Goal: Task Accomplishment & Management: Complete application form

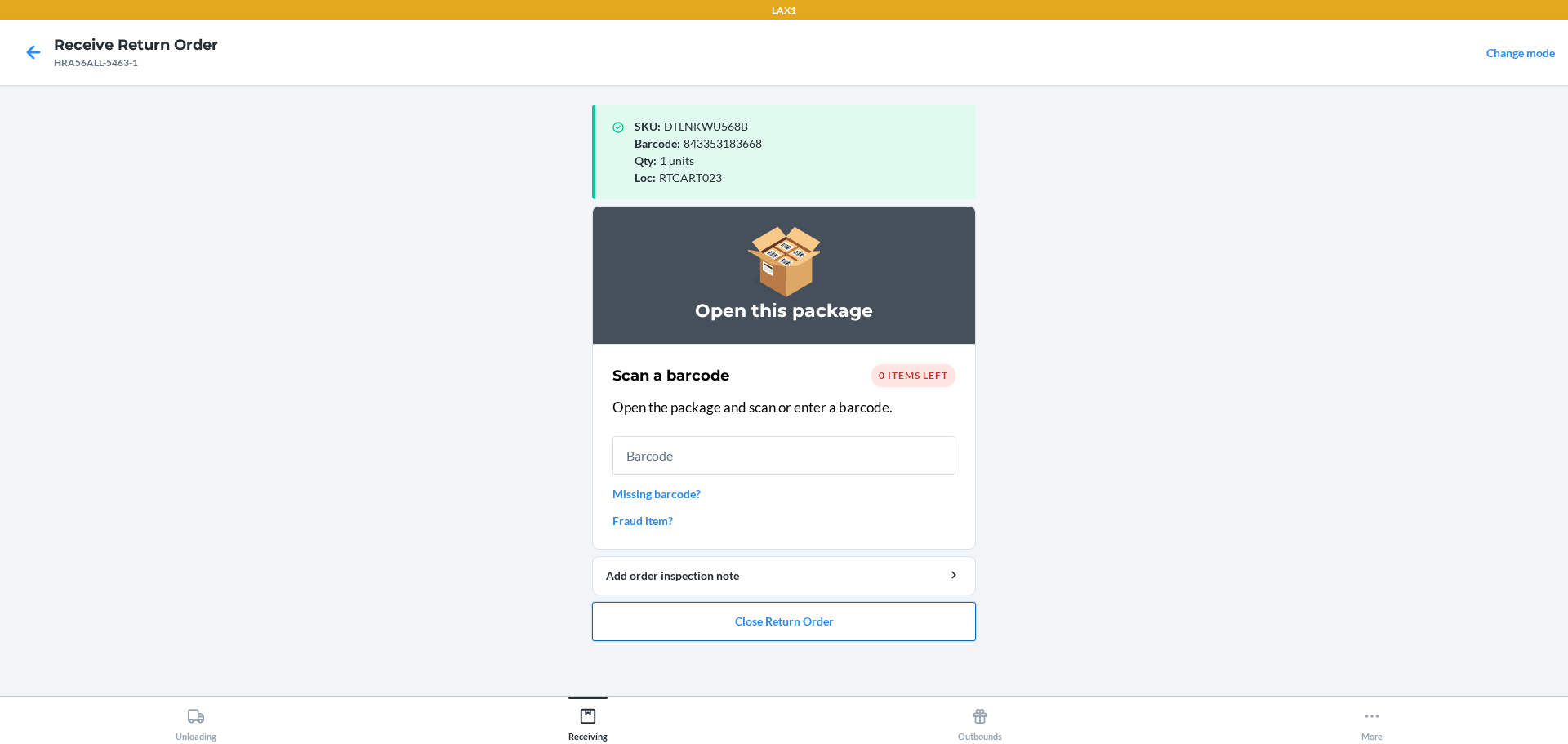
click at [820, 632] on button "Close Return Order" at bounding box center [784, 622] width 383 height 39
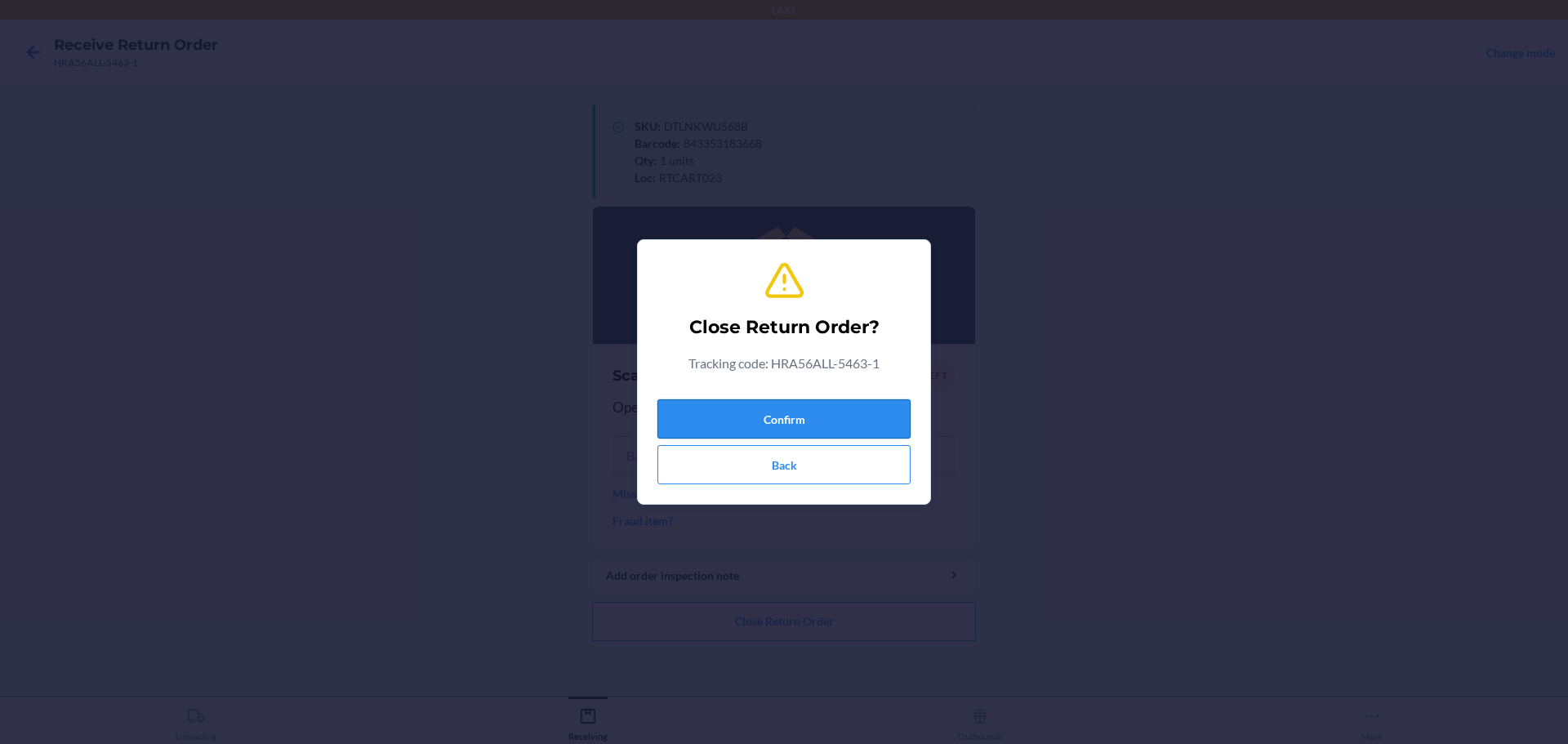
click at [763, 402] on button "Confirm" at bounding box center [784, 420] width 253 height 39
click at [744, 416] on button "Confirm" at bounding box center [784, 420] width 253 height 39
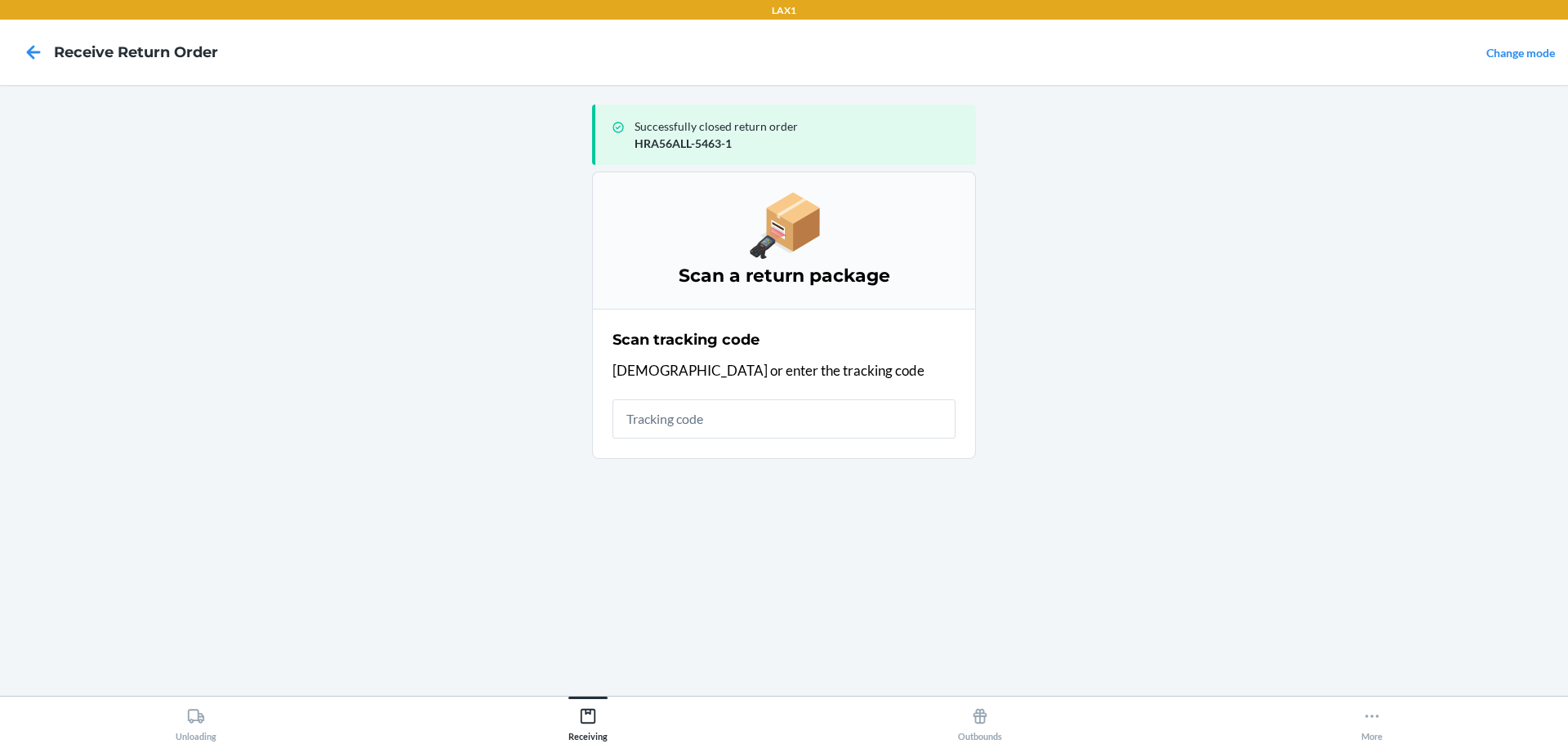
click at [739, 412] on input "text" at bounding box center [784, 420] width 343 height 39
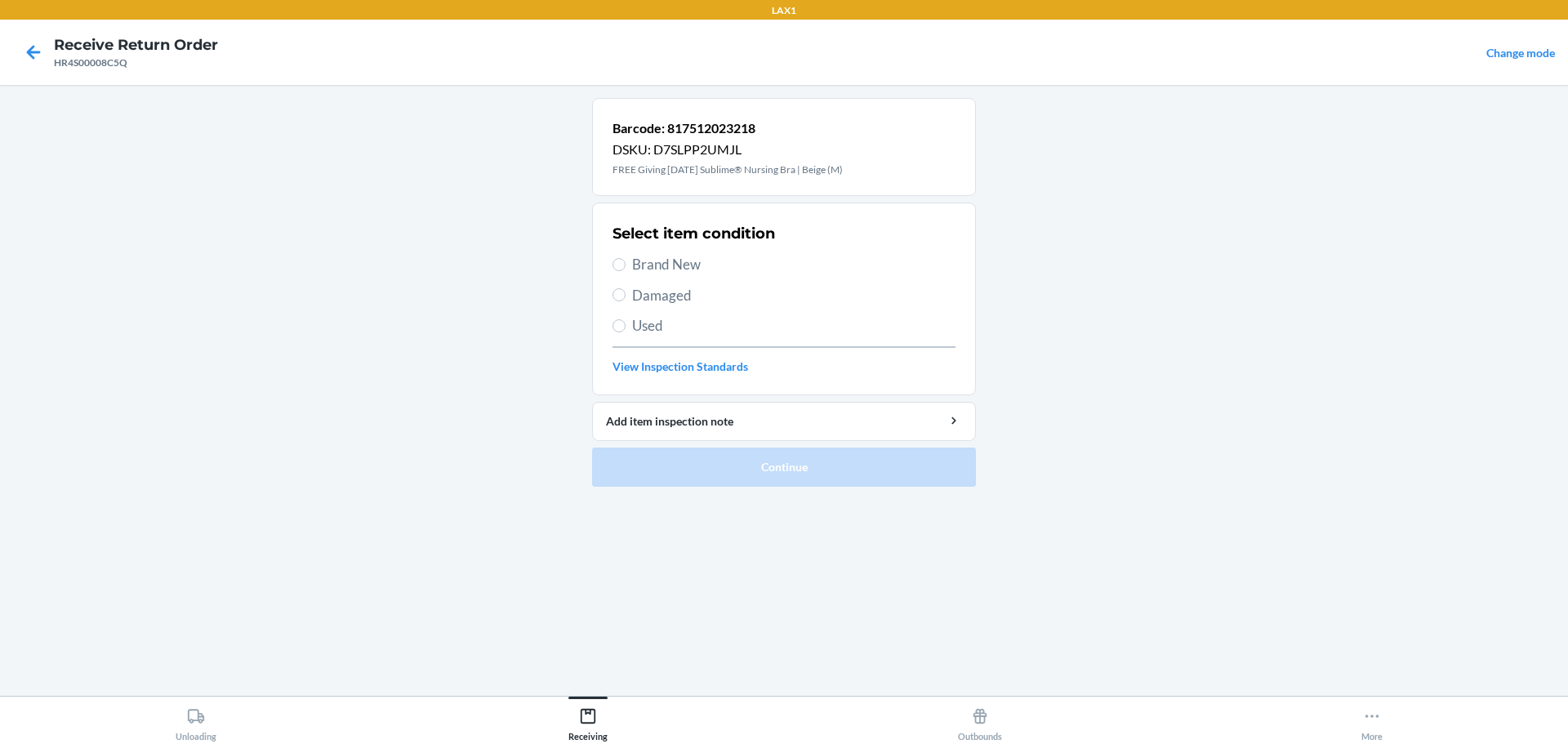
click at [684, 253] on div "Select item condition Brand New Damaged Used View Inspection Standards" at bounding box center [784, 299] width 343 height 162
click at [684, 259] on span "Brand New" at bounding box center [793, 265] width 324 height 21
click at [626, 259] on input "Brand New" at bounding box center [619, 264] width 13 height 13
radio input "true"
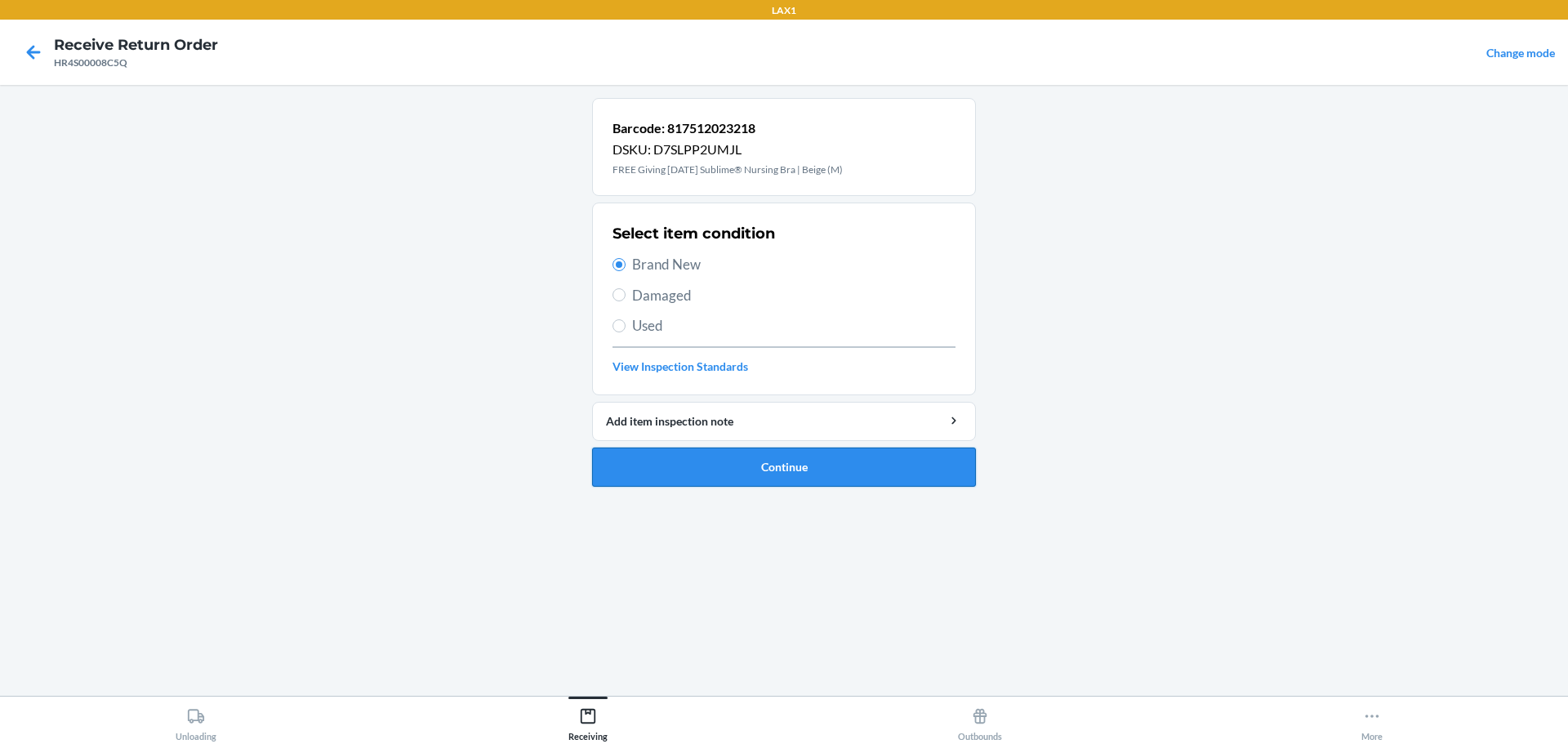
click at [767, 467] on button "Continue" at bounding box center [784, 467] width 383 height 39
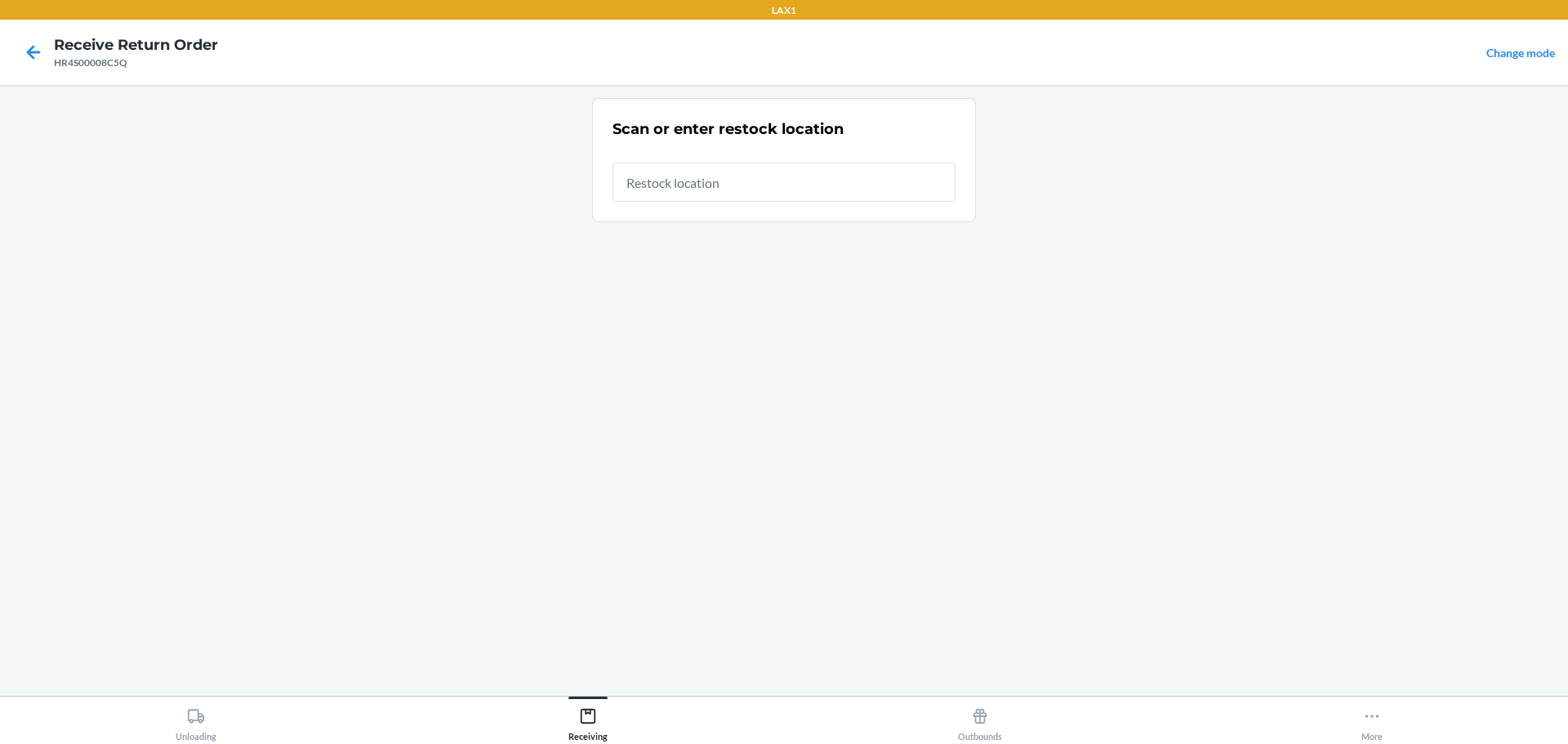
click at [763, 165] on input "text" at bounding box center [784, 182] width 343 height 39
type input "RTCART023"
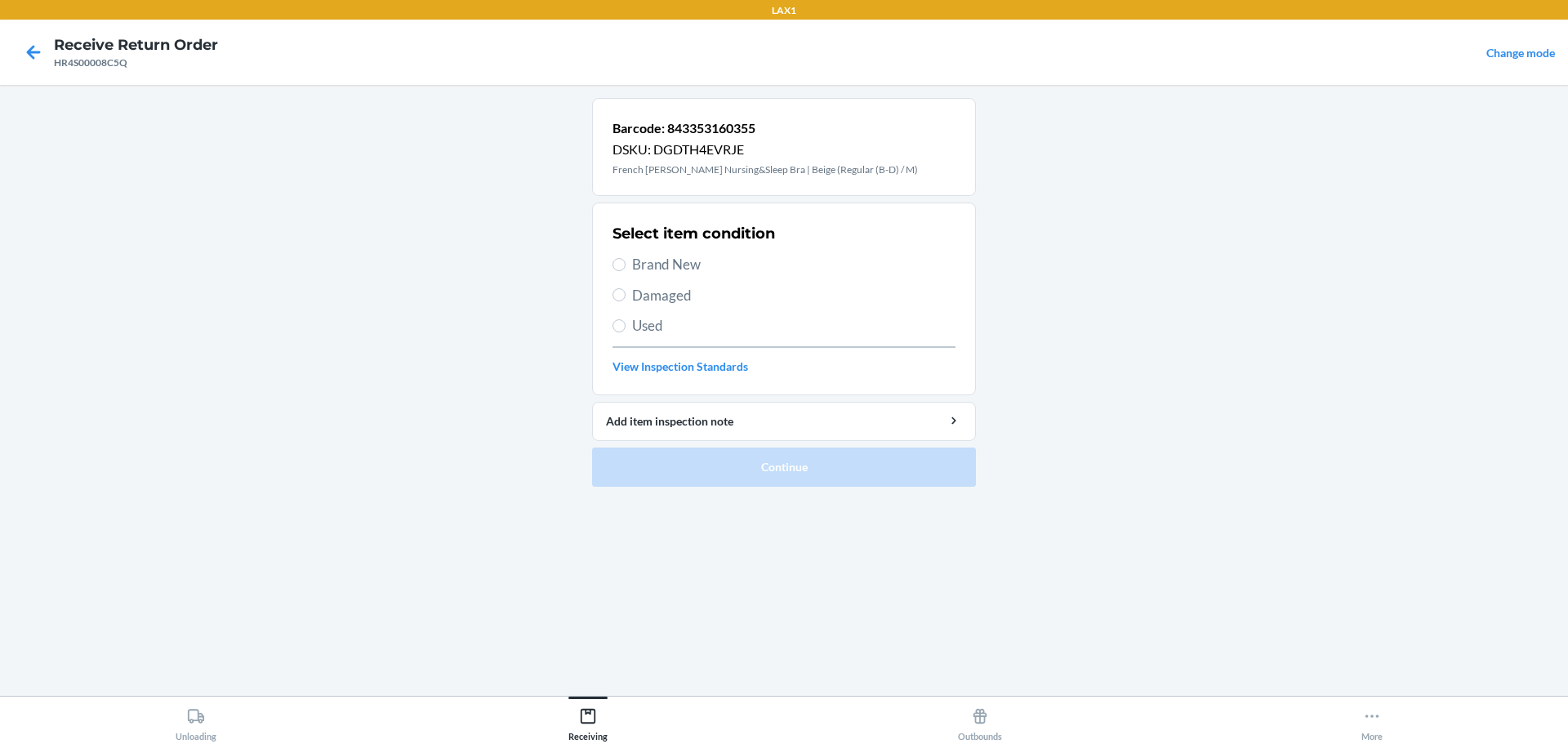
click at [690, 267] on span "Brand New" at bounding box center [793, 265] width 324 height 21
click at [626, 267] on input "Brand New" at bounding box center [619, 264] width 13 height 13
radio input "true"
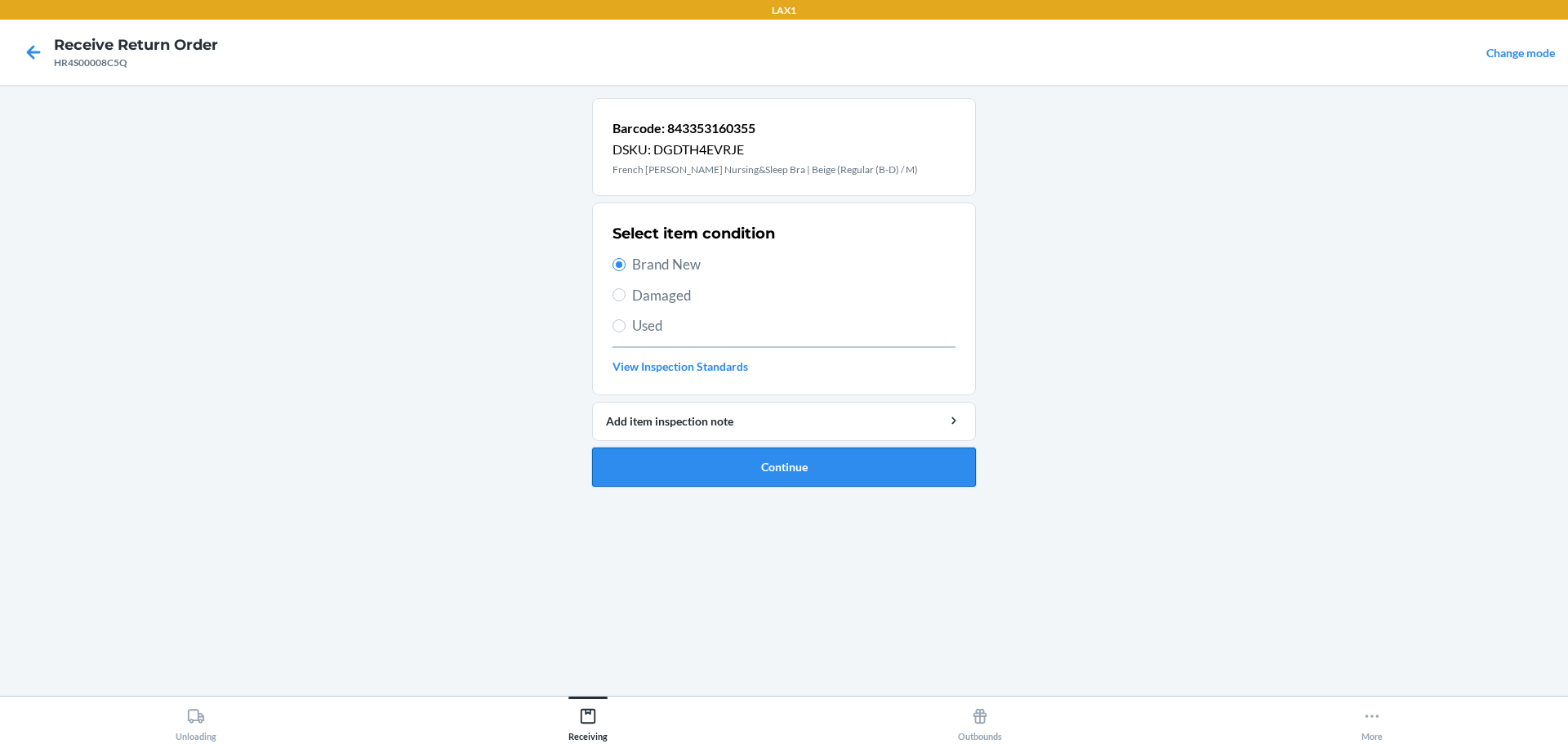
click at [810, 461] on button "Continue" at bounding box center [784, 467] width 383 height 39
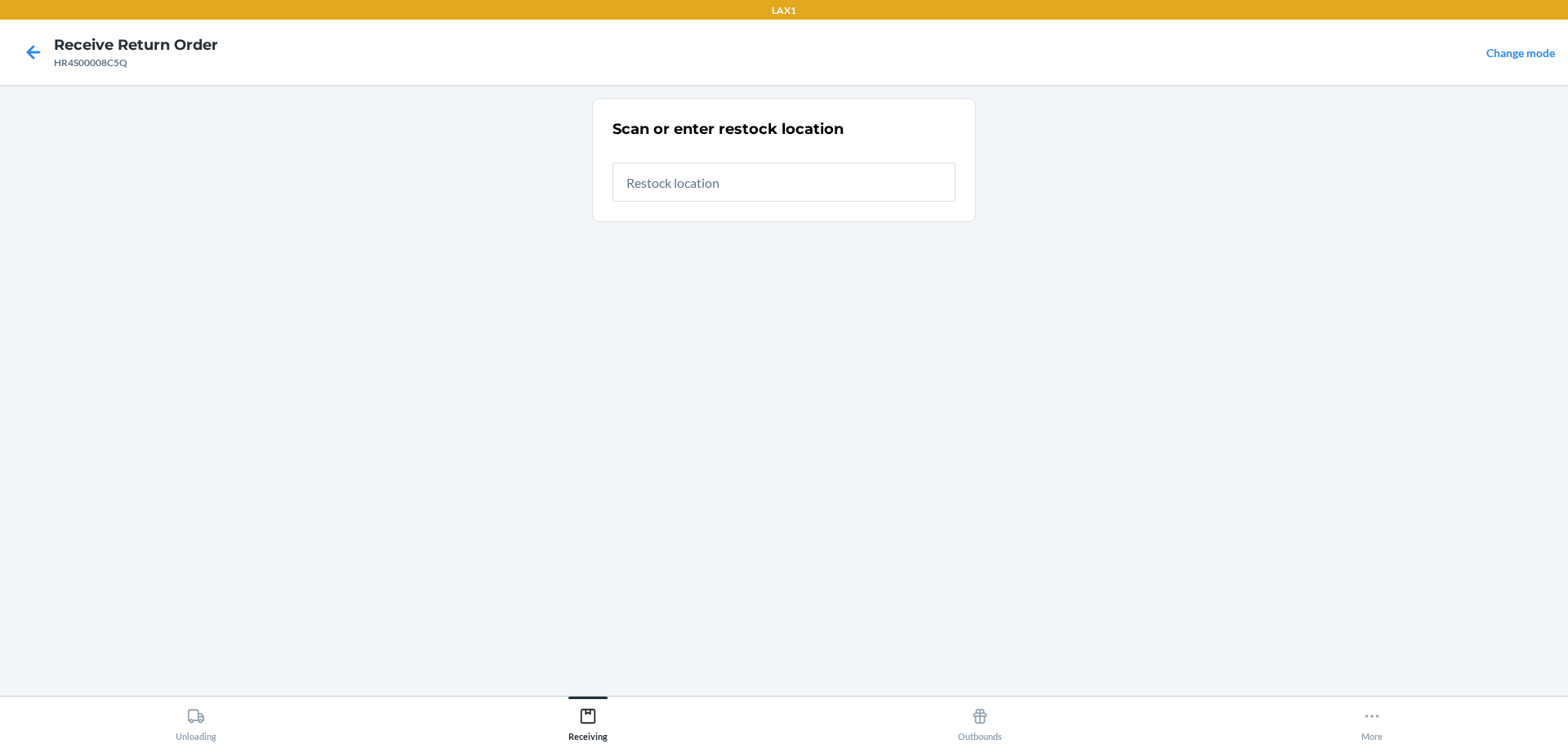
click at [761, 189] on input "text" at bounding box center [784, 182] width 343 height 39
type input "RTCART023"
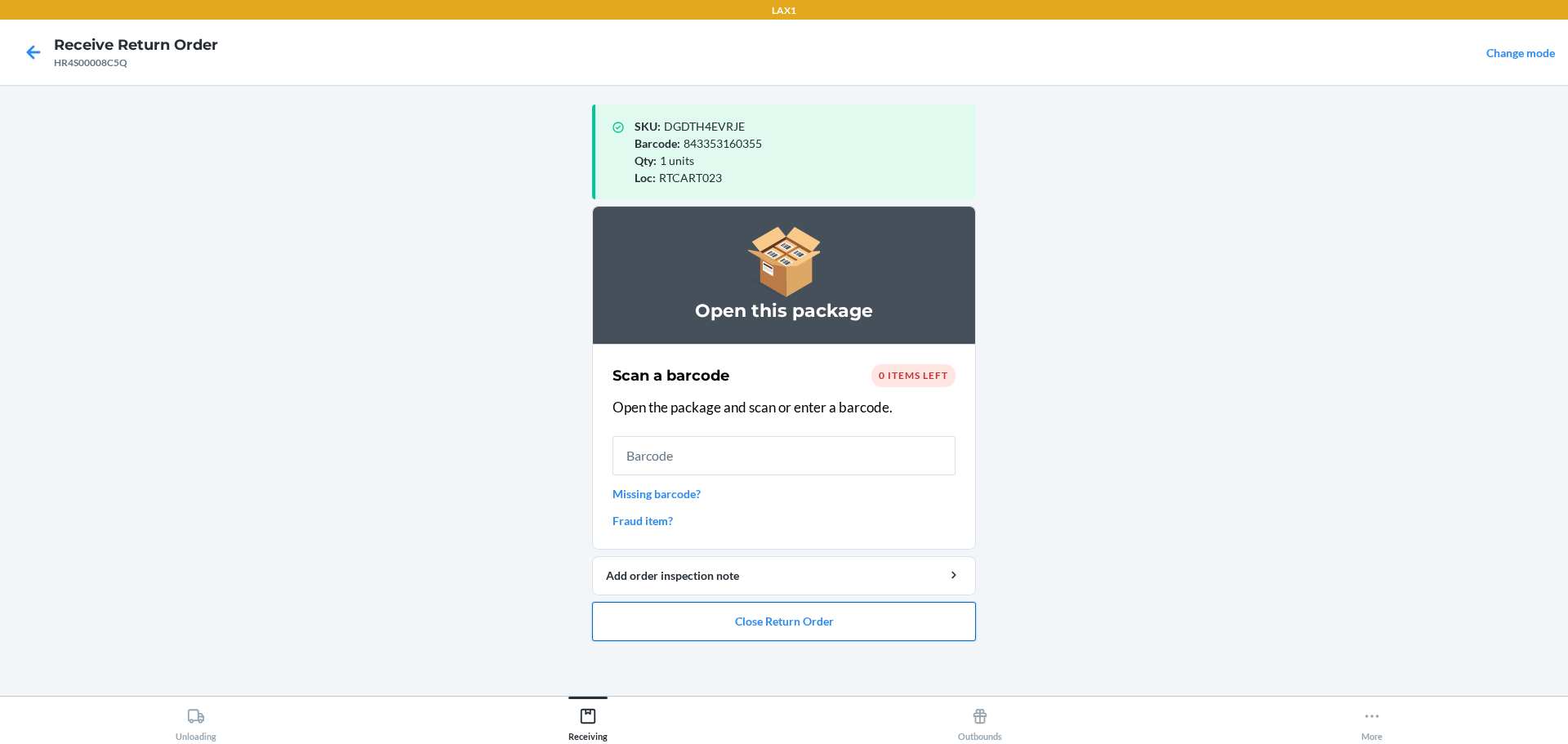
click at [843, 628] on button "Close Return Order" at bounding box center [784, 622] width 383 height 39
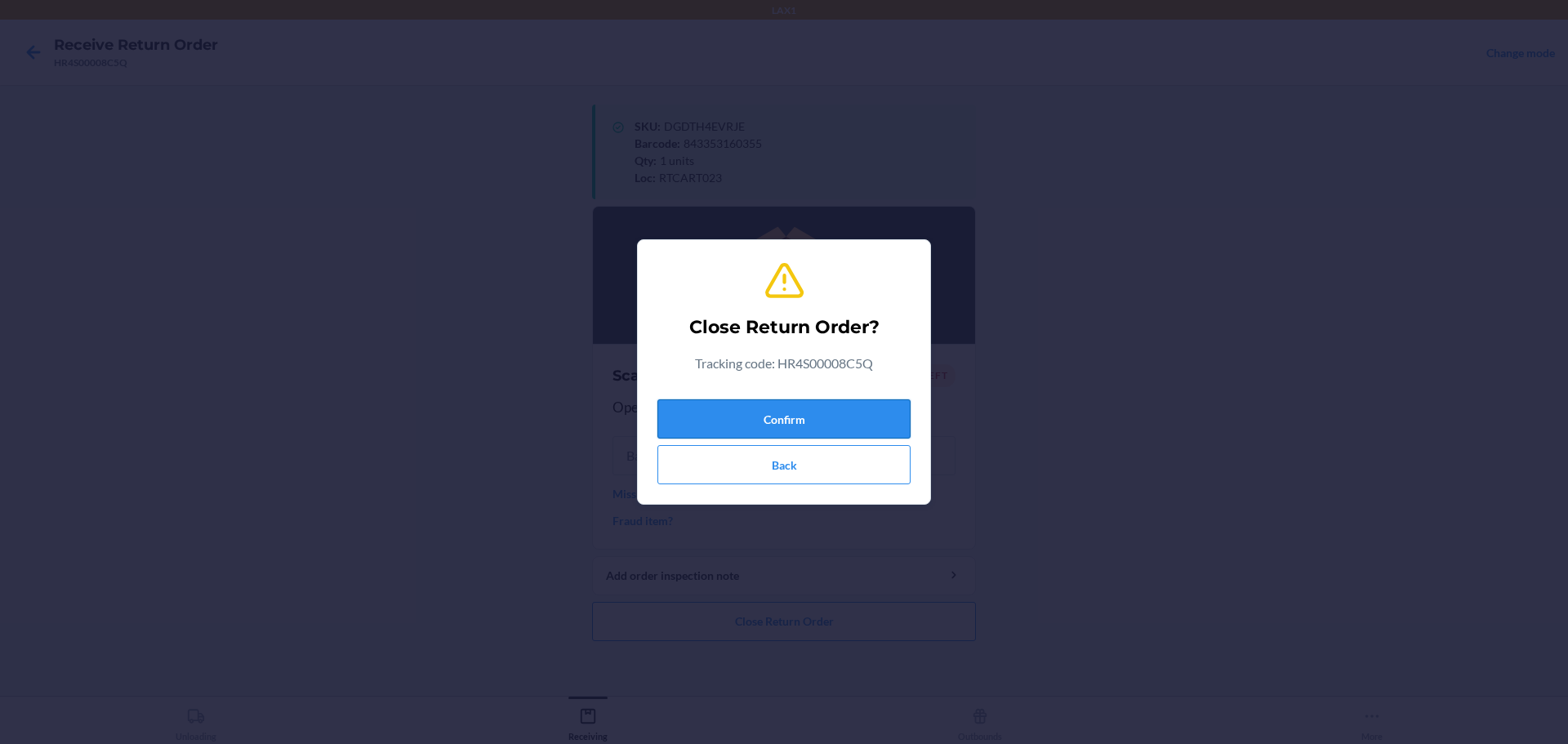
click at [804, 402] on button "Confirm" at bounding box center [784, 420] width 253 height 39
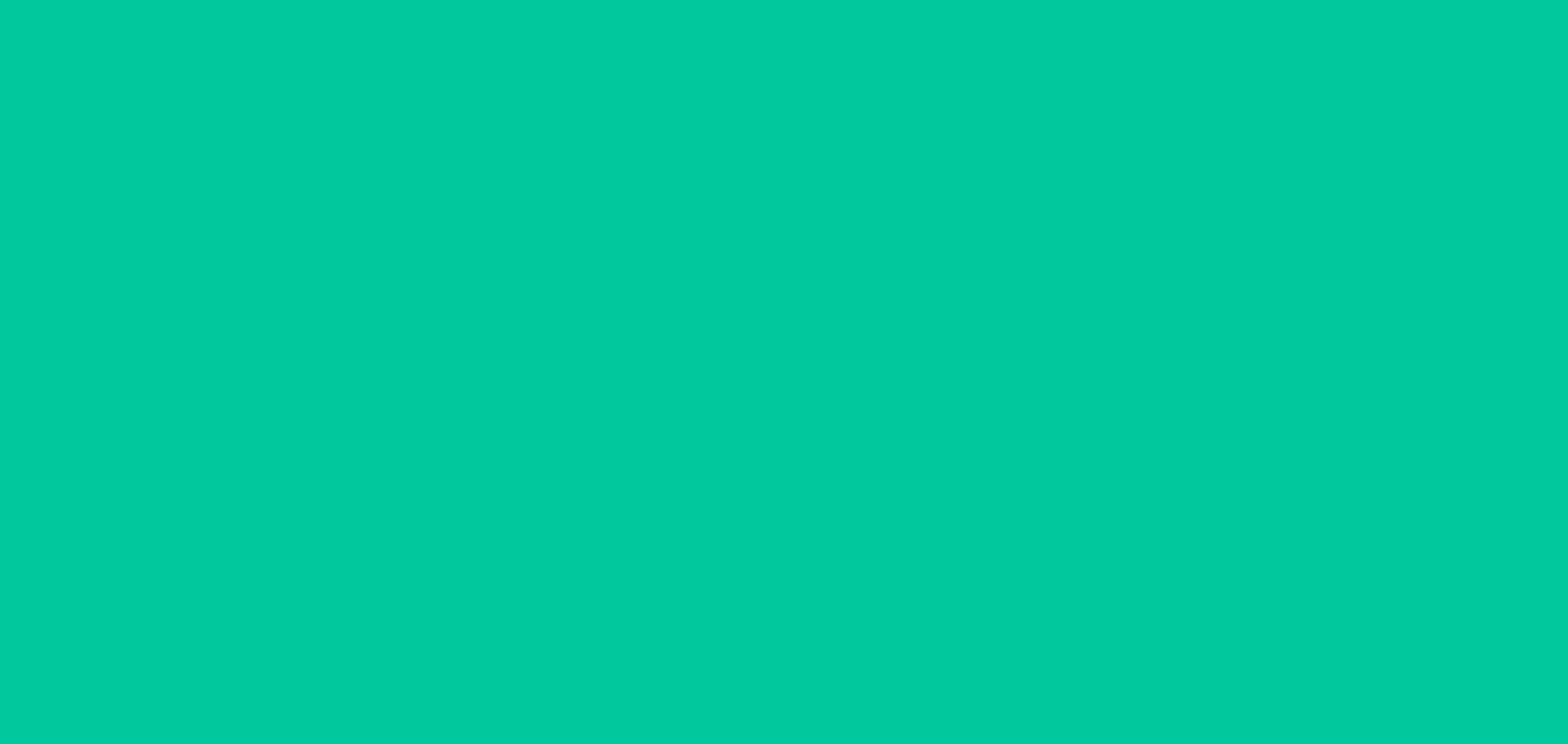
click at [781, 415] on input "text" at bounding box center [784, 420] width 343 height 39
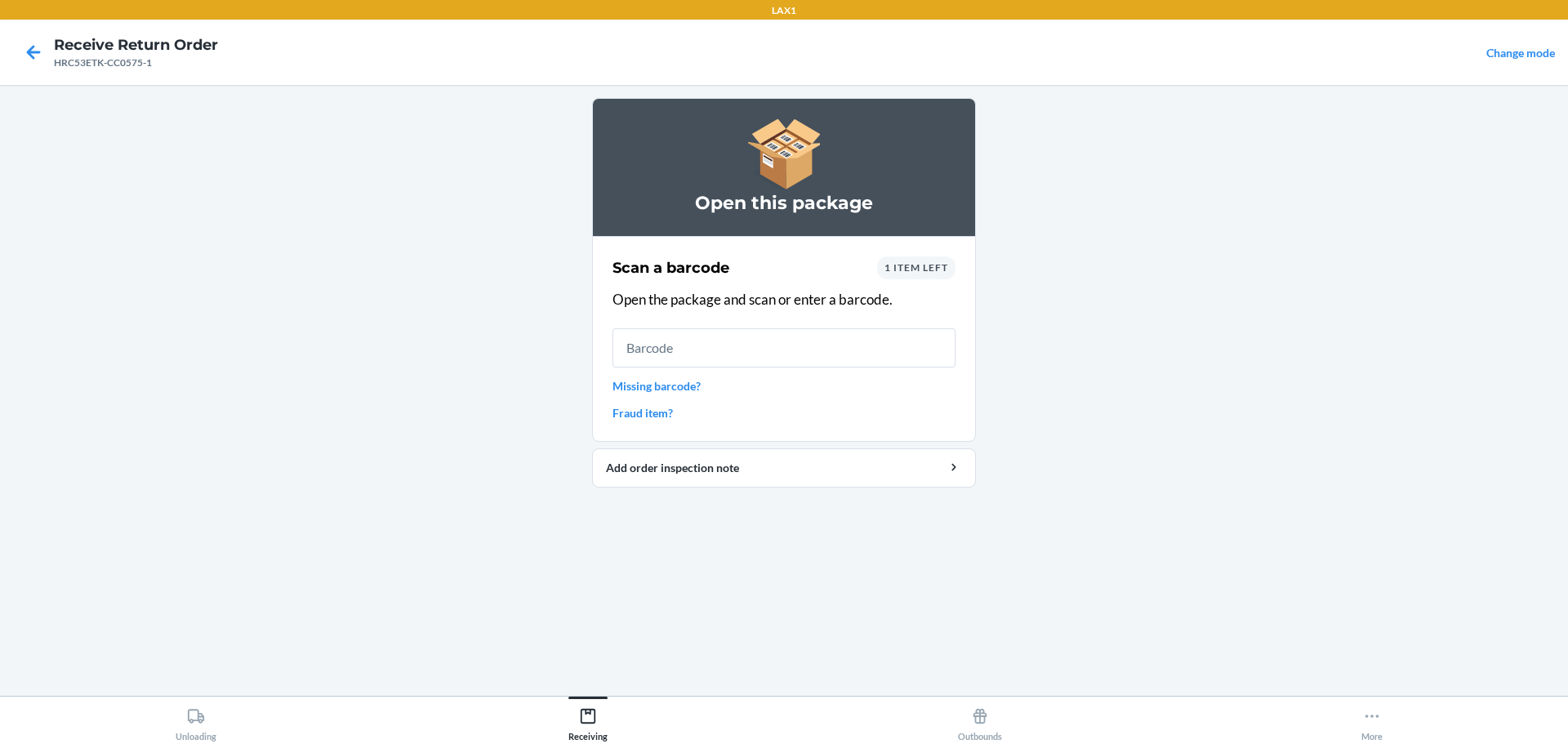
click at [777, 360] on input "text" at bounding box center [784, 348] width 343 height 39
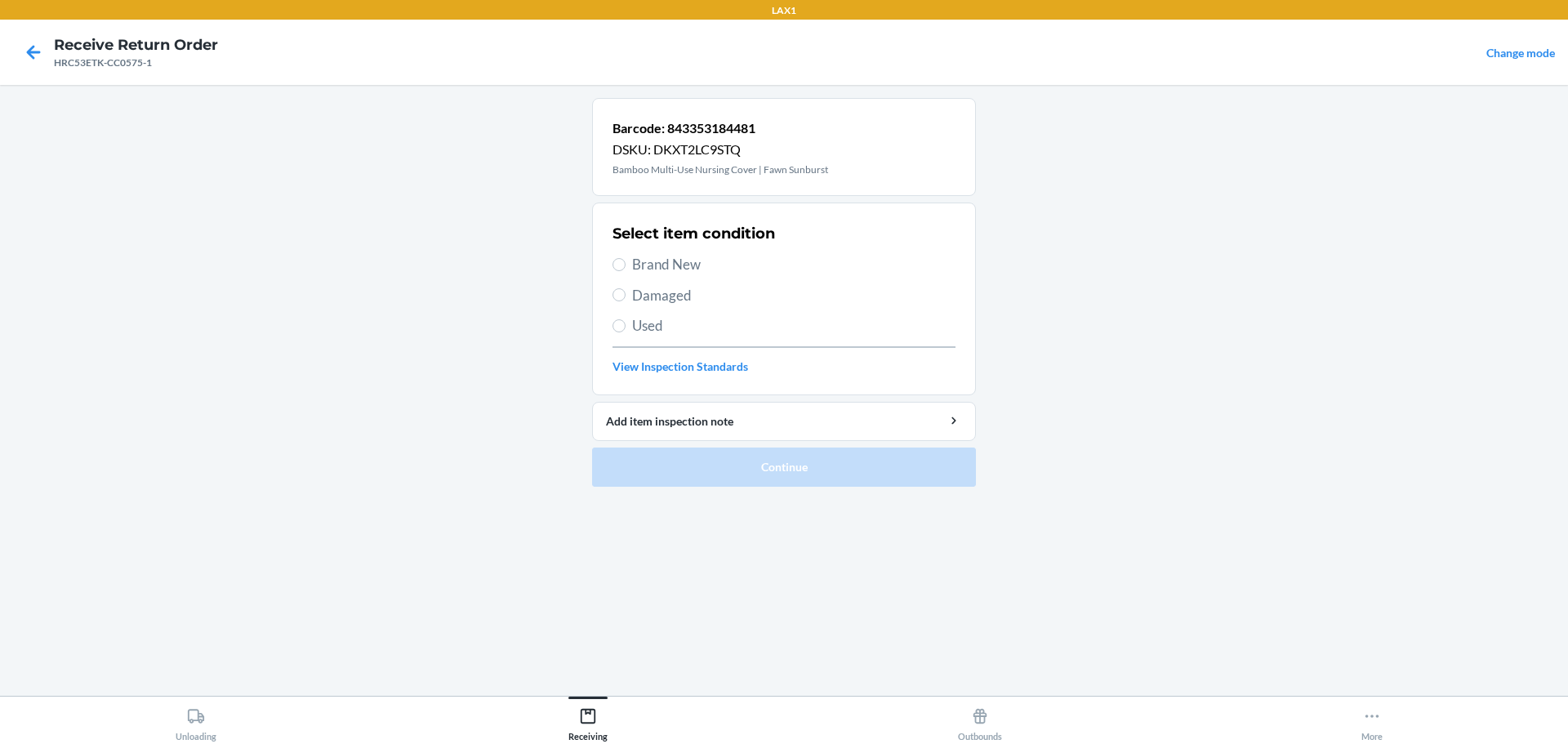
click at [692, 258] on span "Brand New" at bounding box center [793, 265] width 324 height 21
click at [700, 271] on span "Brand New" at bounding box center [793, 265] width 324 height 21
click at [626, 271] on input "Brand New" at bounding box center [619, 264] width 13 height 13
radio input "true"
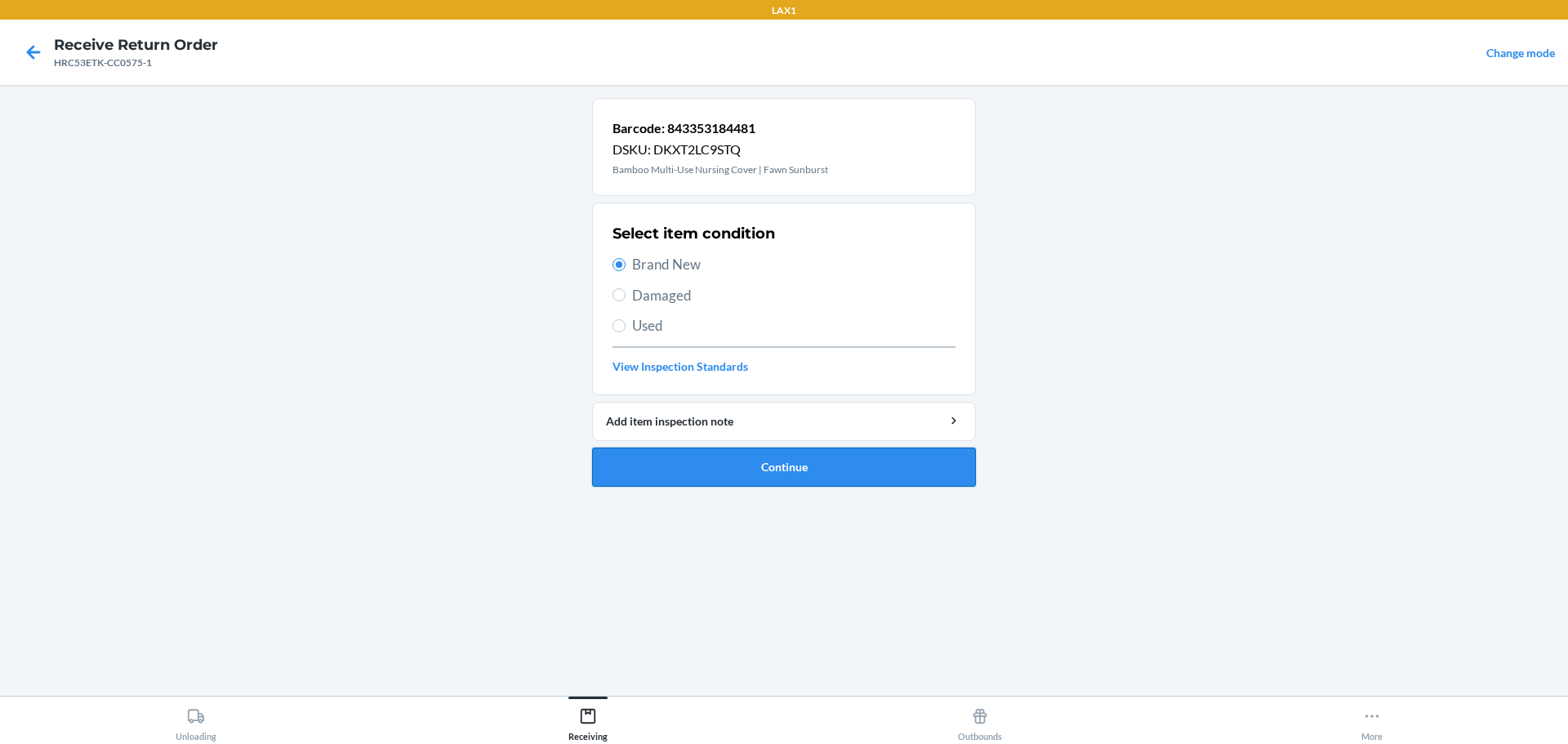
click at [791, 457] on button "Continue" at bounding box center [784, 467] width 383 height 39
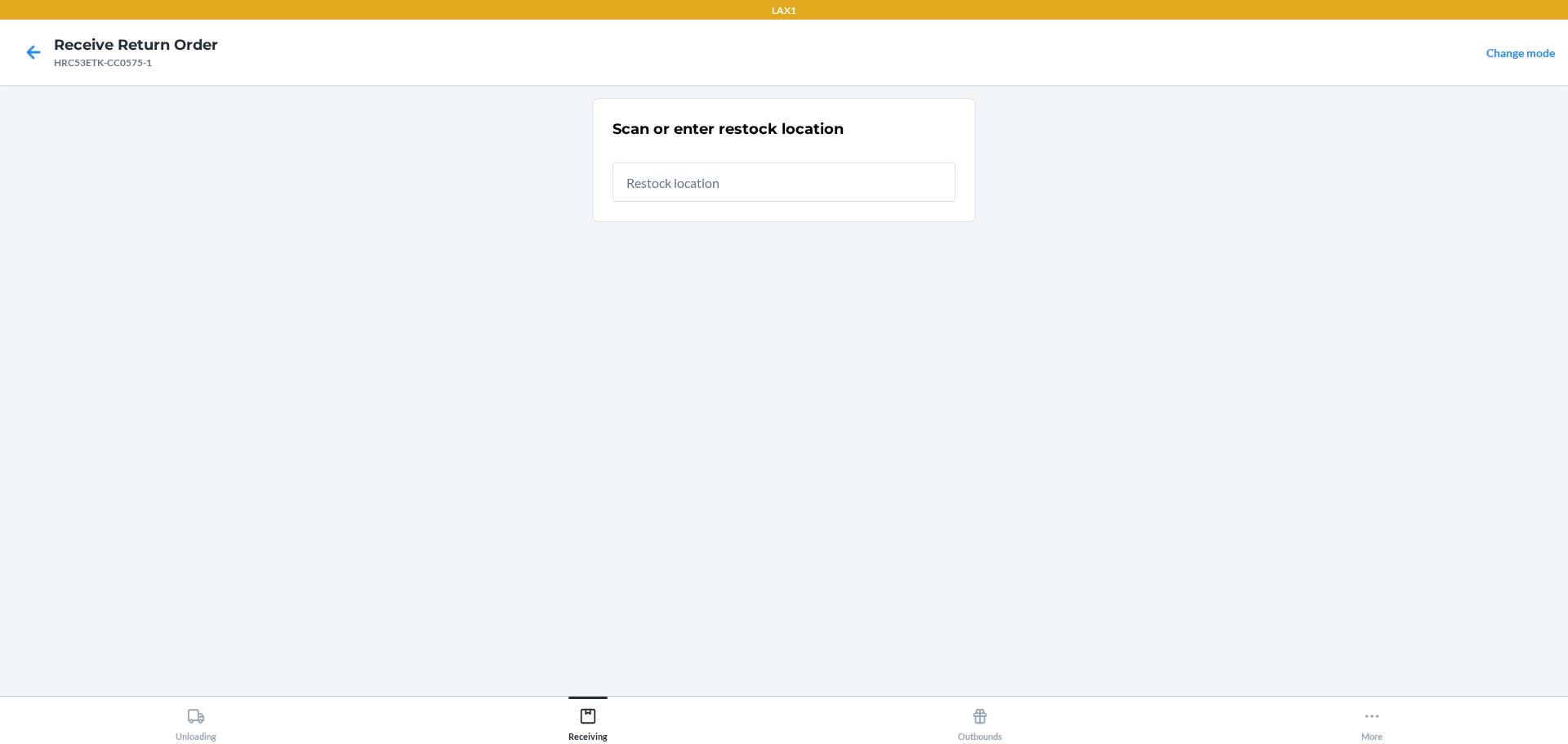
drag, startPoint x: 771, startPoint y: 182, endPoint x: 783, endPoint y: 266, distance: 84.9
click at [771, 182] on input "text" at bounding box center [784, 182] width 343 height 39
type input "RTCART023"
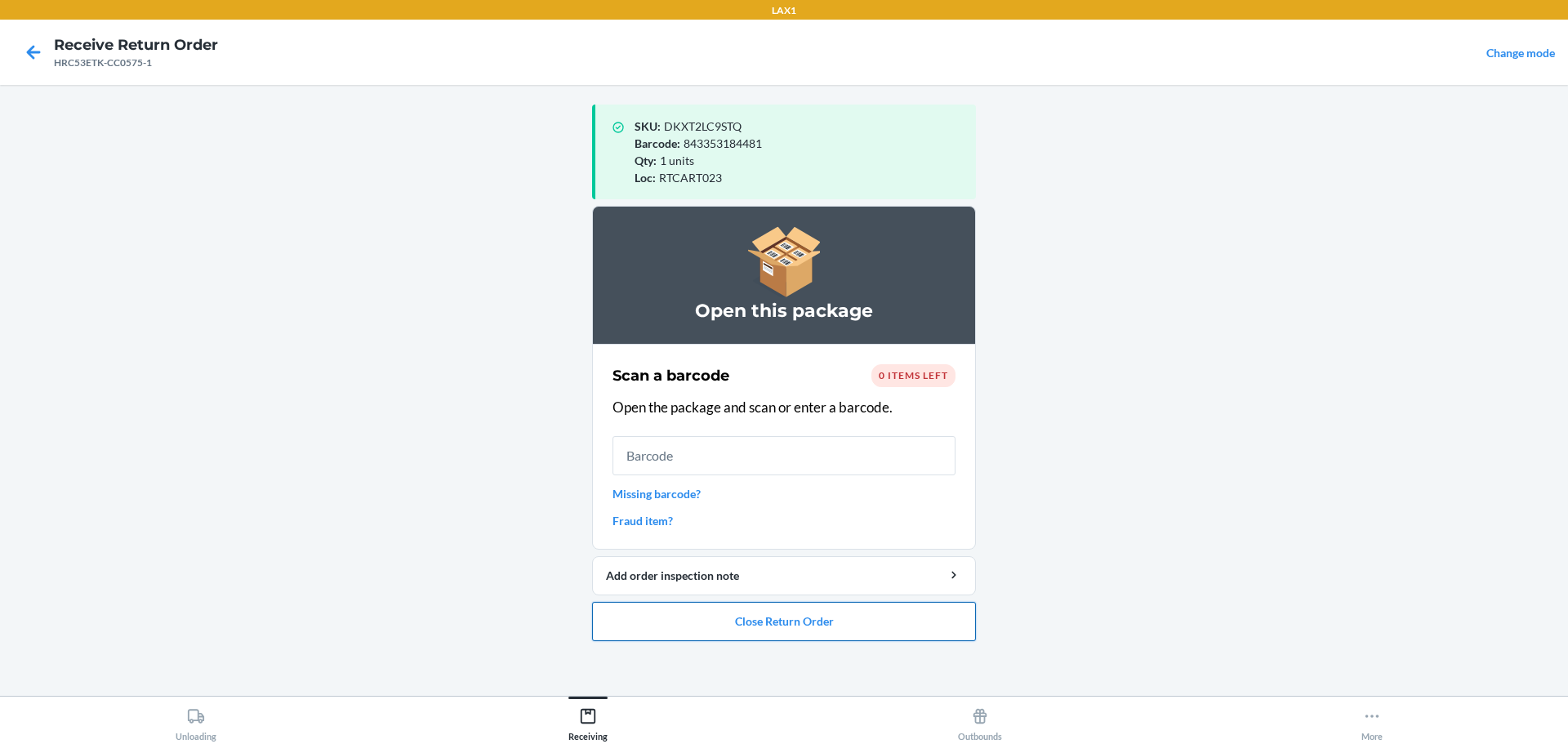
click at [852, 622] on button "Close Return Order" at bounding box center [784, 622] width 383 height 39
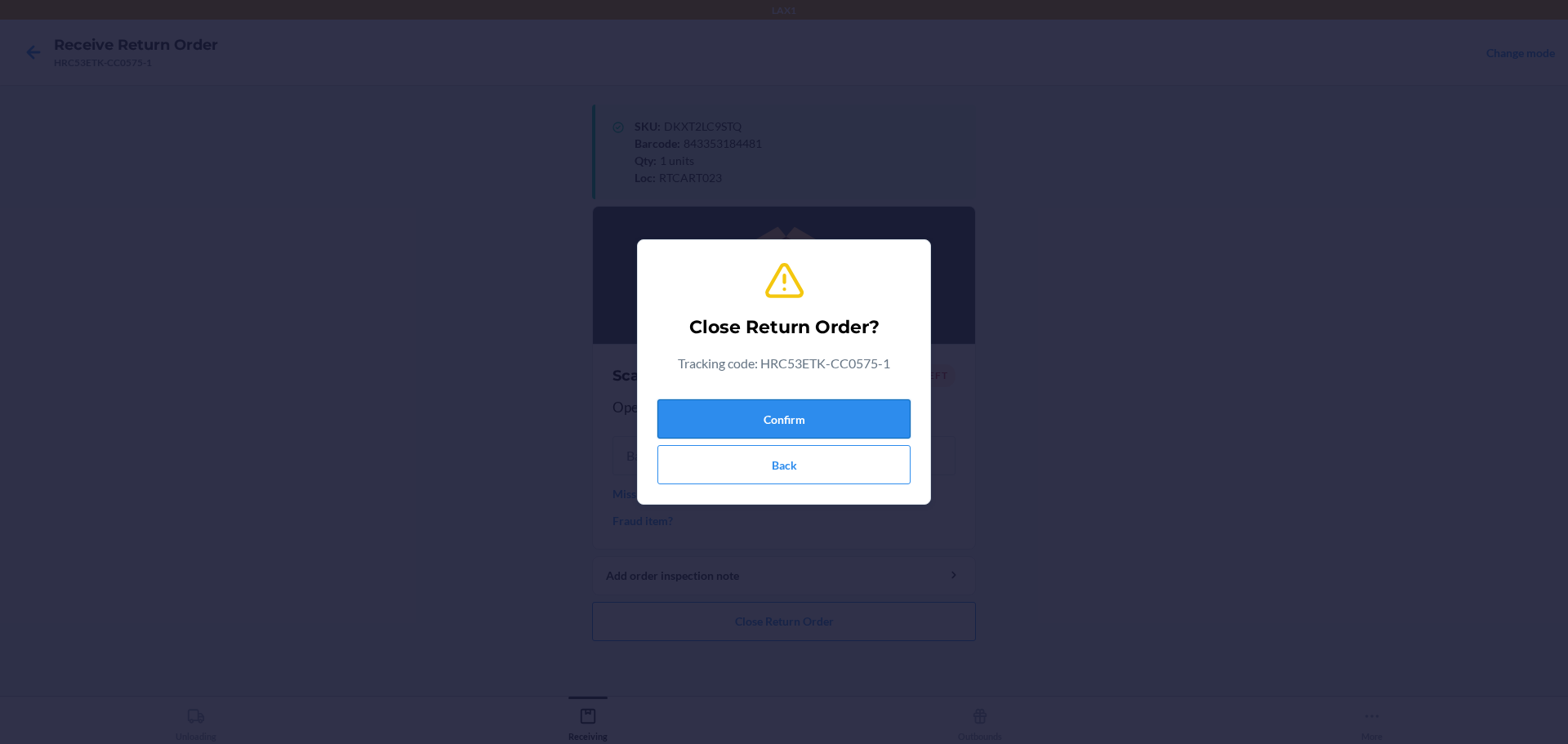
click at [835, 409] on button "Confirm" at bounding box center [784, 420] width 253 height 39
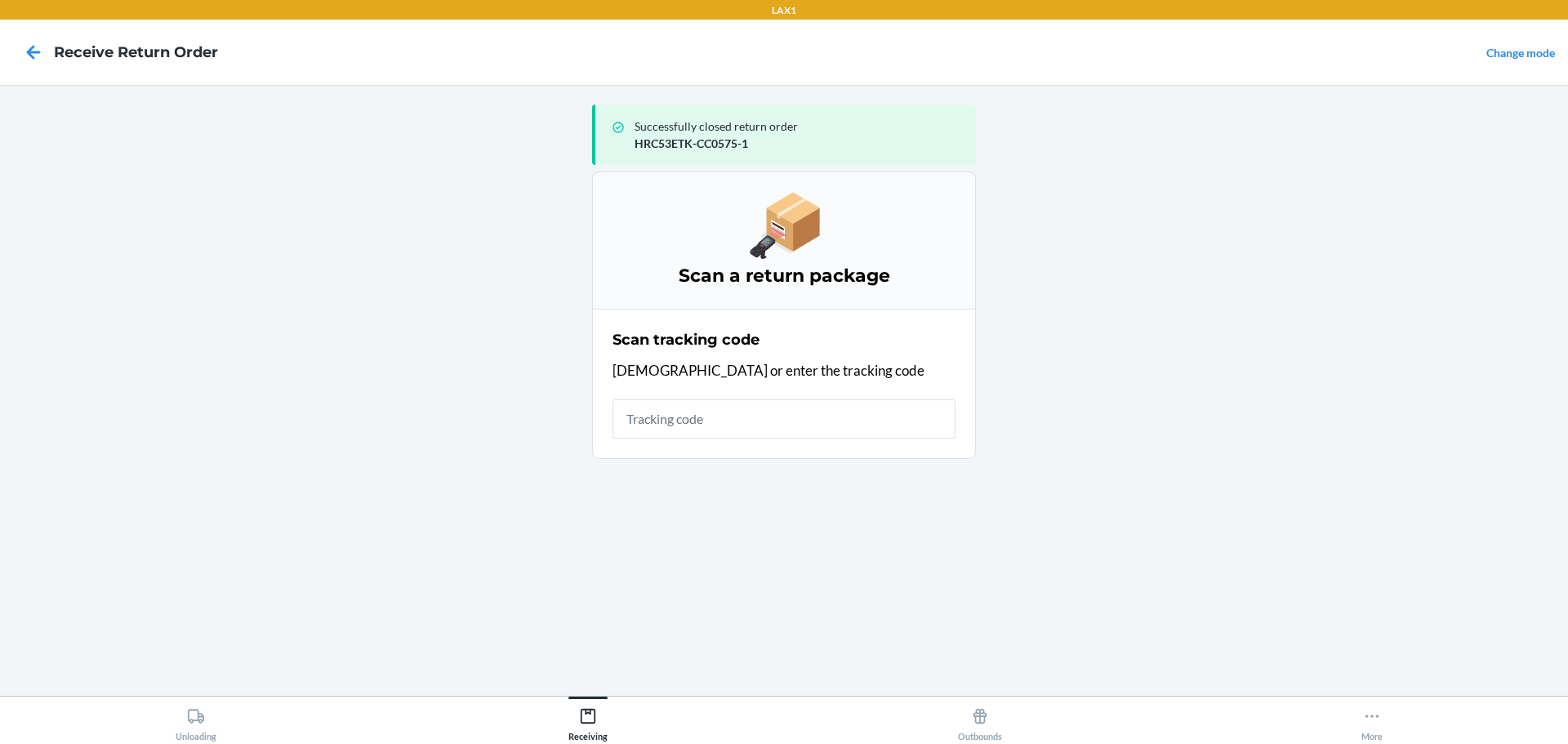
click at [771, 403] on input "text" at bounding box center [784, 420] width 343 height 39
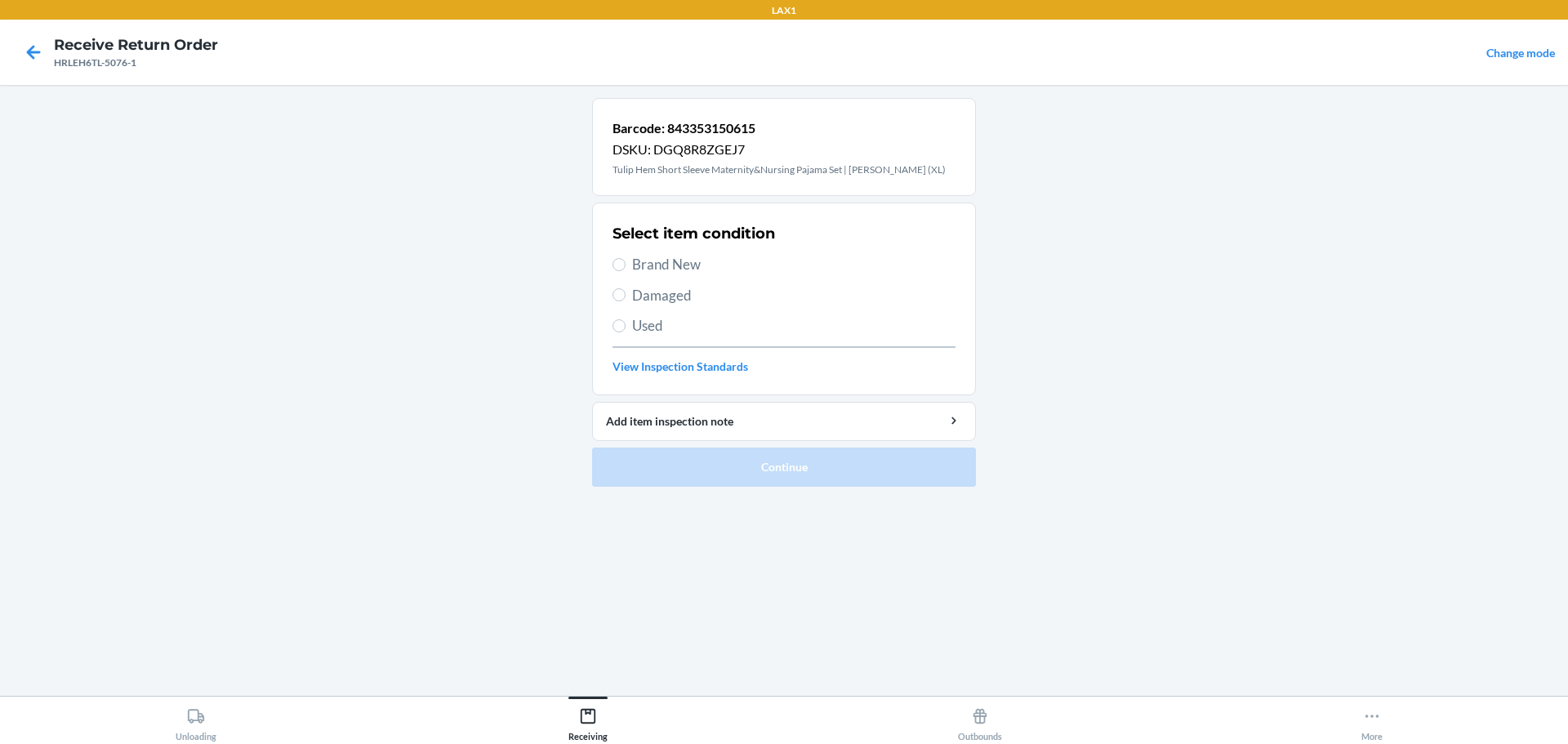
drag, startPoint x: 959, startPoint y: 411, endPoint x: 673, endPoint y: 264, distance: 321.6
click at [673, 264] on span "Brand New" at bounding box center [793, 265] width 324 height 21
click at [626, 264] on input "Brand New" at bounding box center [619, 264] width 13 height 13
radio input "true"
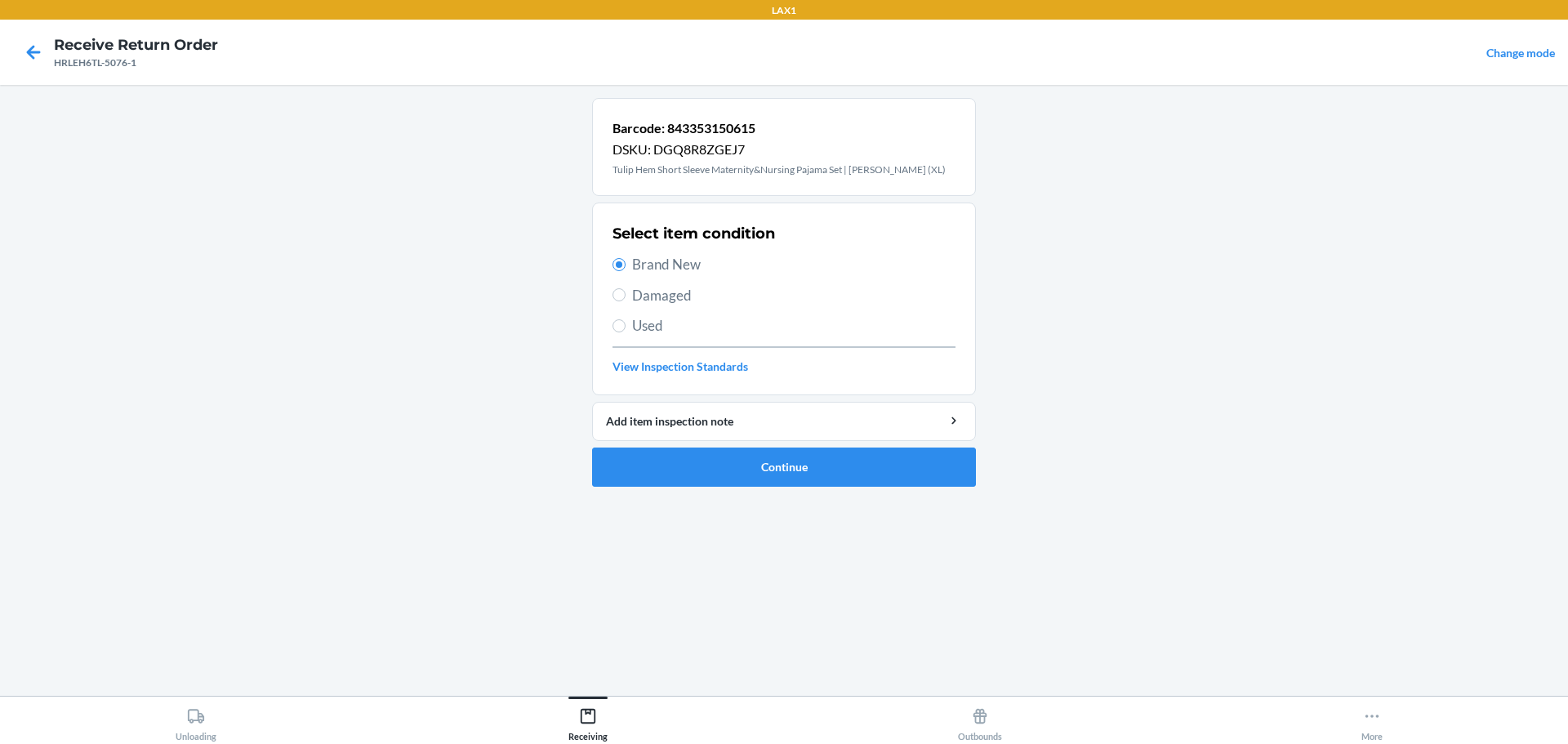
click at [741, 507] on div "Barcode: 843353150615 DSKU: DGQ8R8ZGEJ7 Tulip Hem Short Sleeve Maternity&Nursin…" at bounding box center [784, 390] width 383 height 585
click at [745, 497] on ol "Barcode: 843353150615 DSKU: DGQ8R8ZGEJ7 Tulip Hem Short Sleeve Maternity&Nursin…" at bounding box center [784, 298] width 383 height 402
click at [752, 472] on button "Continue" at bounding box center [784, 467] width 383 height 39
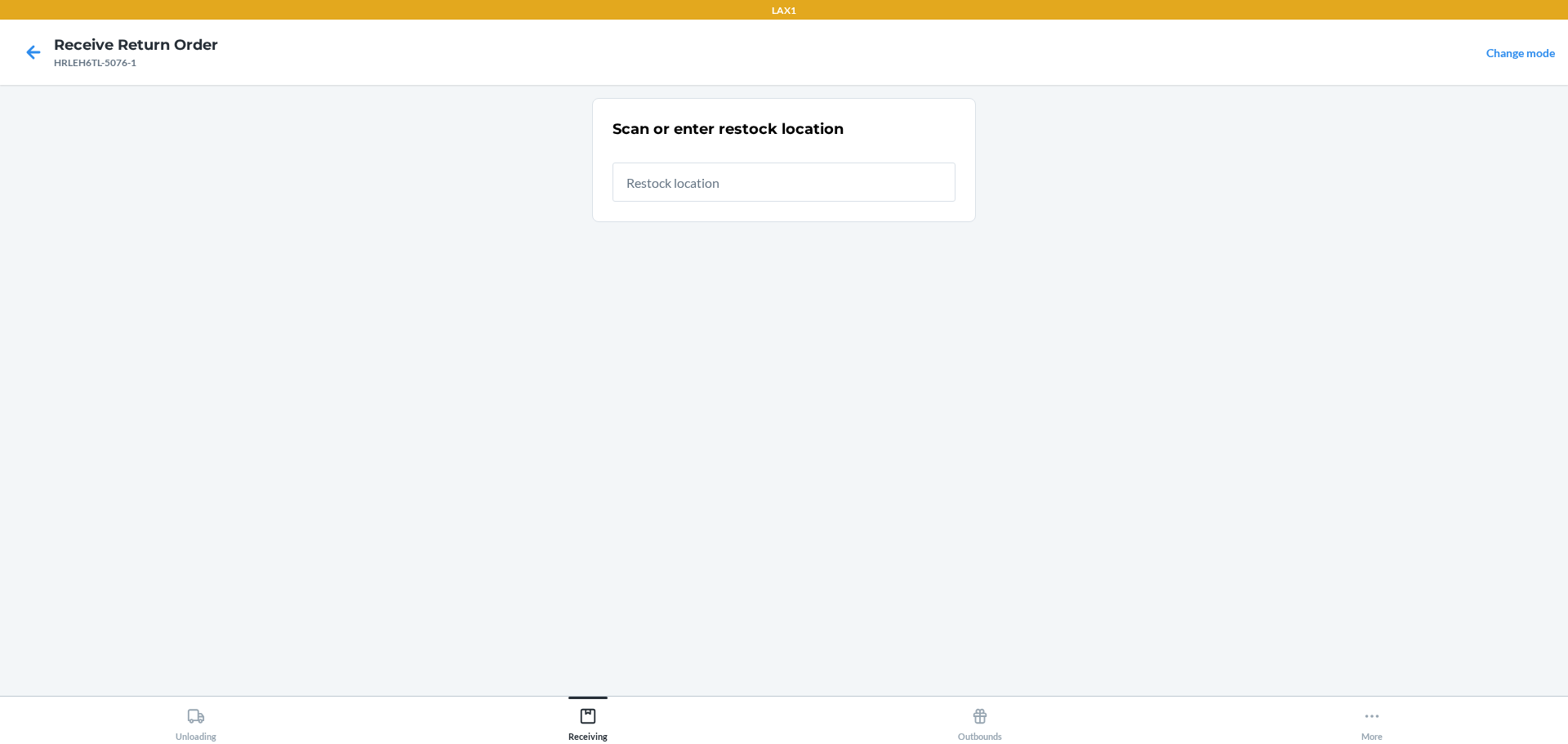
click at [840, 189] on input "text" at bounding box center [784, 182] width 343 height 39
type input "RTCART023"
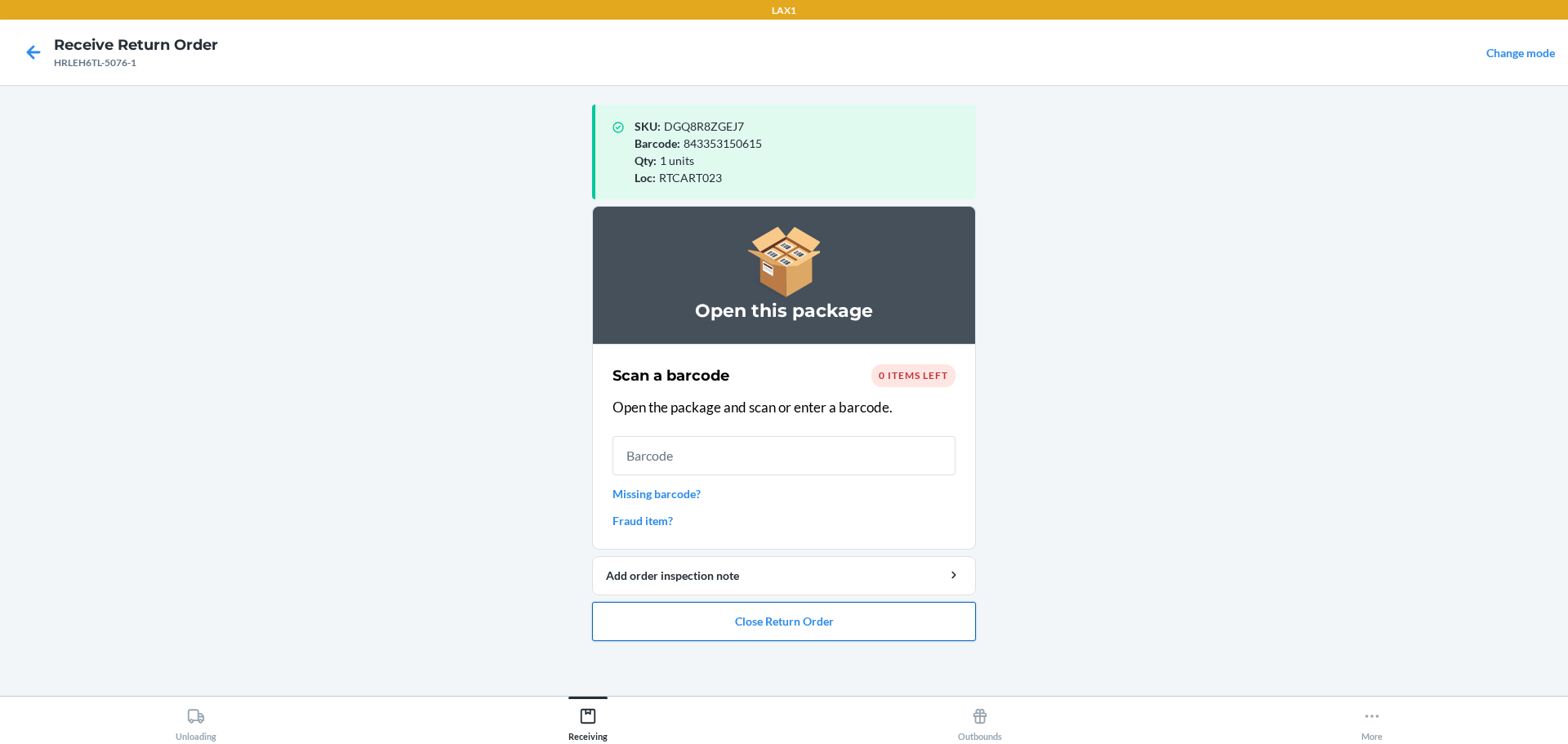
click at [852, 621] on button "Close Return Order" at bounding box center [784, 622] width 383 height 39
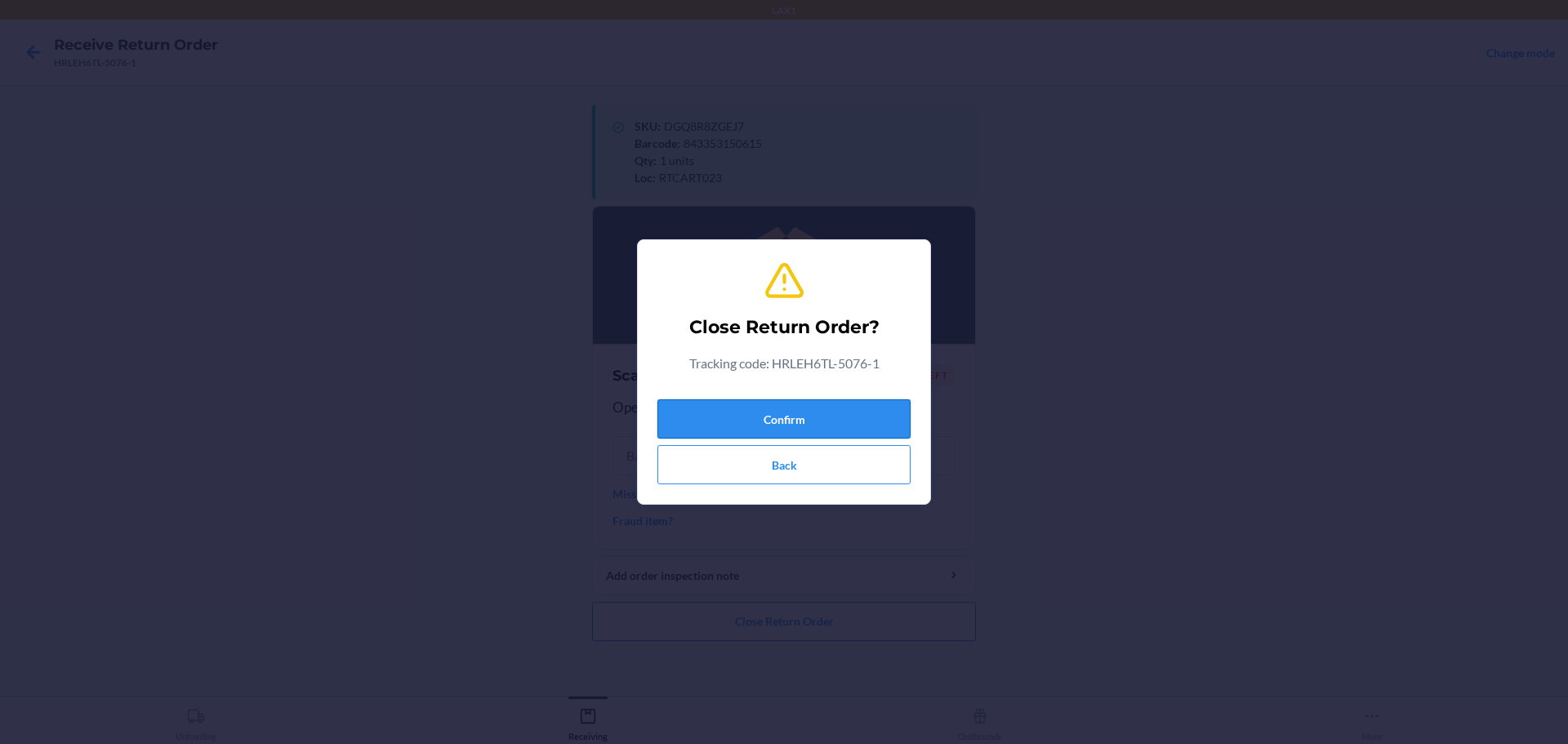
click at [846, 418] on button "Confirm" at bounding box center [784, 420] width 253 height 39
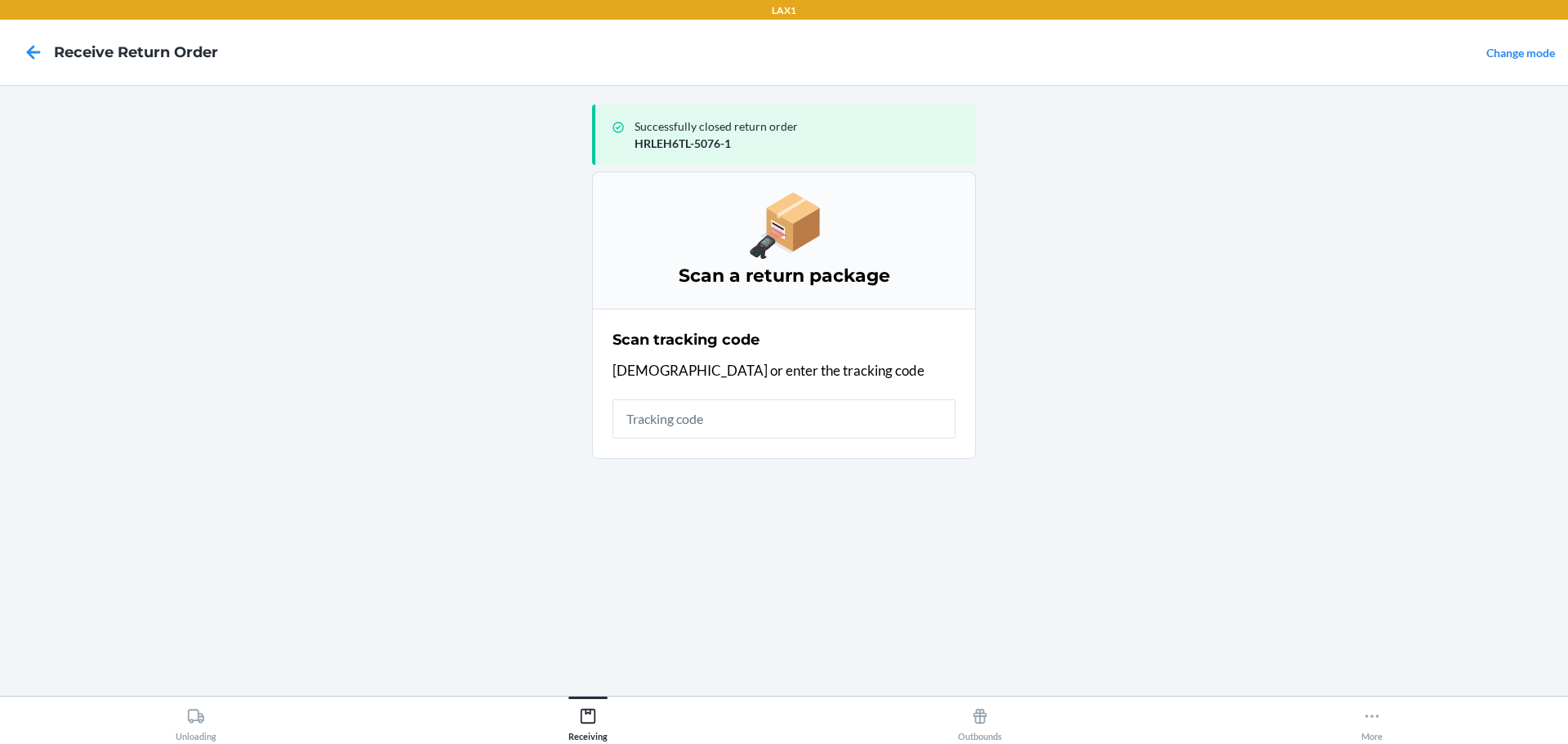
click at [775, 410] on input "text" at bounding box center [784, 420] width 343 height 39
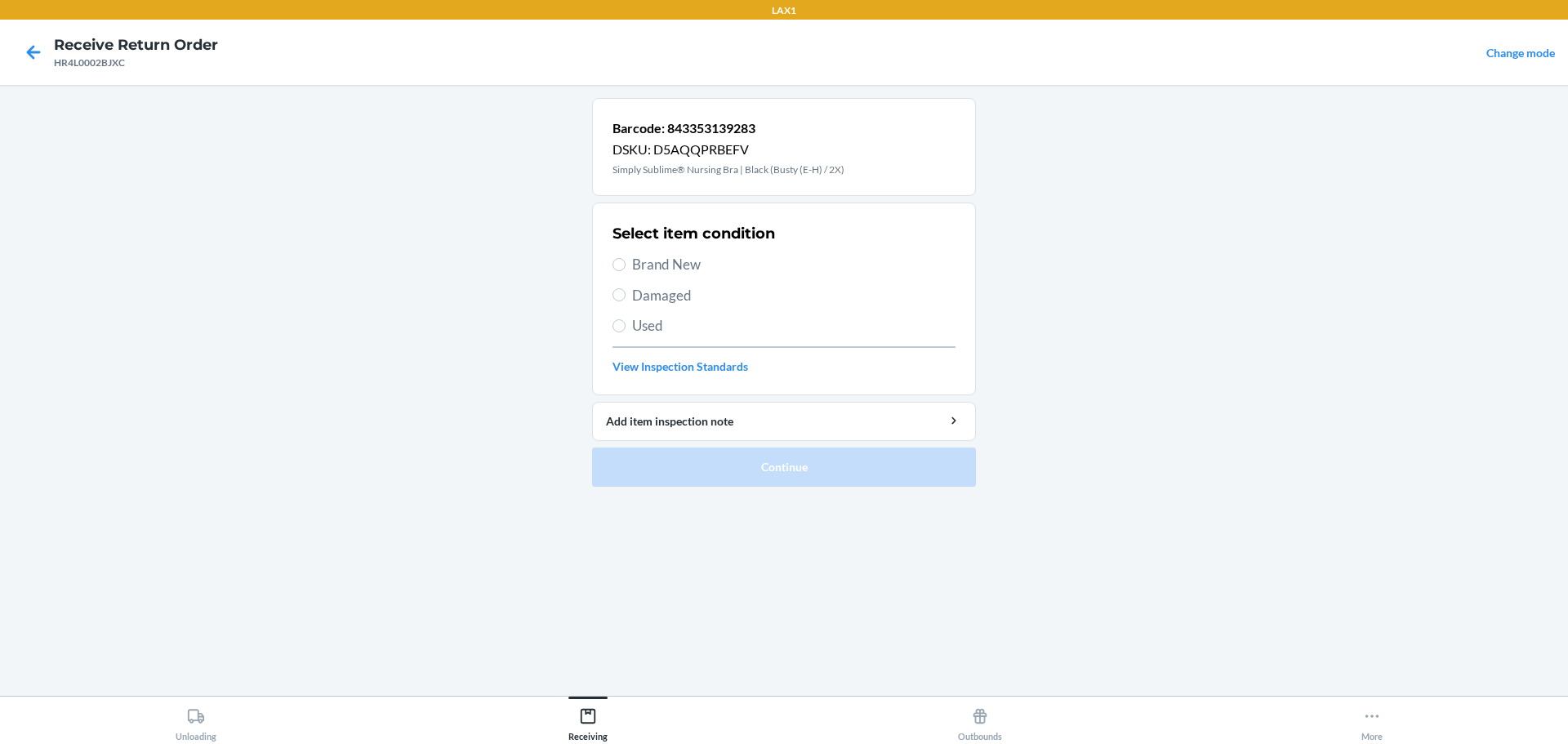
click at [684, 258] on span "Brand New" at bounding box center [793, 265] width 324 height 21
click at [626, 258] on input "Brand New" at bounding box center [619, 264] width 13 height 13
radio input "true"
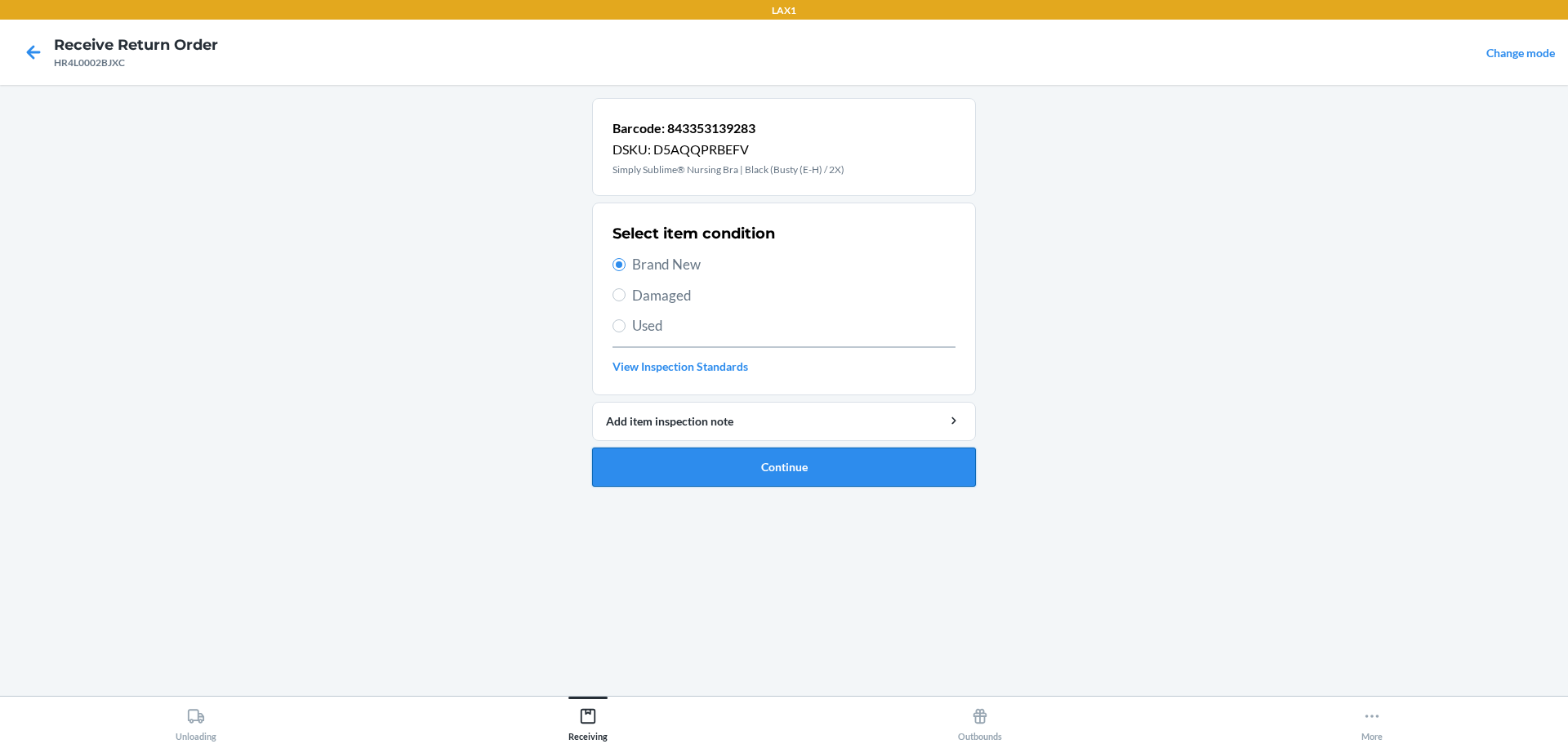
click at [778, 475] on button "Continue" at bounding box center [784, 467] width 383 height 39
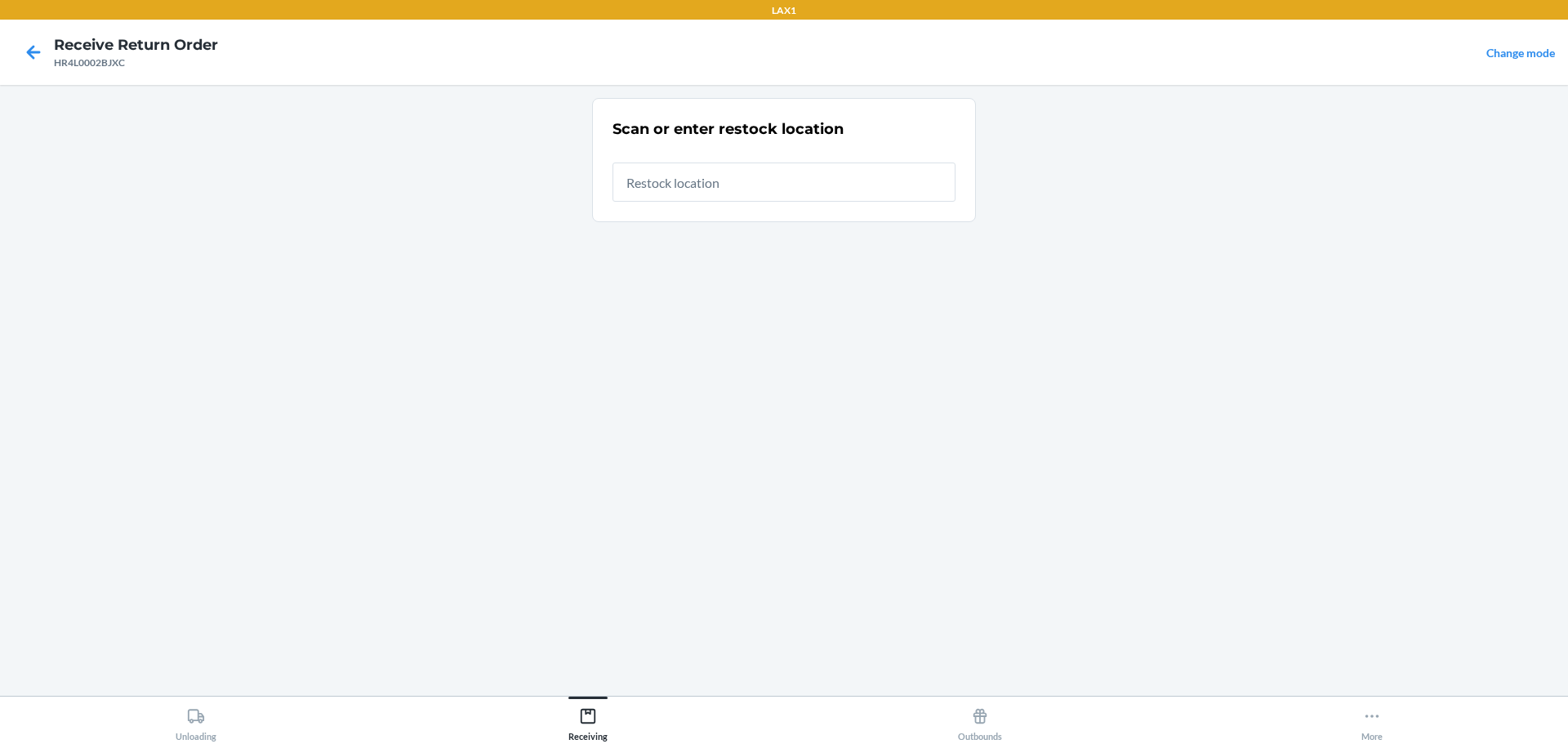
click at [716, 182] on input "text" at bounding box center [784, 182] width 343 height 39
type input "RTCART023"
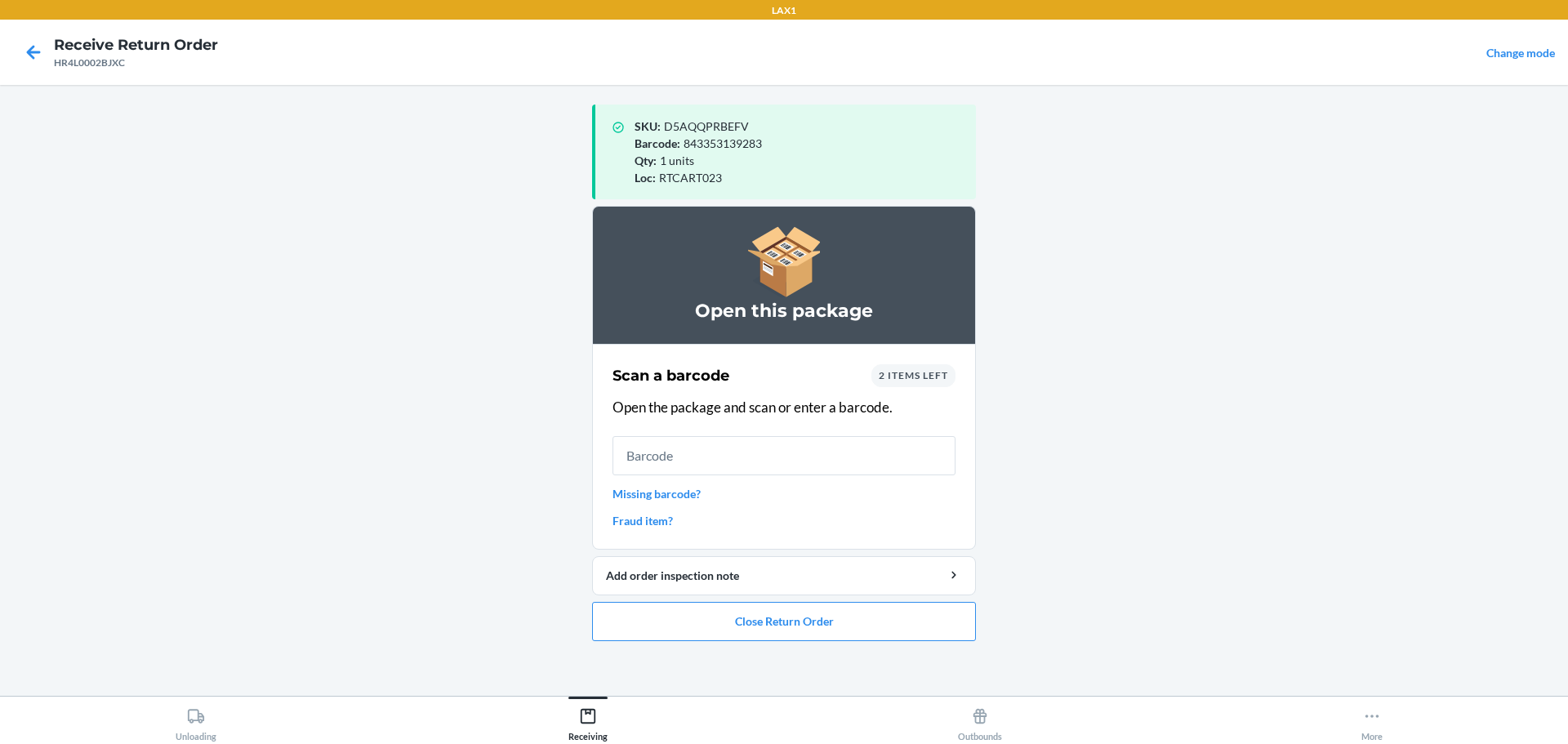
click at [756, 449] on input "text" at bounding box center [784, 455] width 343 height 39
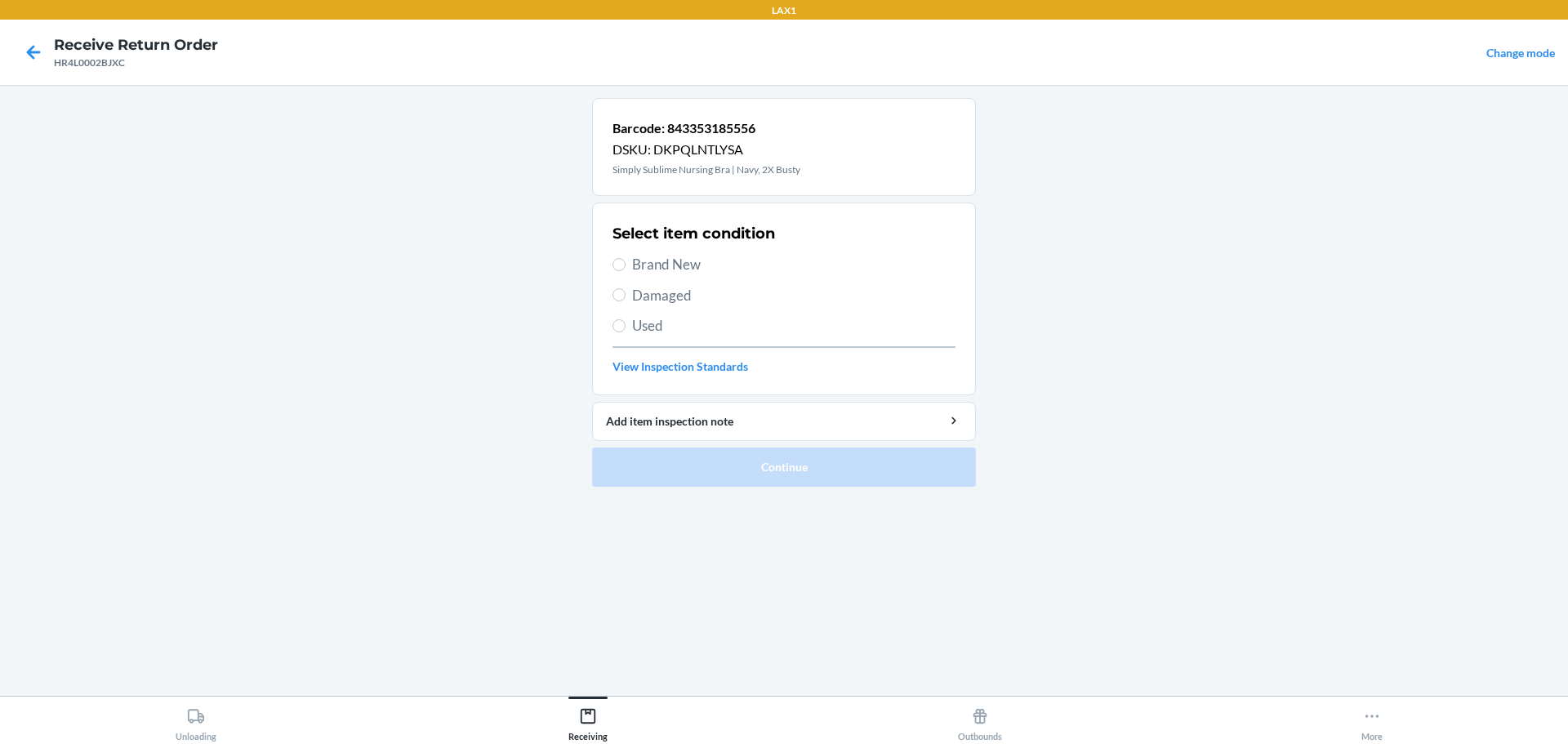
click at [698, 265] on span "Brand New" at bounding box center [793, 265] width 324 height 21
click at [626, 265] on input "Brand New" at bounding box center [619, 264] width 13 height 13
radio input "true"
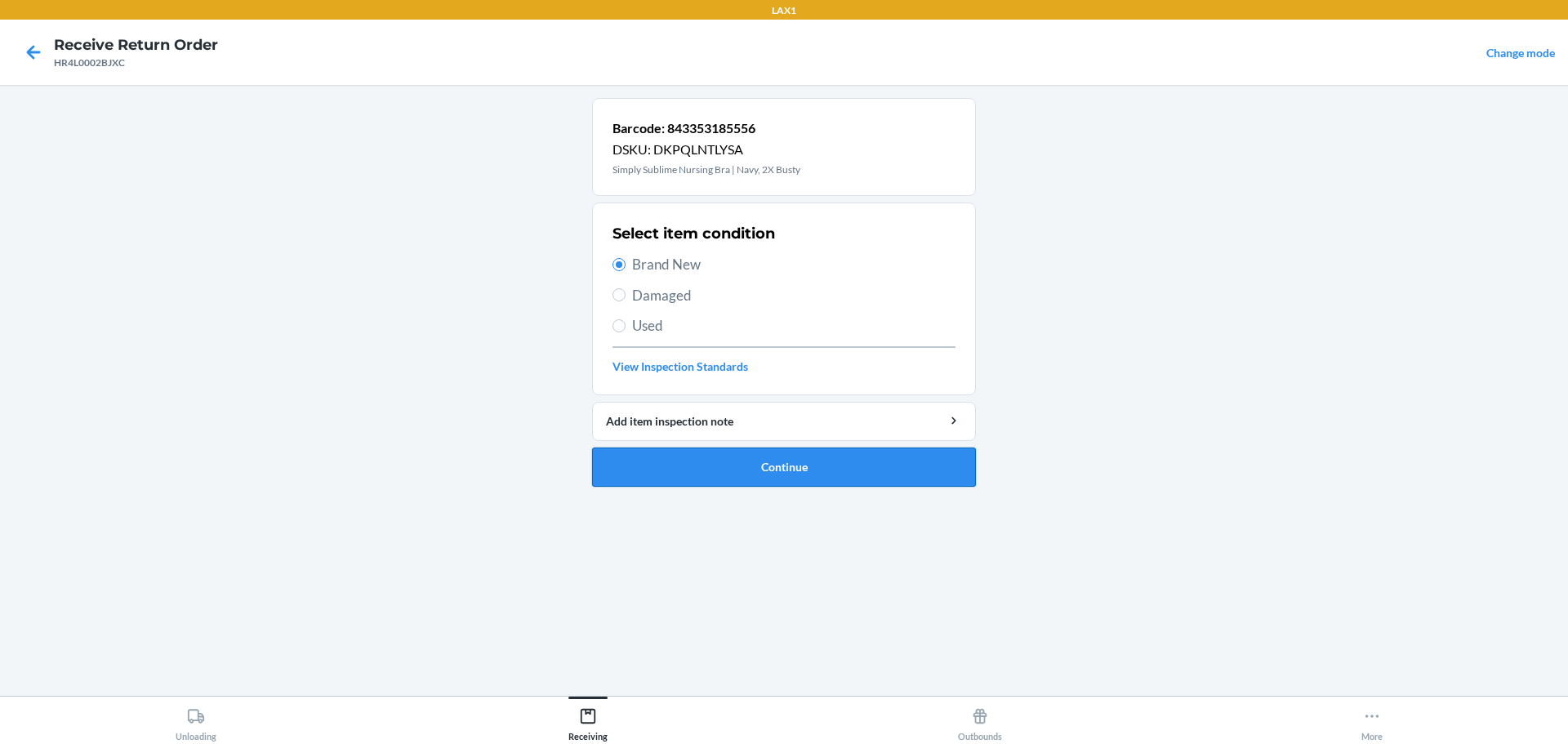
click at [797, 458] on button "Continue" at bounding box center [784, 467] width 383 height 39
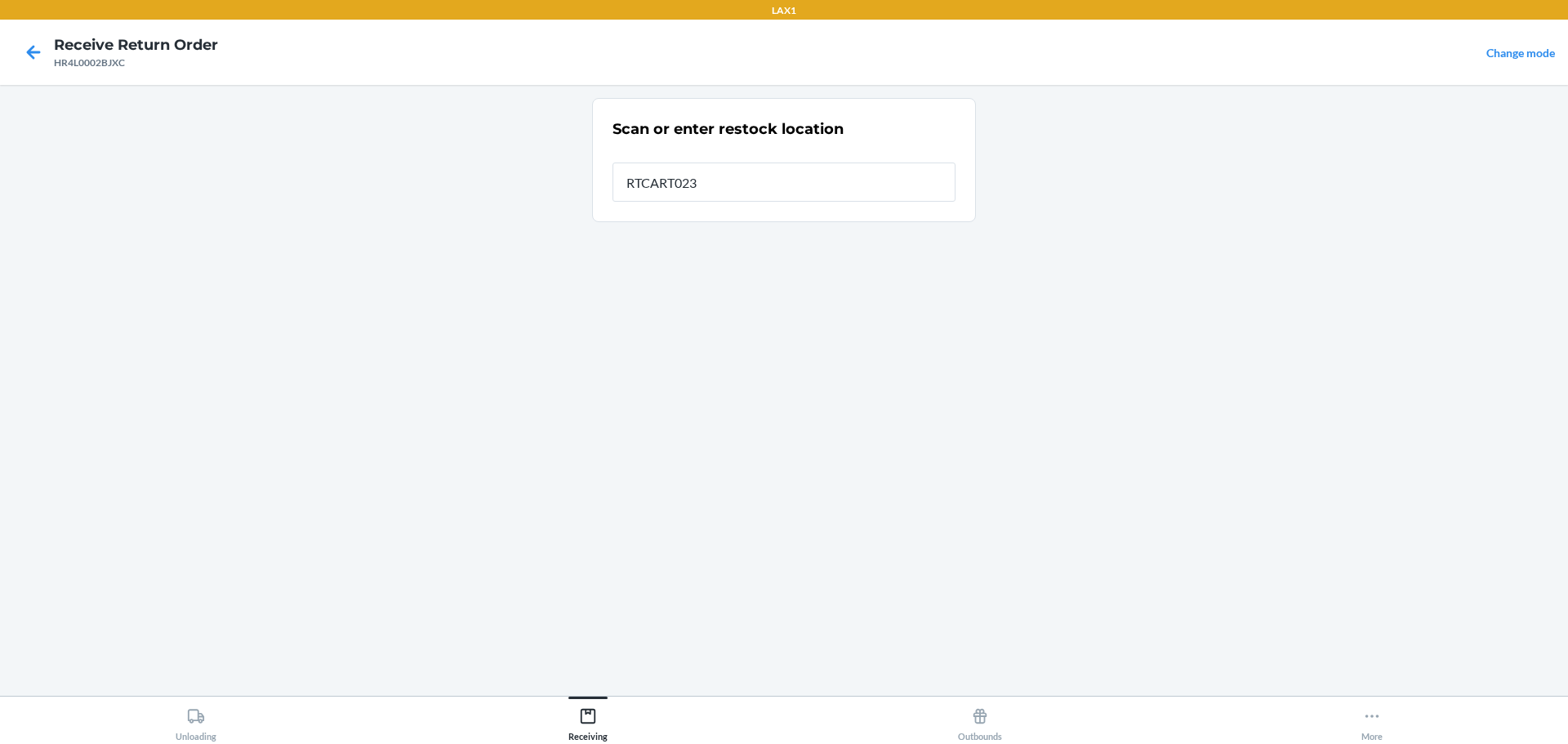
type input "RTCART023"
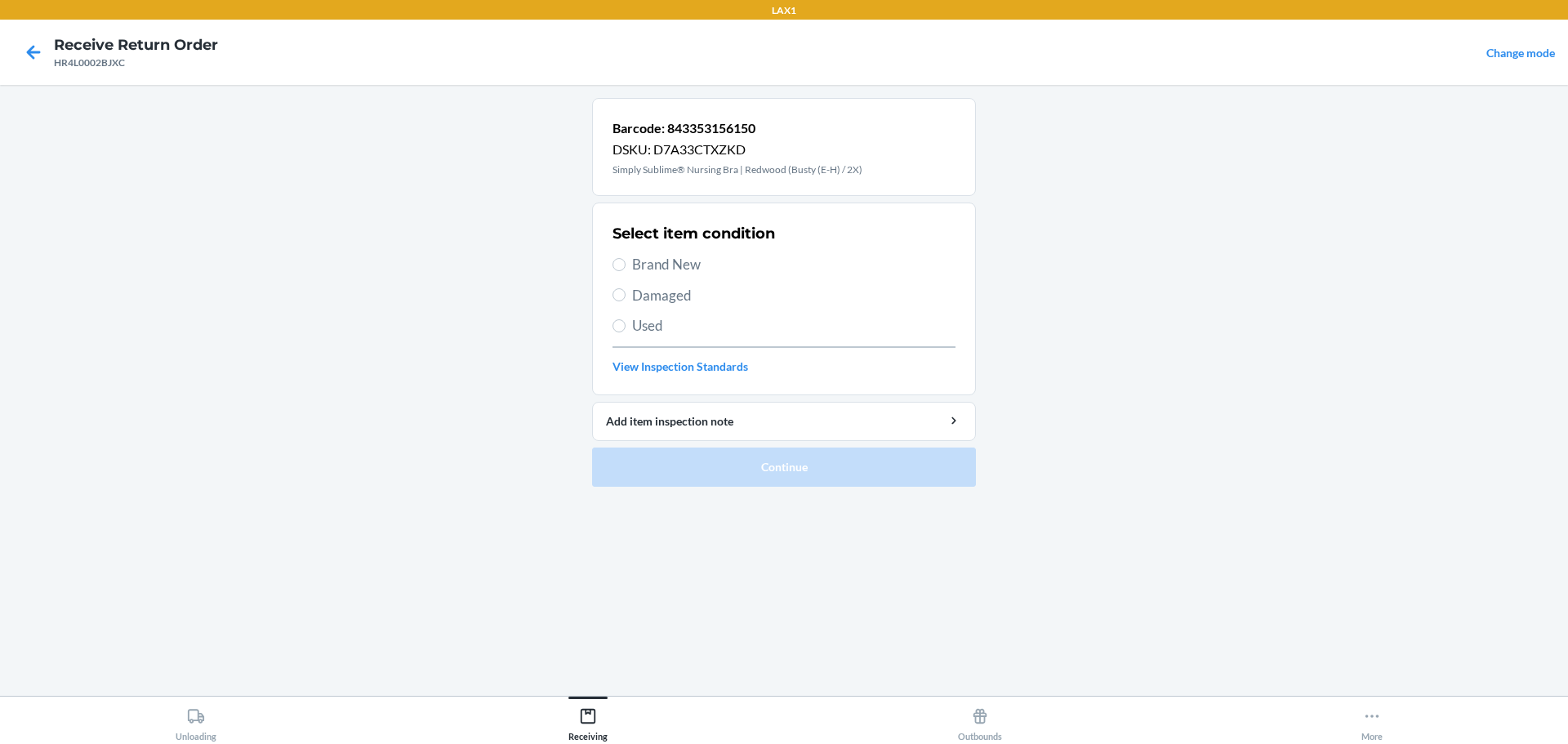
click at [663, 269] on span "Brand New" at bounding box center [793, 265] width 324 height 21
click at [626, 269] on input "Brand New" at bounding box center [619, 264] width 13 height 13
radio input "true"
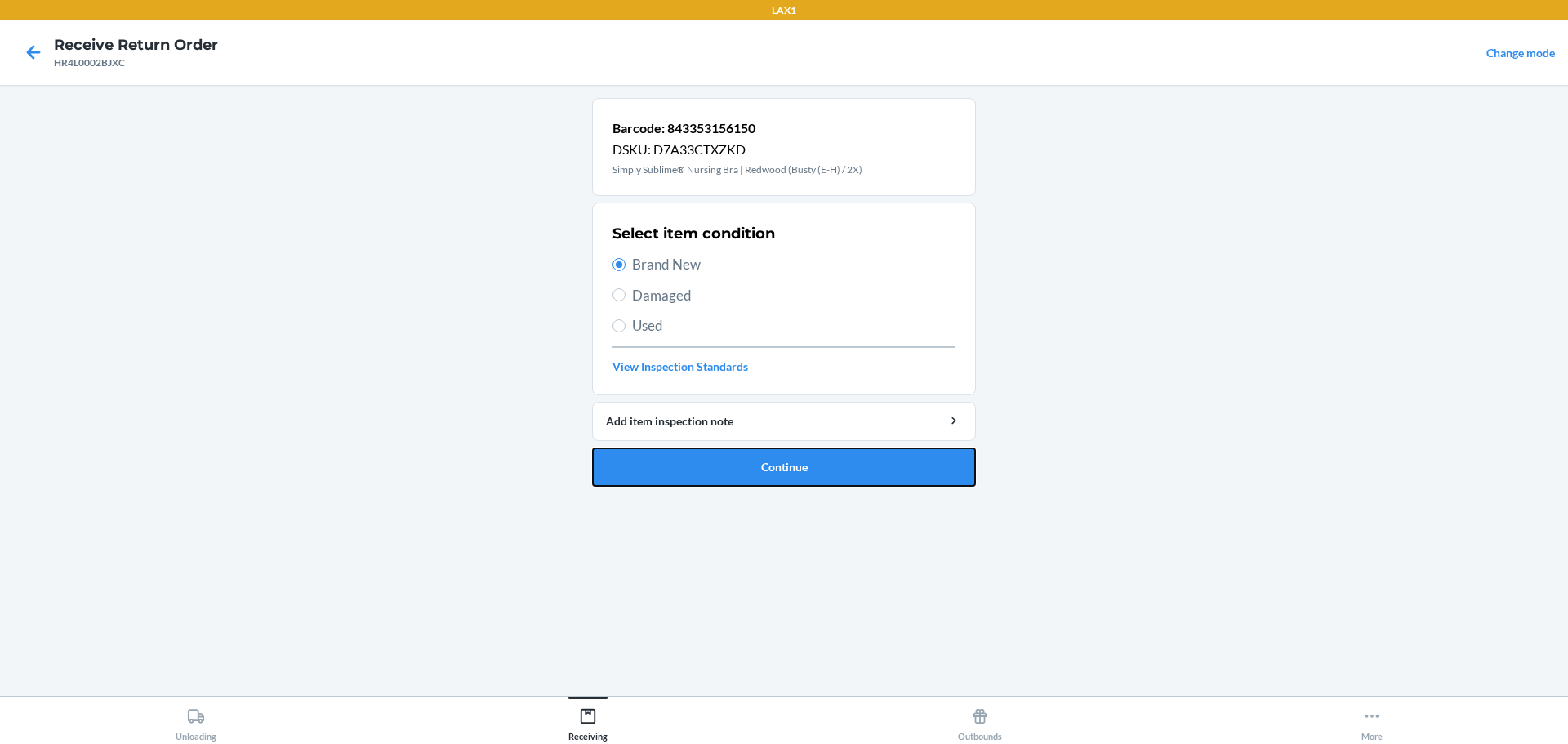
drag, startPoint x: 768, startPoint y: 486, endPoint x: 782, endPoint y: 468, distance: 22.8
click at [775, 476] on button "Continue" at bounding box center [784, 467] width 383 height 39
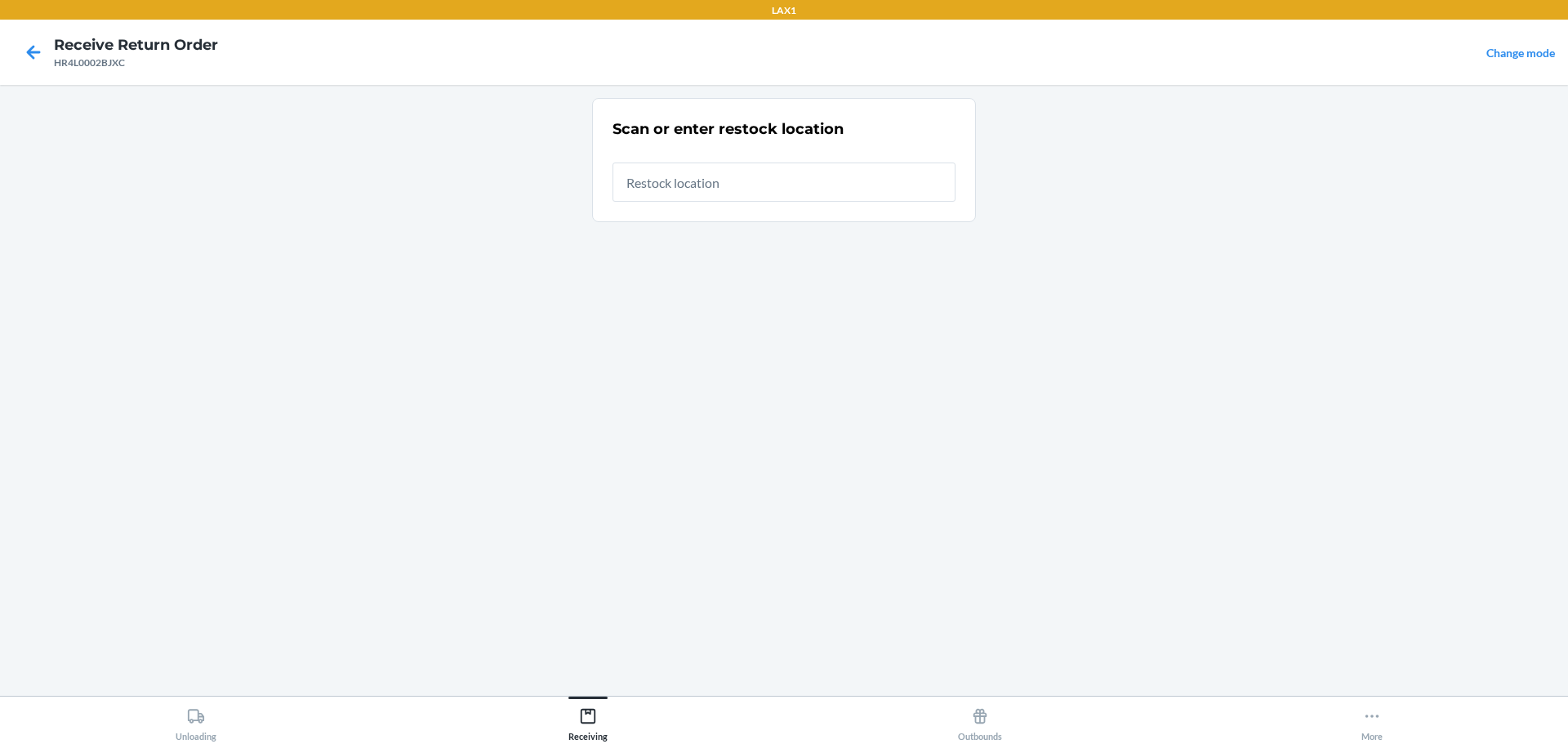
click at [751, 173] on input "text" at bounding box center [784, 182] width 343 height 39
type input "RTCART023"
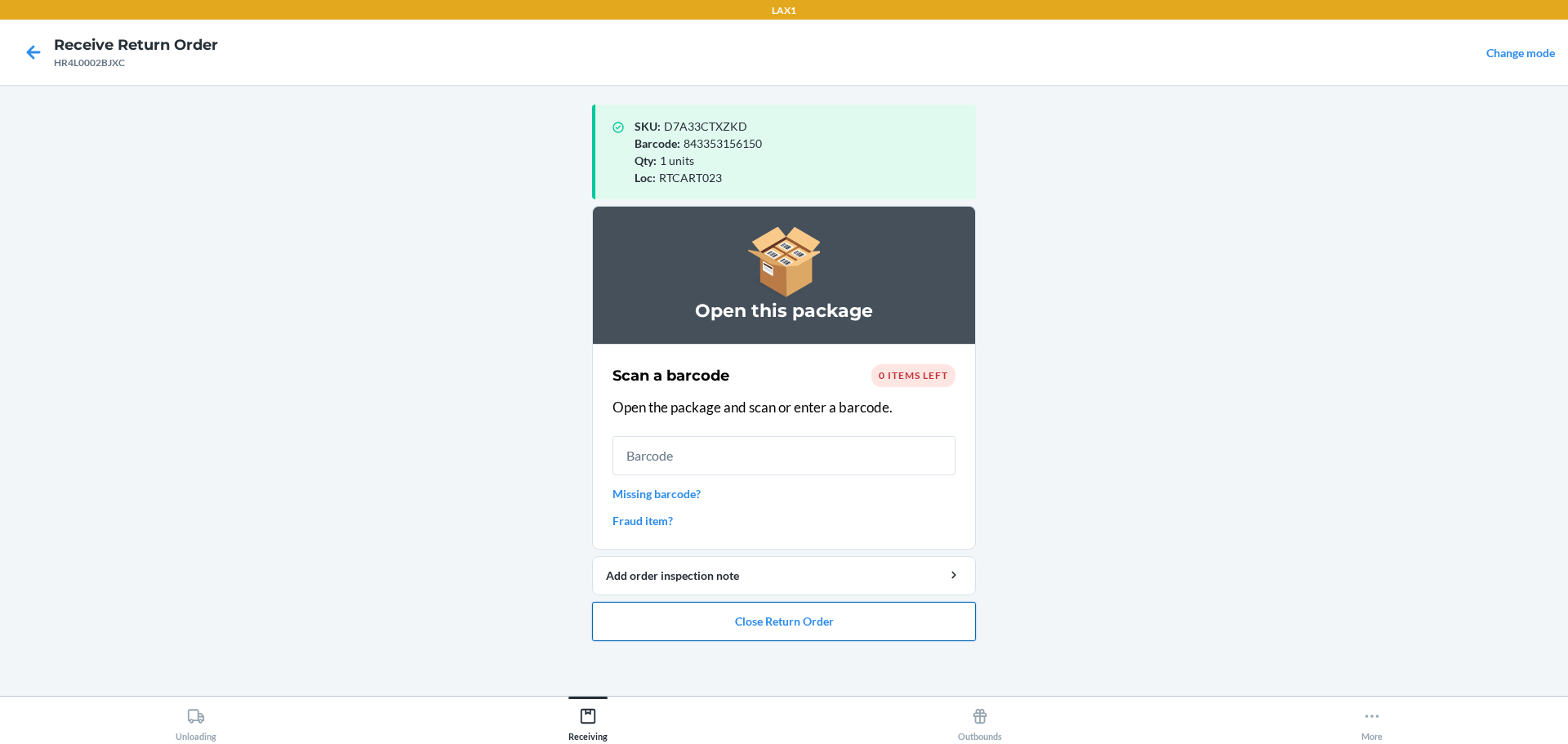
click at [864, 608] on button "Close Return Order" at bounding box center [784, 622] width 383 height 39
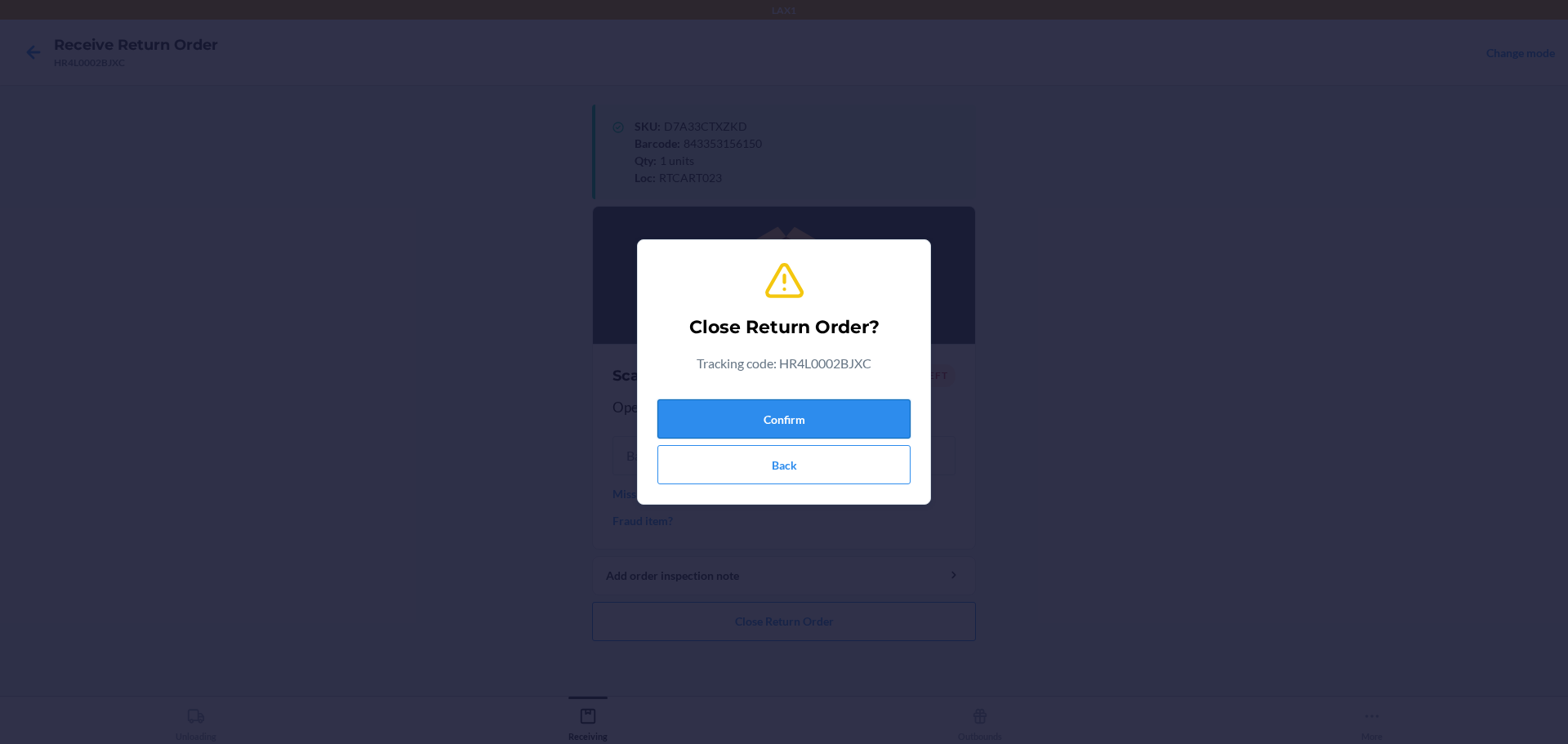
drag, startPoint x: 798, startPoint y: 392, endPoint x: 799, endPoint y: 404, distance: 12.0
click at [798, 397] on div "Close Return Order? Tracking code: HR4L0002BJXC Confirm Back" at bounding box center [784, 372] width 253 height 238
click at [802, 412] on button "Confirm" at bounding box center [784, 420] width 253 height 39
click at [788, 411] on button "Confirm" at bounding box center [784, 420] width 253 height 39
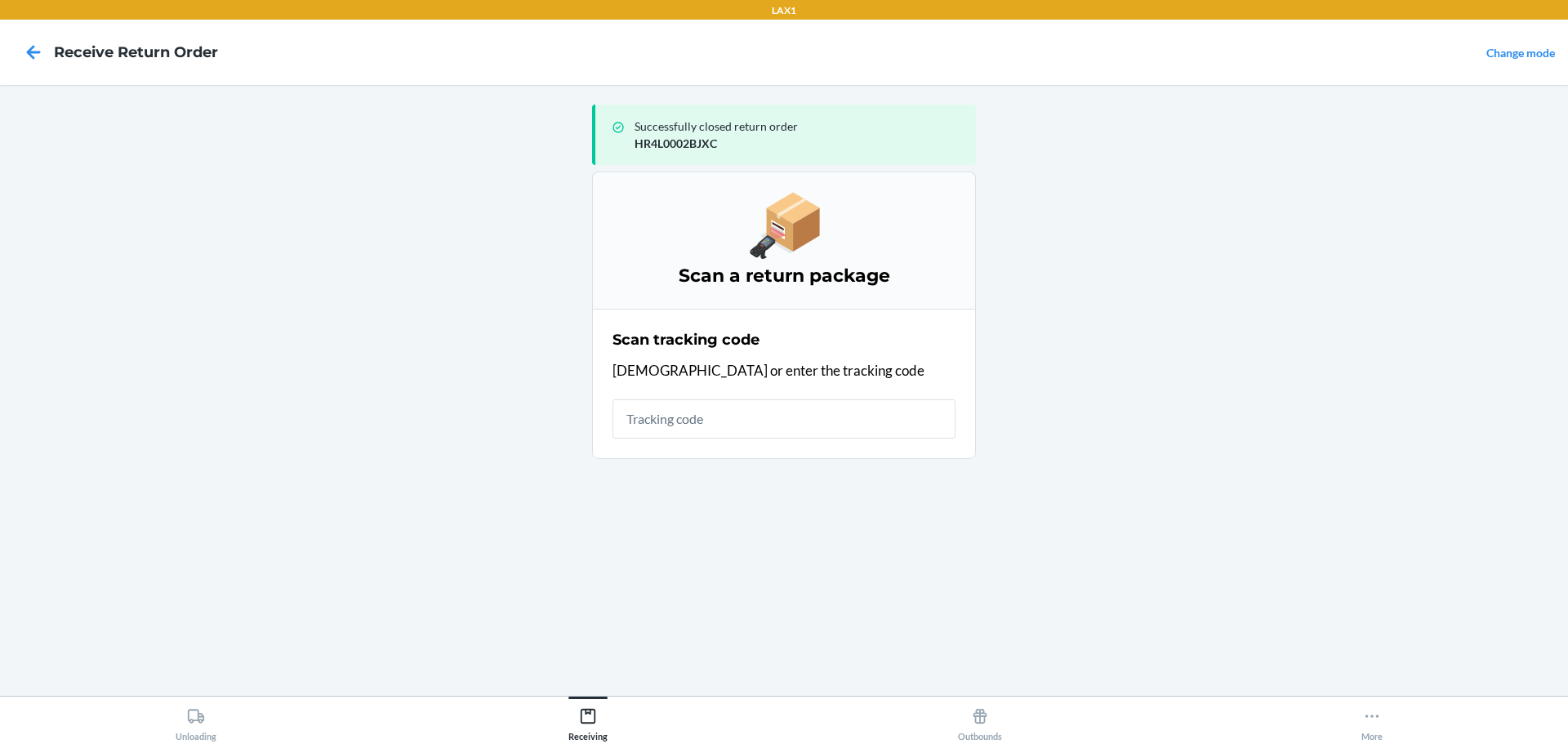
click at [800, 420] on input "text" at bounding box center [784, 420] width 343 height 39
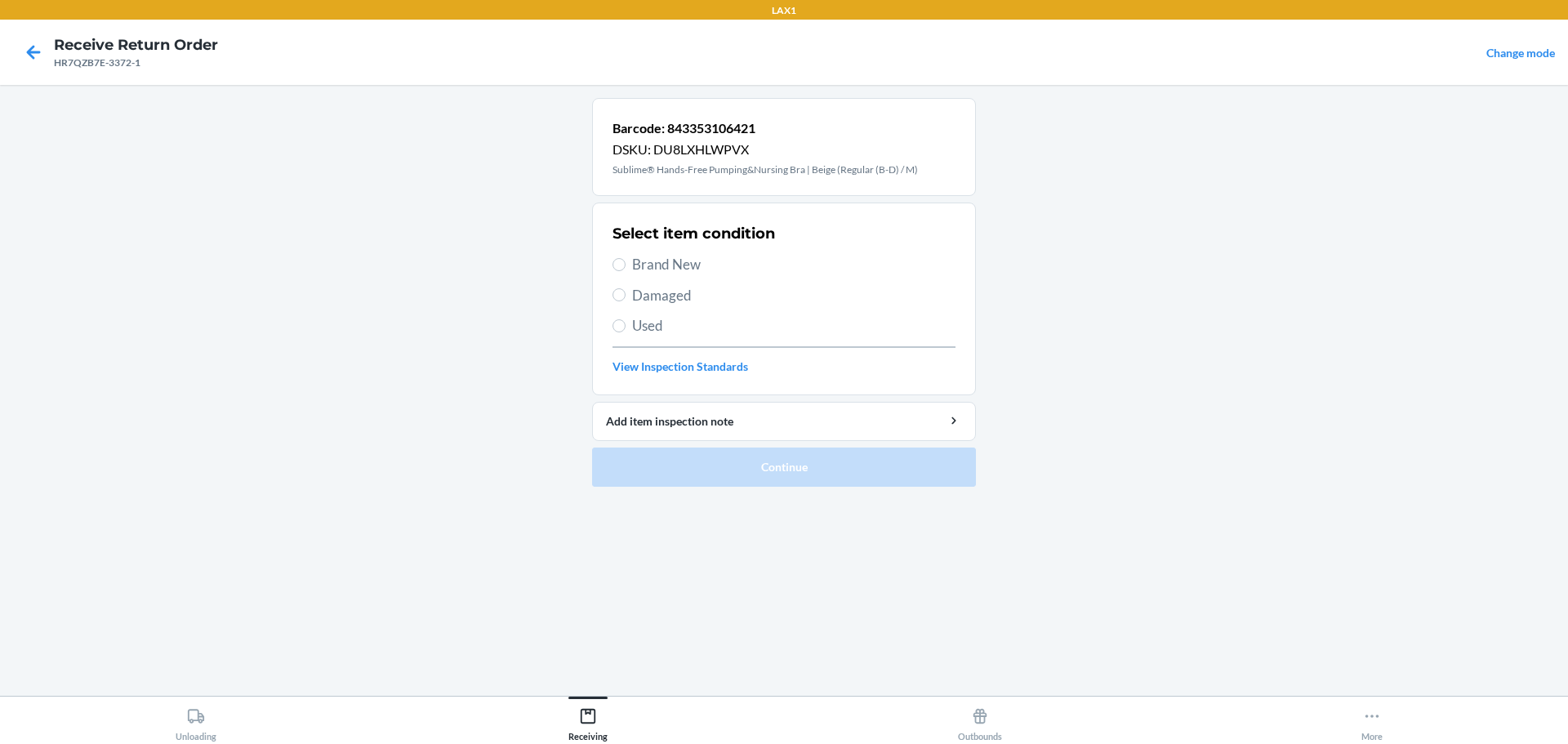
click at [698, 260] on span "Brand New" at bounding box center [793, 265] width 324 height 21
click at [626, 260] on input "Brand New" at bounding box center [619, 264] width 13 height 13
radio input "true"
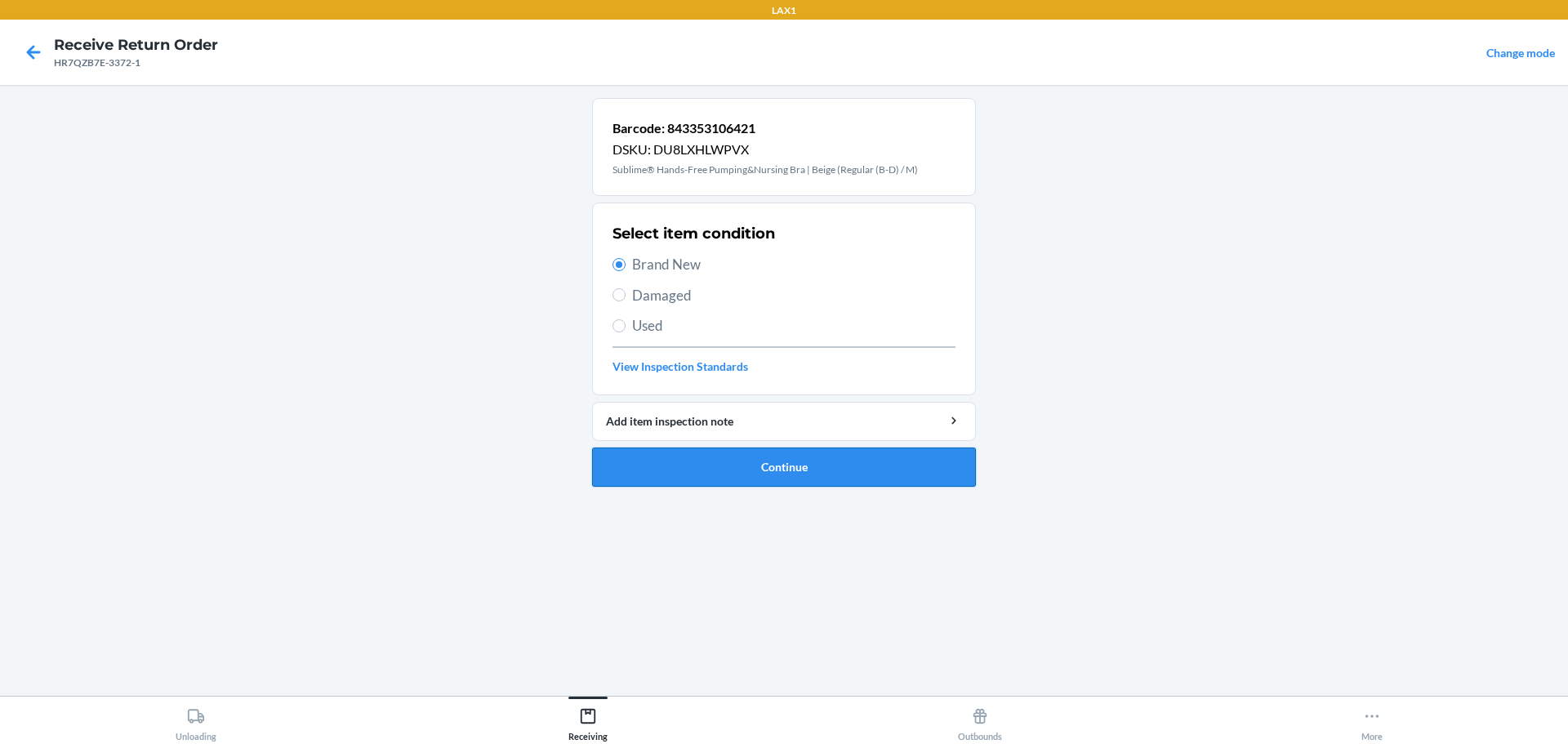
click at [795, 469] on button "Continue" at bounding box center [784, 467] width 383 height 39
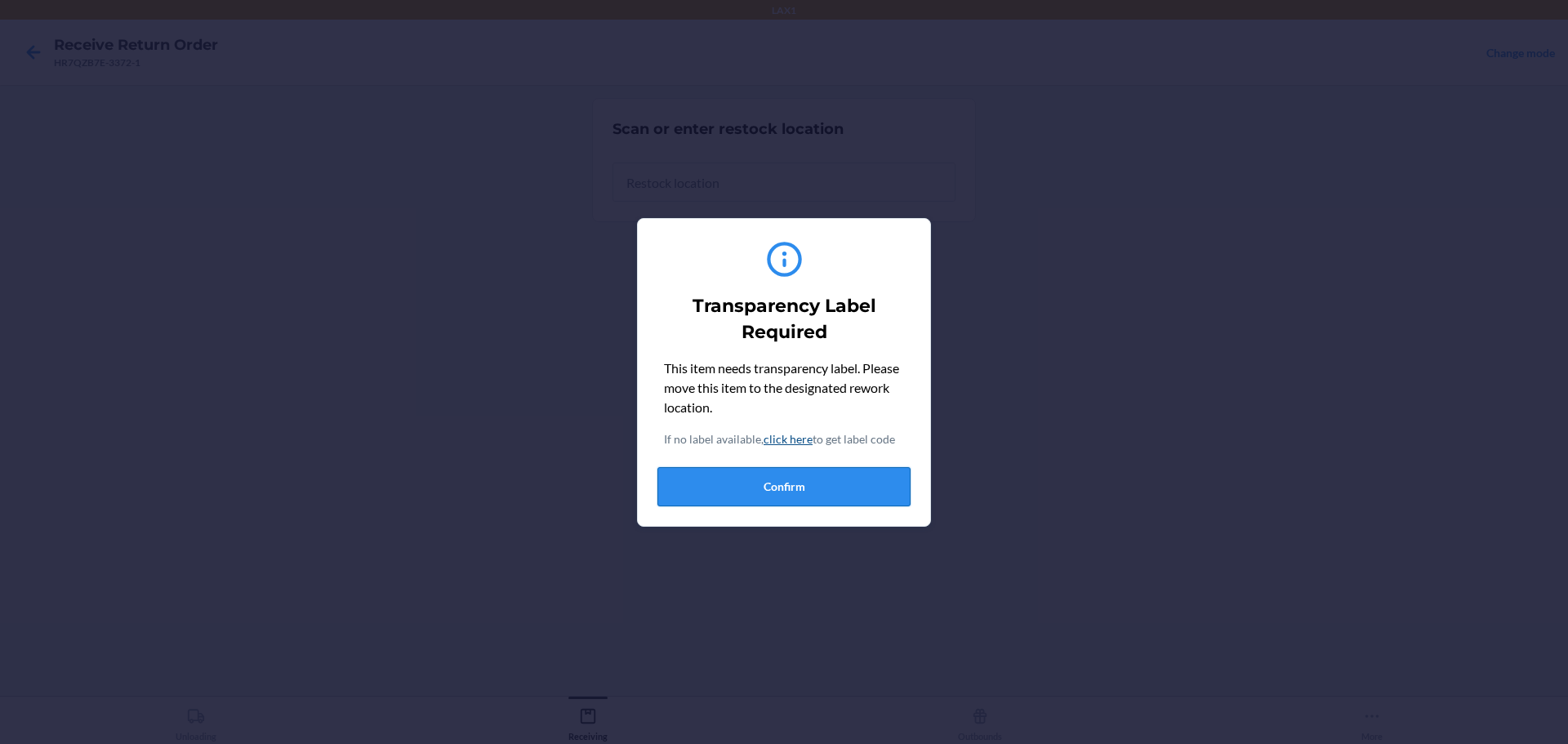
drag, startPoint x: 720, startPoint y: 481, endPoint x: 664, endPoint y: 309, distance: 180.9
click at [714, 472] on button "Confirm" at bounding box center [784, 487] width 253 height 39
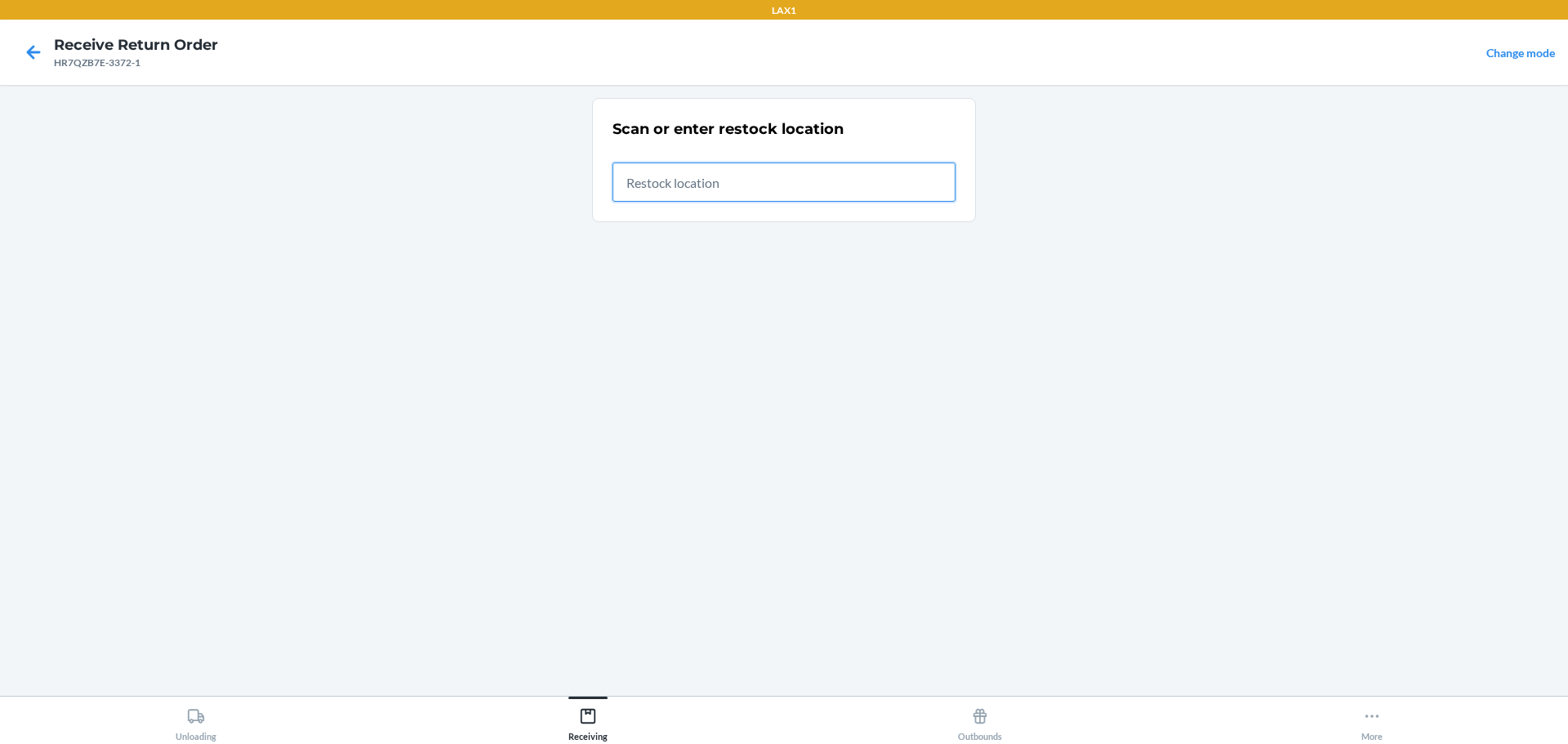
click at [647, 178] on input "text" at bounding box center [784, 182] width 343 height 39
type input "RTCART023"
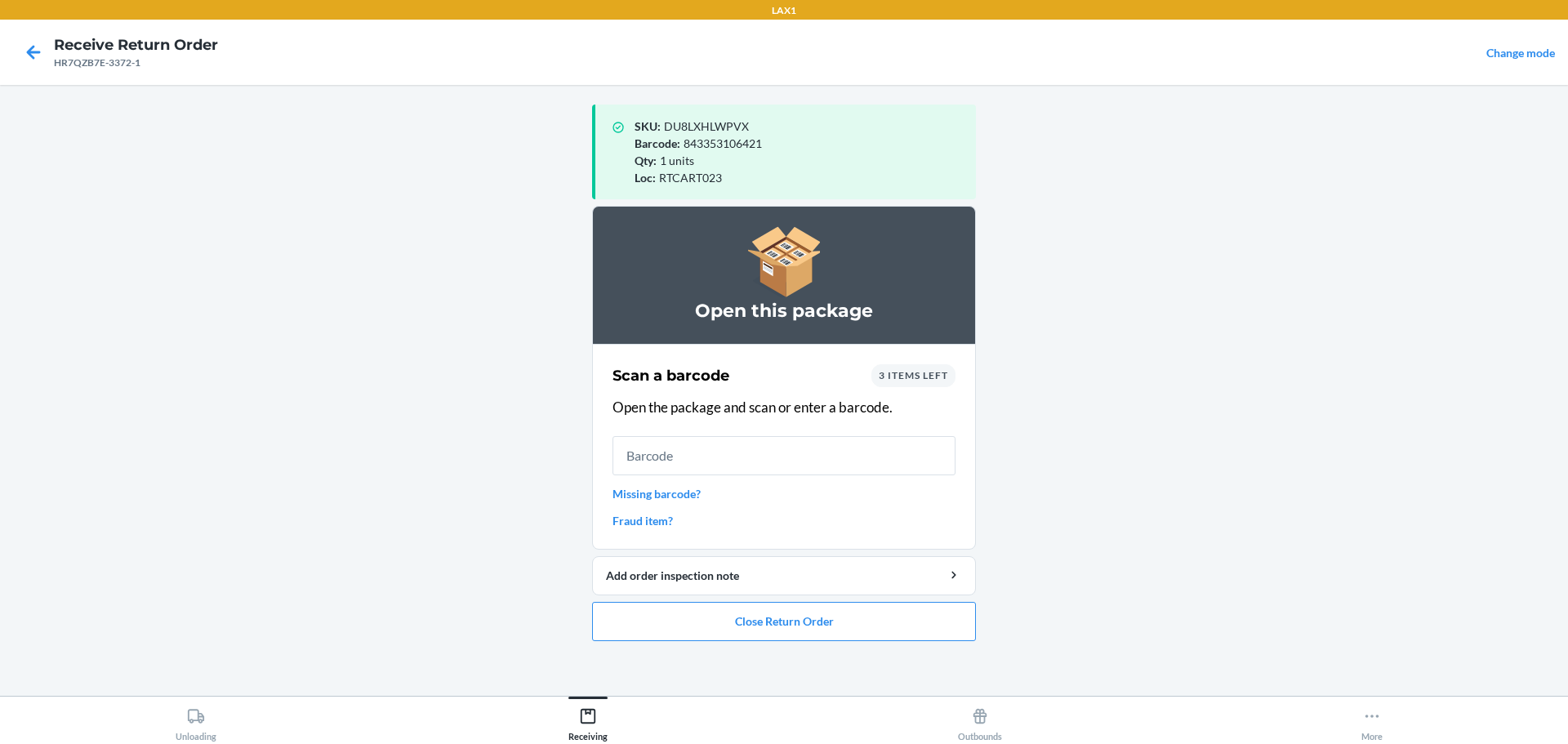
click at [849, 472] on input "text" at bounding box center [784, 455] width 343 height 39
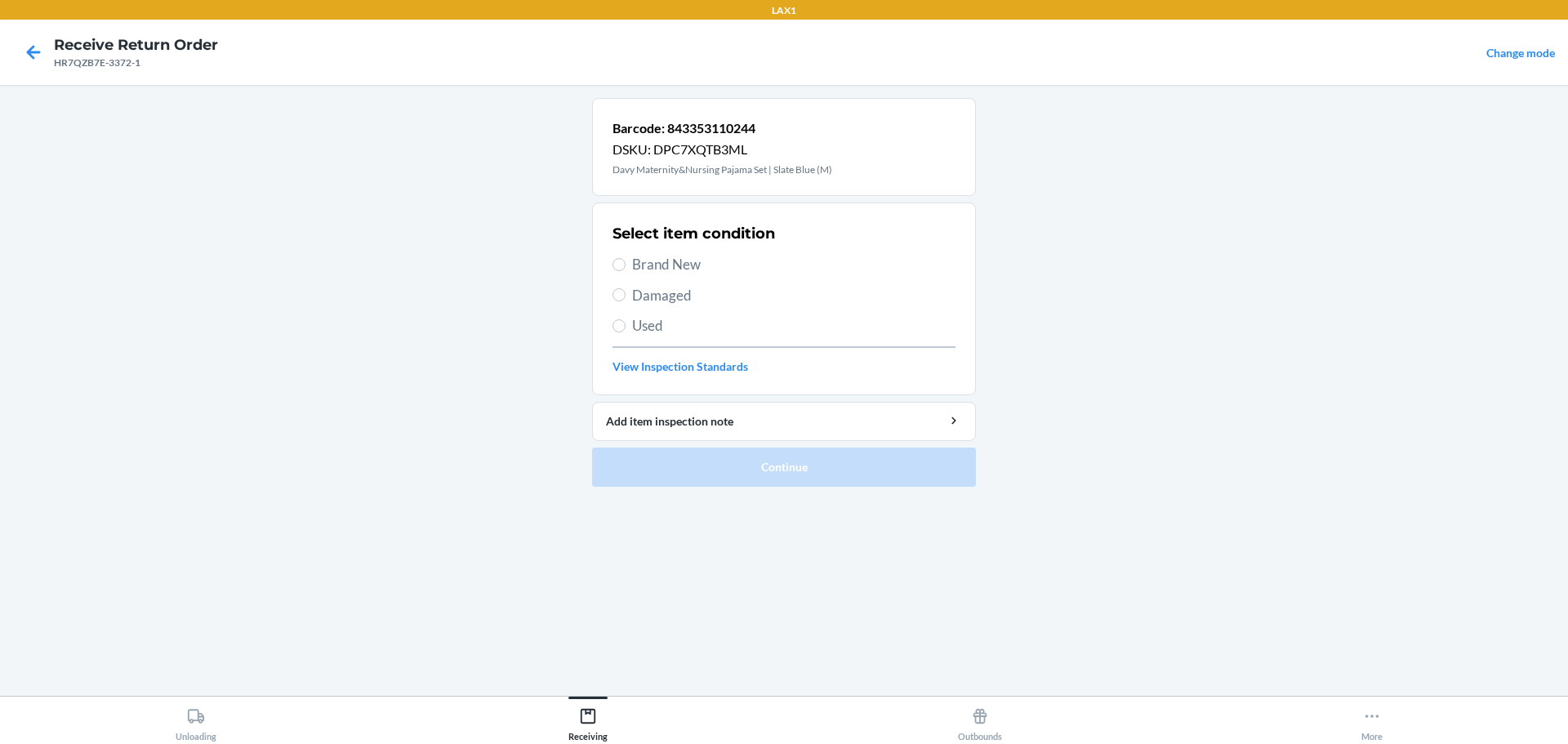
click at [667, 266] on span "Brand New" at bounding box center [793, 265] width 324 height 21
click at [626, 266] on input "Brand New" at bounding box center [619, 264] width 13 height 13
radio input "true"
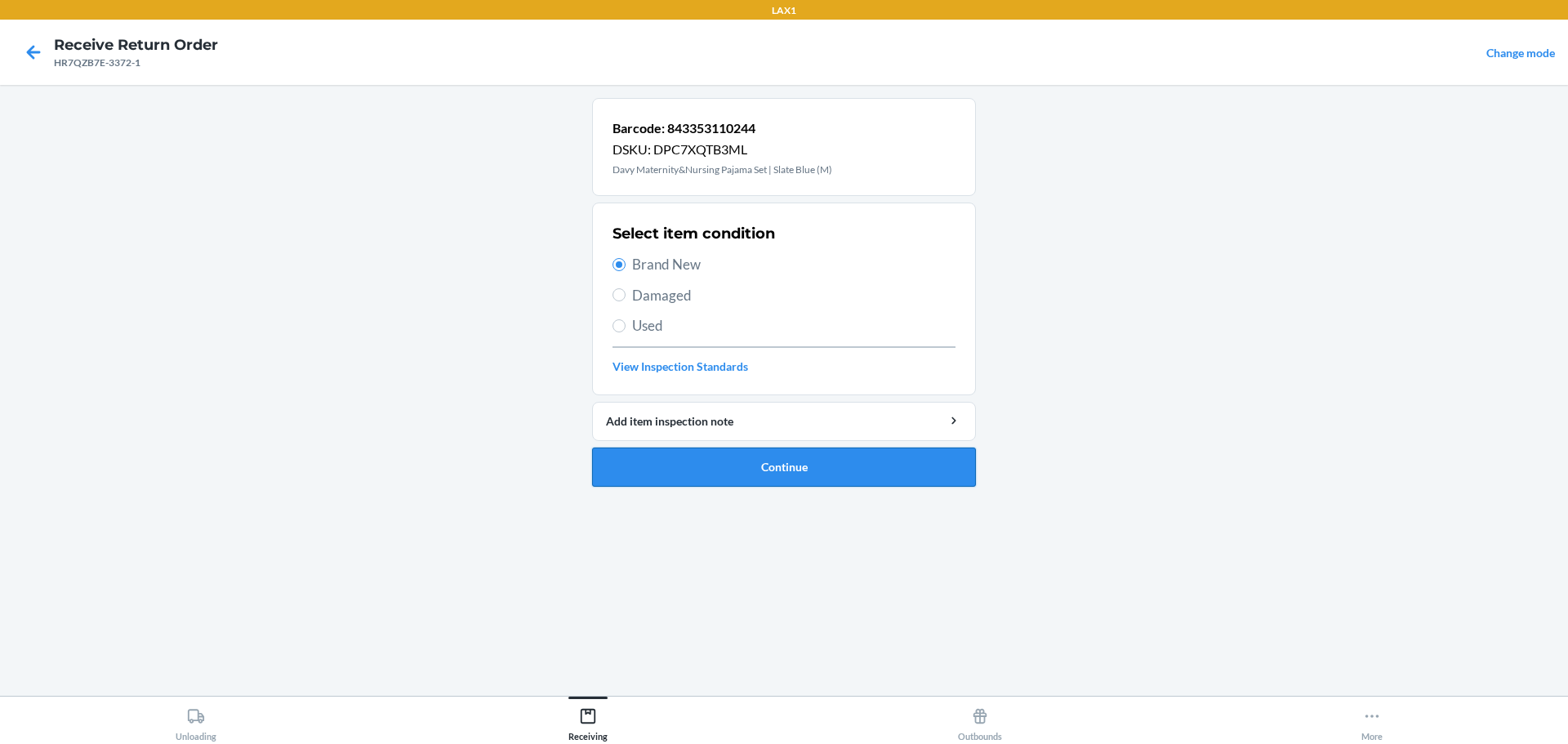
drag, startPoint x: 797, startPoint y: 463, endPoint x: 788, endPoint y: 456, distance: 11.4
click at [796, 463] on button "Continue" at bounding box center [784, 467] width 383 height 39
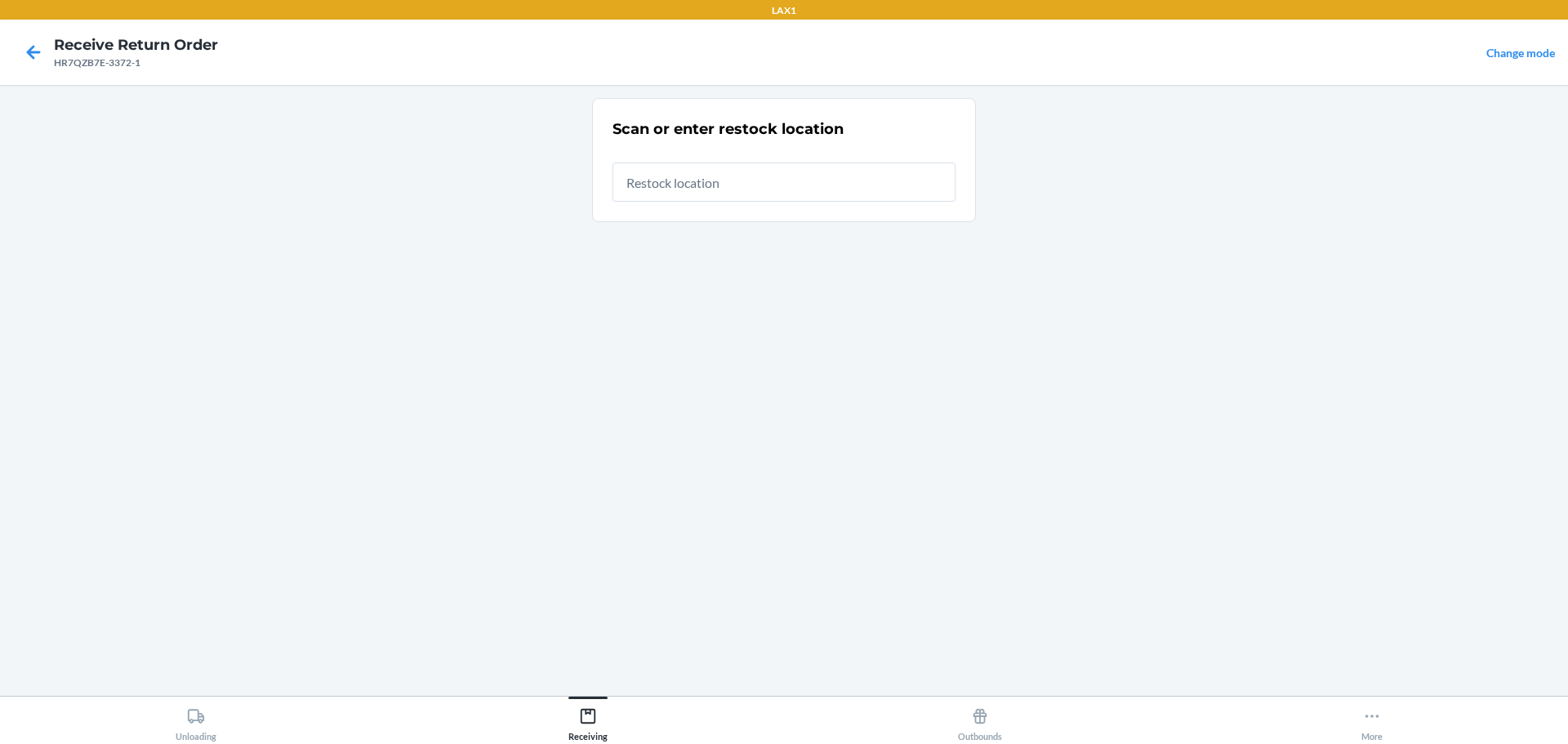
click at [767, 187] on input "text" at bounding box center [784, 182] width 343 height 39
type input "RTCART023"
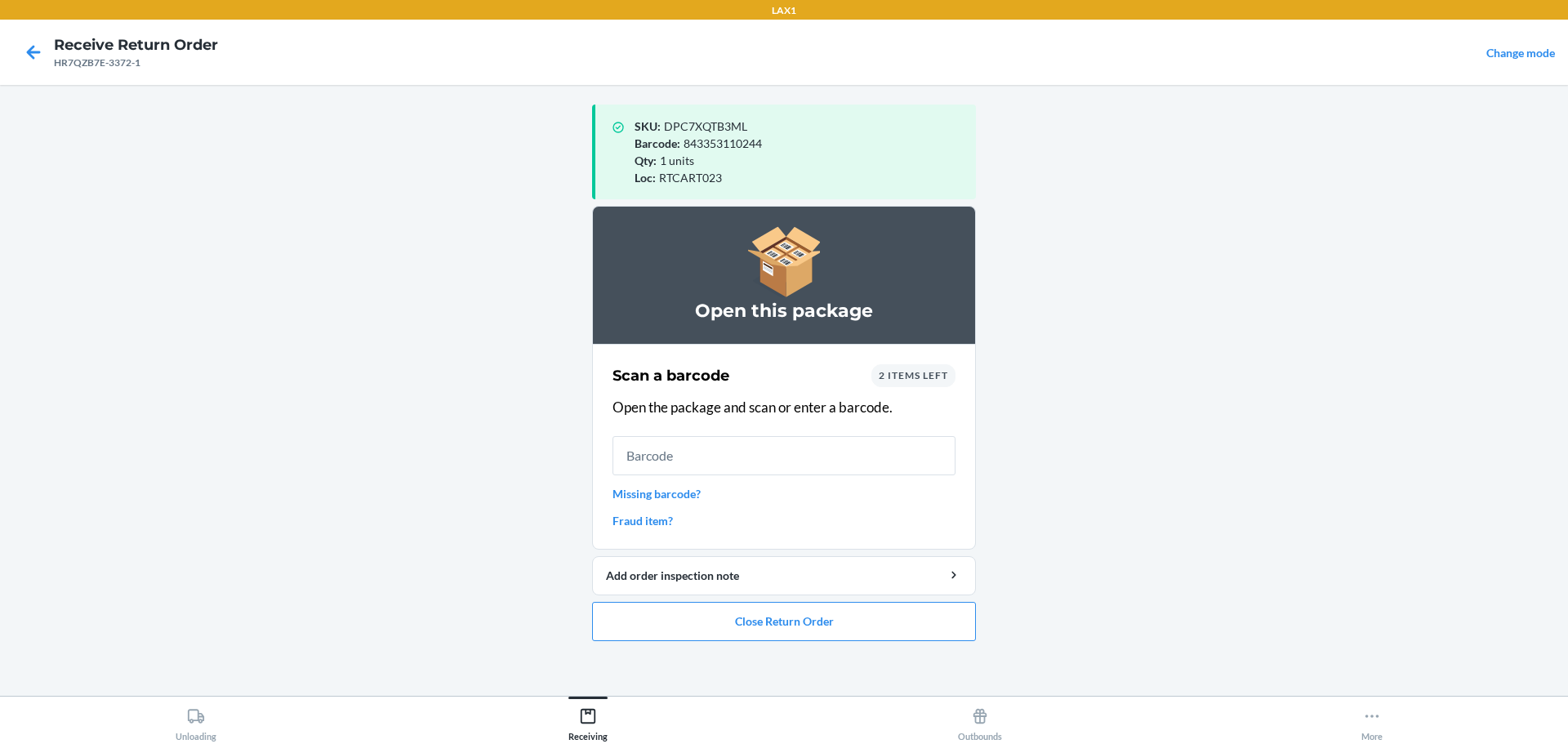
click at [748, 451] on input "text" at bounding box center [784, 455] width 343 height 39
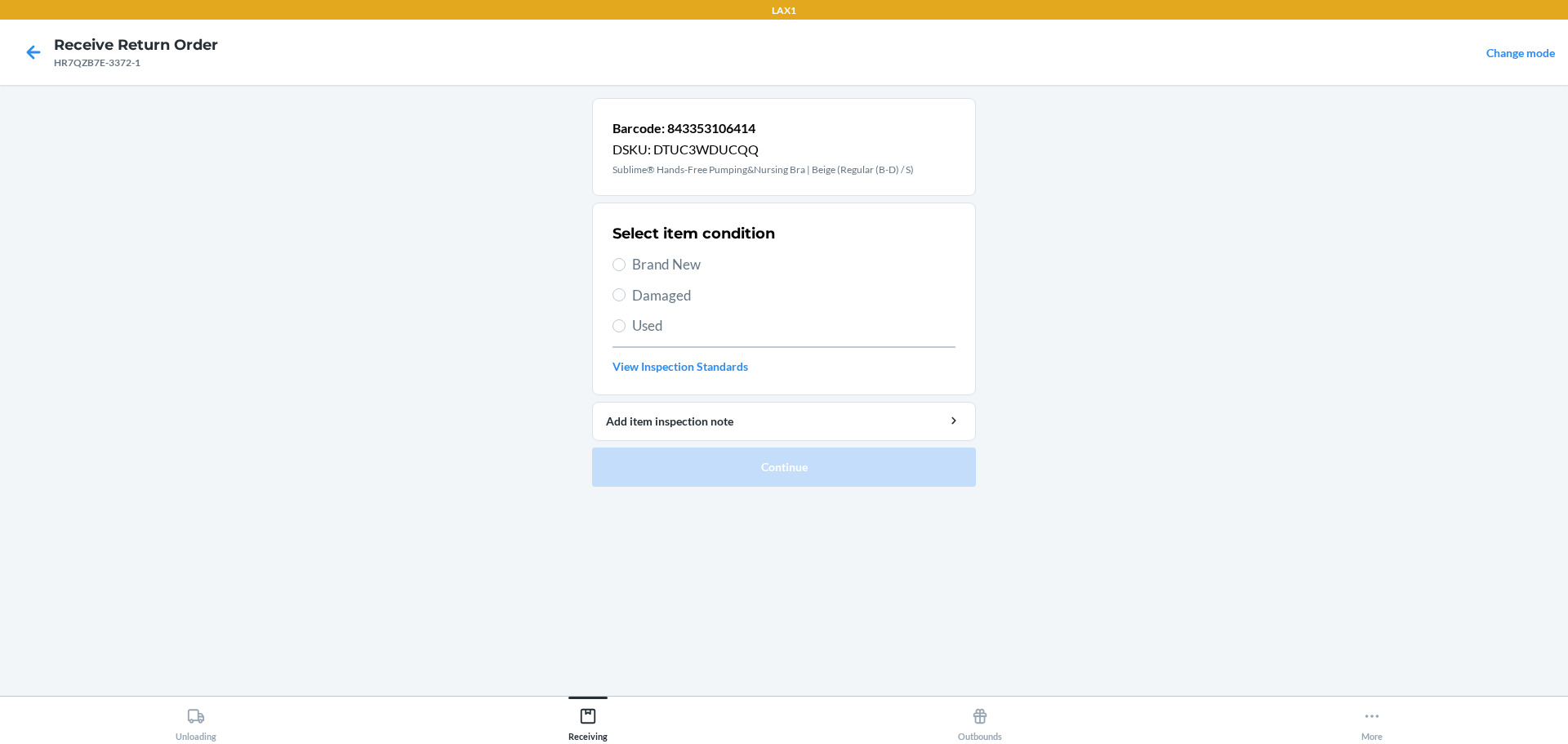
click at [677, 265] on span "Brand New" at bounding box center [793, 265] width 324 height 21
click at [626, 265] on input "Brand New" at bounding box center [619, 264] width 13 height 13
radio input "true"
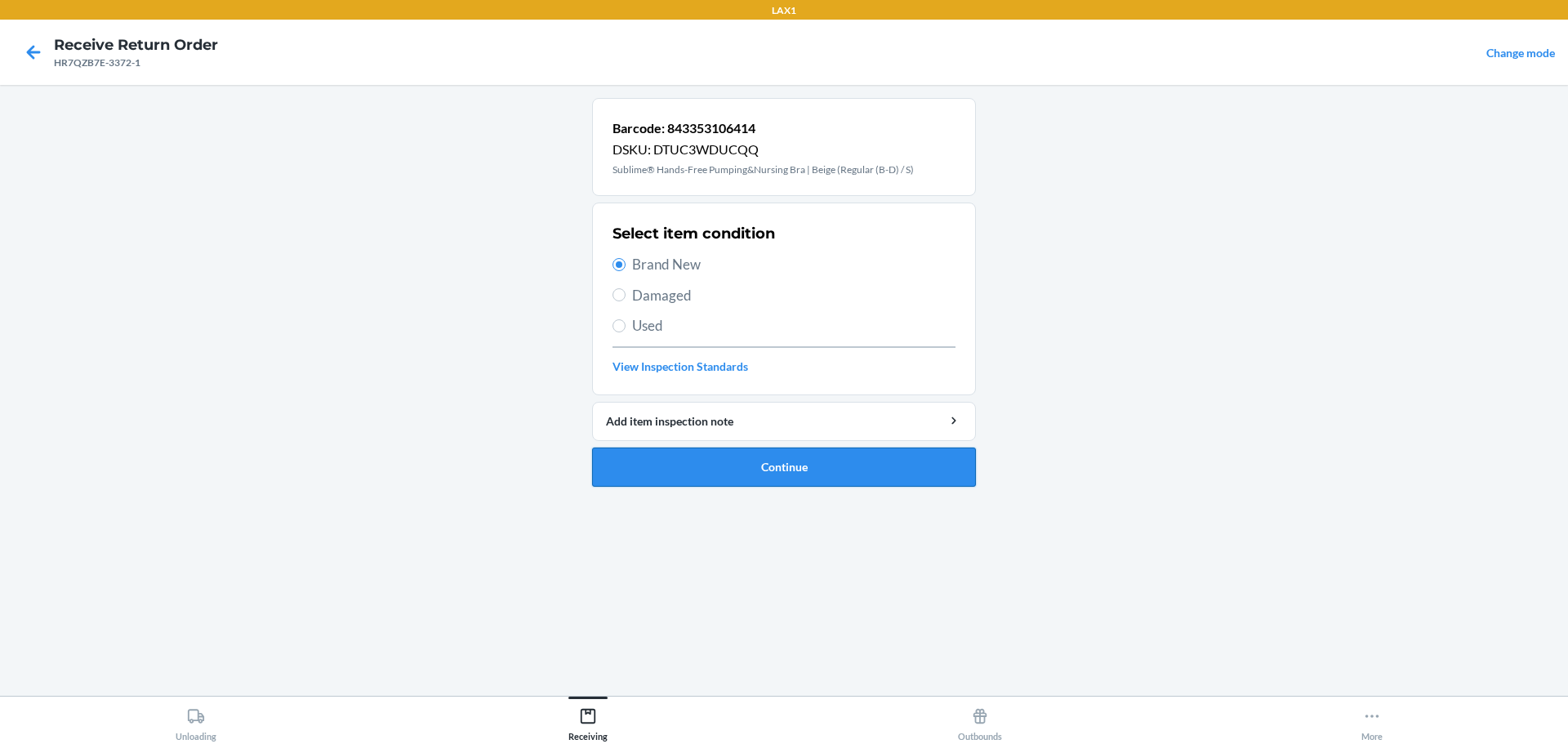
drag, startPoint x: 763, startPoint y: 490, endPoint x: 761, endPoint y: 469, distance: 21.1
click at [763, 488] on ol "Barcode: 843353106414 DSKU: DTUC3WDUCQQ Sublime® Hands-Free Pumping&Nursing Bra…" at bounding box center [784, 298] width 383 height 402
click at [761, 466] on button "Continue" at bounding box center [784, 467] width 383 height 39
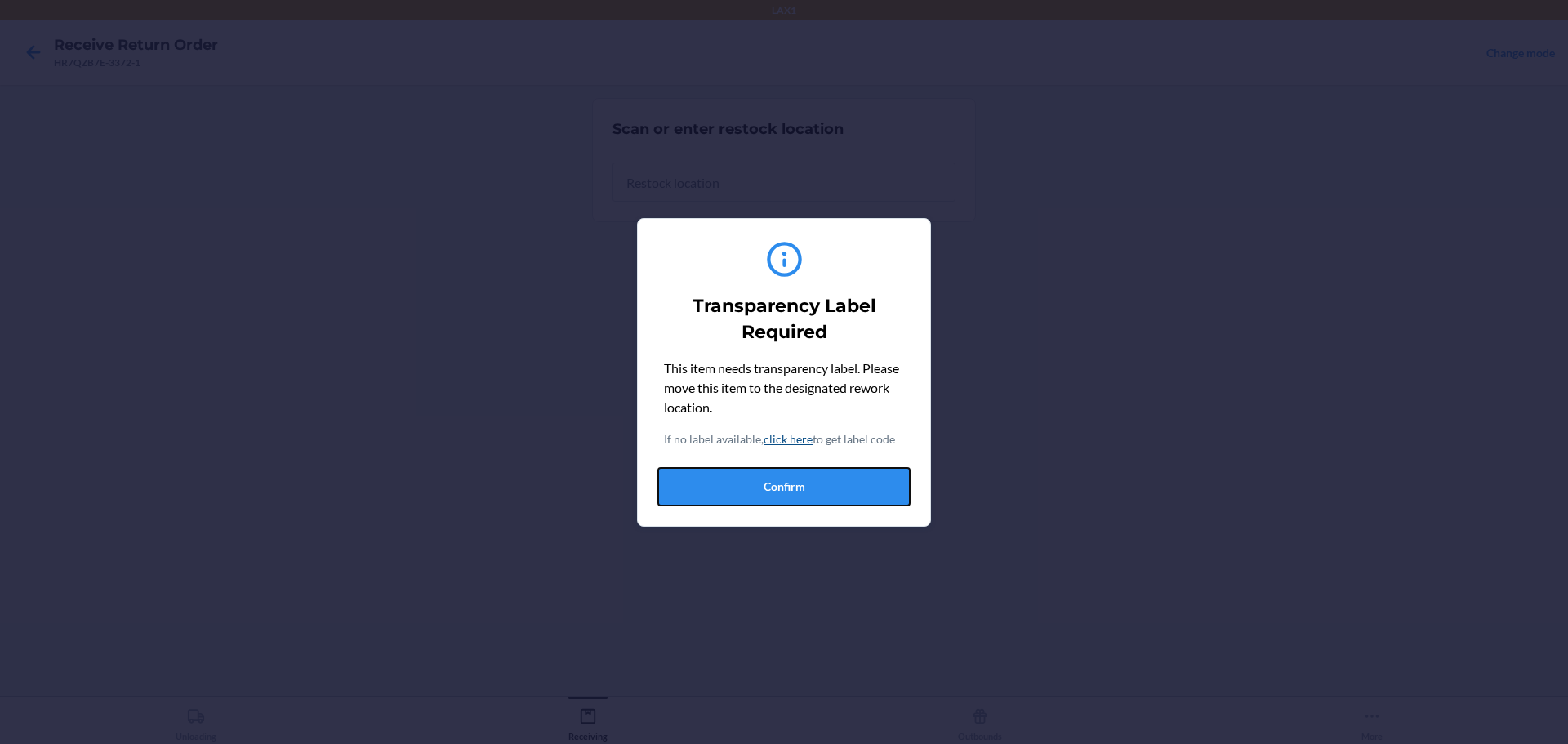
drag, startPoint x: 840, startPoint y: 478, endPoint x: 778, endPoint y: 315, distance: 174.4
click at [840, 478] on button "Confirm" at bounding box center [784, 487] width 253 height 39
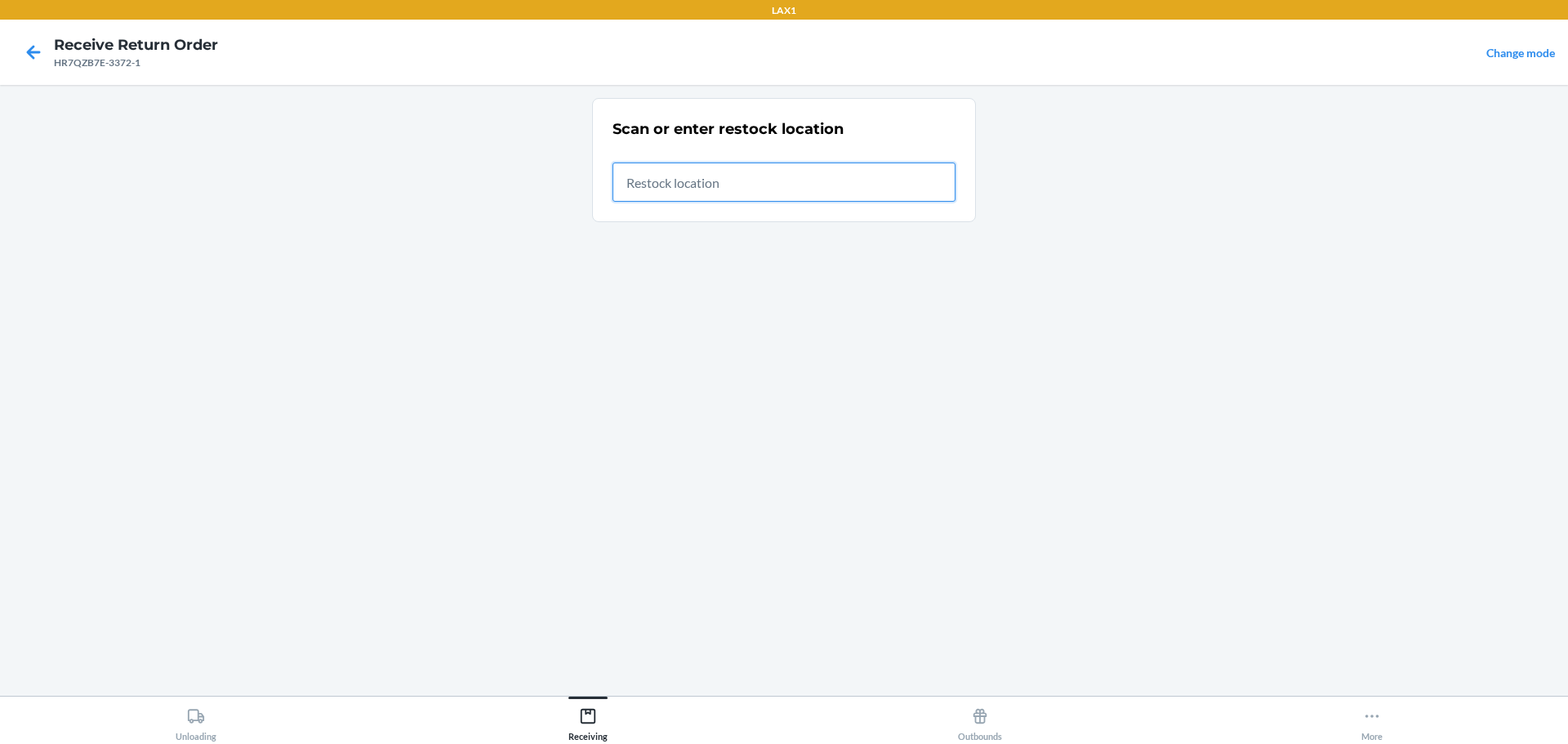
click at [755, 193] on input "text" at bounding box center [784, 182] width 343 height 39
type input "RTCART023"
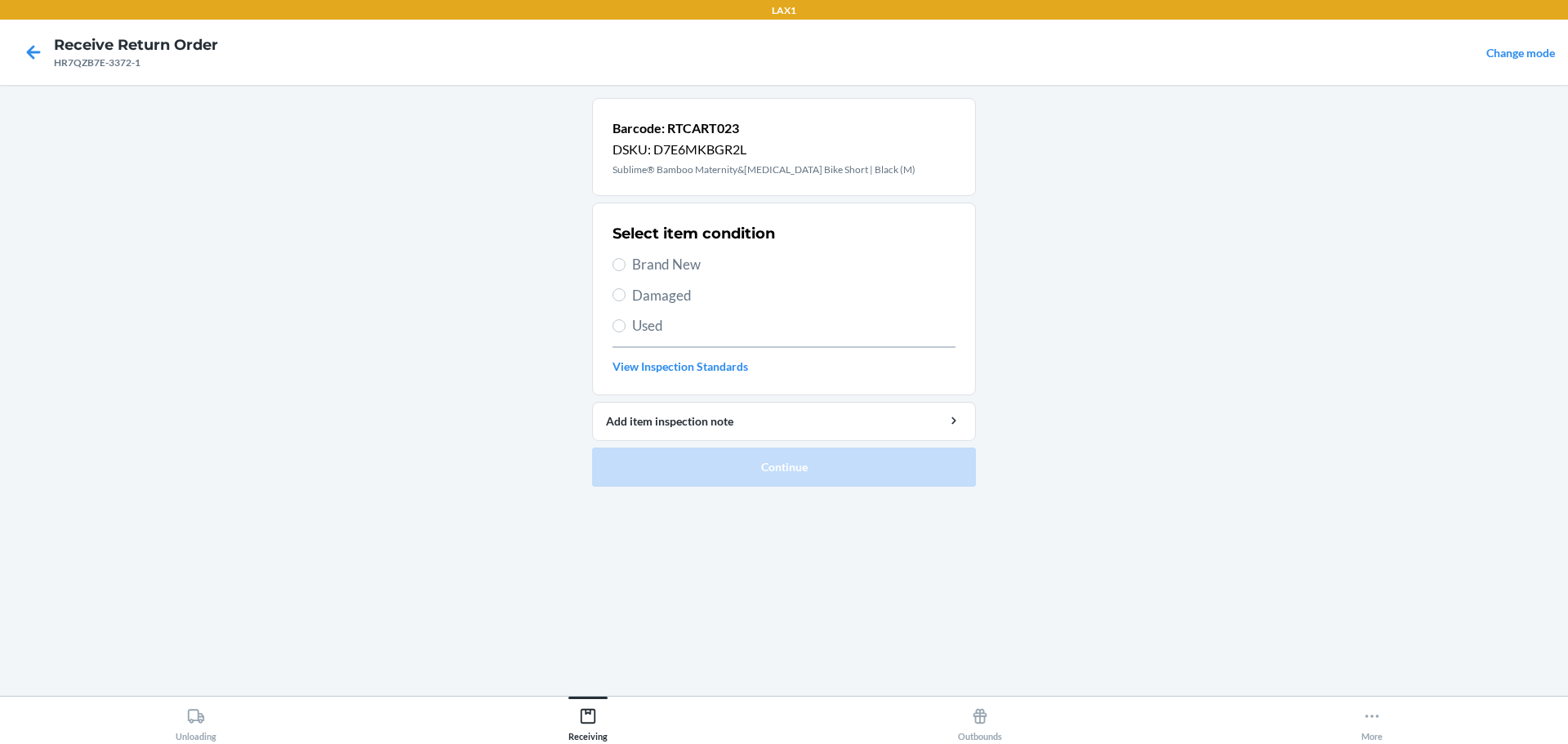
click at [711, 260] on span "Brand New" at bounding box center [793, 265] width 324 height 21
click at [626, 260] on input "Brand New" at bounding box center [619, 264] width 13 height 13
radio input "true"
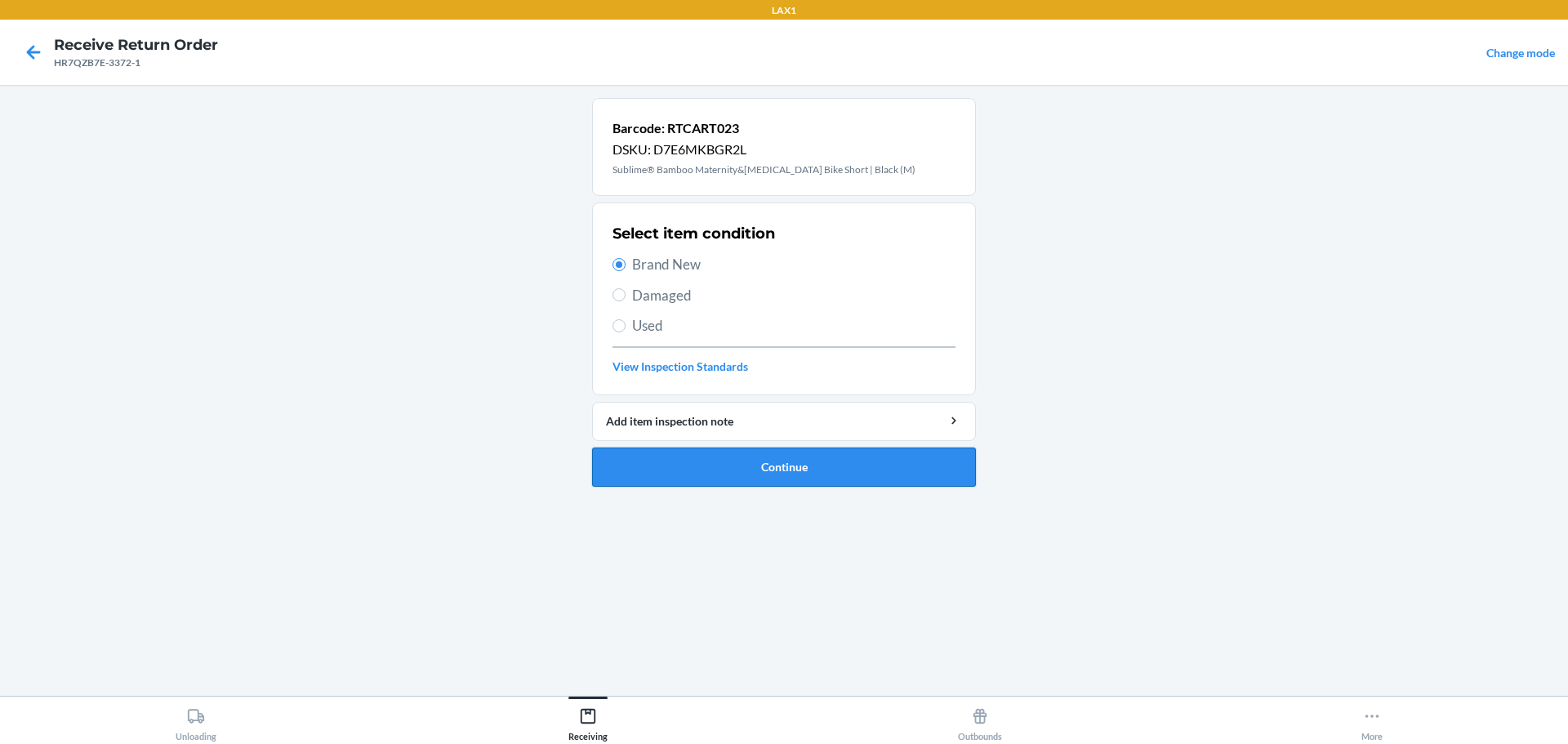
click at [791, 485] on button "Continue" at bounding box center [784, 467] width 383 height 39
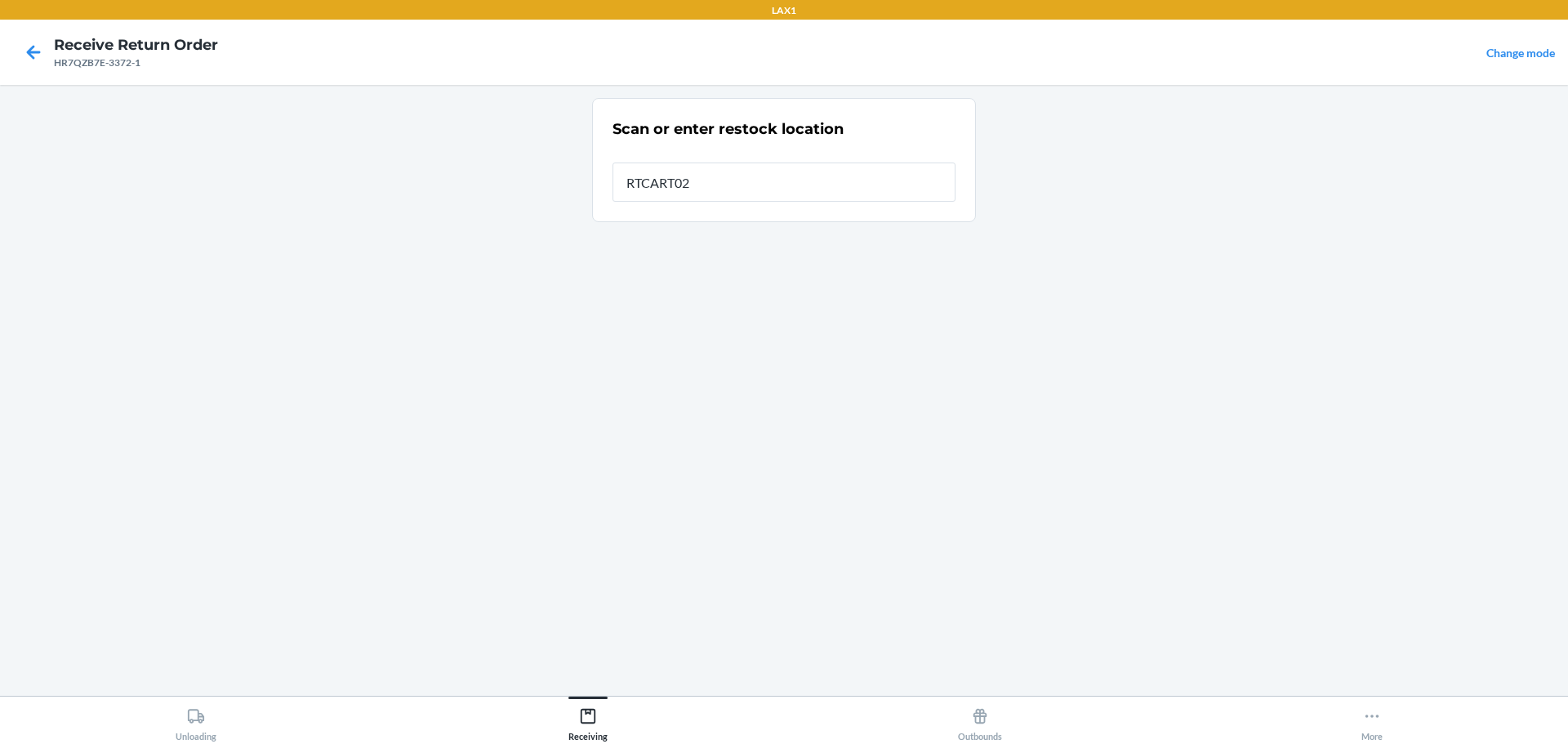
type input "RTCART023"
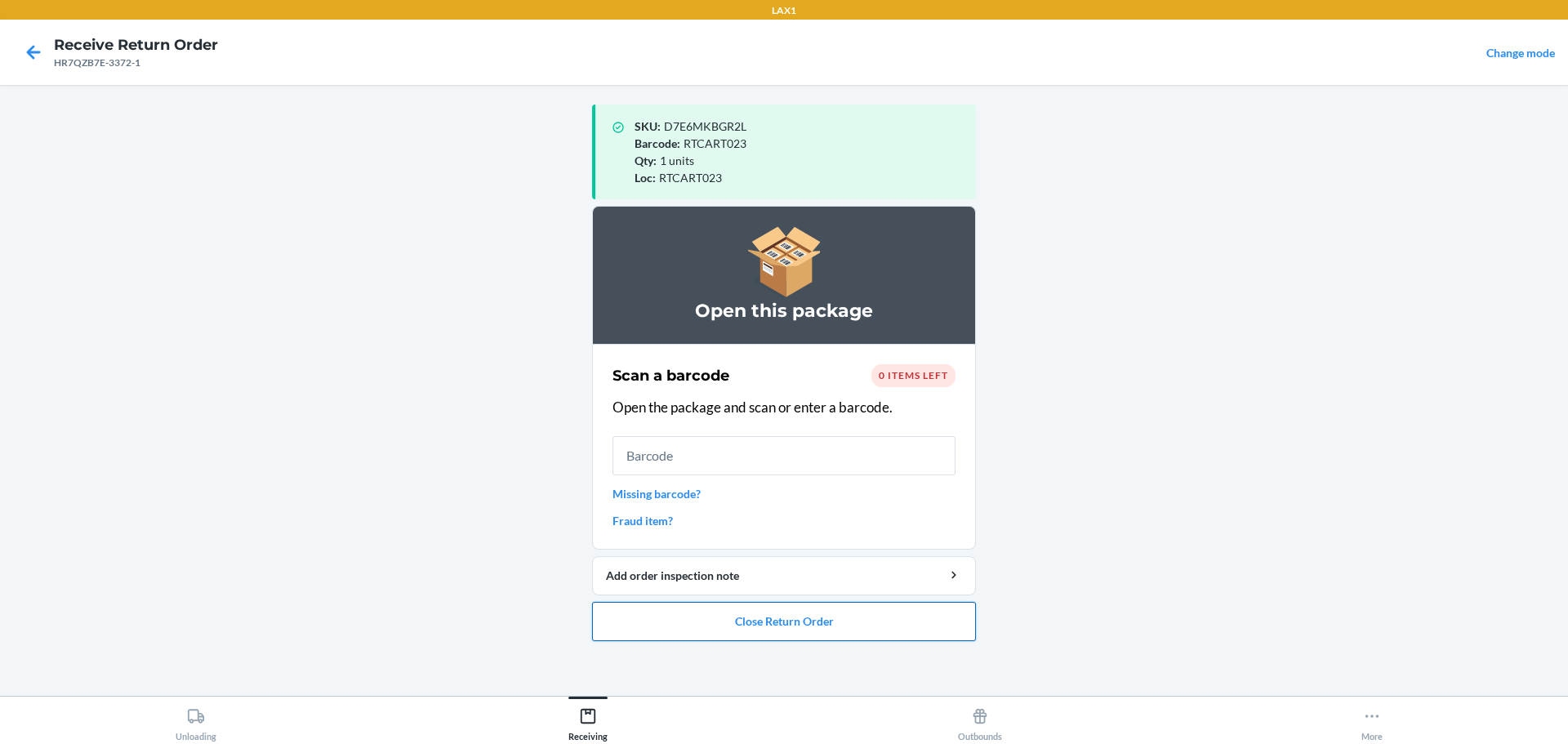
click at [822, 607] on button "Close Return Order" at bounding box center [784, 622] width 383 height 39
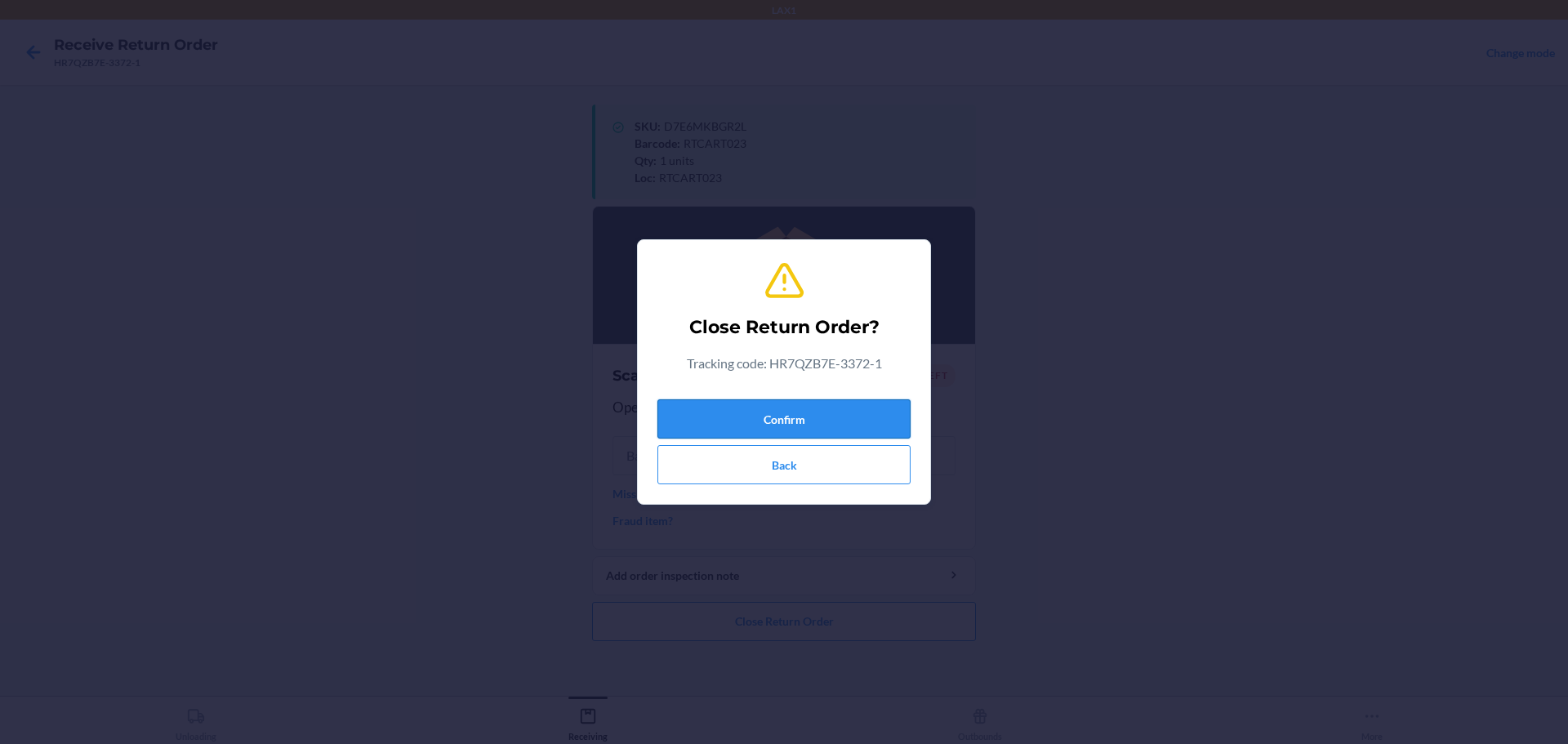
drag, startPoint x: 791, startPoint y: 437, endPoint x: 792, endPoint y: 426, distance: 11.0
click at [792, 437] on button "Confirm" at bounding box center [784, 420] width 253 height 39
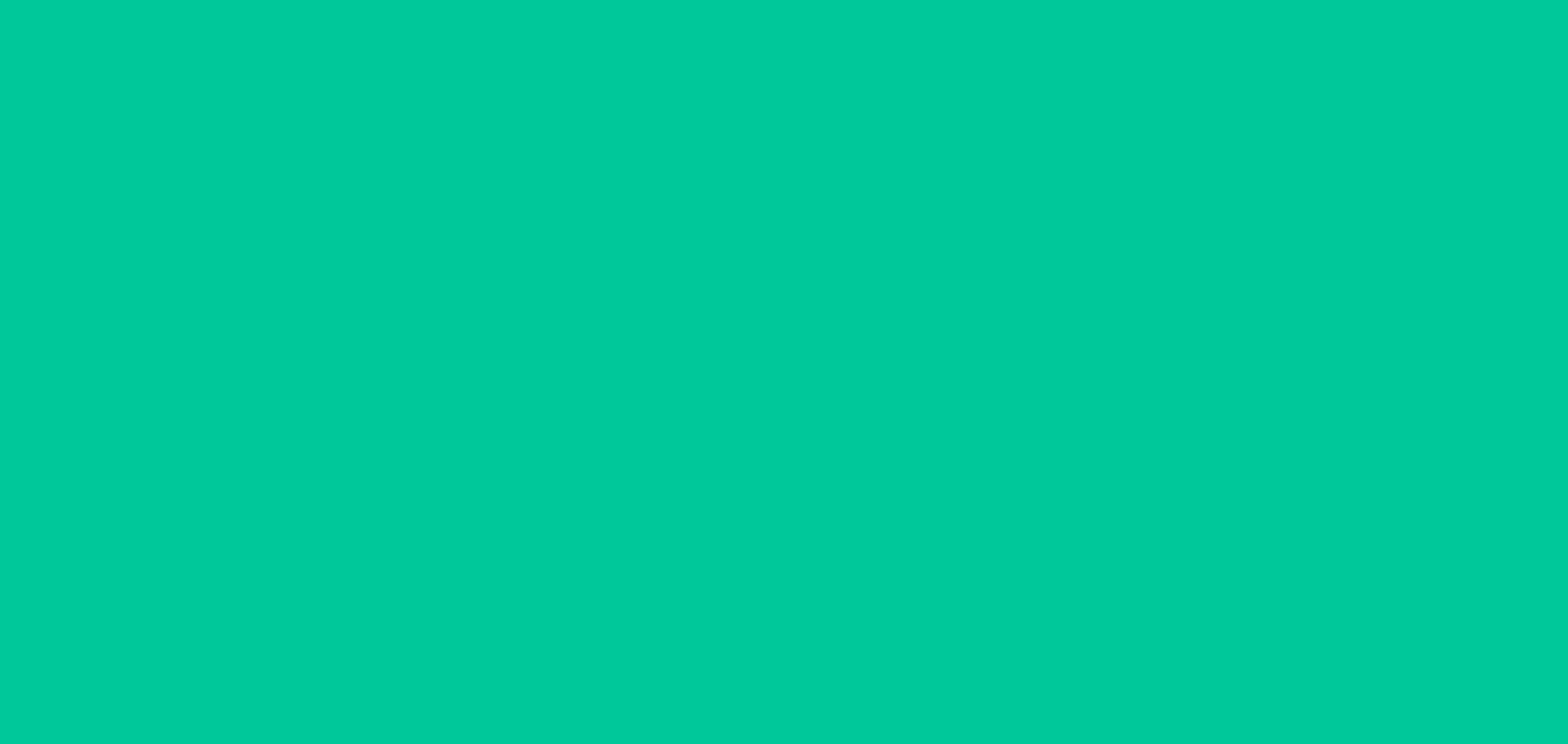
click at [789, 419] on input "text" at bounding box center [784, 420] width 343 height 39
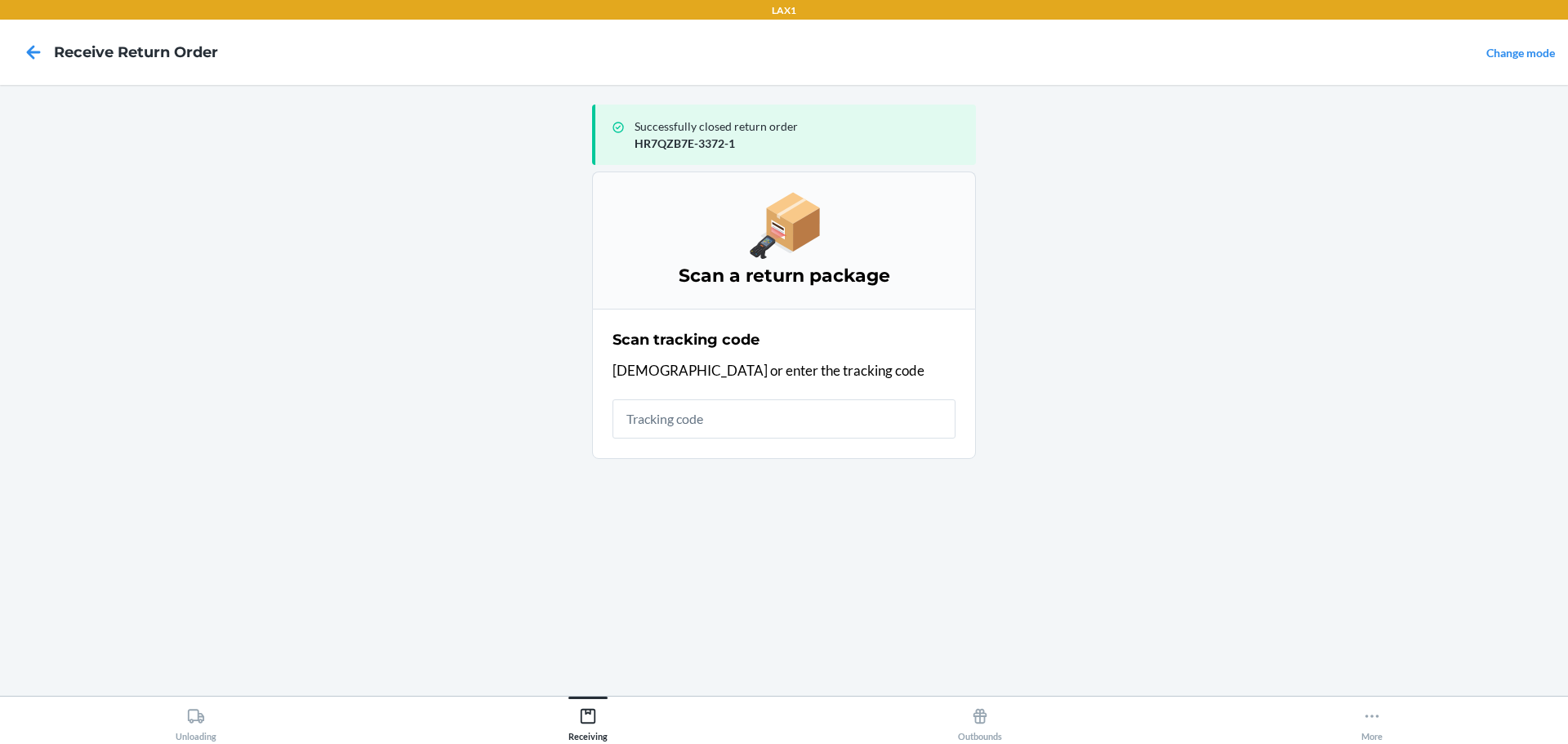
click at [866, 418] on input "text" at bounding box center [784, 420] width 343 height 39
type input "HRAHPGP3-589"
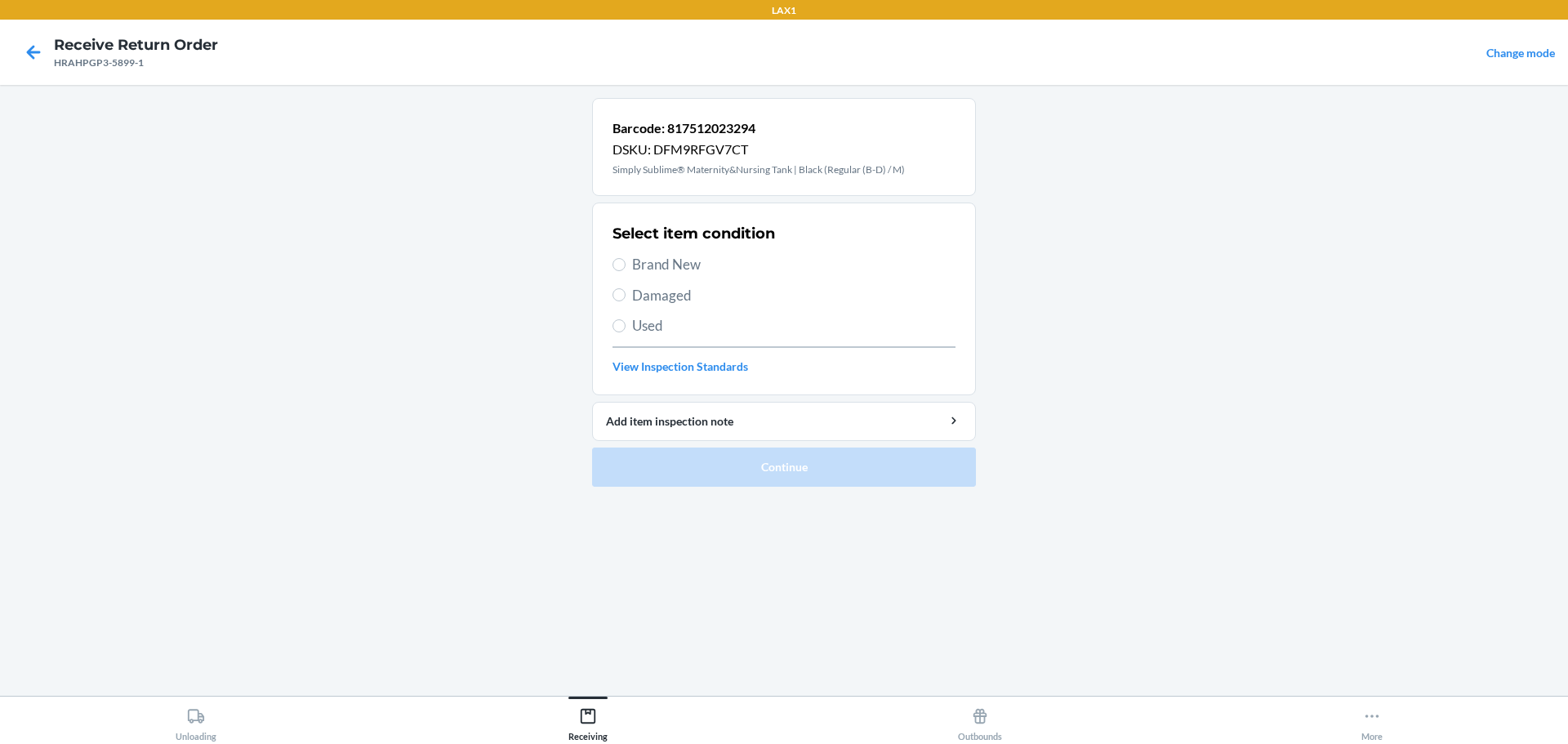
click at [684, 268] on span "Brand New" at bounding box center [793, 265] width 324 height 21
click at [626, 268] on input "Brand New" at bounding box center [619, 264] width 13 height 13
radio input "true"
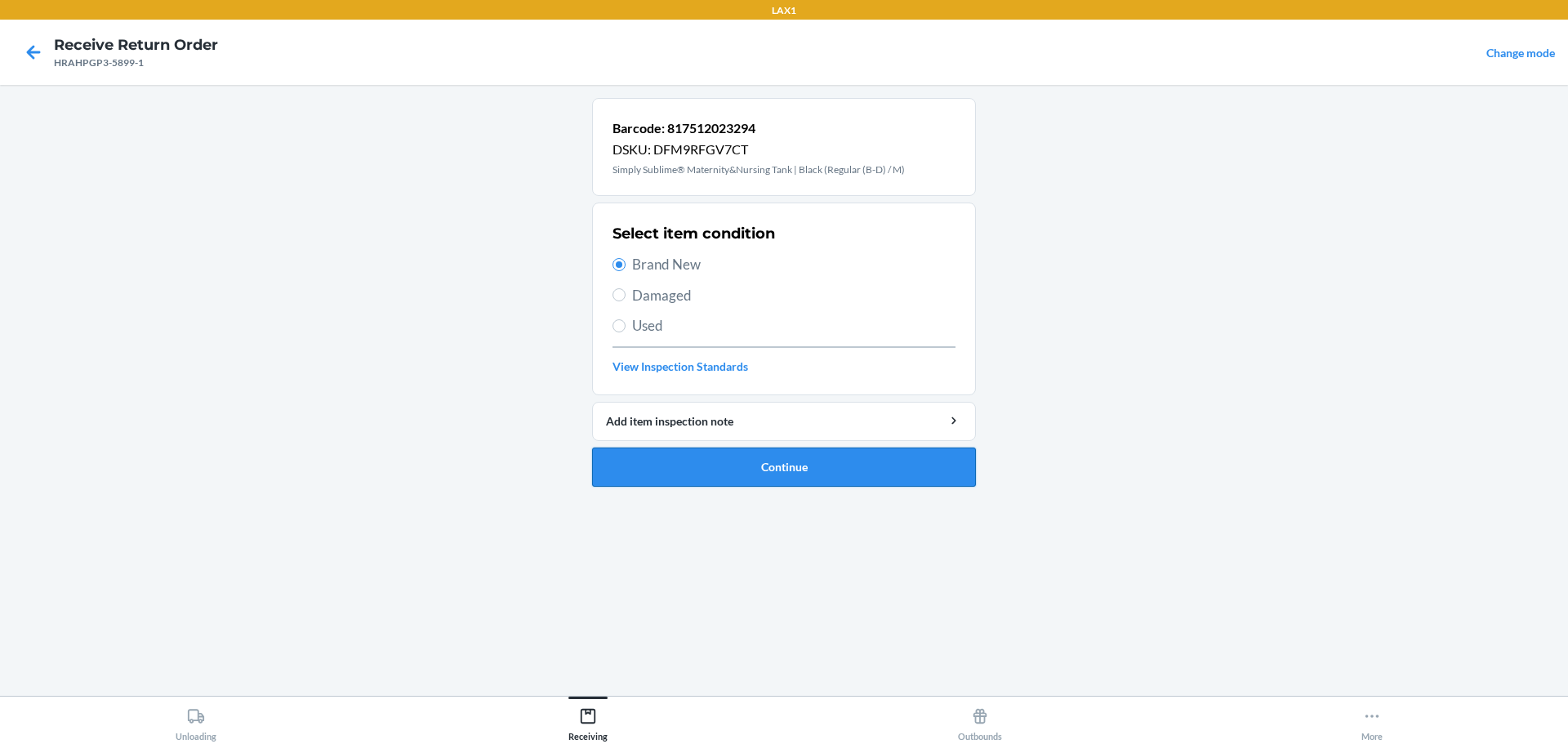
click at [781, 466] on button "Continue" at bounding box center [784, 467] width 383 height 39
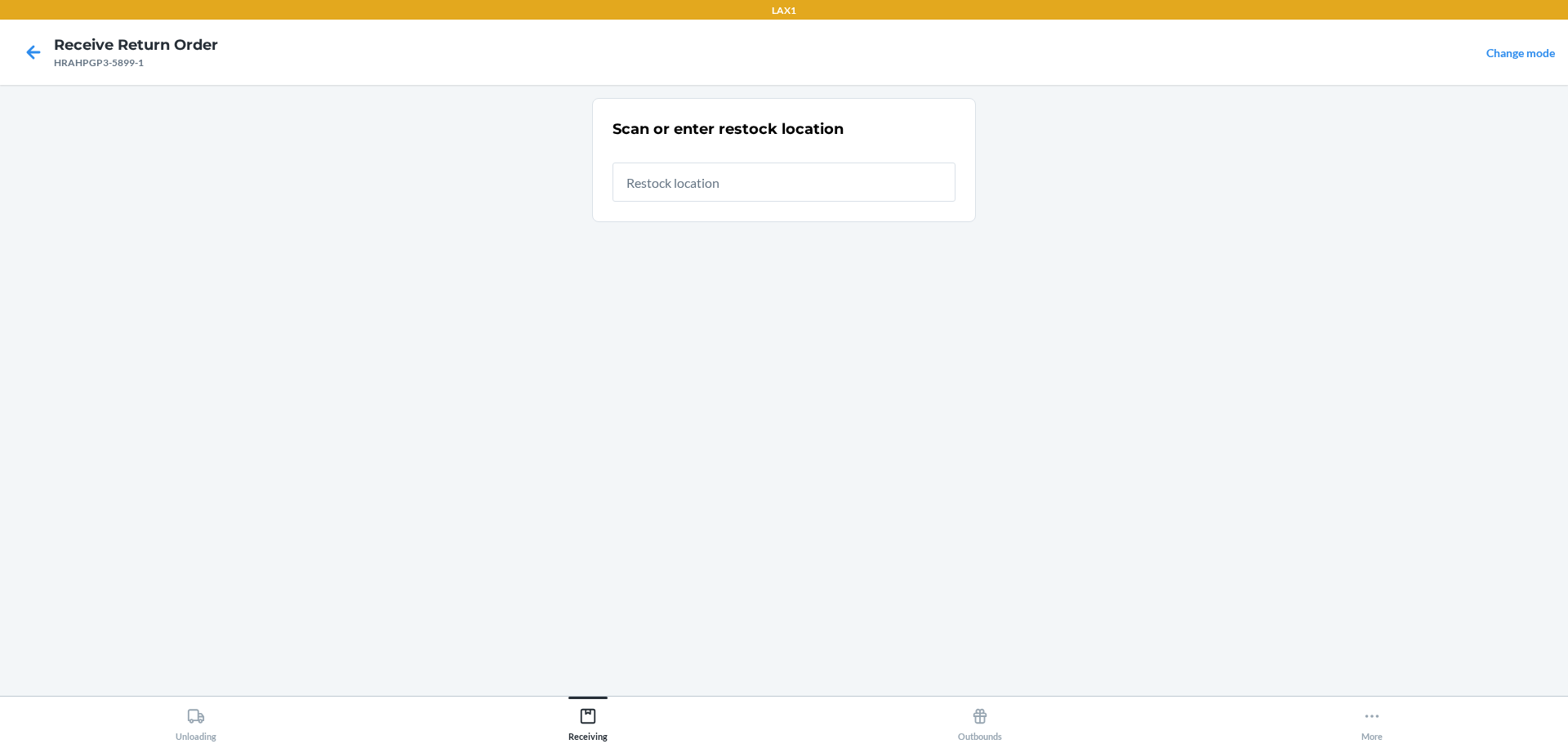
click at [717, 175] on input "text" at bounding box center [784, 182] width 343 height 39
type input "RTCART023"
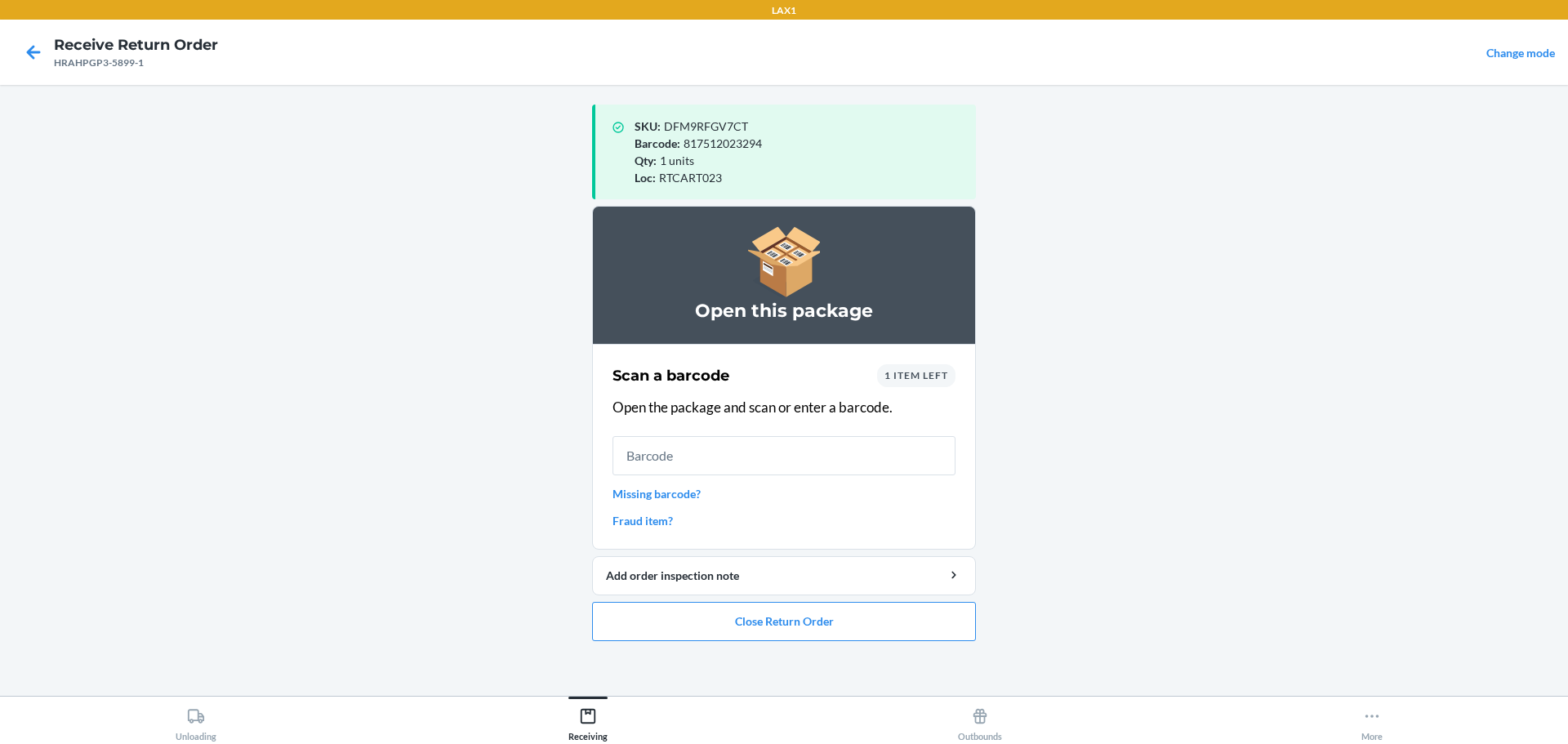
click at [763, 448] on input "text" at bounding box center [784, 455] width 343 height 39
click at [740, 451] on input "text" at bounding box center [784, 455] width 343 height 39
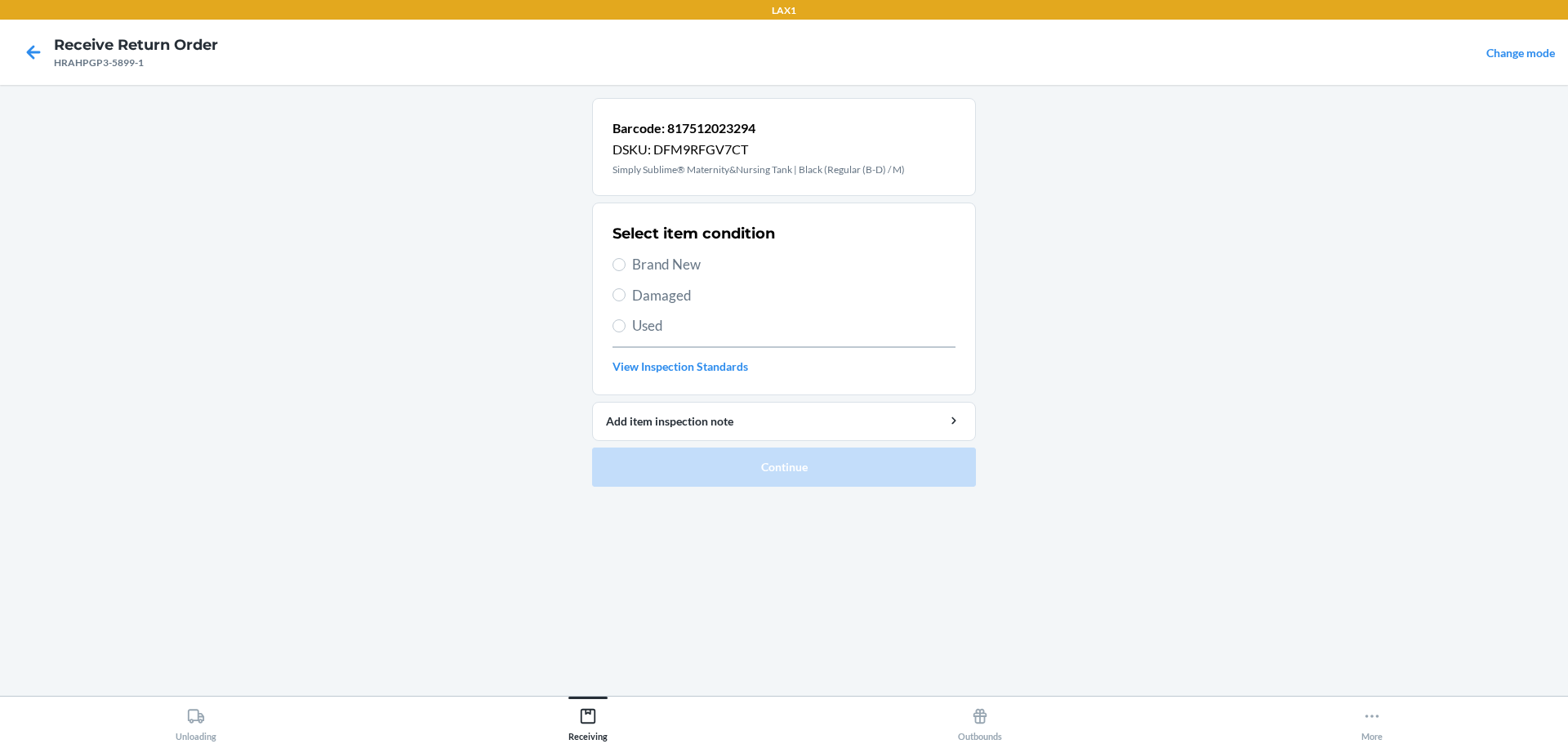
click at [679, 265] on span "Brand New" at bounding box center [793, 265] width 324 height 21
click at [626, 265] on input "Brand New" at bounding box center [619, 264] width 13 height 13
radio input "true"
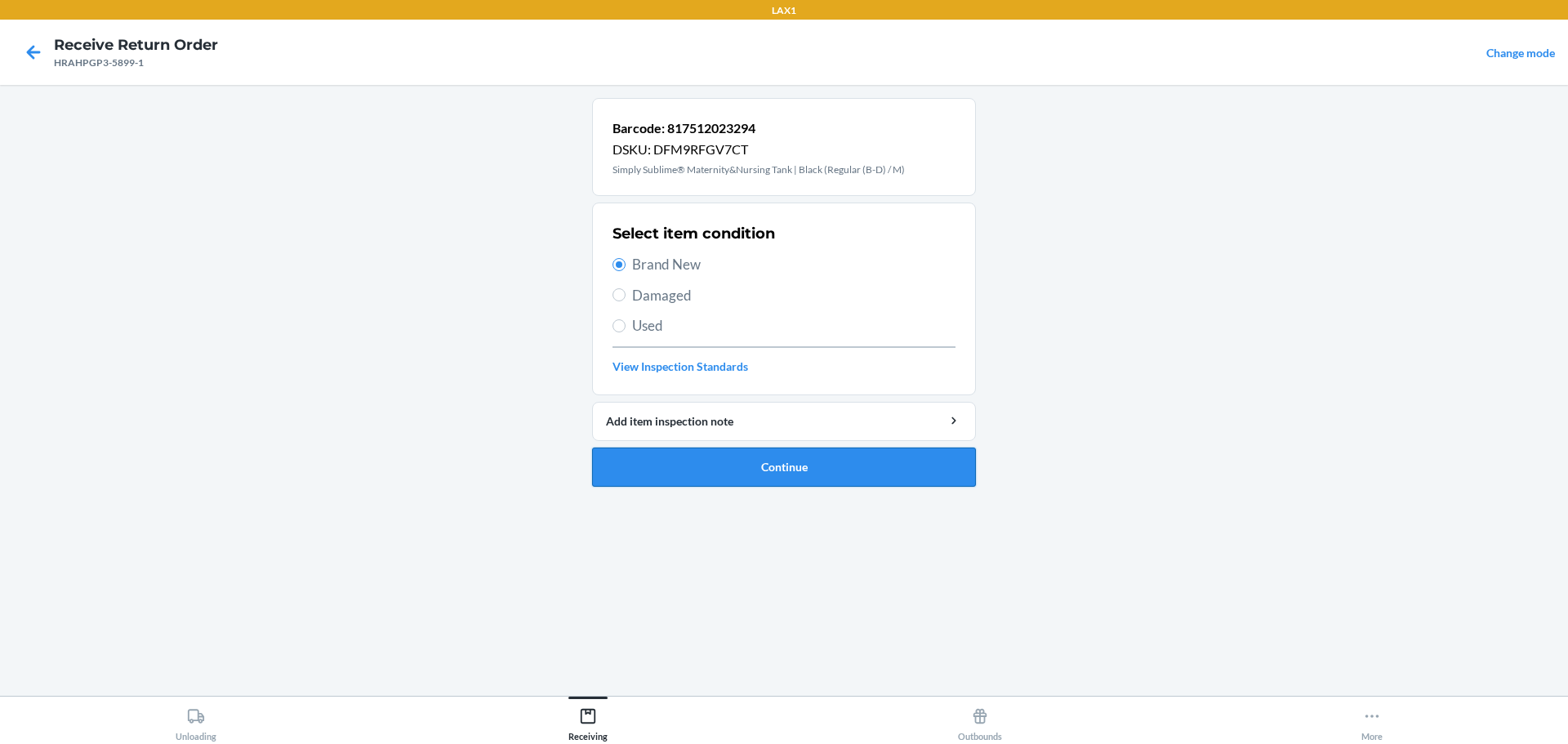
click at [801, 455] on button "Continue" at bounding box center [784, 467] width 383 height 39
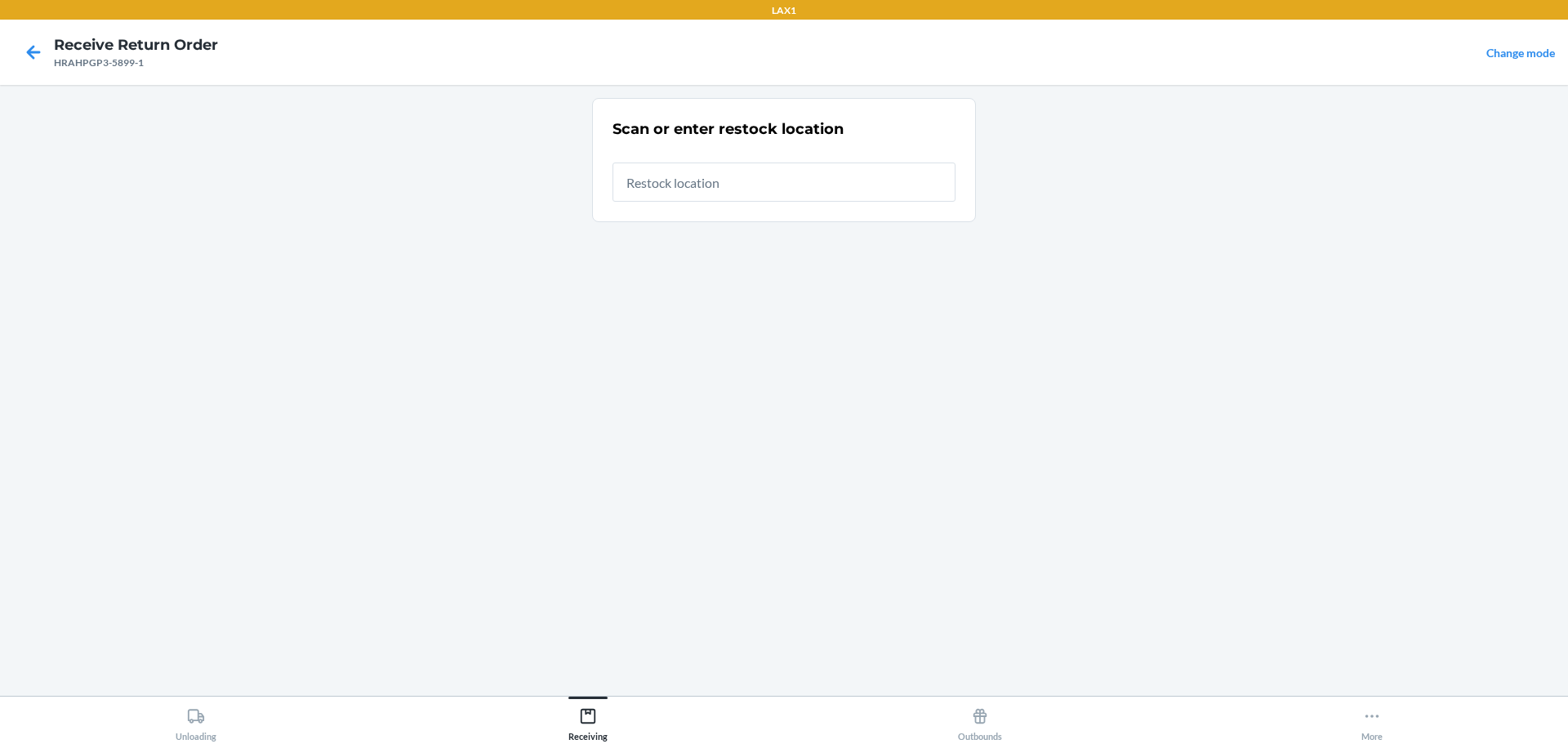
click at [762, 185] on input "text" at bounding box center [784, 182] width 343 height 39
click at [722, 158] on input "817512023294" at bounding box center [784, 177] width 343 height 39
click at [723, 159] on input "817512023294" at bounding box center [784, 177] width 343 height 39
type input "RTCART023"
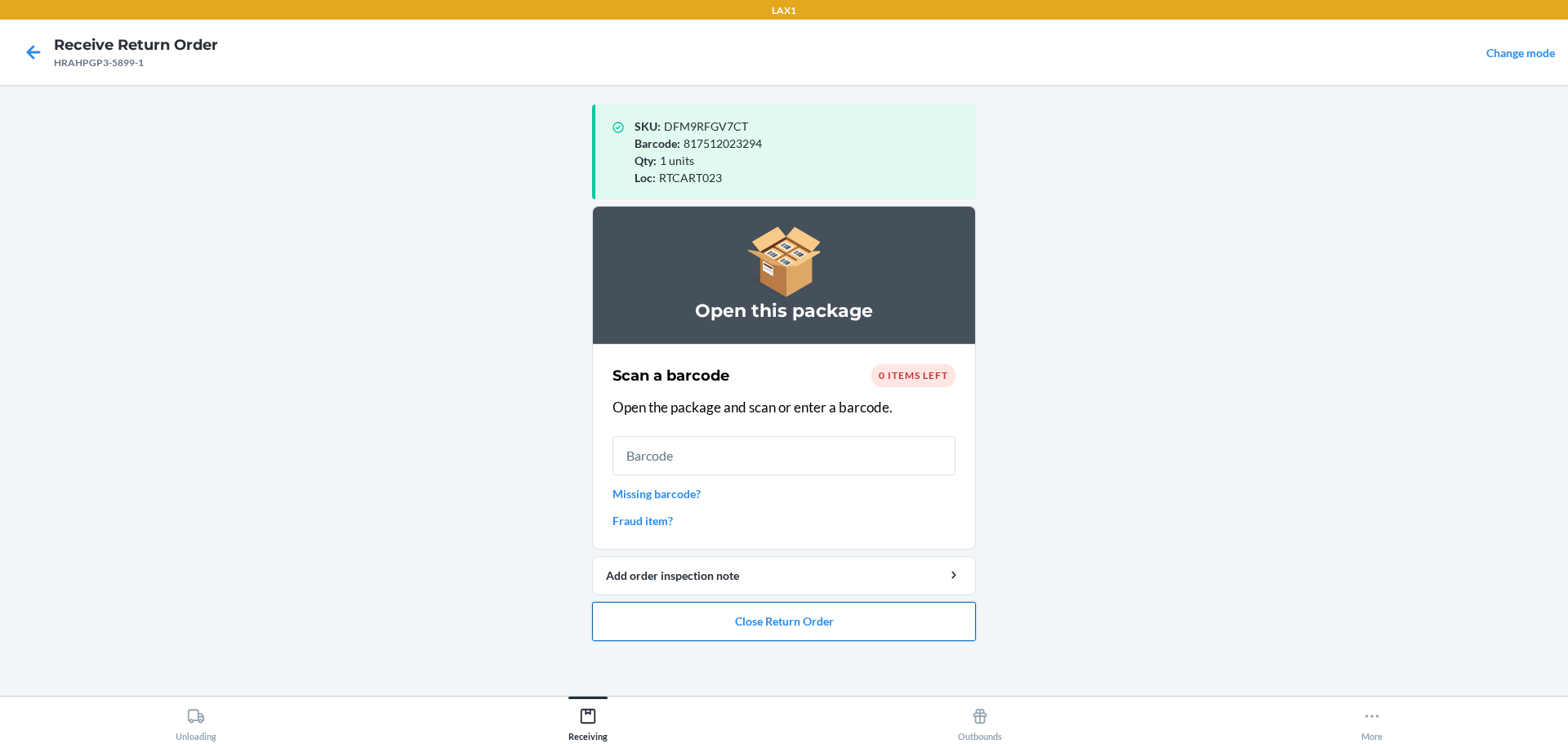
click at [743, 625] on button "Close Return Order" at bounding box center [784, 622] width 383 height 39
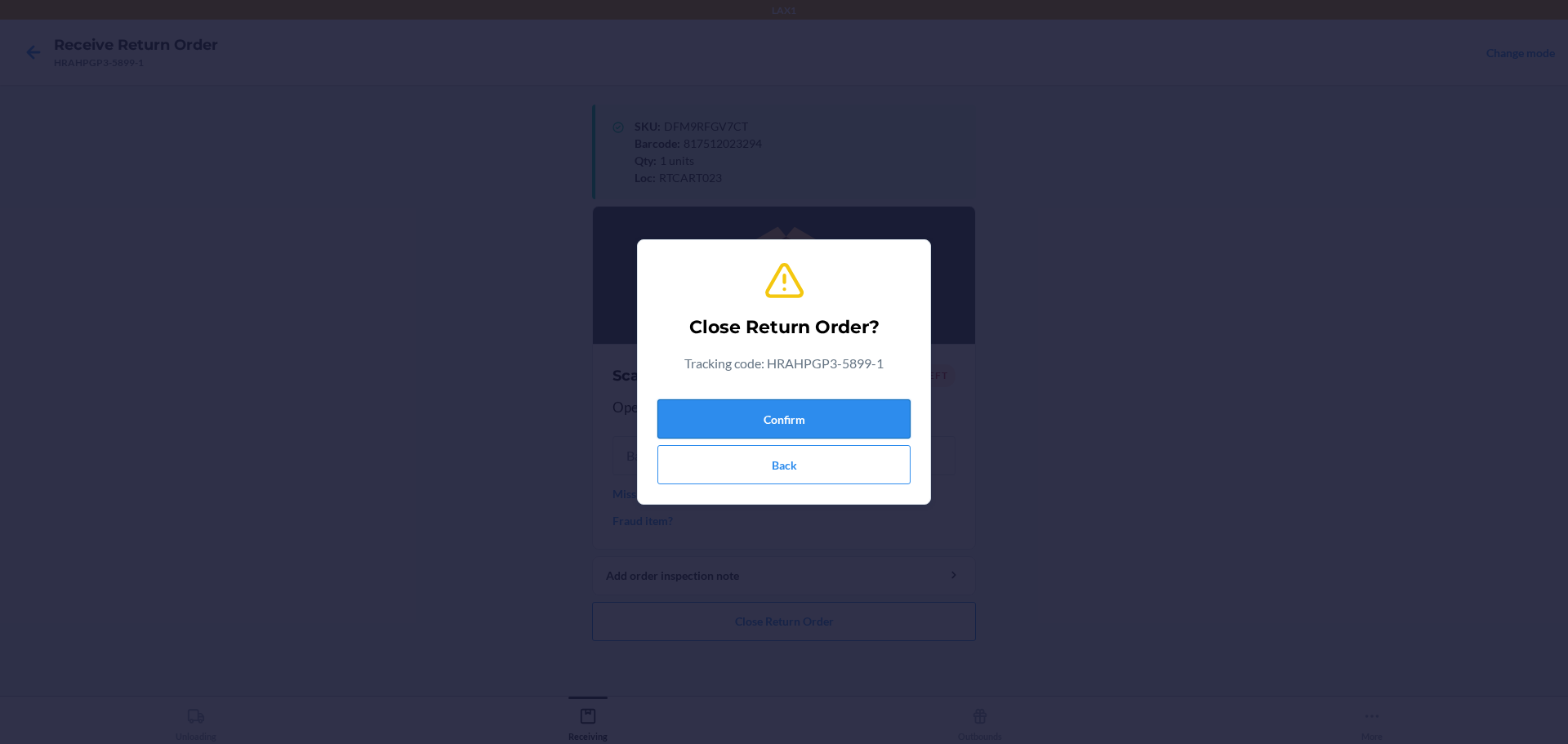
click at [802, 420] on button "Confirm" at bounding box center [784, 420] width 253 height 39
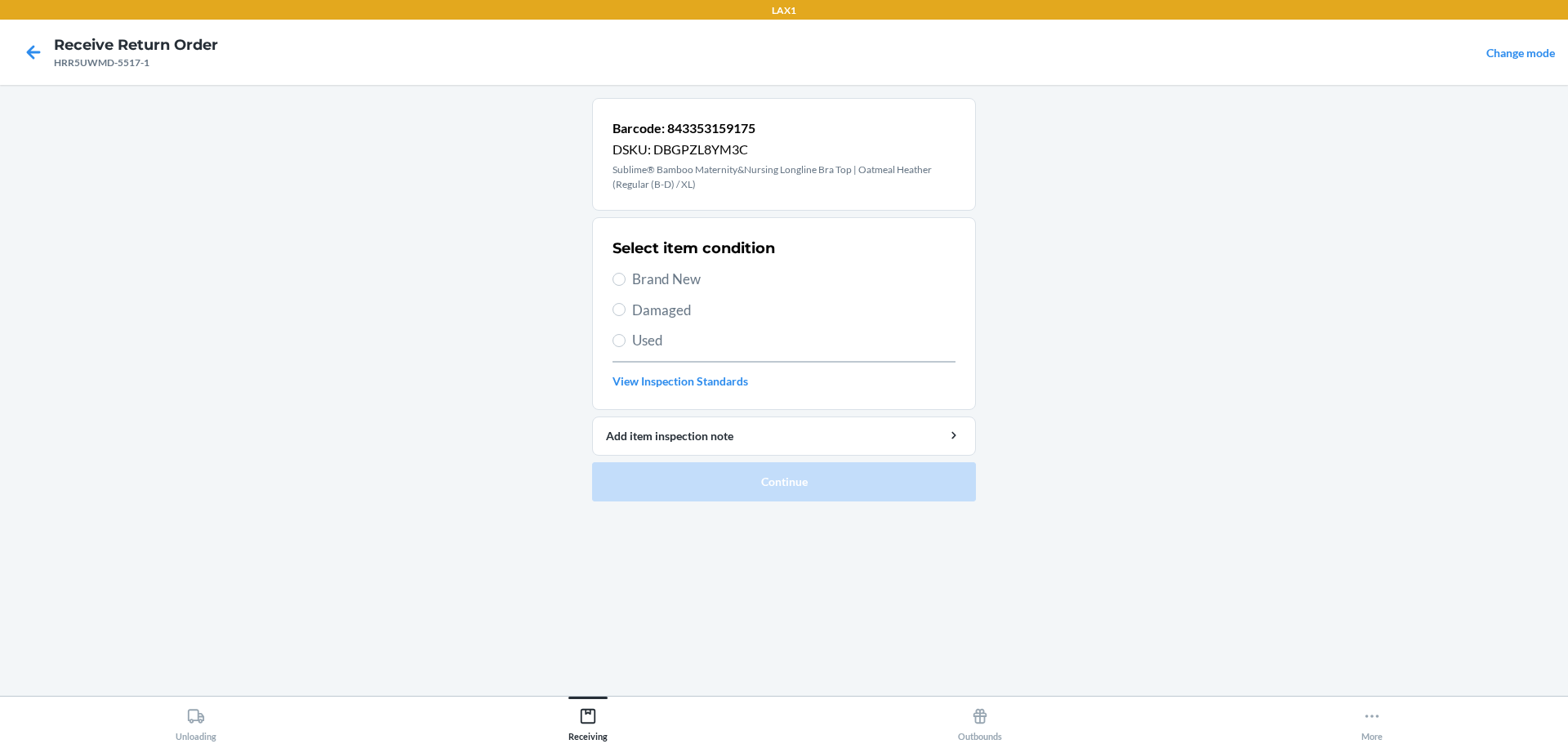
click at [686, 283] on span "Brand New" at bounding box center [793, 279] width 324 height 21
click at [626, 283] on input "Brand New" at bounding box center [619, 279] width 13 height 13
radio input "true"
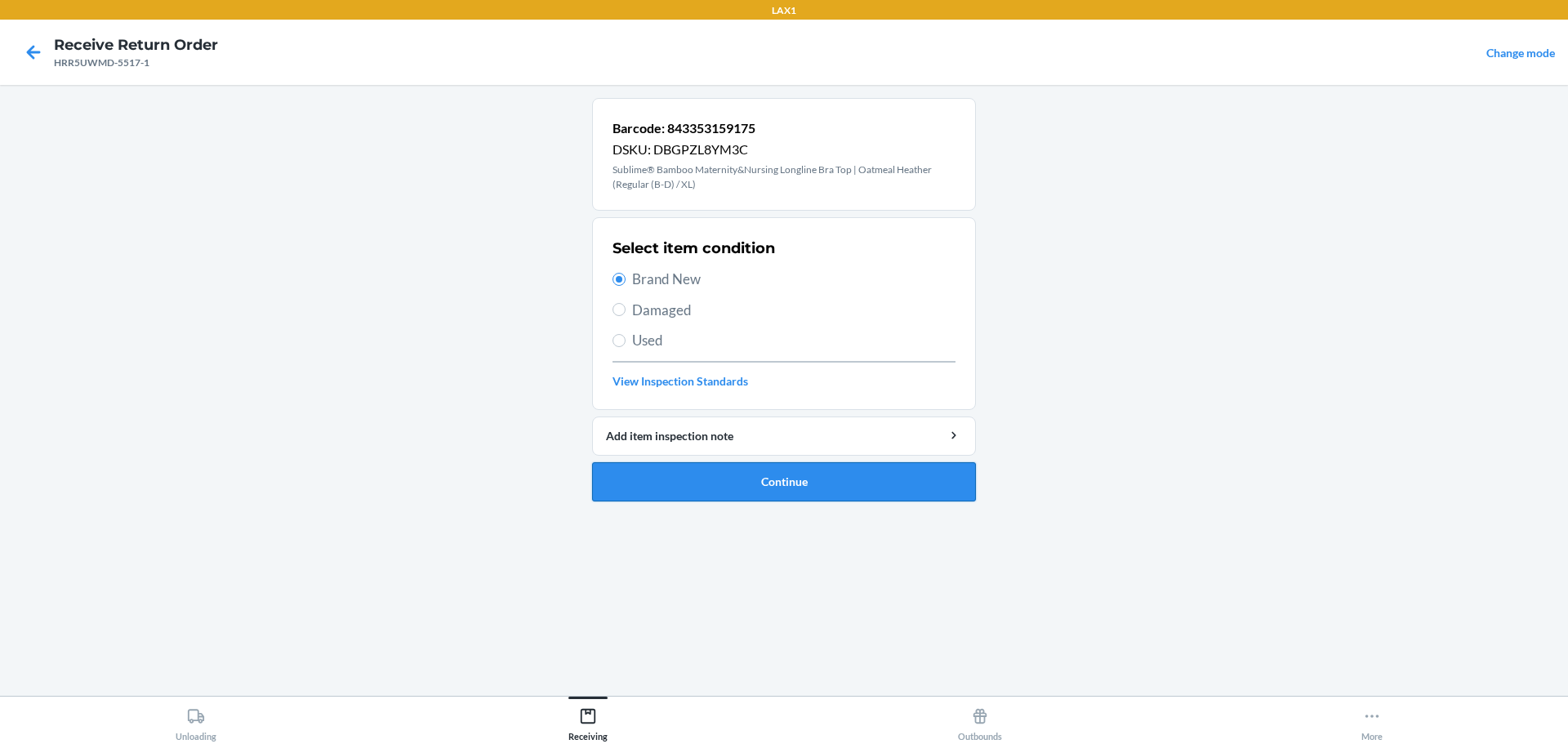
click at [760, 479] on button "Continue" at bounding box center [784, 482] width 383 height 39
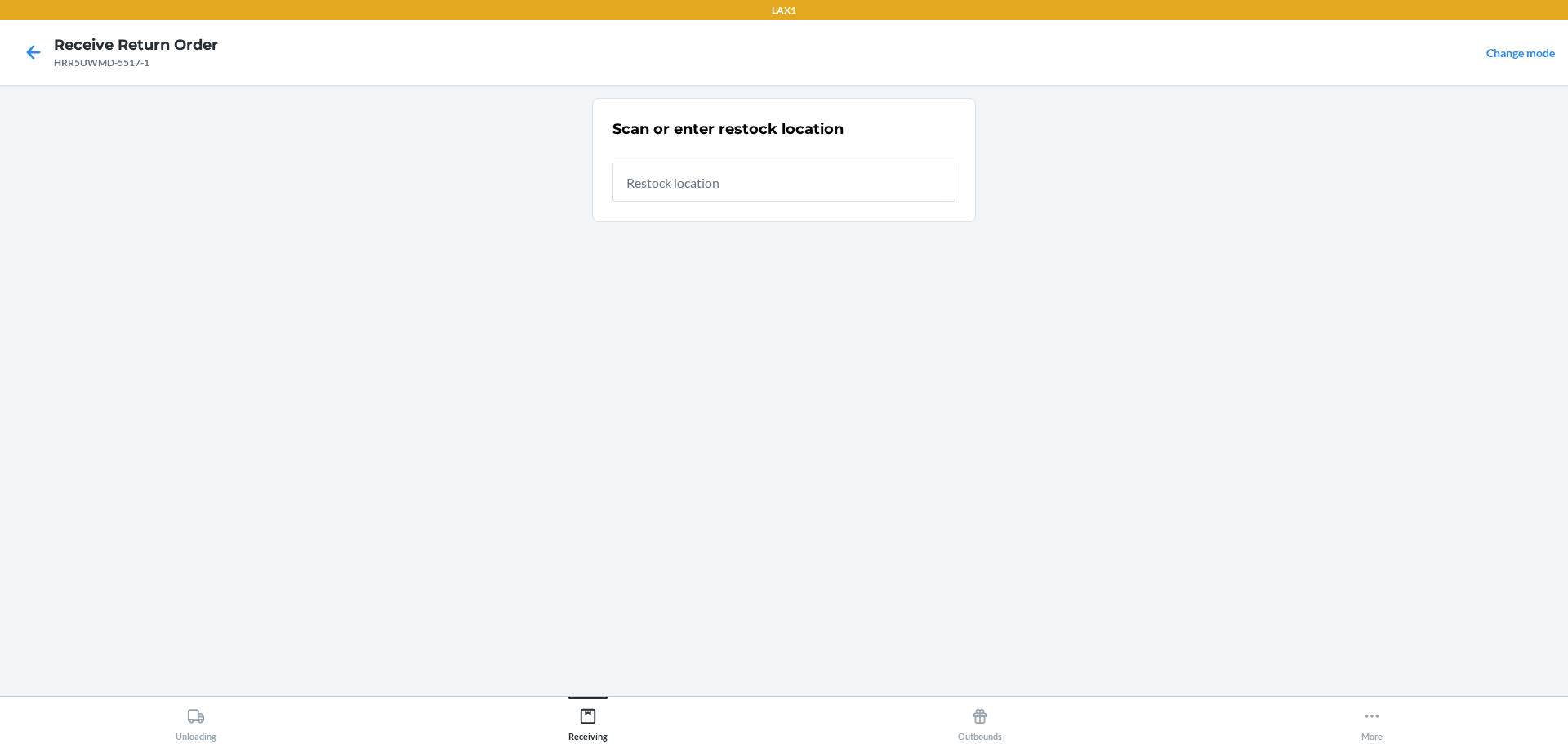
click at [703, 168] on input "text" at bounding box center [784, 182] width 343 height 39
type input "RTCART023"
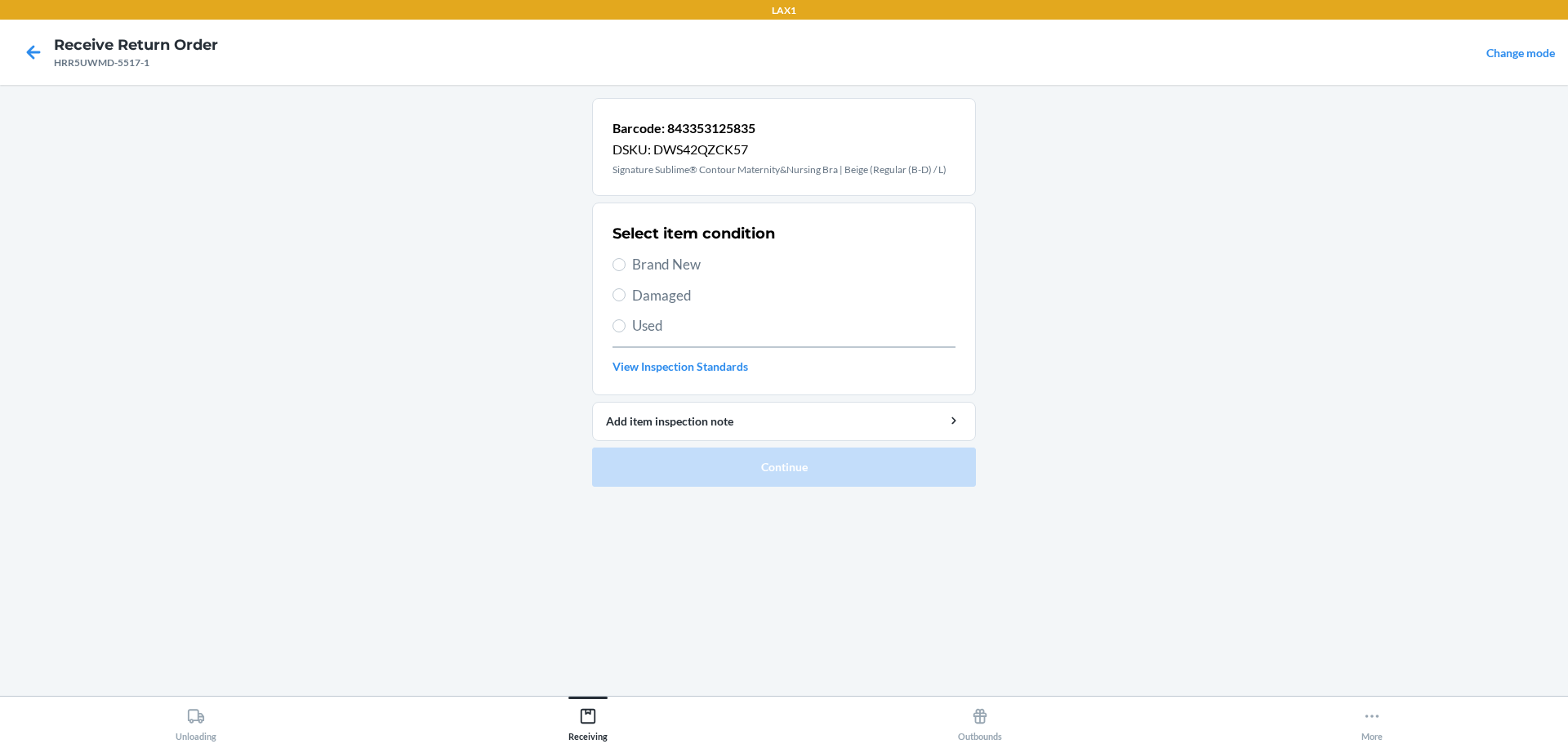
click at [668, 296] on span "Damaged" at bounding box center [793, 295] width 324 height 21
click at [626, 296] on input "Damaged" at bounding box center [619, 295] width 13 height 13
radio input "true"
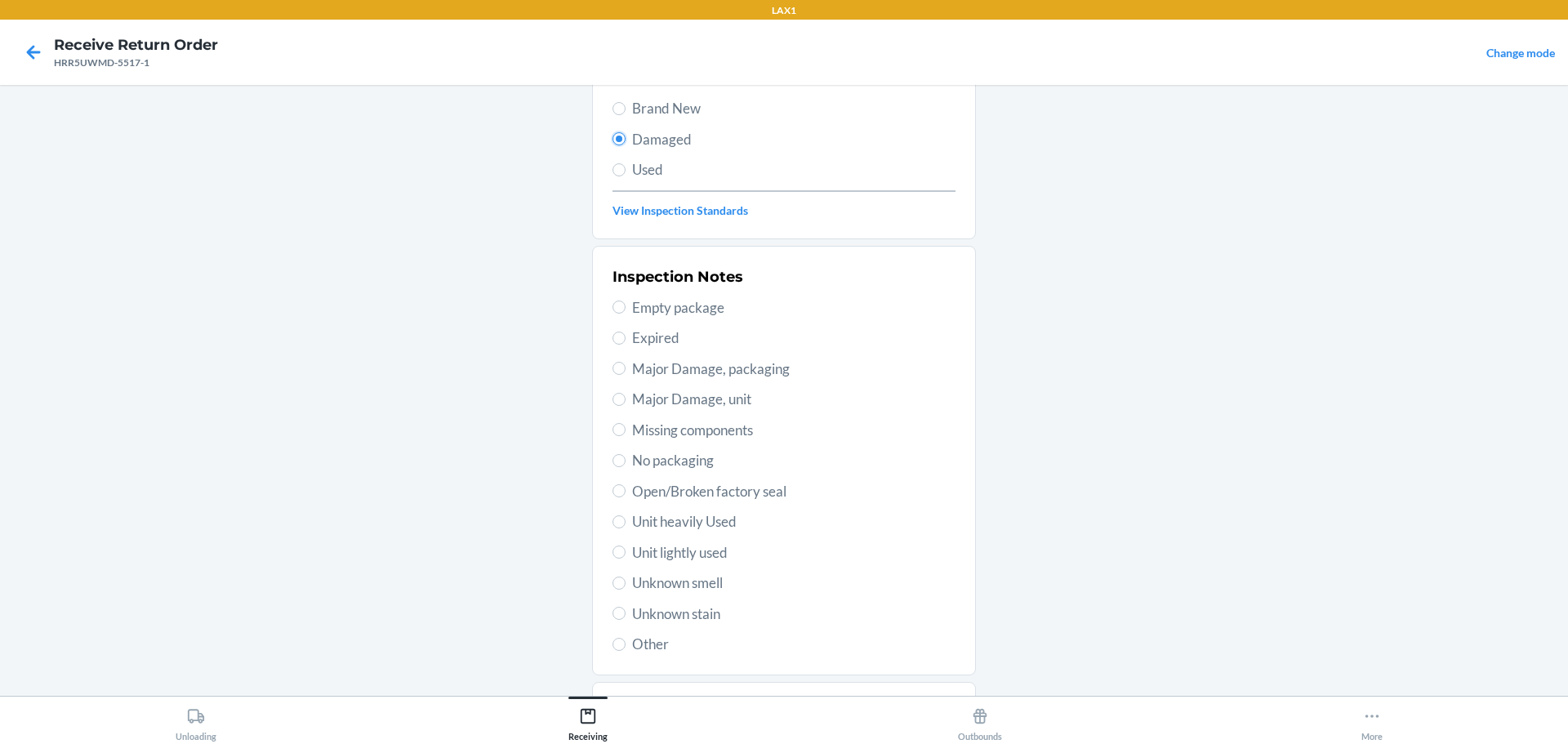
scroll to position [164, 0]
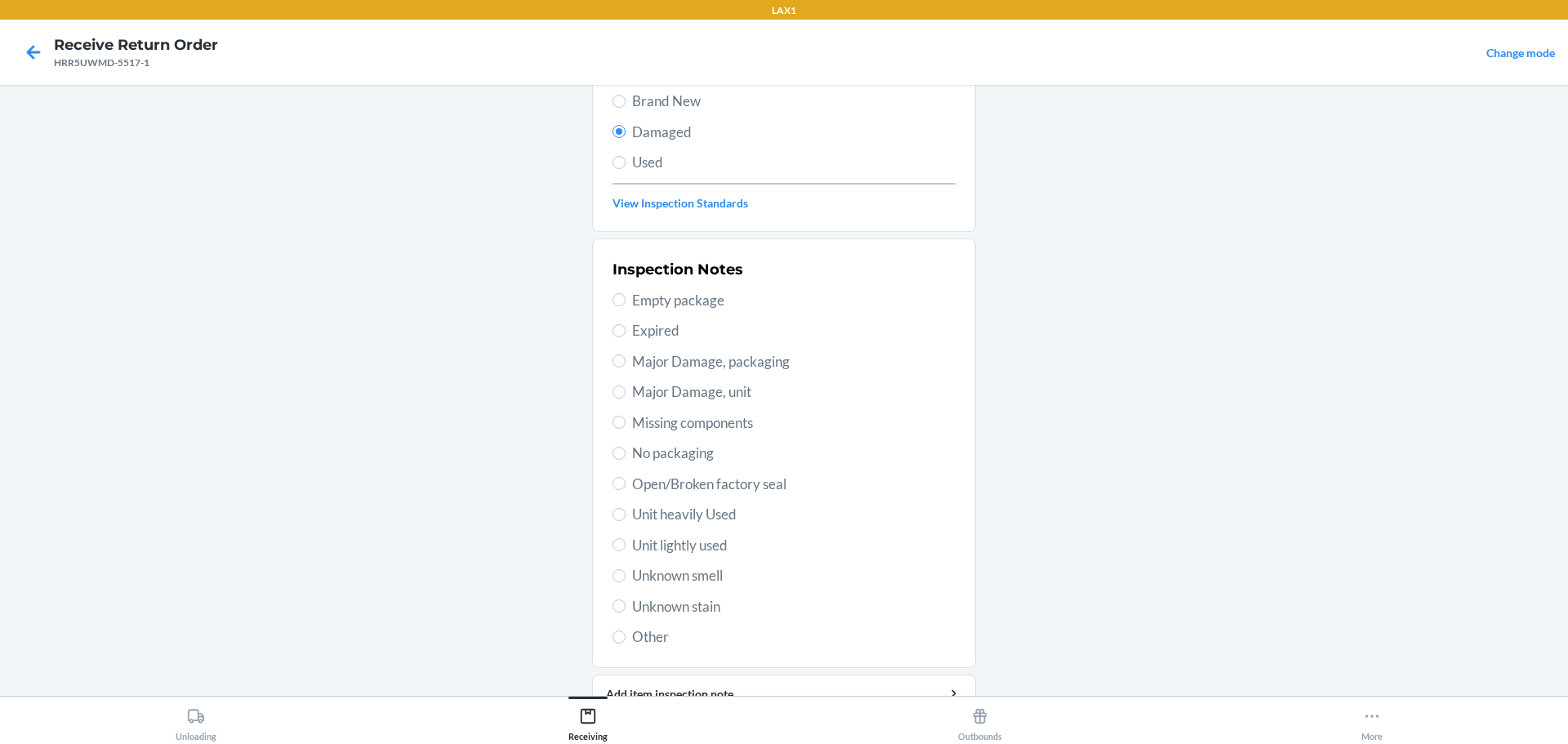
click at [597, 291] on section "Inspection Notes Empty package Expired Major Damage, packaging Major Damage, un…" at bounding box center [784, 454] width 383 height 430
click at [689, 428] on span "Missing components" at bounding box center [793, 423] width 324 height 21
click at [626, 428] on input "Missing components" at bounding box center [619, 422] width 13 height 13
radio input "true"
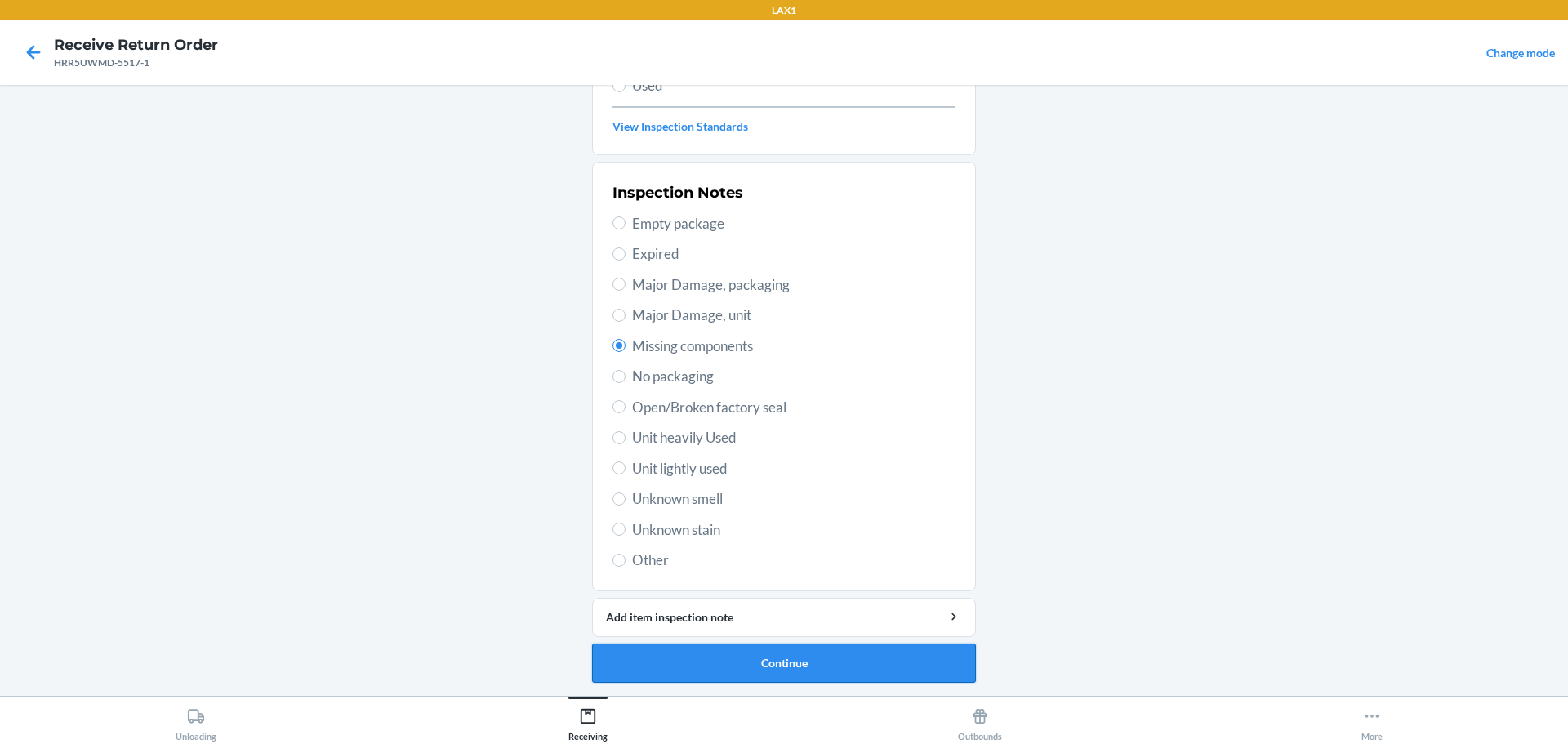
click at [866, 656] on button "Continue" at bounding box center [784, 664] width 383 height 39
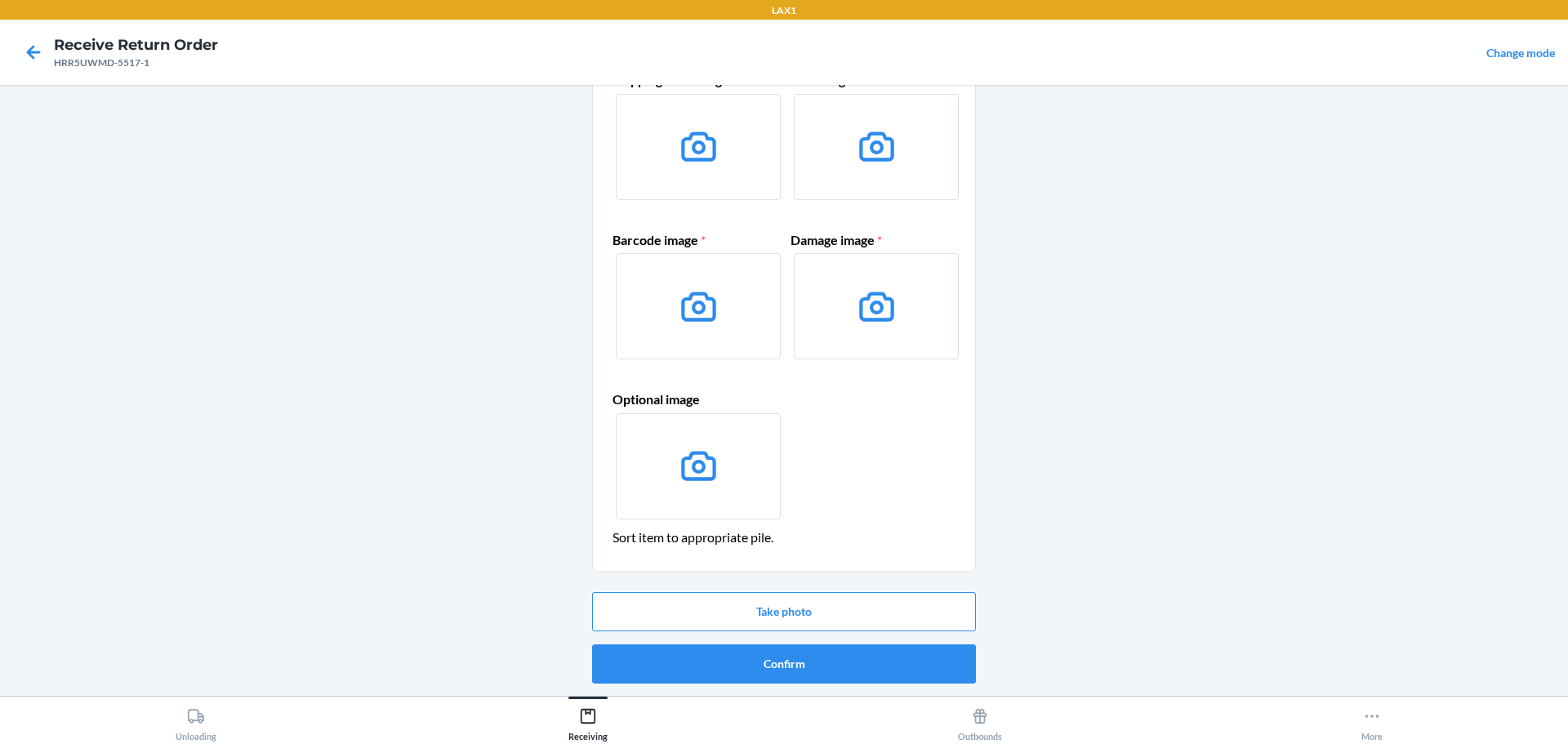
scroll to position [105, 0]
click at [799, 606] on button "Take photo" at bounding box center [784, 611] width 383 height 39
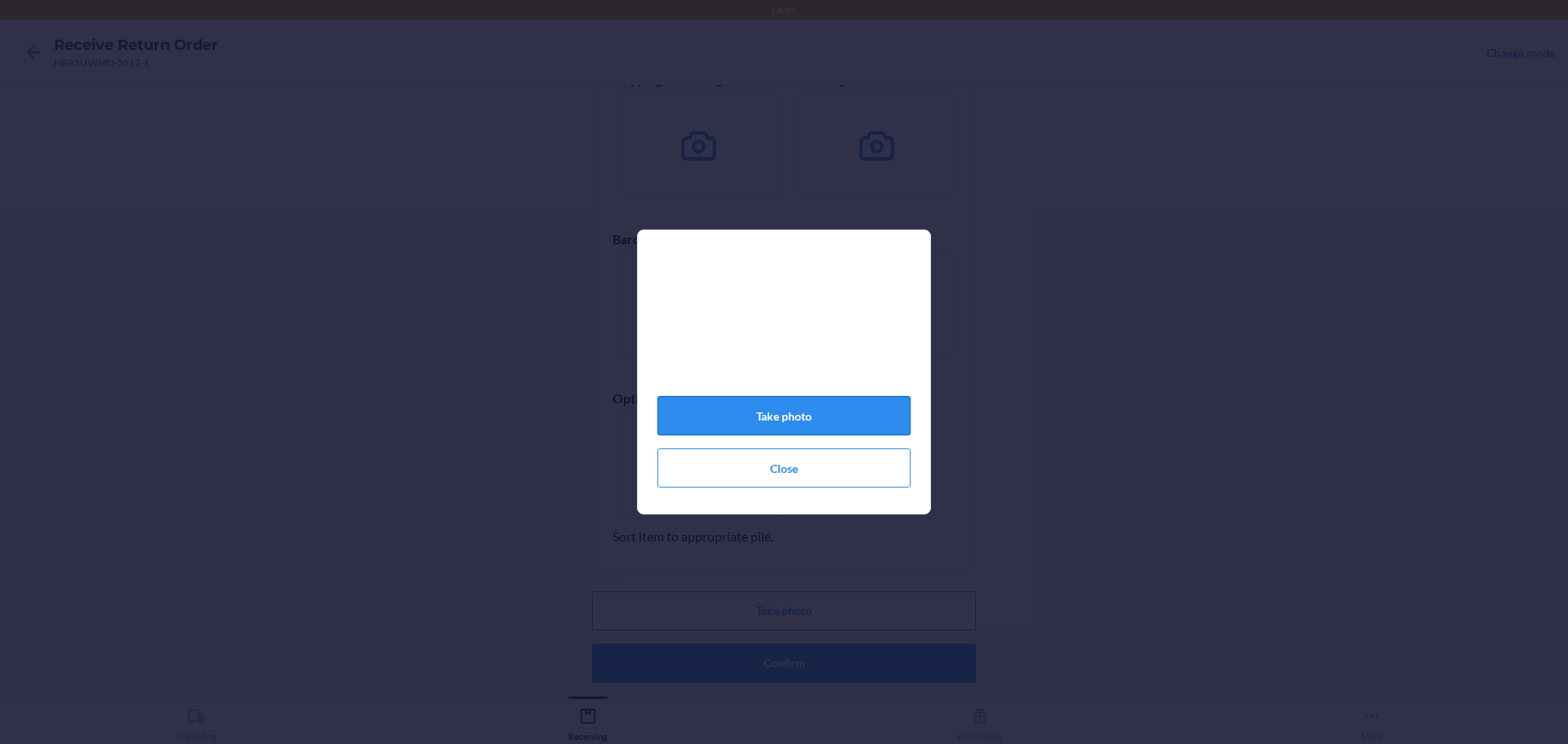
click at [756, 412] on button "Take photo" at bounding box center [784, 416] width 253 height 39
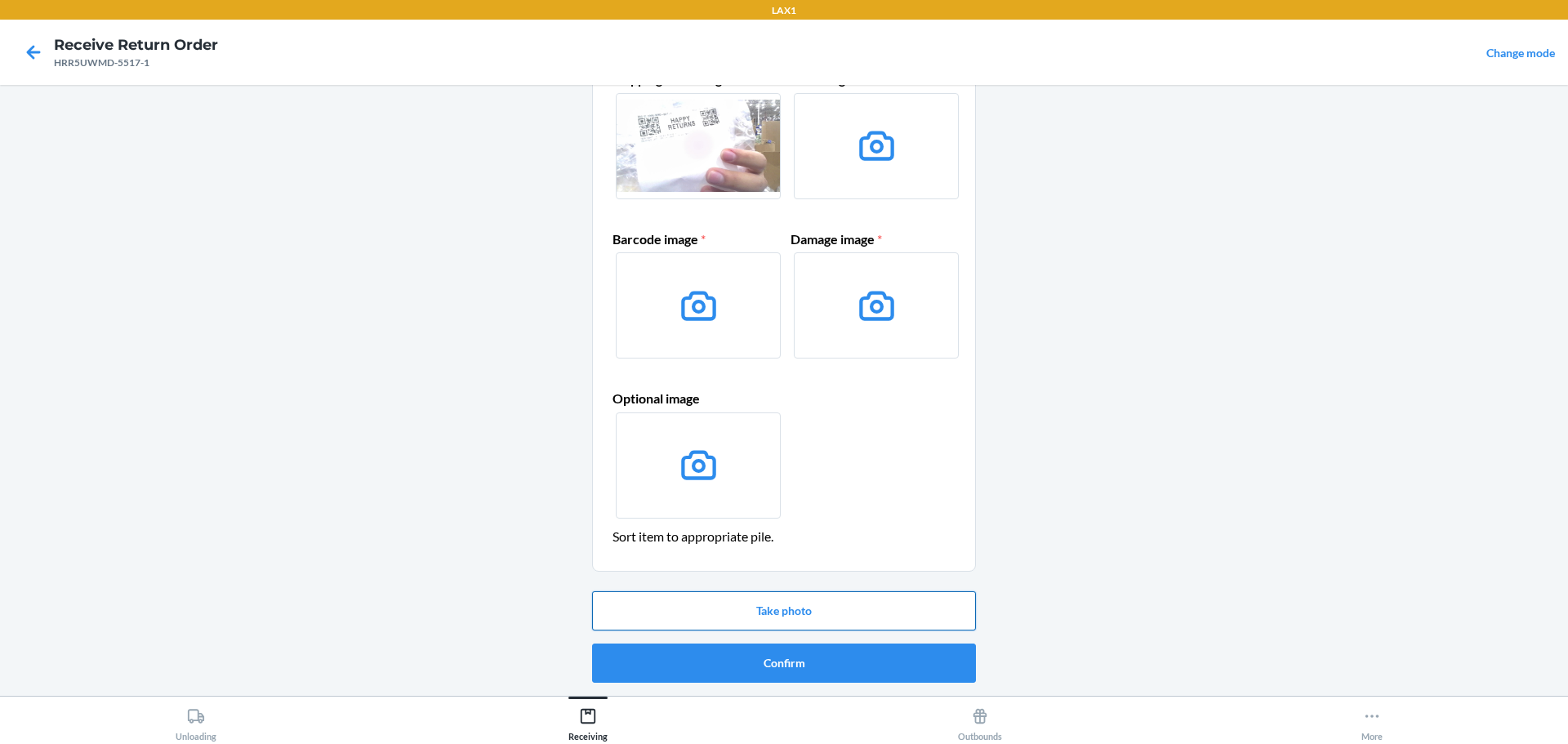
click at [845, 622] on button "Take photo" at bounding box center [784, 611] width 383 height 39
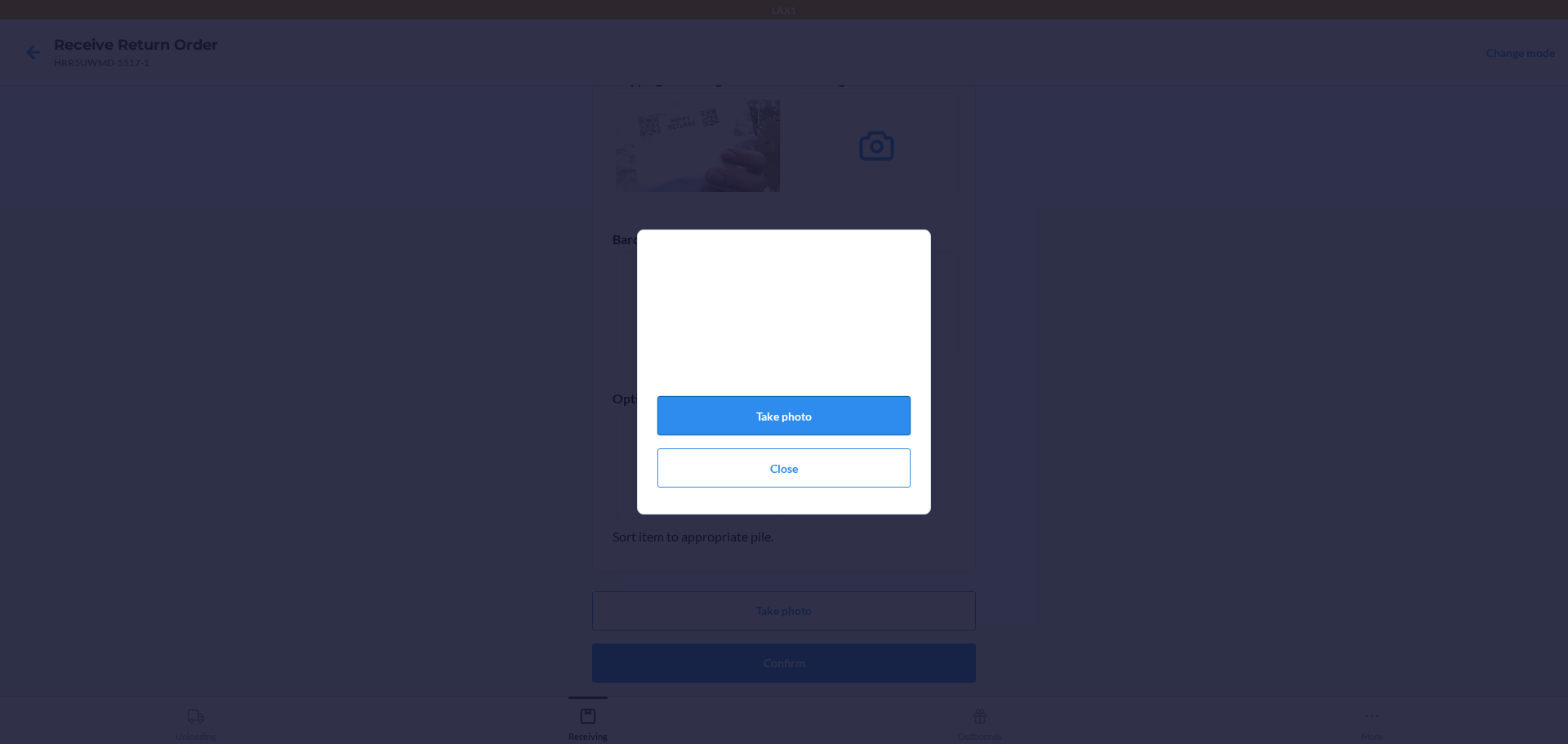
click at [787, 408] on button "Take photo" at bounding box center [784, 416] width 253 height 39
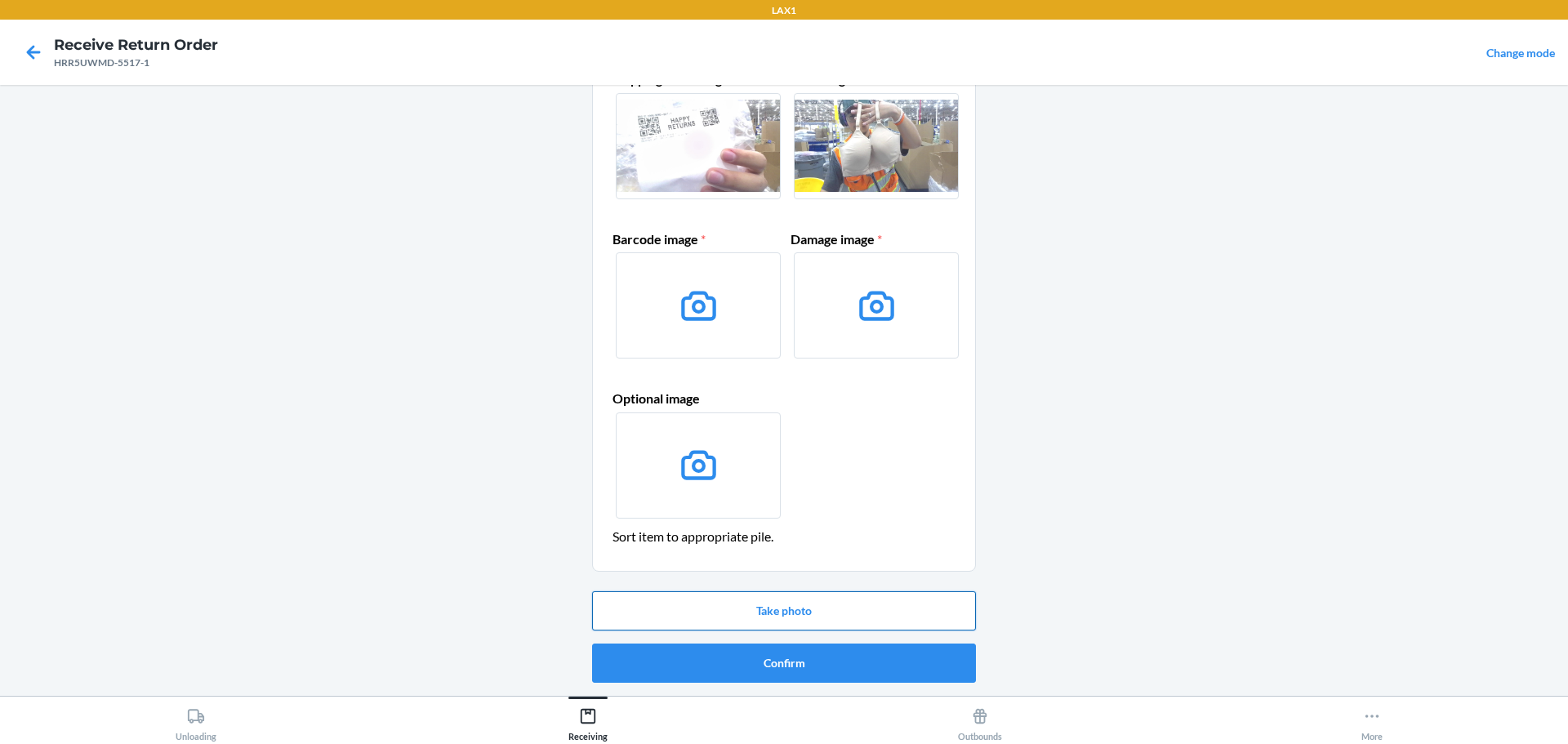
click at [774, 608] on button "Take photo" at bounding box center [784, 611] width 383 height 39
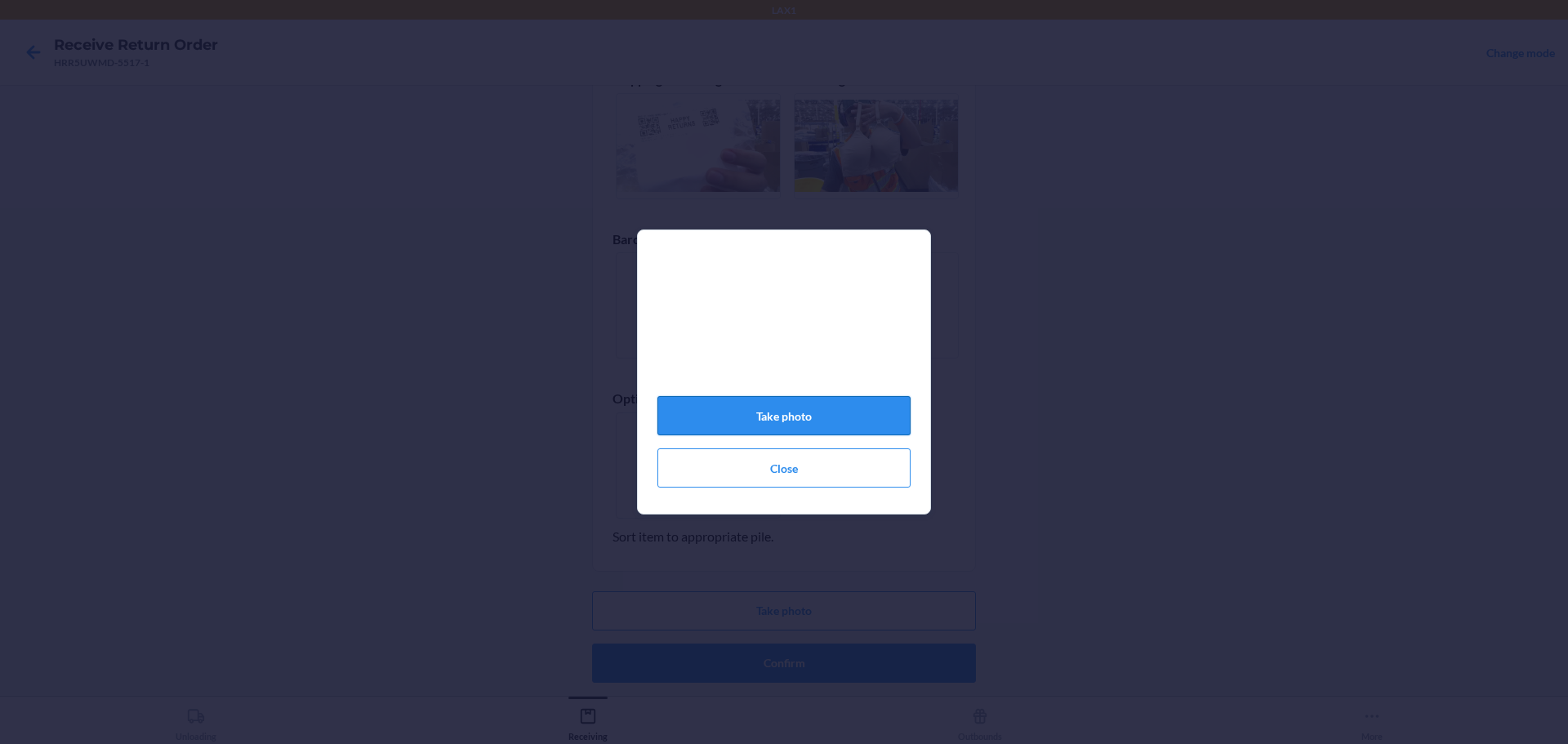
click at [813, 411] on button "Take photo" at bounding box center [784, 416] width 253 height 39
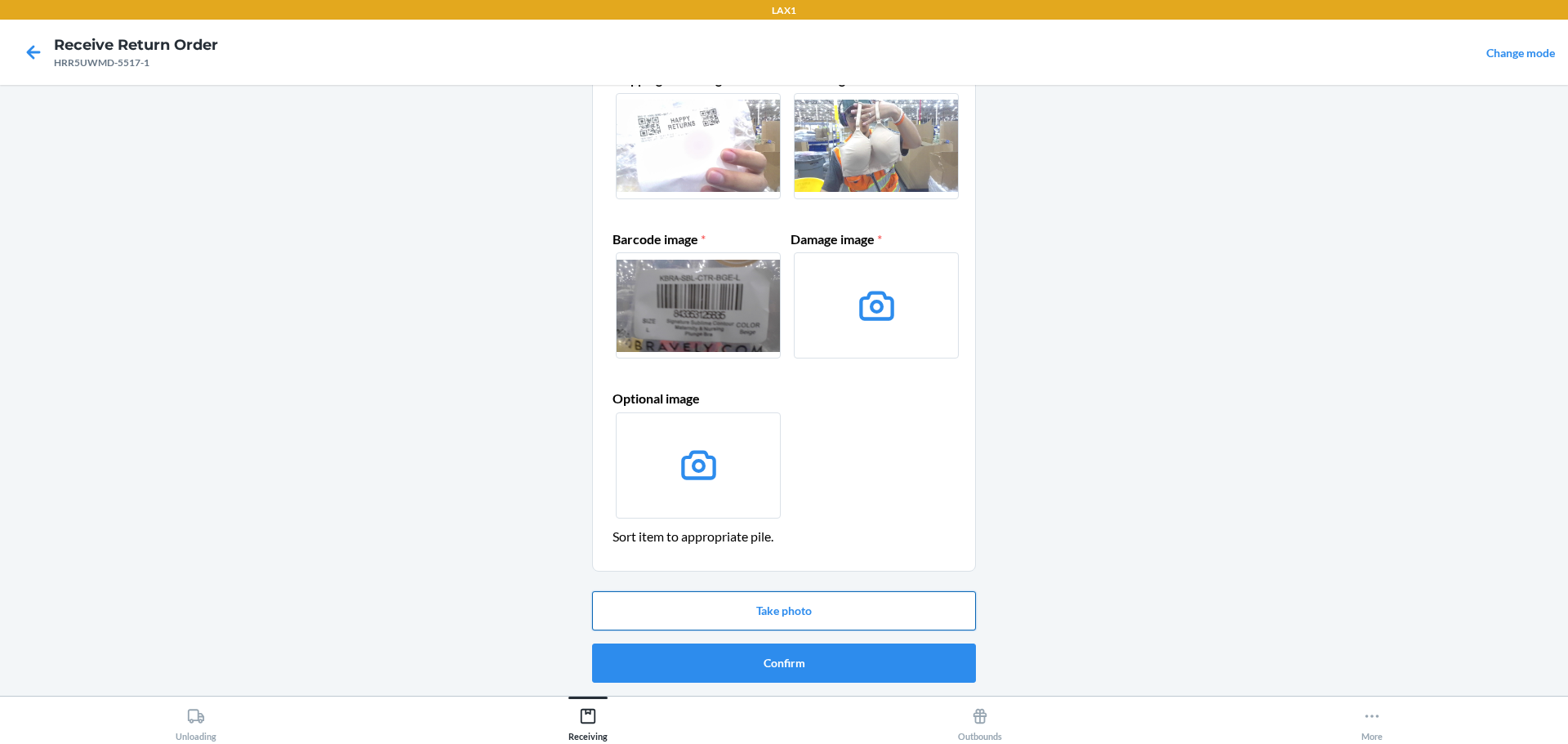
click at [827, 610] on button "Take photo" at bounding box center [784, 611] width 383 height 39
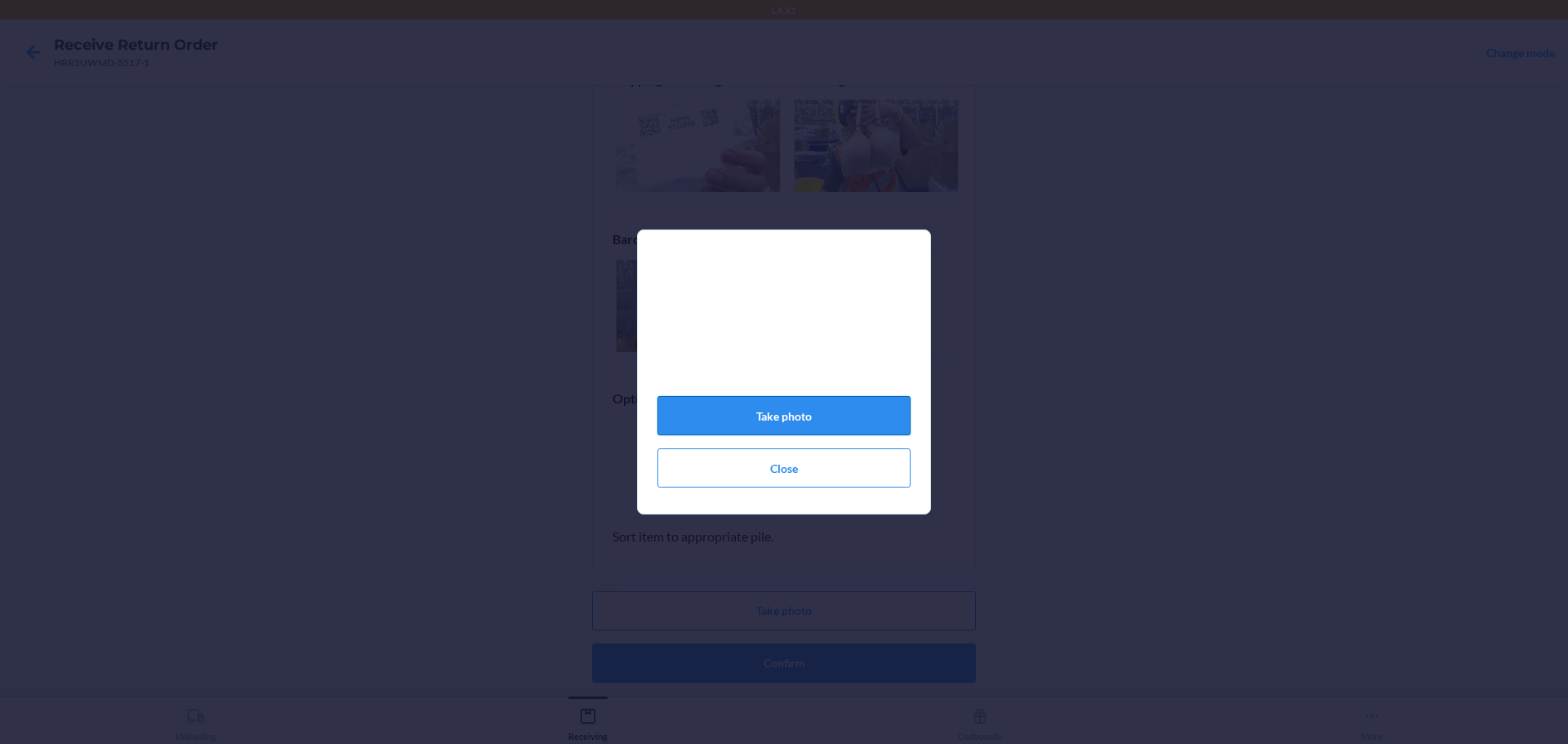
click at [787, 419] on button "Take photo" at bounding box center [784, 416] width 253 height 39
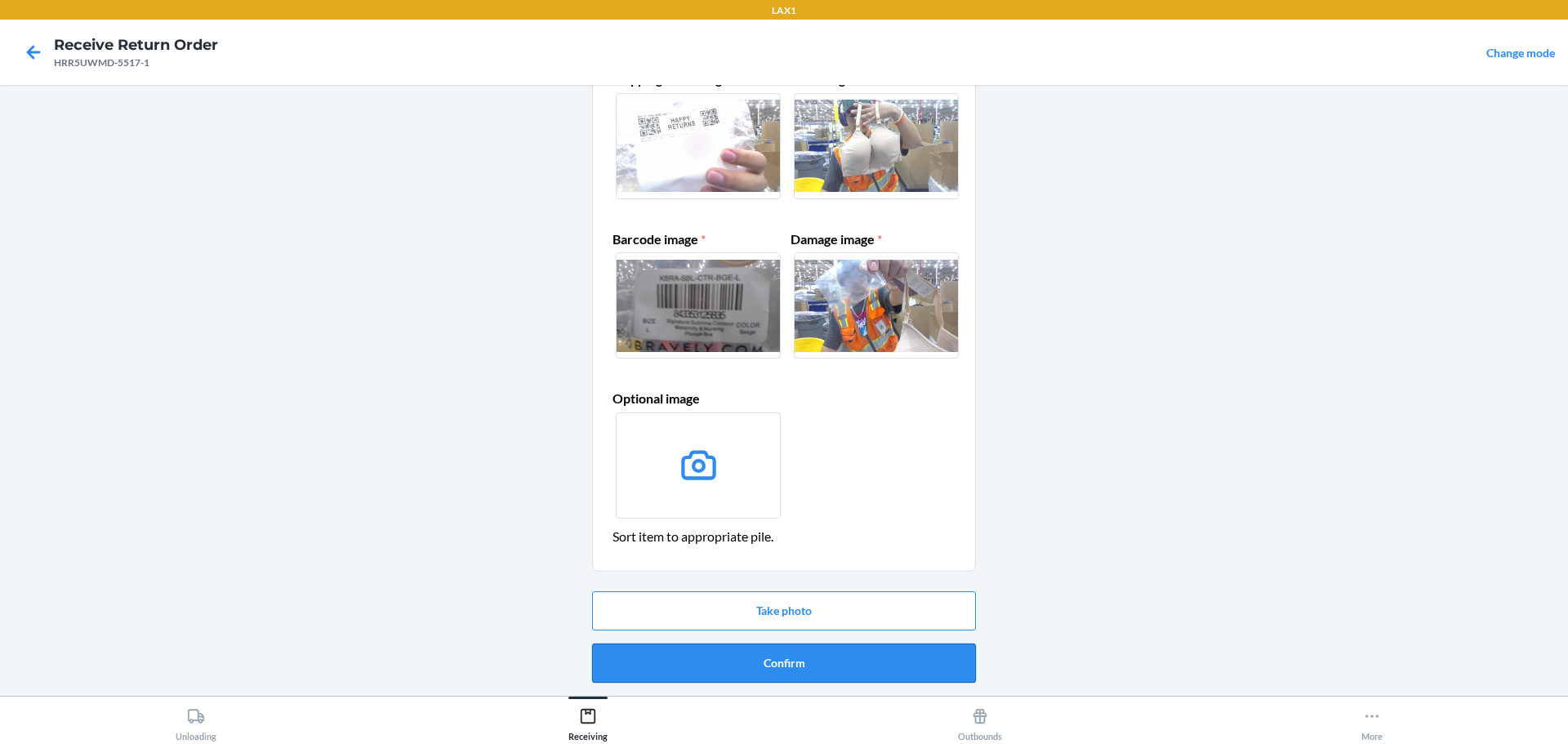
click at [831, 657] on button "Confirm" at bounding box center [784, 664] width 383 height 39
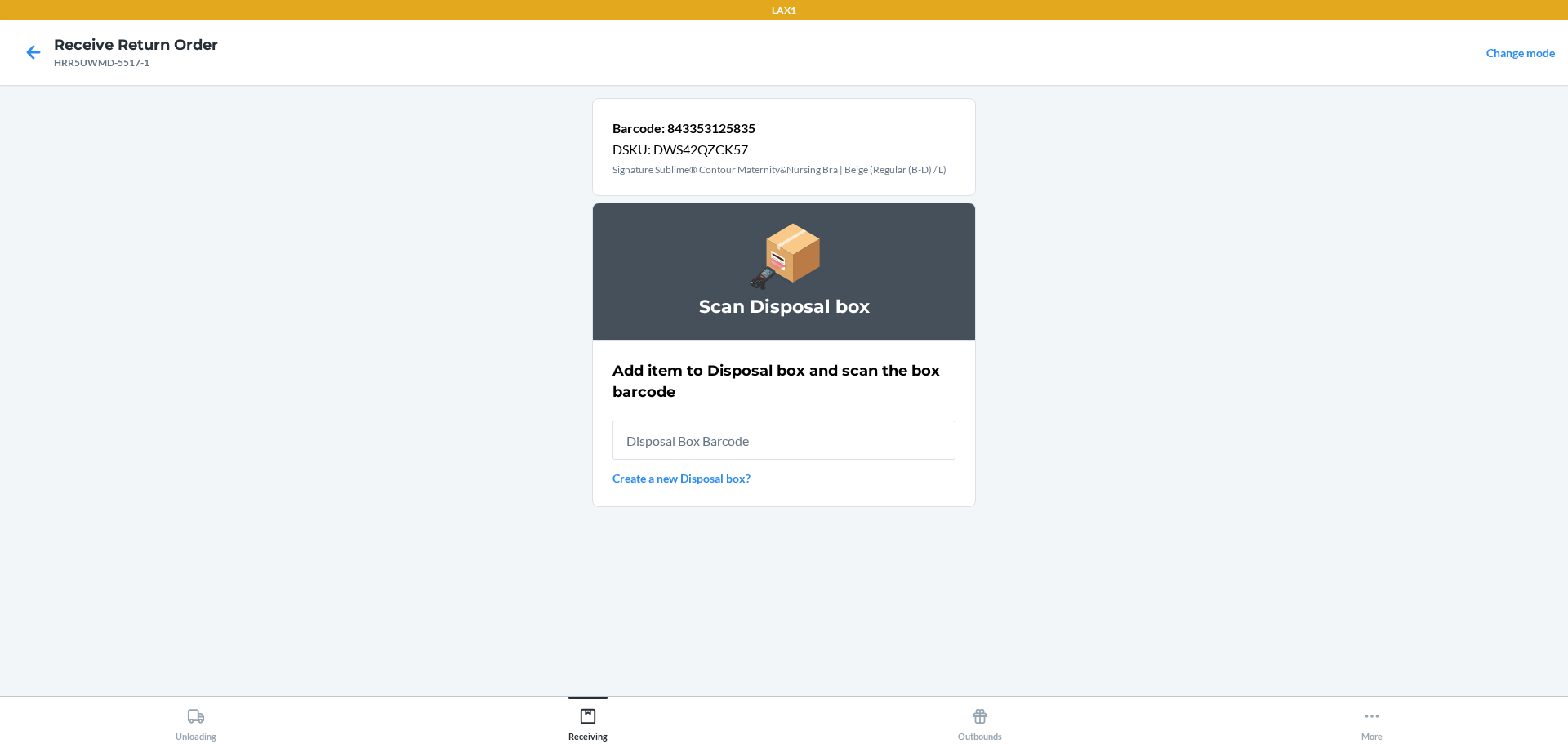
click at [780, 432] on input "text" at bounding box center [784, 440] width 343 height 39
type input "RTCART023"
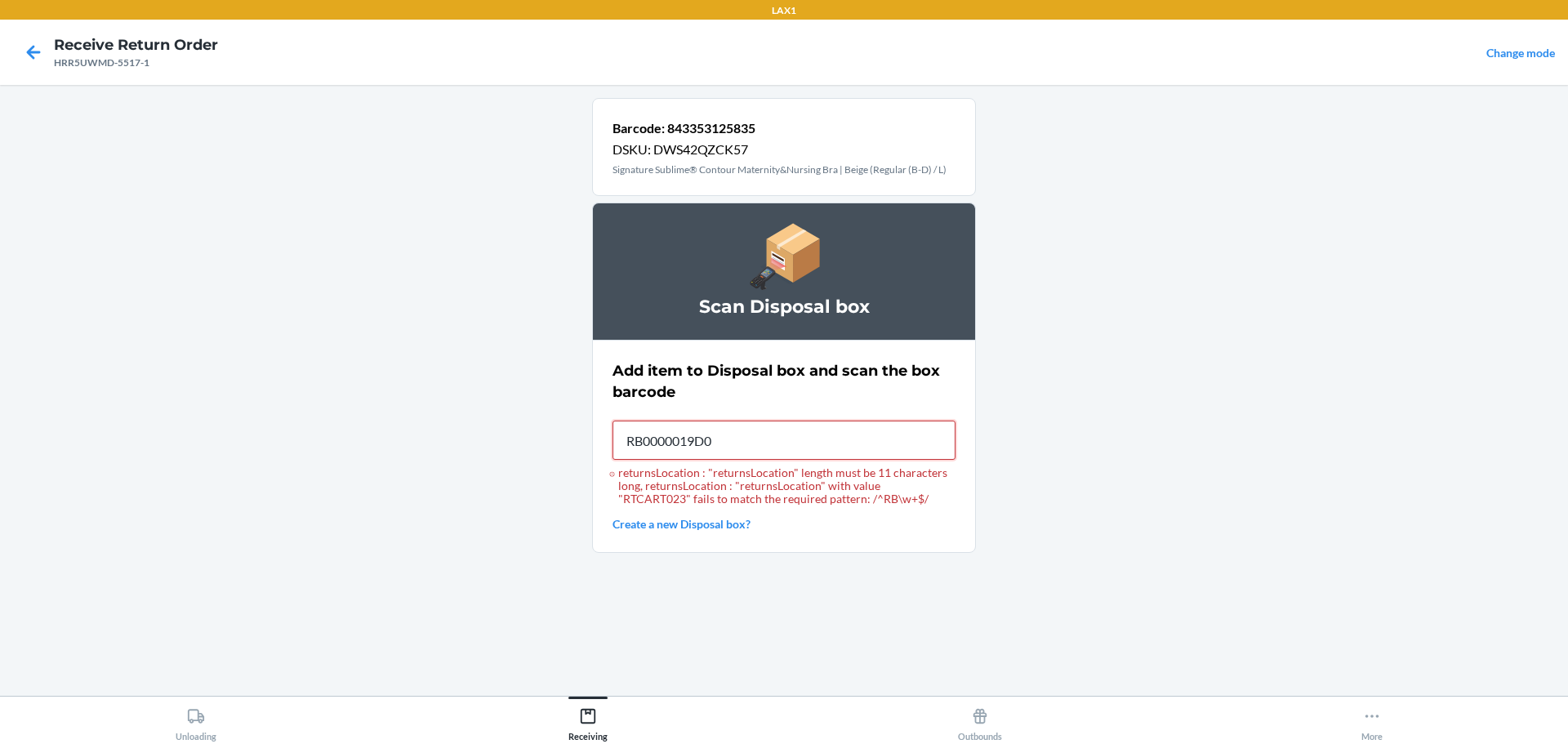
type input "RB0000019D0"
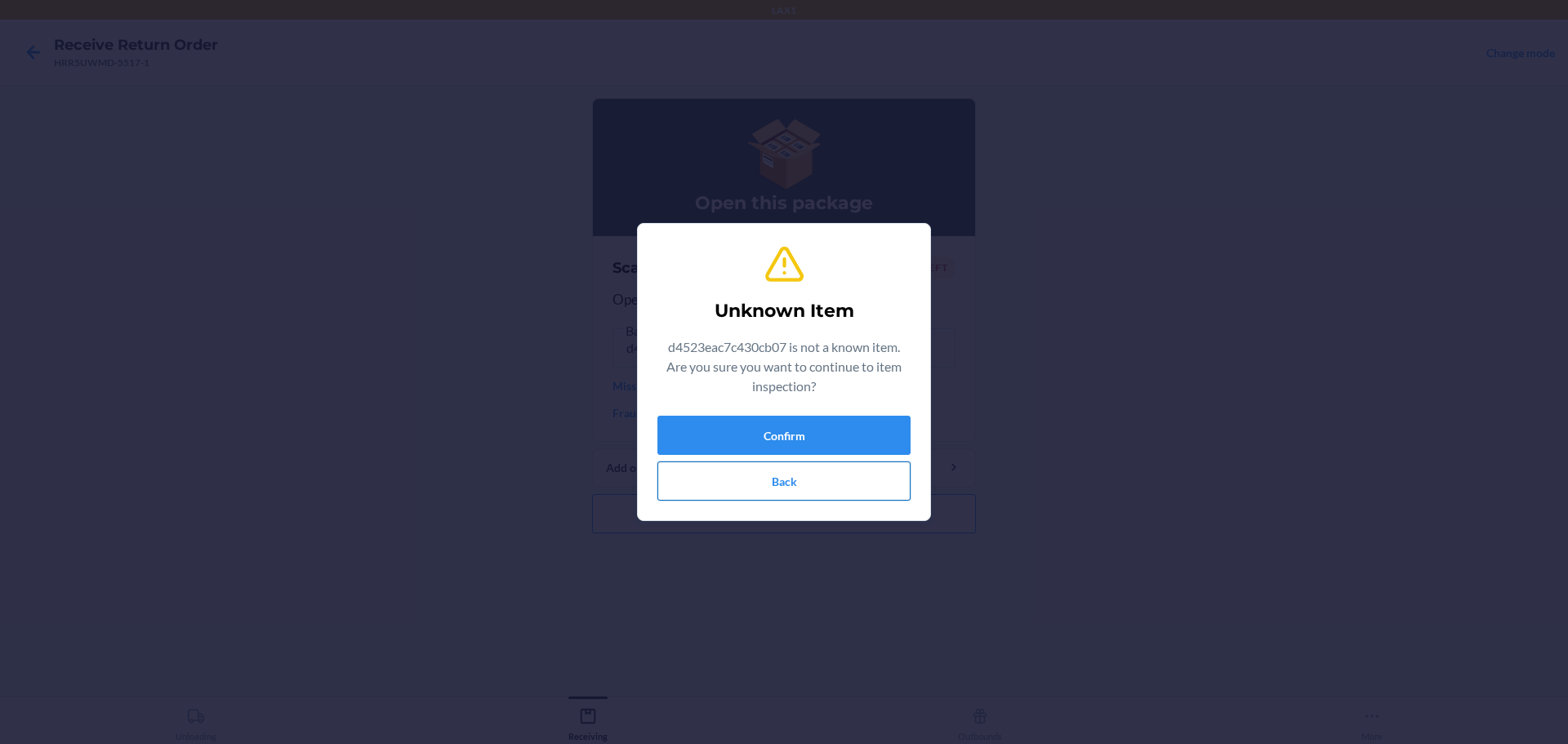
click at [783, 471] on button "Back" at bounding box center [784, 481] width 253 height 39
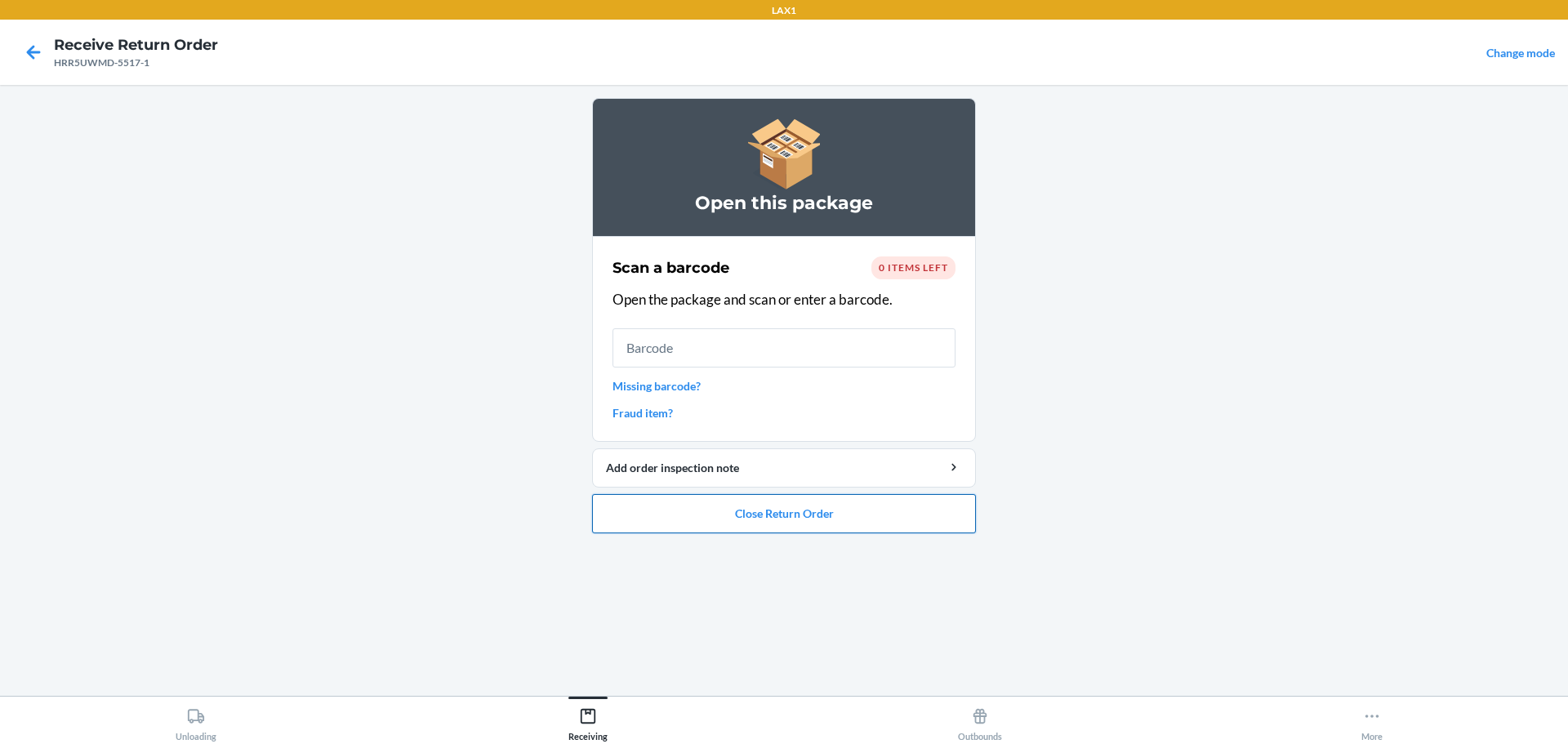
click at [756, 512] on button "Close Return Order" at bounding box center [784, 514] width 383 height 39
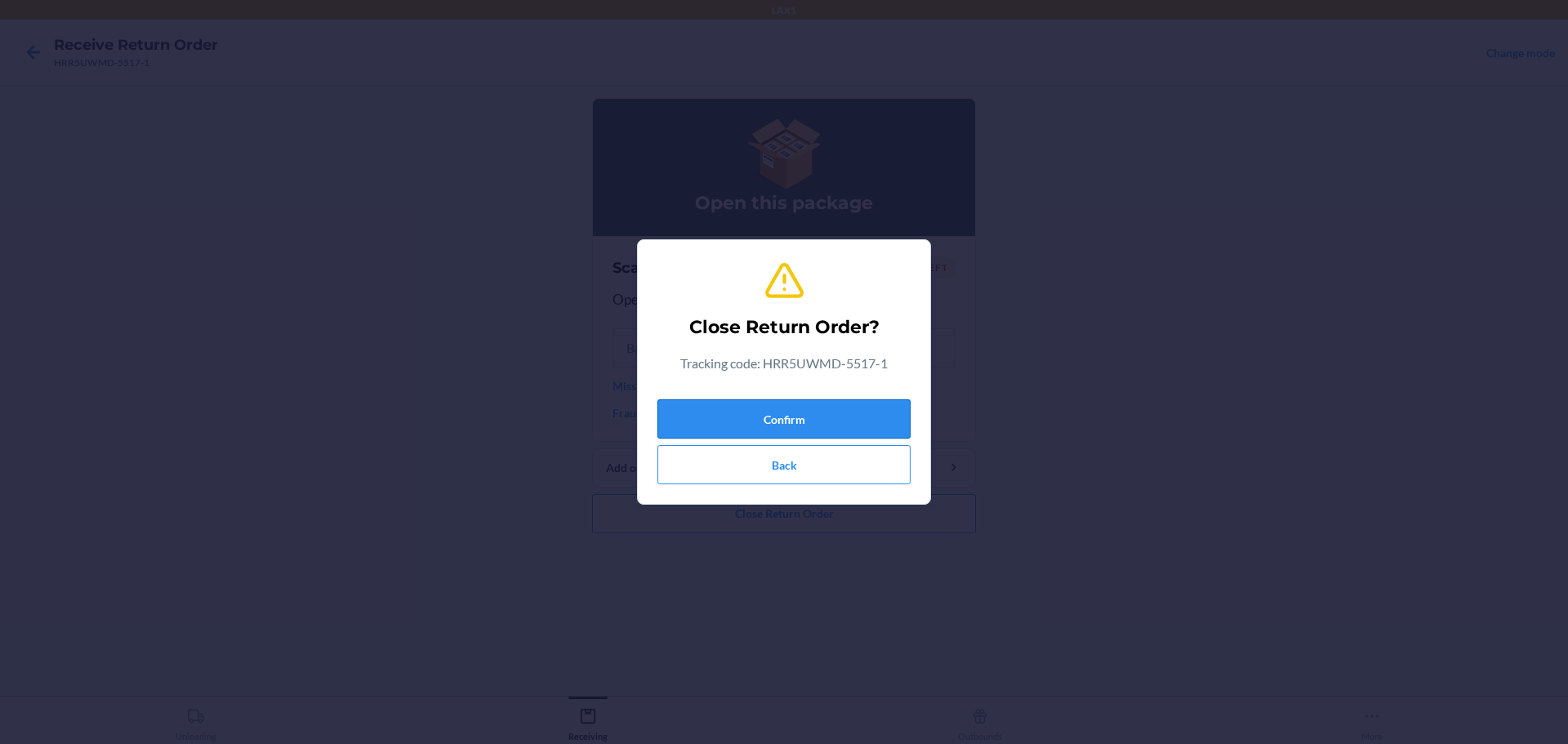
click at [781, 412] on button "Confirm" at bounding box center [784, 420] width 253 height 39
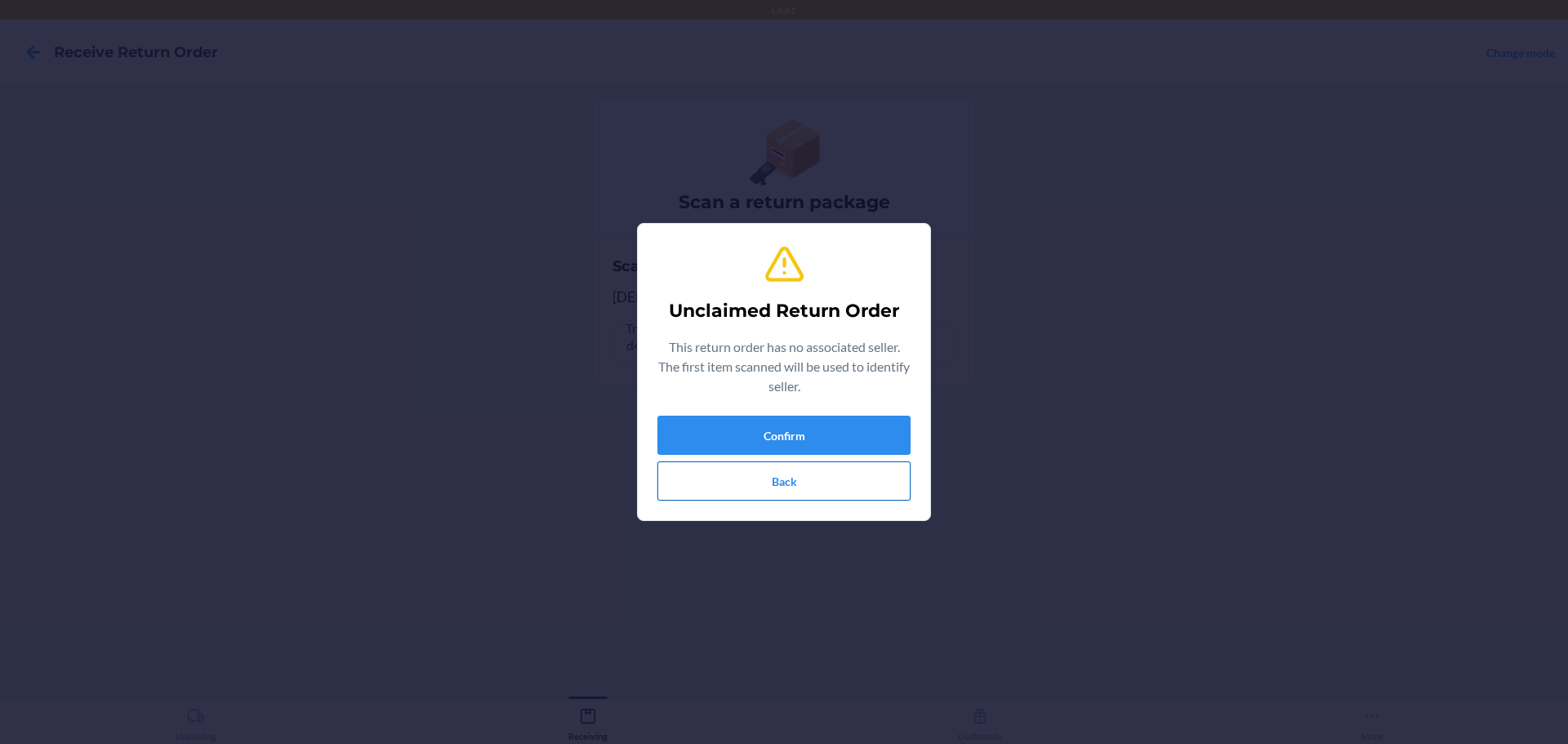
click at [807, 482] on button "Back" at bounding box center [784, 481] width 253 height 39
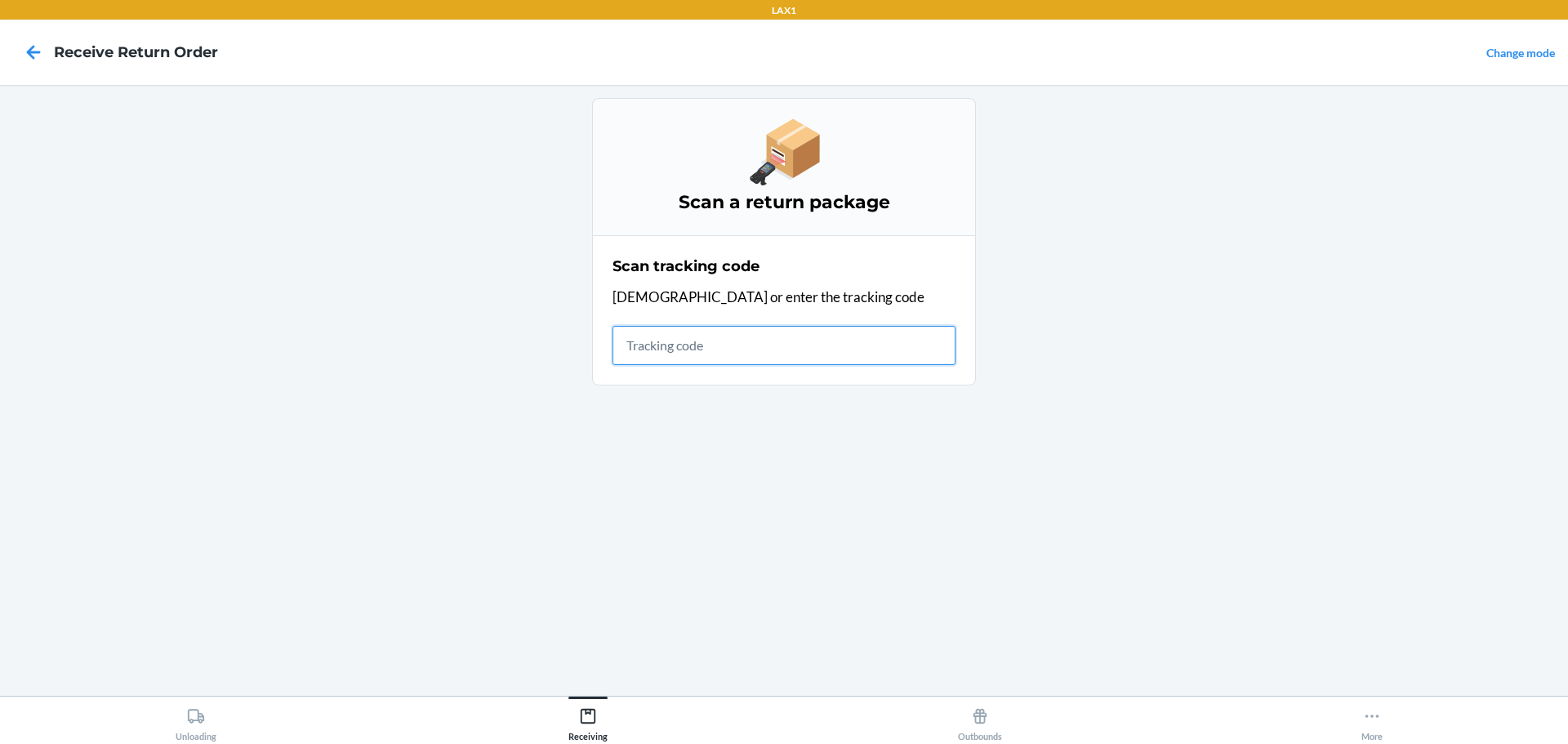
click at [832, 354] on input "text" at bounding box center [784, 346] width 343 height 39
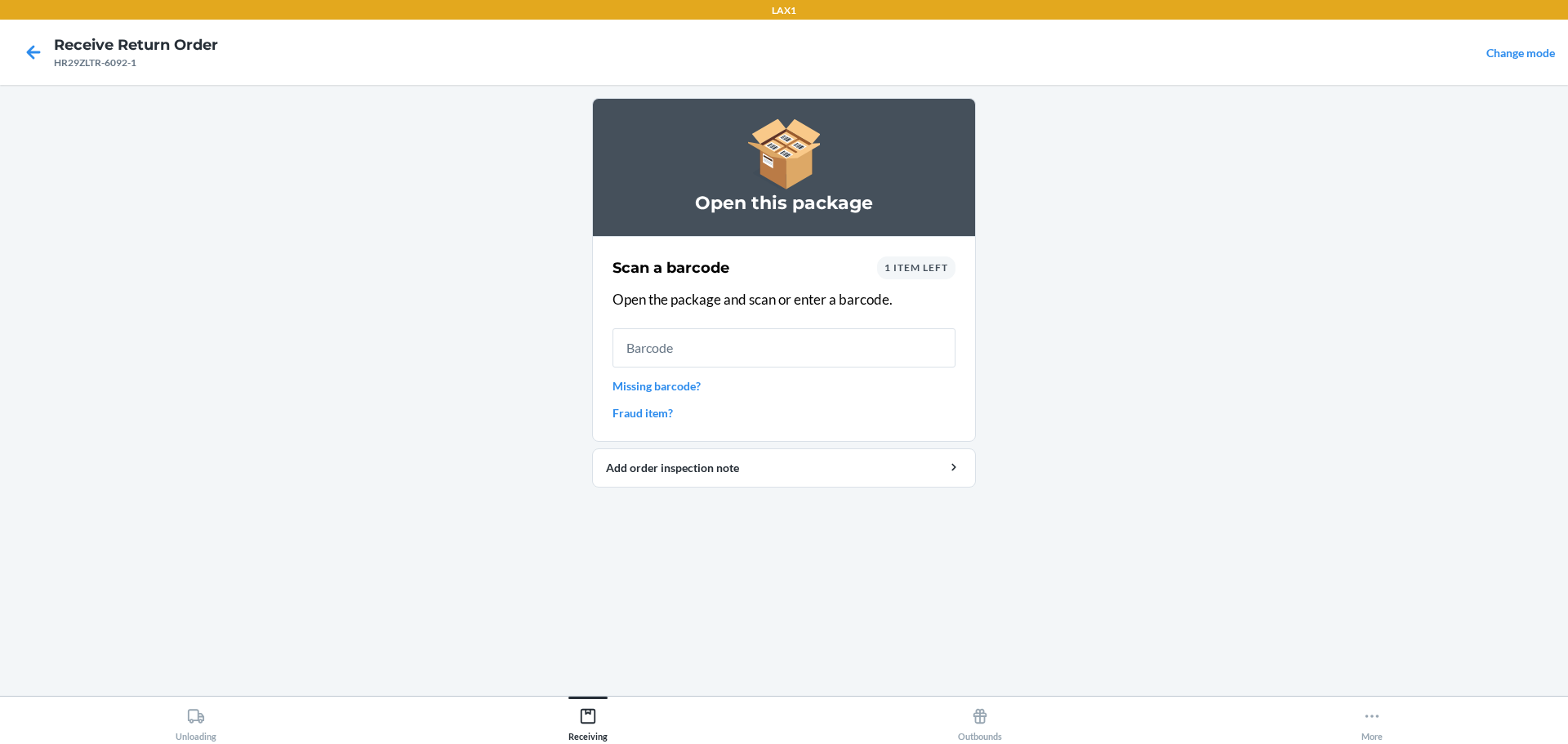
drag, startPoint x: 778, startPoint y: 363, endPoint x: 781, endPoint y: 352, distance: 11.4
click at [778, 361] on input "text" at bounding box center [784, 348] width 343 height 39
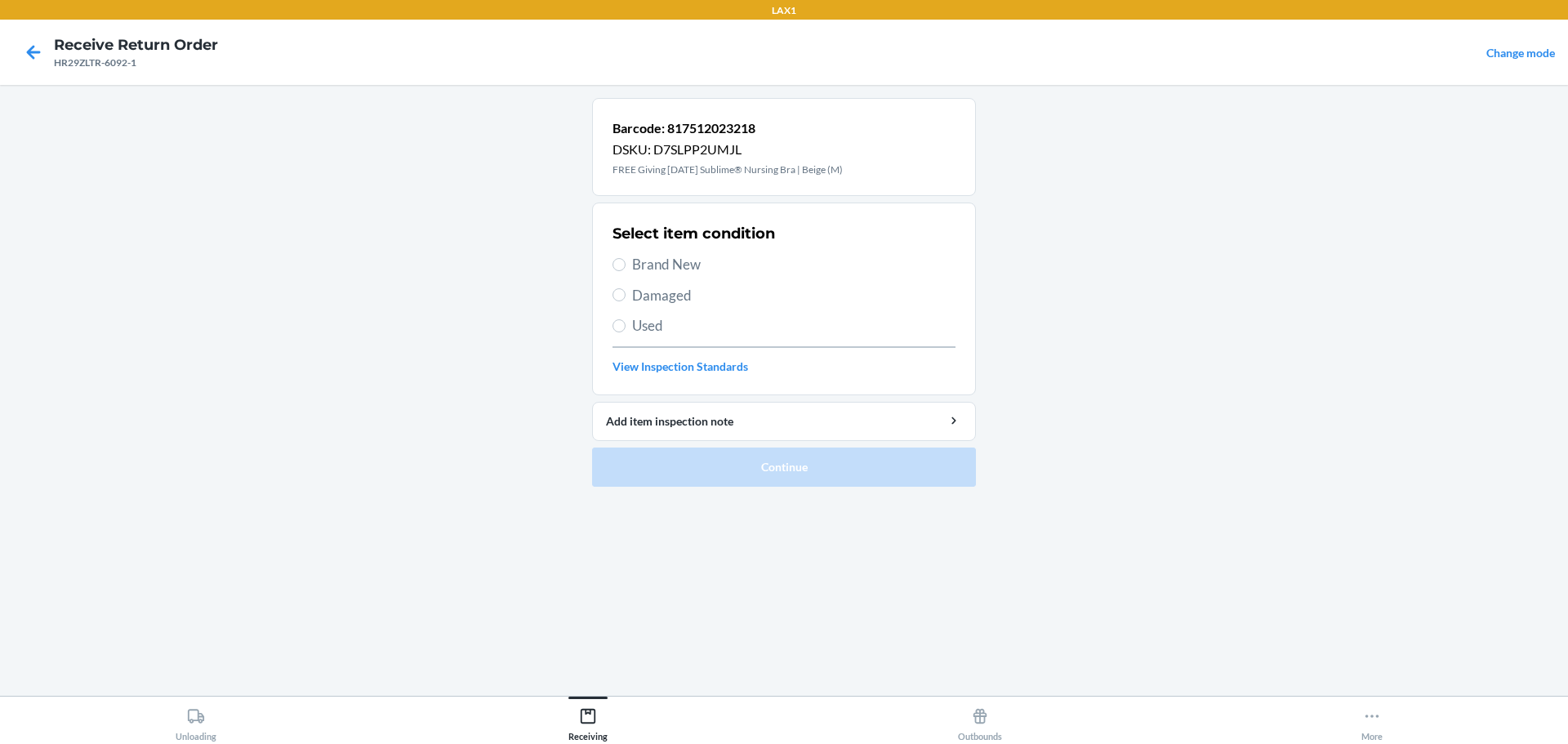
click at [696, 259] on span "Brand New" at bounding box center [793, 265] width 324 height 21
click at [626, 259] on input "Brand New" at bounding box center [619, 264] width 13 height 13
radio input "true"
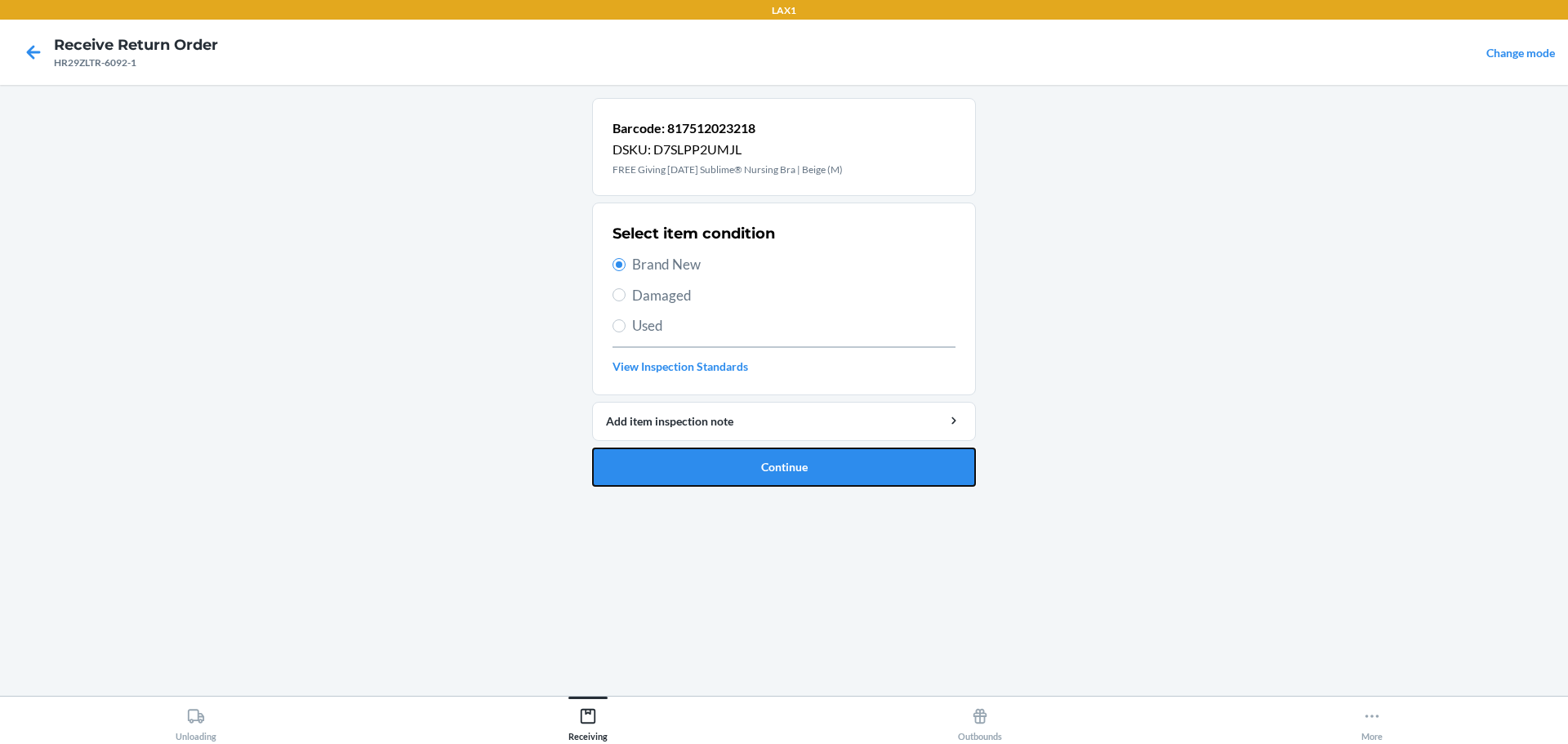
drag, startPoint x: 778, startPoint y: 466, endPoint x: 781, endPoint y: 453, distance: 13.3
click at [779, 466] on button "Continue" at bounding box center [784, 467] width 383 height 39
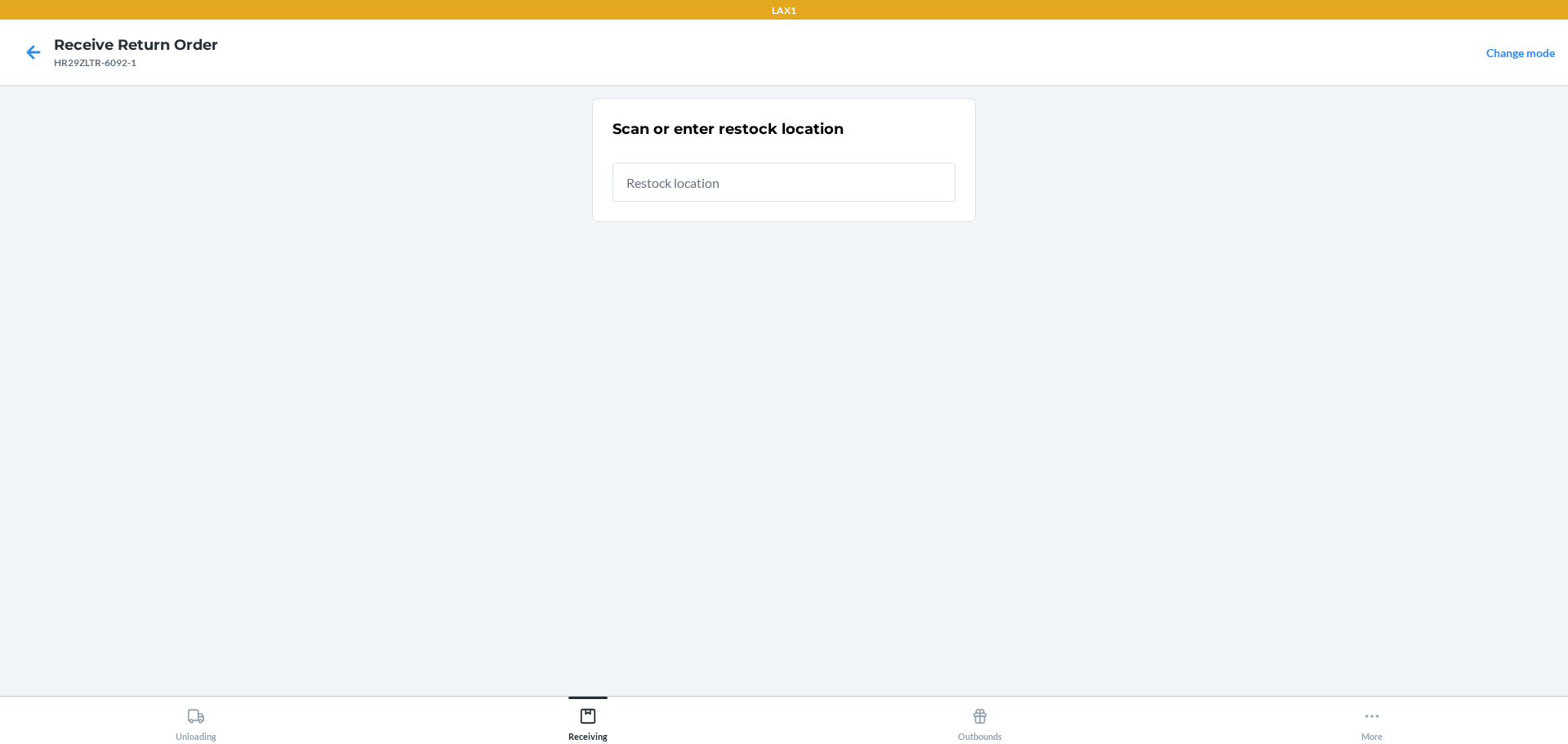
click at [706, 183] on input "text" at bounding box center [784, 182] width 343 height 39
type input "RTCART023"
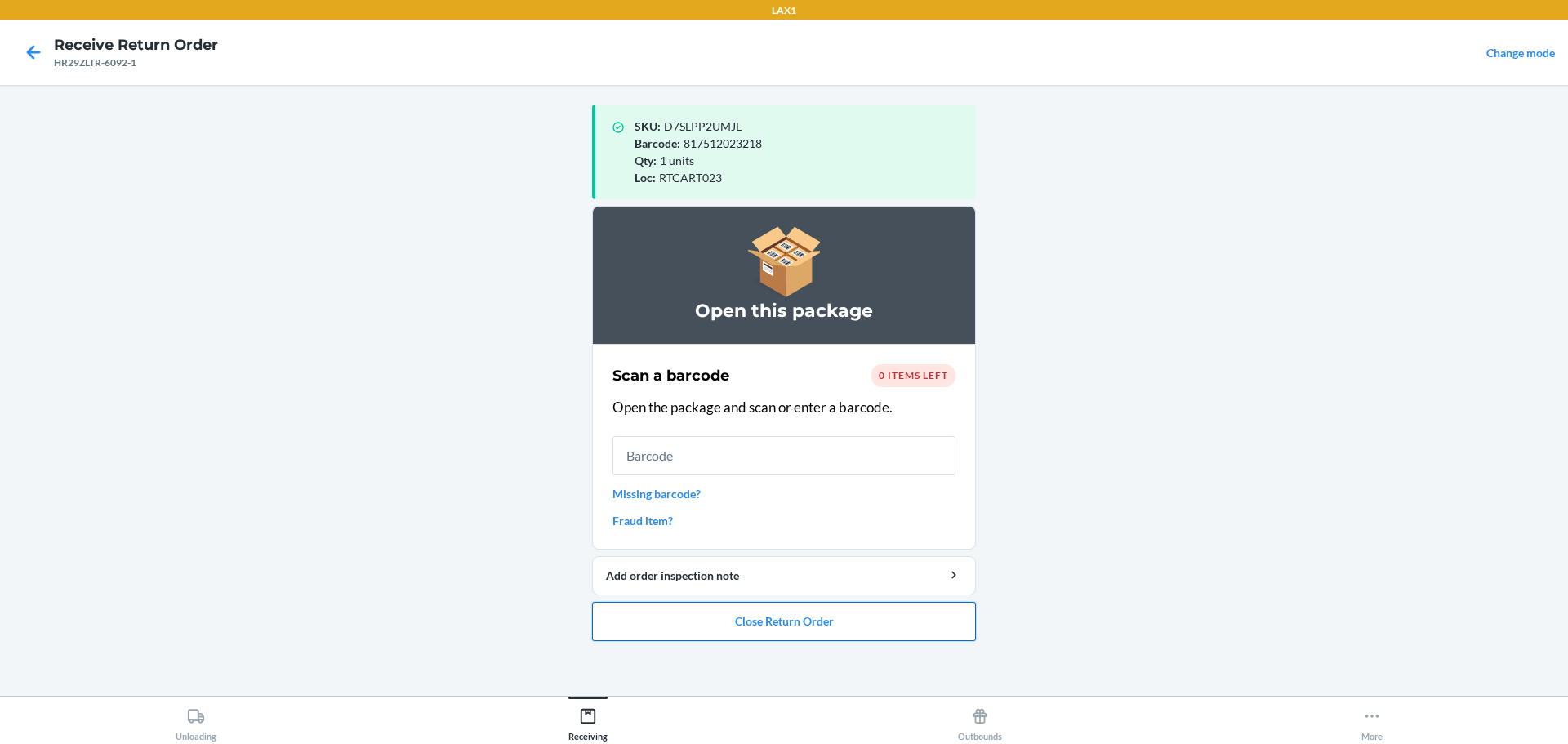
click at [866, 612] on button "Close Return Order" at bounding box center [784, 622] width 383 height 39
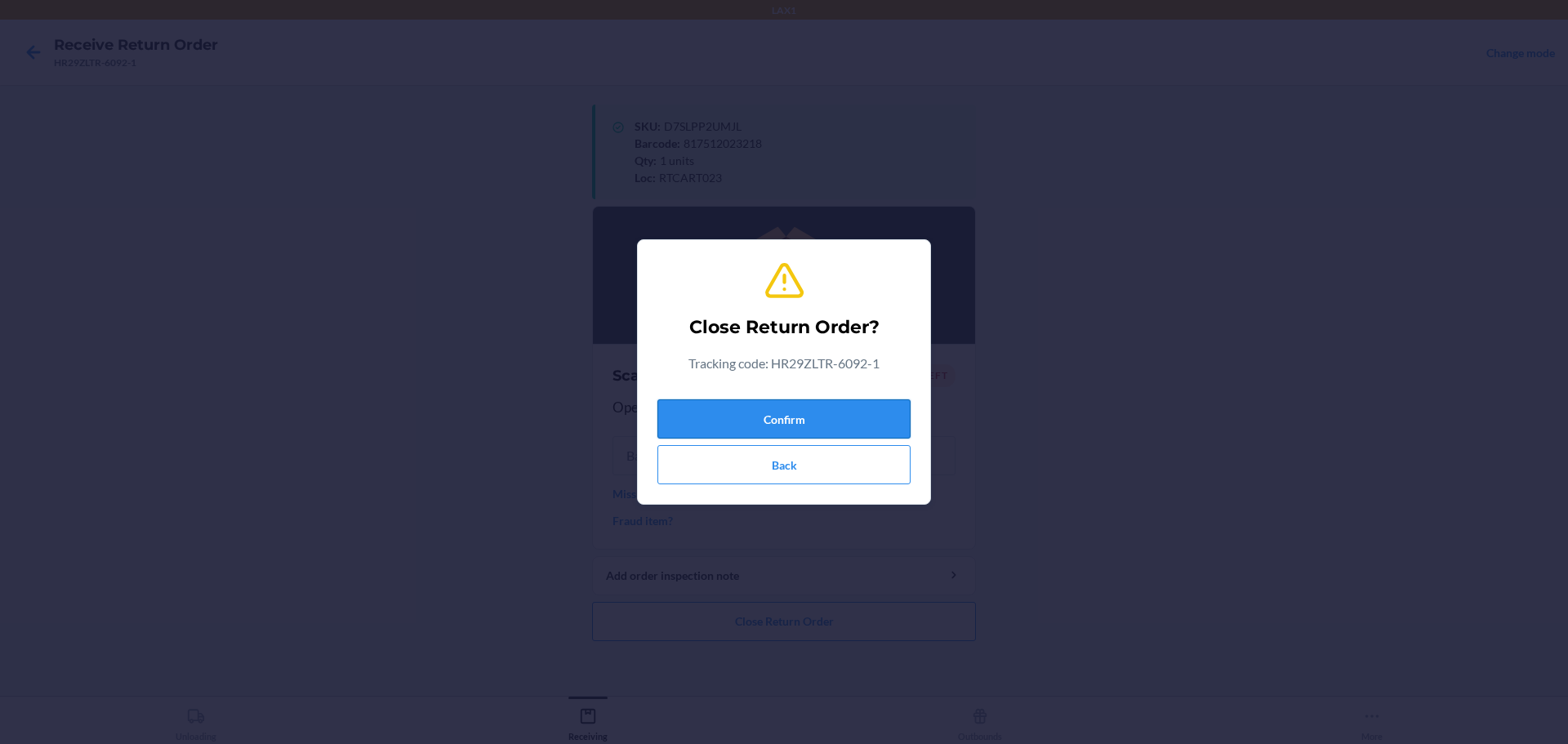
click at [836, 411] on button "Confirm" at bounding box center [784, 420] width 253 height 39
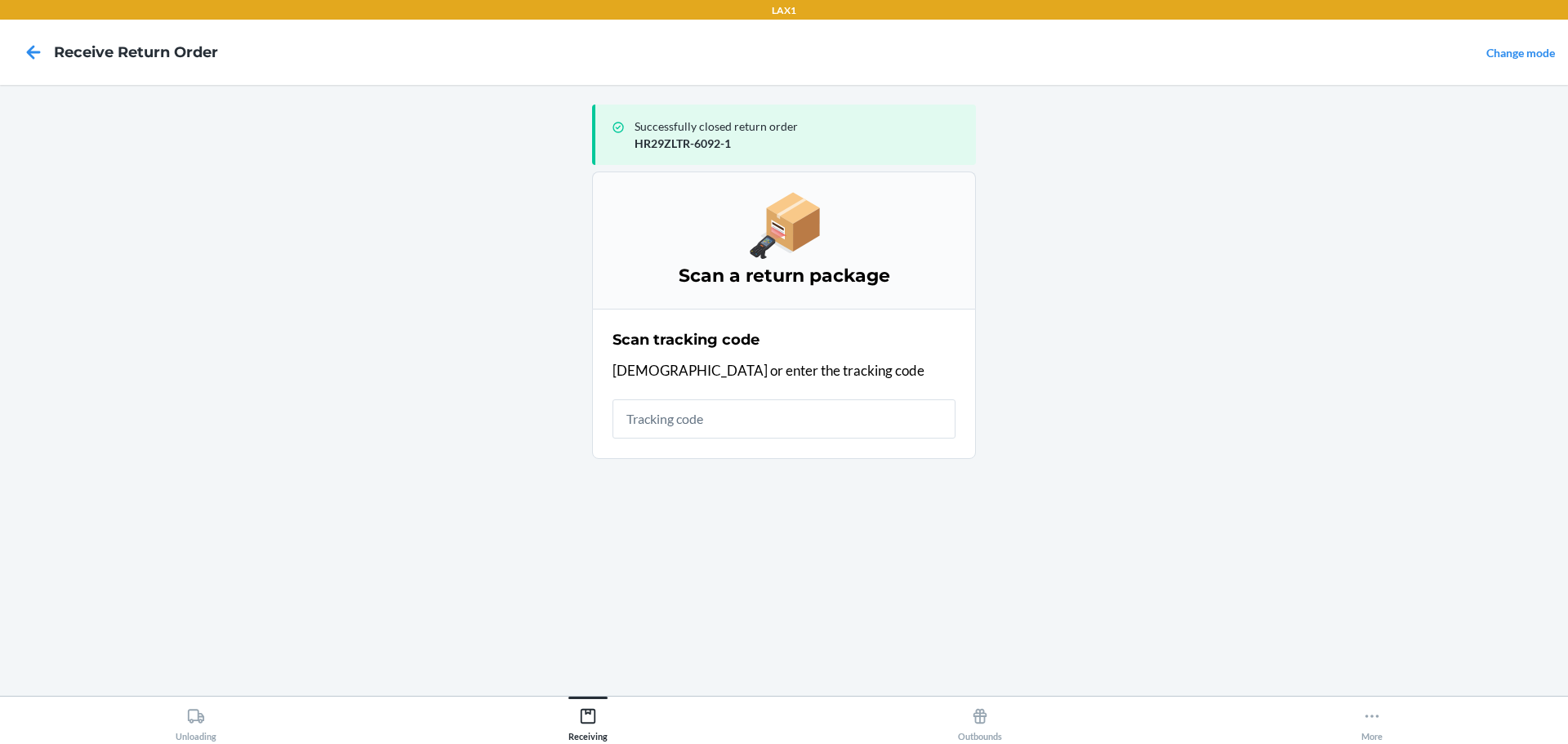
click at [778, 409] on input "text" at bounding box center [784, 420] width 343 height 39
click at [778, 419] on input "text" at bounding box center [784, 420] width 343 height 39
type input "HR2ZZN2"
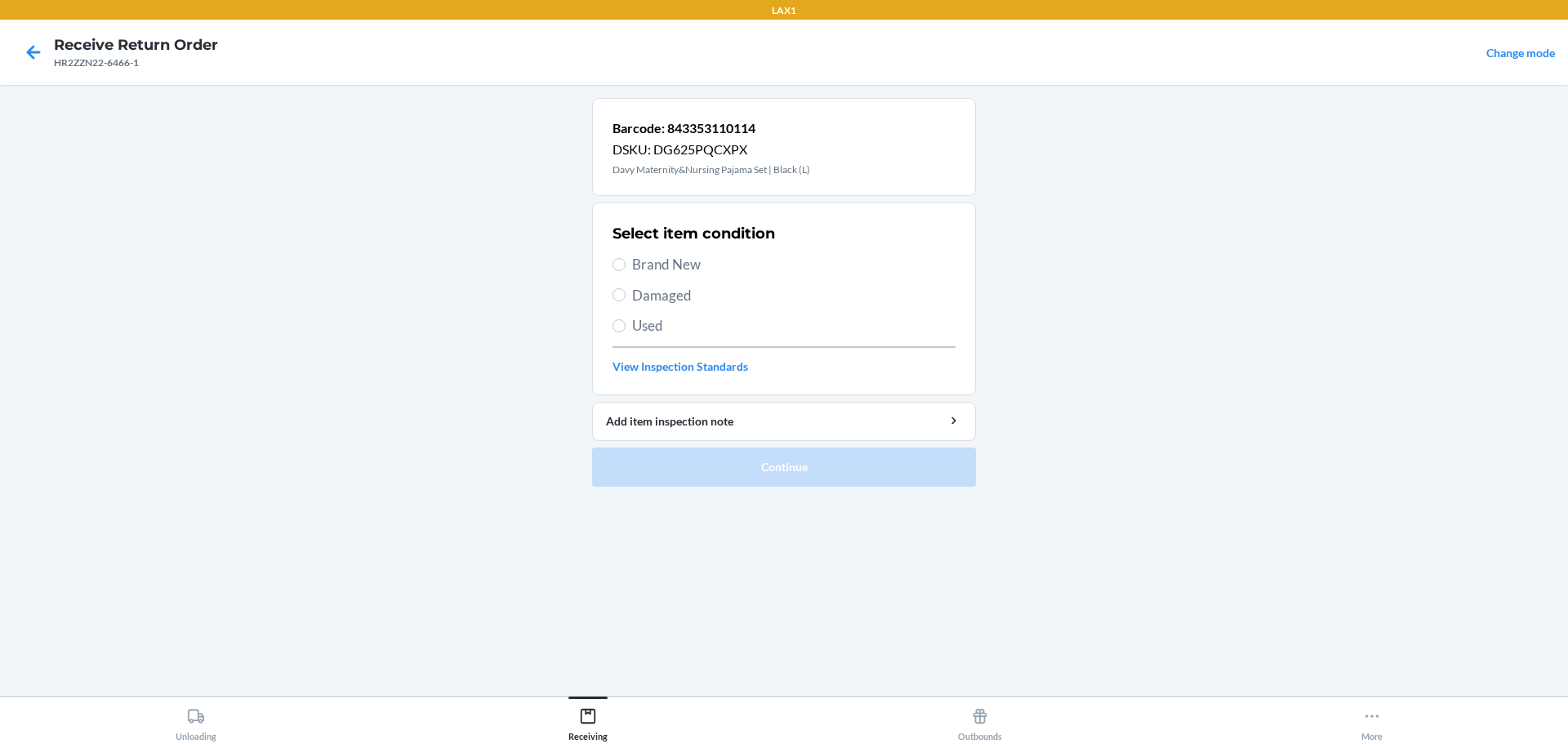
click at [668, 295] on span "Damaged" at bounding box center [793, 295] width 324 height 21
click at [626, 295] on input "Damaged" at bounding box center [619, 295] width 13 height 13
radio input "true"
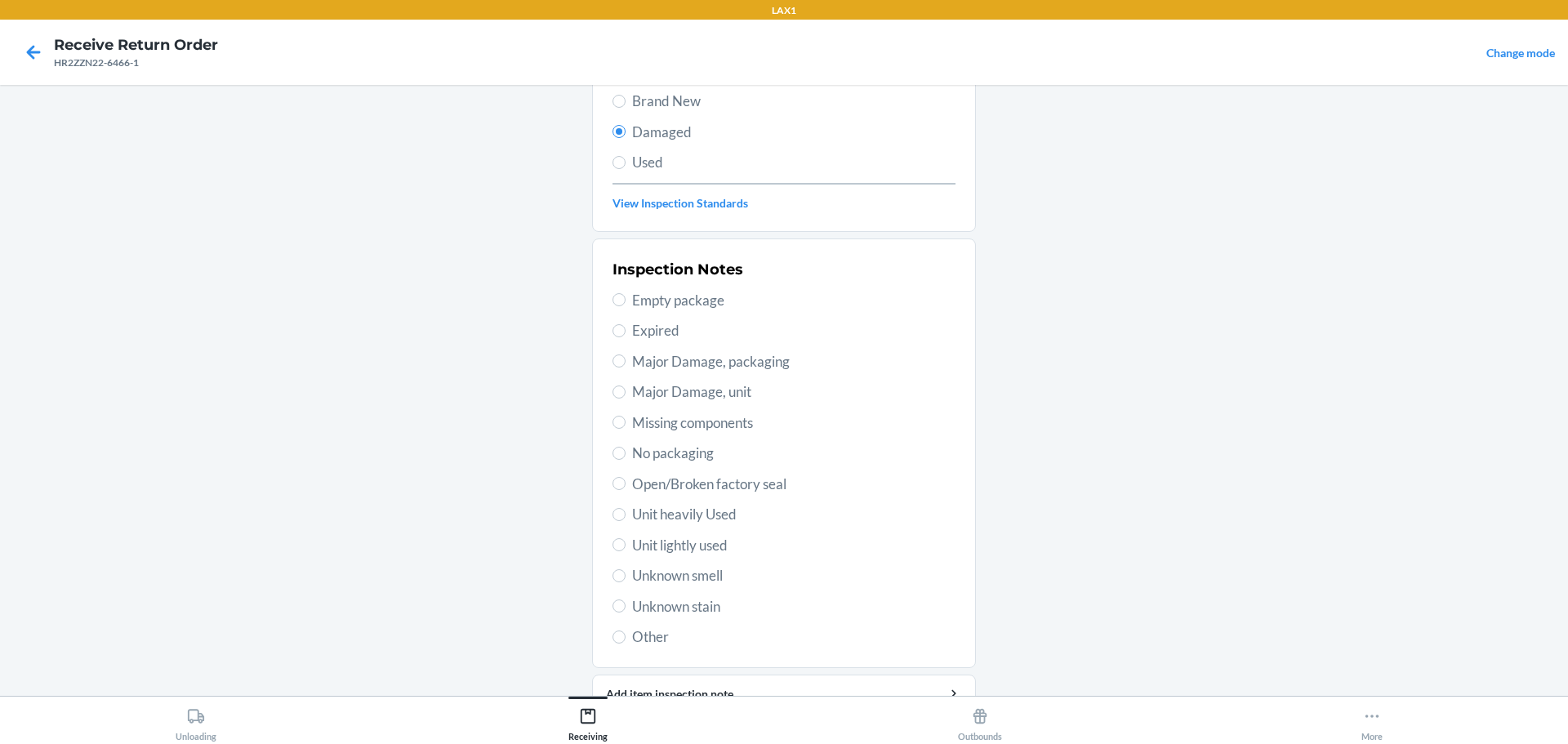
click at [683, 459] on span "No packaging" at bounding box center [793, 453] width 324 height 21
click at [626, 459] on input "No packaging" at bounding box center [619, 453] width 13 height 13
radio input "true"
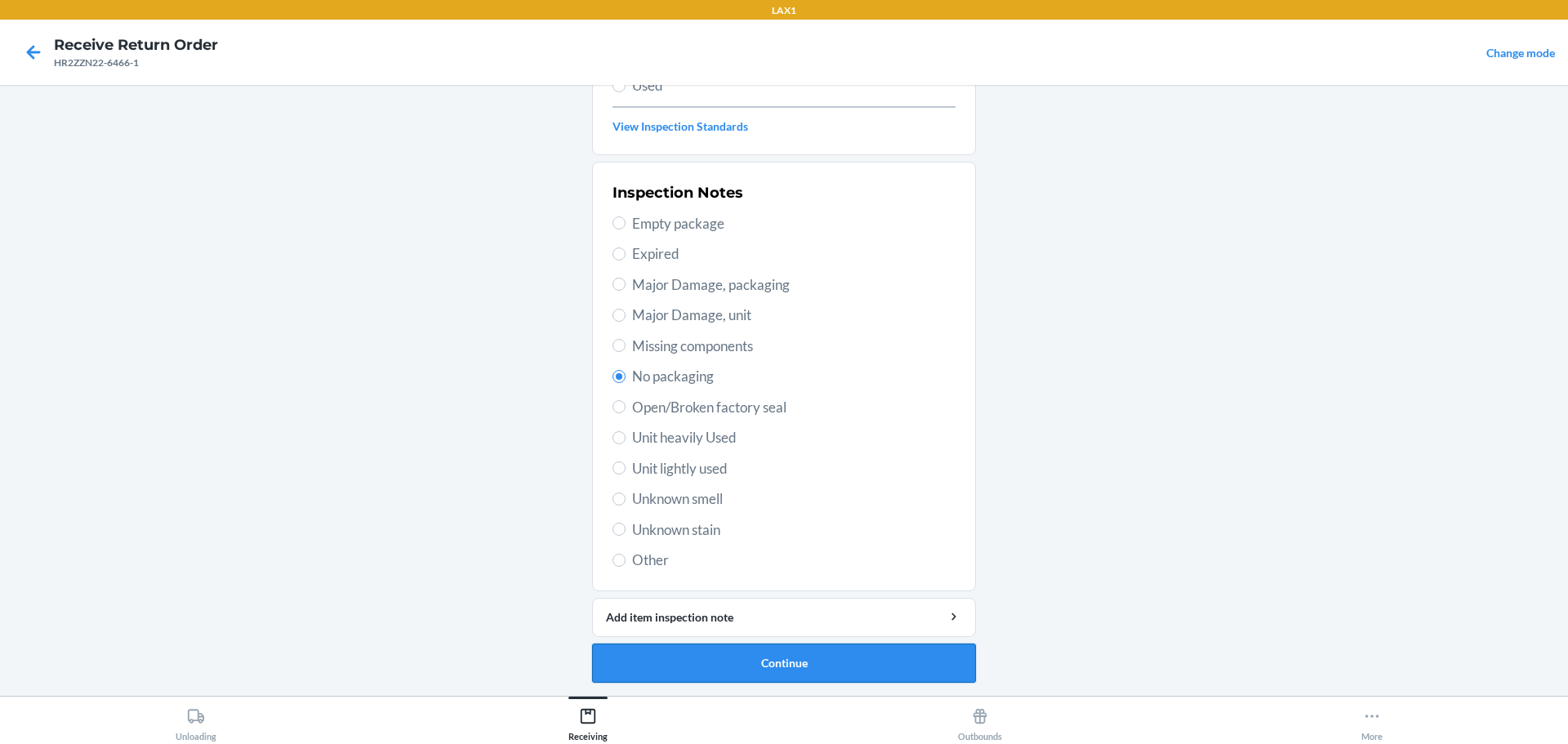
click at [729, 653] on button "Continue" at bounding box center [784, 664] width 383 height 39
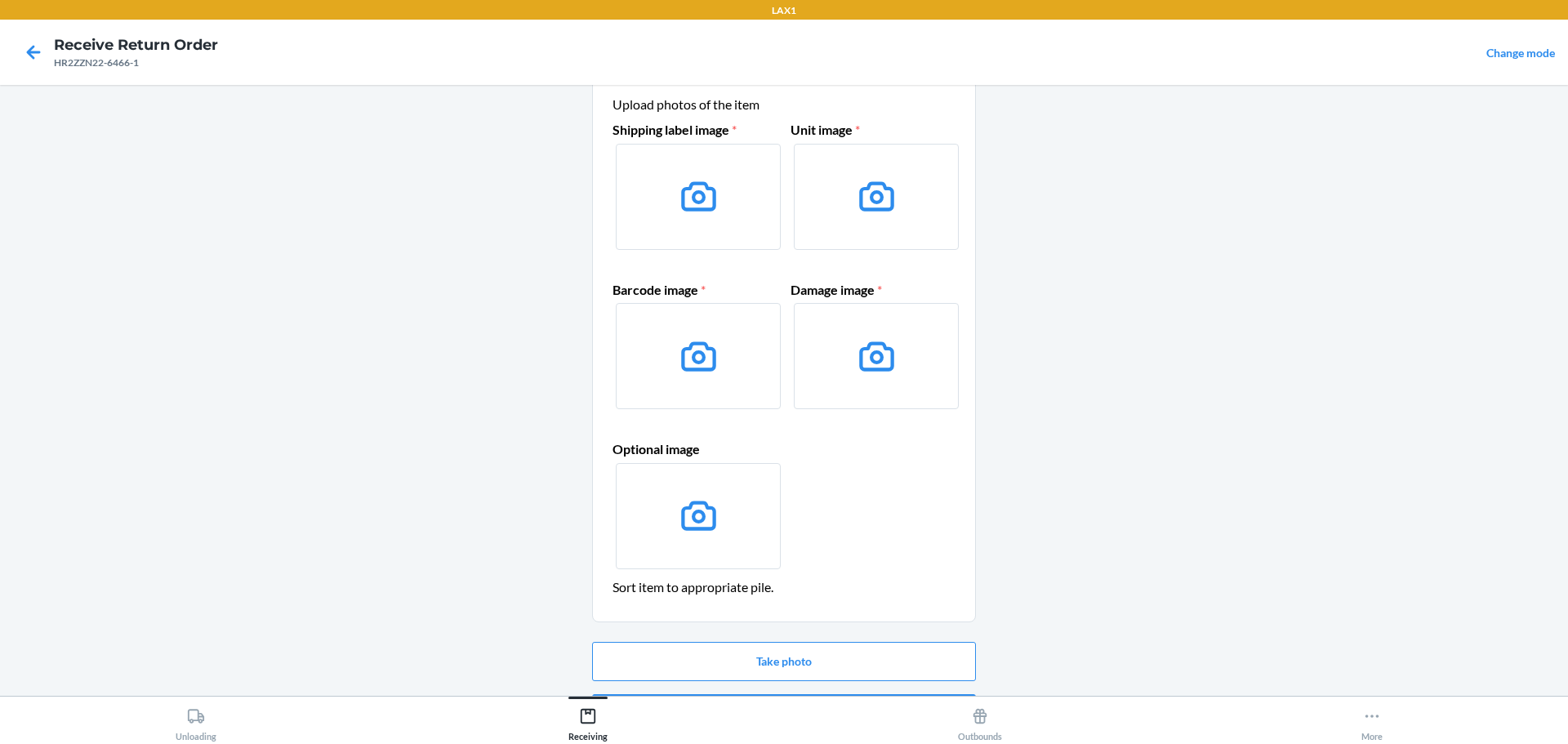
scroll to position [105, 0]
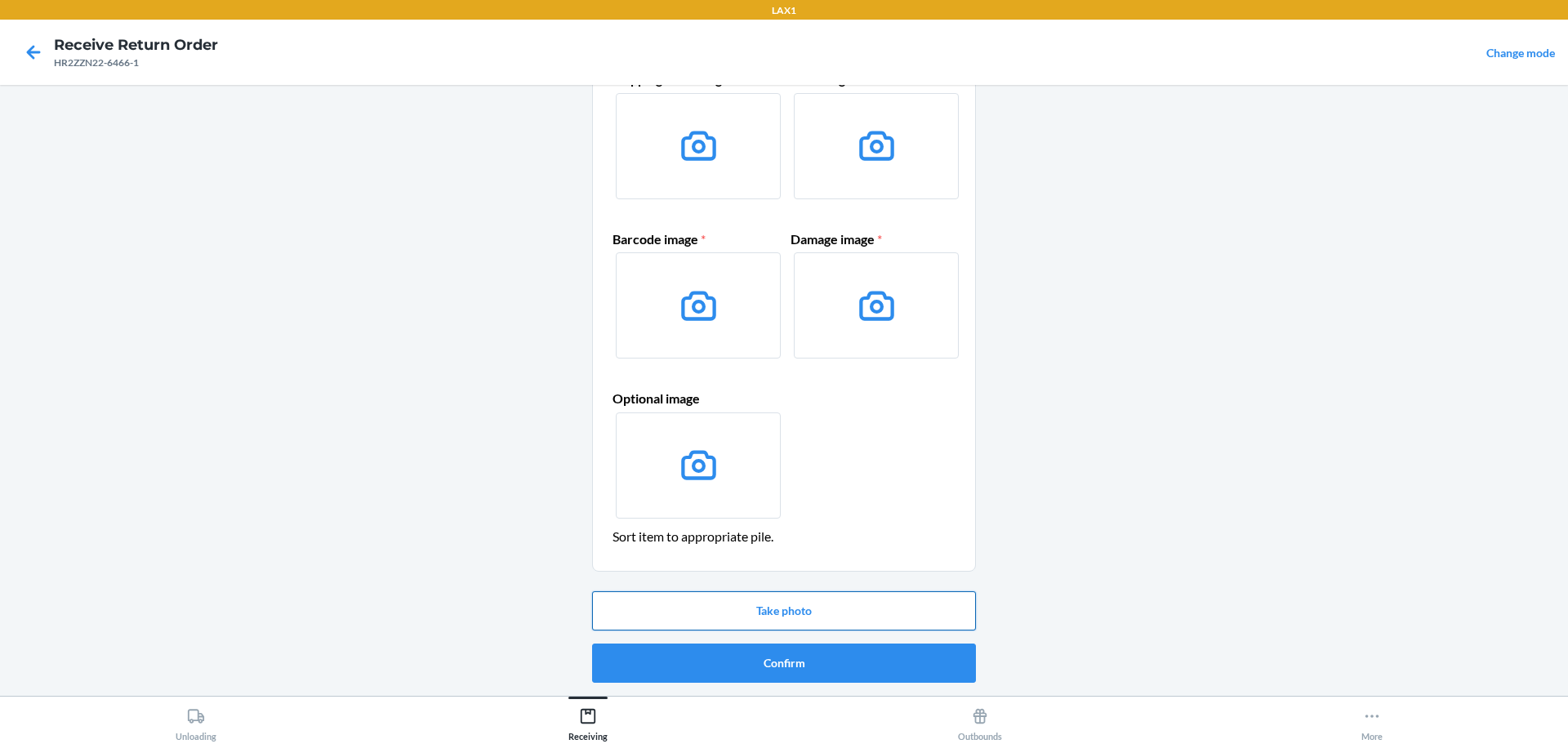
click at [758, 598] on button "Take photo" at bounding box center [784, 611] width 383 height 39
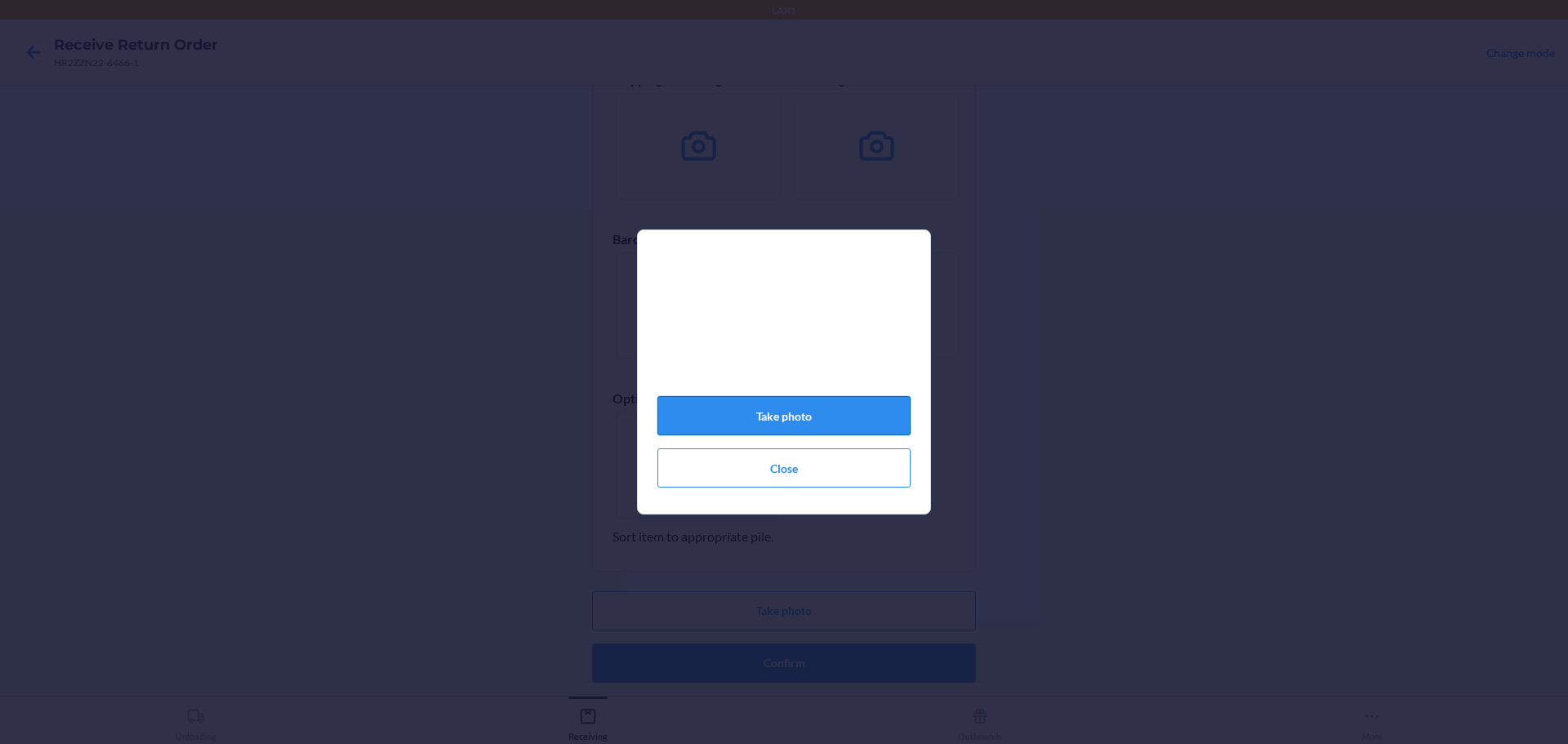
click at [838, 417] on button "Take photo" at bounding box center [784, 416] width 253 height 39
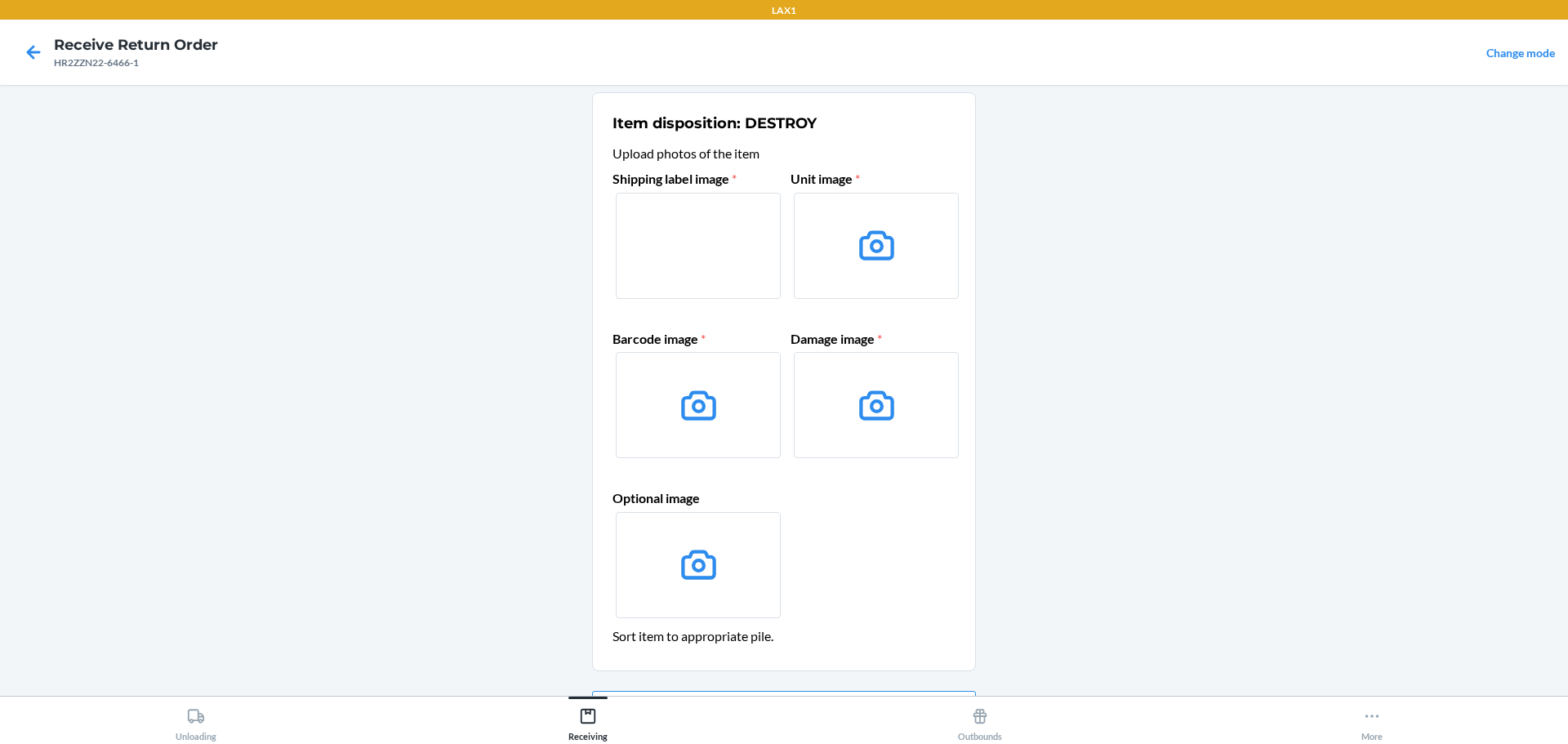
scroll to position [0, 0]
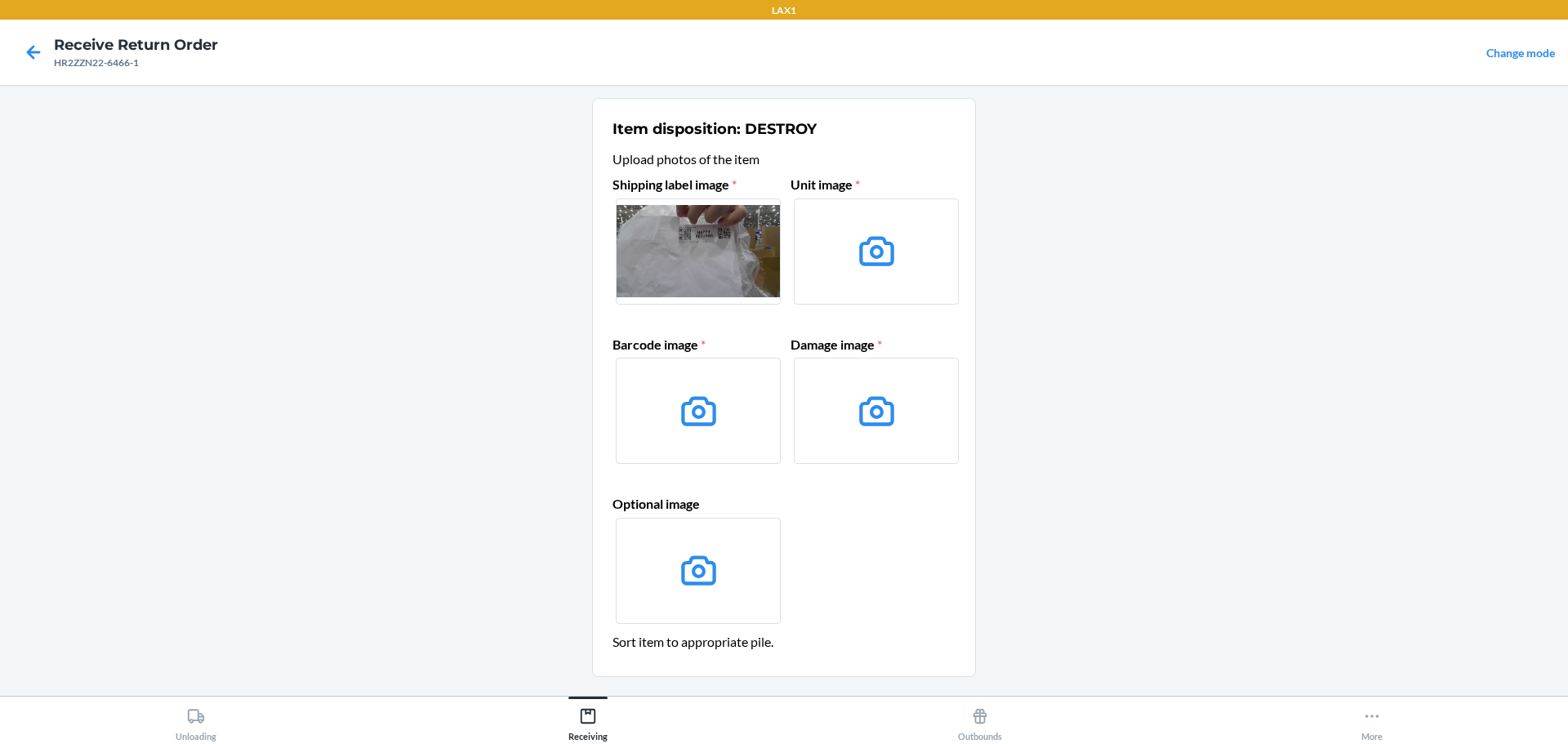
click at [600, 387] on section "Item disposition: DESTROY Upload photos of the item Shipping label image * Unit…" at bounding box center [784, 387] width 383 height 579
click at [600, 389] on section "Item disposition: DESTROY Upload photos of the item Shipping label image * Unit…" at bounding box center [784, 387] width 383 height 579
click at [782, 360] on div "Shipping label image * Unit image * Barcode image * Damage image * Optional ima…" at bounding box center [784, 401] width 343 height 467
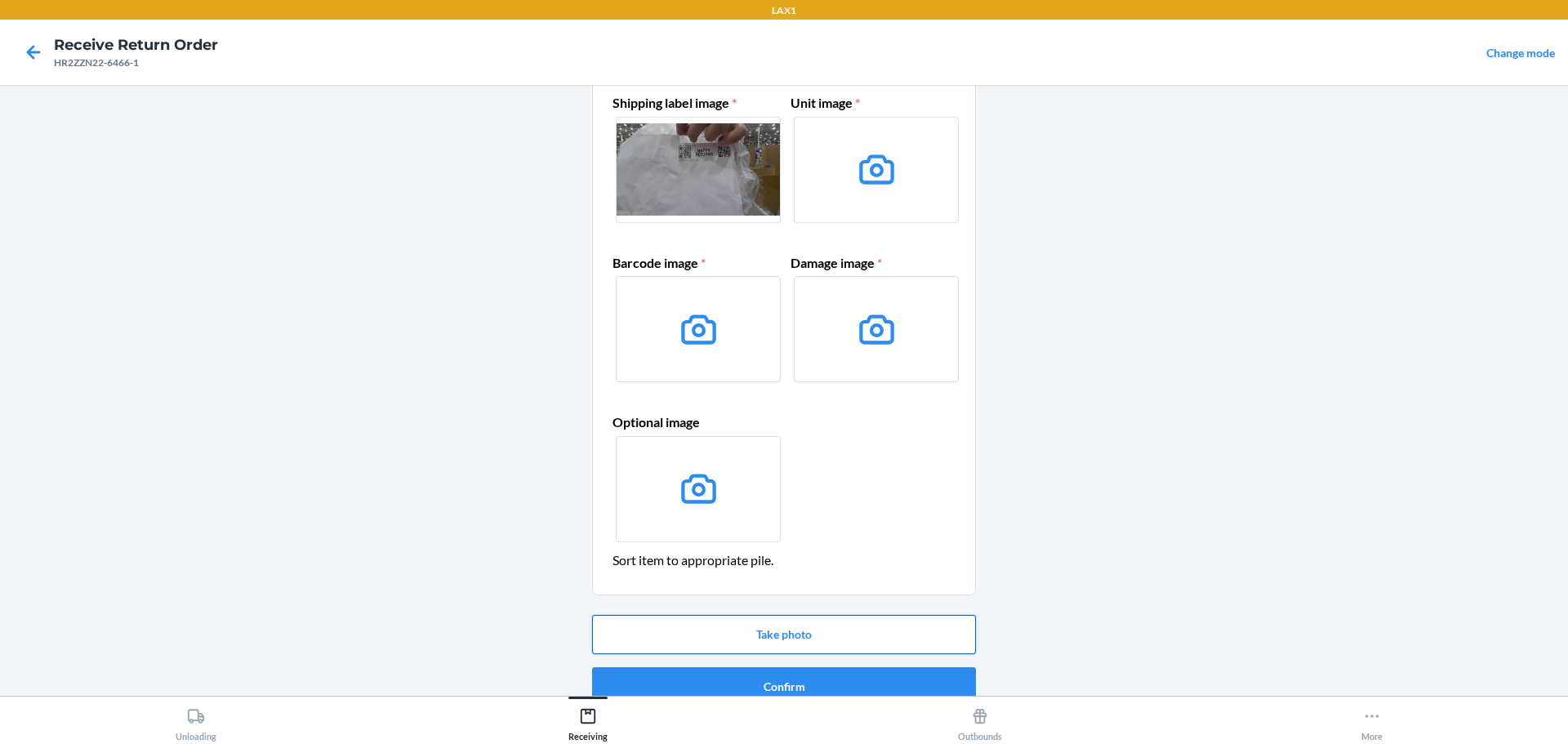
click at [816, 634] on button "Take photo" at bounding box center [784, 634] width 383 height 39
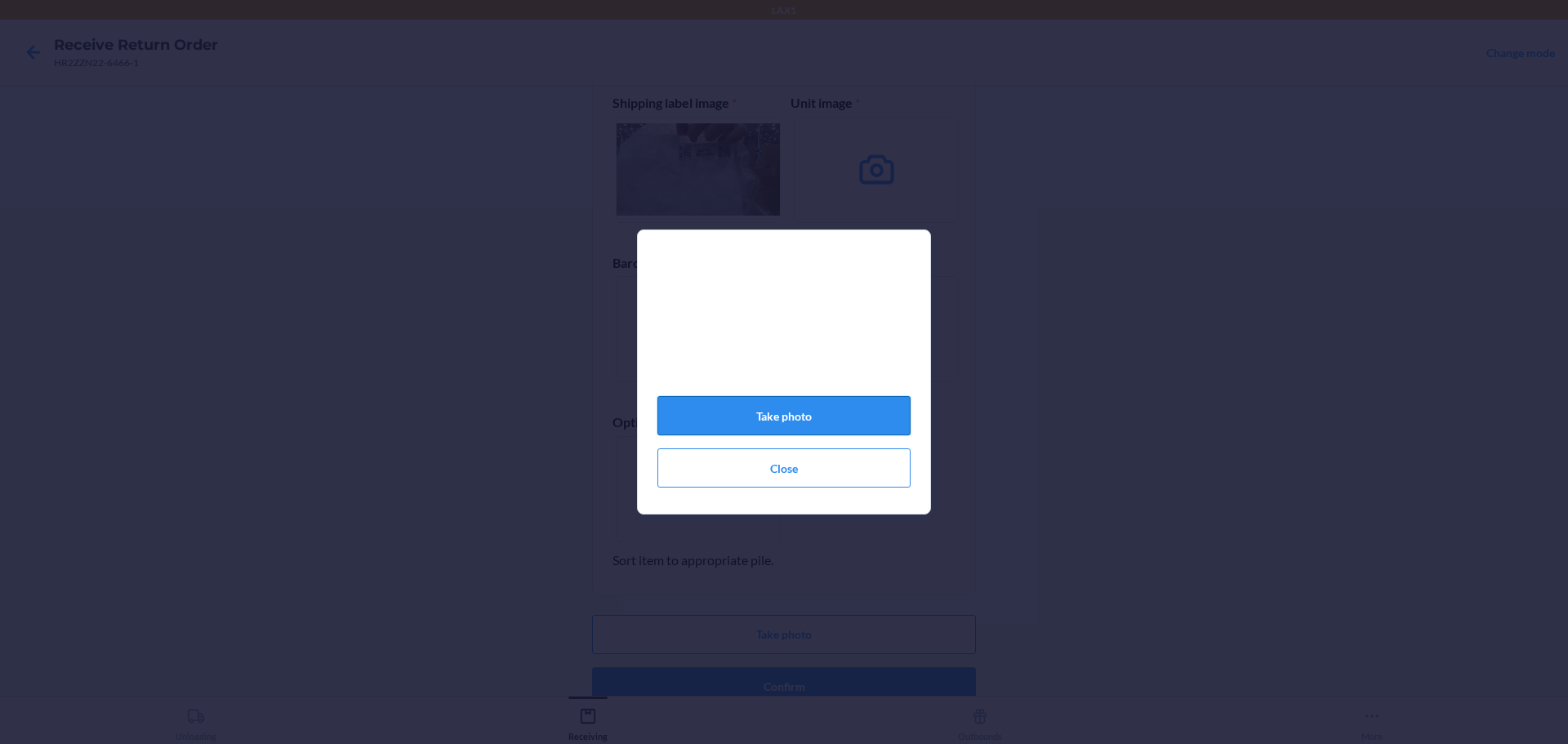
click at [774, 423] on button "Take photo" at bounding box center [784, 416] width 253 height 39
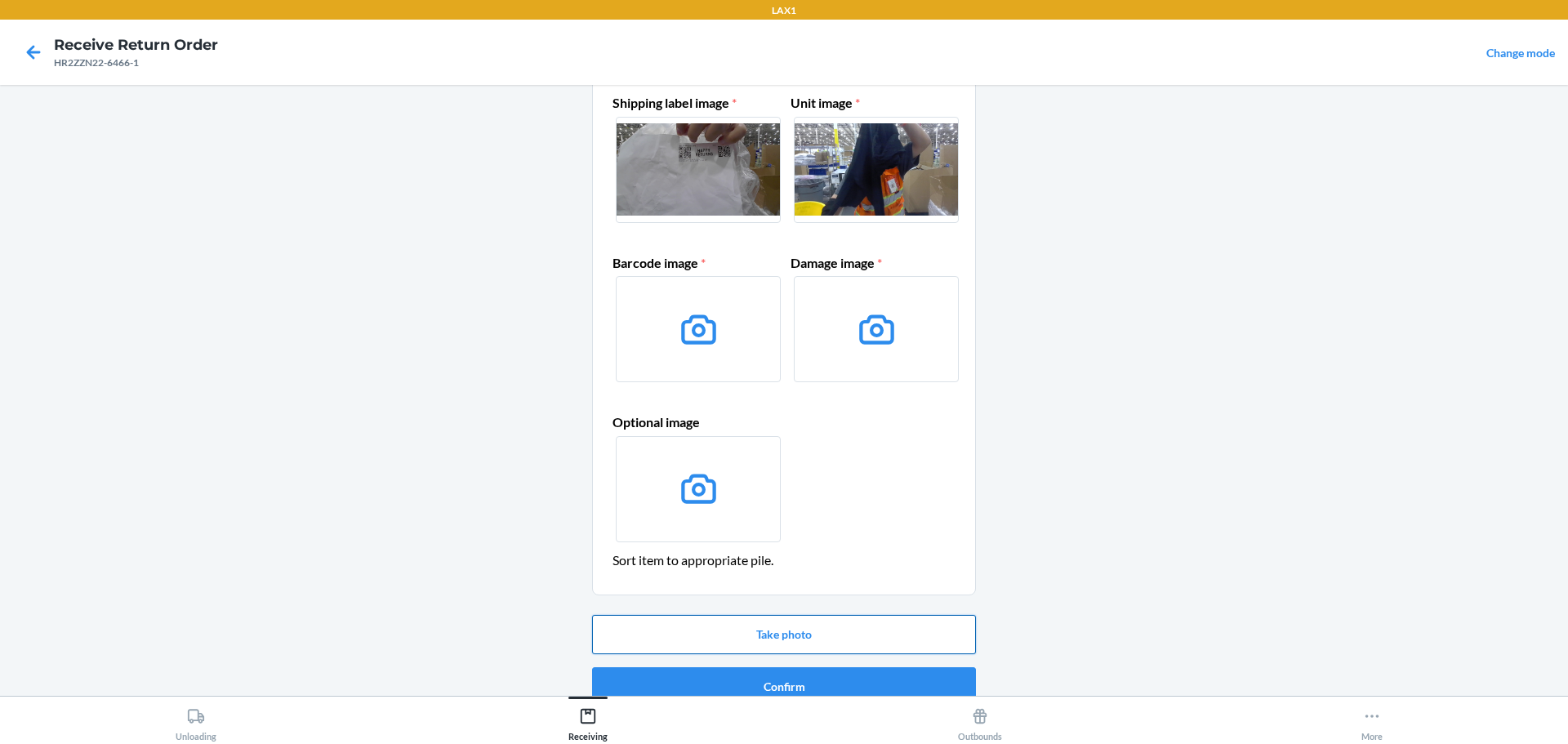
click at [852, 634] on button "Take photo" at bounding box center [784, 634] width 383 height 39
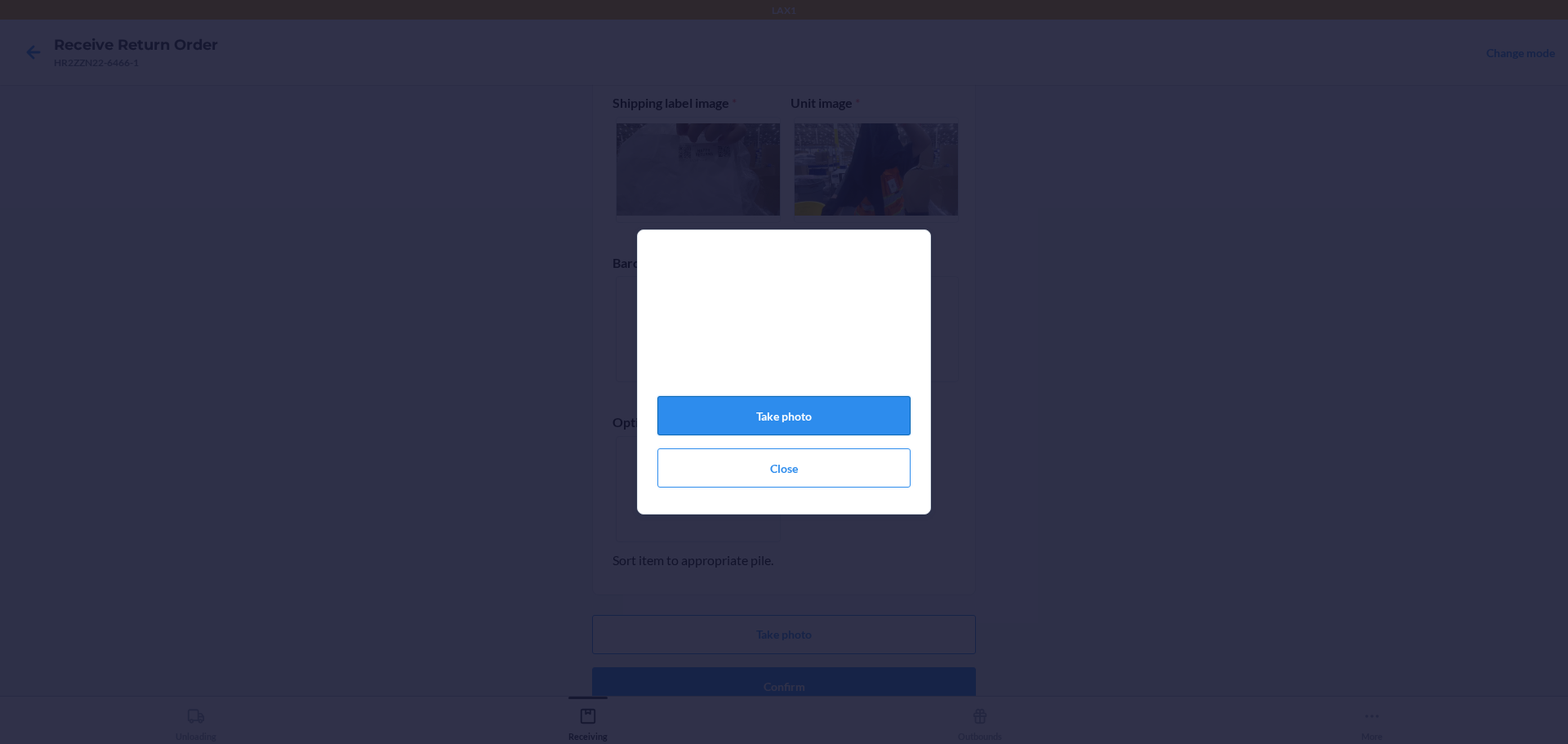
click at [854, 416] on button "Take photo" at bounding box center [784, 416] width 253 height 39
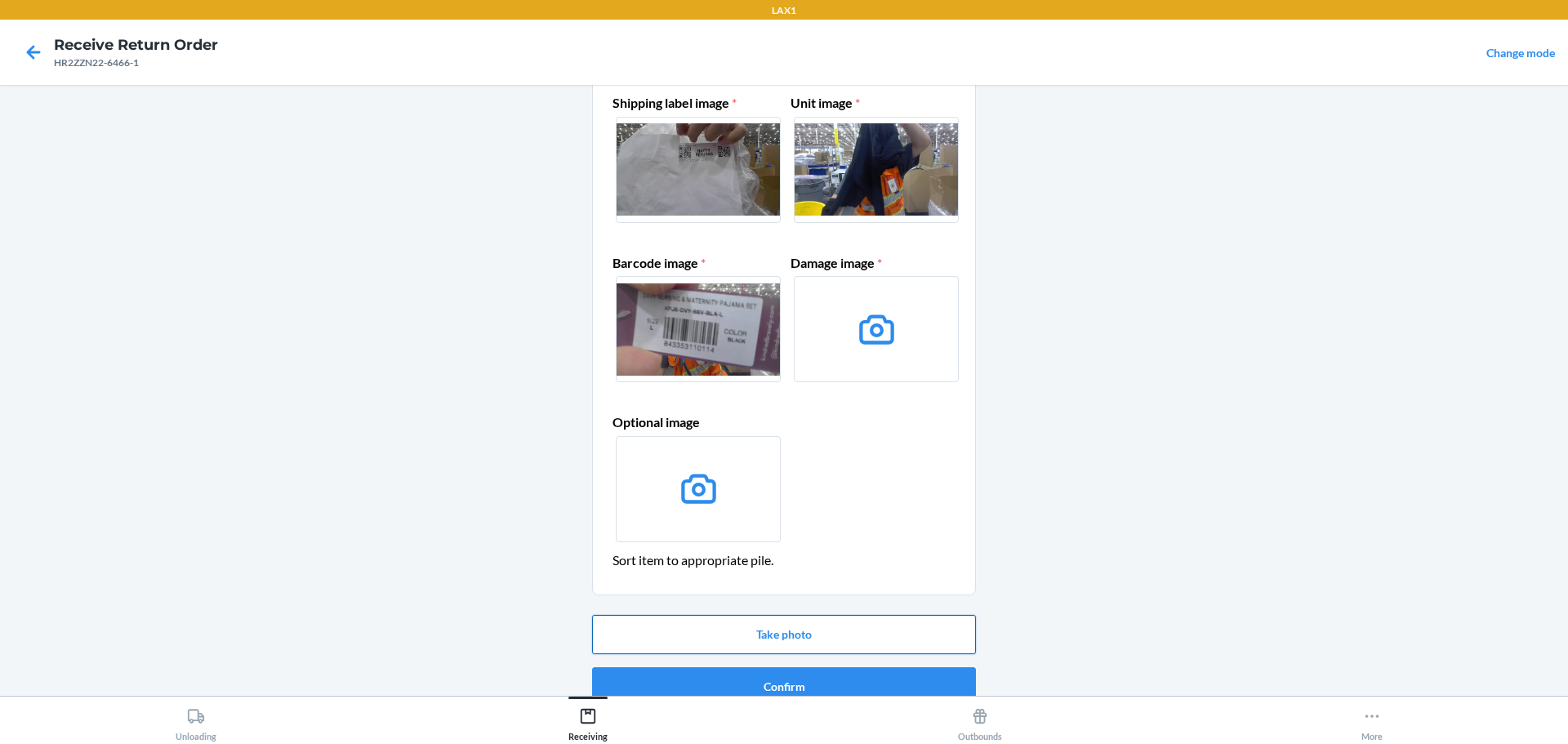
click at [821, 638] on button "Take photo" at bounding box center [784, 634] width 383 height 39
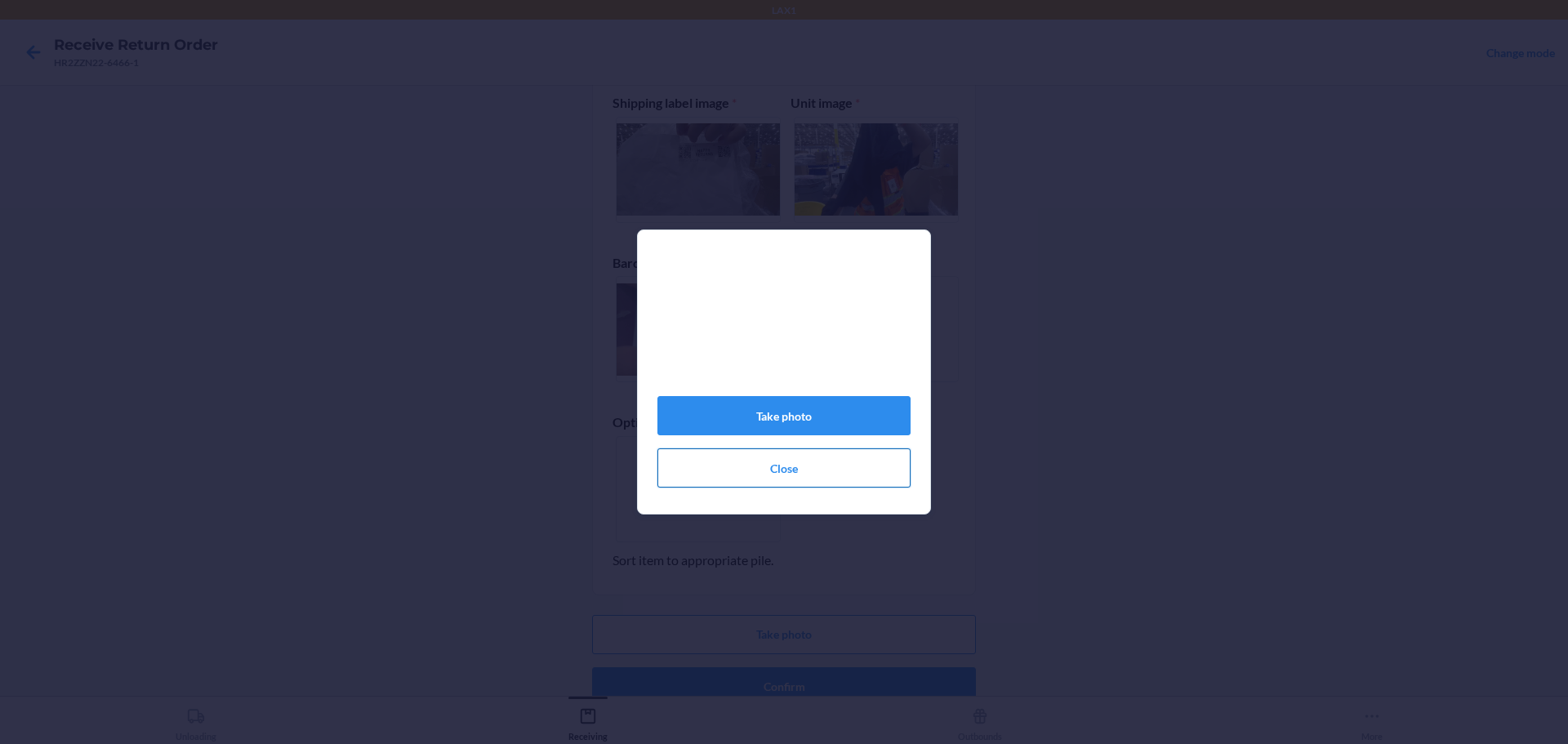
click at [805, 468] on button "Close" at bounding box center [784, 468] width 253 height 39
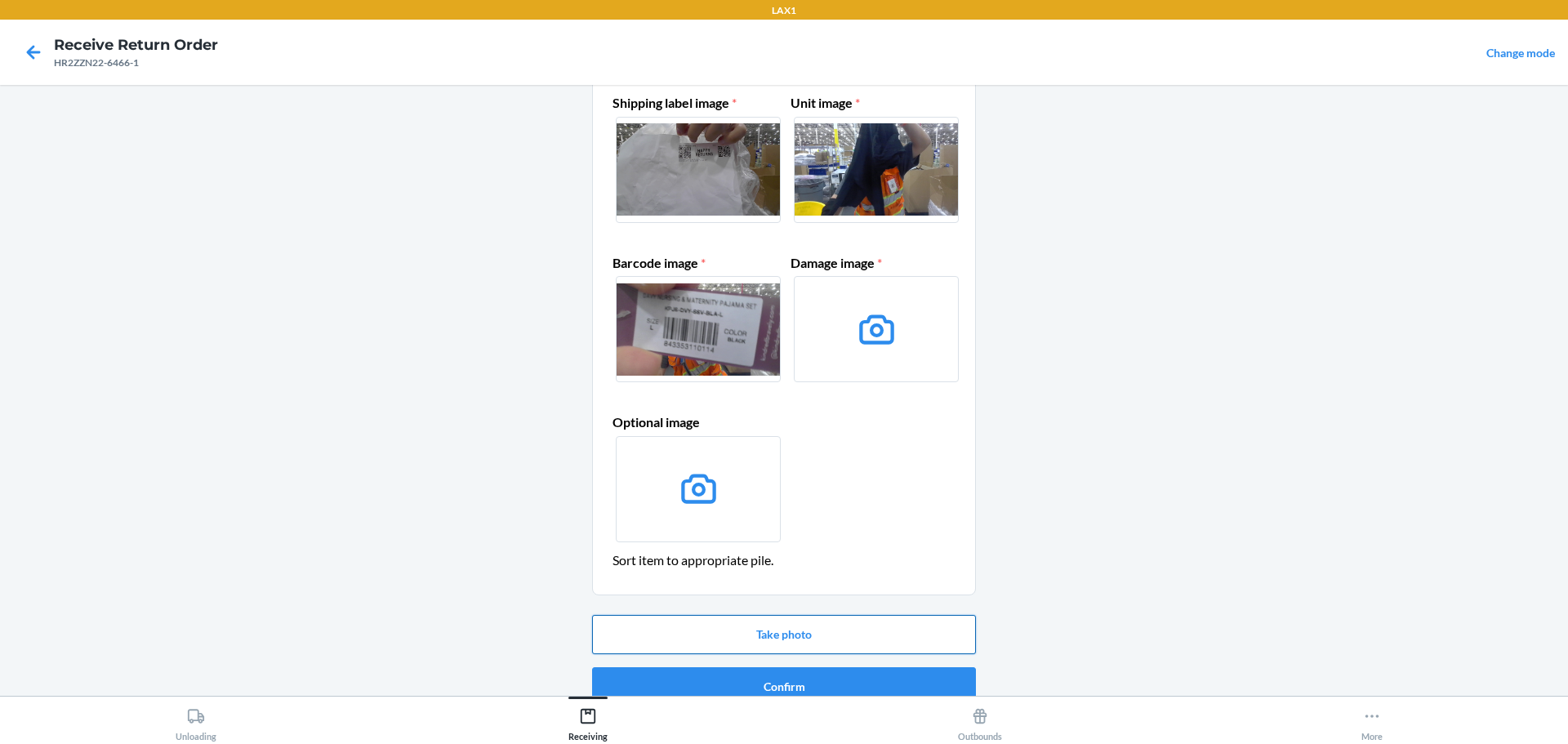
click at [779, 634] on button "Take photo" at bounding box center [784, 634] width 383 height 39
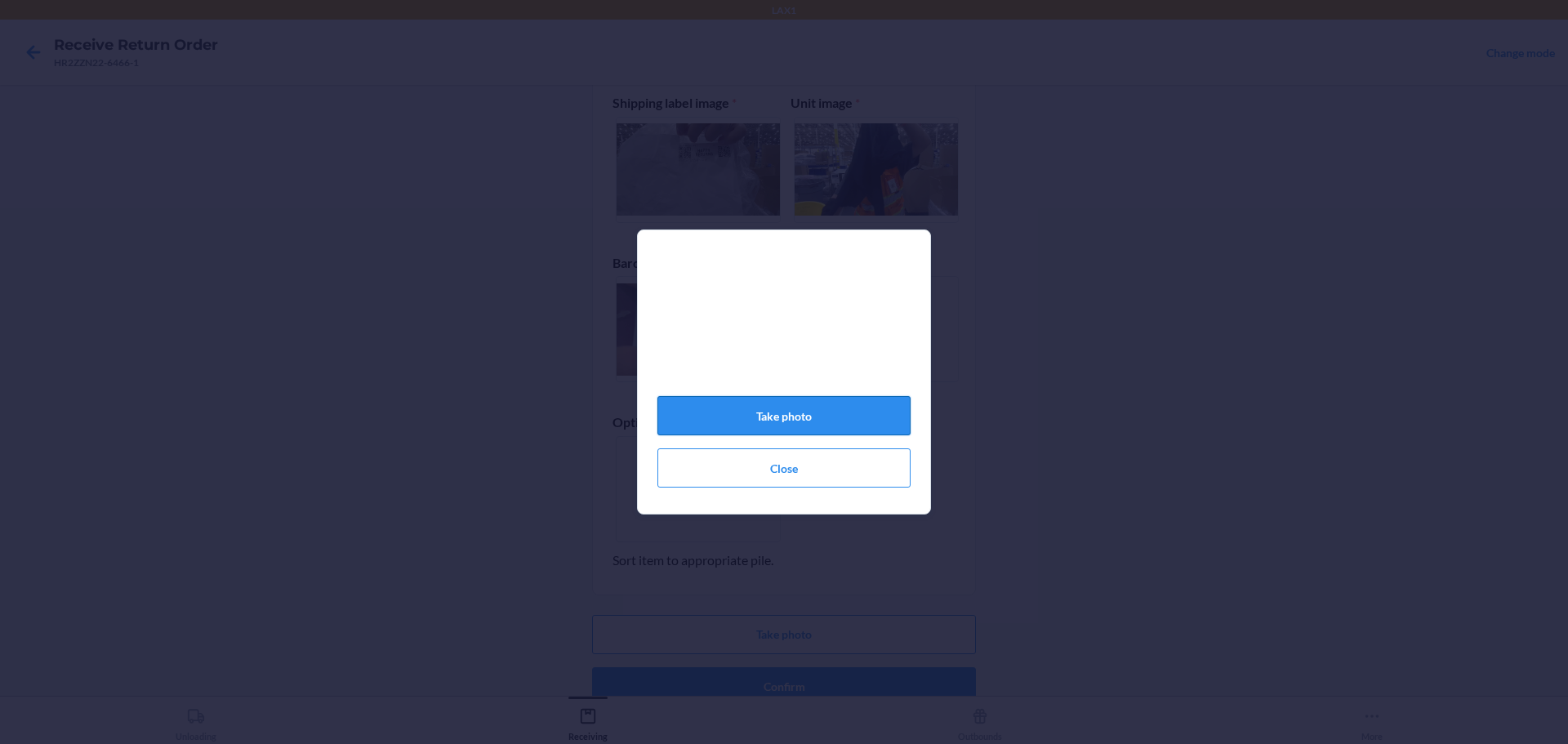
click at [787, 432] on button "Take photo" at bounding box center [784, 416] width 253 height 39
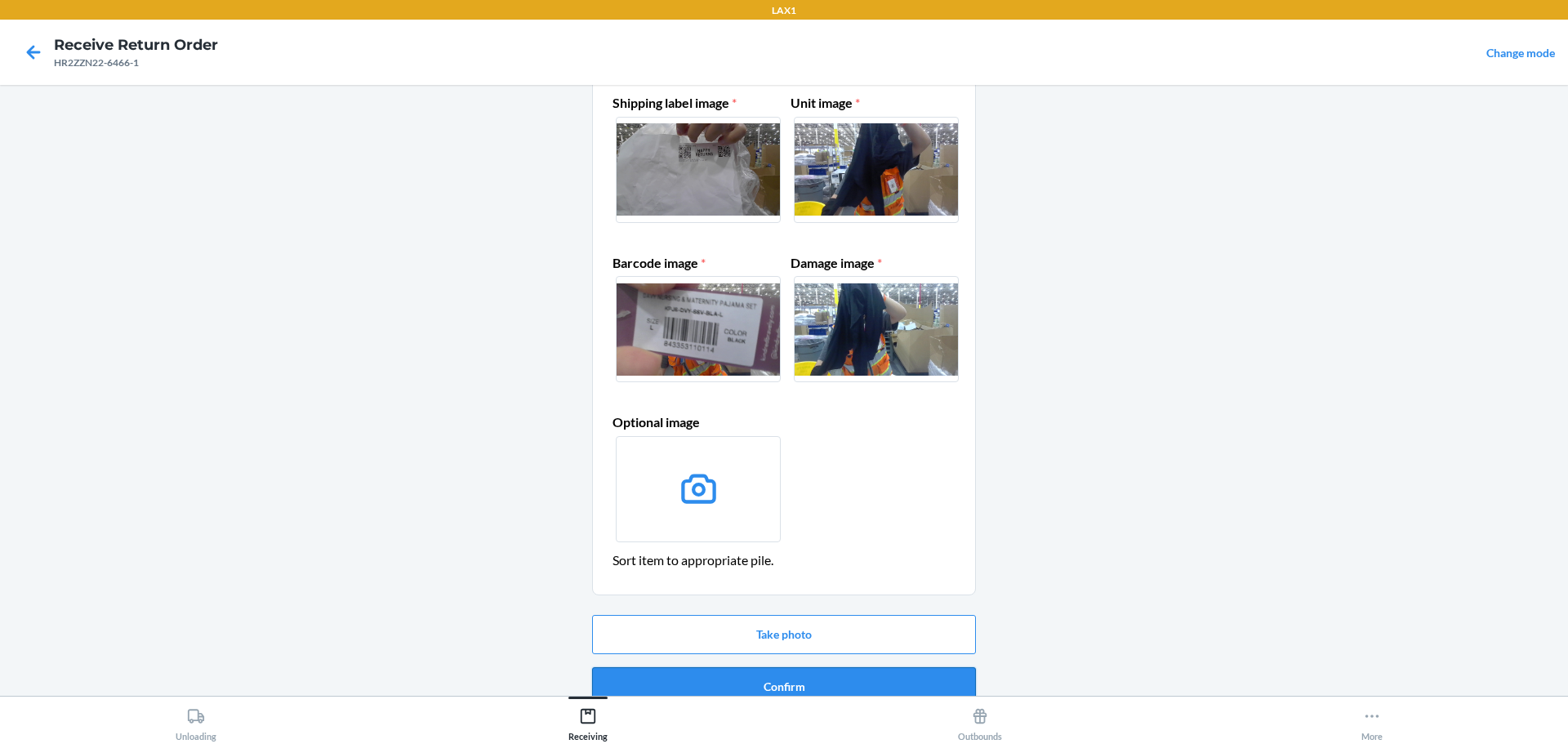
click at [846, 676] on button "Confirm" at bounding box center [784, 687] width 383 height 39
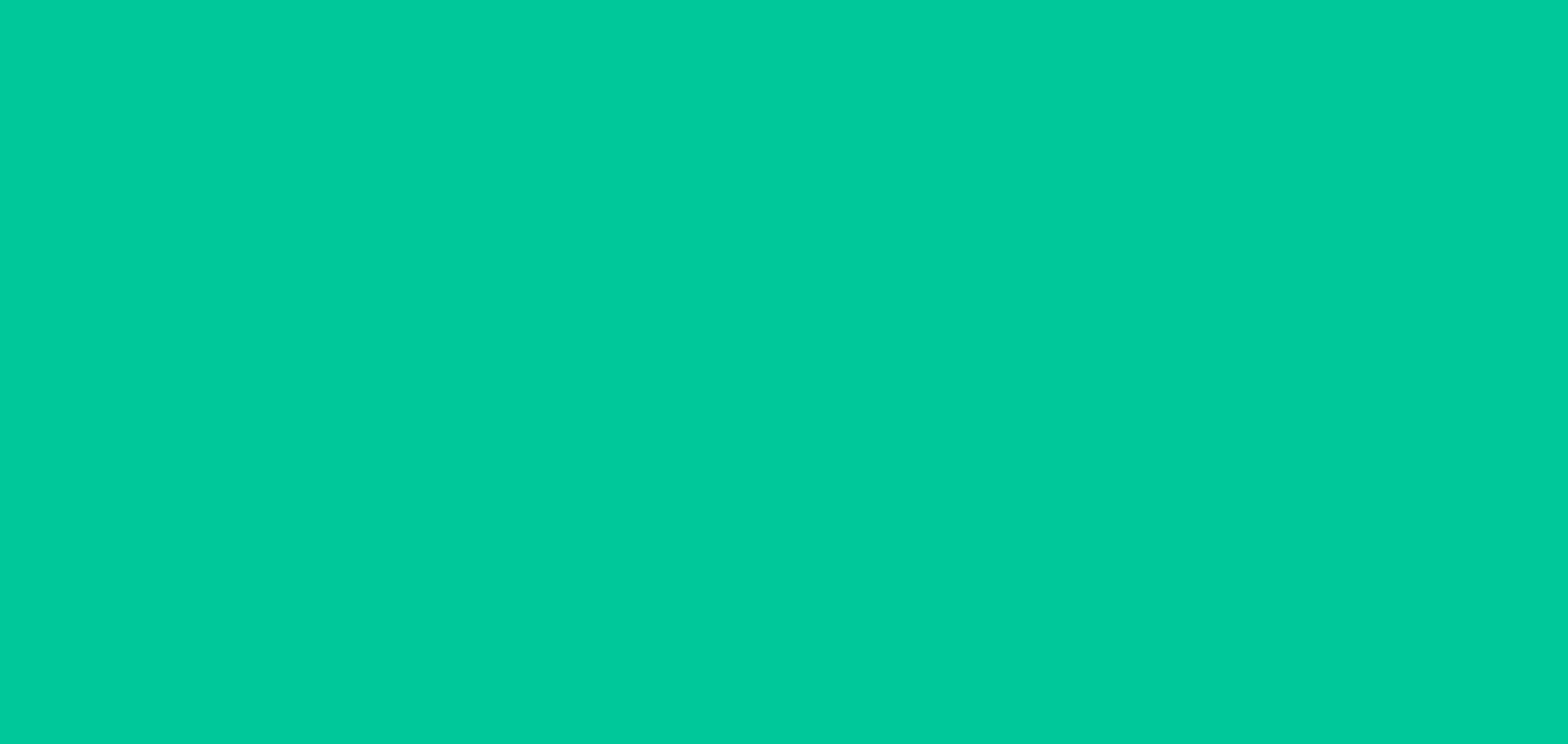
scroll to position [0, 0]
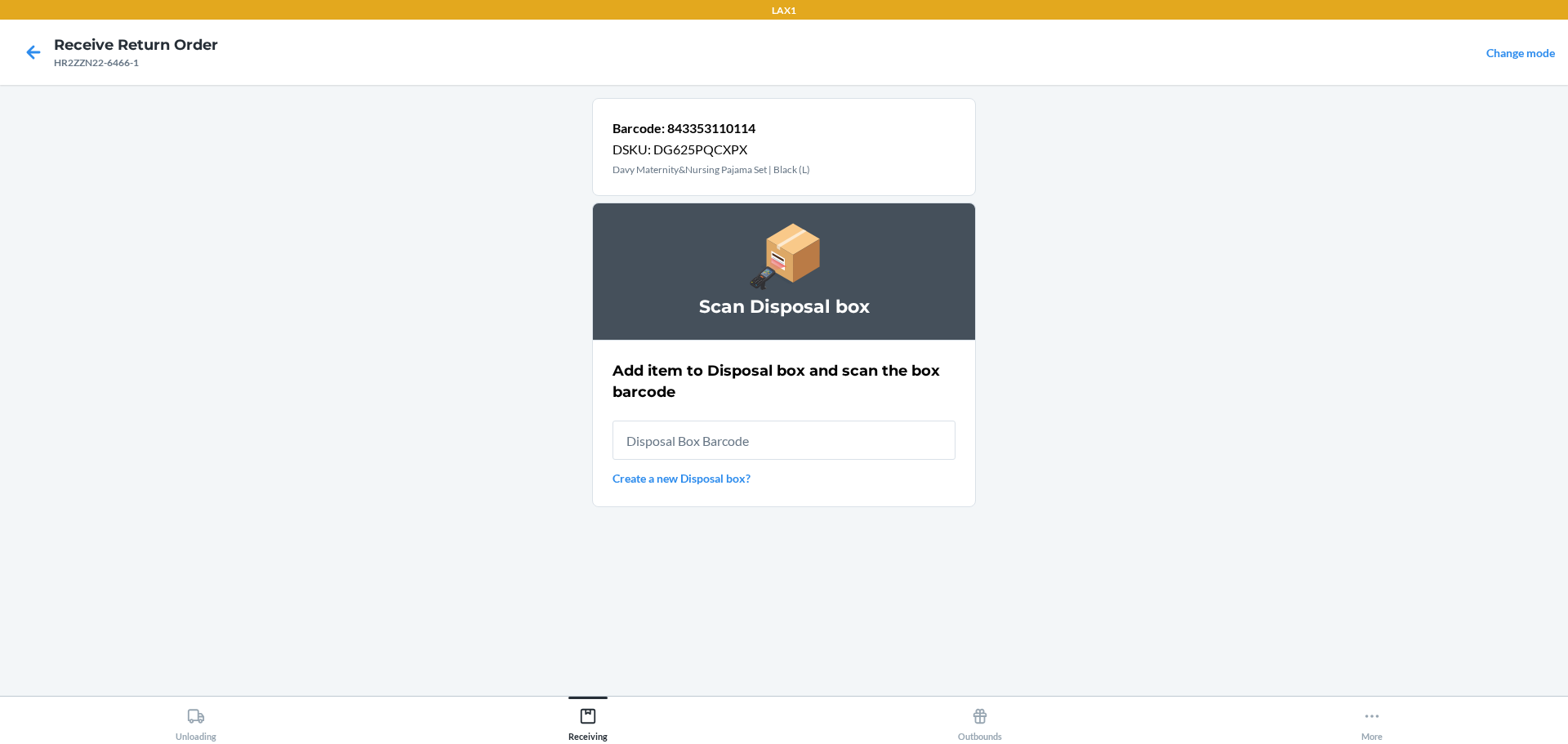
click at [771, 448] on input "text" at bounding box center [784, 440] width 343 height 39
type input "RB0000019D0"
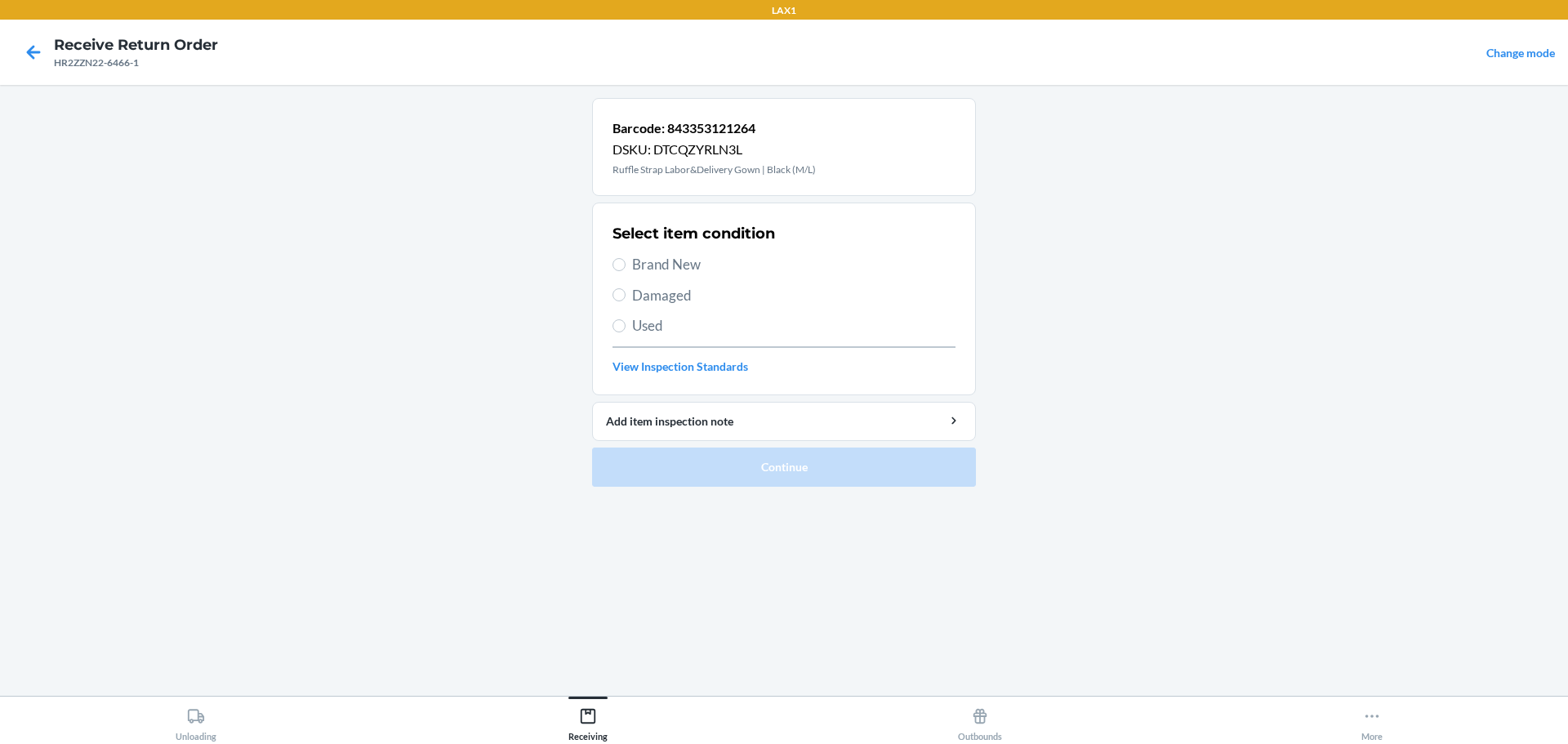
click at [667, 261] on span "Brand New" at bounding box center [793, 265] width 324 height 21
click at [626, 261] on input "Brand New" at bounding box center [619, 264] width 13 height 13
radio input "true"
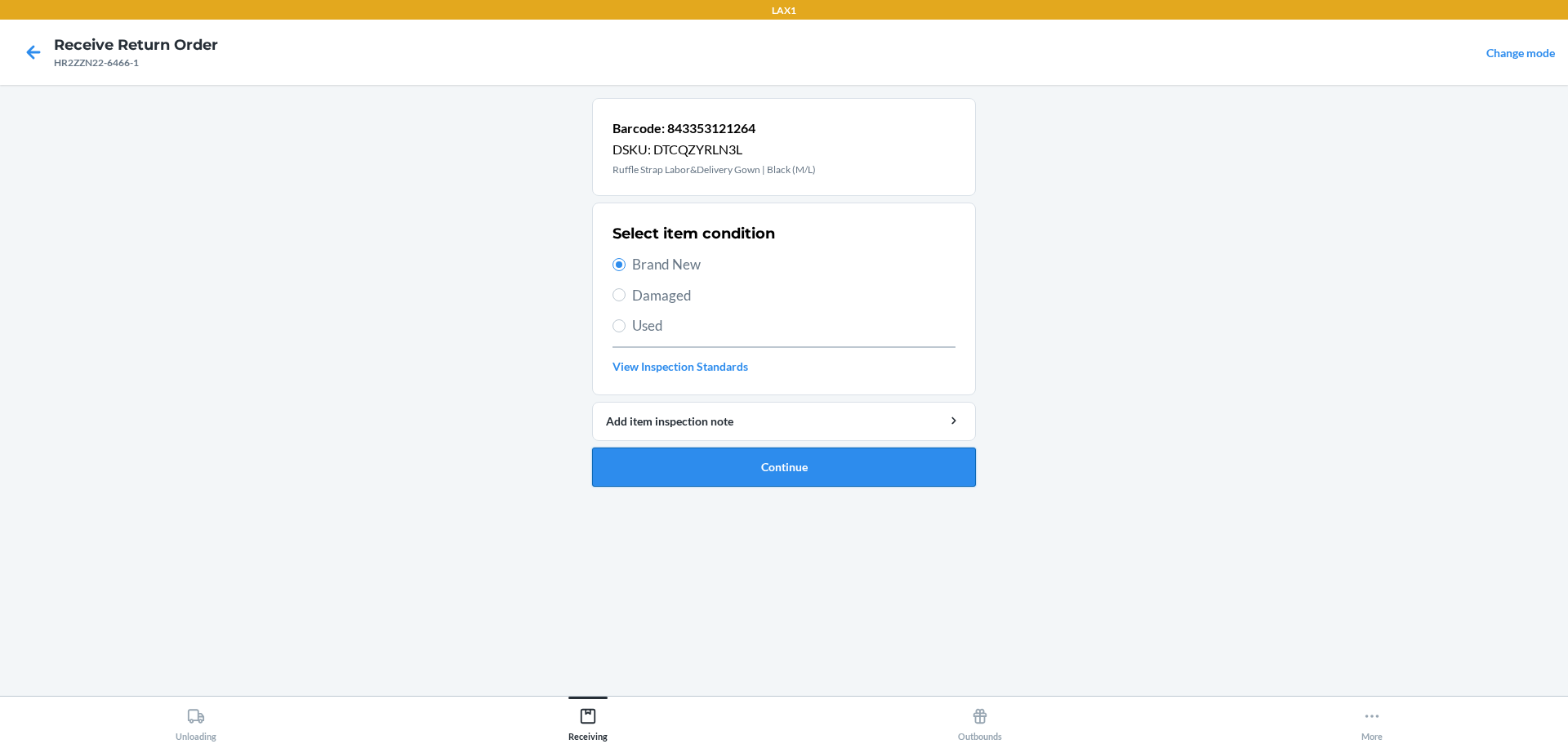
click at [729, 471] on button "Continue" at bounding box center [784, 467] width 383 height 39
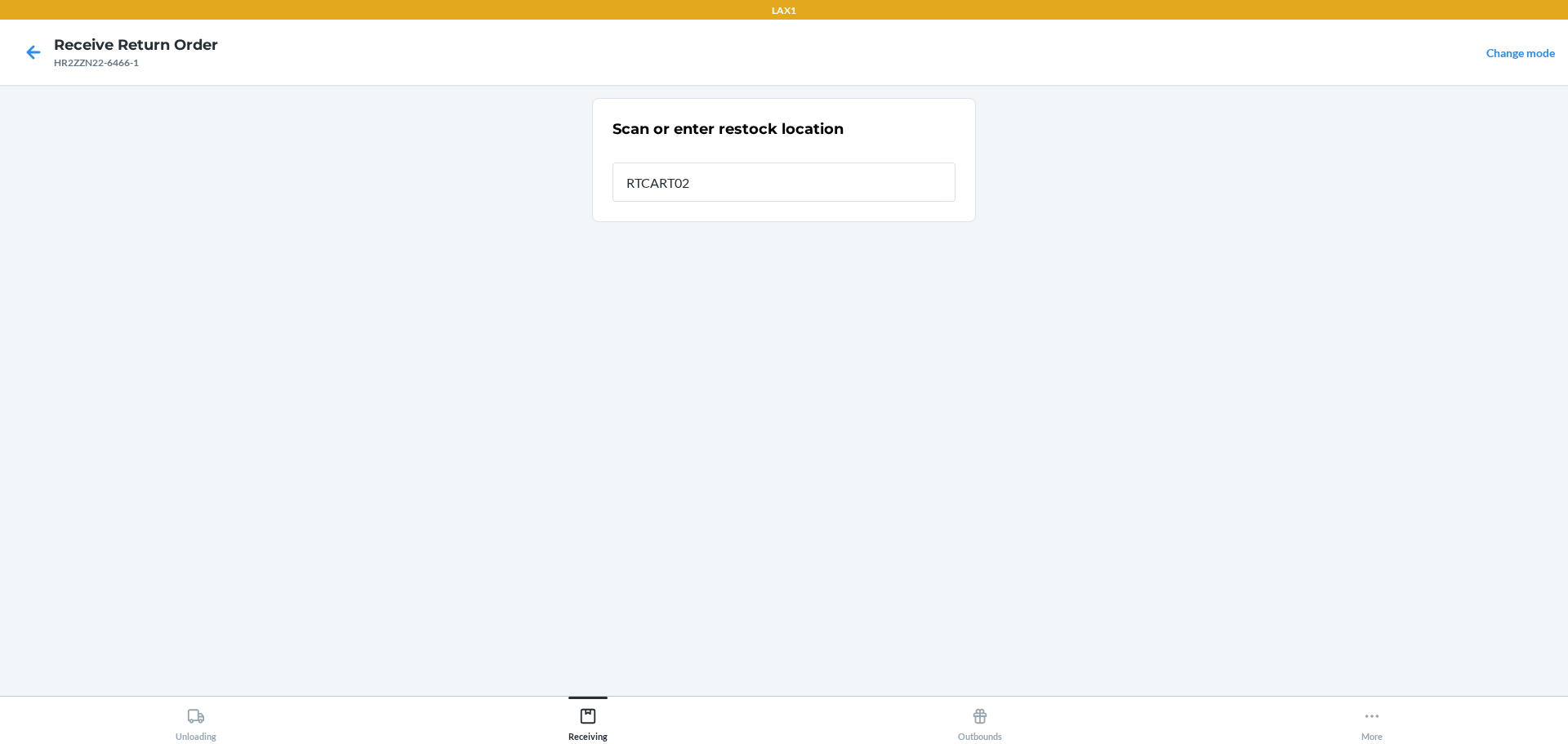
type input "RTCART023"
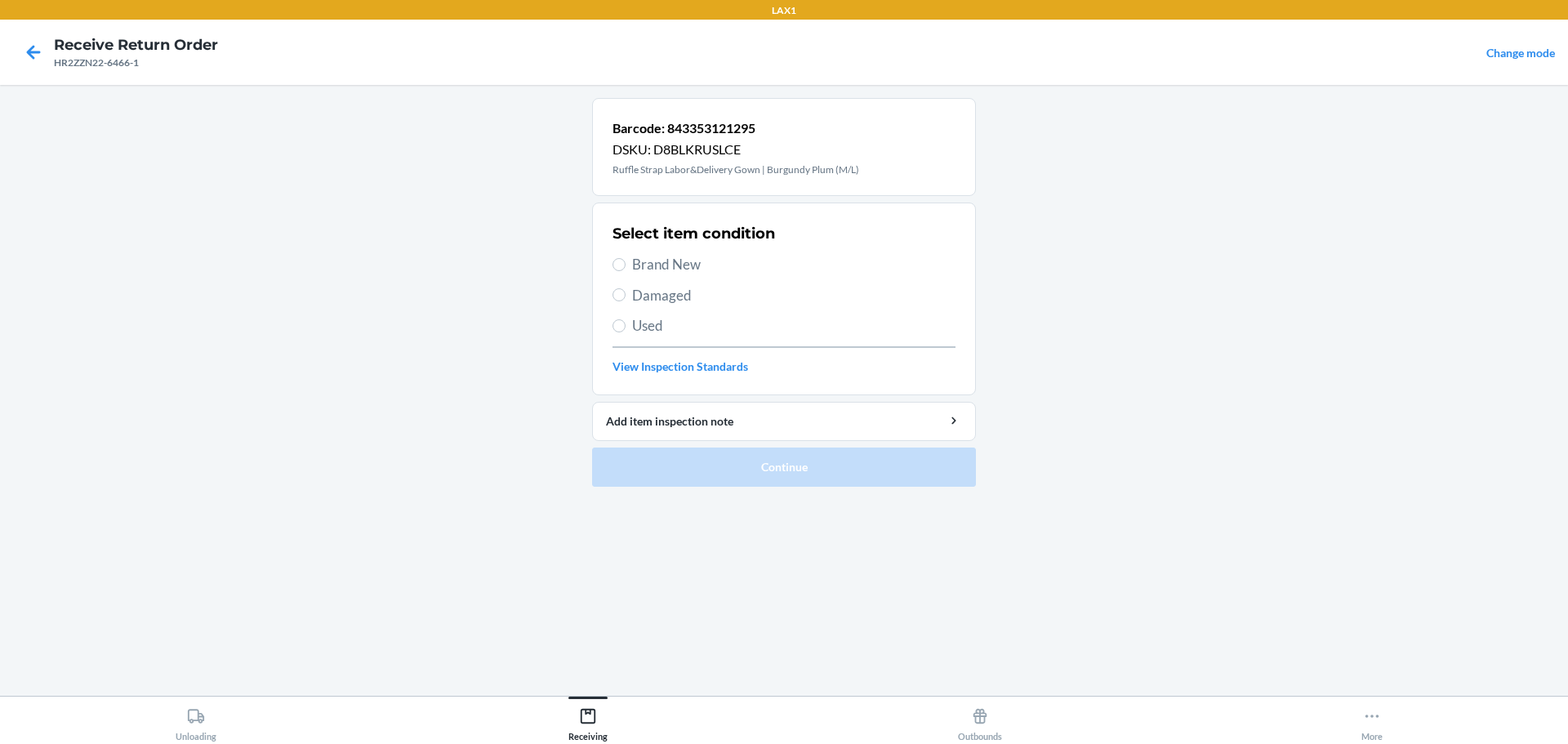
click at [692, 265] on span "Brand New" at bounding box center [793, 265] width 324 height 21
click at [626, 265] on input "Brand New" at bounding box center [619, 264] width 13 height 13
radio input "true"
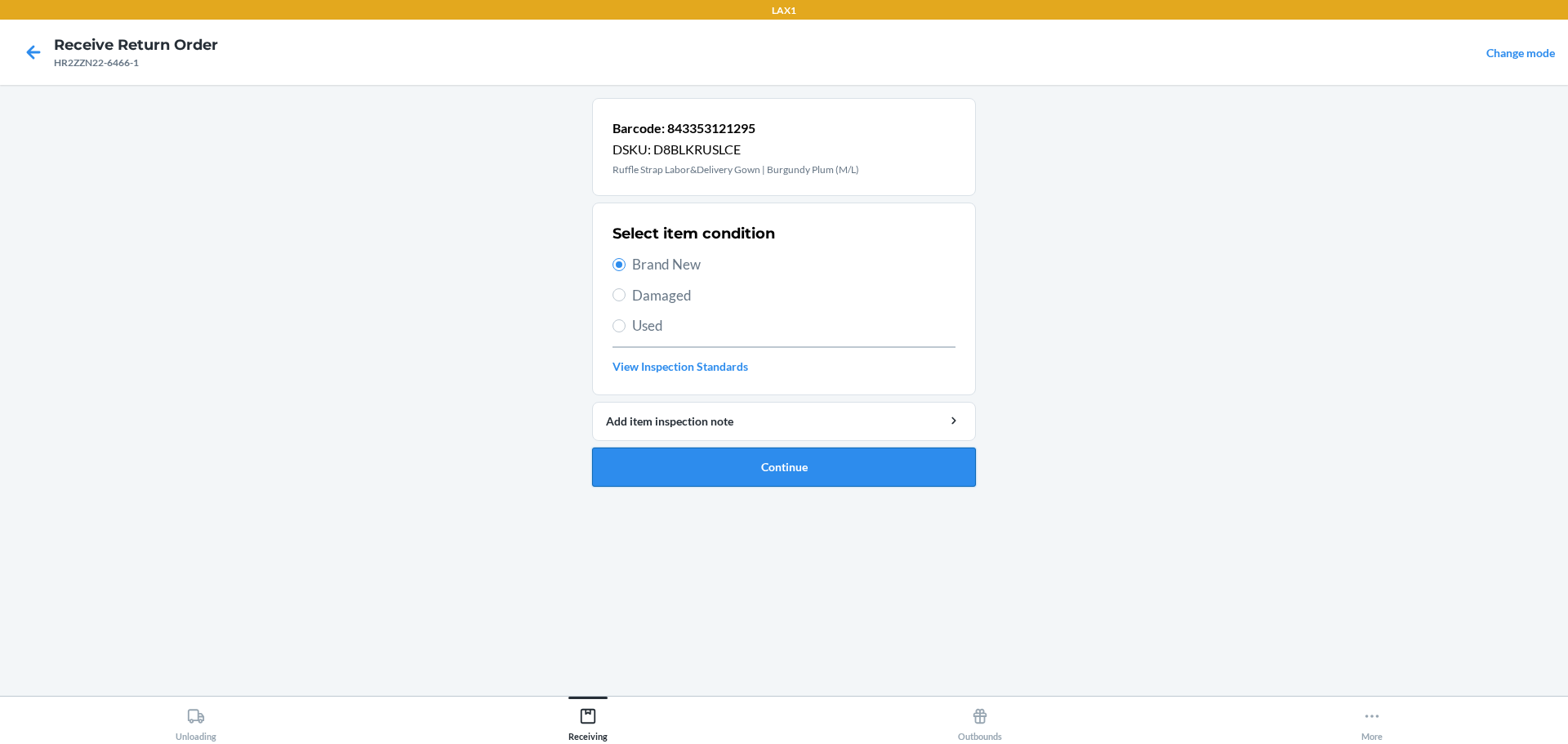
click at [759, 461] on button "Continue" at bounding box center [784, 467] width 383 height 39
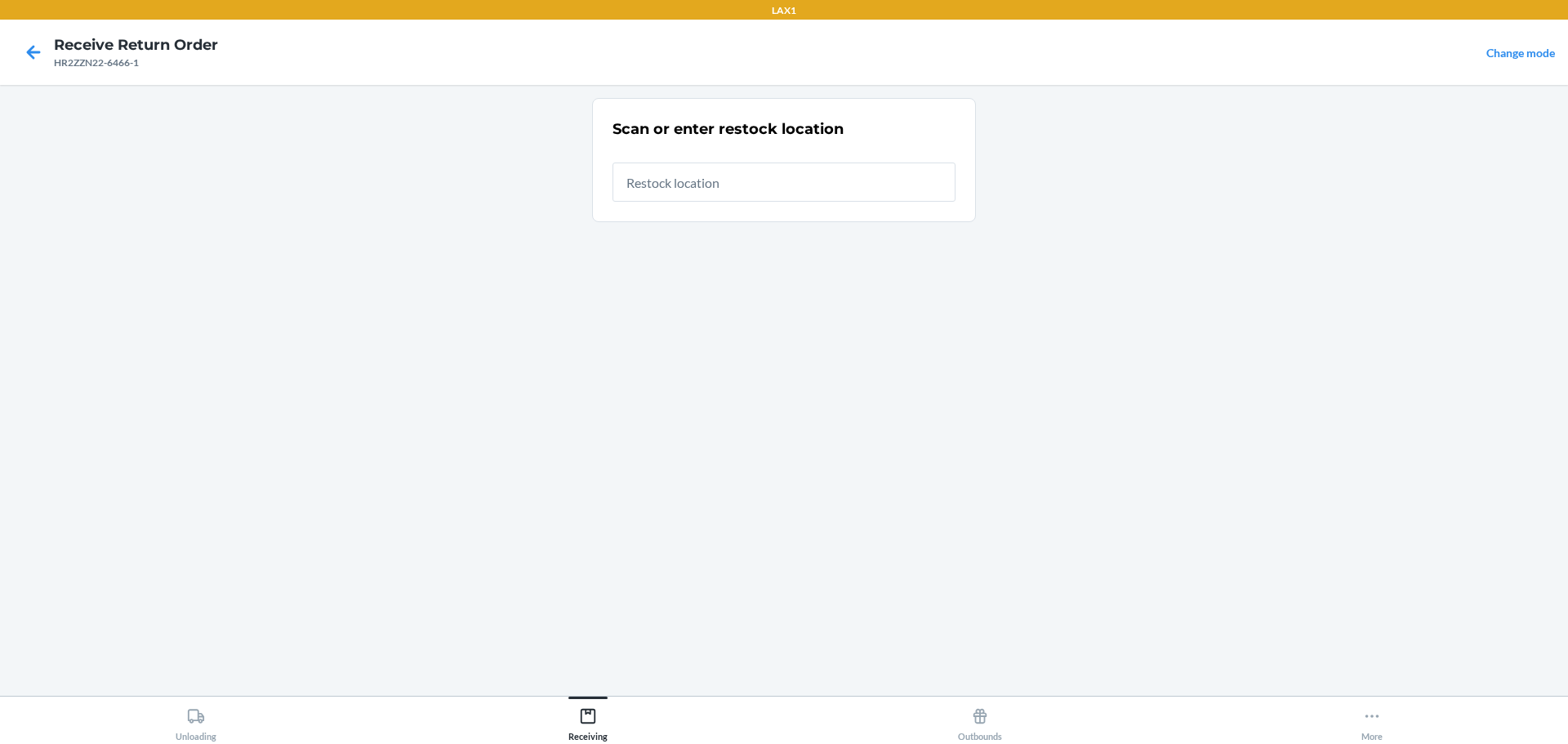
click at [704, 176] on input "text" at bounding box center [784, 182] width 343 height 39
type input "RTCART023"
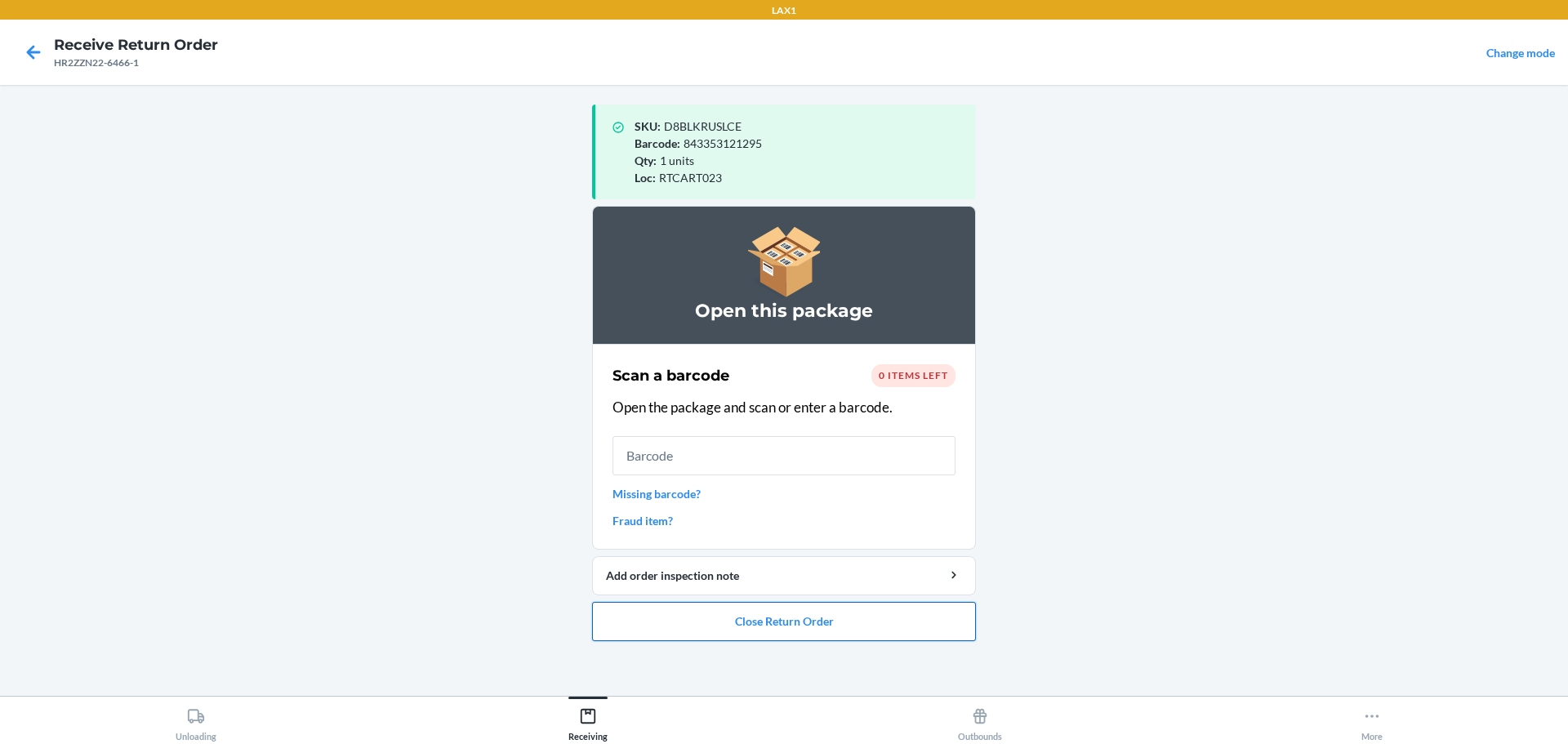
click at [840, 612] on button "Close Return Order" at bounding box center [784, 622] width 383 height 39
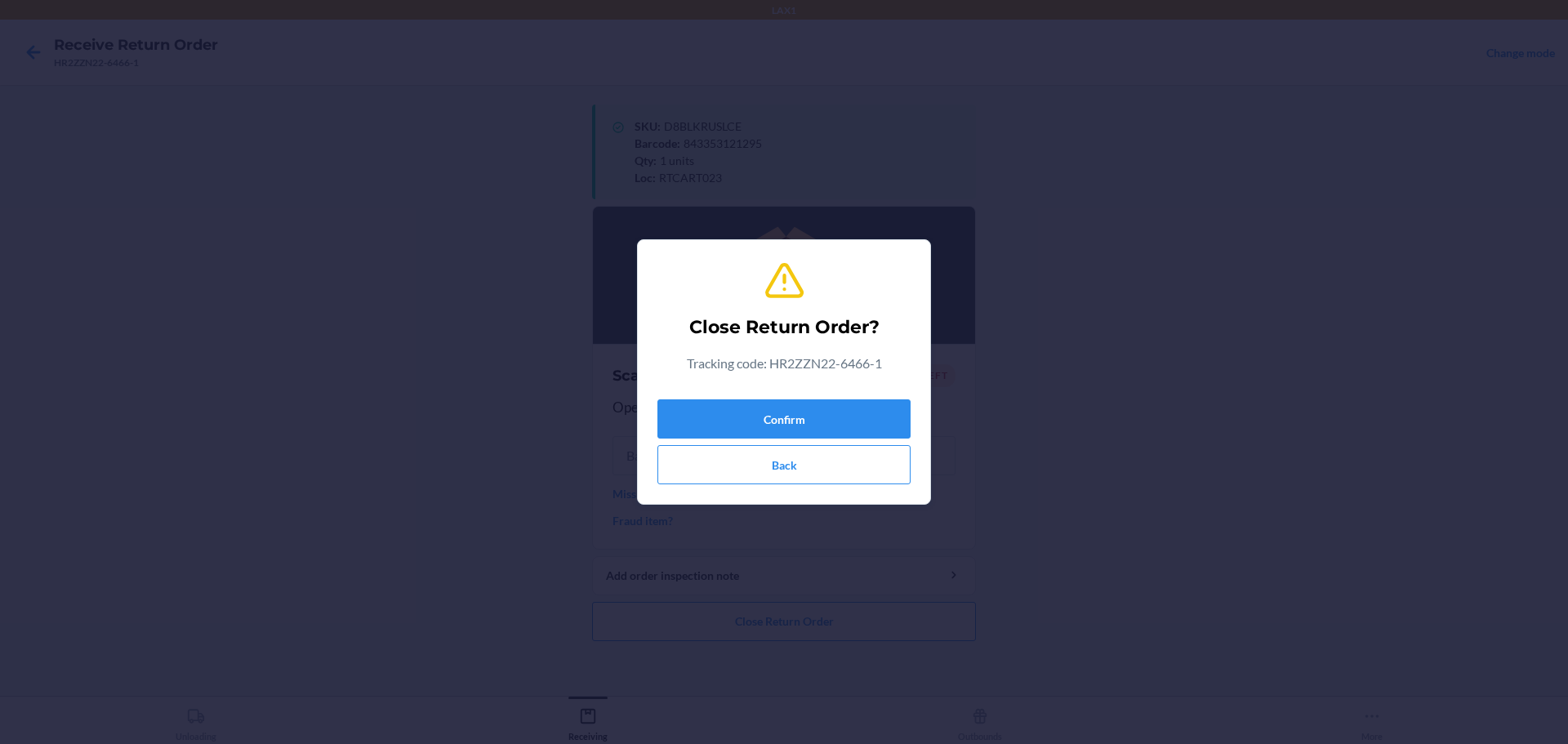
click at [794, 392] on div "Close Return Order? Tracking code: HR2ZZN22-6466-1 Confirm Back" at bounding box center [784, 372] width 253 height 238
click at [790, 417] on button "Confirm" at bounding box center [784, 420] width 253 height 39
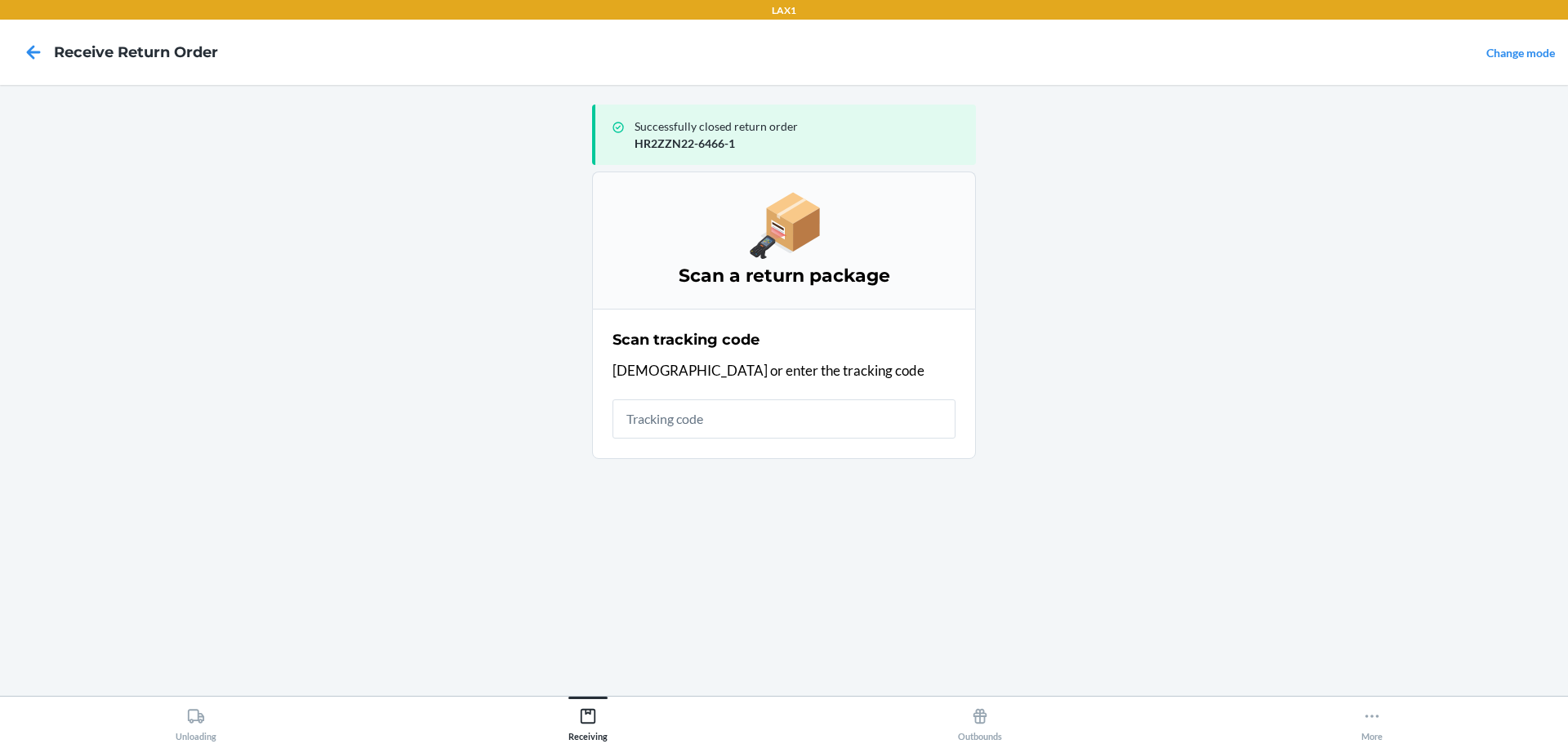
click at [743, 420] on input "text" at bounding box center [784, 420] width 343 height 39
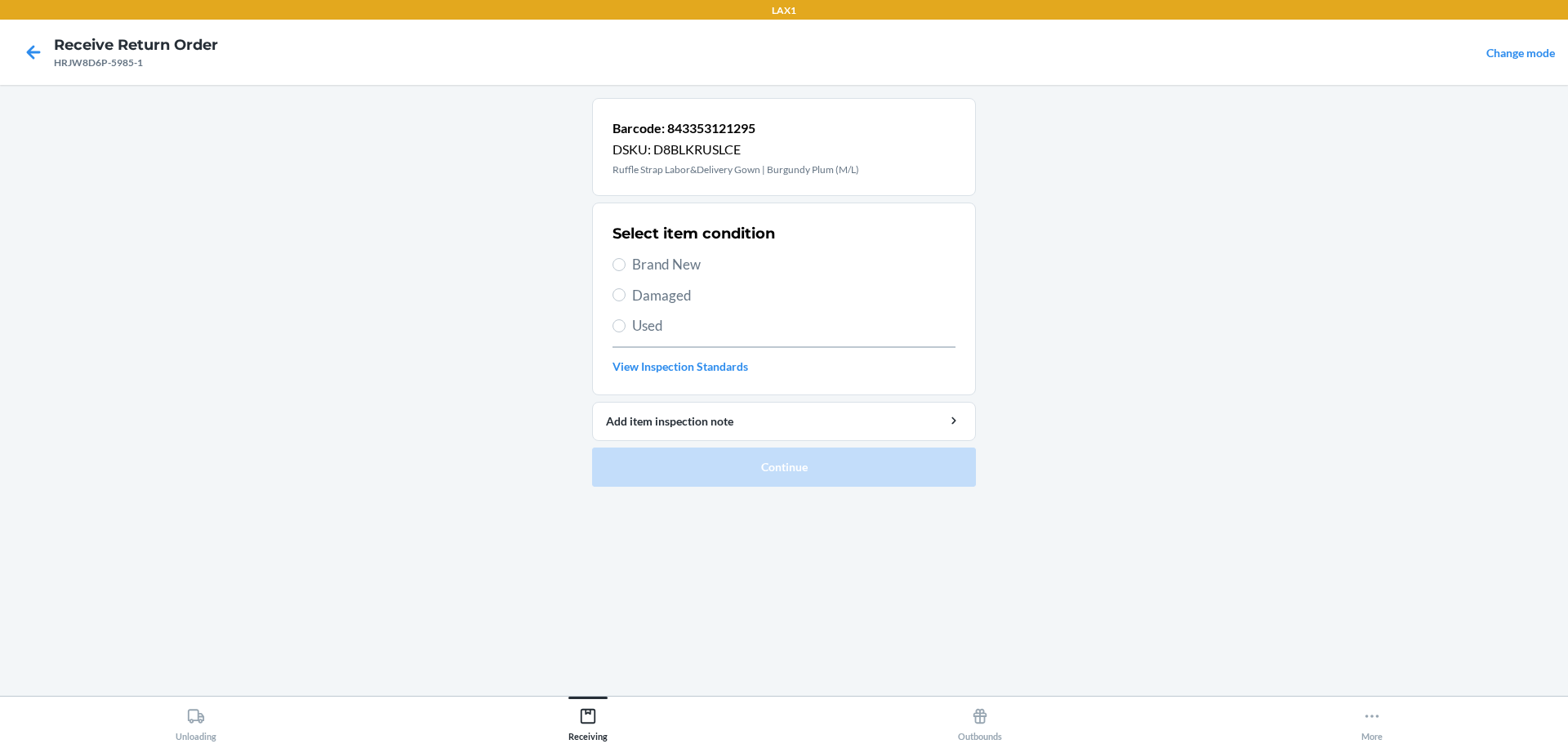
click at [661, 269] on span "Brand New" at bounding box center [793, 265] width 324 height 21
click at [626, 269] on input "Brand New" at bounding box center [619, 264] width 13 height 13
radio input "true"
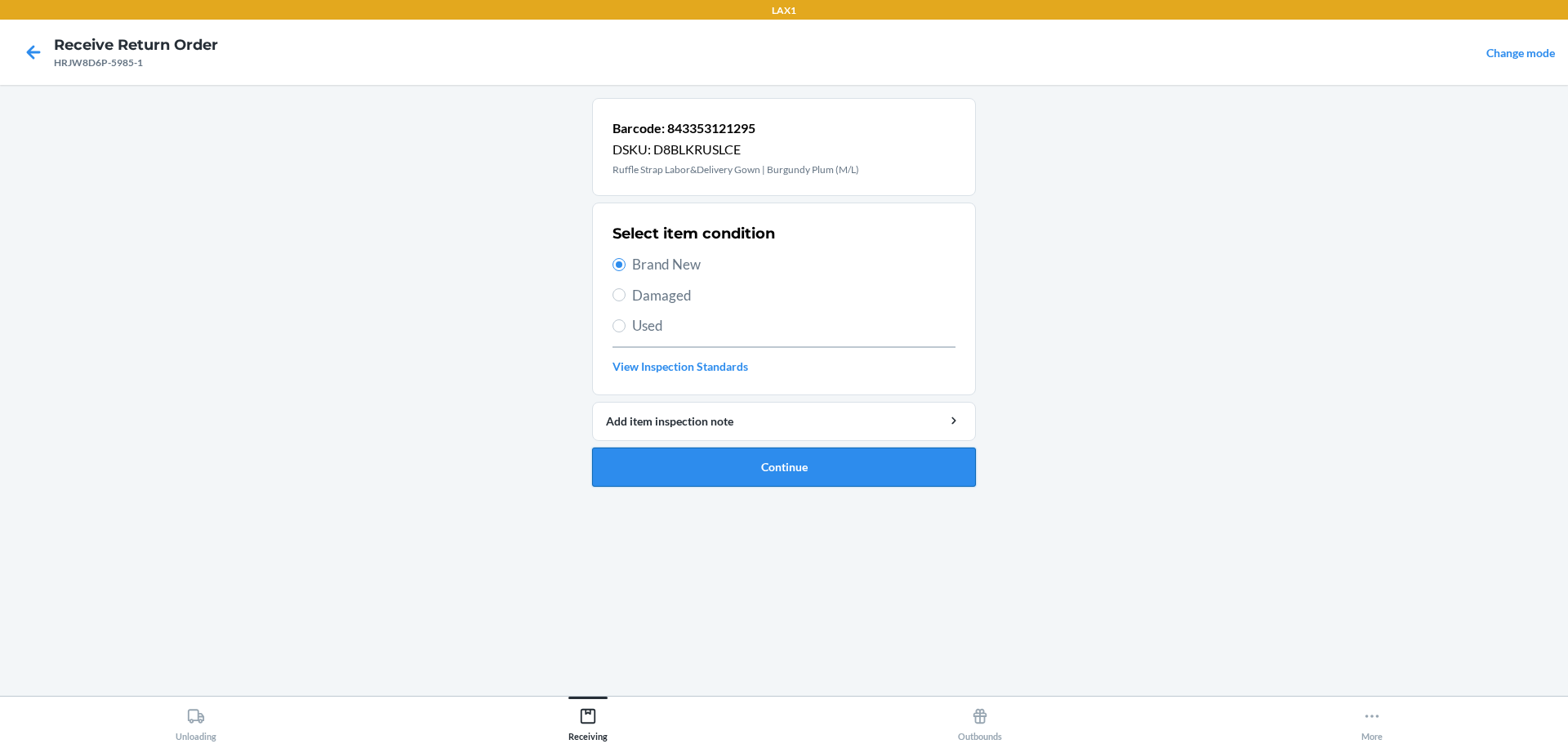
click at [721, 473] on button "Continue" at bounding box center [784, 467] width 383 height 39
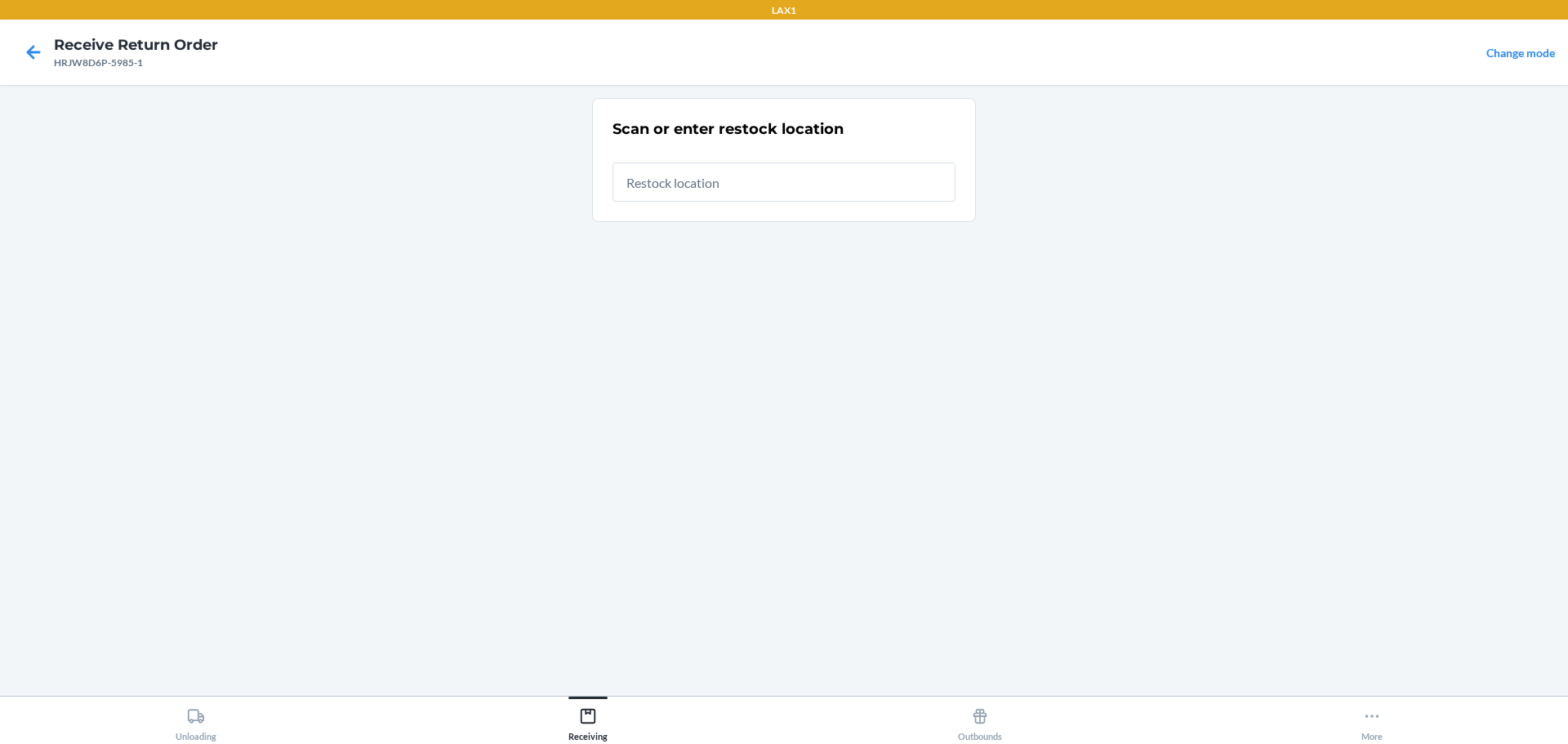
click at [755, 187] on input "text" at bounding box center [784, 182] width 343 height 39
type input "RTCART023"
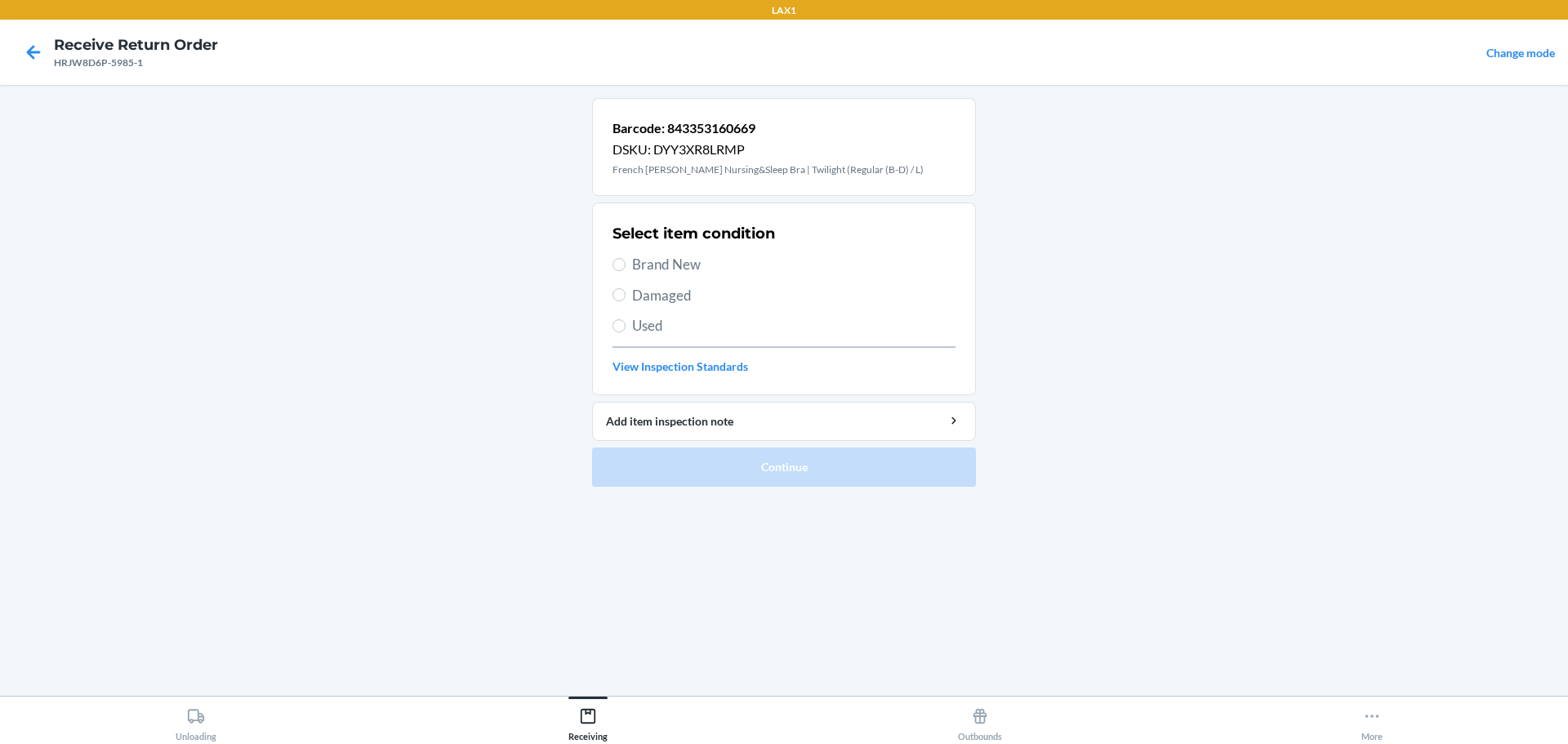
drag, startPoint x: 667, startPoint y: 260, endPoint x: 682, endPoint y: 267, distance: 16.6
click at [668, 259] on span "Brand New" at bounding box center [793, 265] width 324 height 21
click at [626, 259] on input "Brand New" at bounding box center [619, 264] width 13 height 13
radio input "true"
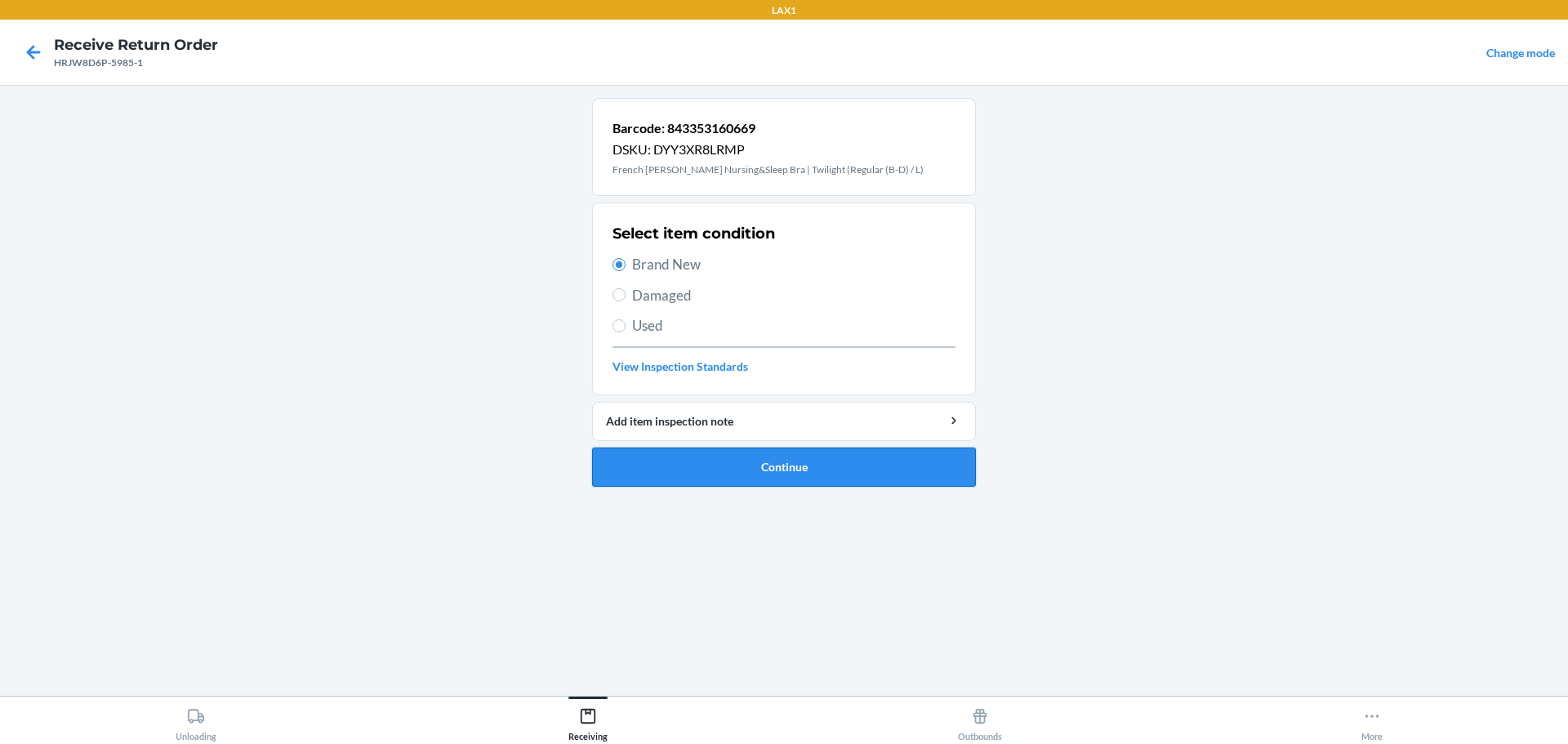
click at [767, 466] on button "Continue" at bounding box center [784, 467] width 383 height 39
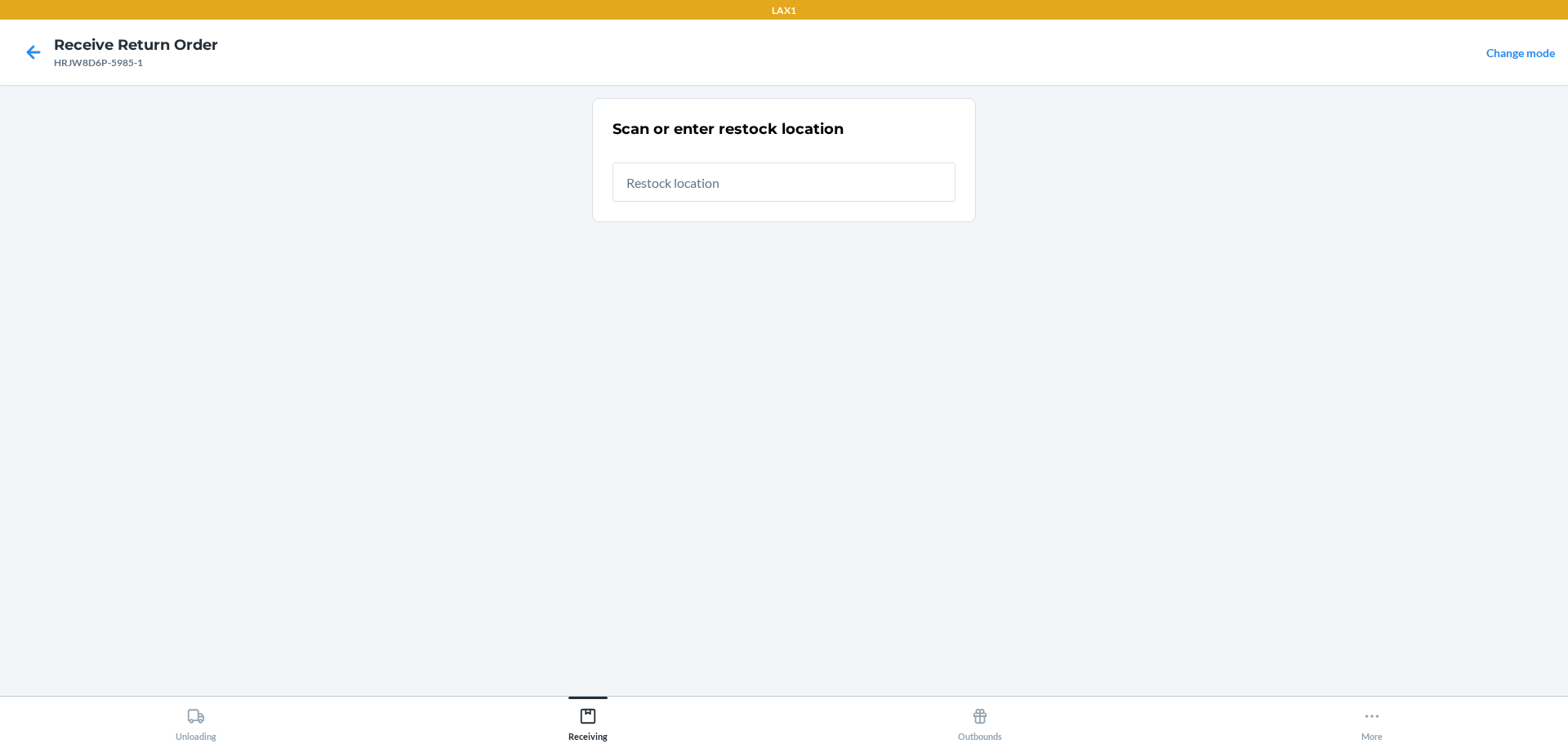
click at [769, 186] on input "text" at bounding box center [784, 182] width 343 height 39
click at [652, 176] on input "843353160669" at bounding box center [784, 177] width 343 height 39
type input "RTCART023"
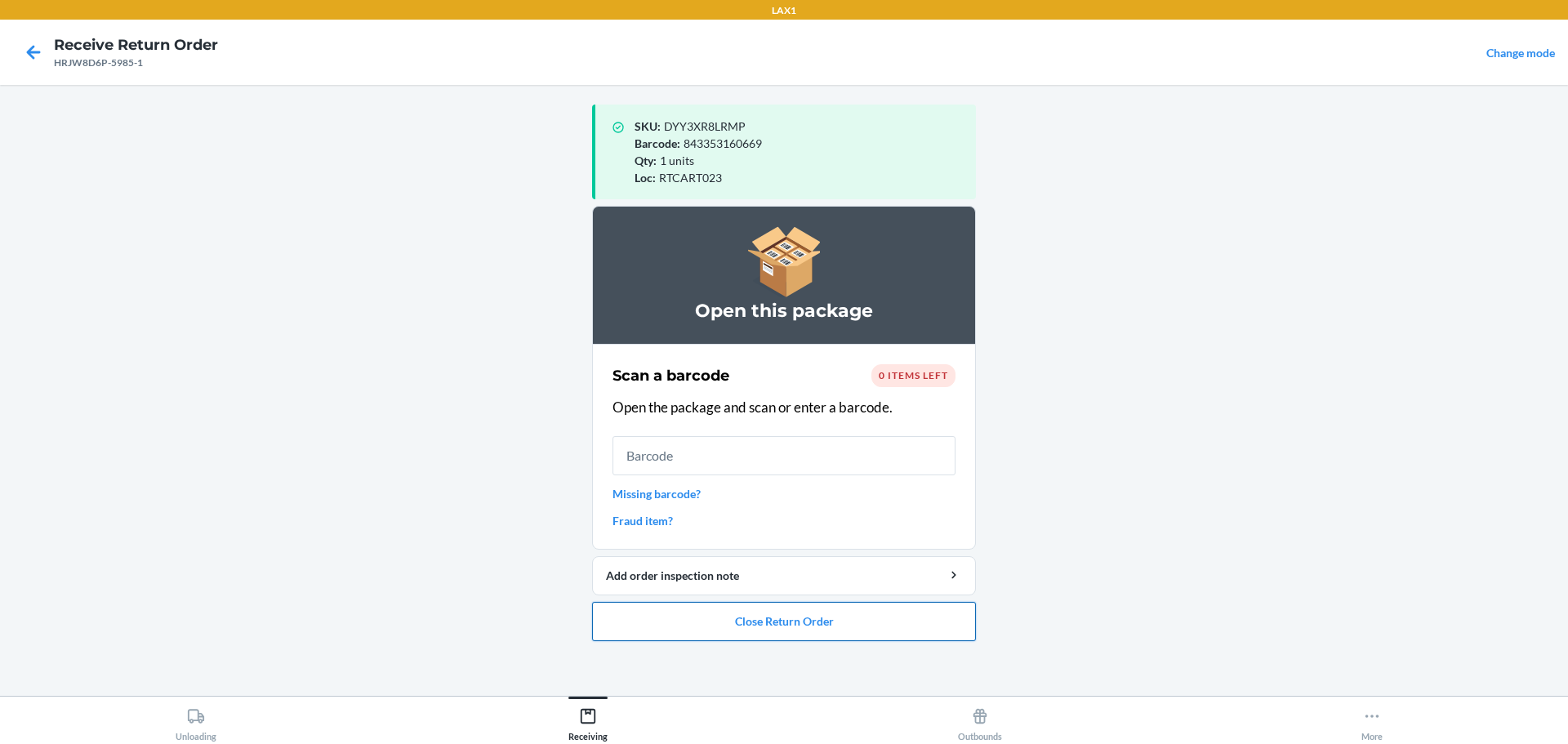
click at [916, 631] on button "Close Return Order" at bounding box center [784, 622] width 383 height 39
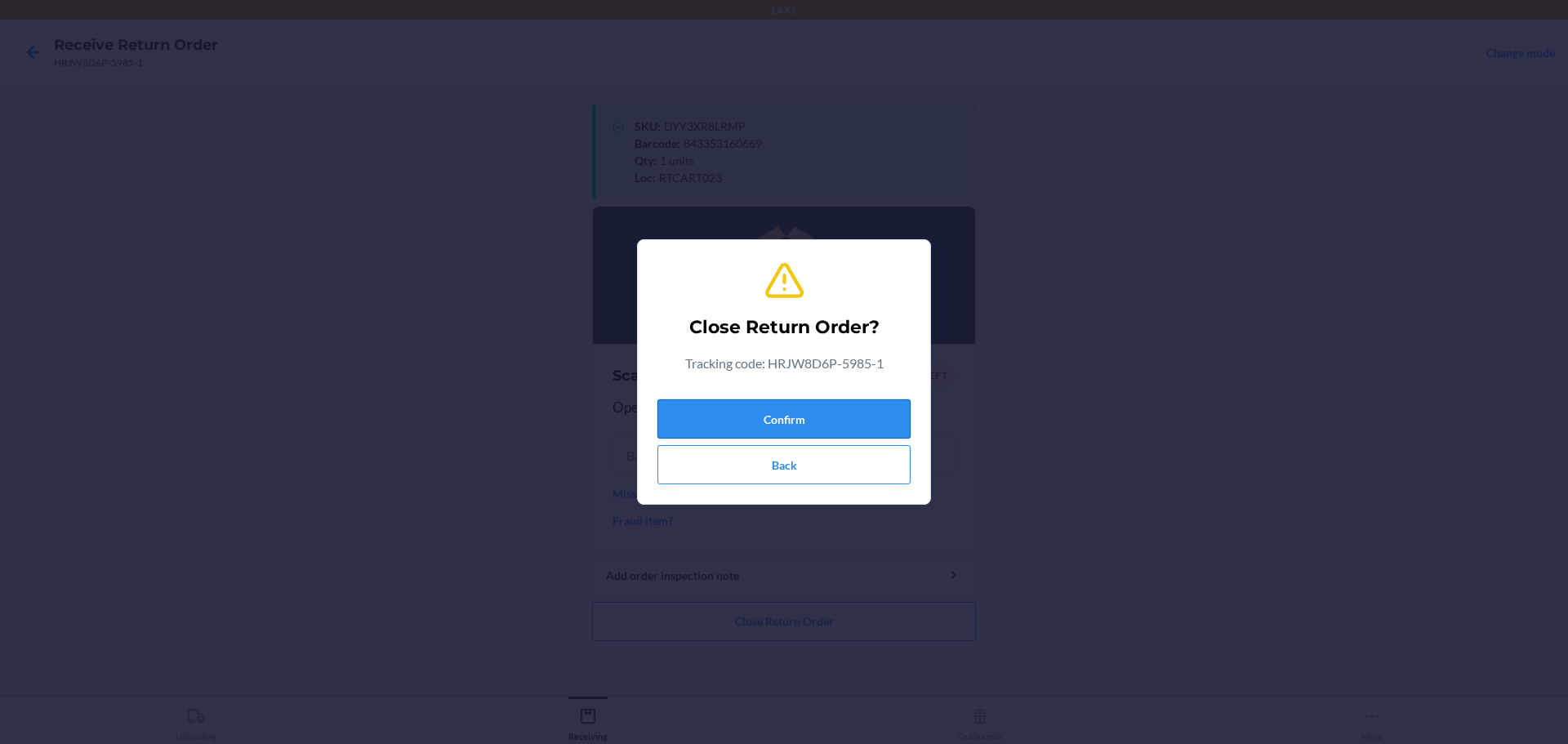
click at [855, 410] on button "Confirm" at bounding box center [784, 420] width 253 height 39
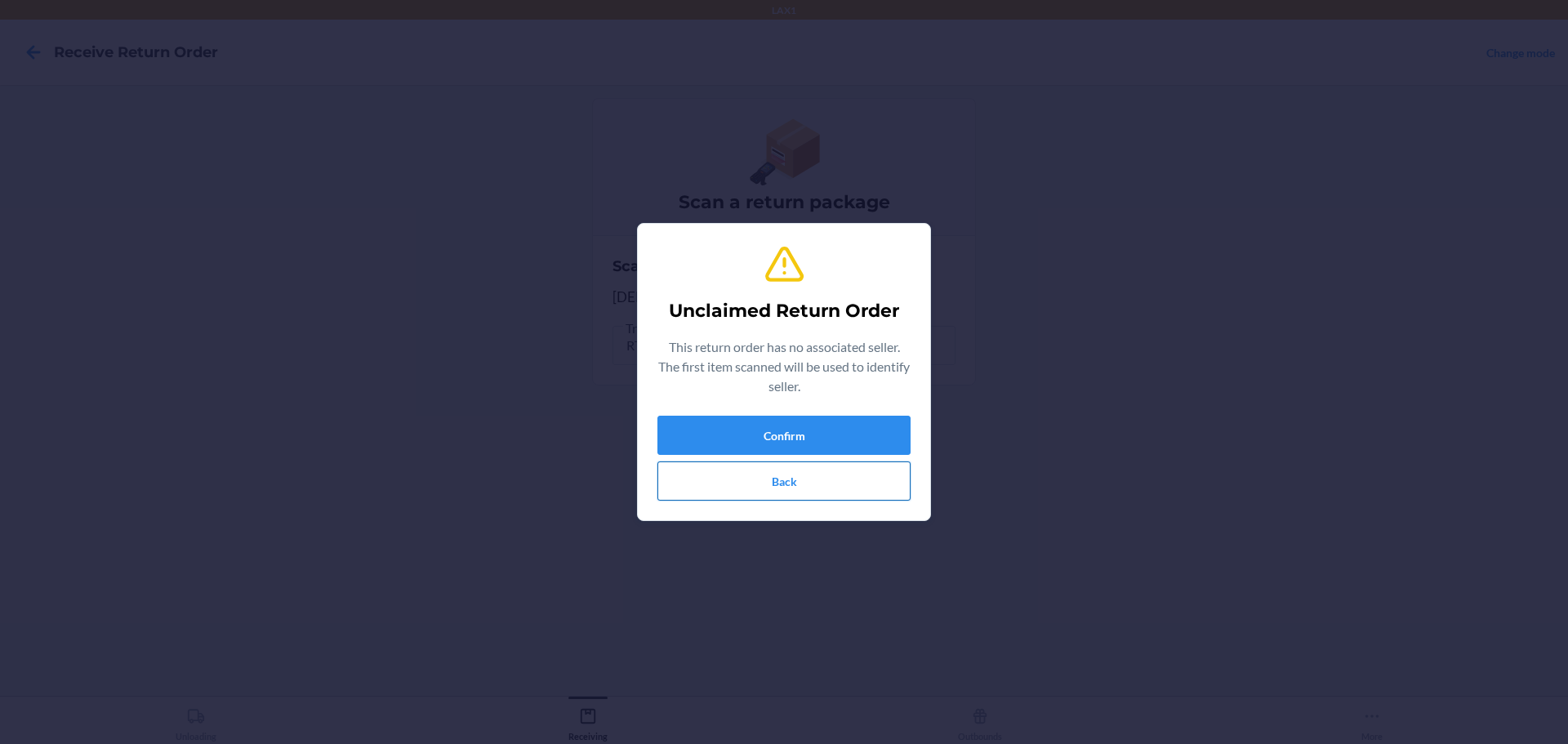
click at [812, 477] on button "Back" at bounding box center [784, 481] width 253 height 39
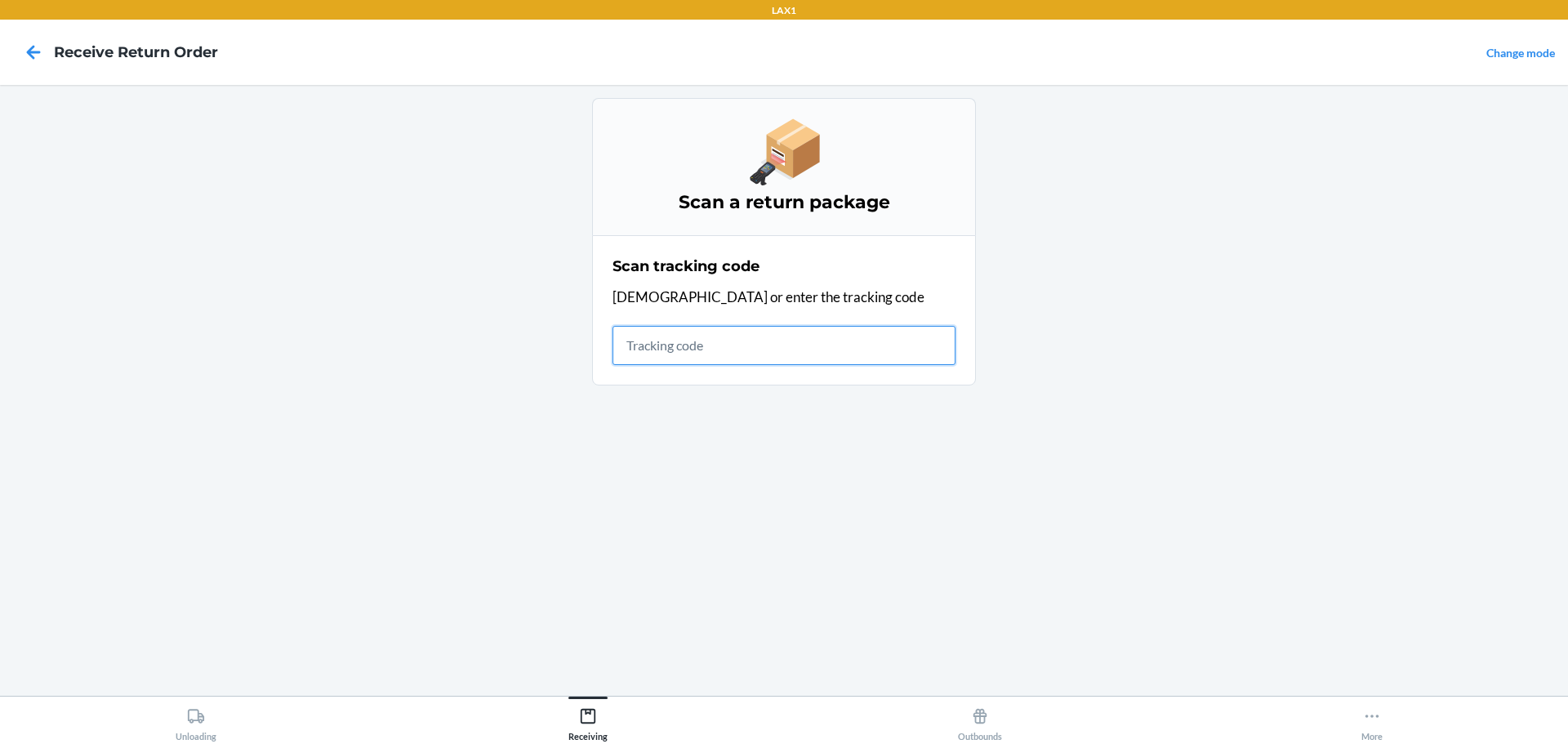
click at [769, 348] on input "text" at bounding box center [784, 346] width 343 height 39
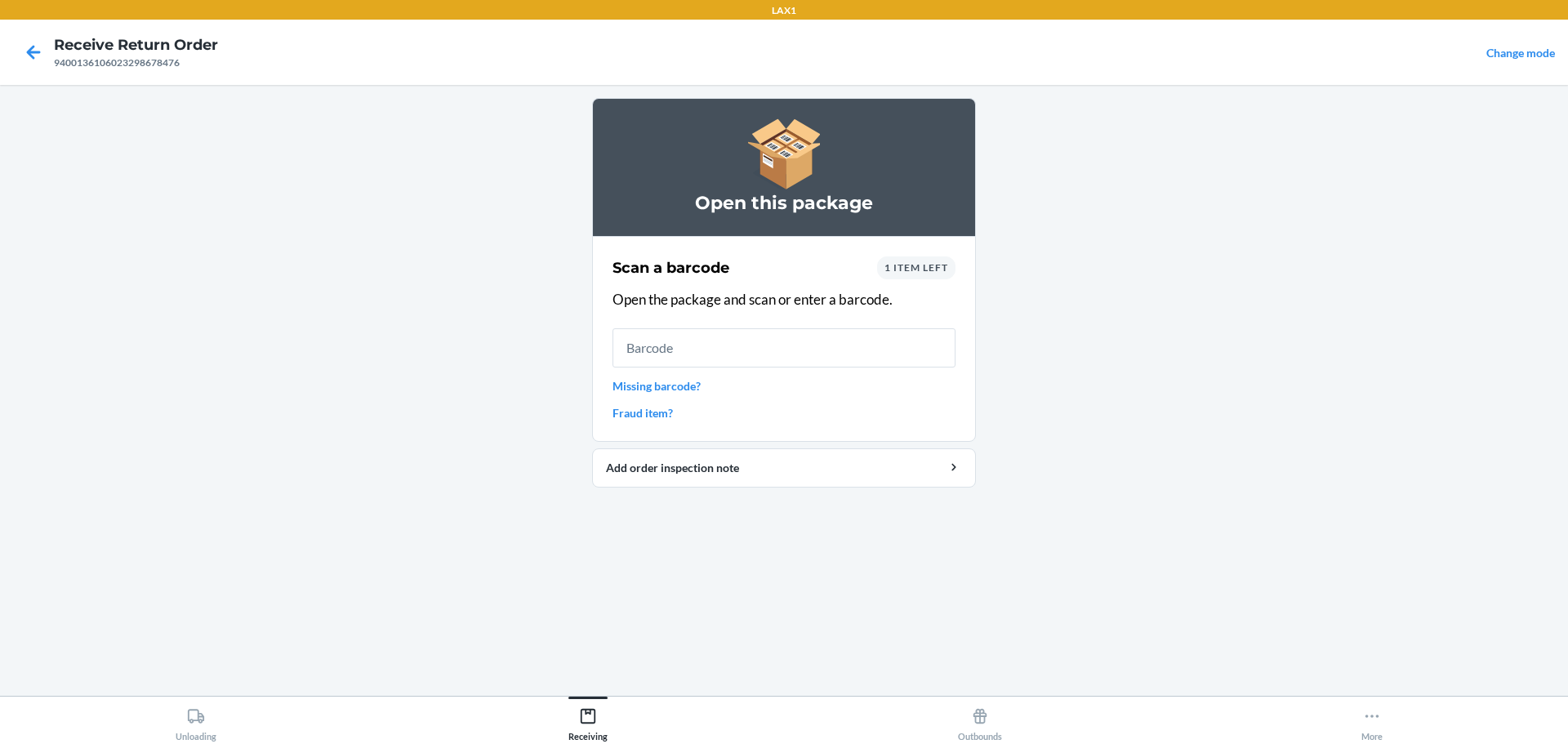
click at [696, 354] on input "text" at bounding box center [784, 348] width 343 height 39
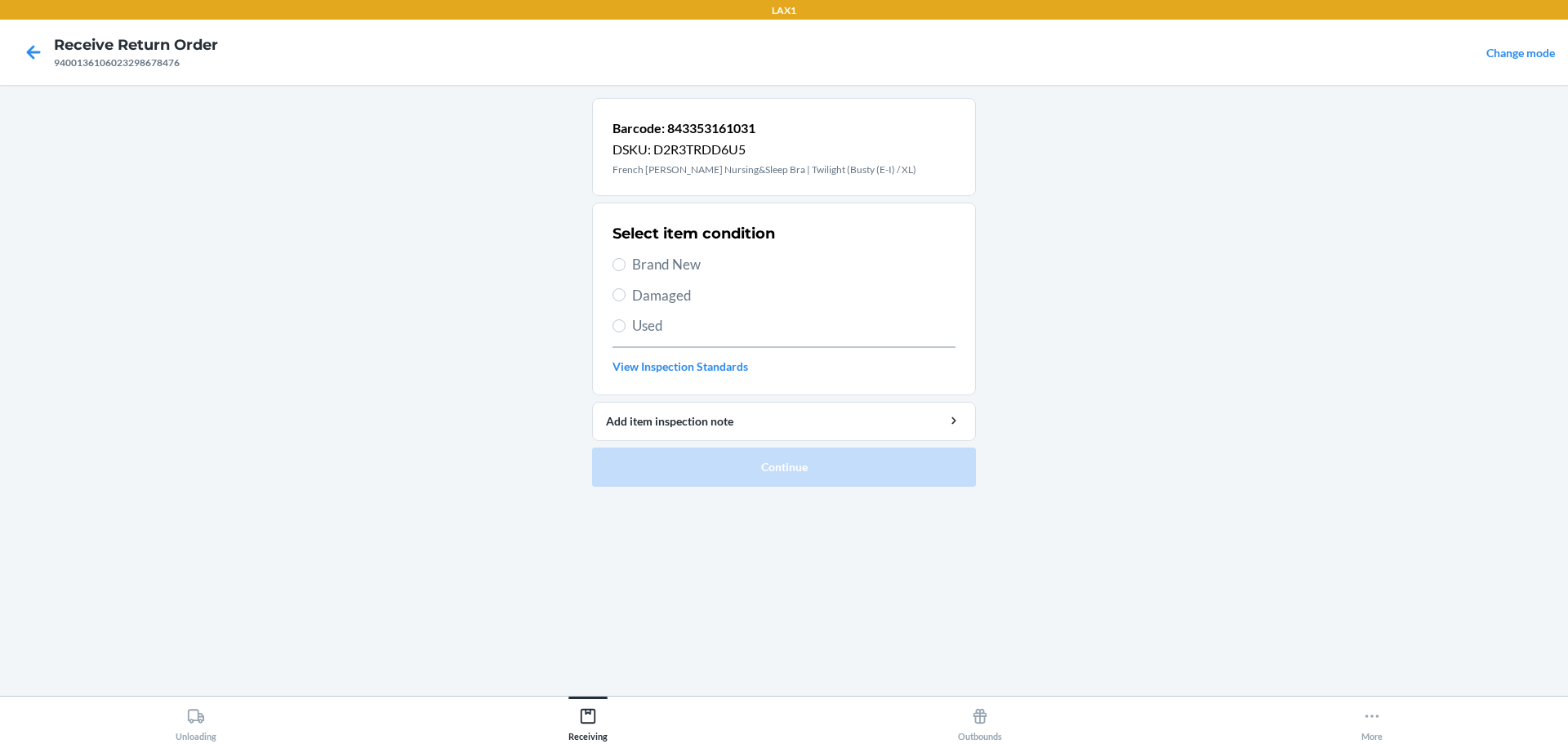
click at [675, 270] on span "Brand New" at bounding box center [793, 265] width 324 height 21
click at [626, 270] on input "Brand New" at bounding box center [619, 264] width 13 height 13
radio input "true"
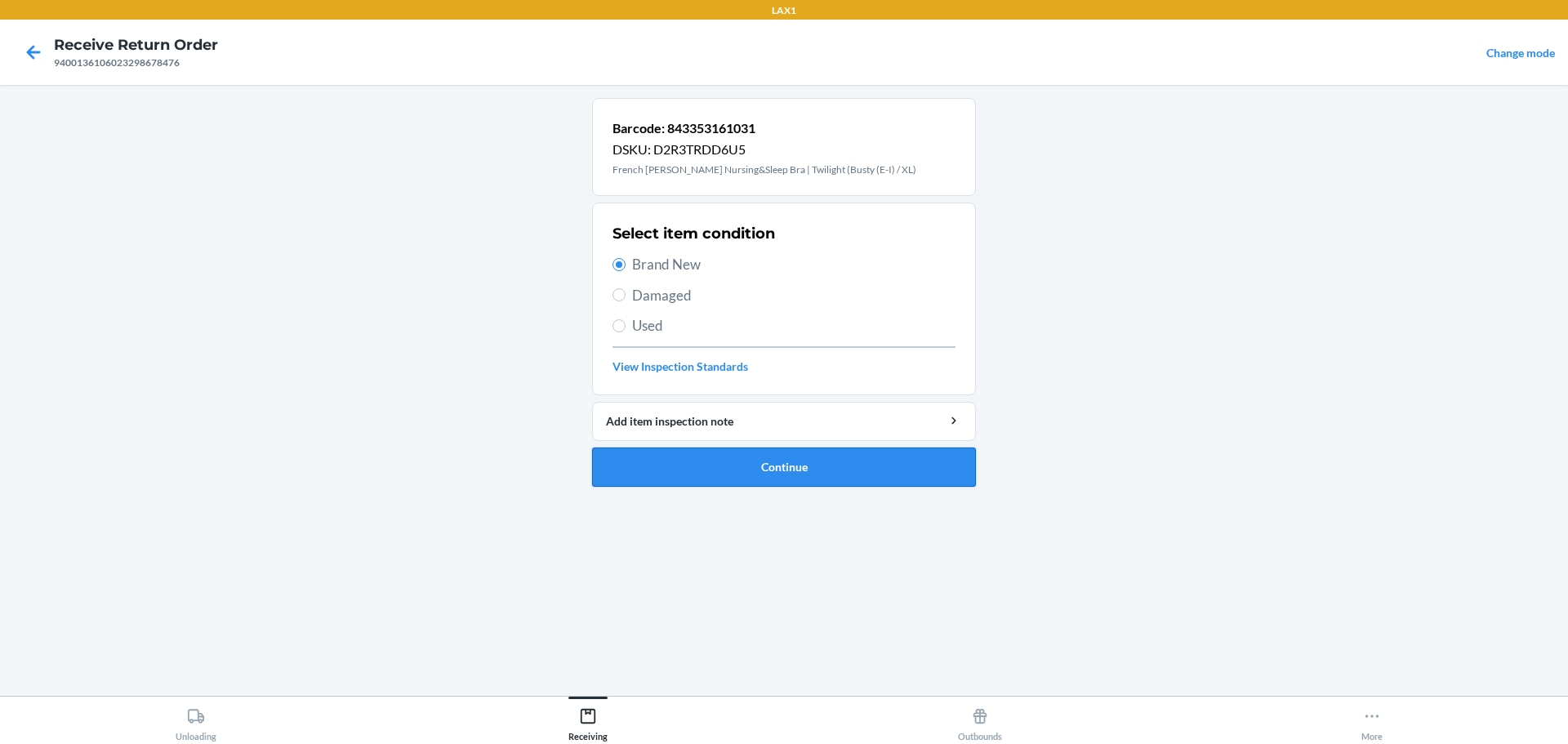
click at [777, 474] on button "Continue" at bounding box center [784, 467] width 383 height 39
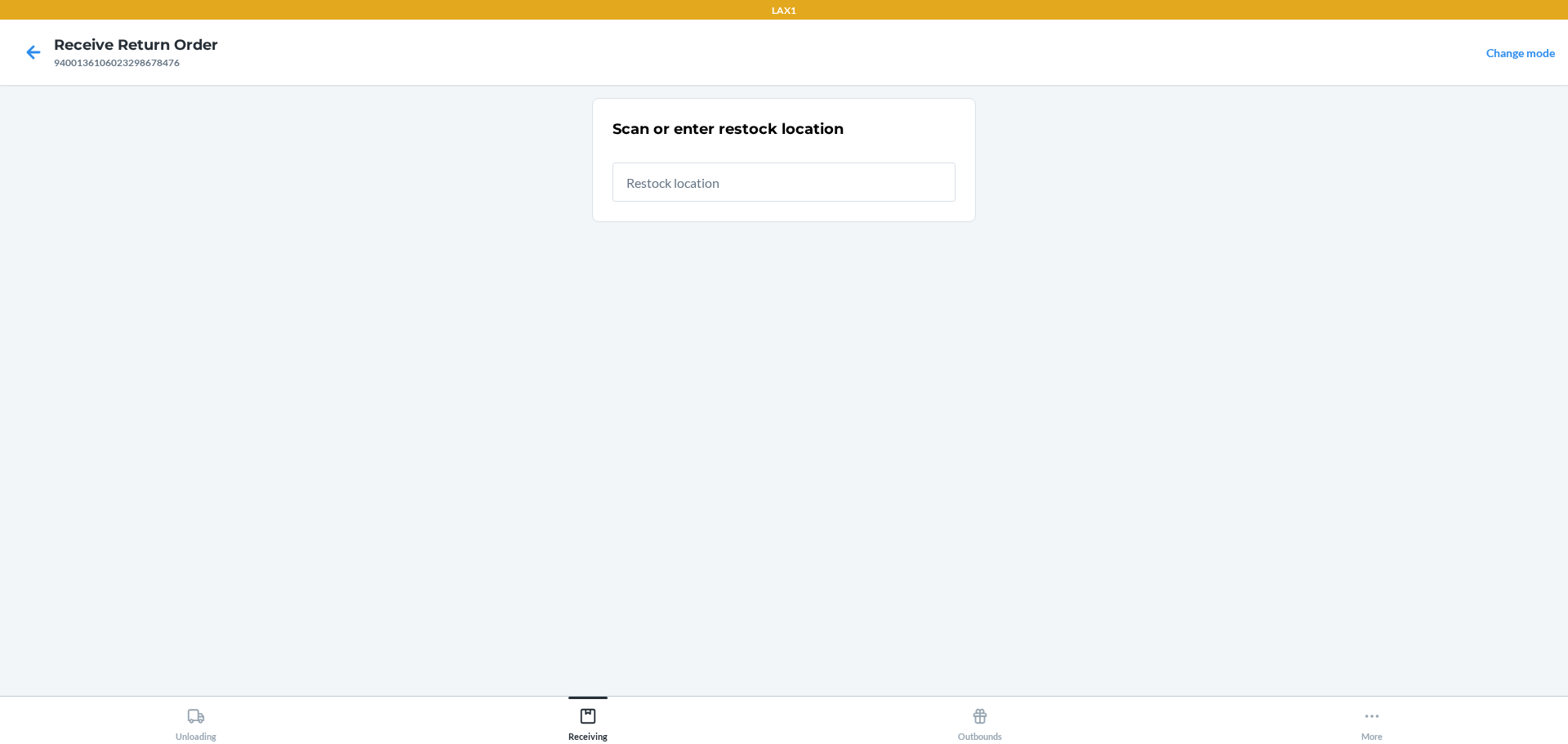
click at [778, 177] on input "text" at bounding box center [784, 182] width 343 height 39
type input "RTCART023"
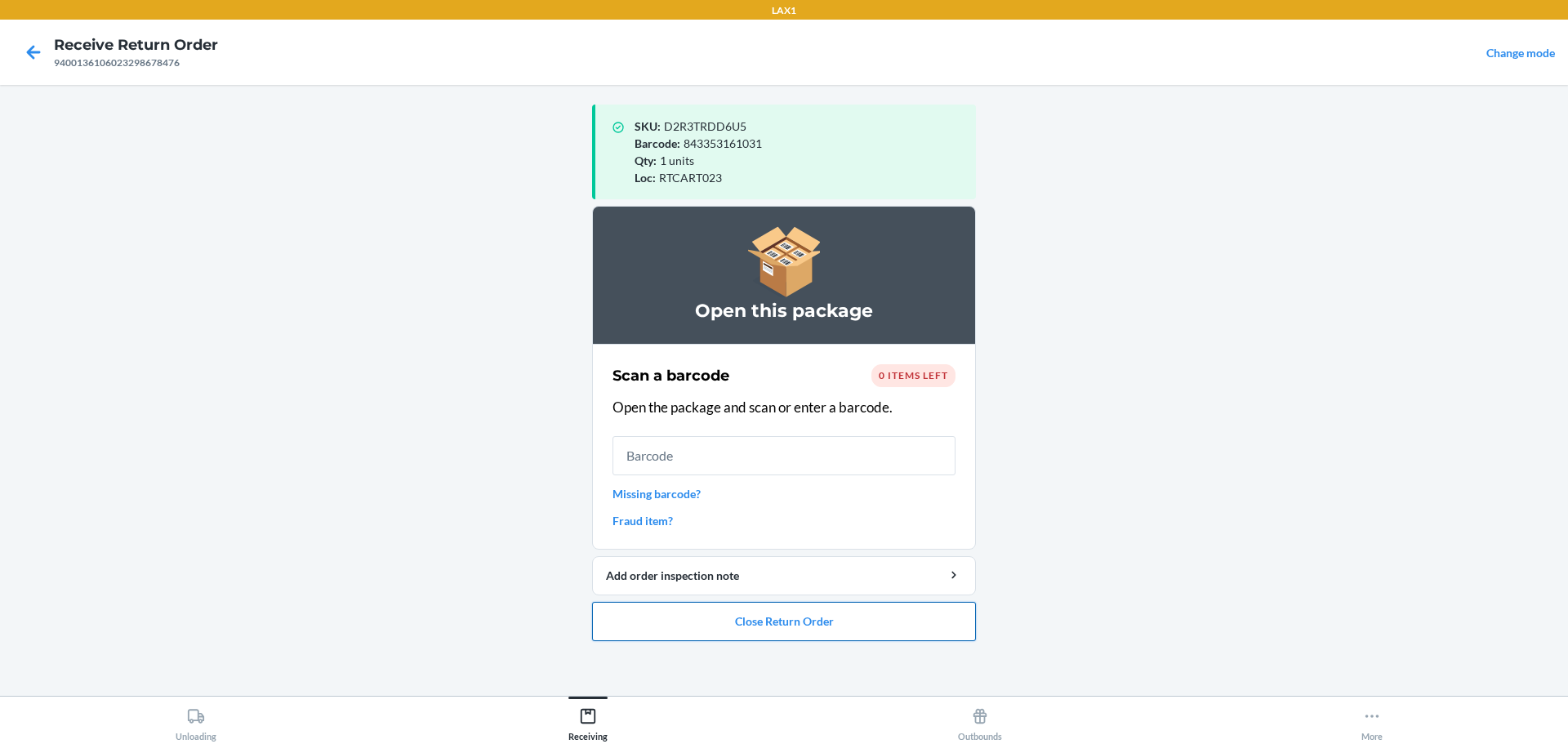
click at [814, 610] on button "Close Return Order" at bounding box center [784, 622] width 383 height 39
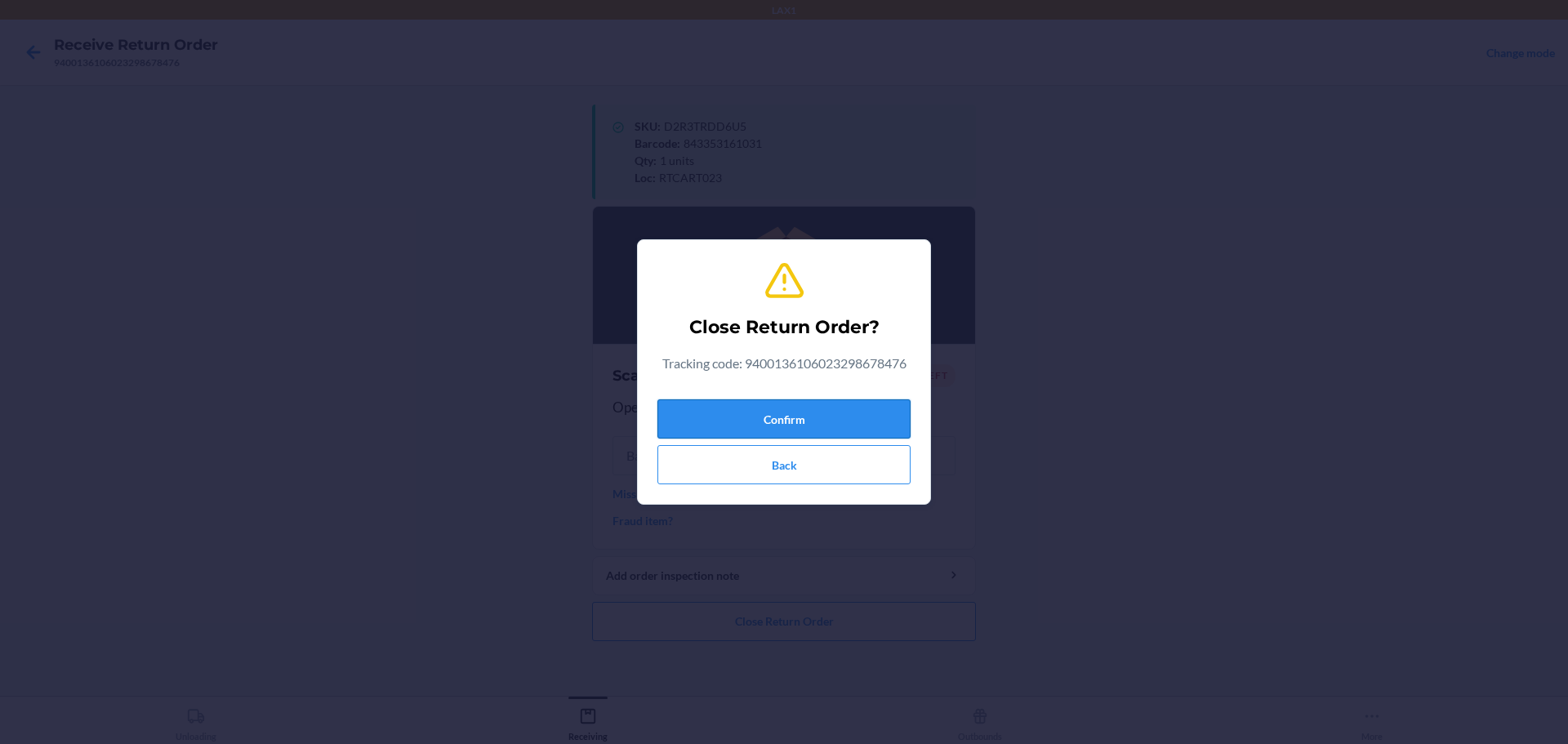
click at [785, 426] on button "Confirm" at bounding box center [784, 420] width 253 height 39
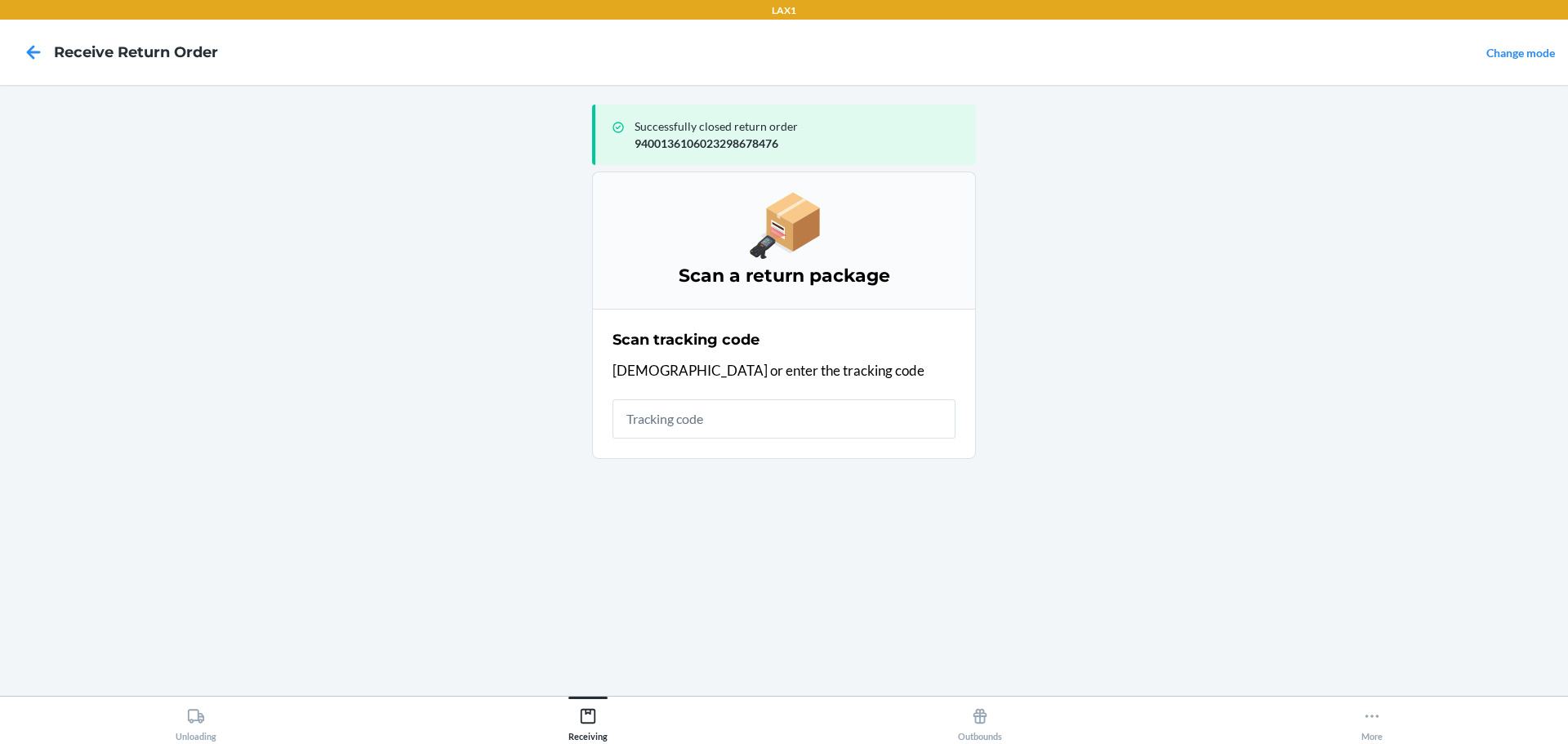
click at [741, 431] on input "text" at bounding box center [784, 420] width 343 height 39
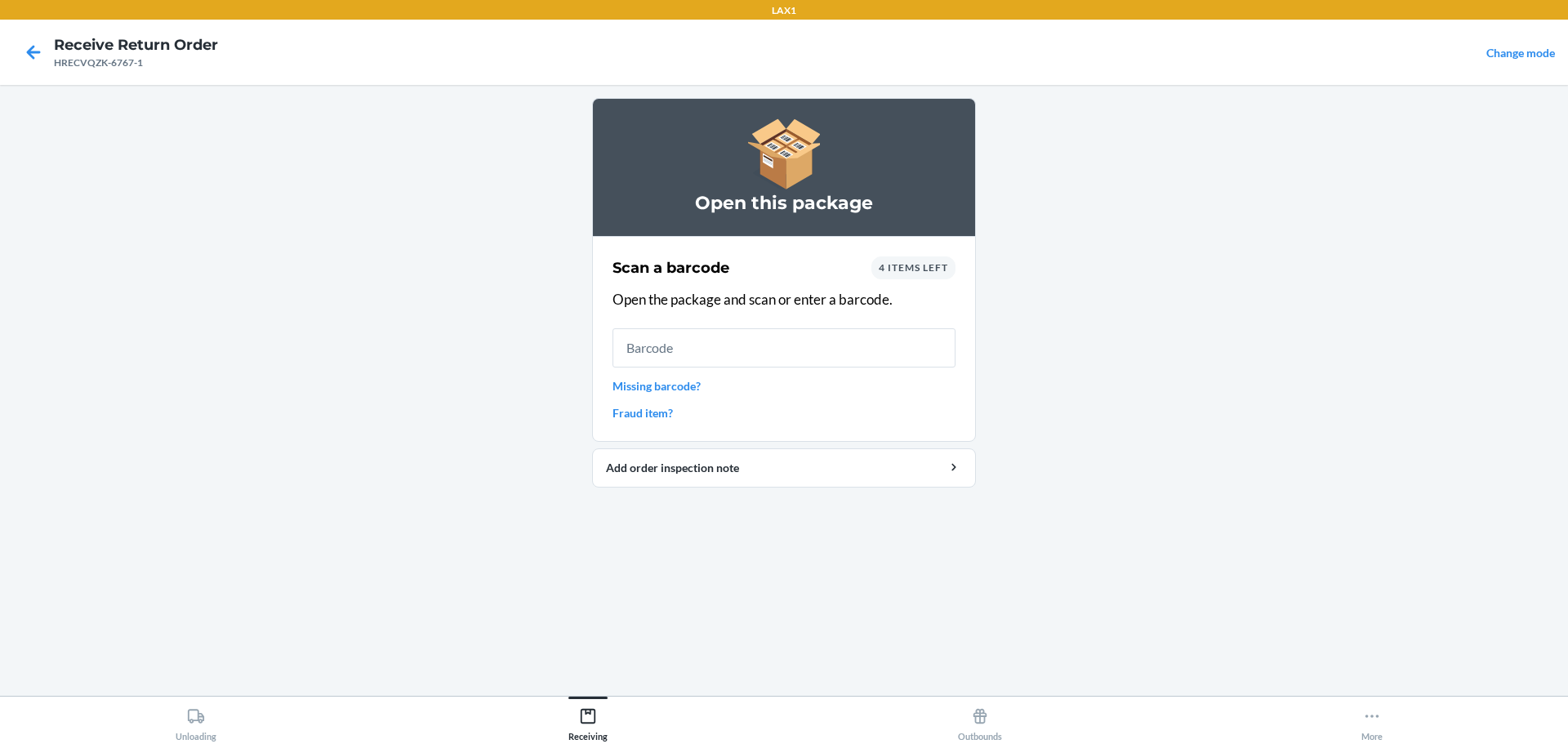
click at [811, 336] on input "text" at bounding box center [784, 348] width 343 height 39
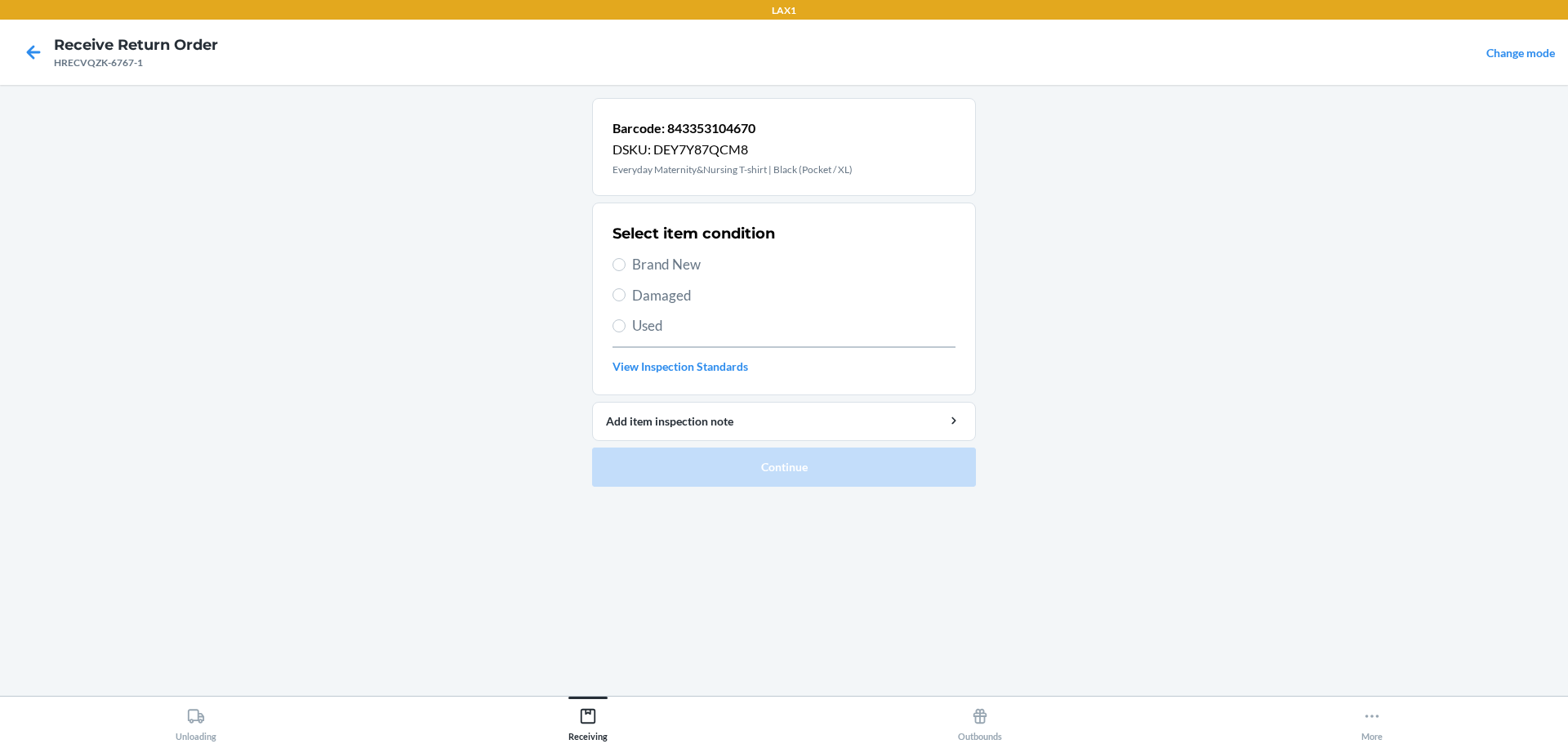
click at [679, 294] on span "Damaged" at bounding box center [793, 295] width 324 height 21
click at [626, 294] on input "Damaged" at bounding box center [619, 295] width 13 height 13
radio input "true"
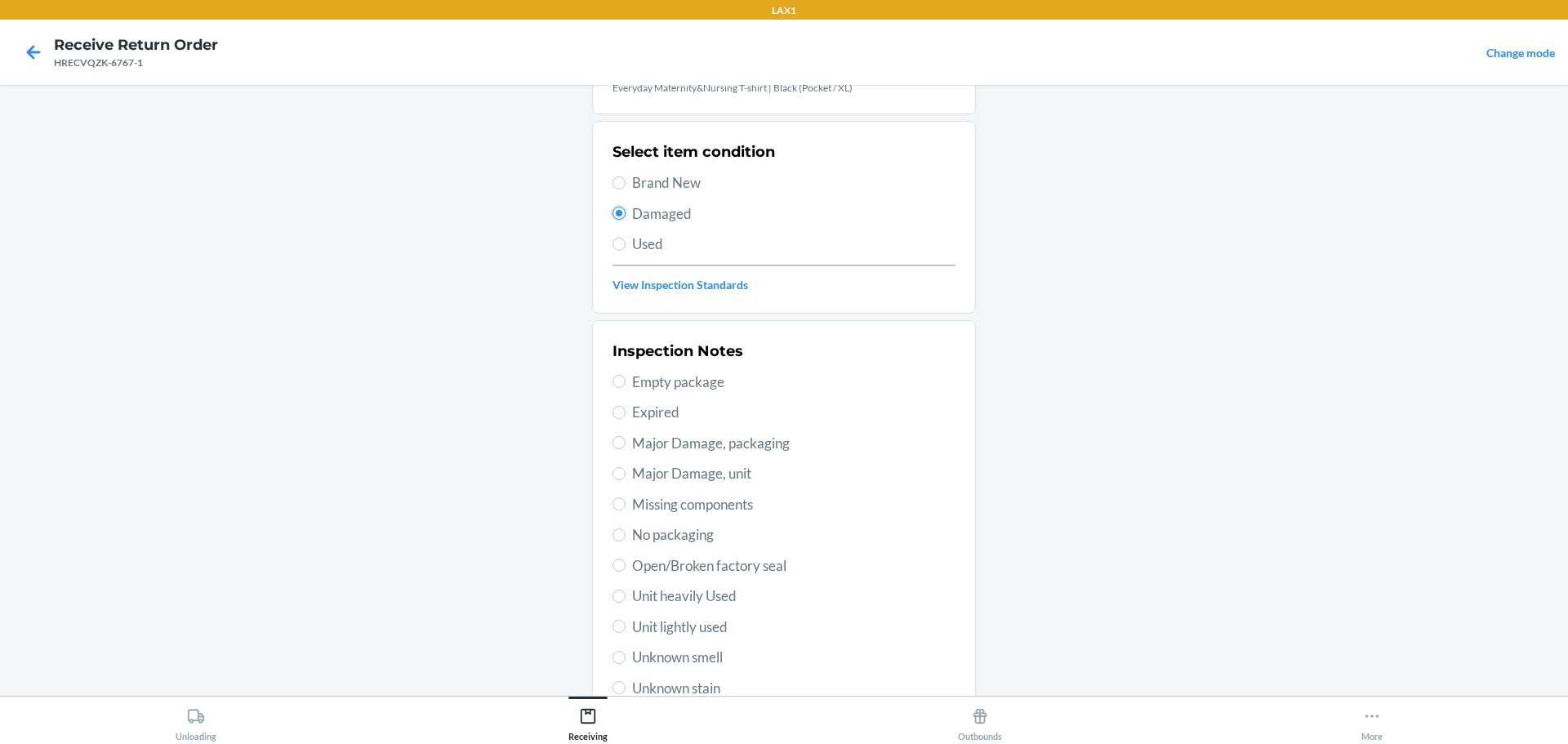
scroll to position [164, 0]
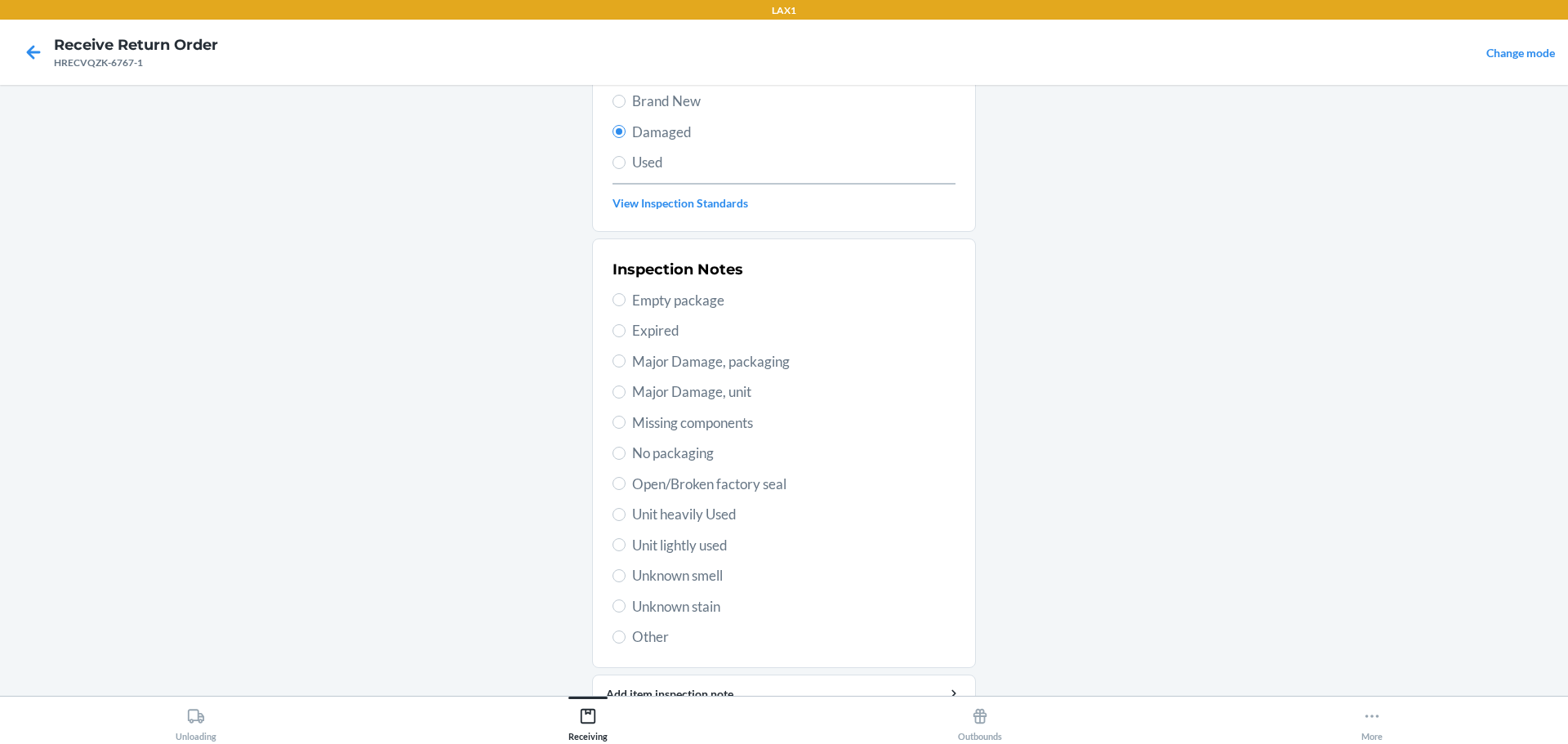
click at [714, 615] on div "Inspection Notes Empty package Expired Major Damage, packaging Major Damage, un…" at bounding box center [784, 454] width 343 height 399
drag, startPoint x: 716, startPoint y: 608, endPoint x: 743, endPoint y: 597, distance: 29.2
click at [717, 609] on span "Unknown stain" at bounding box center [793, 606] width 324 height 21
click at [626, 609] on input "Unknown stain" at bounding box center [619, 605] width 13 height 13
radio input "true"
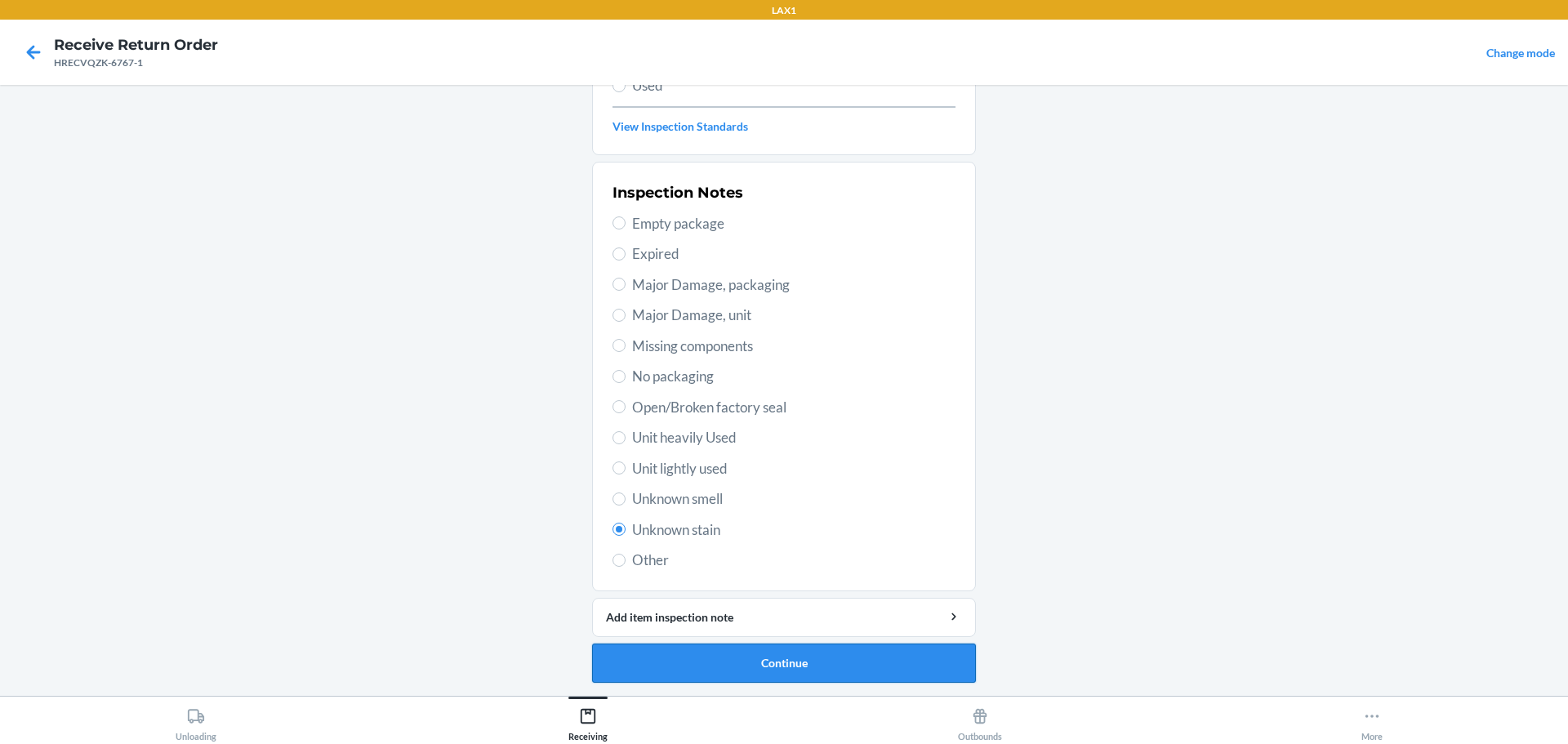
click at [788, 658] on button "Continue" at bounding box center [784, 664] width 383 height 39
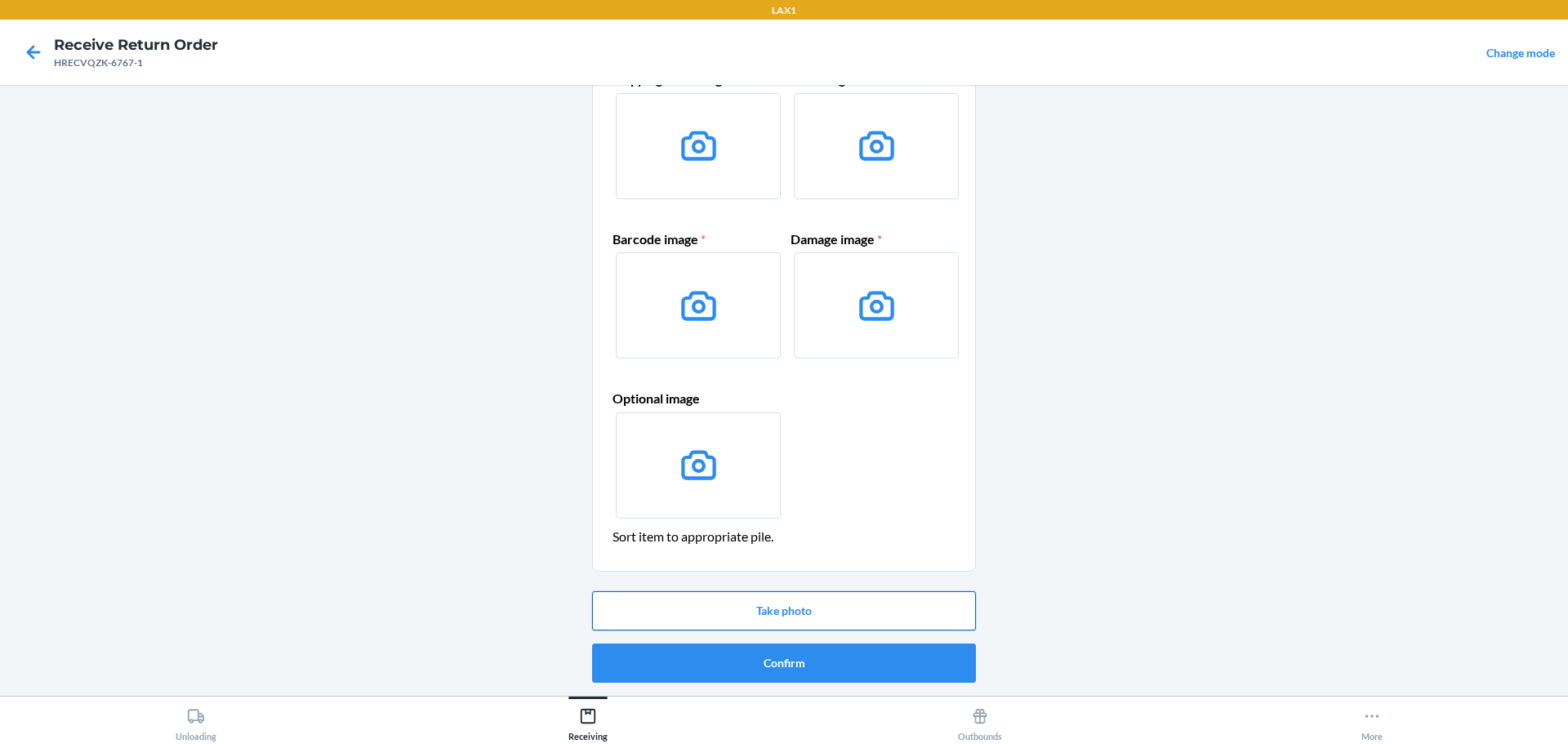
click at [822, 610] on button "Take photo" at bounding box center [784, 611] width 383 height 39
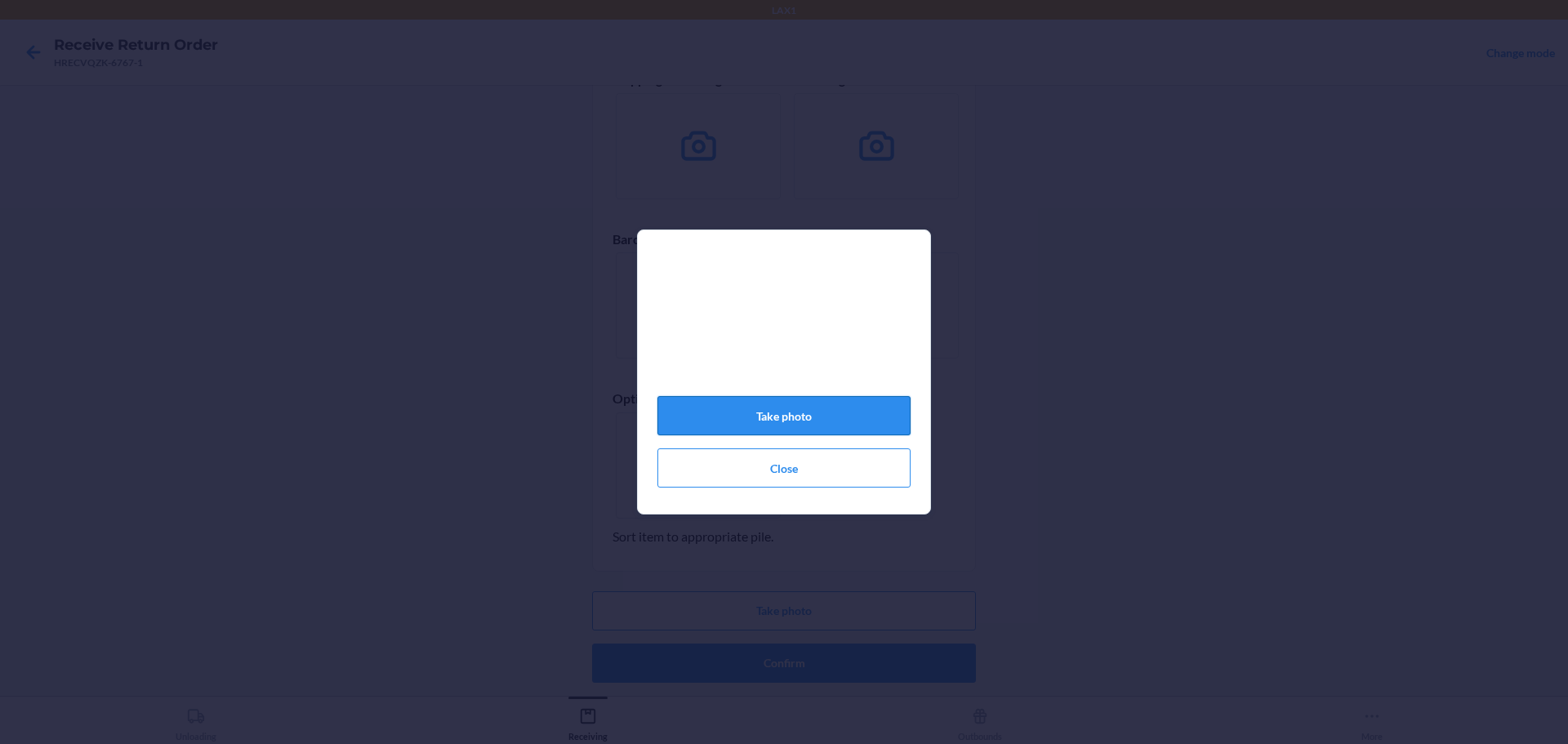
click at [809, 418] on button "Take photo" at bounding box center [784, 416] width 253 height 39
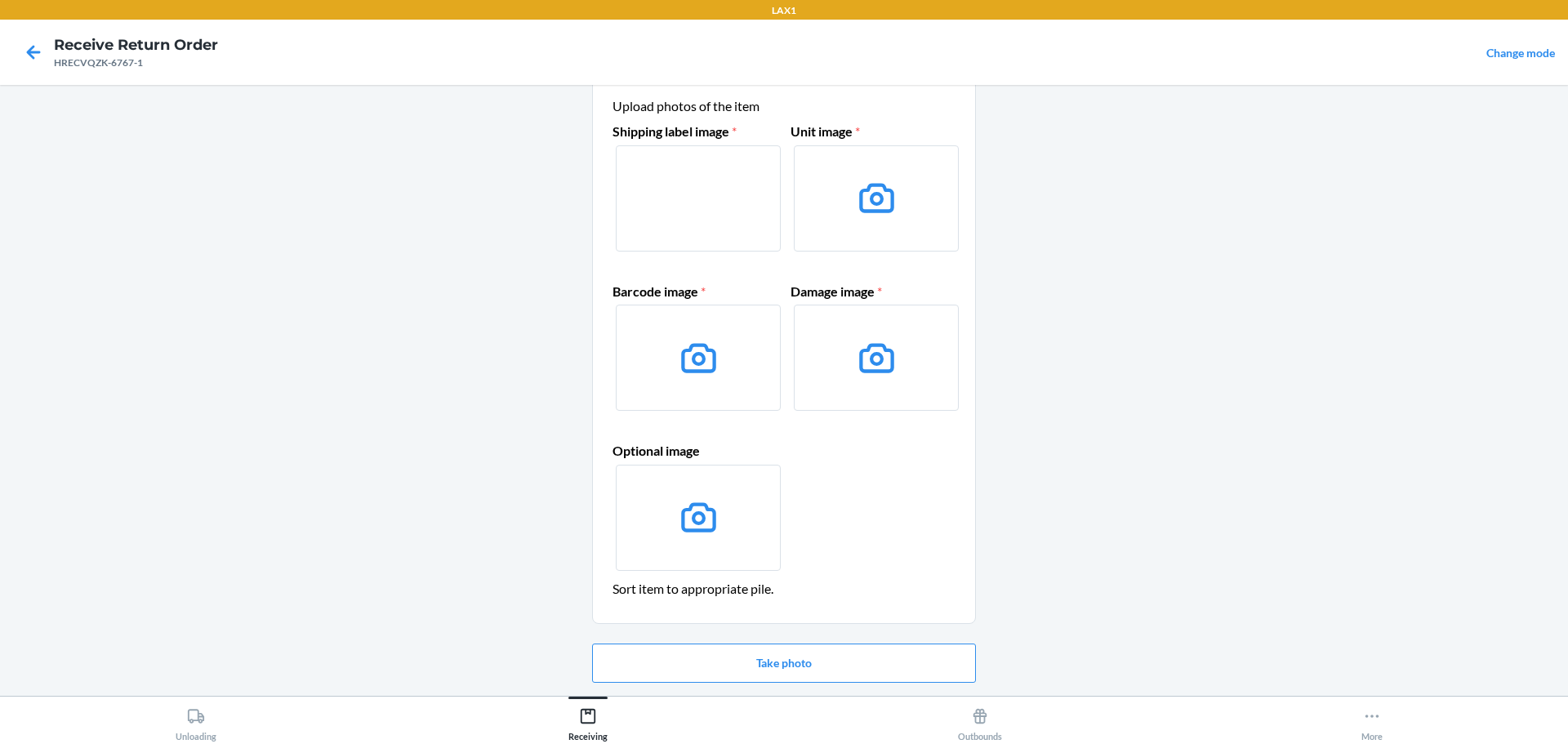
scroll to position [24, 0]
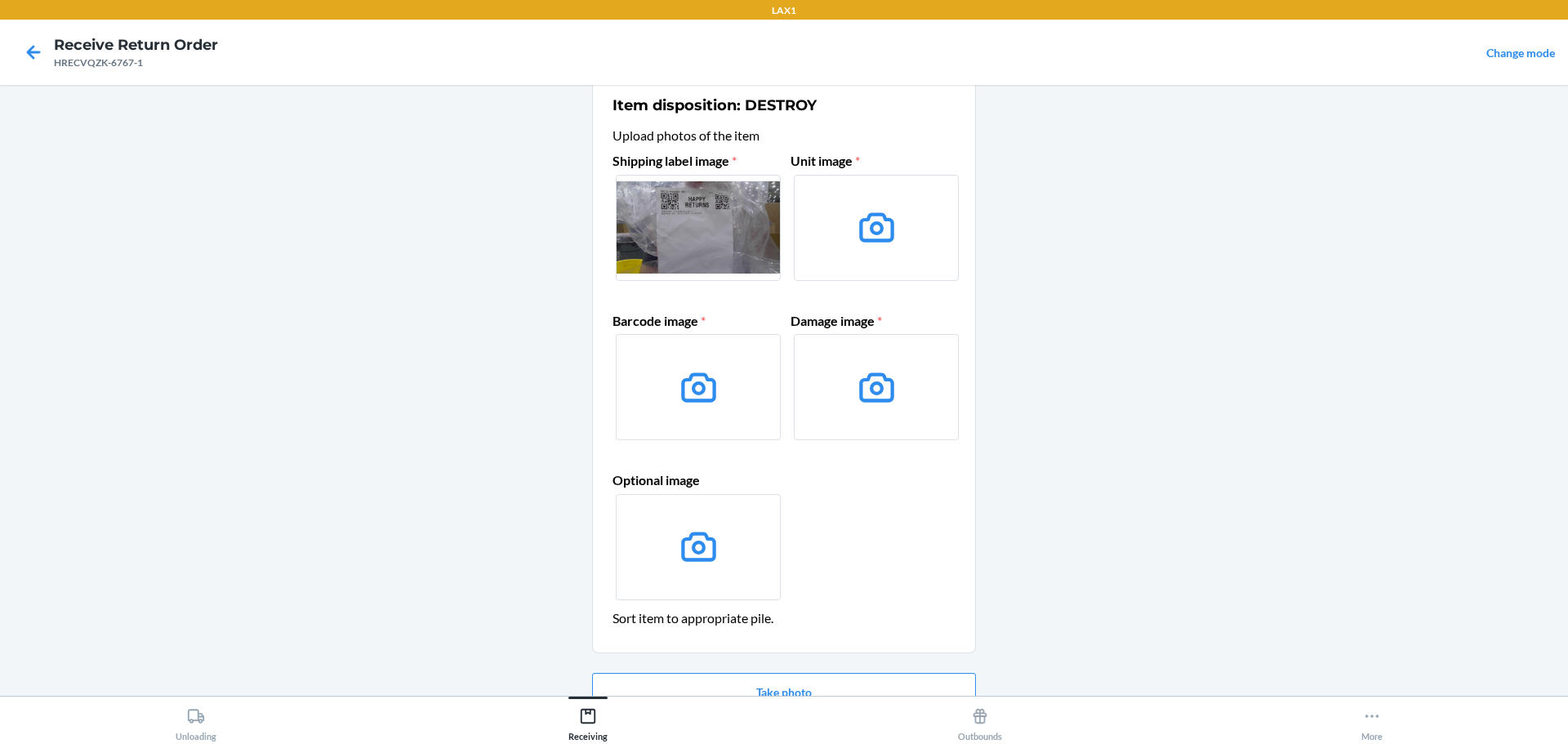
click at [778, 576] on div "Shipping label image * Unit image * Barcode image * Damage image * Optional ima…" at bounding box center [784, 377] width 343 height 467
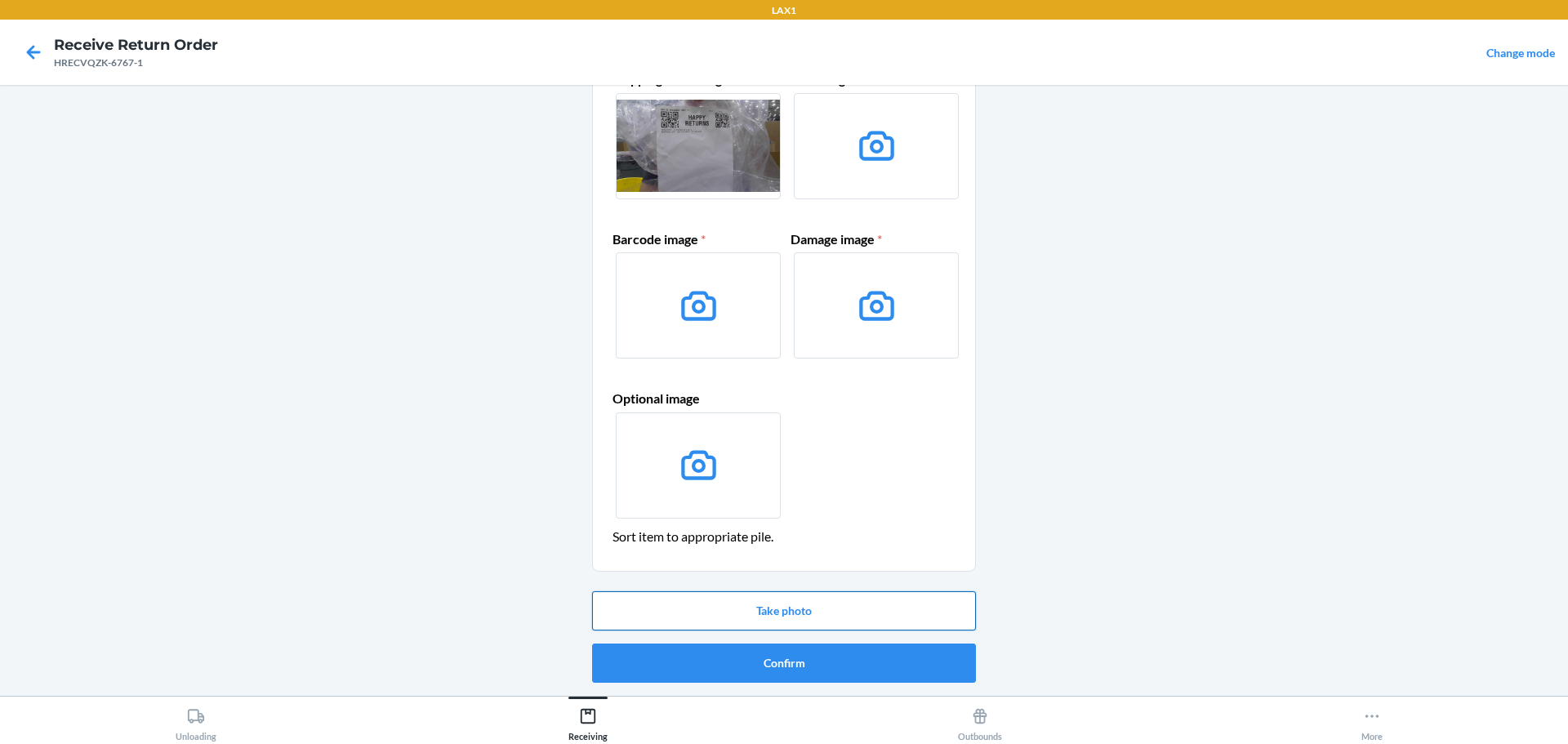
click at [786, 618] on button "Take photo" at bounding box center [784, 611] width 383 height 39
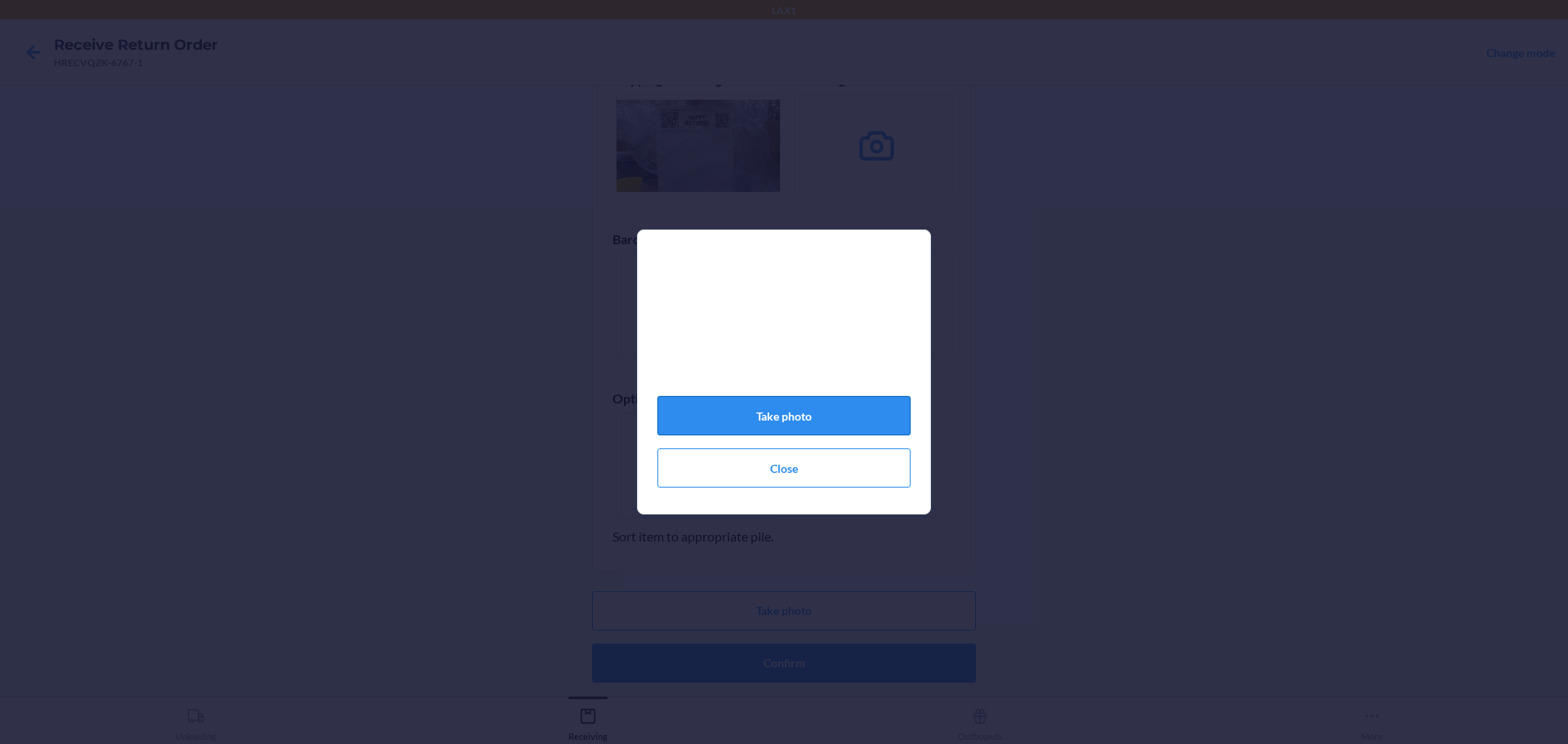
click at [799, 431] on button "Take photo" at bounding box center [784, 416] width 253 height 39
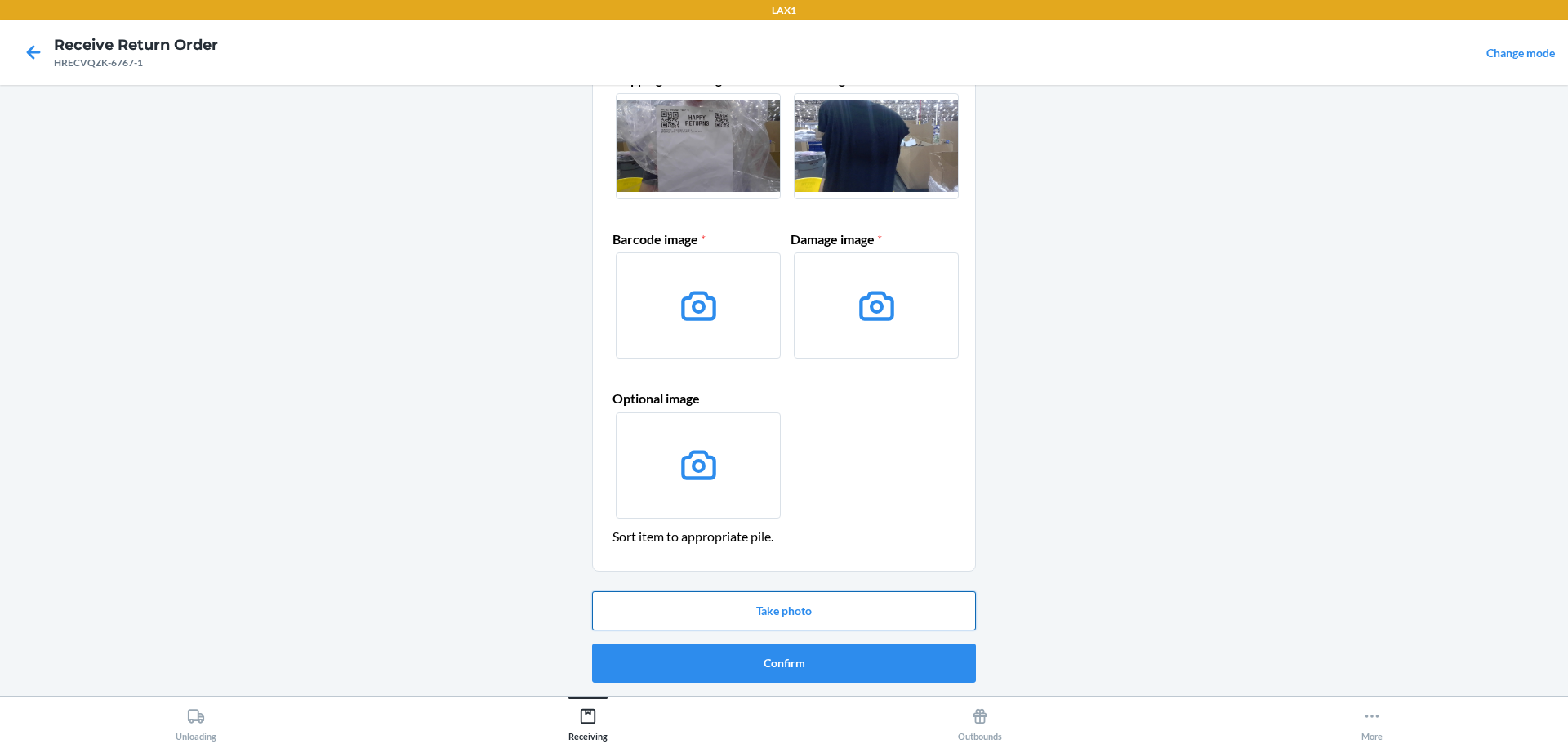
click at [800, 614] on button "Take photo" at bounding box center [784, 611] width 383 height 39
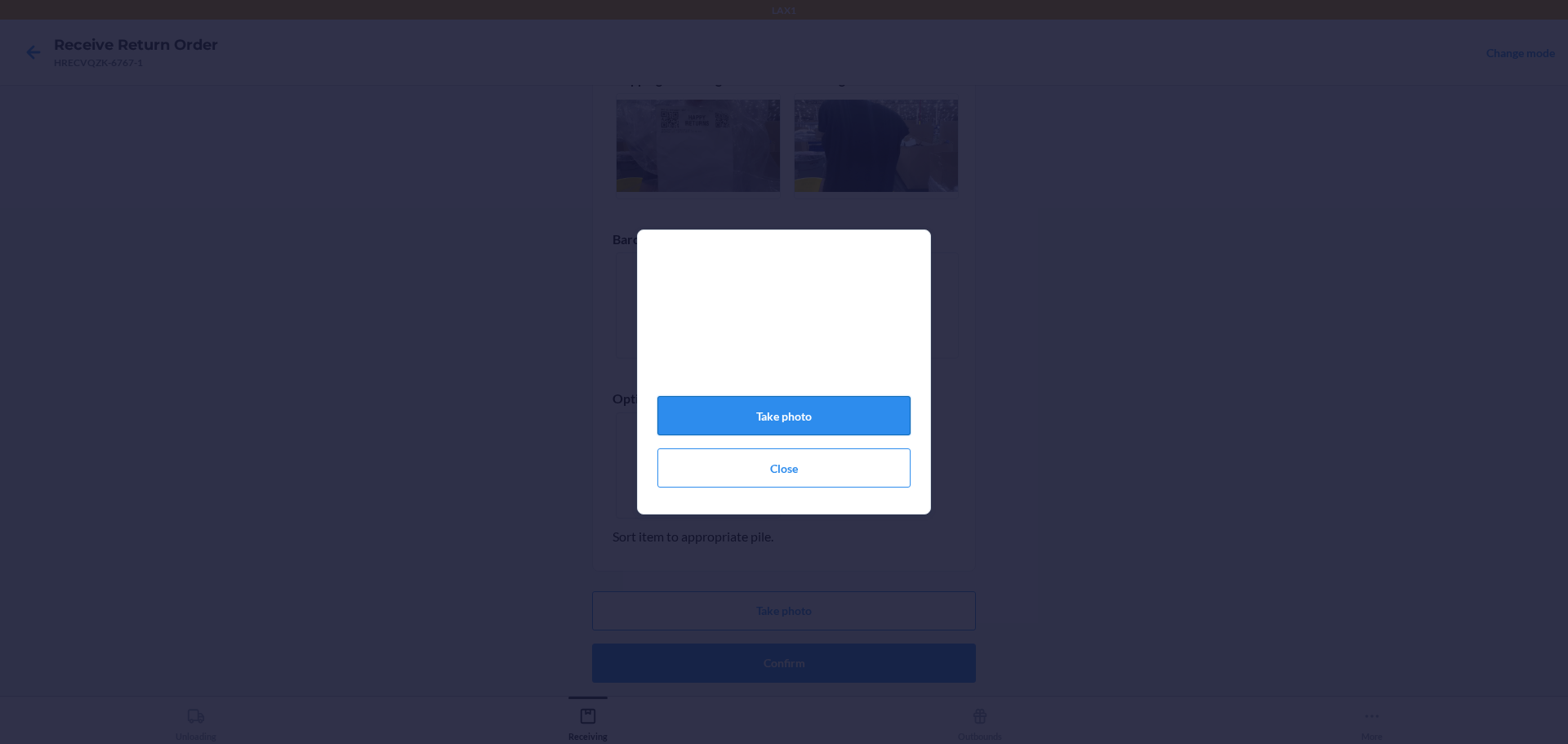
click at [834, 426] on button "Take photo" at bounding box center [784, 416] width 253 height 39
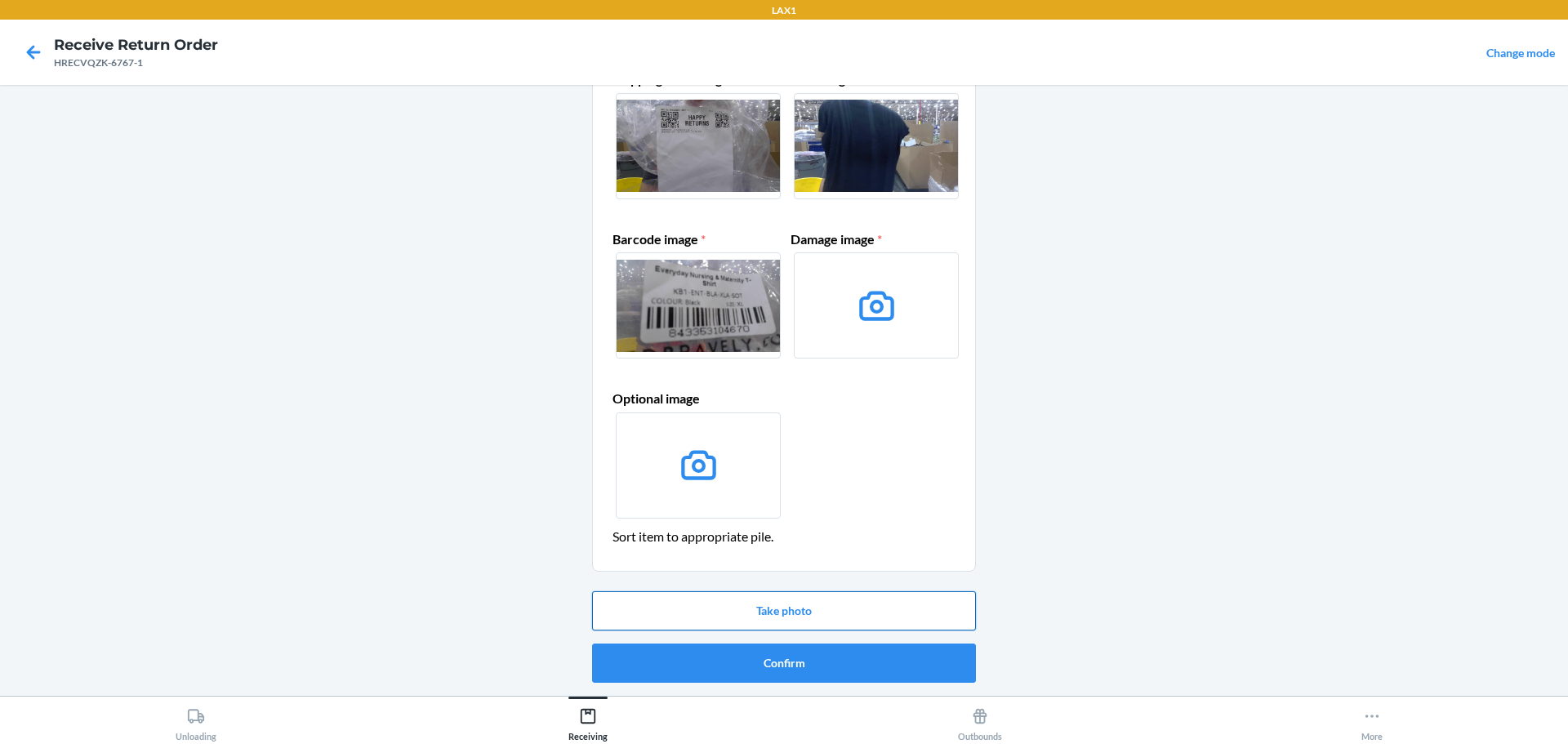
click at [845, 614] on button "Take photo" at bounding box center [784, 611] width 383 height 39
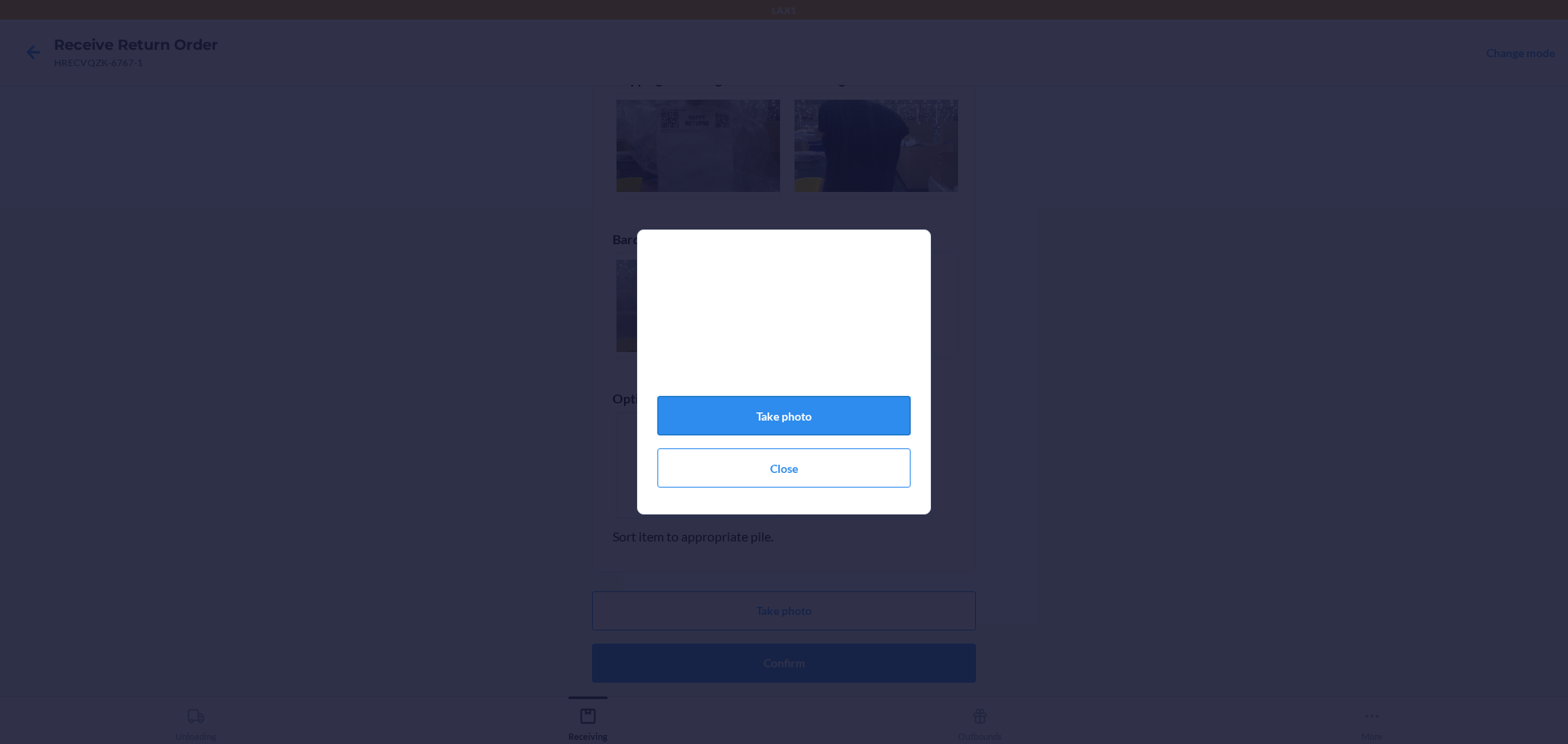
click at [855, 418] on button "Take photo" at bounding box center [784, 416] width 253 height 39
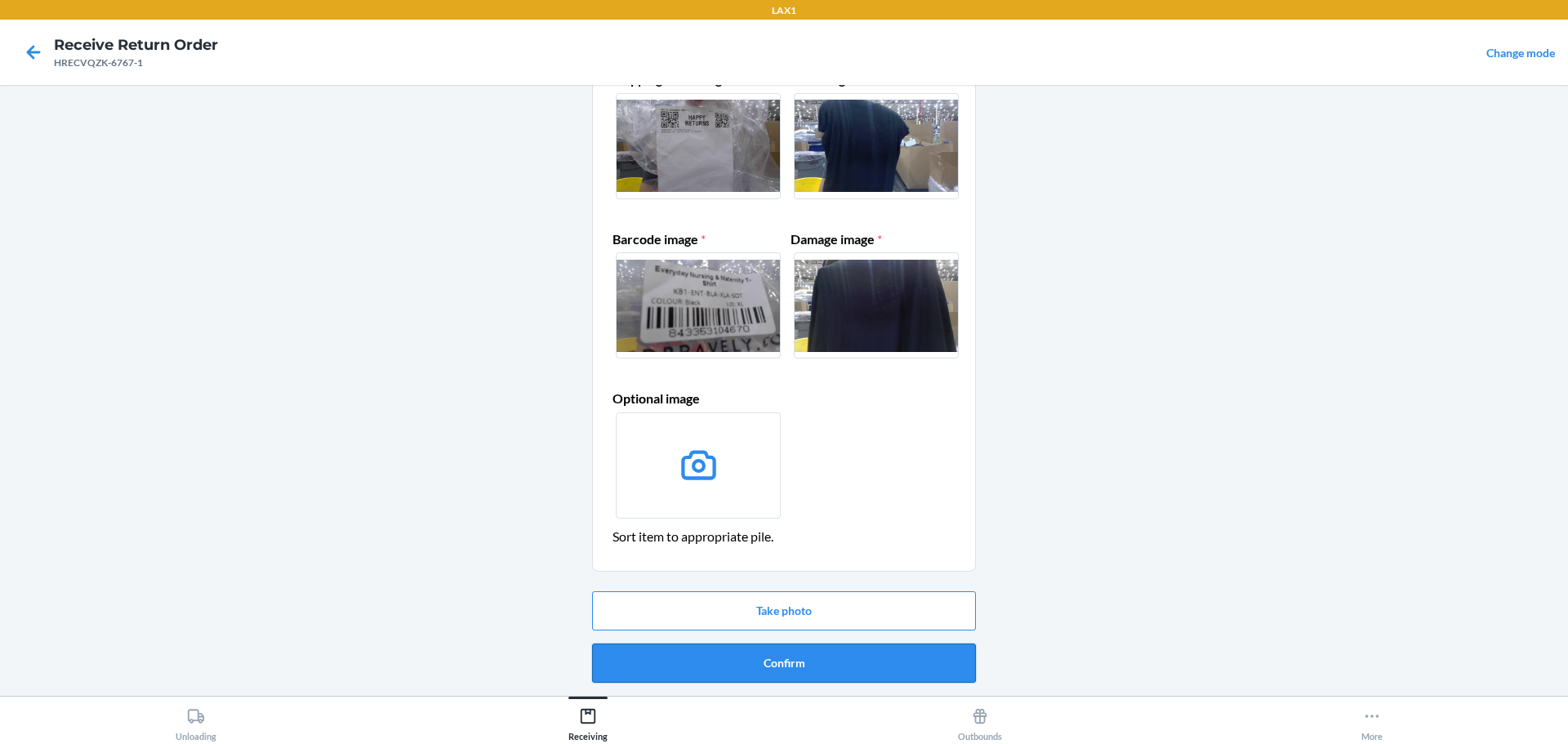
click at [868, 652] on button "Confirm" at bounding box center [784, 664] width 383 height 39
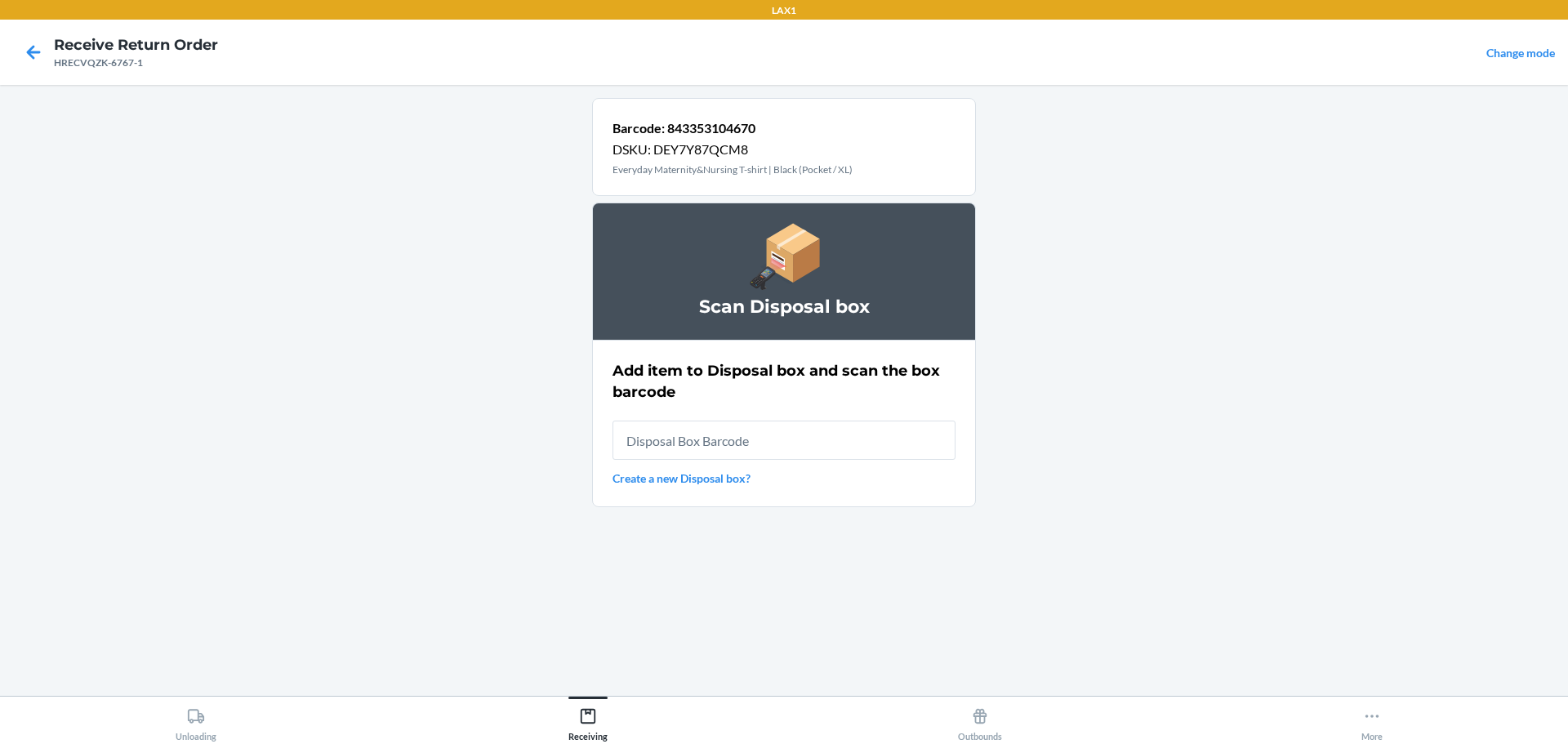
click at [824, 436] on input "text" at bounding box center [784, 440] width 343 height 39
type input "RB0000019D0"
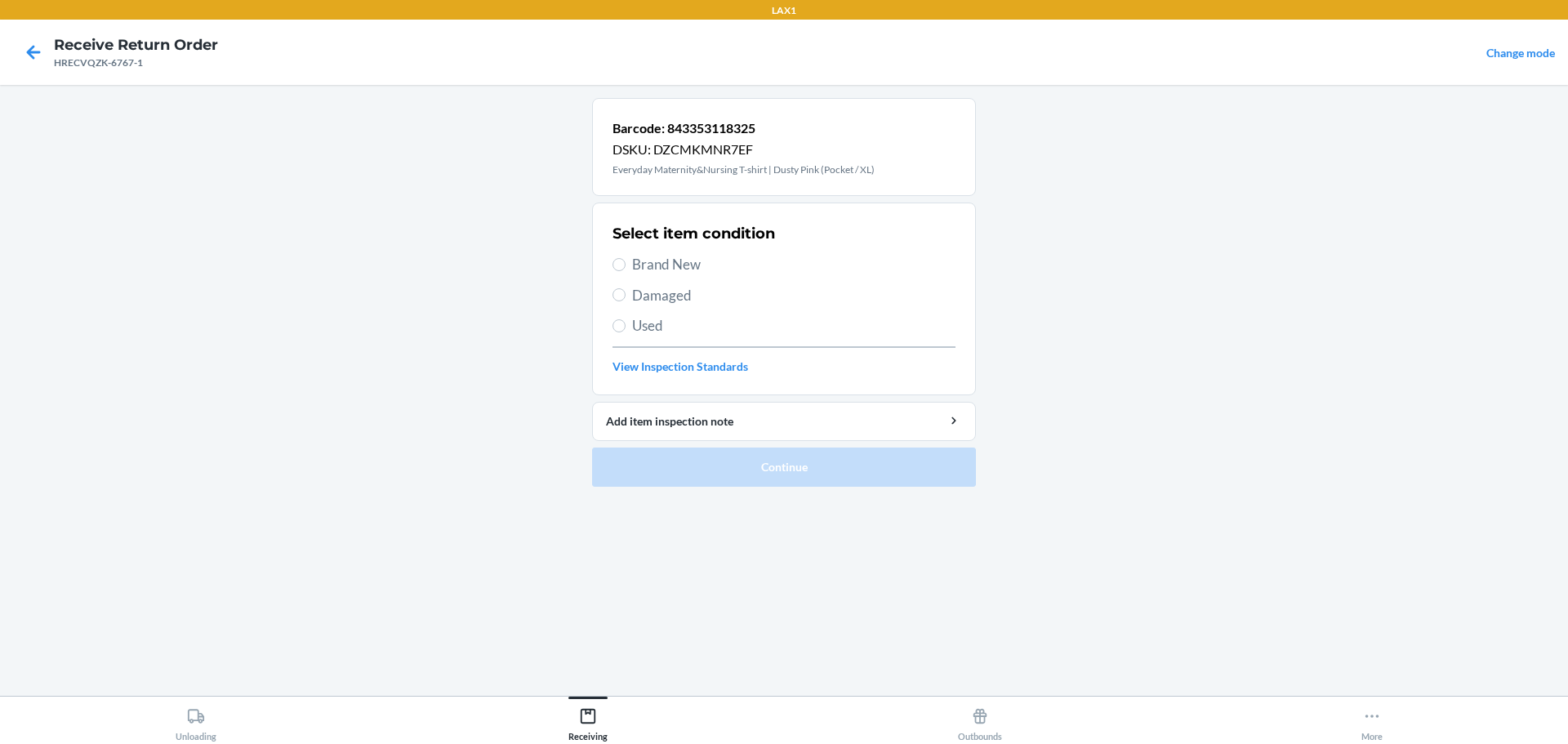
click at [685, 264] on span "Brand New" at bounding box center [793, 265] width 324 height 21
click at [626, 264] on input "Brand New" at bounding box center [619, 264] width 13 height 13
radio input "true"
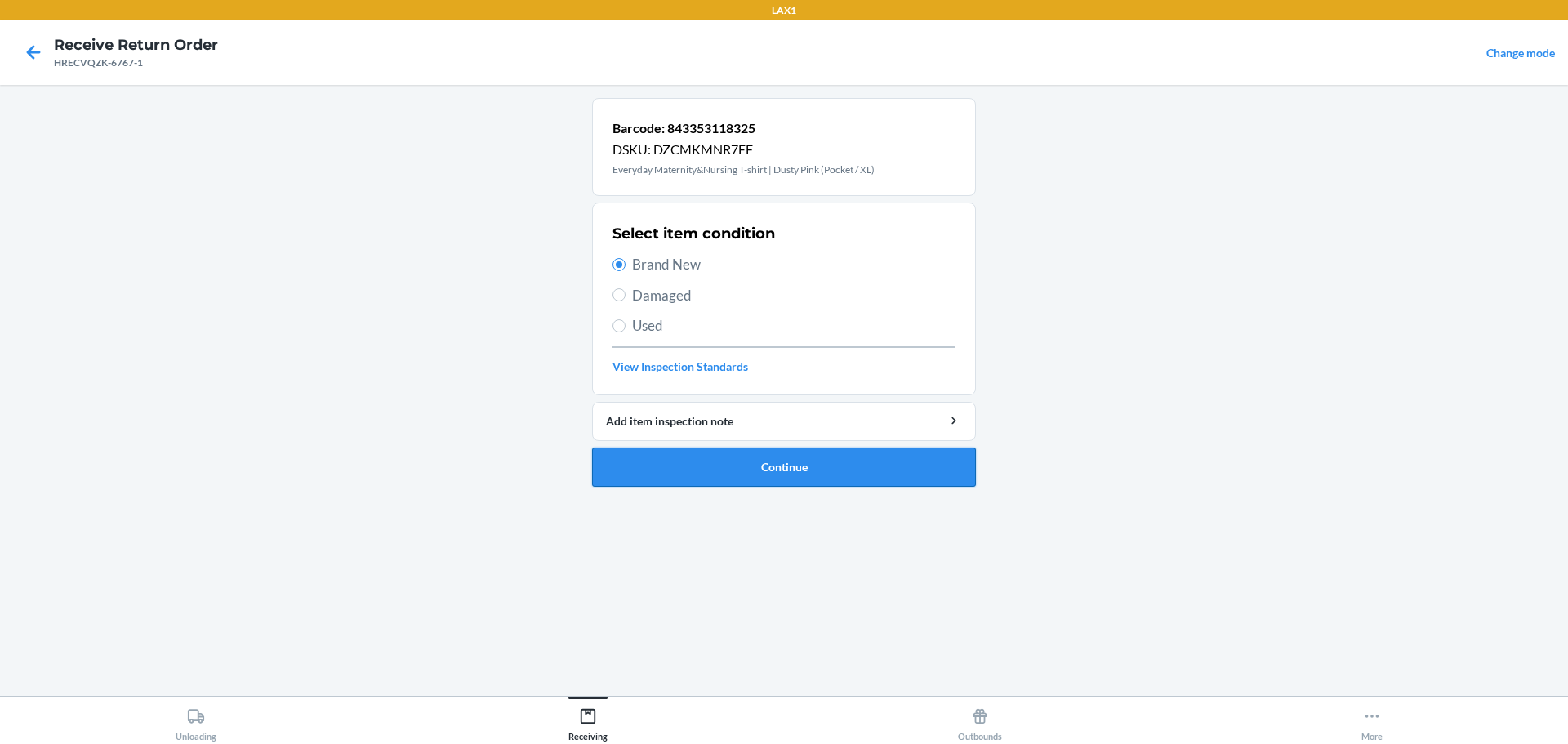
click at [742, 472] on button "Continue" at bounding box center [784, 467] width 383 height 39
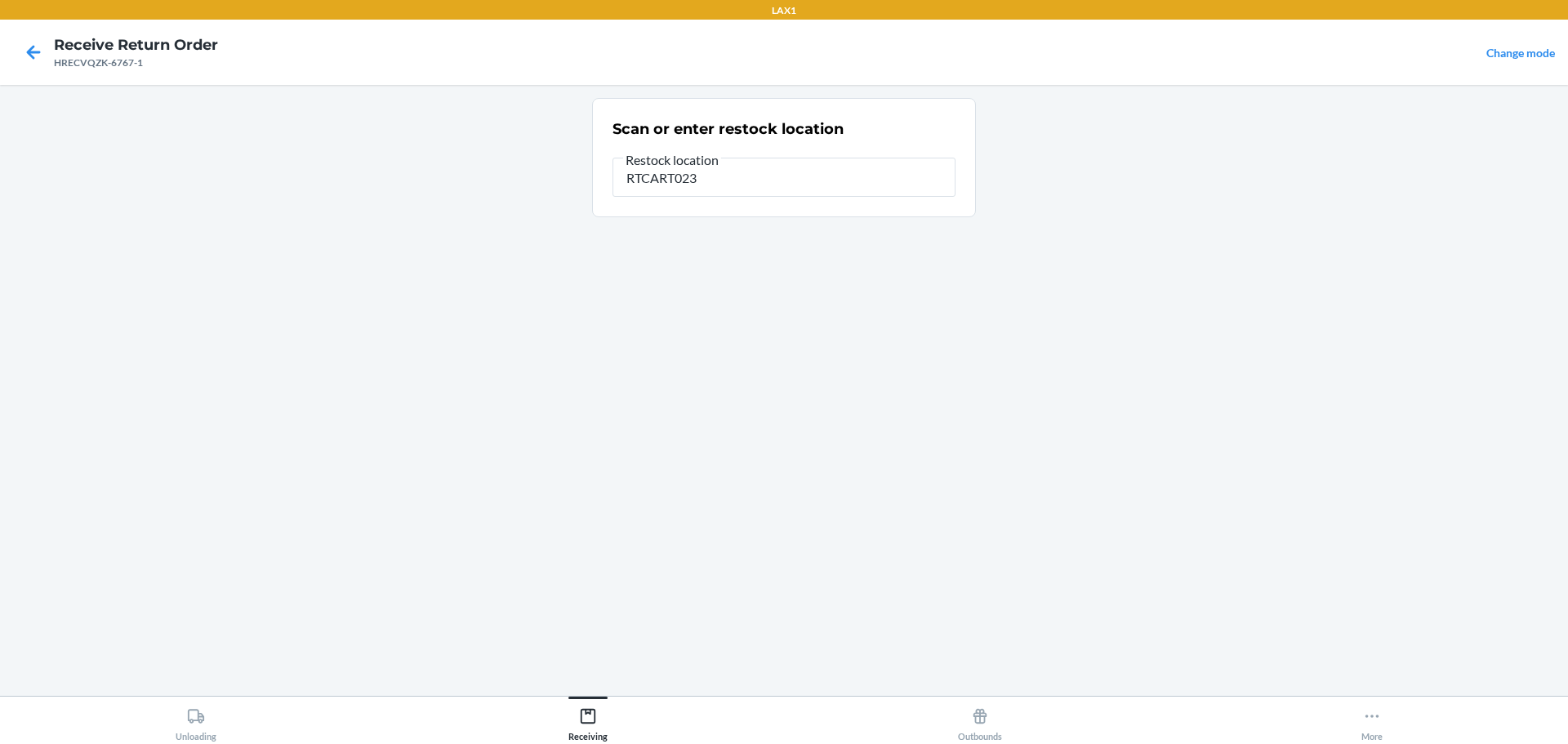
type input "RTCART023"
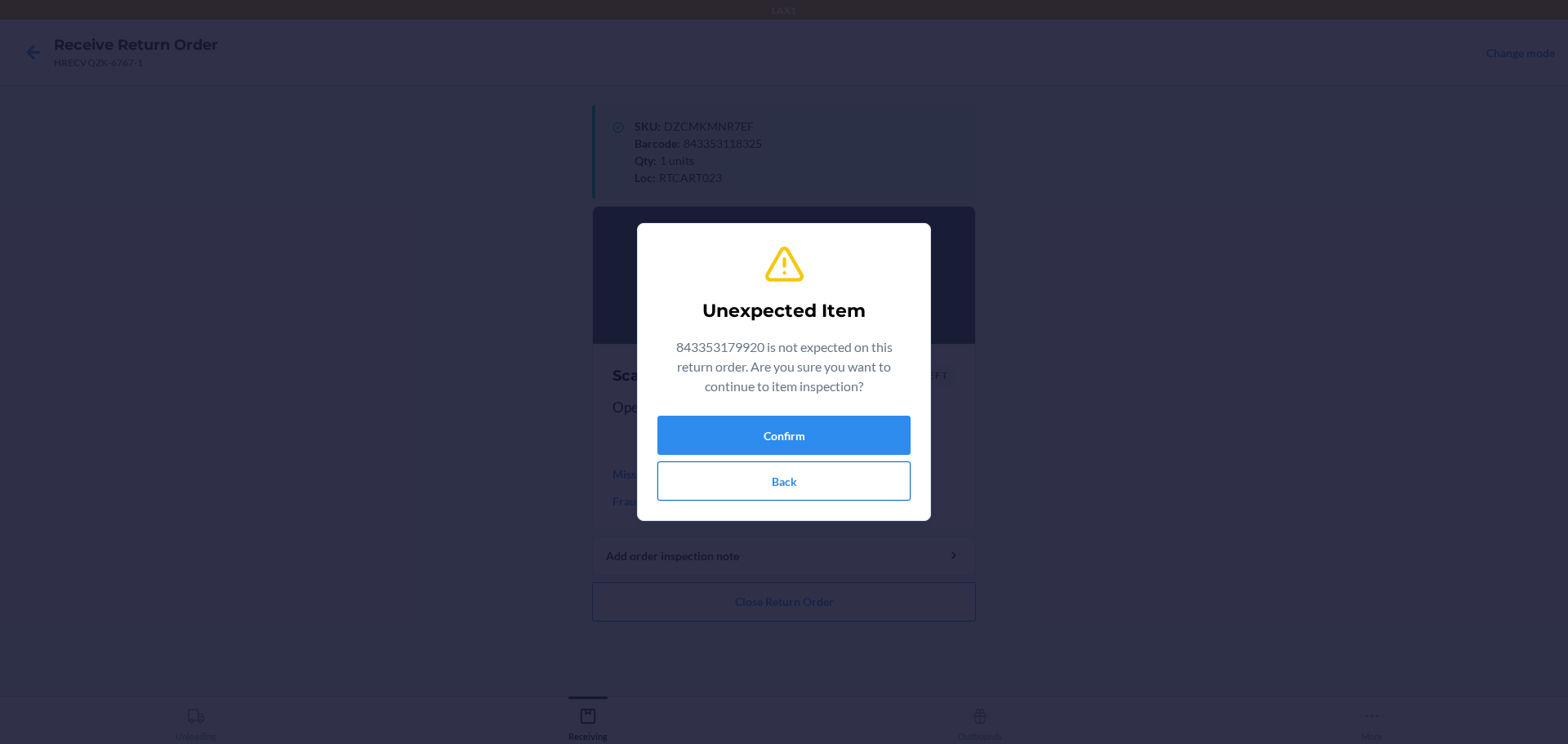
click at [775, 481] on button "Back" at bounding box center [784, 481] width 253 height 39
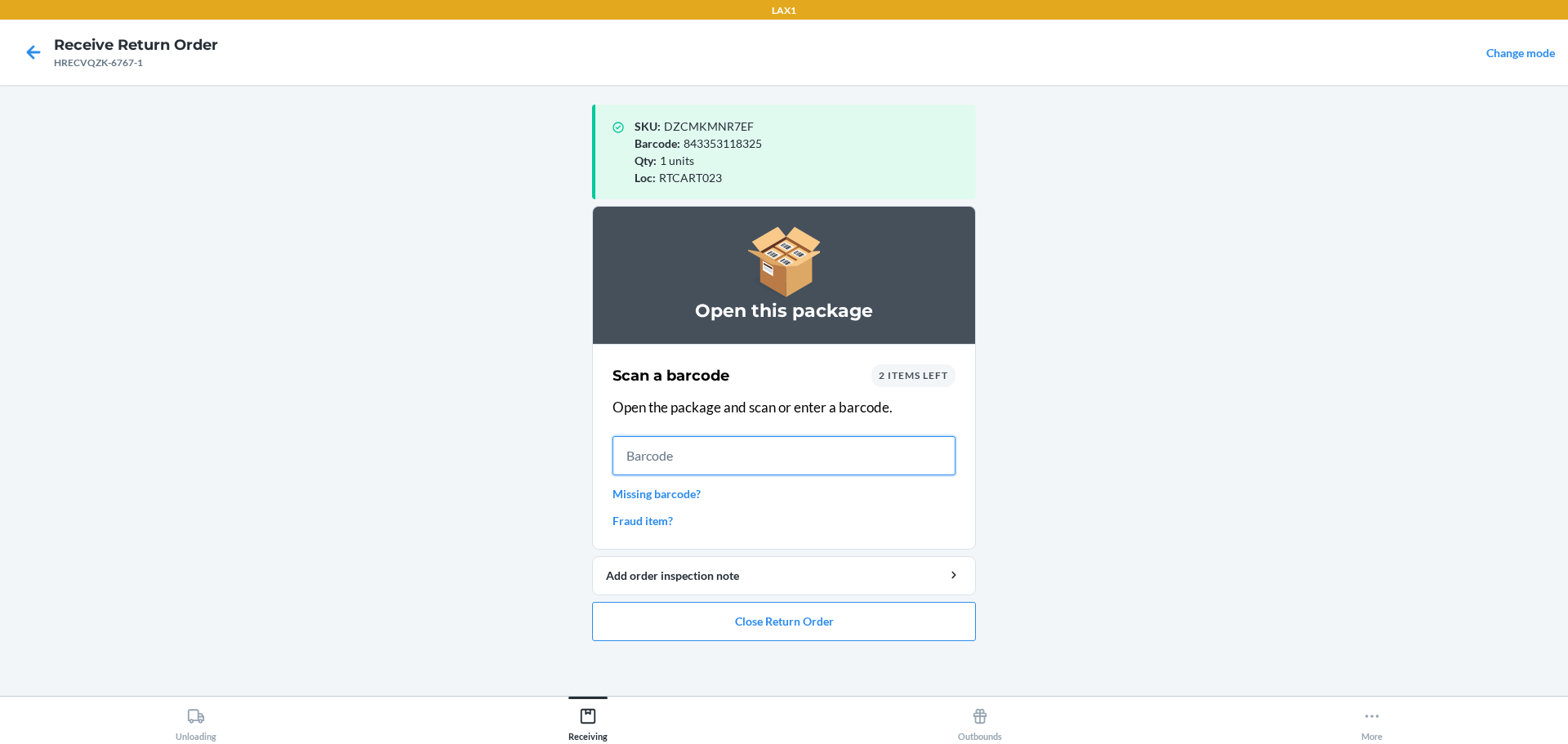
click at [759, 470] on input "text" at bounding box center [784, 455] width 343 height 39
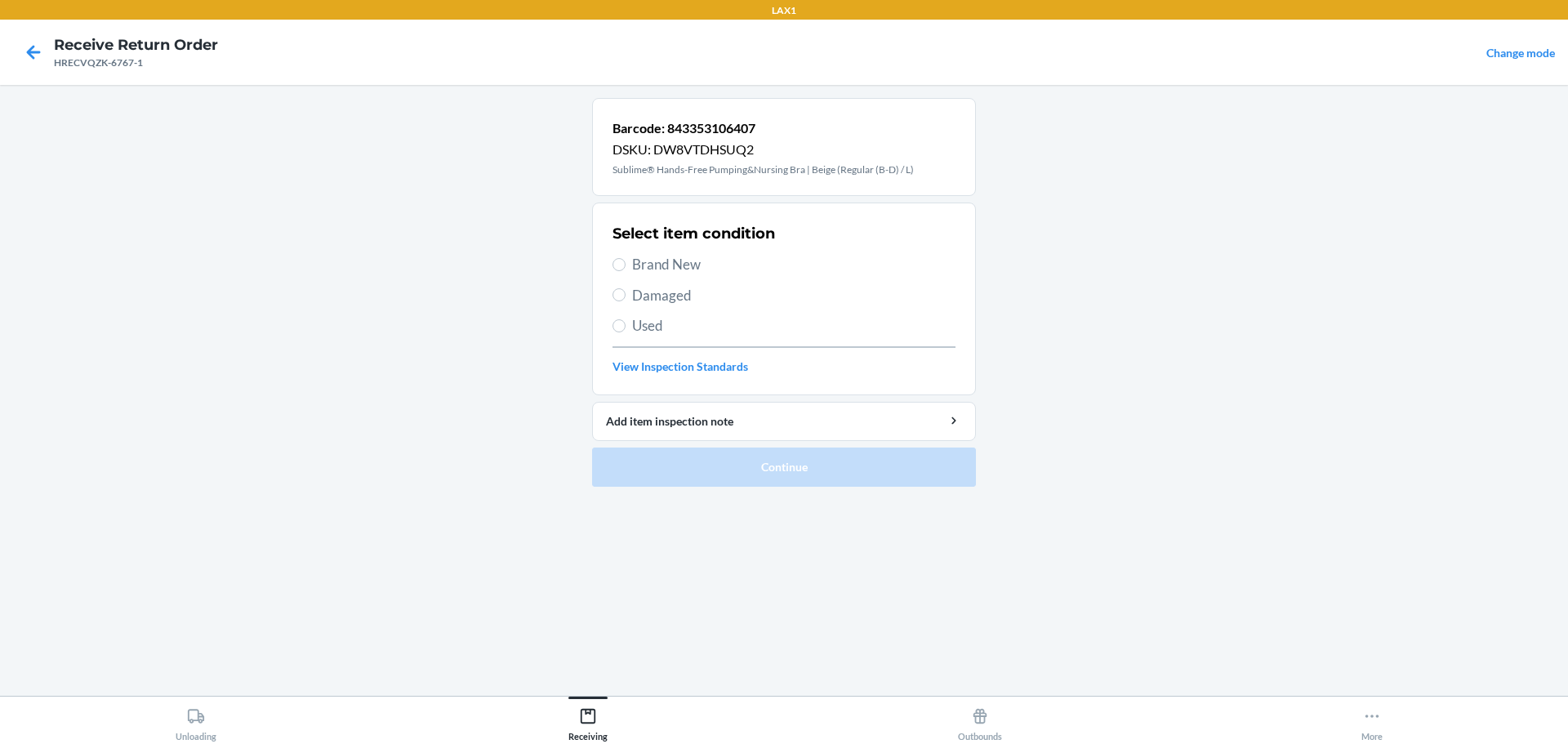
click at [654, 264] on span "Brand New" at bounding box center [793, 265] width 324 height 21
click at [626, 264] on input "Brand New" at bounding box center [619, 264] width 13 height 13
radio input "true"
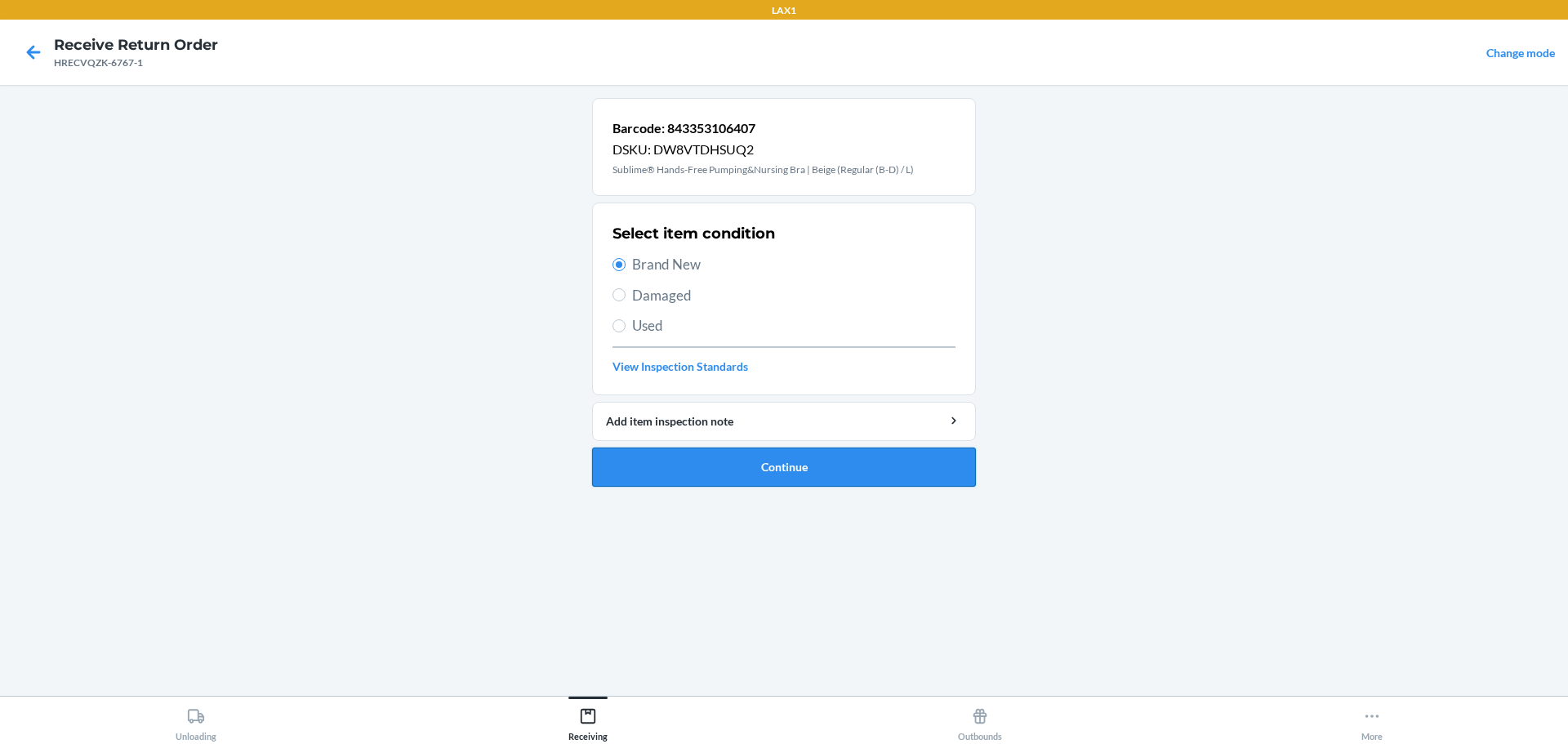
click at [799, 478] on button "Continue" at bounding box center [784, 467] width 383 height 39
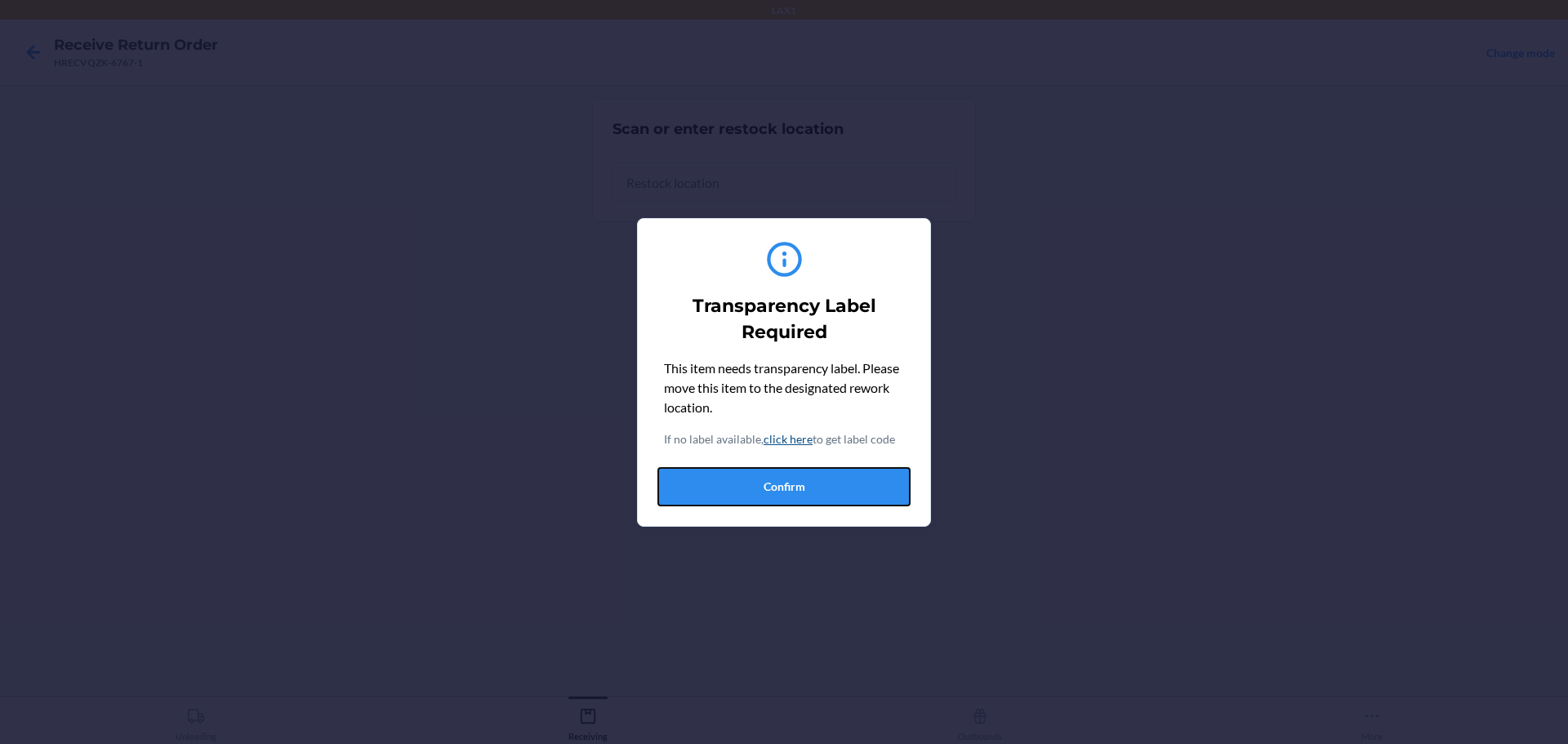
click at [756, 489] on button "Confirm" at bounding box center [784, 487] width 253 height 39
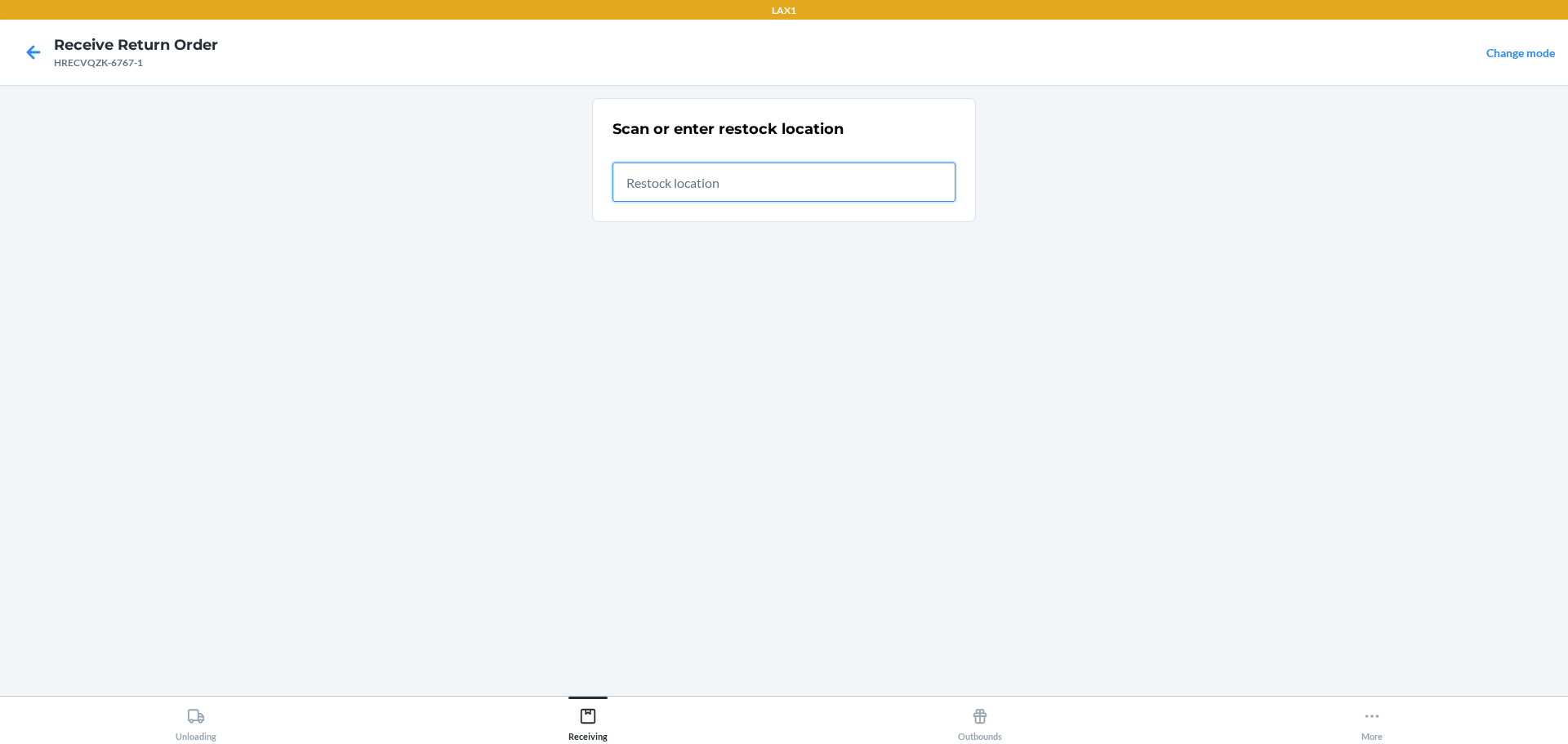
click at [743, 187] on input "text" at bounding box center [784, 182] width 343 height 39
type input "RTCART023"
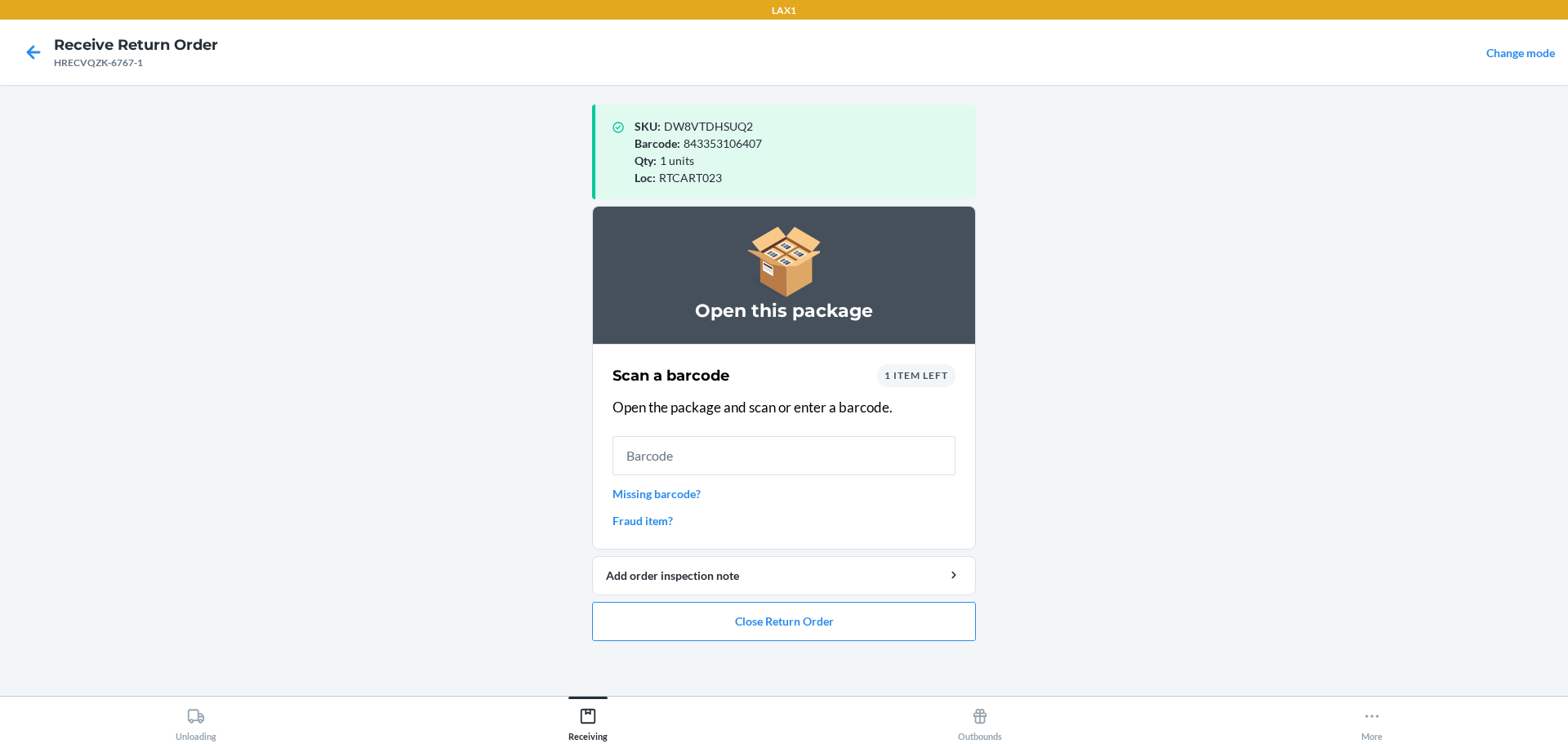
click at [801, 461] on input "text" at bounding box center [784, 455] width 343 height 39
click at [677, 491] on link "Missing barcode?" at bounding box center [784, 494] width 343 height 17
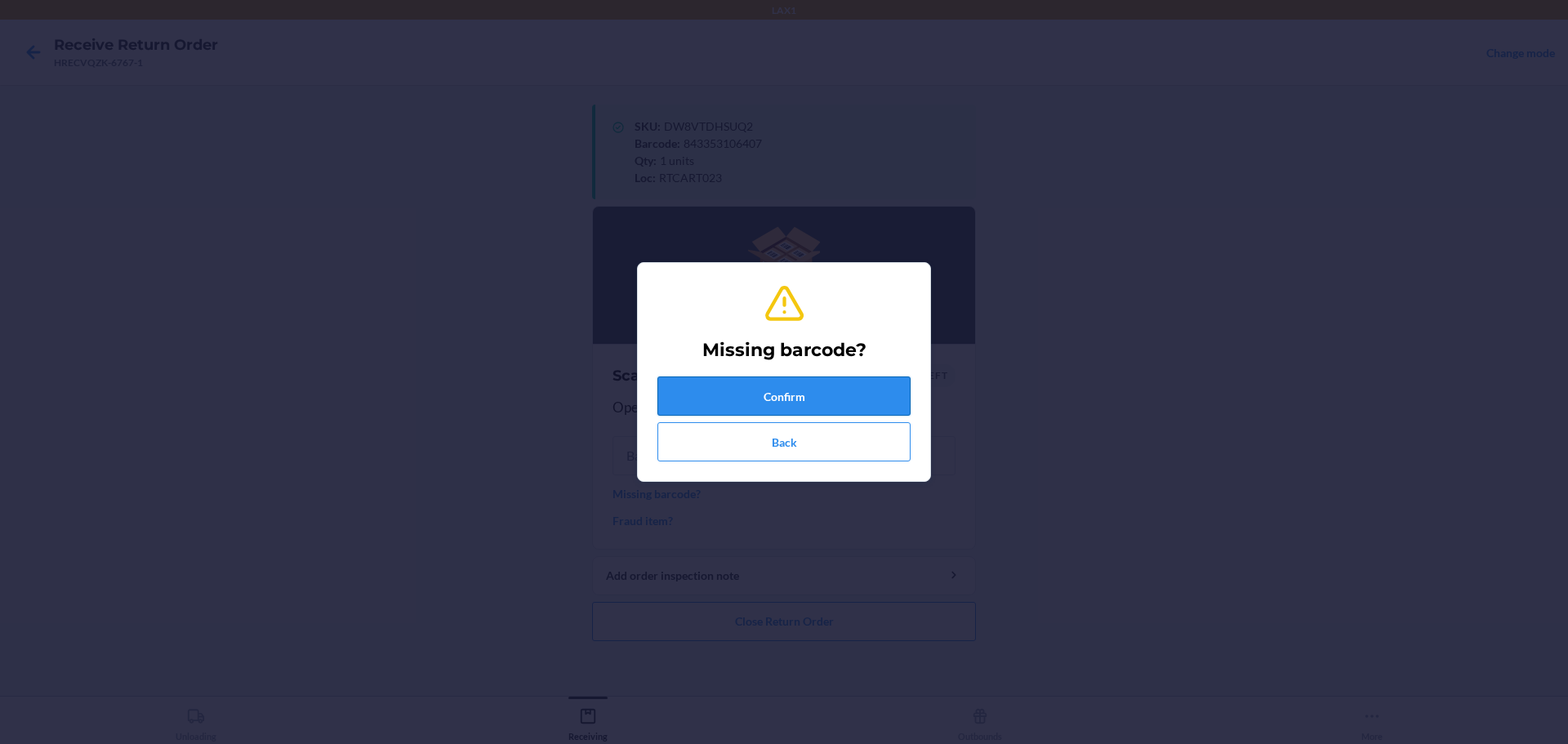
click at [811, 390] on button "Confirm" at bounding box center [784, 396] width 253 height 39
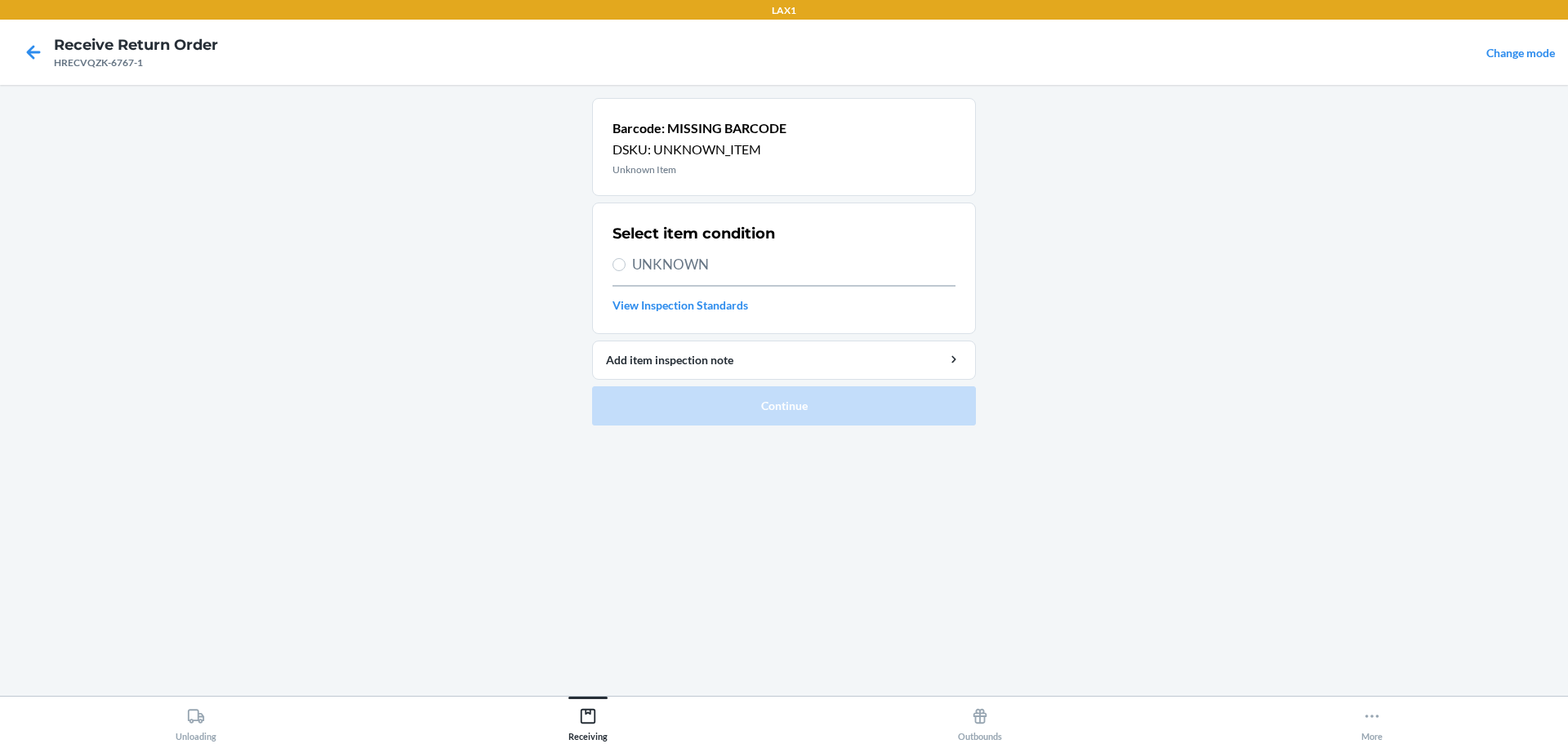
click at [718, 255] on span "UNKNOWN" at bounding box center [793, 265] width 324 height 21
click at [626, 258] on input "UNKNOWN" at bounding box center [619, 264] width 13 height 13
radio input "true"
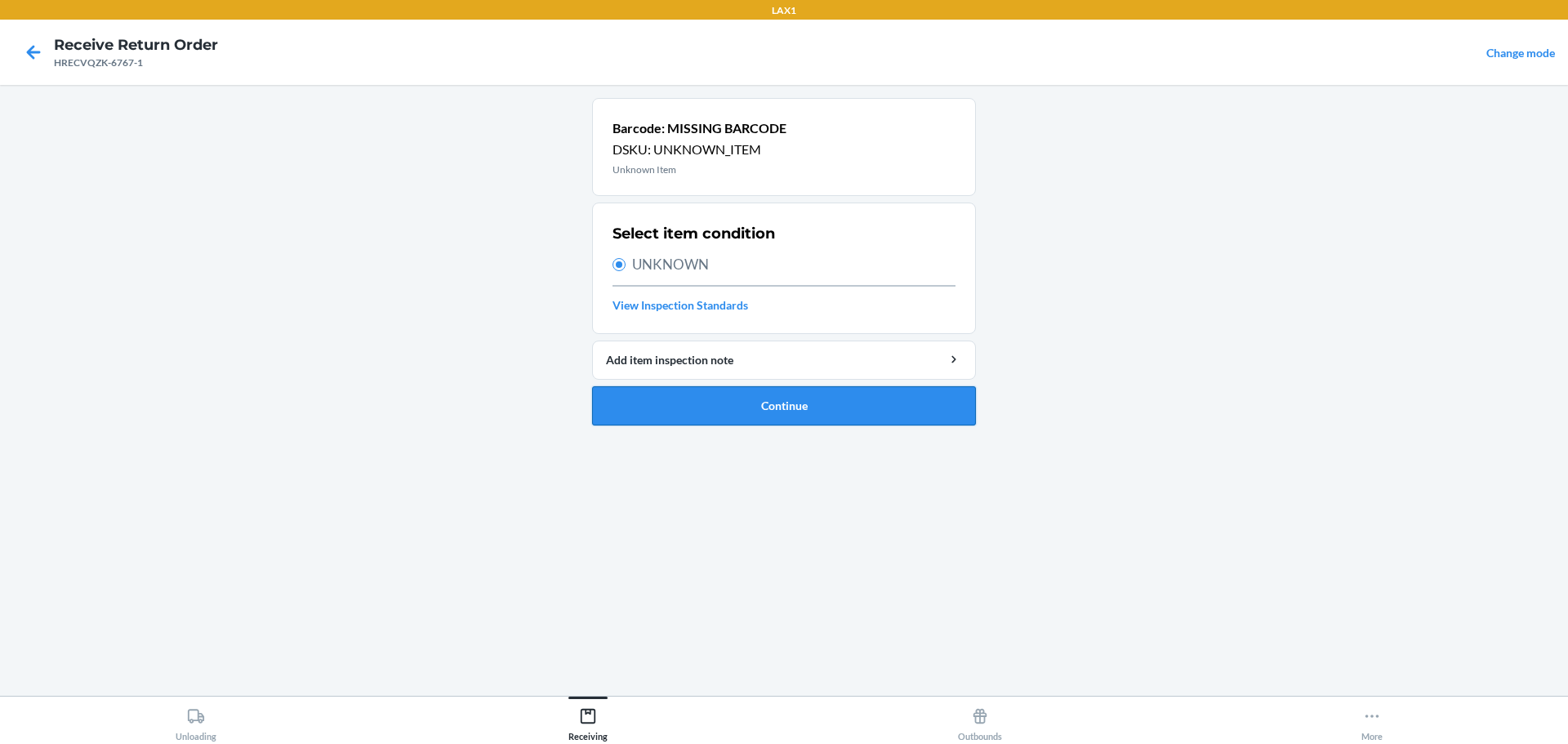
click at [739, 408] on button "Continue" at bounding box center [784, 406] width 383 height 39
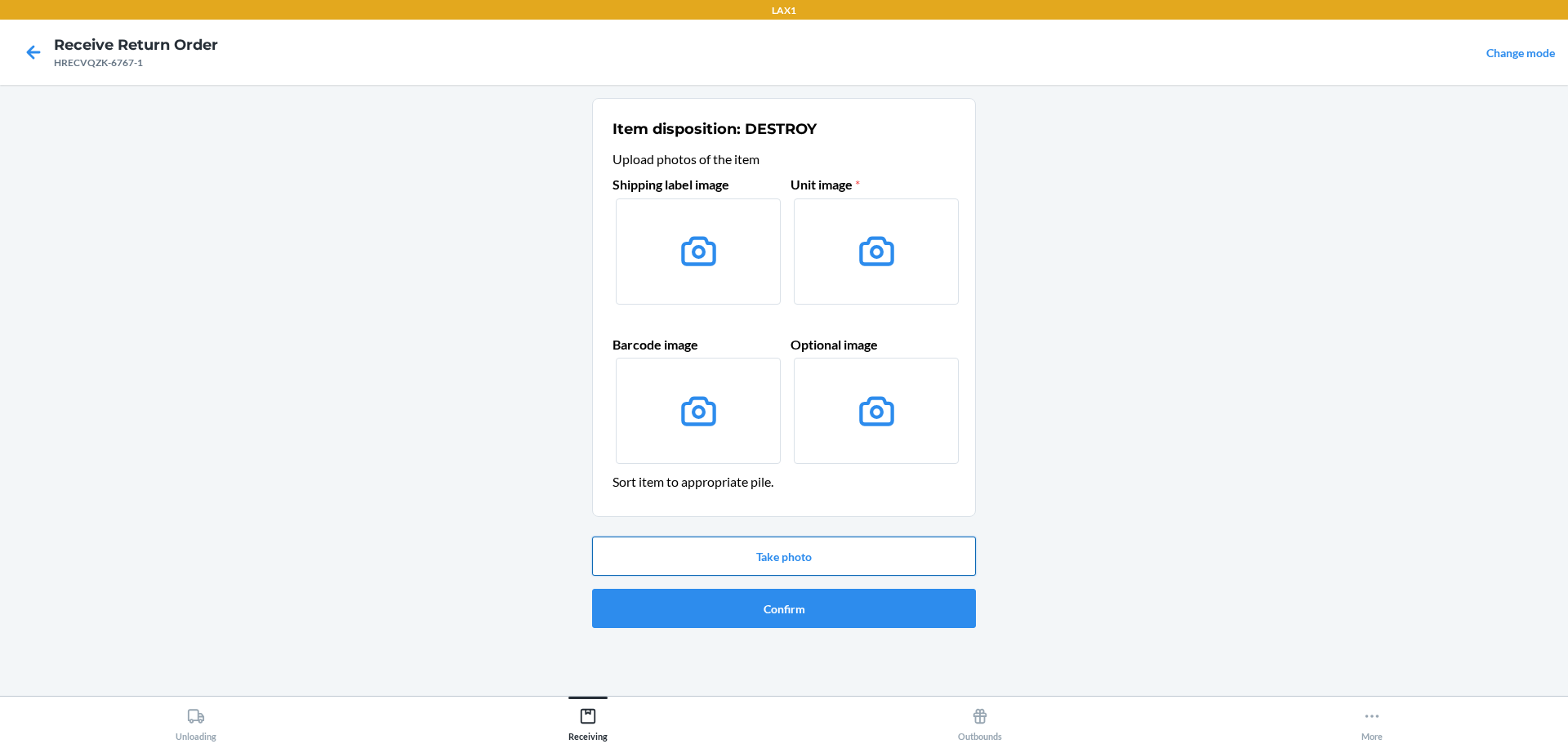
click at [766, 553] on button "Take photo" at bounding box center [784, 557] width 383 height 39
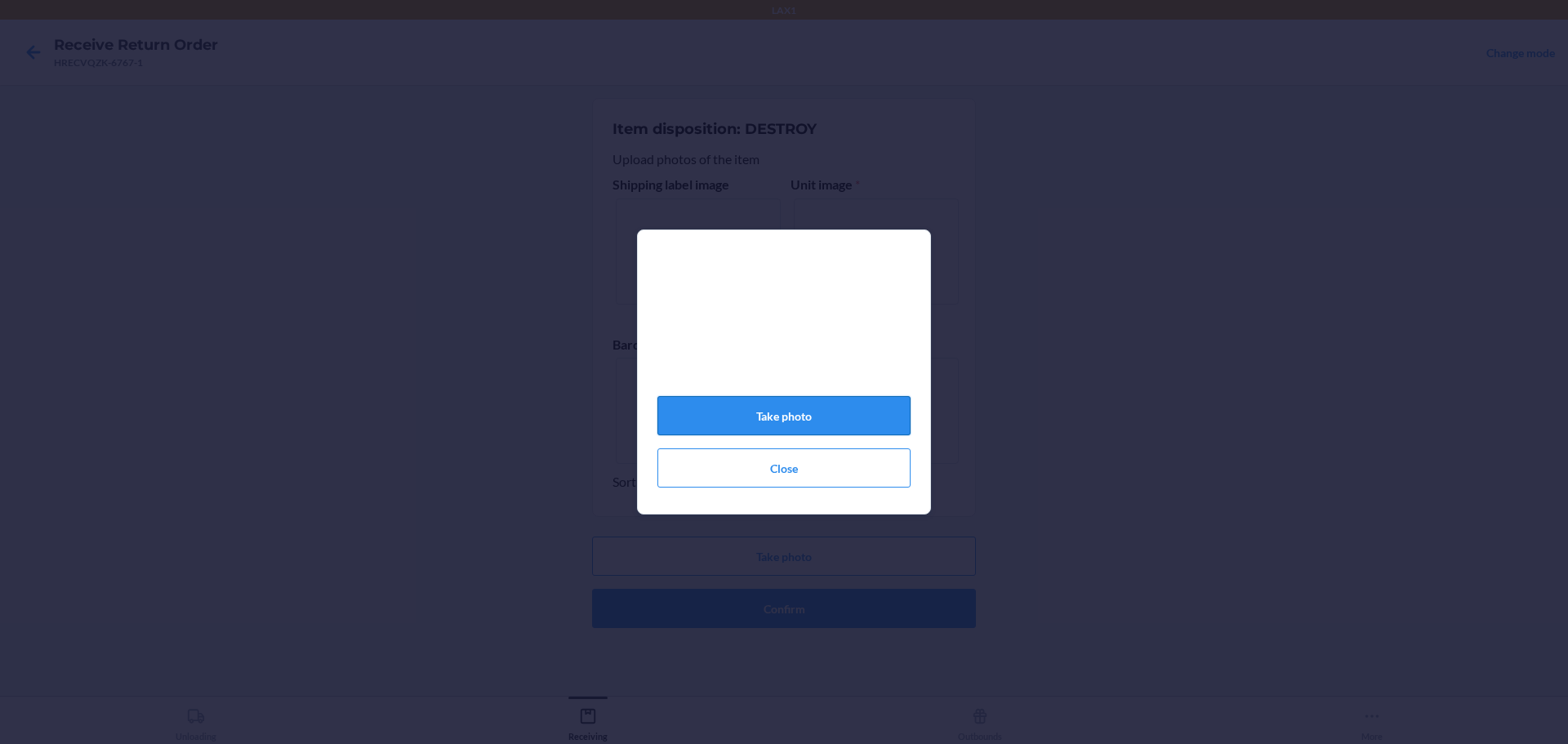
click at [812, 421] on button "Take photo" at bounding box center [784, 416] width 253 height 39
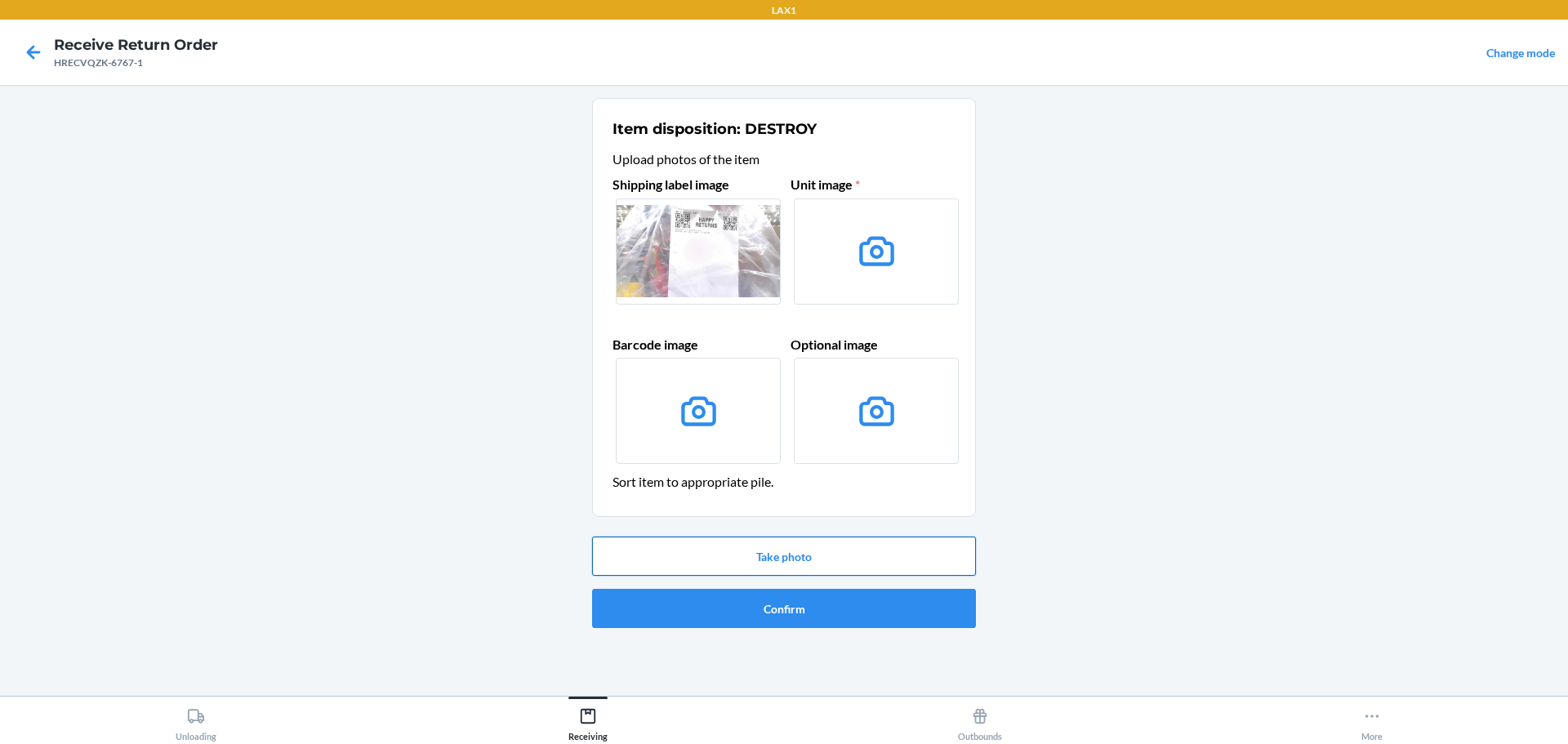
click at [814, 560] on button "Take photo" at bounding box center [784, 557] width 383 height 39
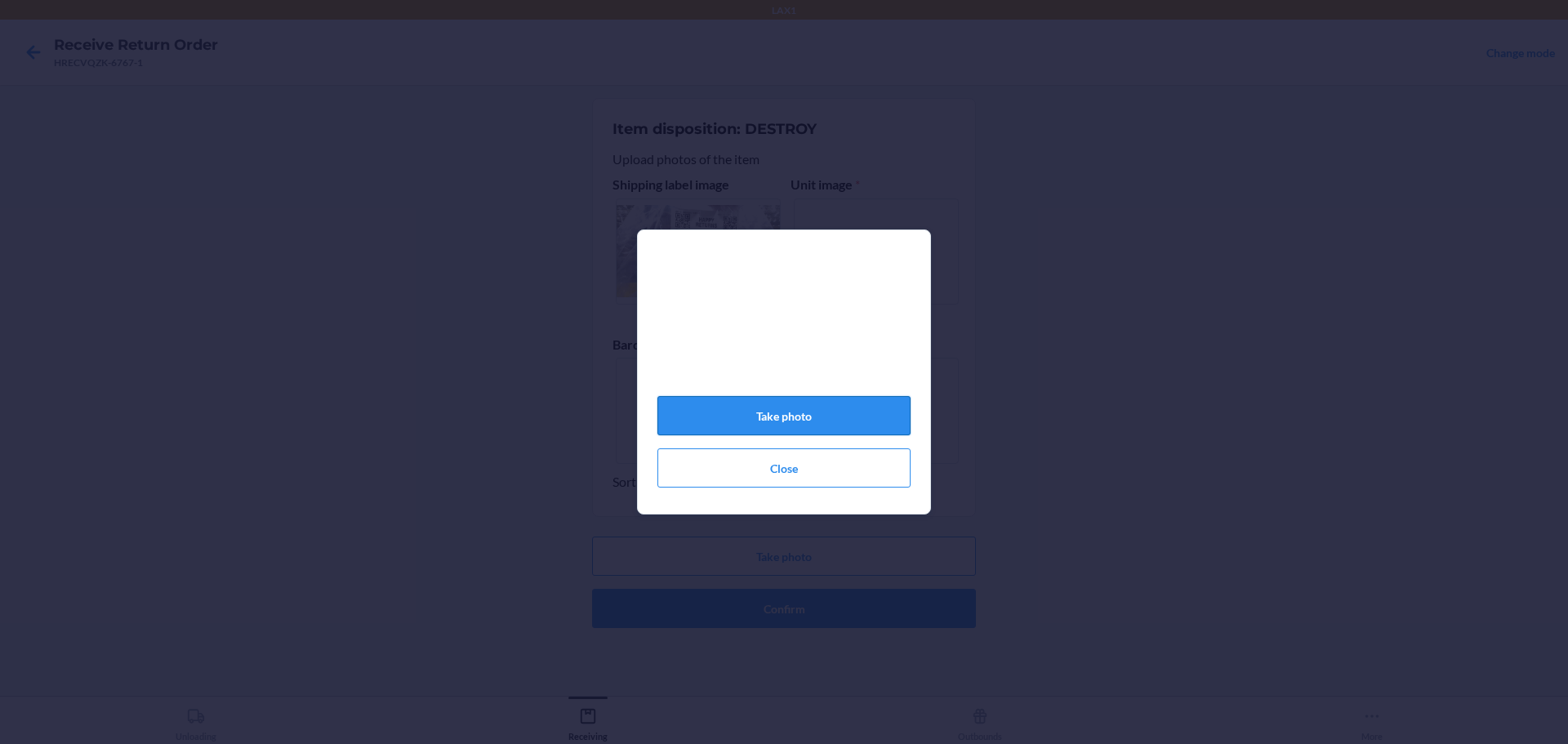
click at [816, 430] on button "Take photo" at bounding box center [784, 416] width 253 height 39
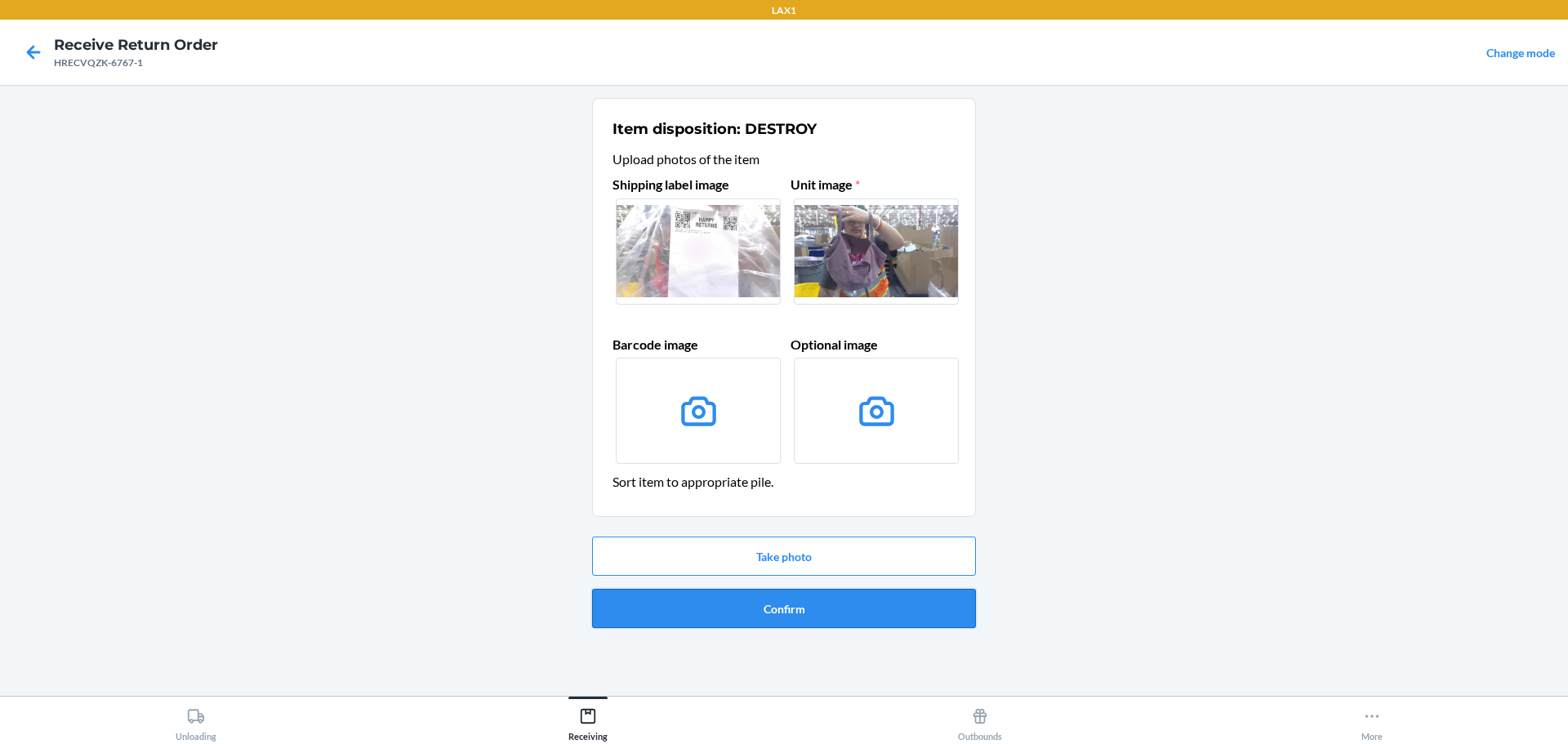
click at [833, 607] on button "Confirm" at bounding box center [784, 609] width 383 height 39
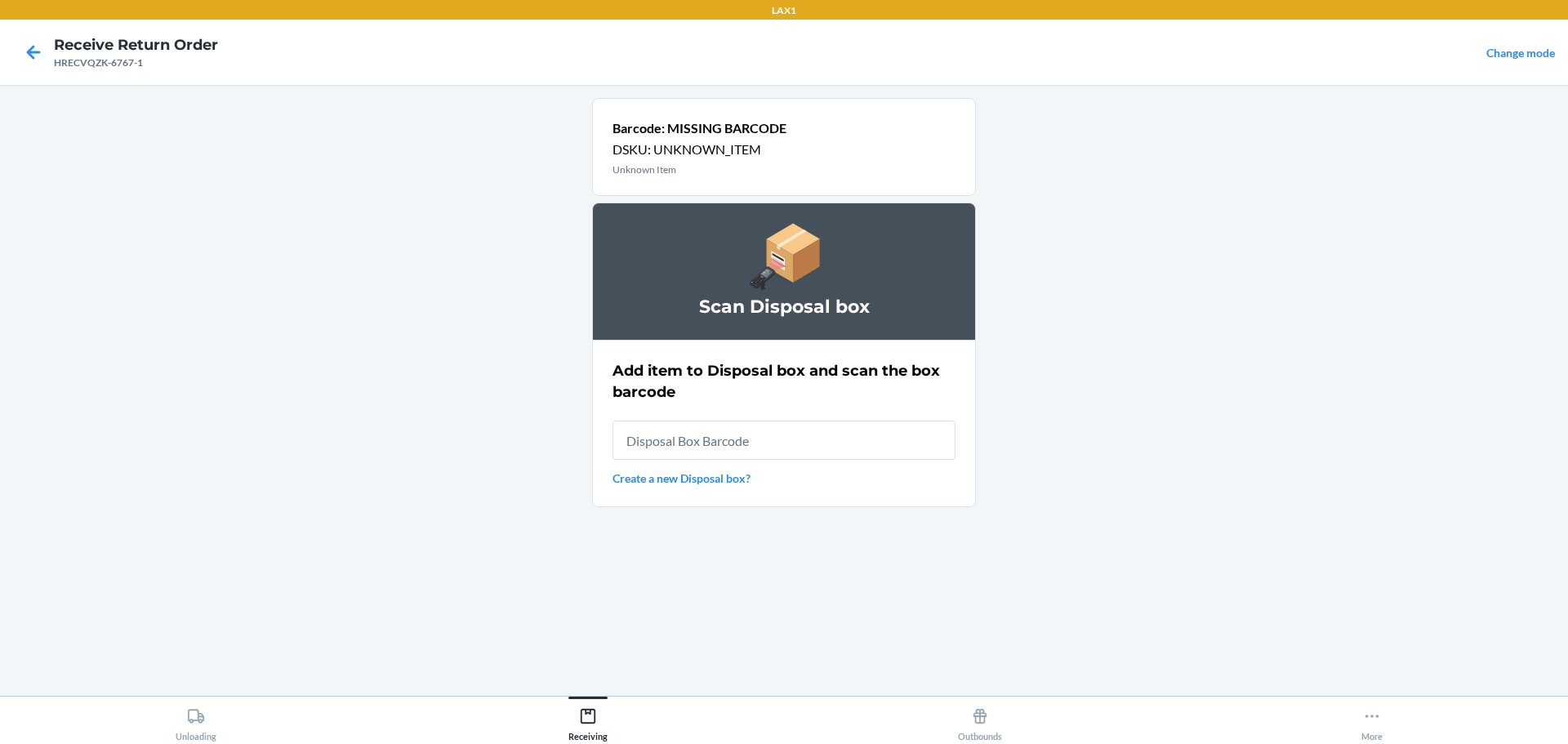
click at [822, 454] on input "text" at bounding box center [784, 440] width 343 height 39
type input "RB0000019D0"
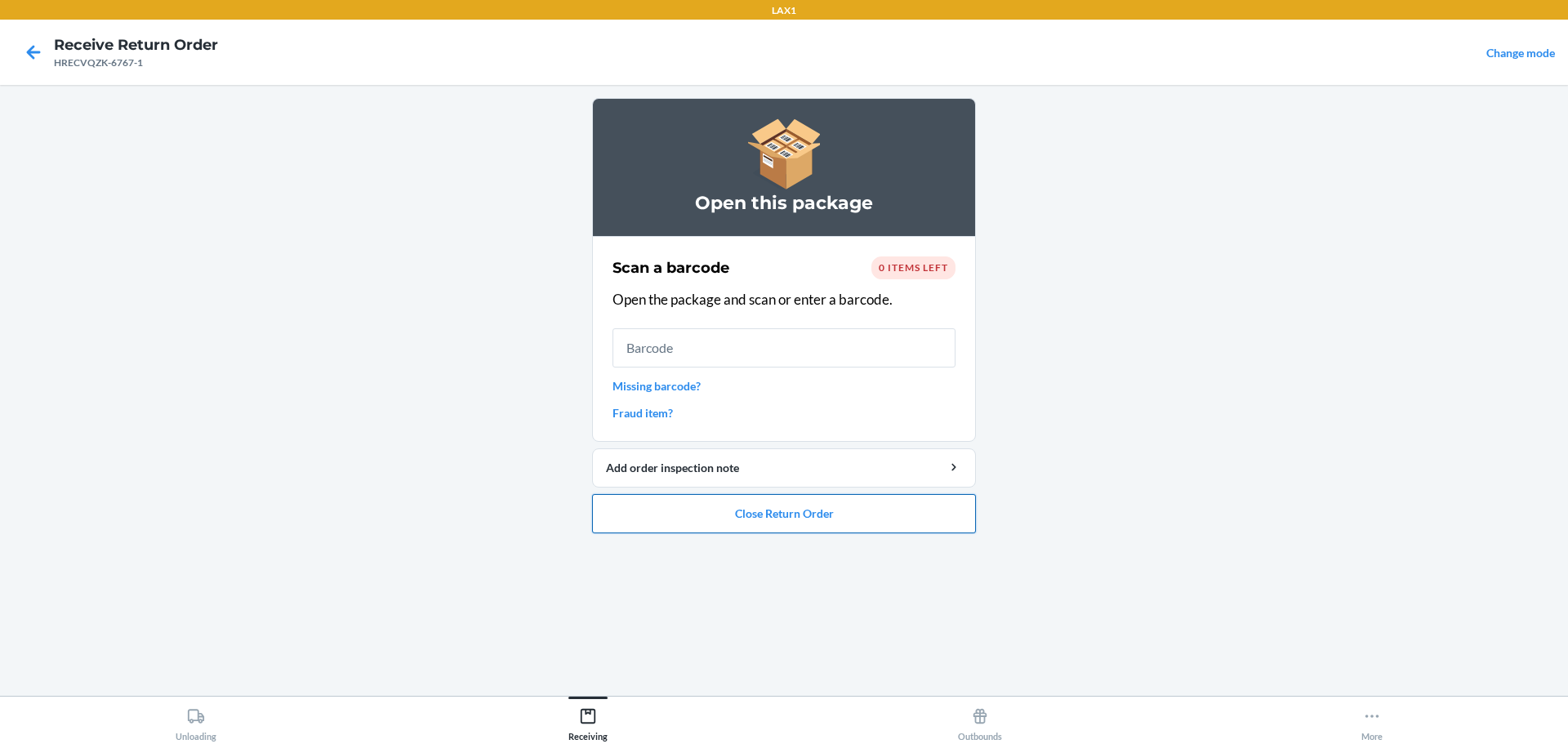
click at [787, 515] on button "Close Return Order" at bounding box center [784, 514] width 383 height 39
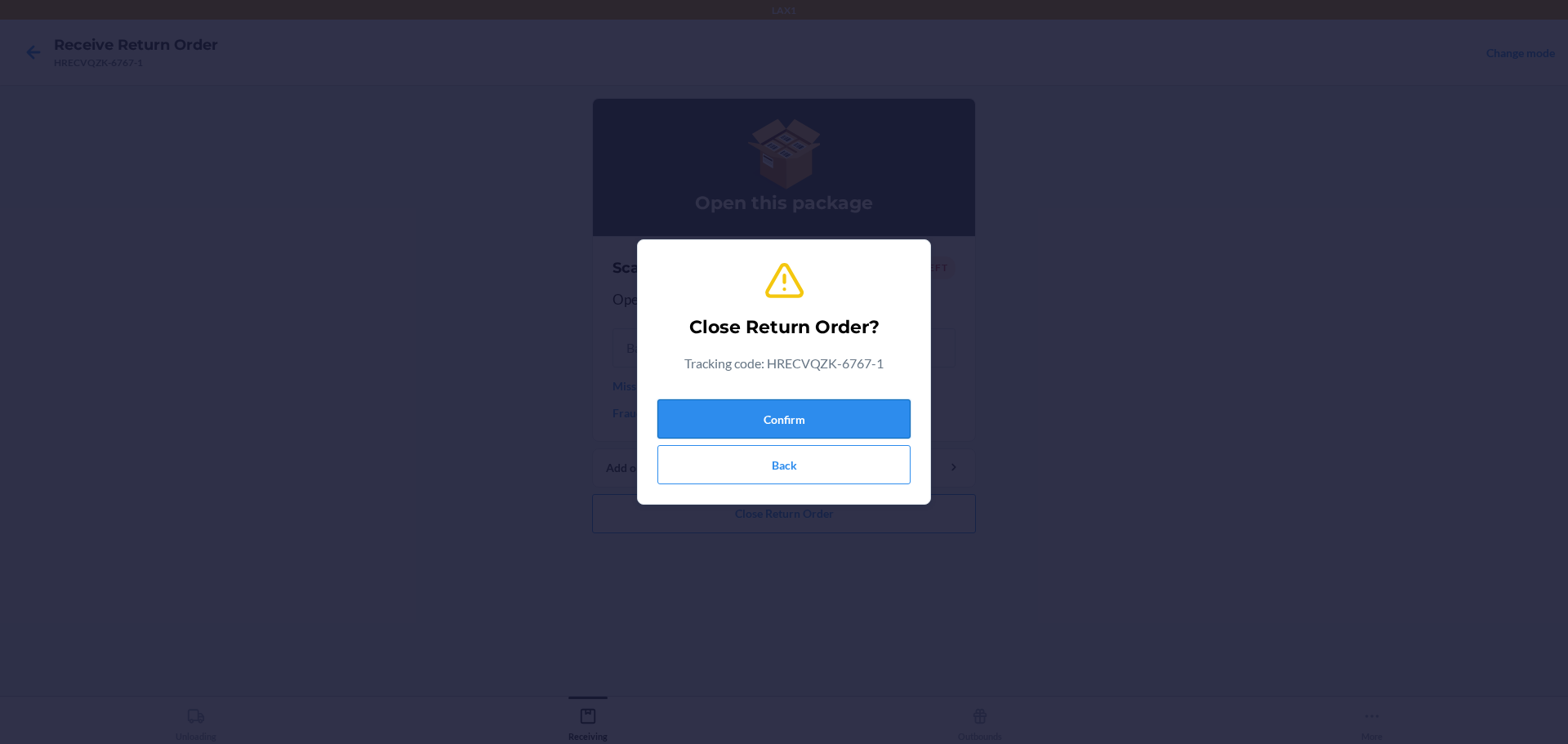
click at [794, 430] on button "Confirm" at bounding box center [784, 420] width 253 height 39
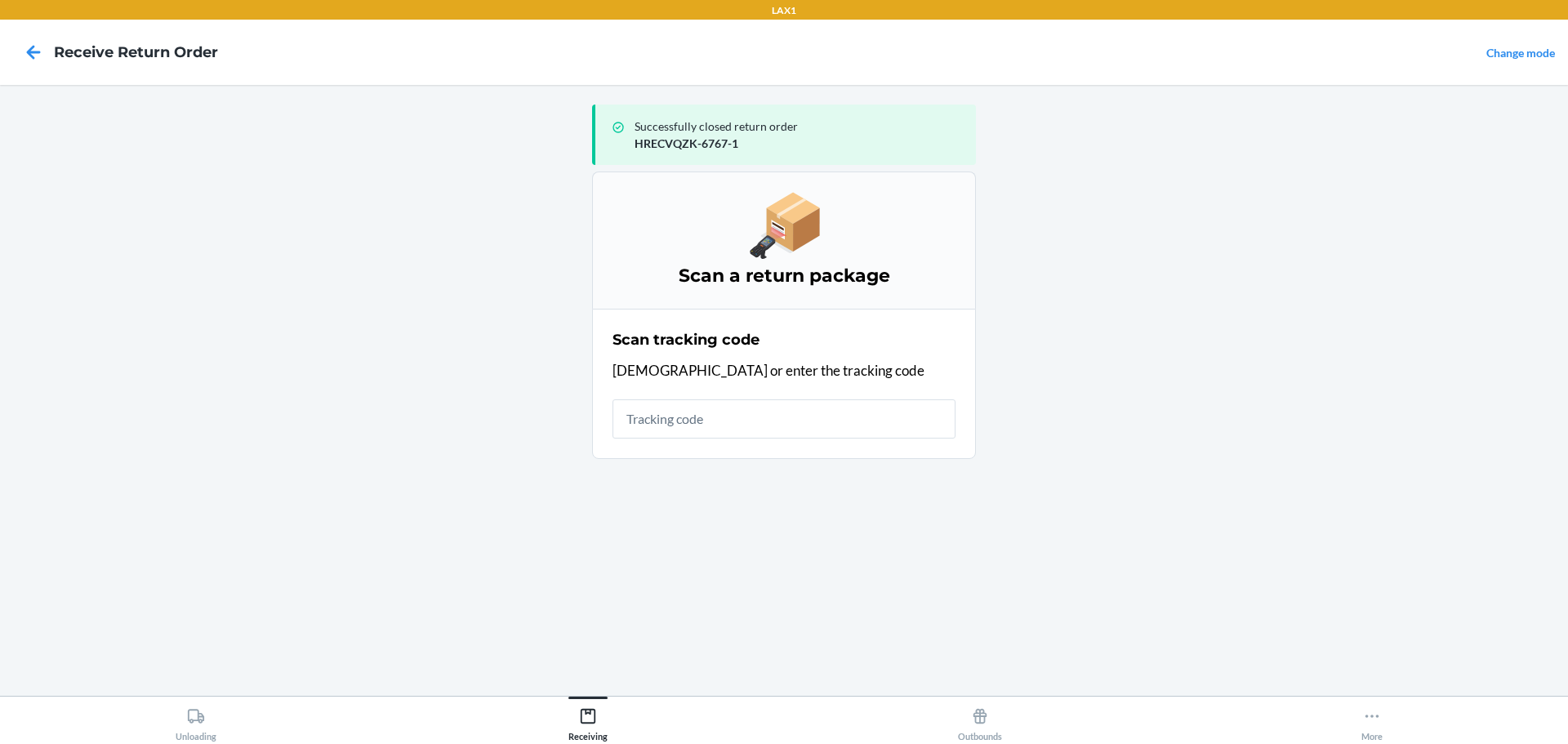
click at [847, 439] on div "Scan tracking code Scan or enter the tracking code" at bounding box center [784, 384] width 343 height 119
click at [856, 425] on input "text" at bounding box center [784, 420] width 343 height 39
type input "420924089400136208303367"
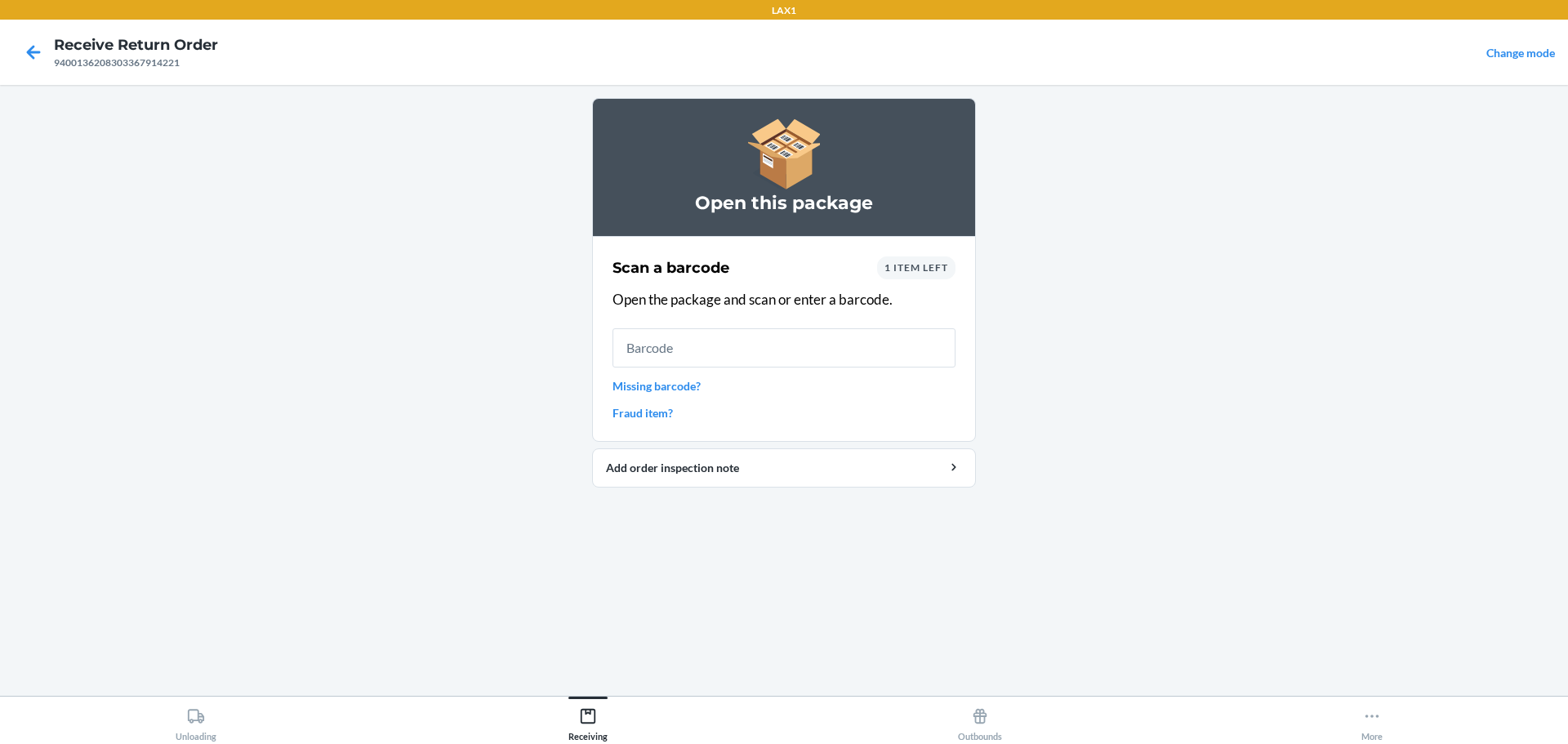
click at [855, 342] on input "text" at bounding box center [784, 348] width 343 height 39
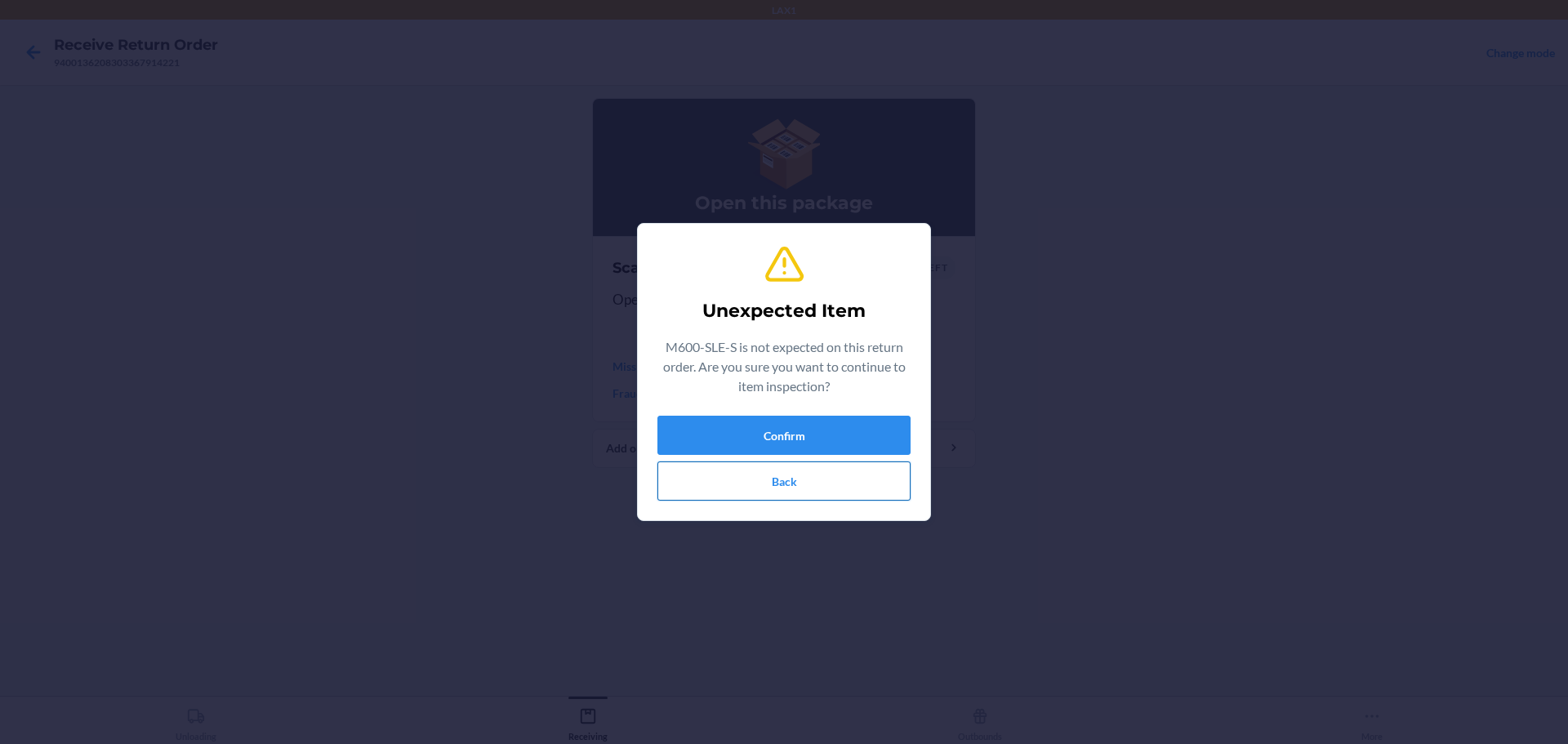
click at [860, 478] on button "Back" at bounding box center [784, 481] width 253 height 39
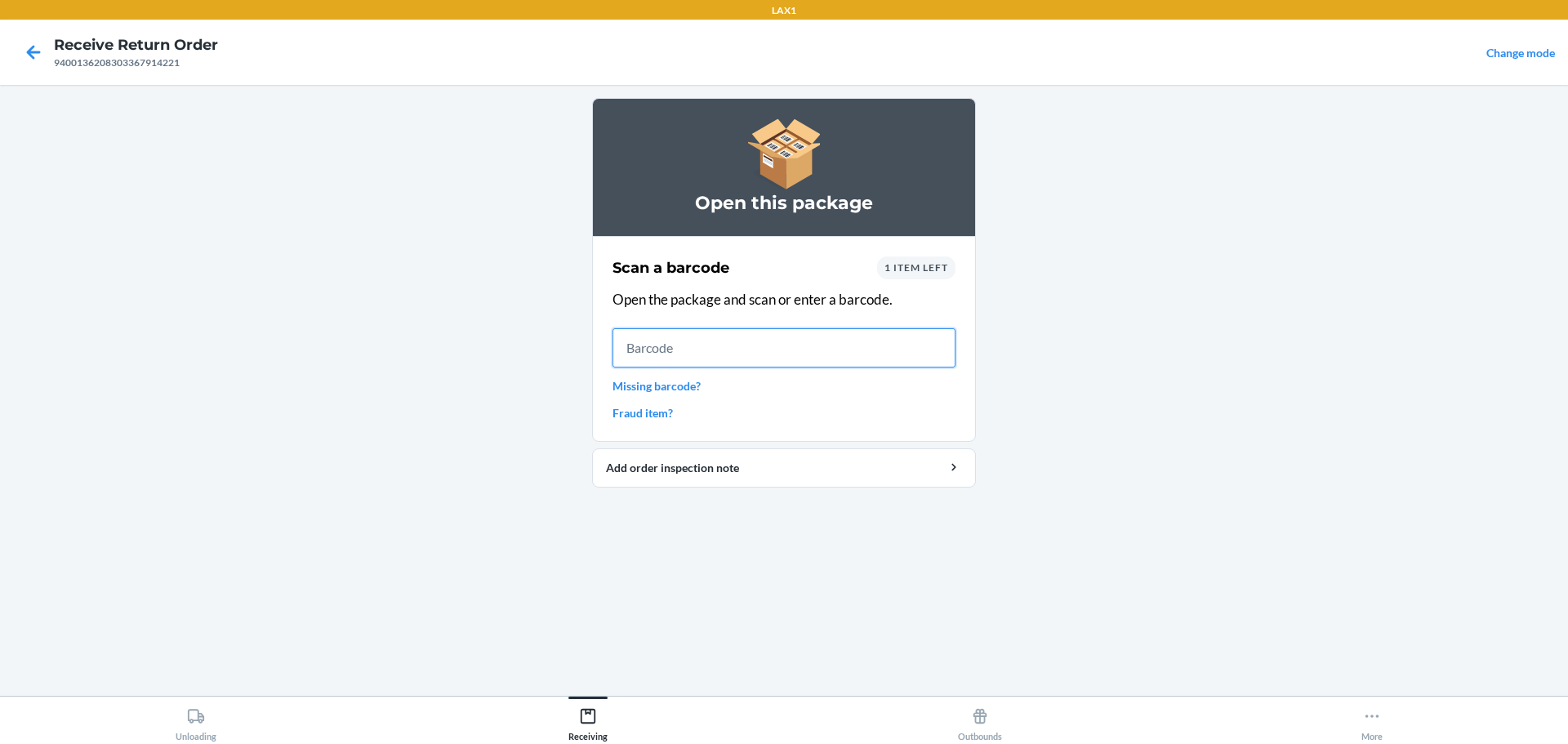
click at [792, 330] on input "text" at bounding box center [784, 348] width 343 height 39
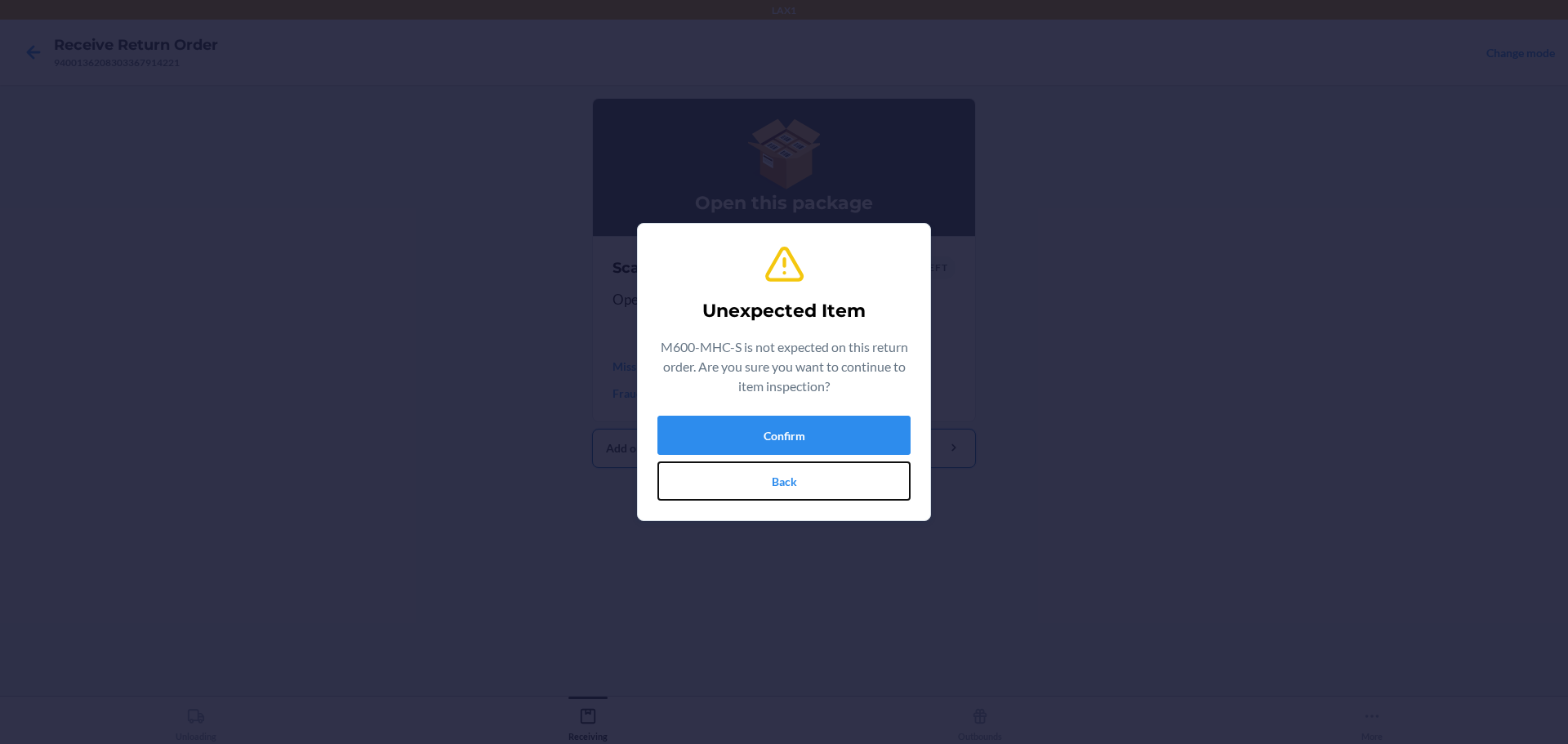
click at [827, 464] on button "Back" at bounding box center [784, 481] width 253 height 39
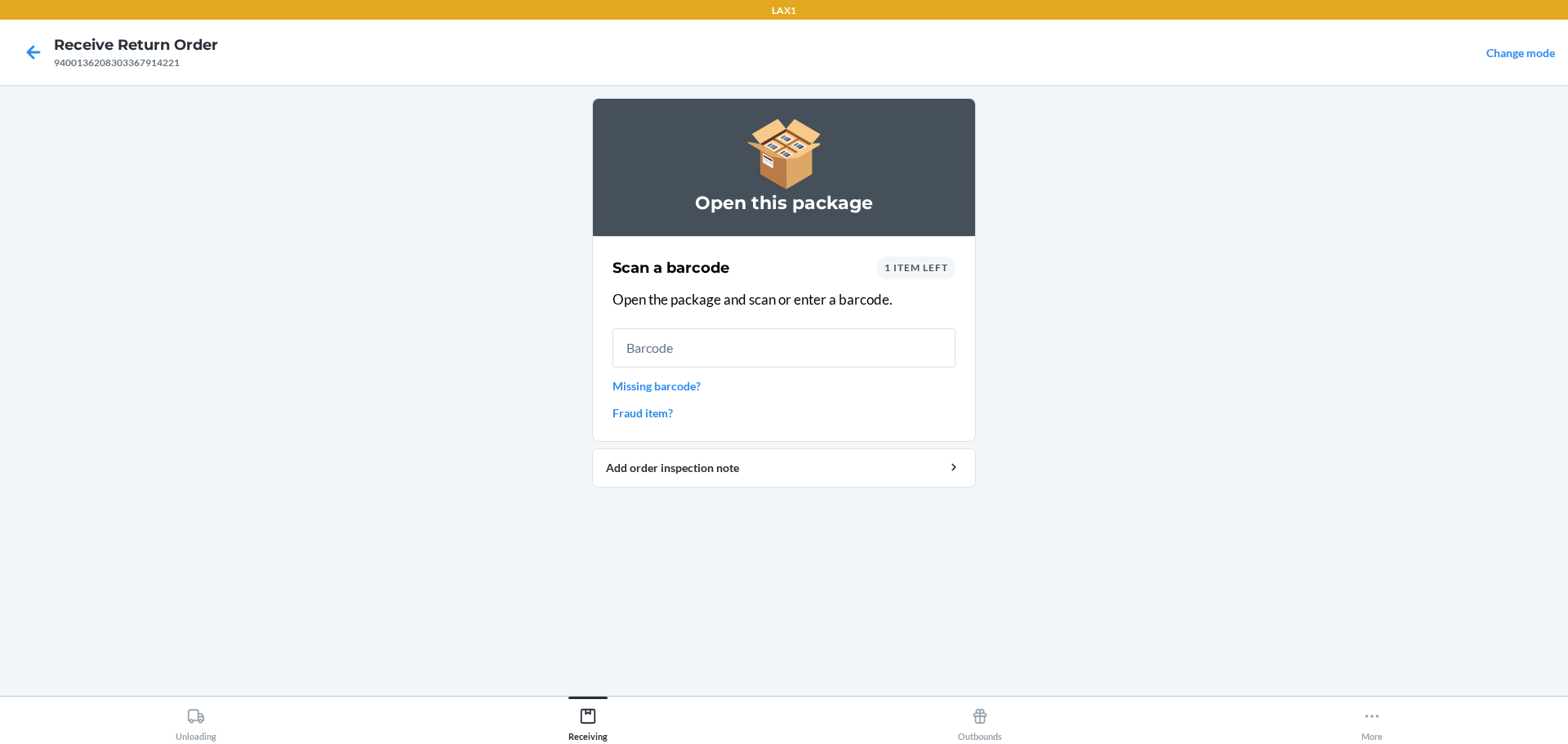
click at [924, 269] on span "1 item left" at bounding box center [916, 267] width 63 height 12
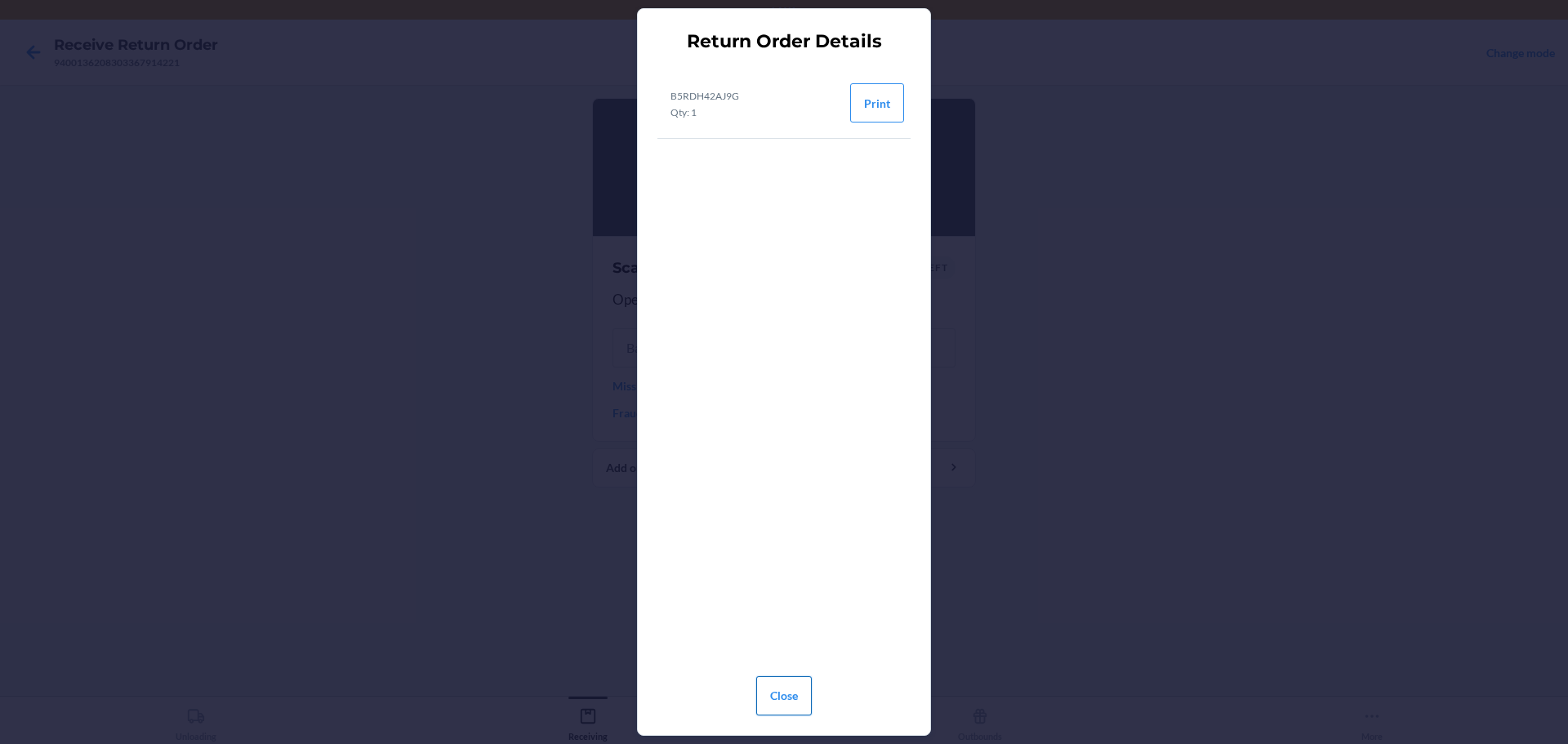
click at [791, 693] on button "Close" at bounding box center [783, 696] width 56 height 39
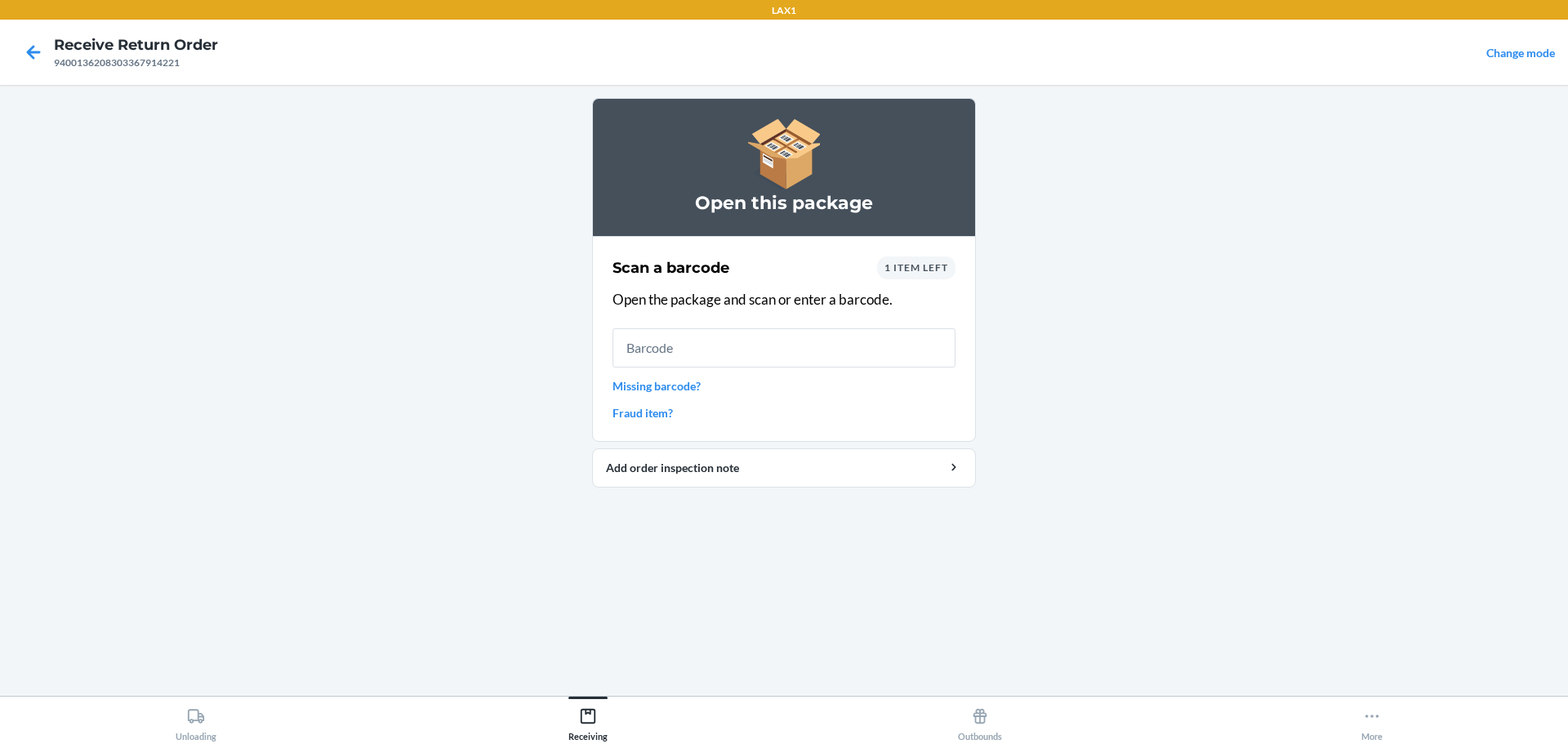
click at [940, 274] on div "1 item left" at bounding box center [917, 268] width 79 height 23
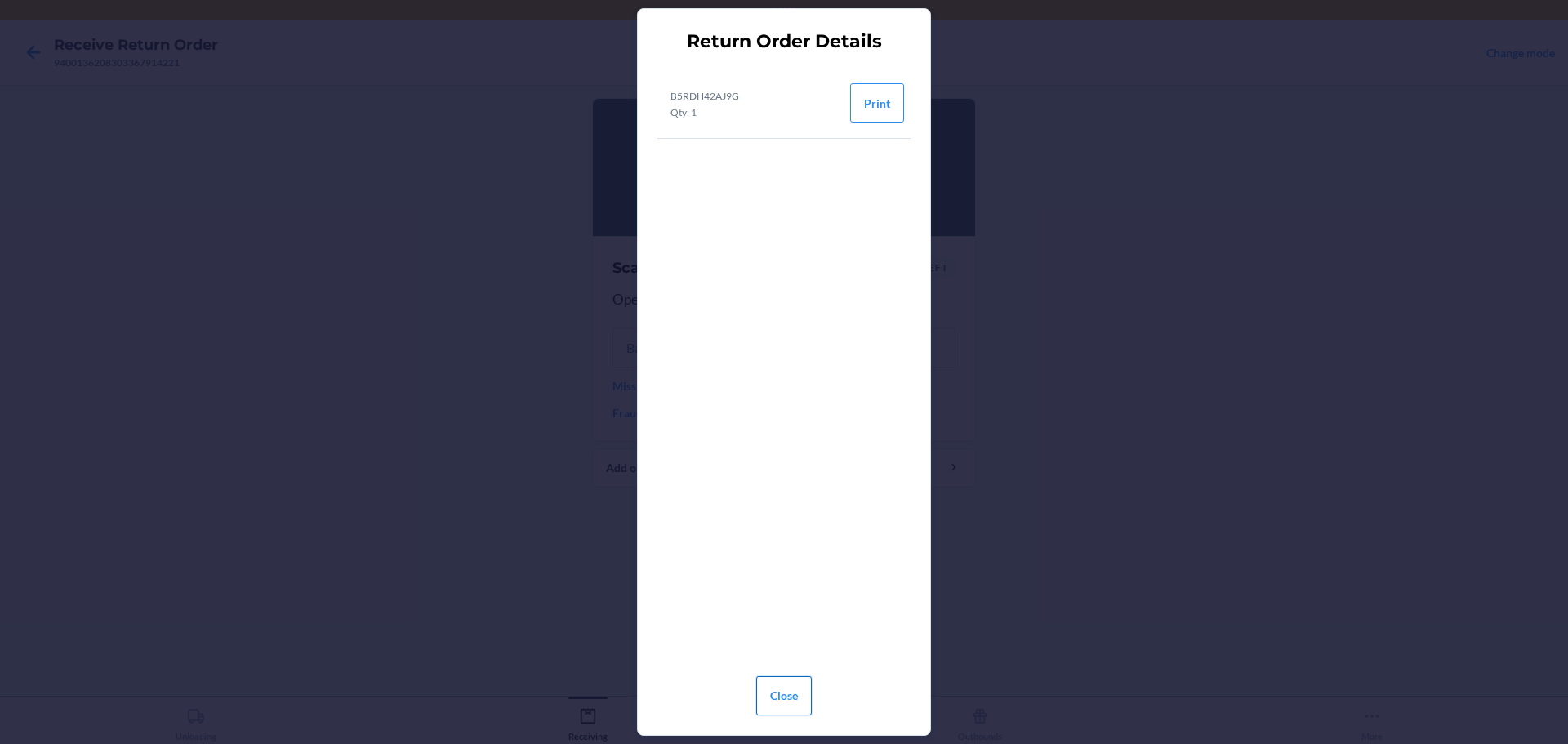
click at [793, 703] on button "Close" at bounding box center [783, 696] width 56 height 39
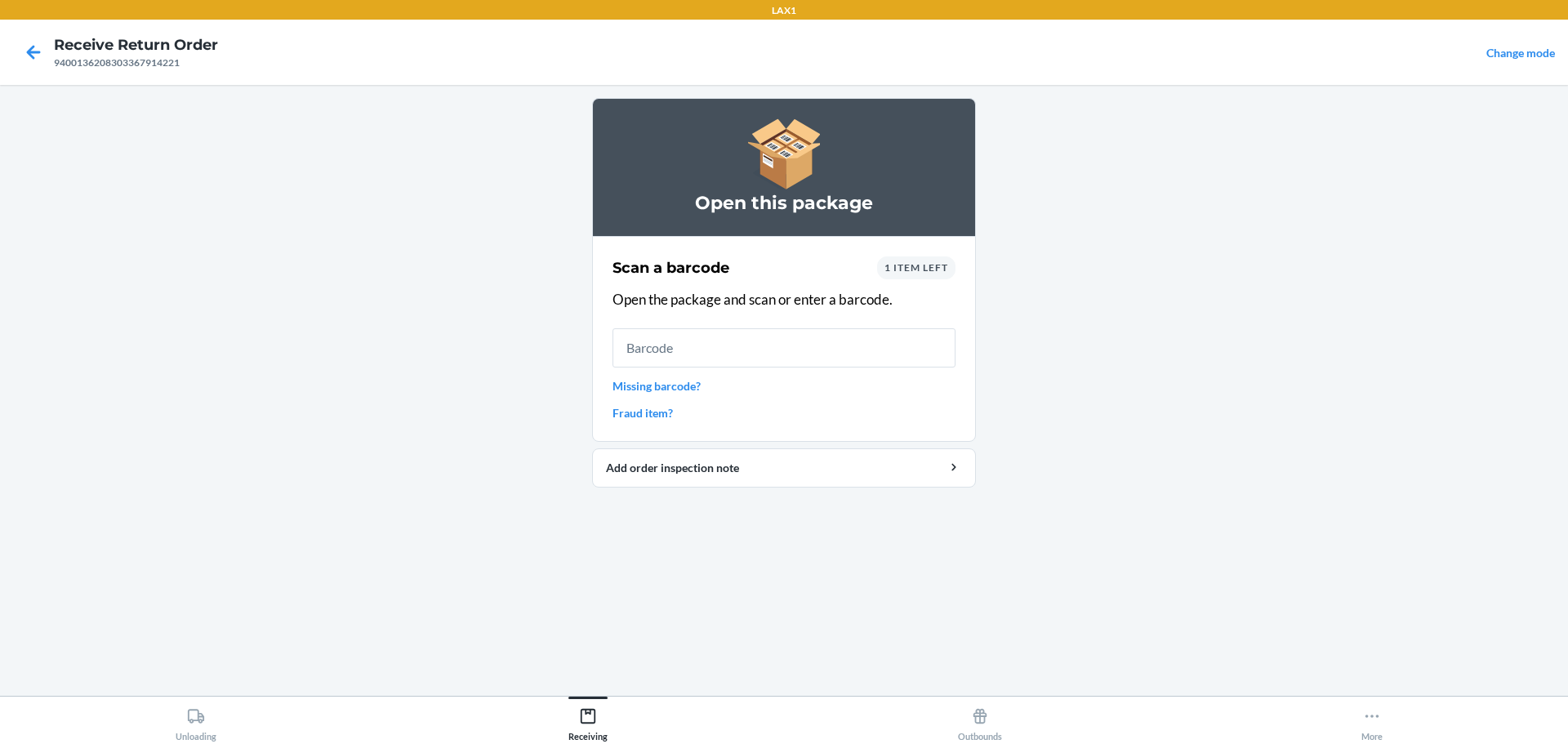
click at [928, 259] on div "1 item left" at bounding box center [917, 268] width 79 height 23
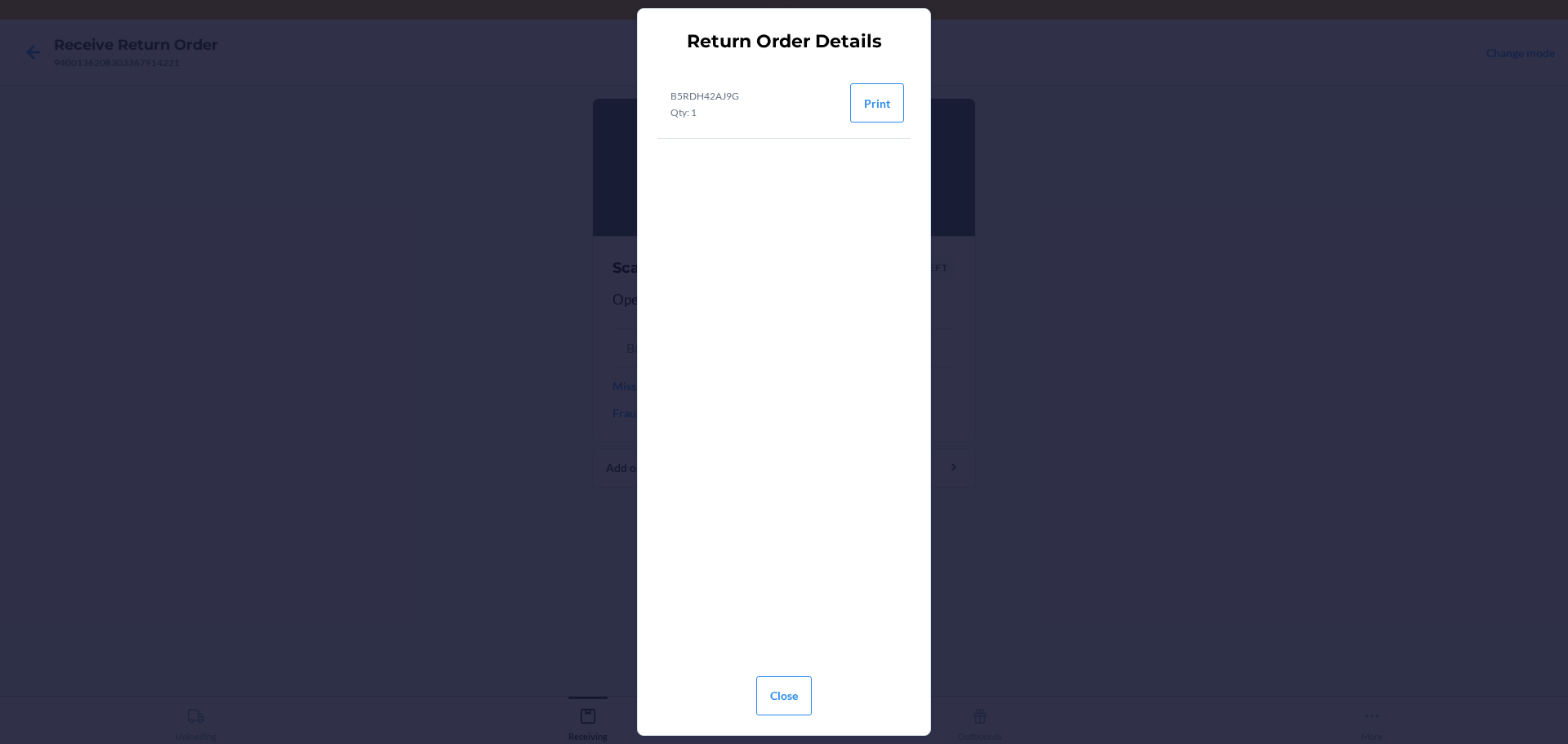
click at [720, 90] on p "B5RDH42AJ9G" at bounding box center [704, 96] width 68 height 15
click at [720, 89] on p "B5RDH42AJ9G" at bounding box center [704, 96] width 68 height 15
copy p "B5RDH42AJ9G"
click at [792, 705] on button "Close" at bounding box center [783, 696] width 56 height 39
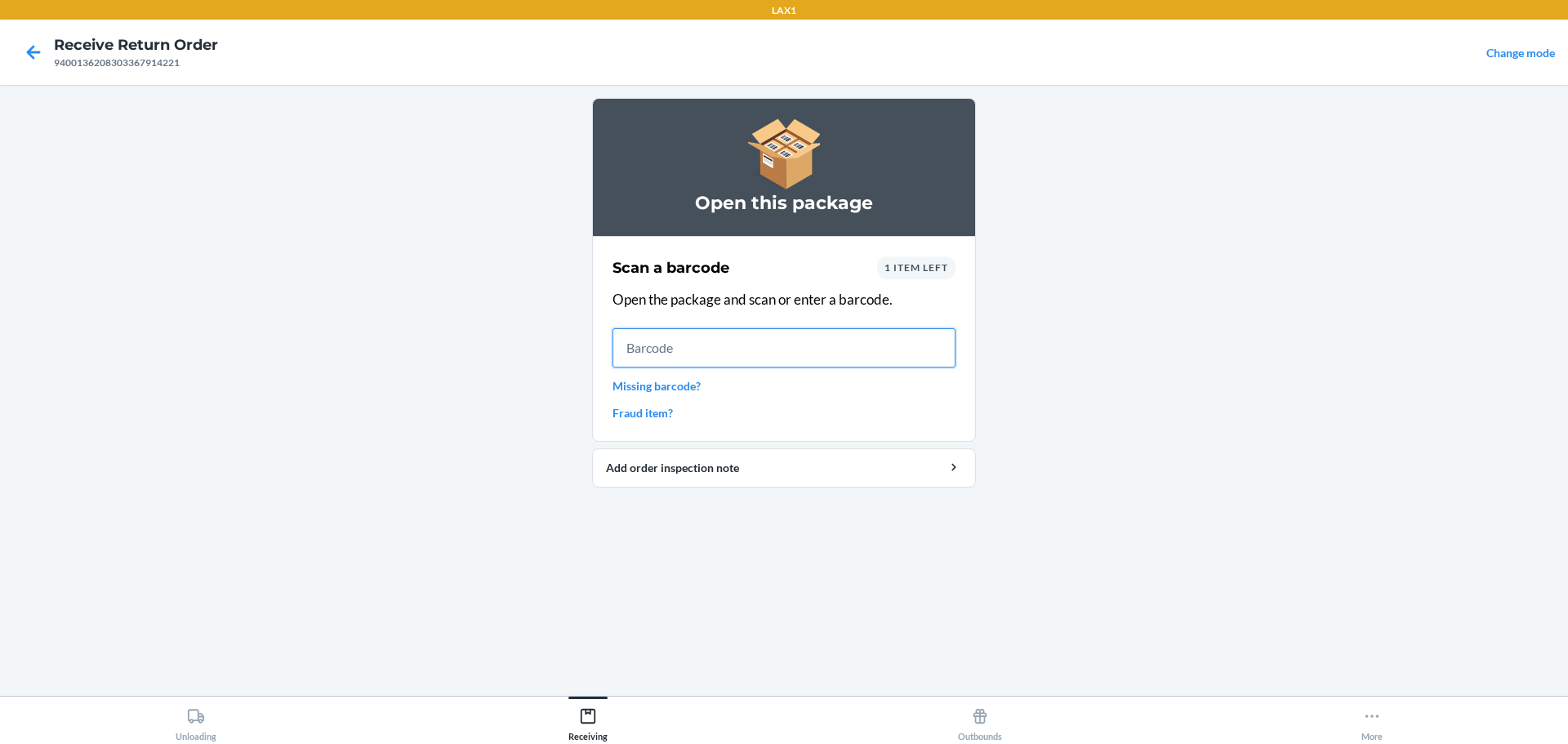
click at [751, 348] on input "text" at bounding box center [784, 348] width 343 height 39
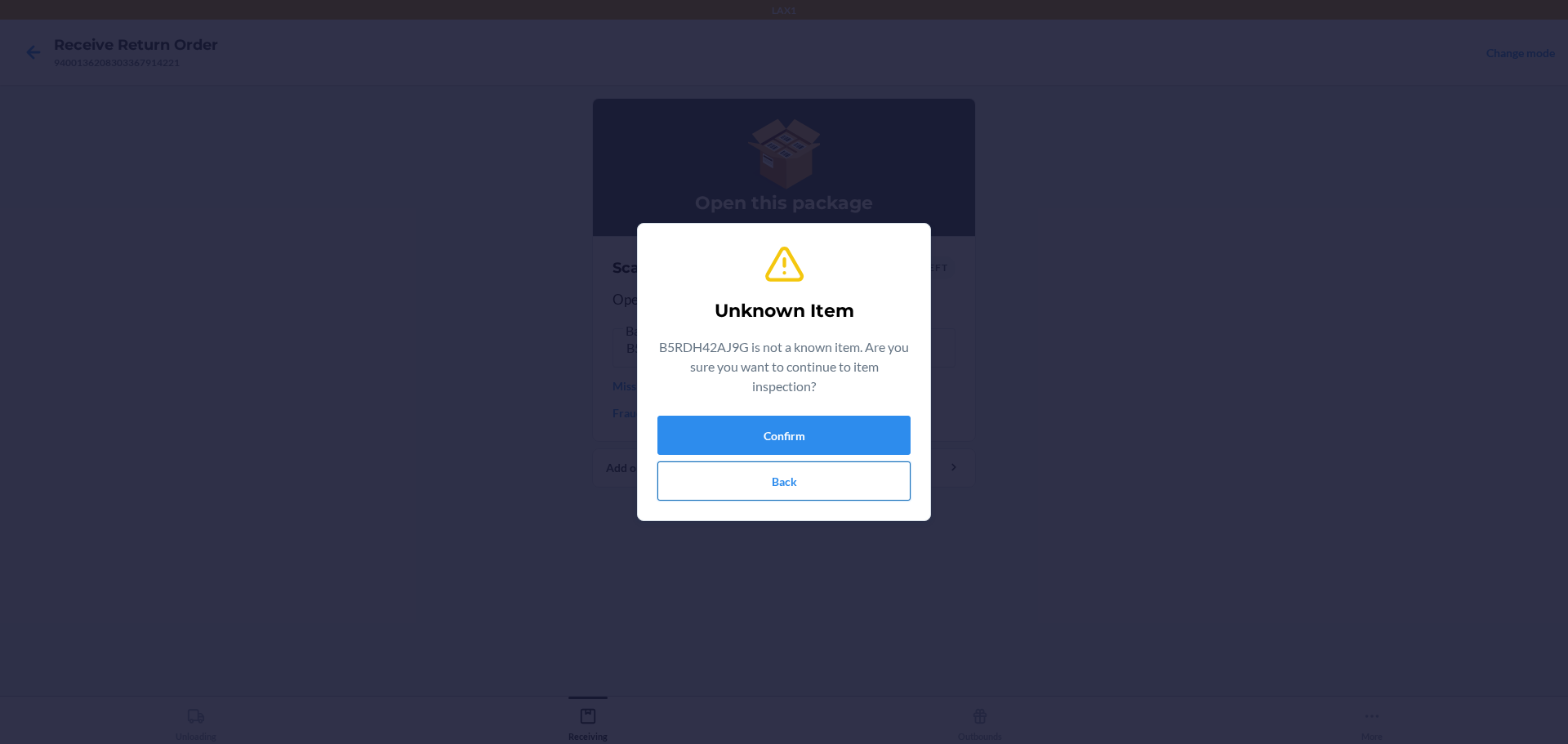
click at [870, 481] on button "Back" at bounding box center [784, 481] width 253 height 39
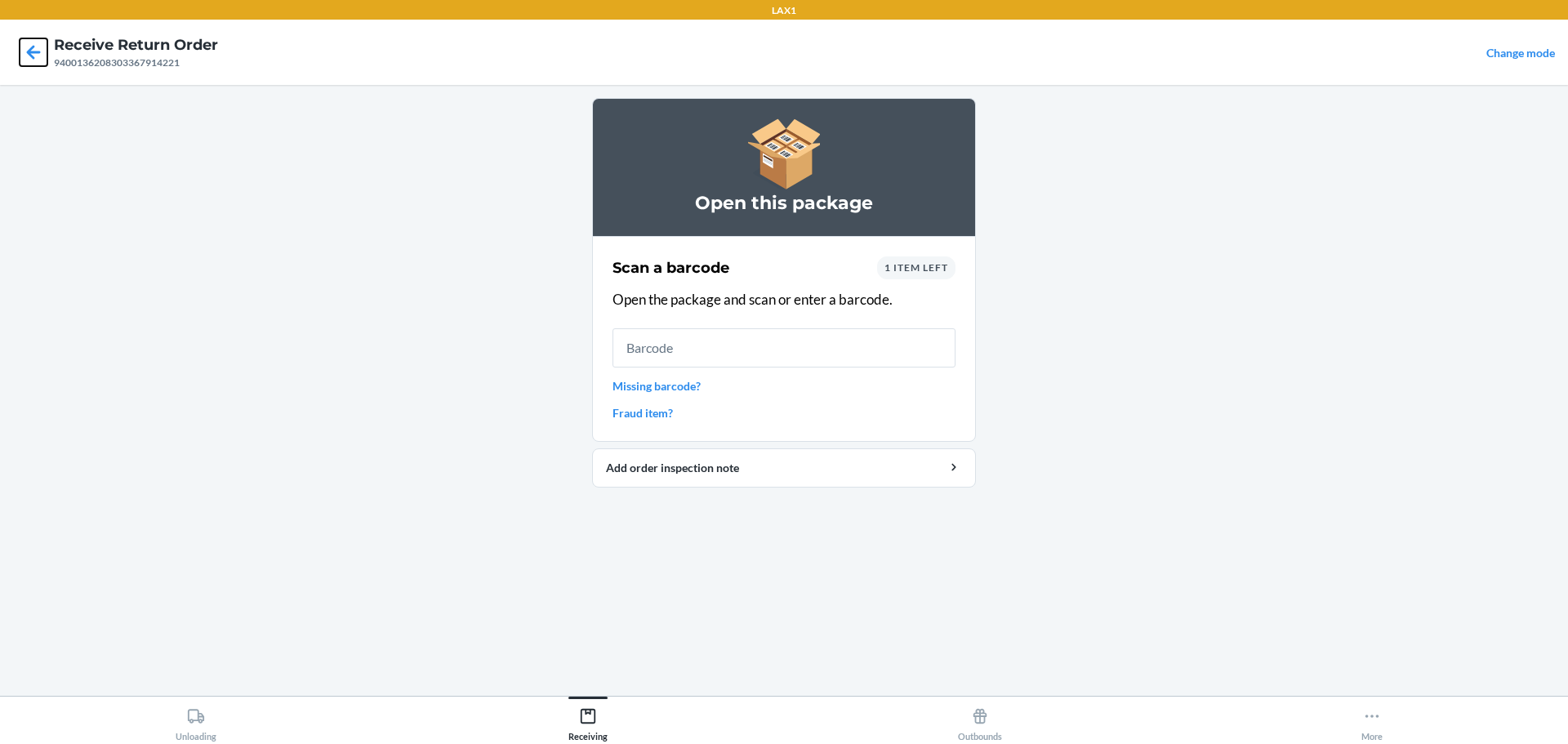
click at [34, 62] on icon at bounding box center [33, 52] width 27 height 27
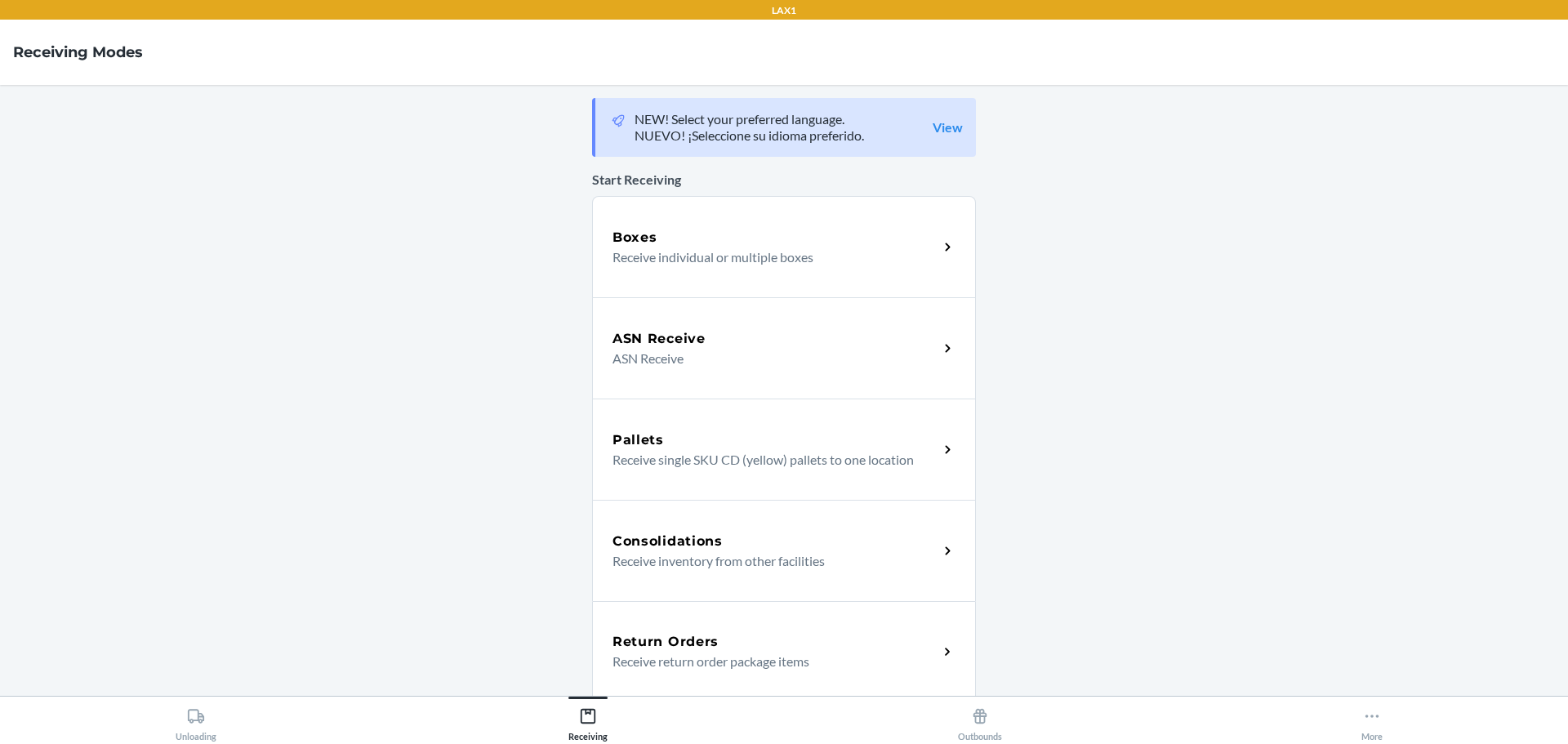
click at [873, 653] on p "Receive return order package items" at bounding box center [769, 661] width 312 height 20
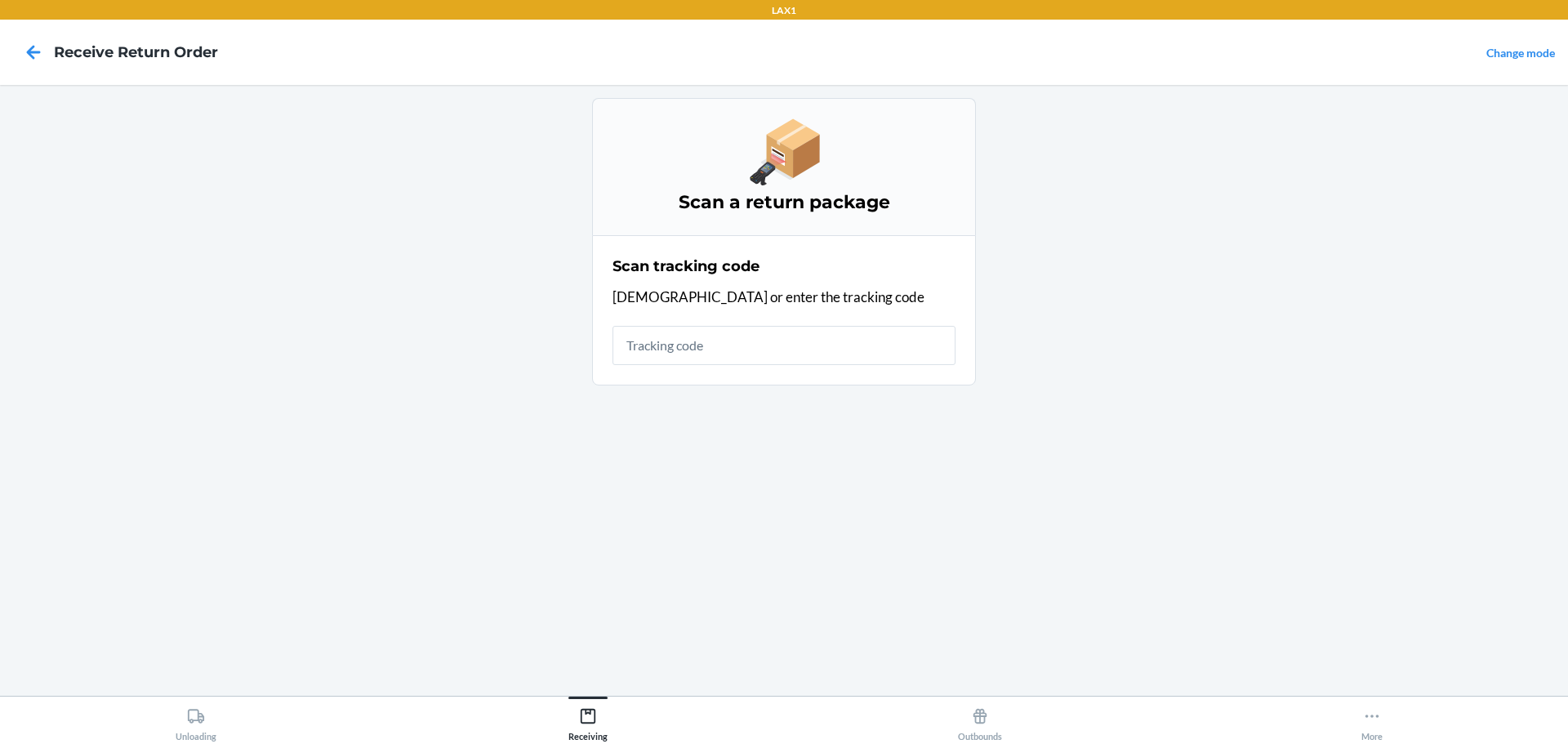
drag, startPoint x: 936, startPoint y: 339, endPoint x: 928, endPoint y: 339, distance: 8.0
click at [930, 339] on input "text" at bounding box center [784, 346] width 343 height 39
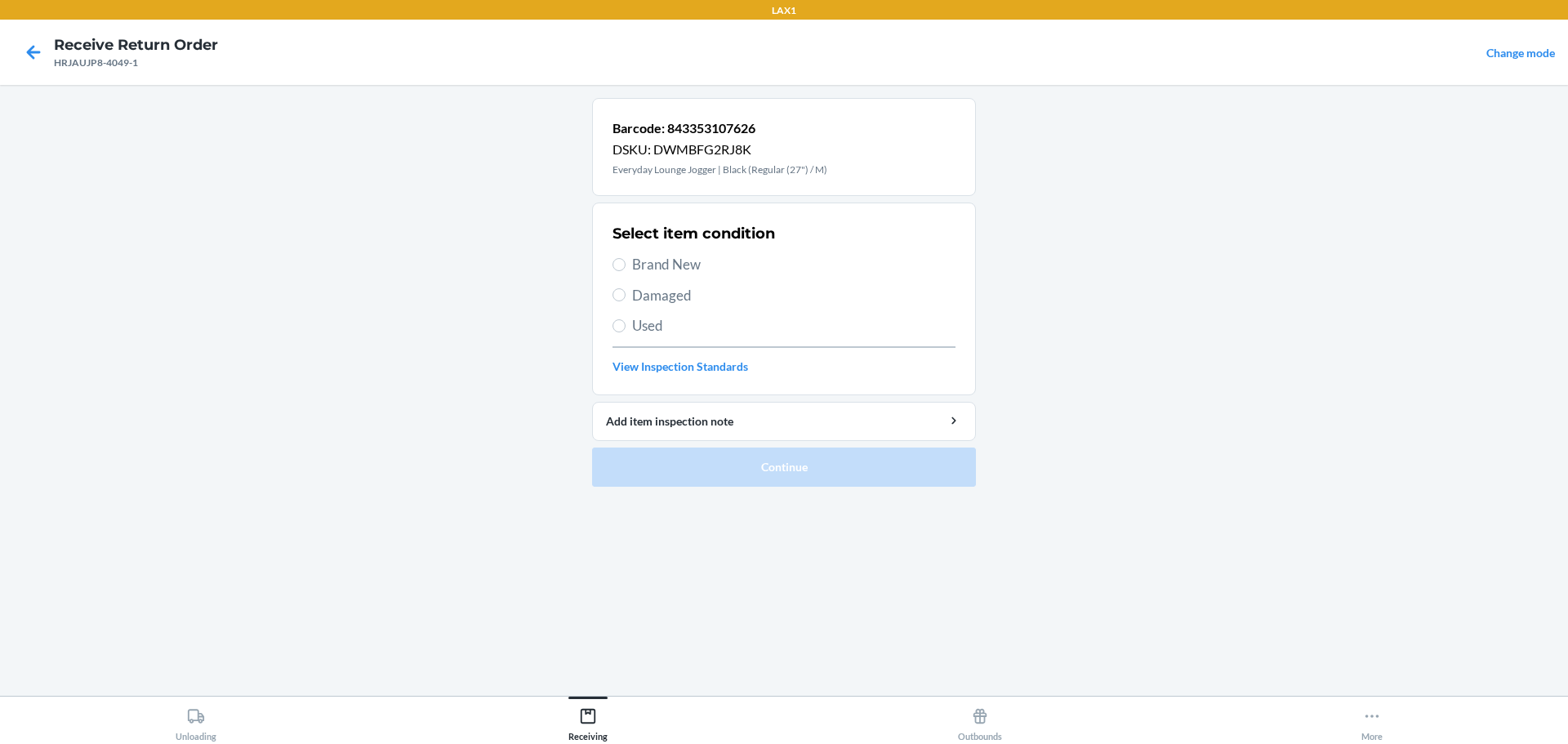
click at [696, 266] on span "Brand New" at bounding box center [793, 265] width 324 height 21
click at [626, 266] on input "Brand New" at bounding box center [619, 264] width 13 height 13
radio input "true"
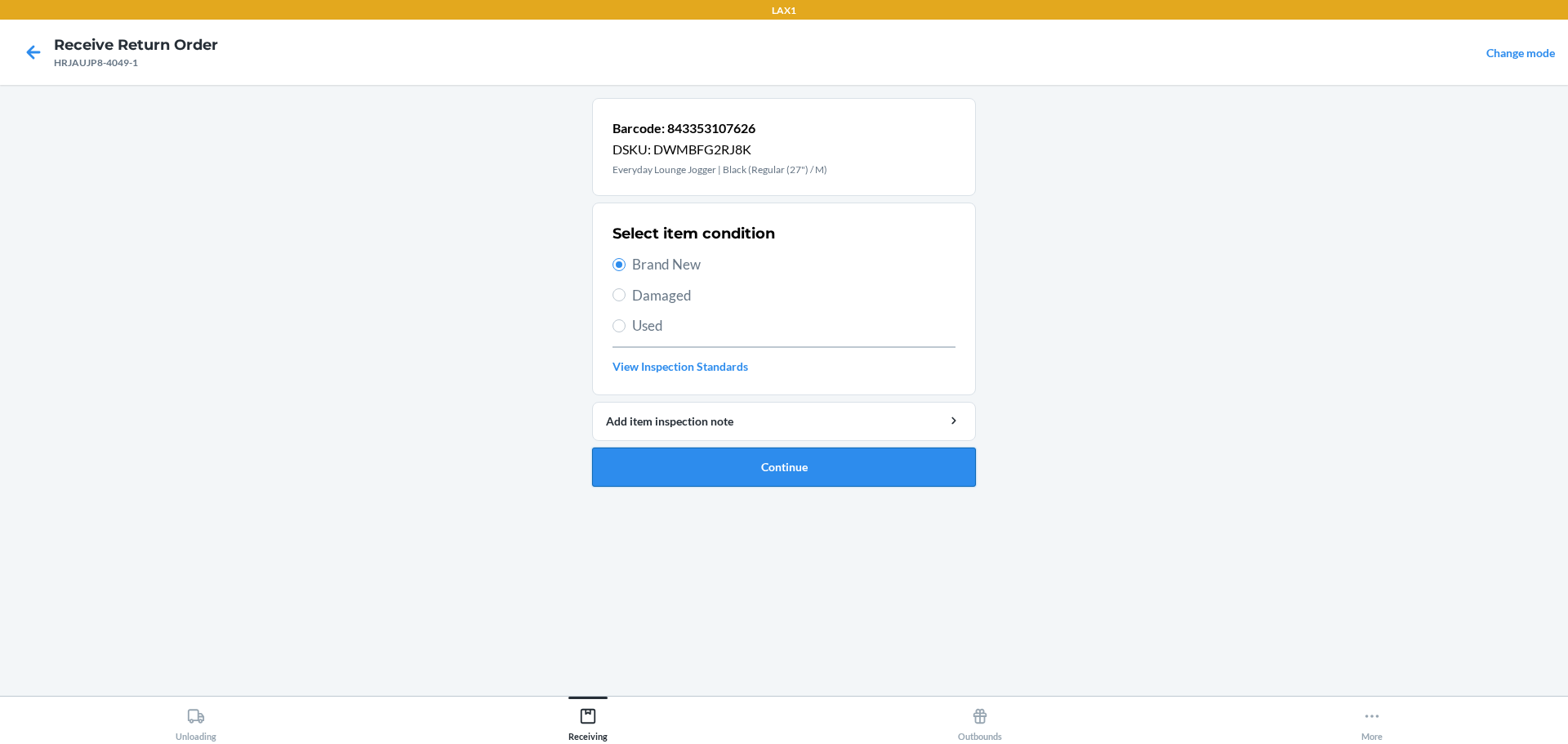
click at [779, 457] on button "Continue" at bounding box center [784, 467] width 383 height 39
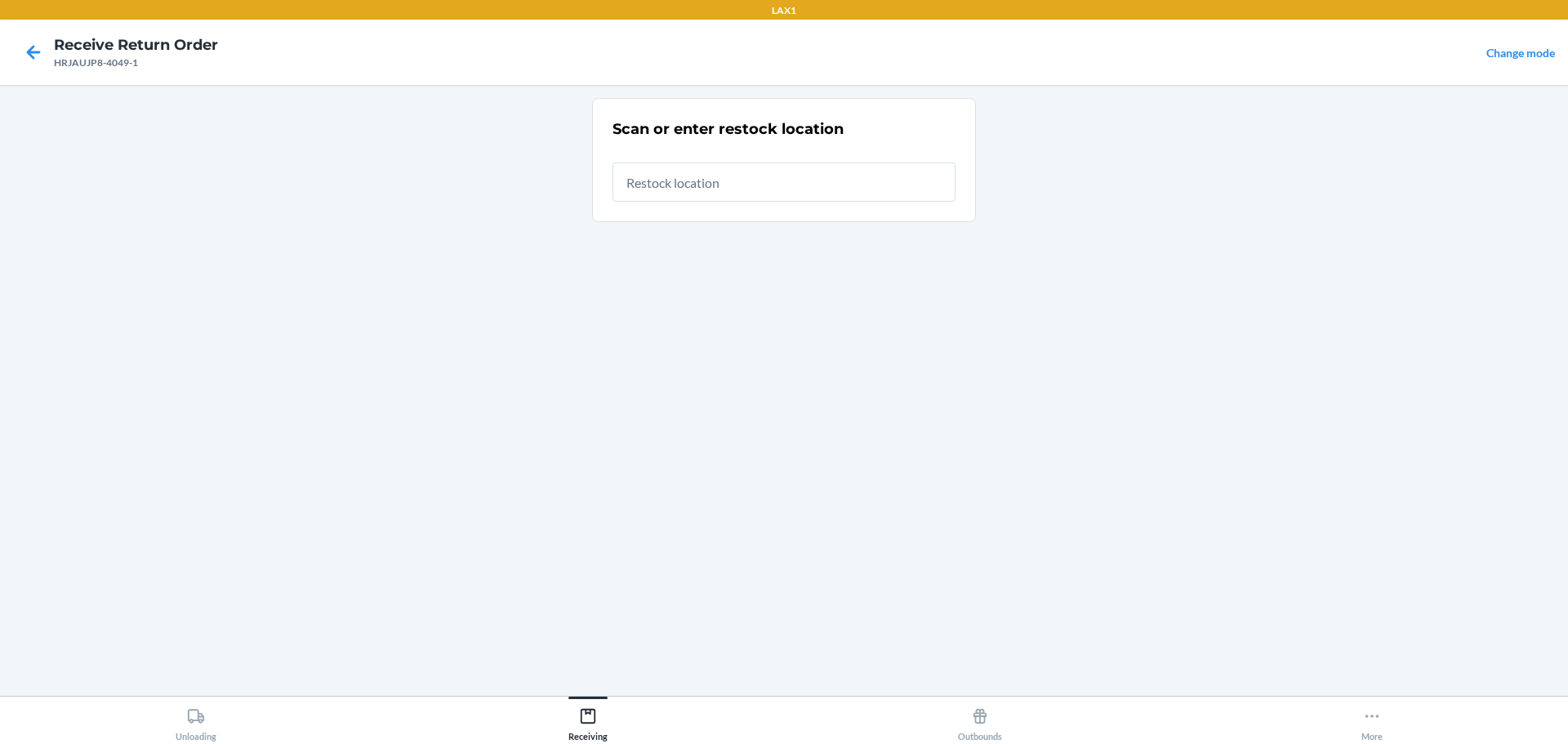
click at [763, 178] on input "text" at bounding box center [784, 182] width 343 height 39
click at [763, 177] on input "text" at bounding box center [784, 182] width 343 height 39
type input "RTCART023"
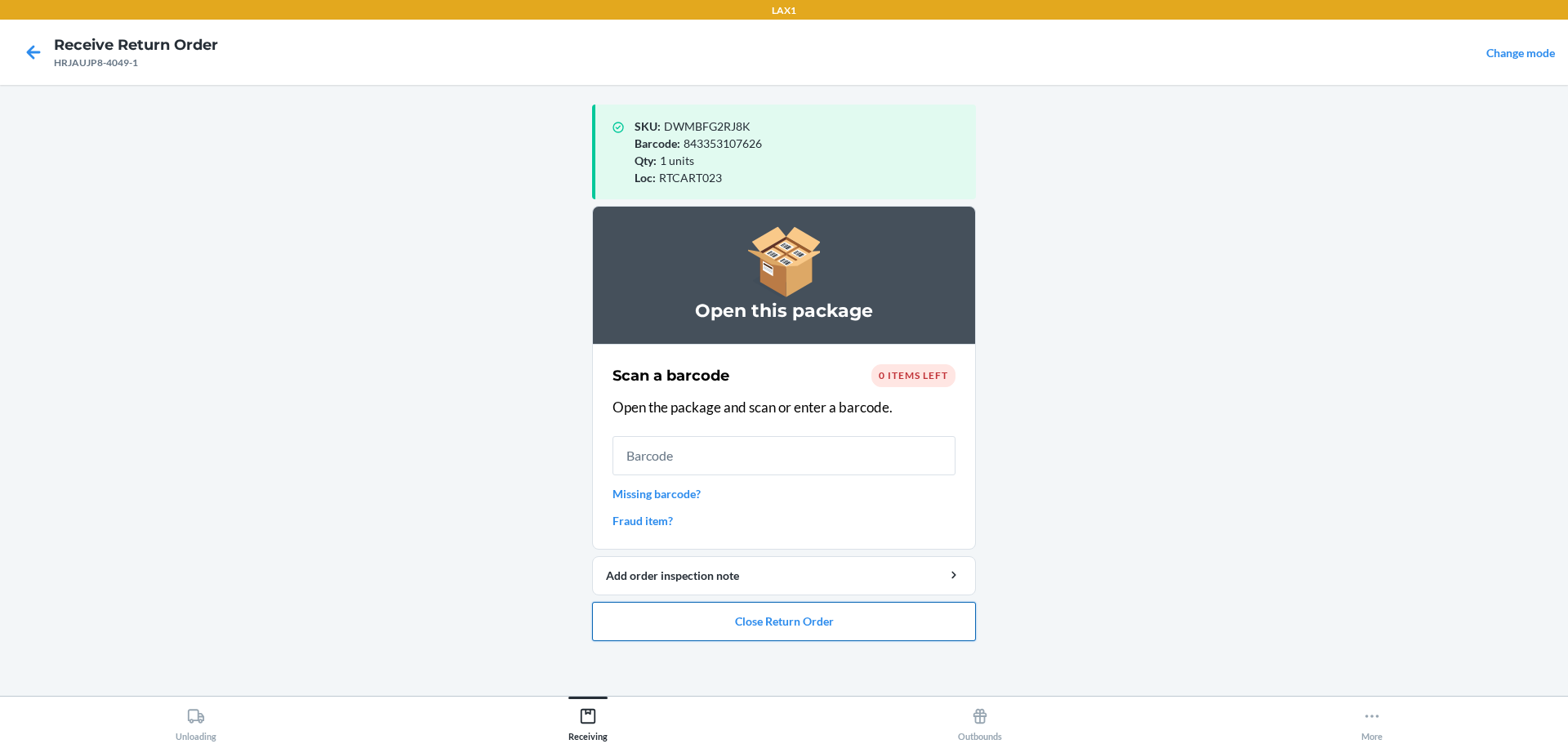
click at [791, 628] on button "Close Return Order" at bounding box center [784, 622] width 383 height 39
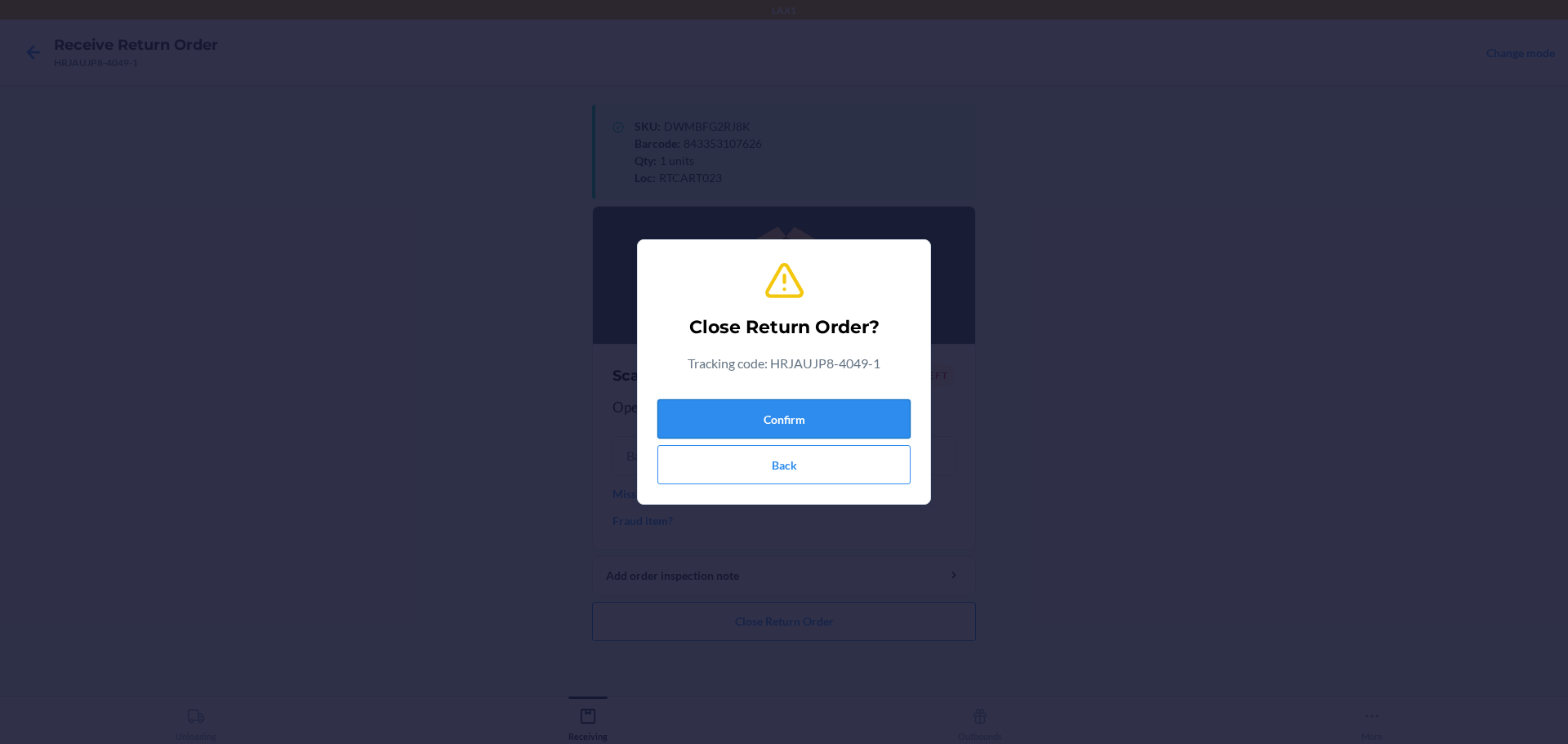
click at [830, 421] on button "Confirm" at bounding box center [784, 420] width 253 height 39
click at [837, 424] on button "Confirm" at bounding box center [784, 420] width 253 height 39
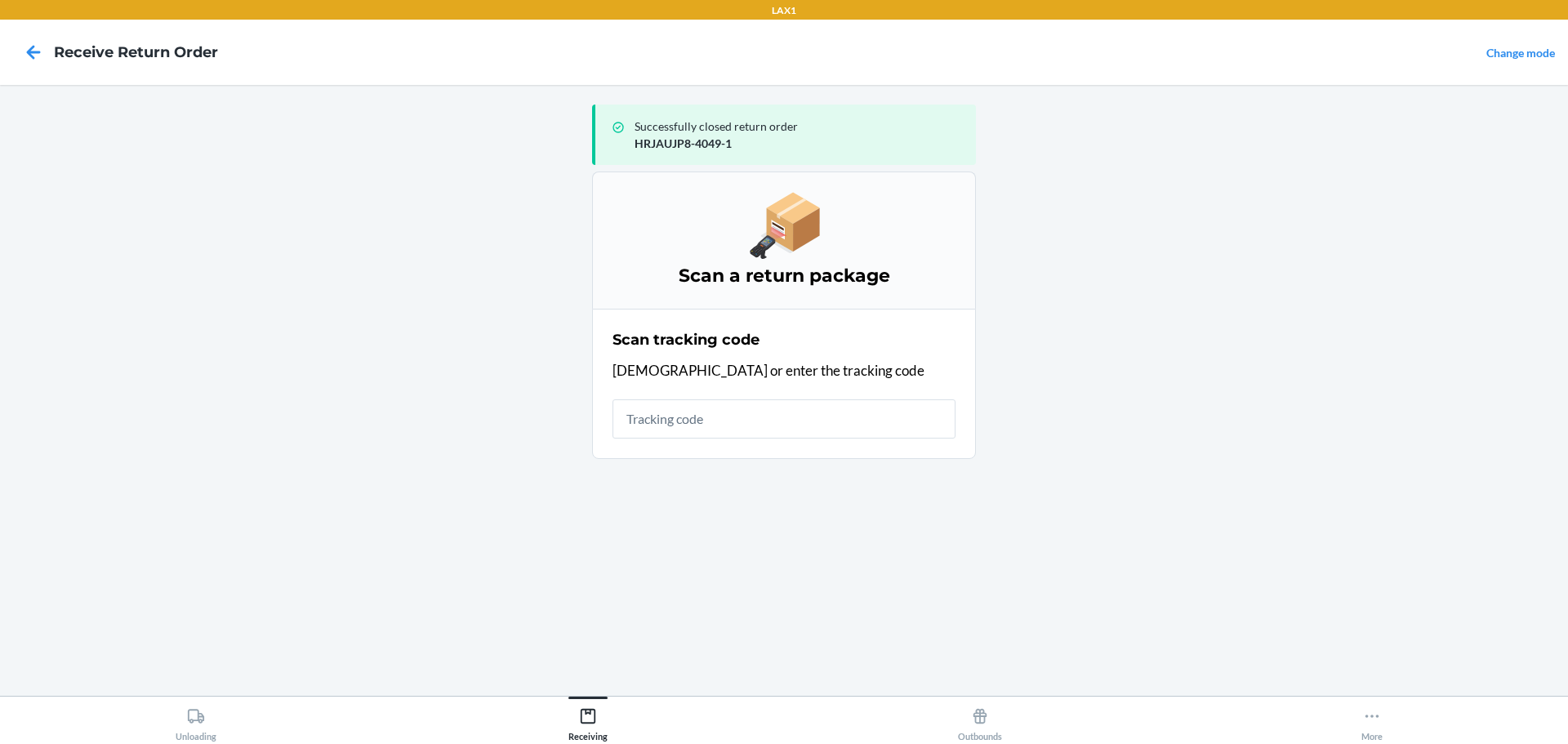
click at [865, 400] on input "text" at bounding box center [784, 420] width 343 height 39
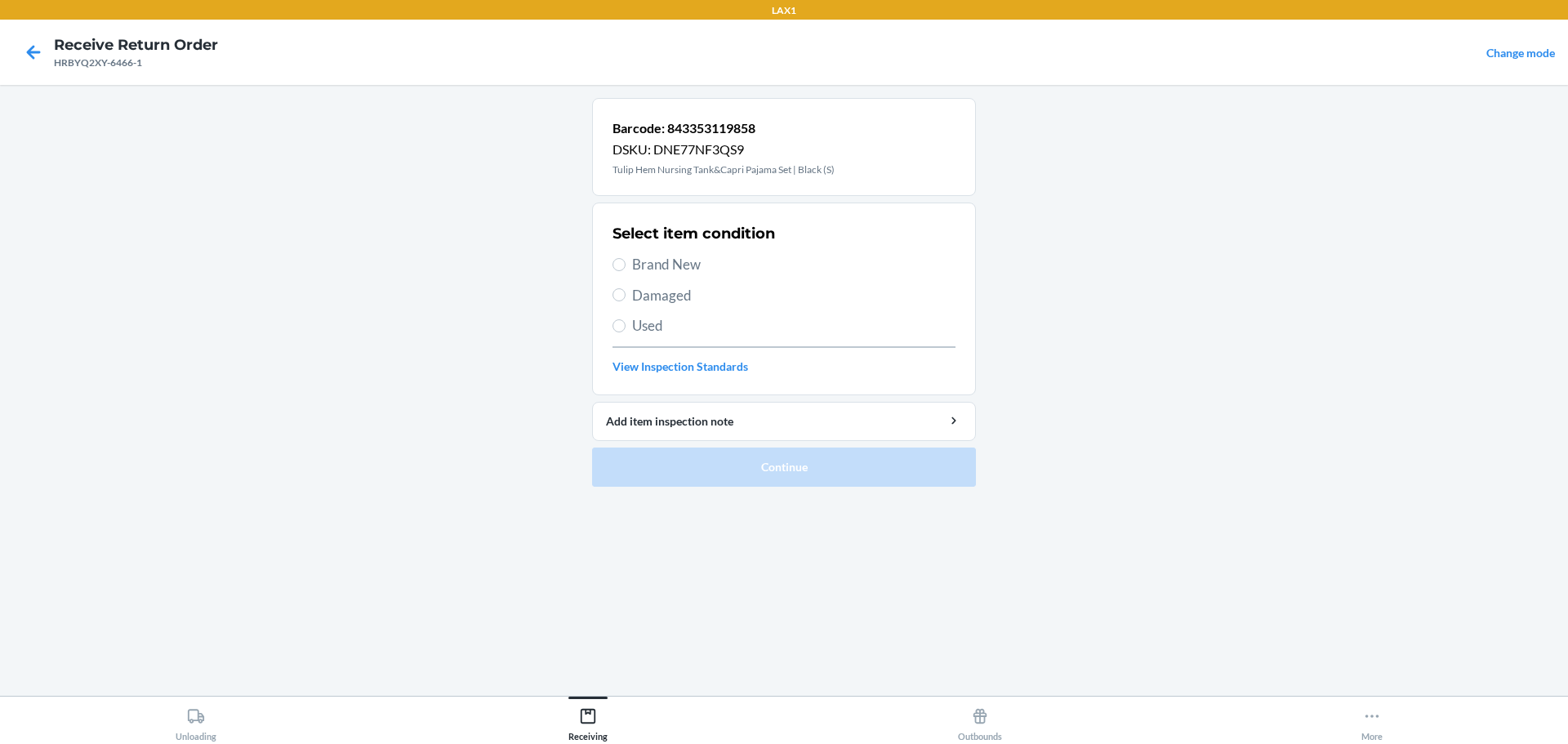
click at [698, 259] on span "Brand New" at bounding box center [793, 265] width 324 height 21
click at [626, 259] on input "Brand New" at bounding box center [619, 264] width 13 height 13
radio input "true"
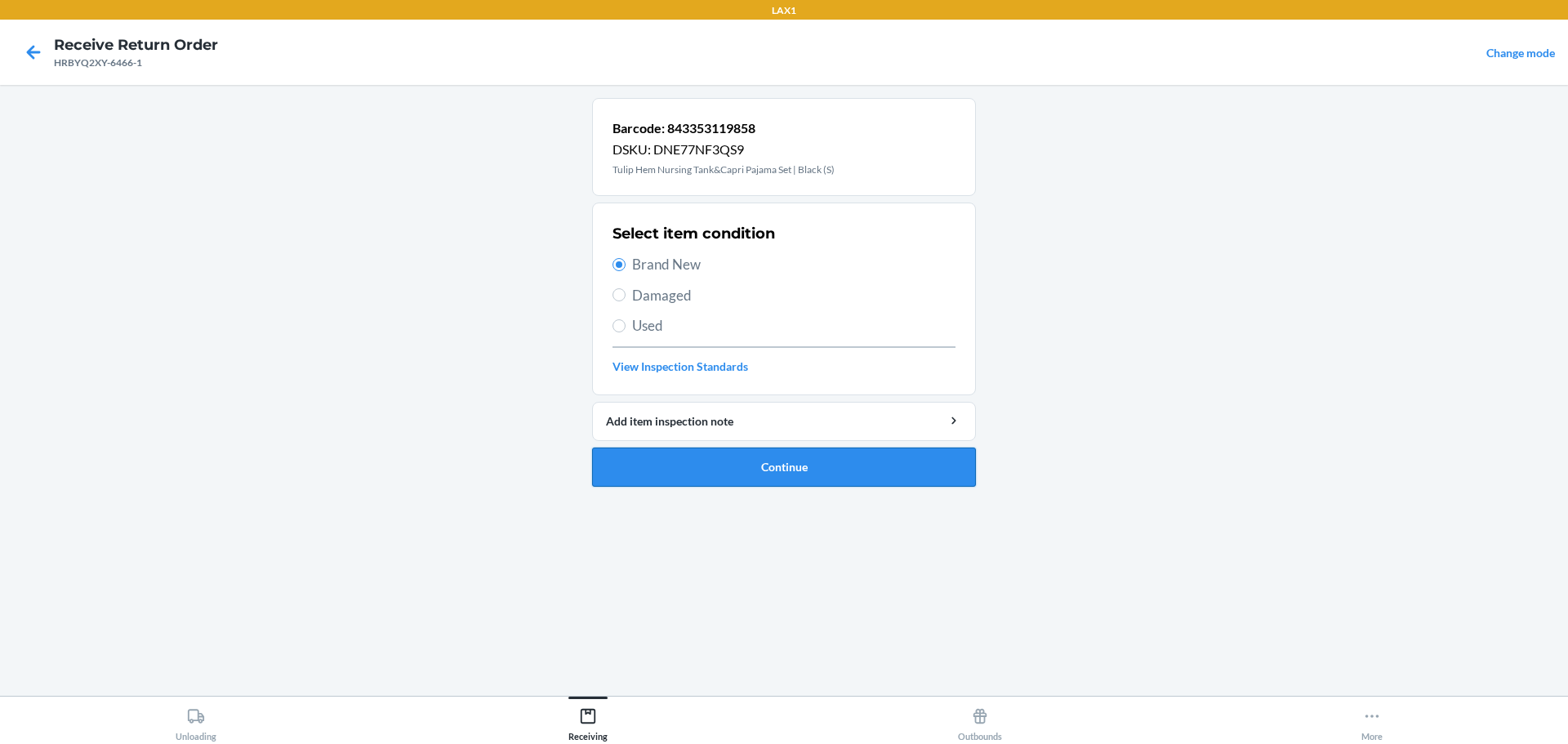
click at [728, 462] on button "Continue" at bounding box center [784, 467] width 383 height 39
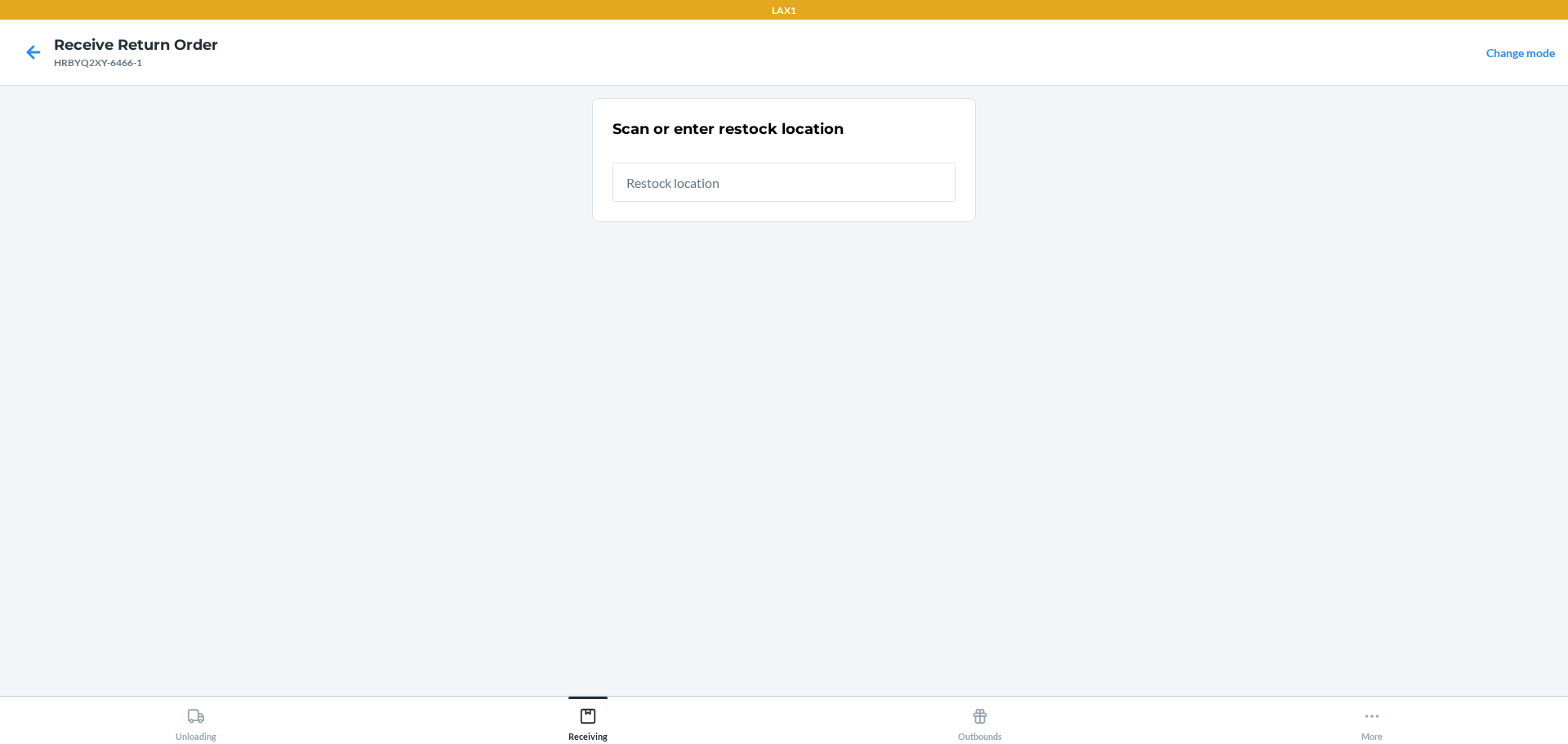
click at [757, 168] on input "text" at bounding box center [784, 182] width 343 height 39
type input "RTCART023"
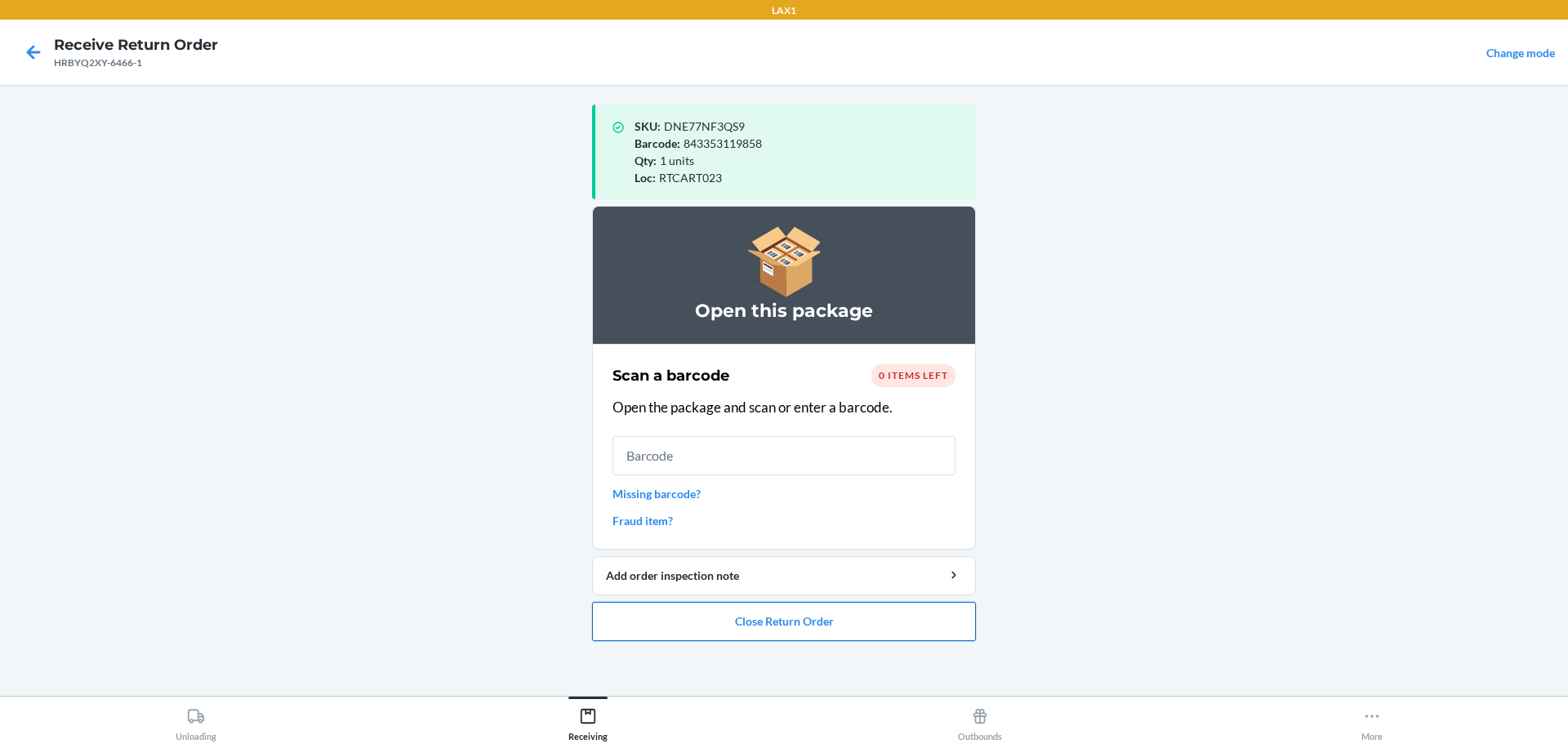
click at [770, 637] on button "Close Return Order" at bounding box center [784, 622] width 383 height 39
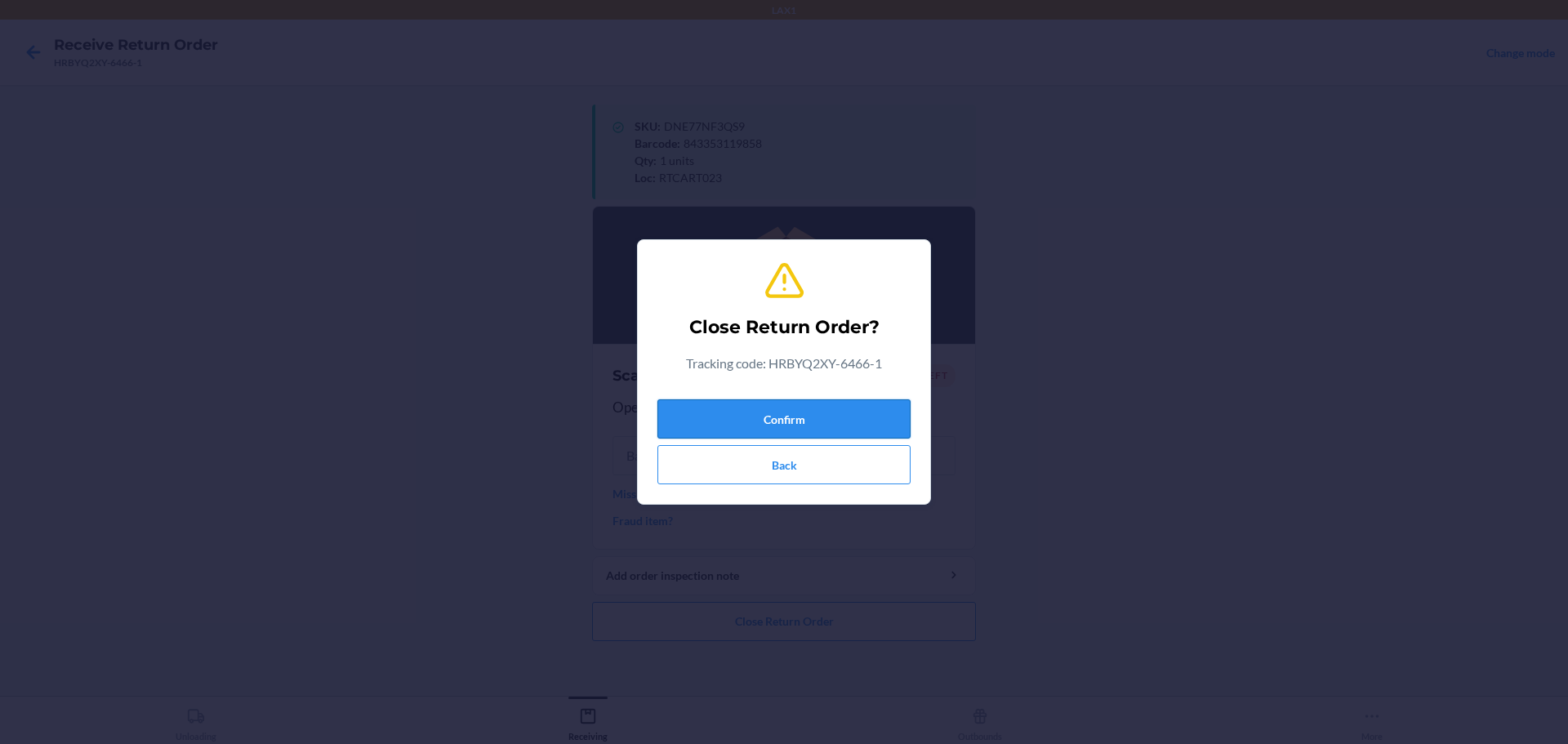
click at [831, 420] on button "Confirm" at bounding box center [784, 420] width 253 height 39
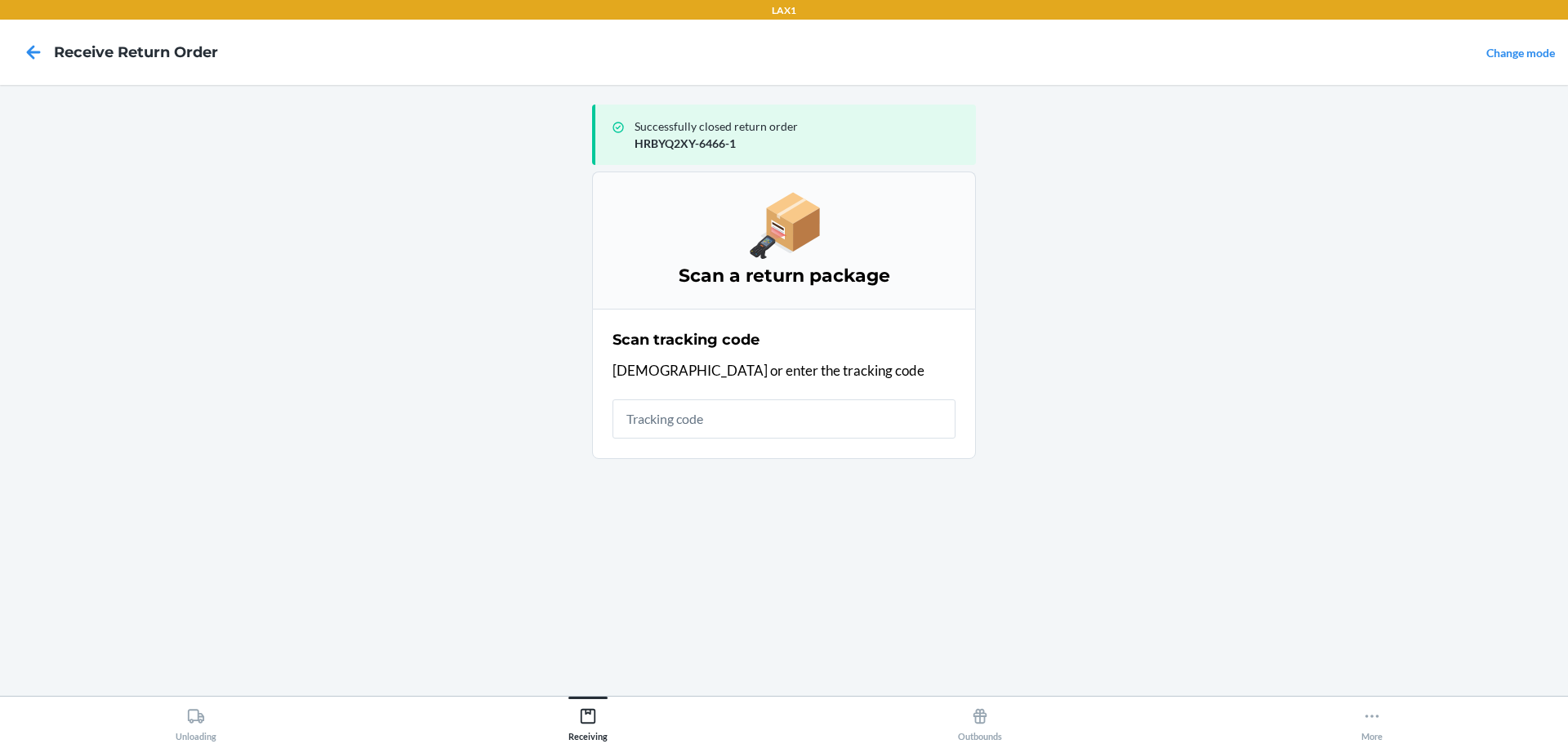
click at [831, 419] on input "text" at bounding box center [784, 420] width 343 height 39
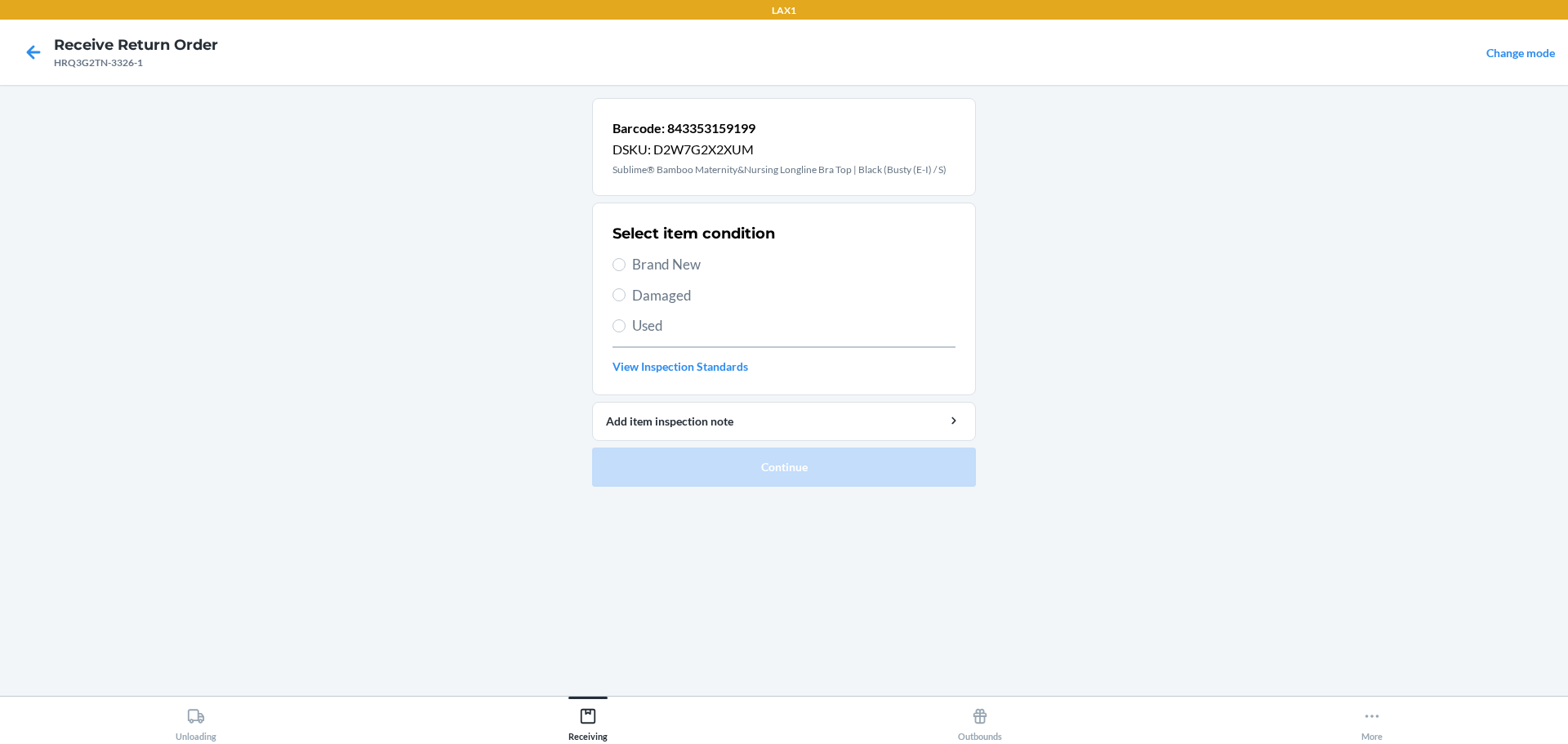
drag, startPoint x: 698, startPoint y: 301, endPoint x: 698, endPoint y: 292, distance: 9.0
click at [698, 300] on span "Damaged" at bounding box center [793, 295] width 324 height 21
click at [626, 300] on input "Damaged" at bounding box center [619, 295] width 13 height 13
radio input "true"
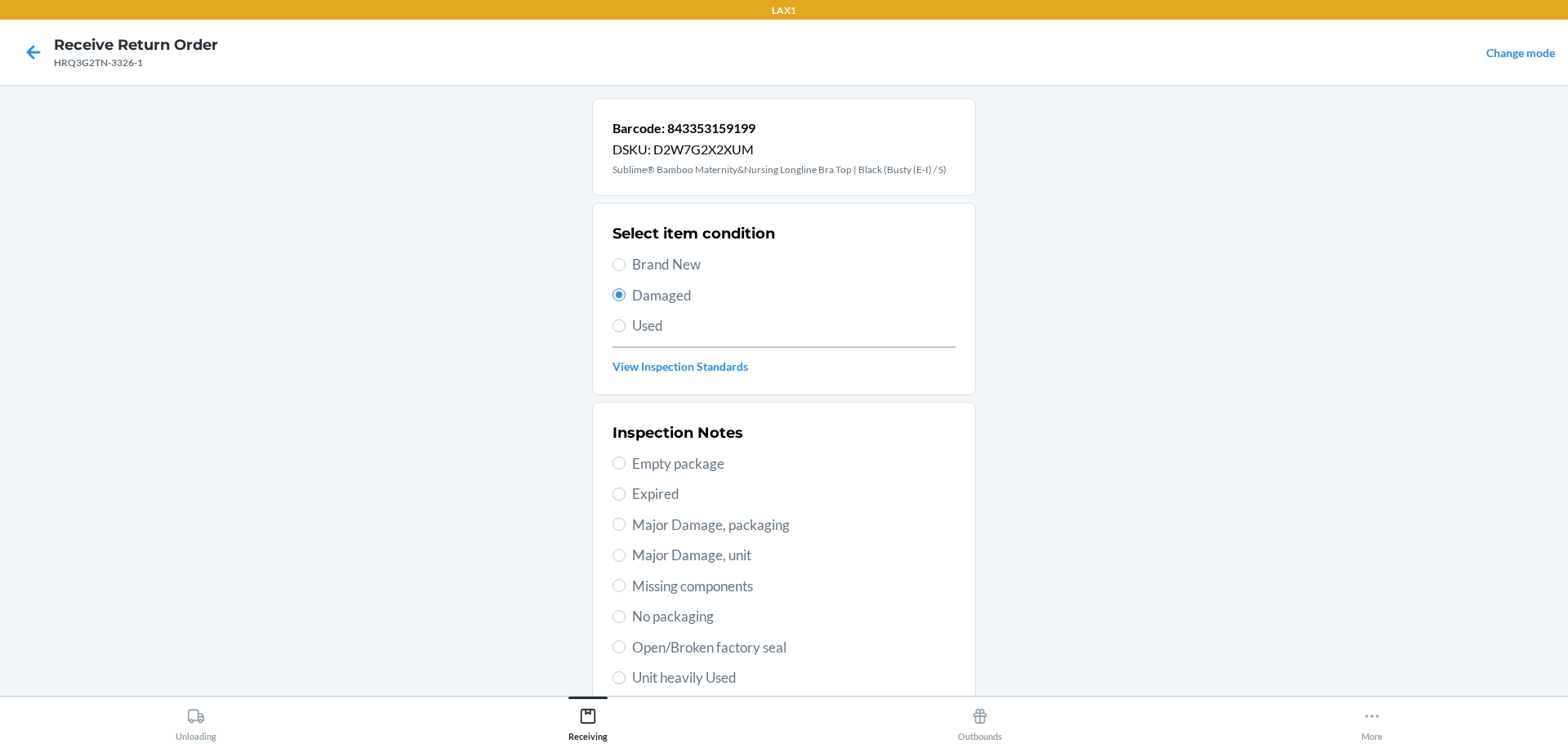
click at [662, 326] on span "Used" at bounding box center [793, 325] width 324 height 21
click at [626, 326] on input "Used" at bounding box center [619, 325] width 13 height 13
radio input "true"
radio input "false"
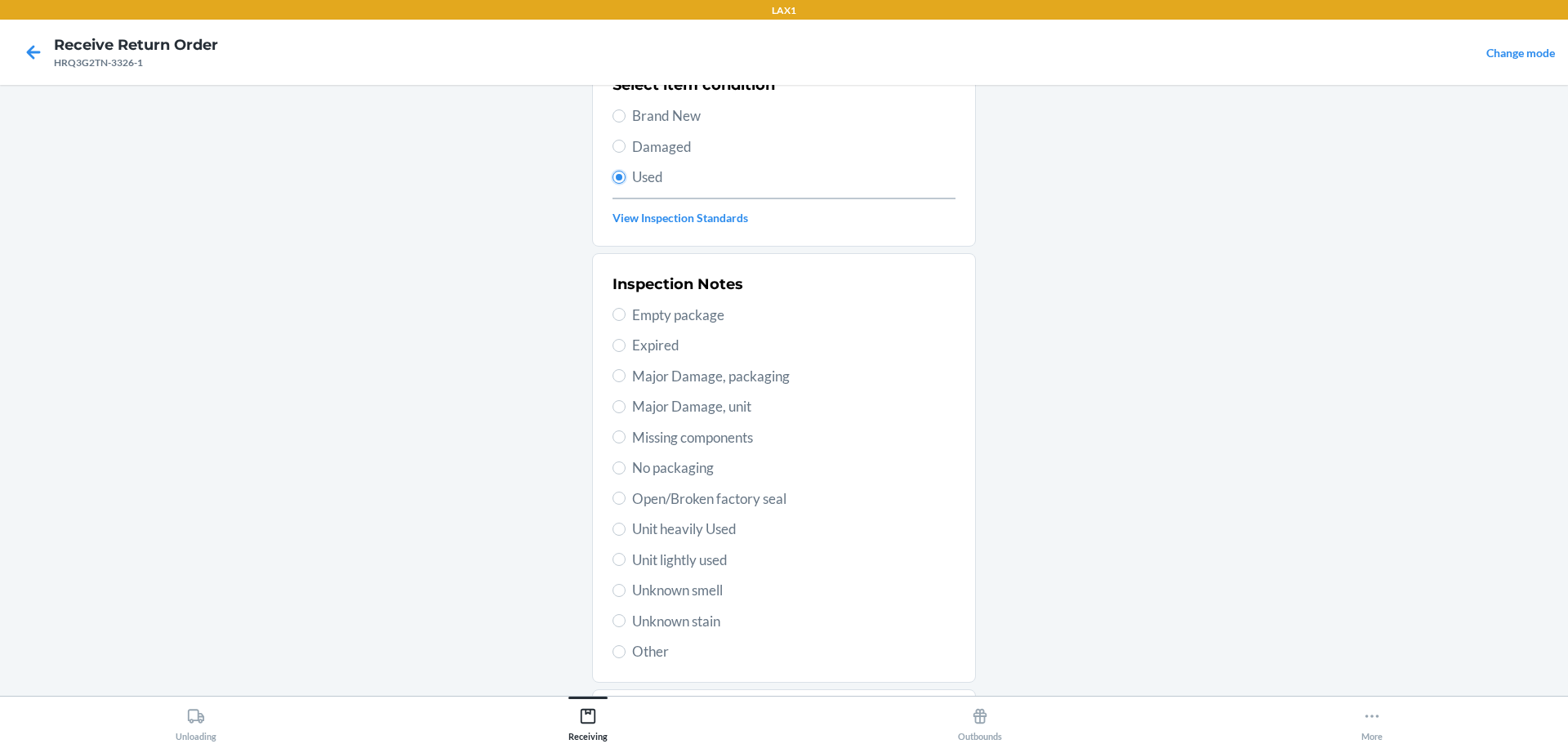
scroll to position [240, 0]
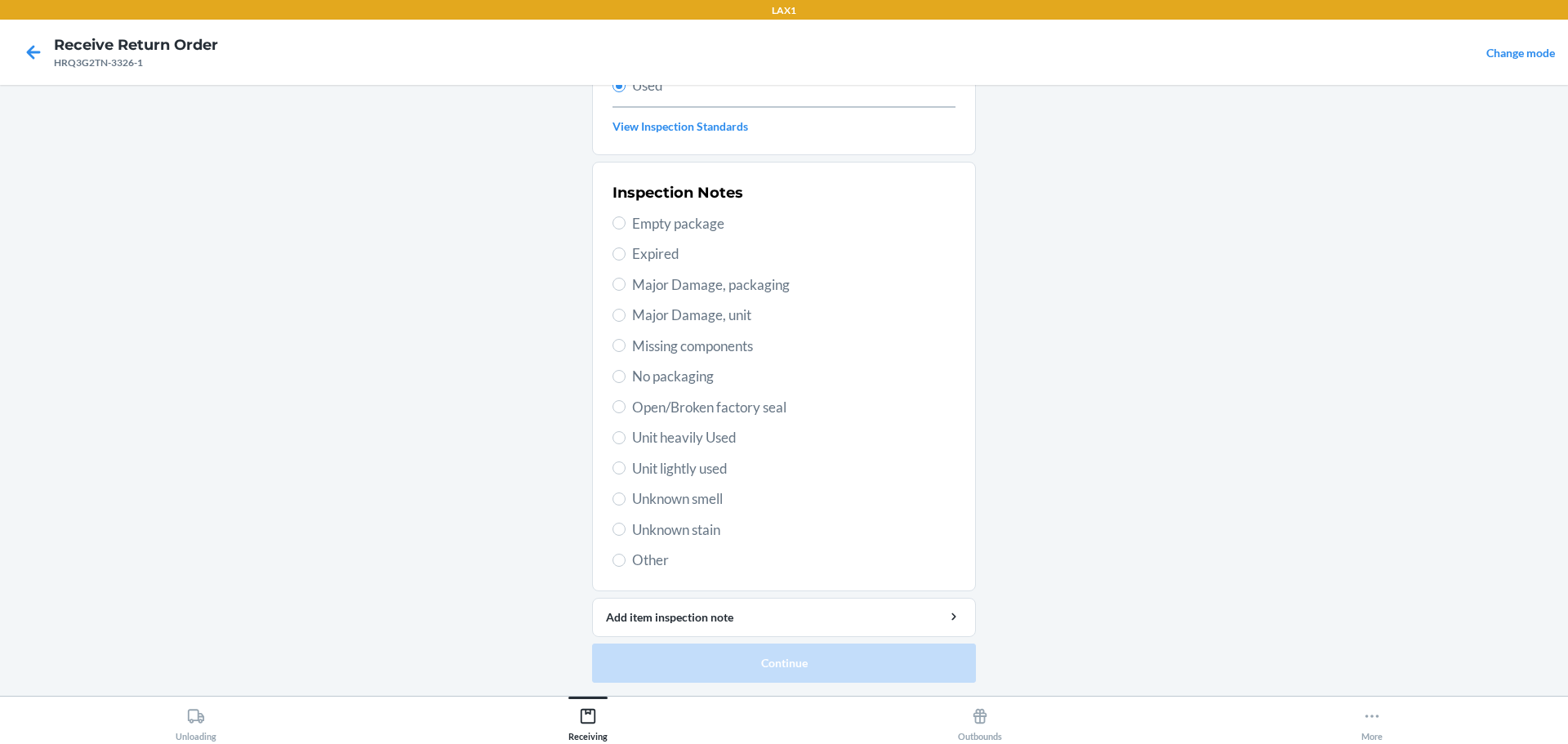
click at [696, 531] on span "Unknown stain" at bounding box center [793, 530] width 324 height 21
click at [626, 531] on input "Unknown stain" at bounding box center [619, 529] width 13 height 13
radio input "true"
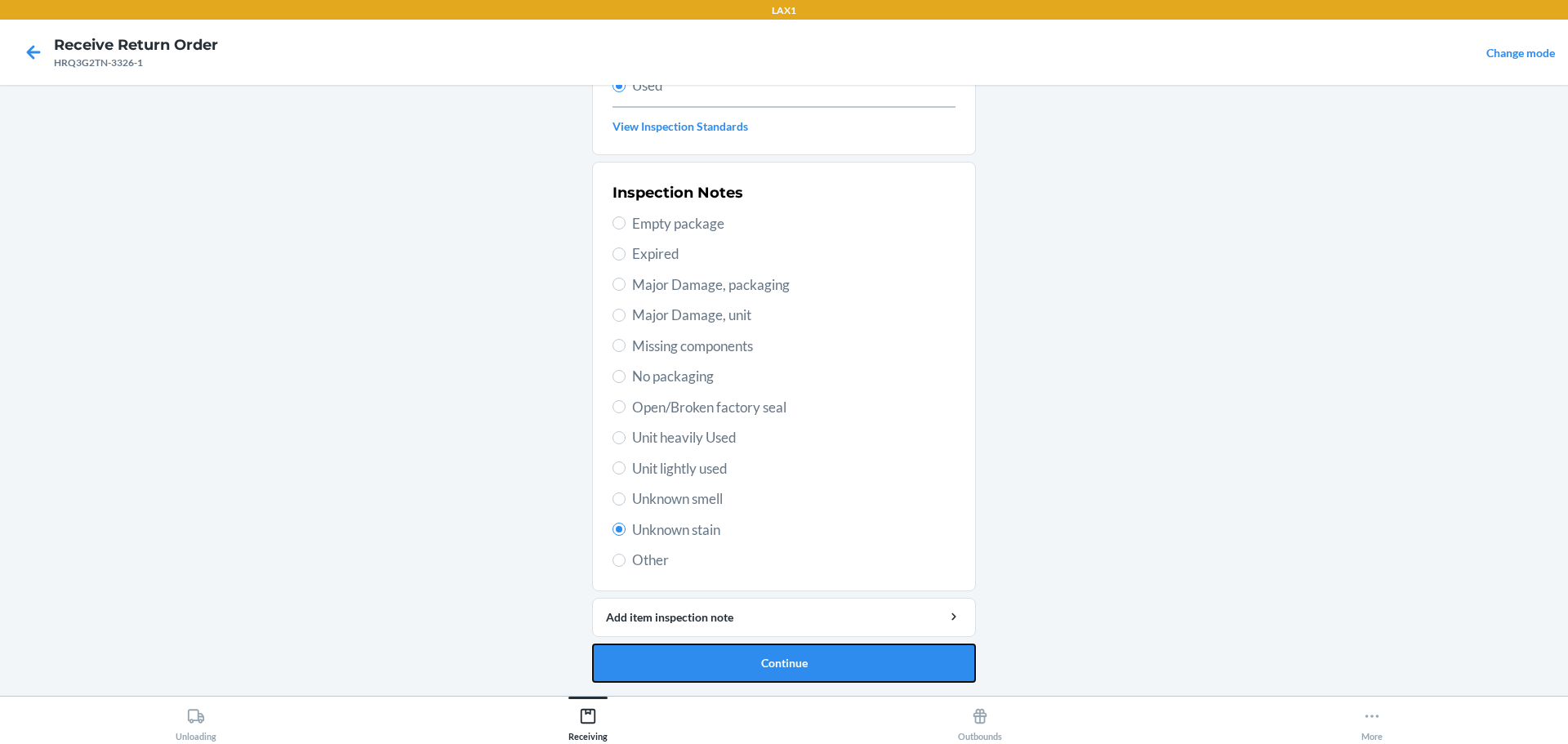
click at [744, 657] on button "Continue" at bounding box center [784, 664] width 383 height 39
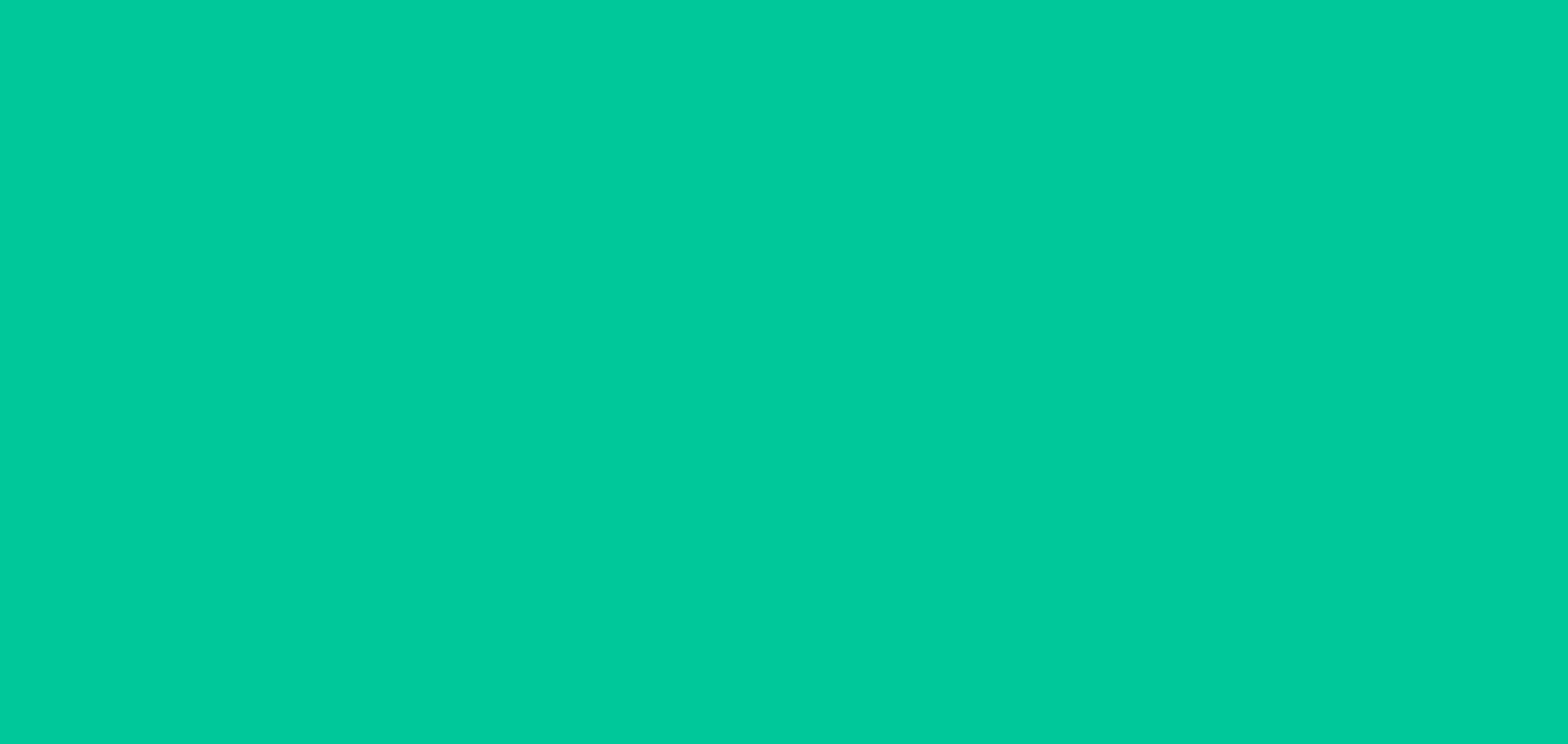
scroll to position [0, 0]
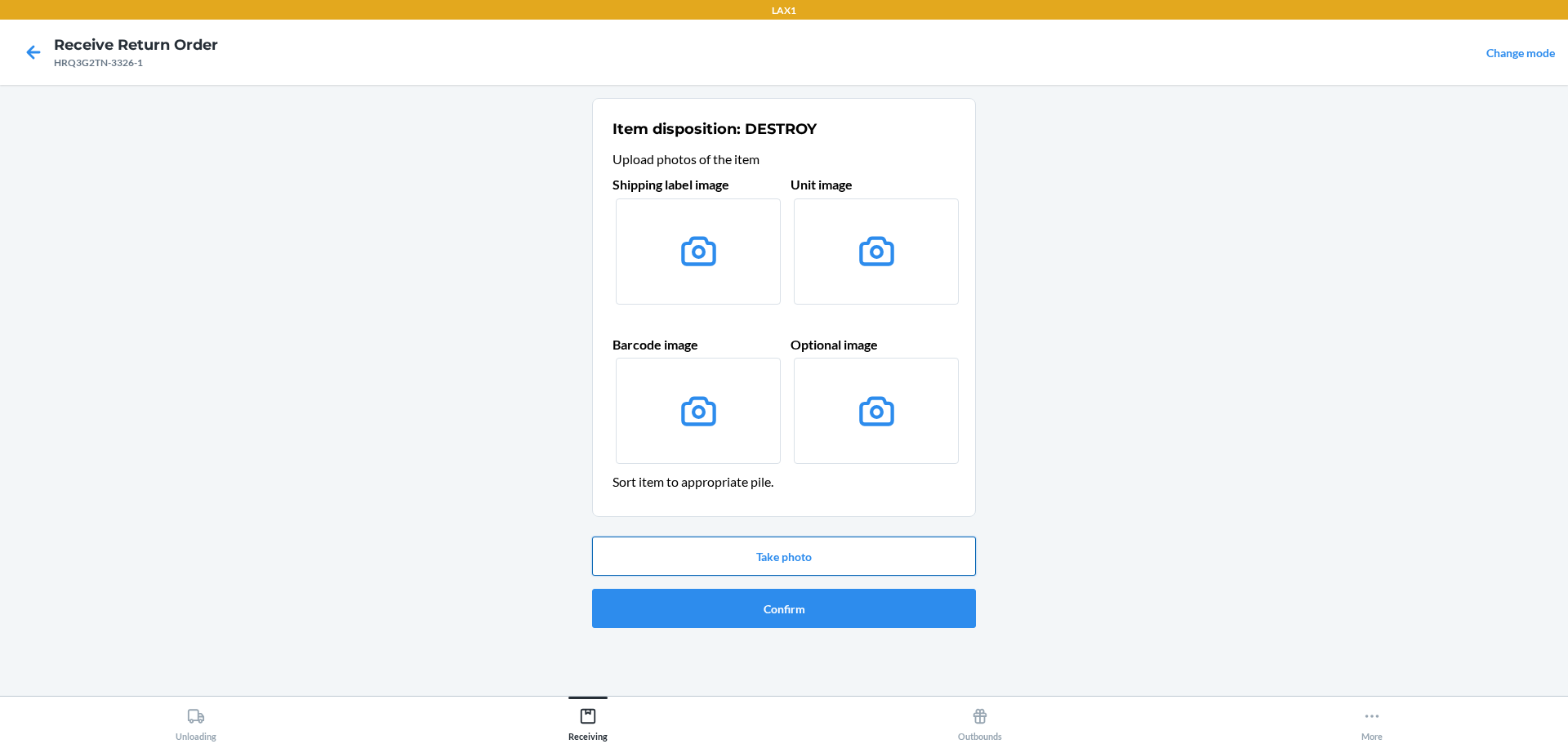
click at [775, 560] on button "Take photo" at bounding box center [784, 557] width 383 height 39
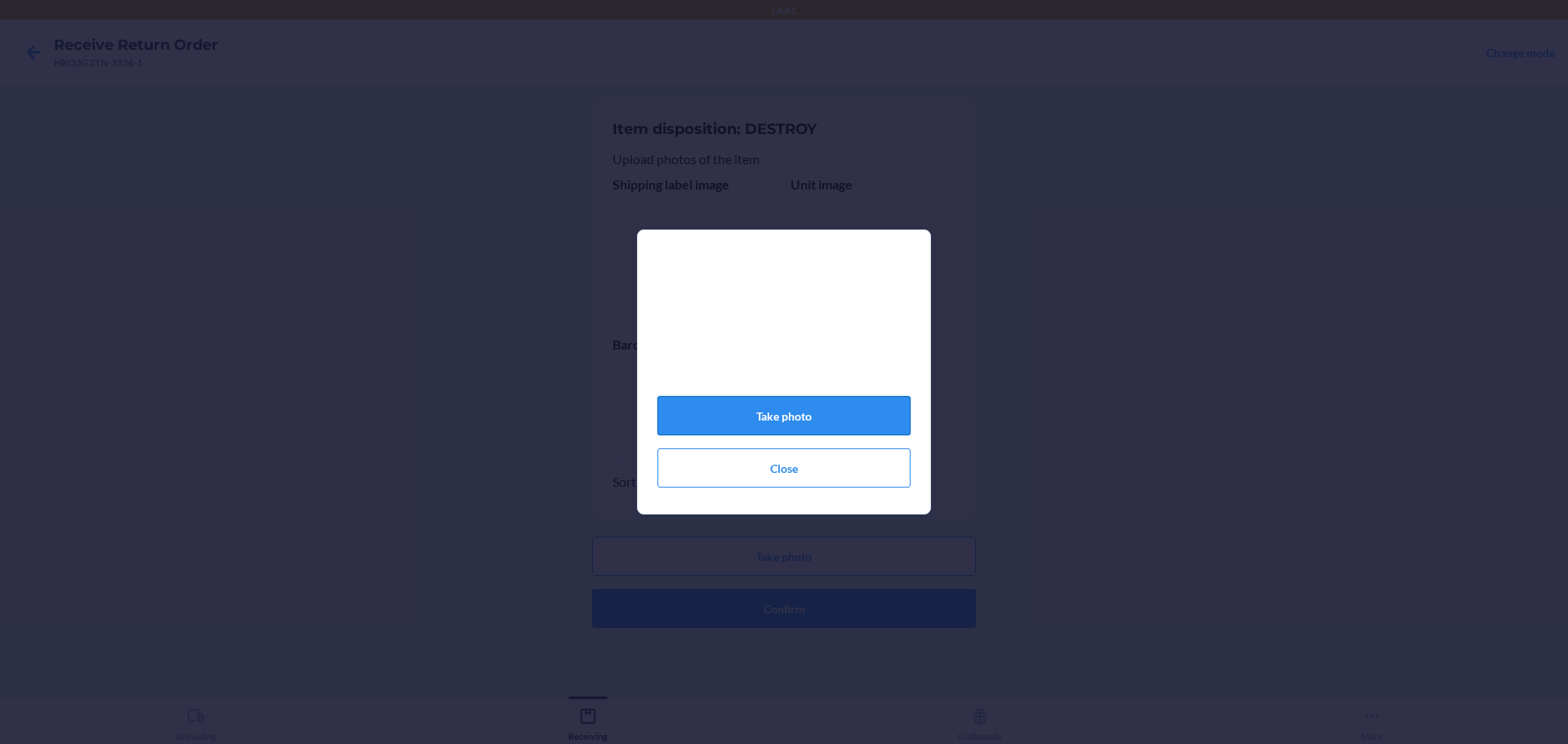
click at [830, 420] on button "Take photo" at bounding box center [784, 416] width 253 height 39
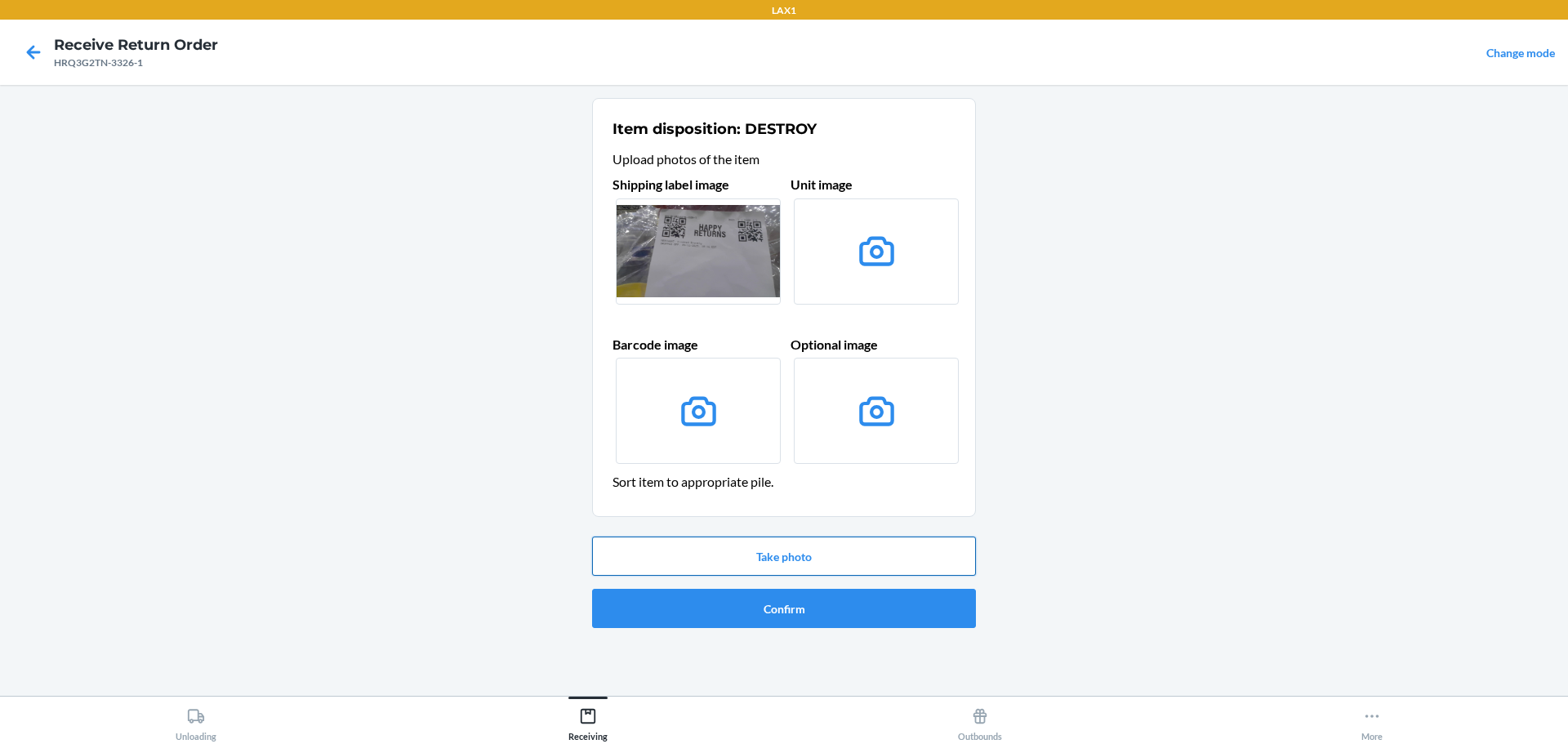
click at [812, 557] on button "Take photo" at bounding box center [784, 557] width 383 height 39
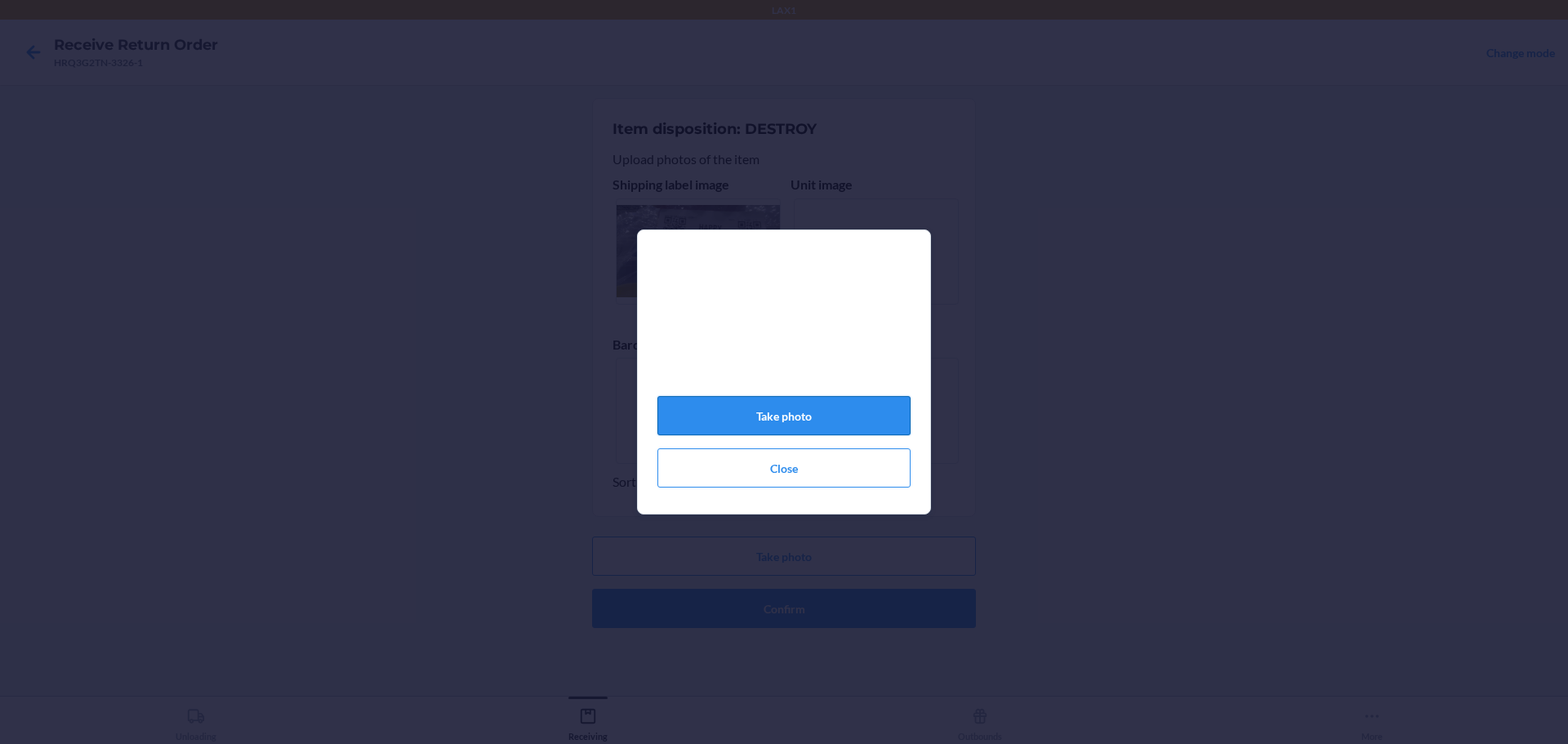
click at [784, 420] on button "Take photo" at bounding box center [784, 416] width 253 height 39
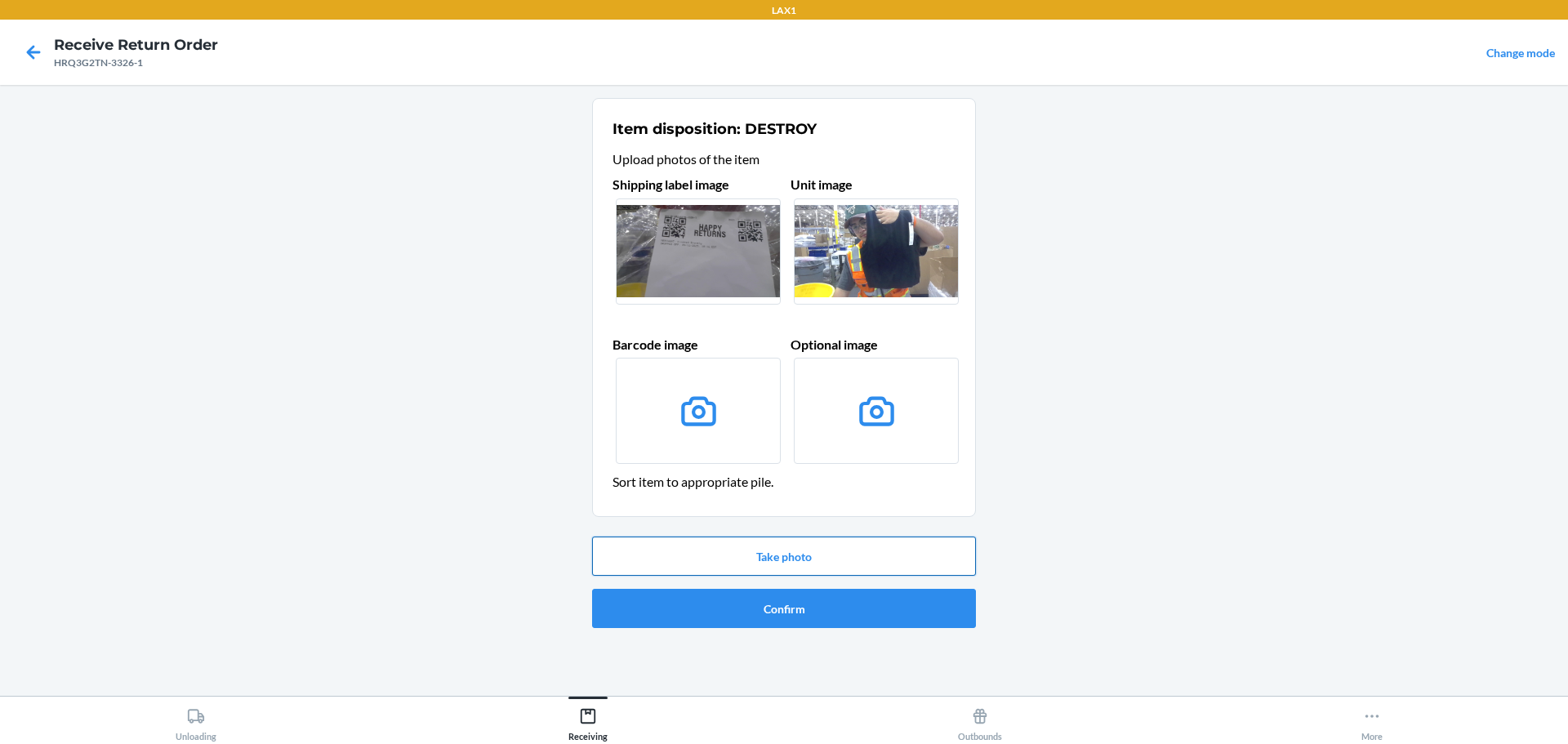
click at [852, 547] on button "Take photo" at bounding box center [784, 557] width 383 height 39
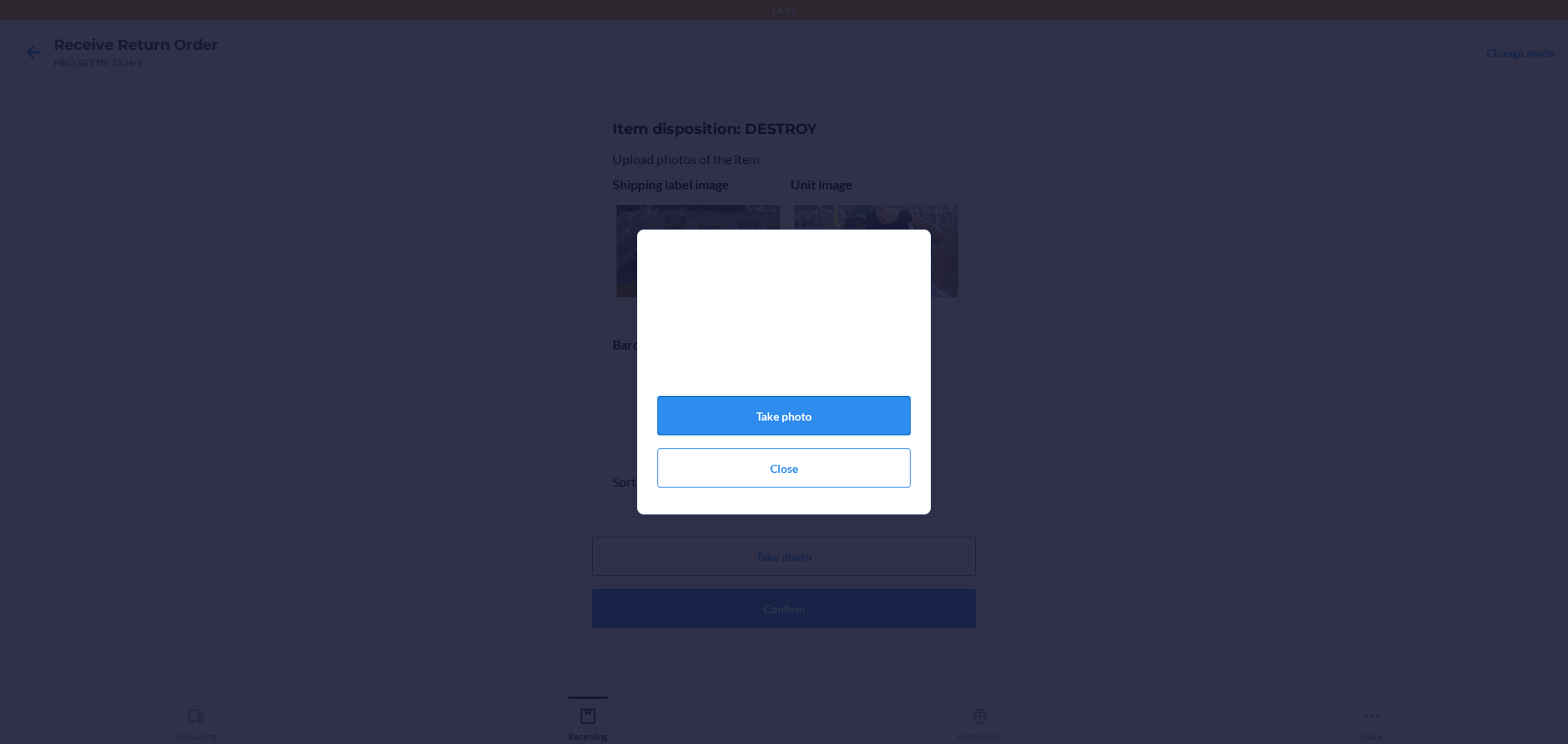
click at [737, 409] on button "Take photo" at bounding box center [784, 416] width 253 height 39
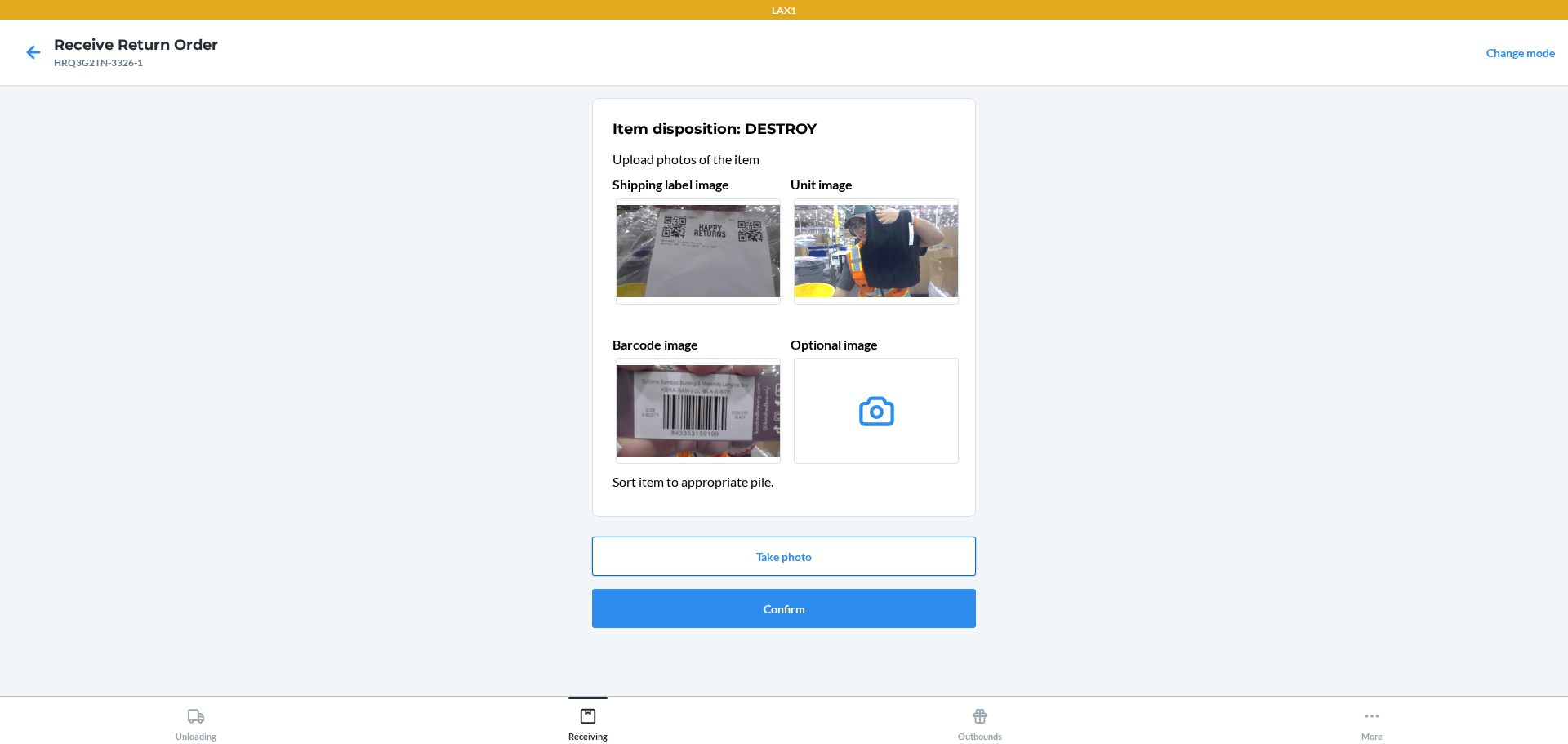
click at [781, 541] on button "Take photo" at bounding box center [784, 557] width 383 height 39
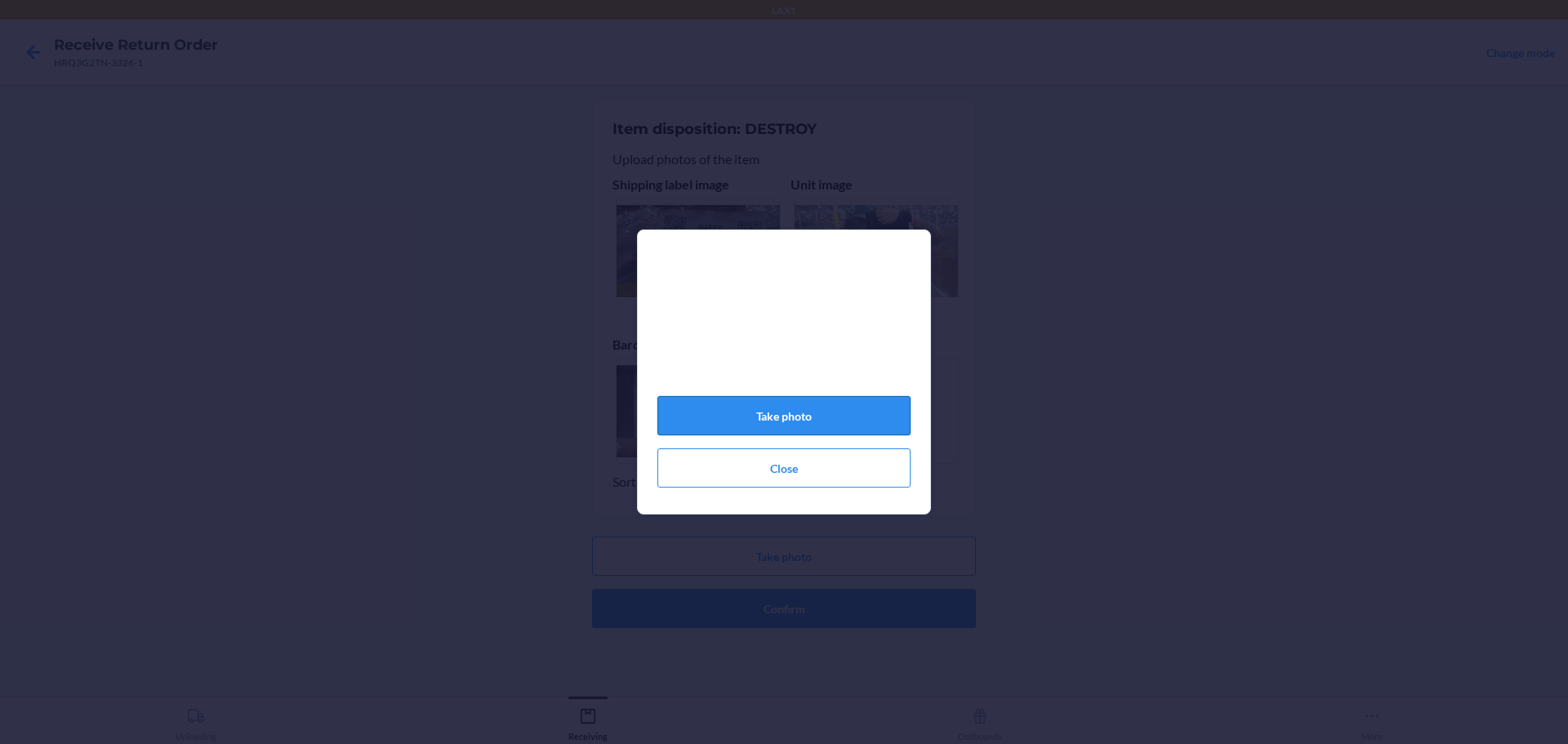
click at [849, 427] on button "Take photo" at bounding box center [784, 416] width 253 height 39
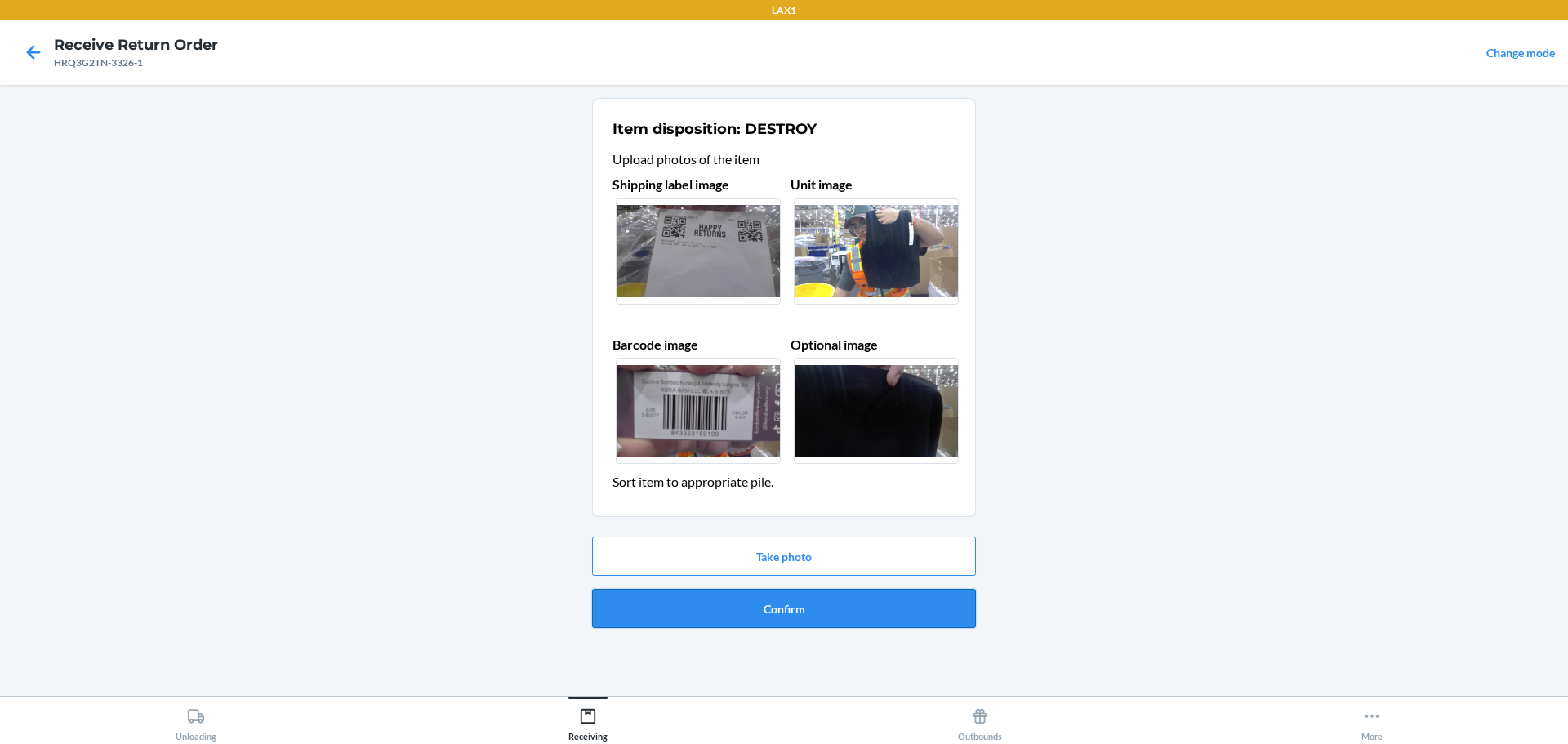
click at [873, 617] on button "Confirm" at bounding box center [784, 609] width 383 height 39
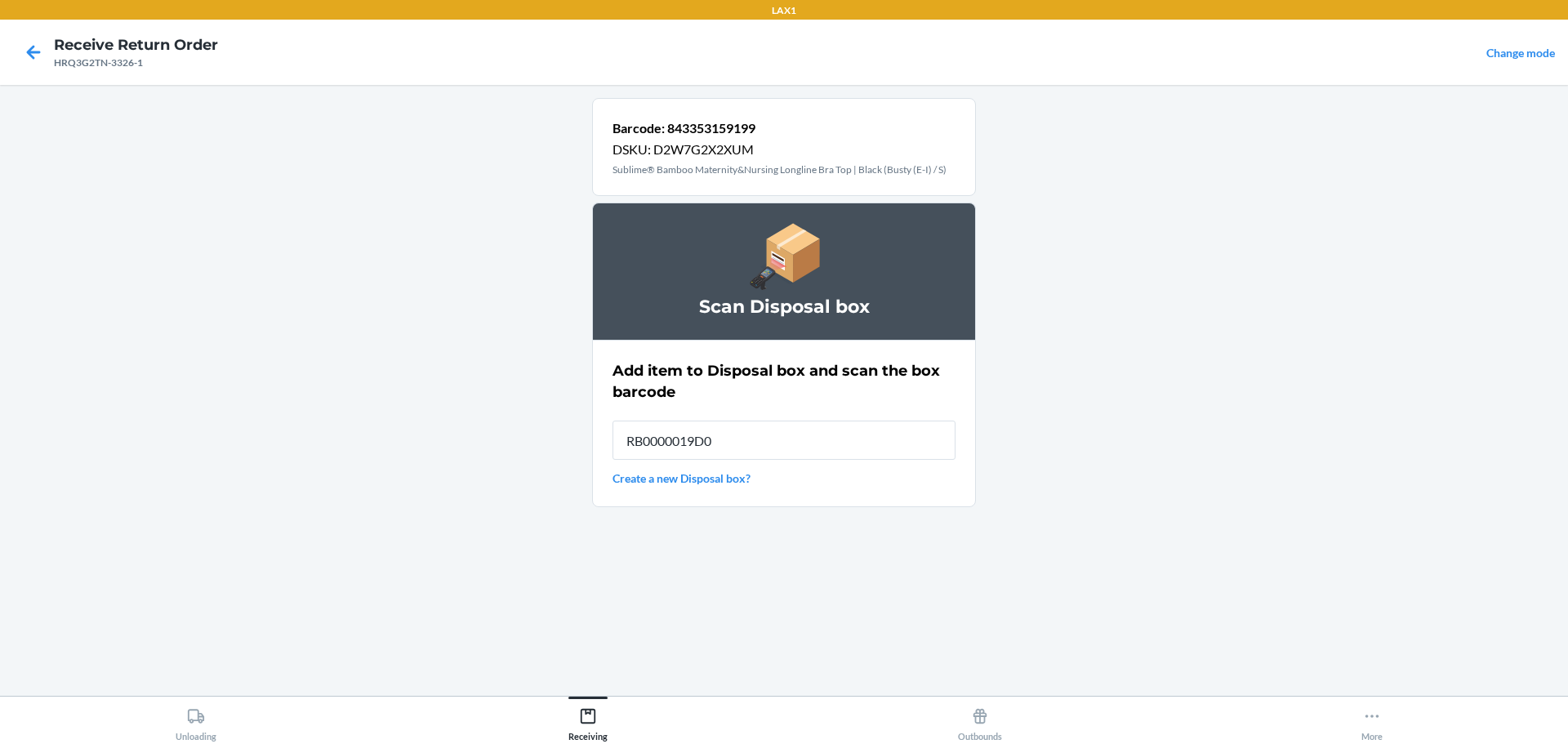
type input "RB0000019D0"
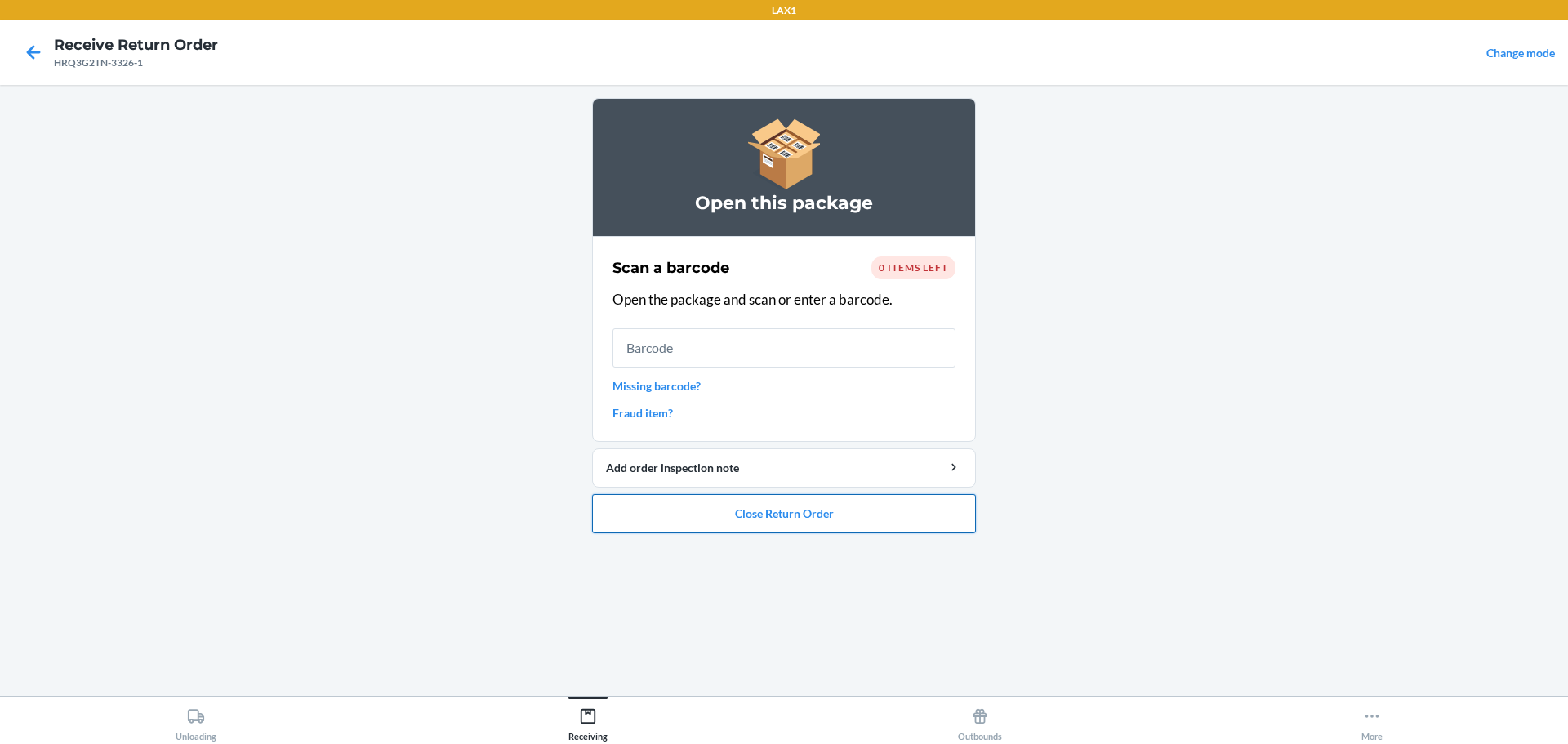
click at [815, 521] on button "Close Return Order" at bounding box center [784, 514] width 383 height 39
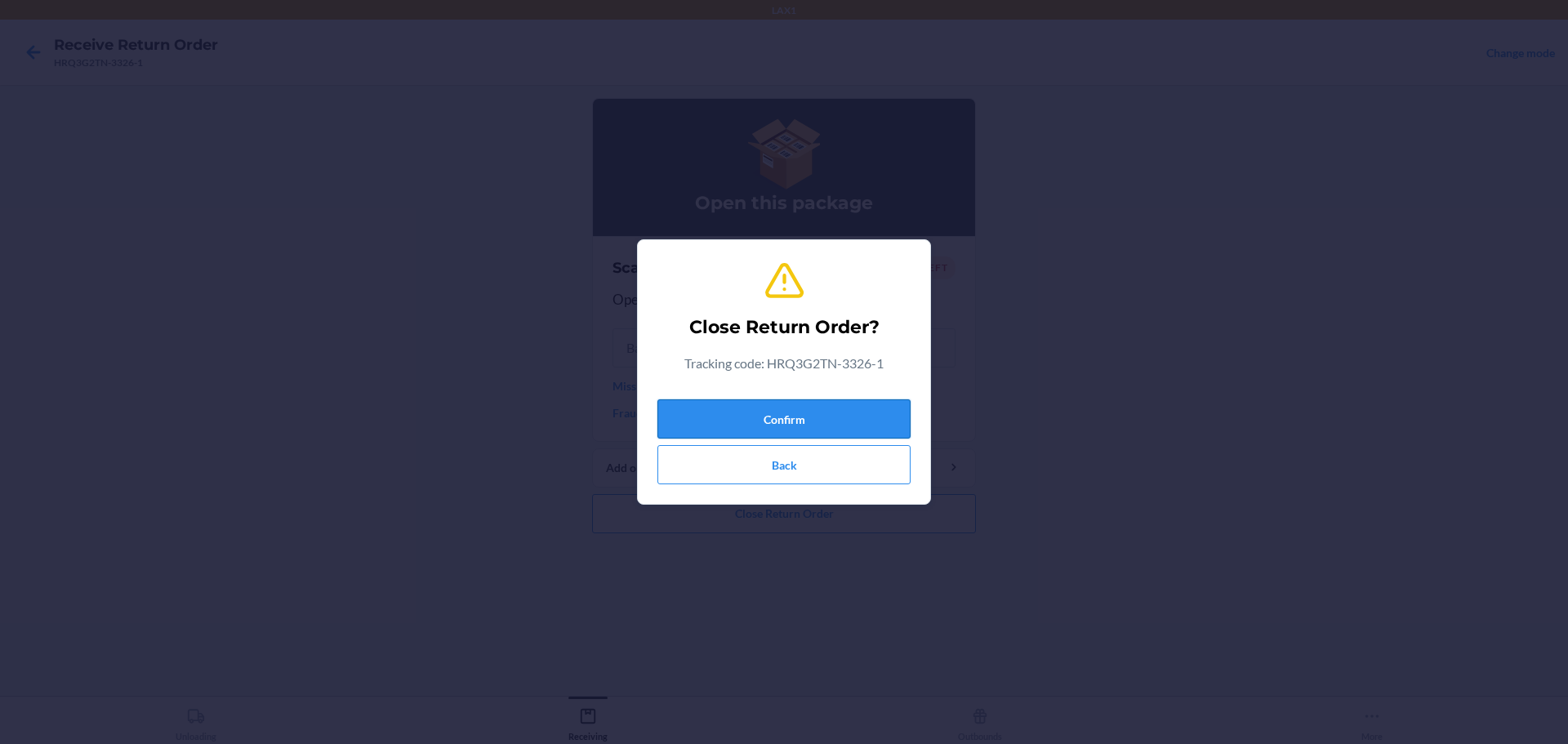
click at [816, 427] on button "Confirm" at bounding box center [784, 420] width 253 height 39
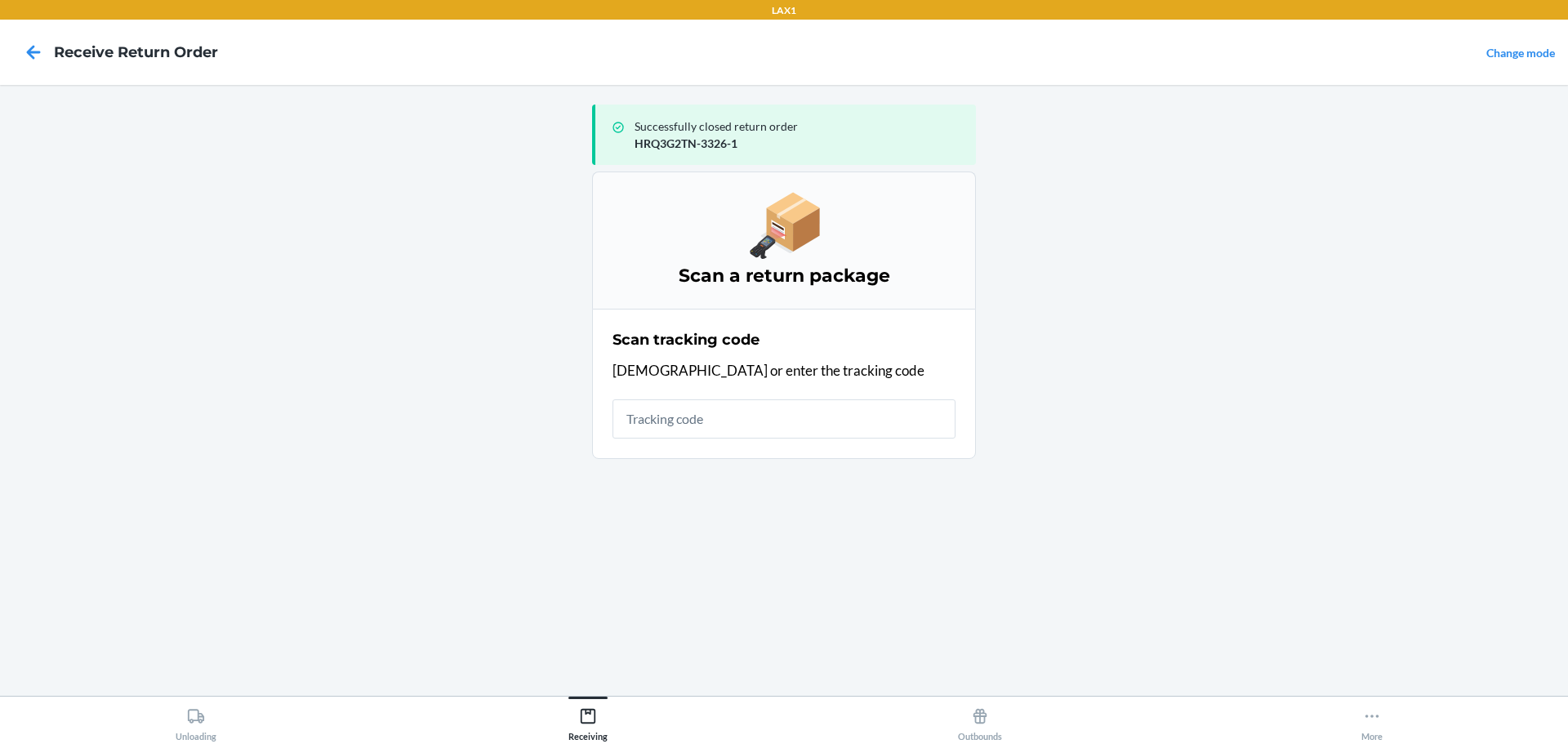
click at [815, 428] on input "text" at bounding box center [784, 420] width 343 height 39
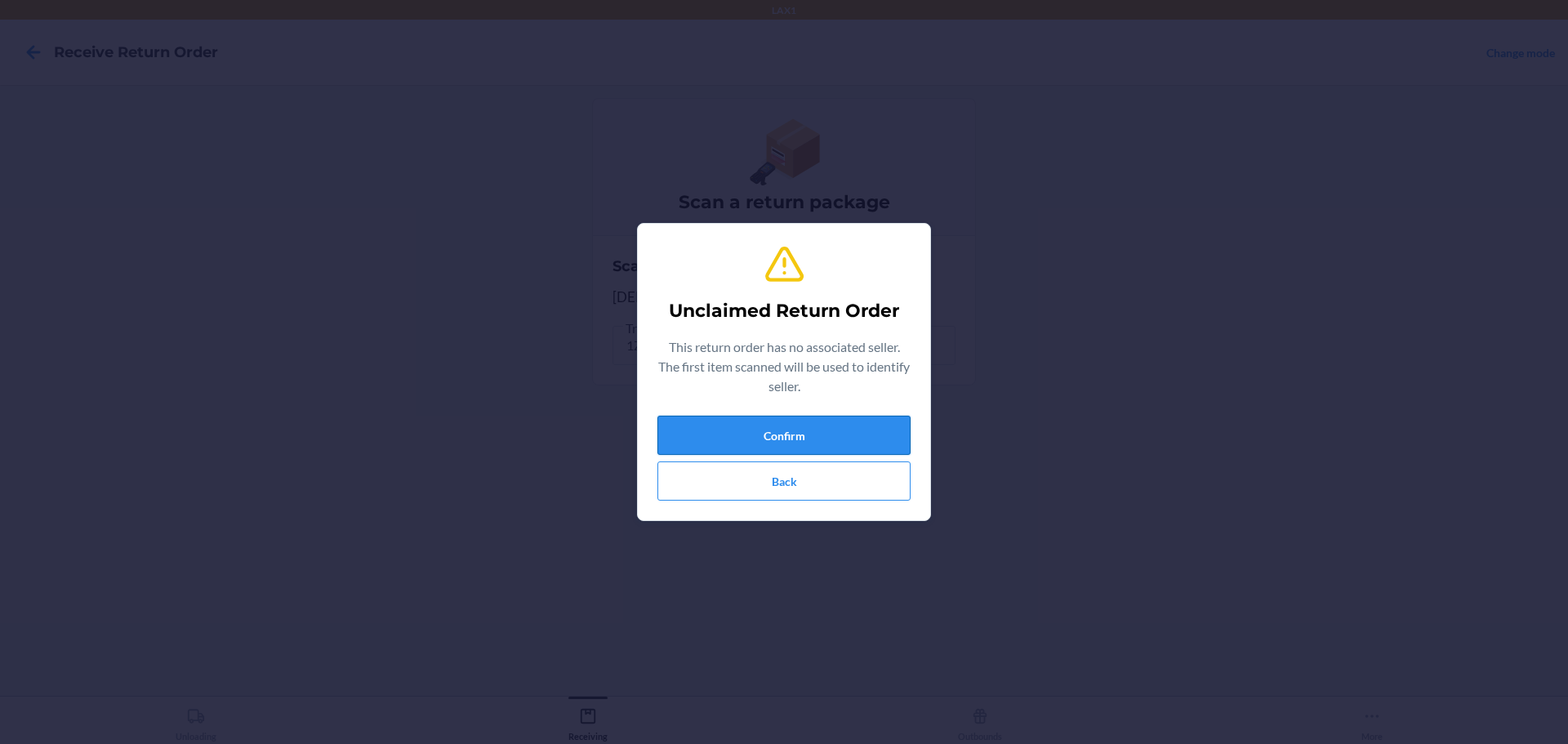
click at [825, 431] on button "Confirm" at bounding box center [784, 436] width 253 height 39
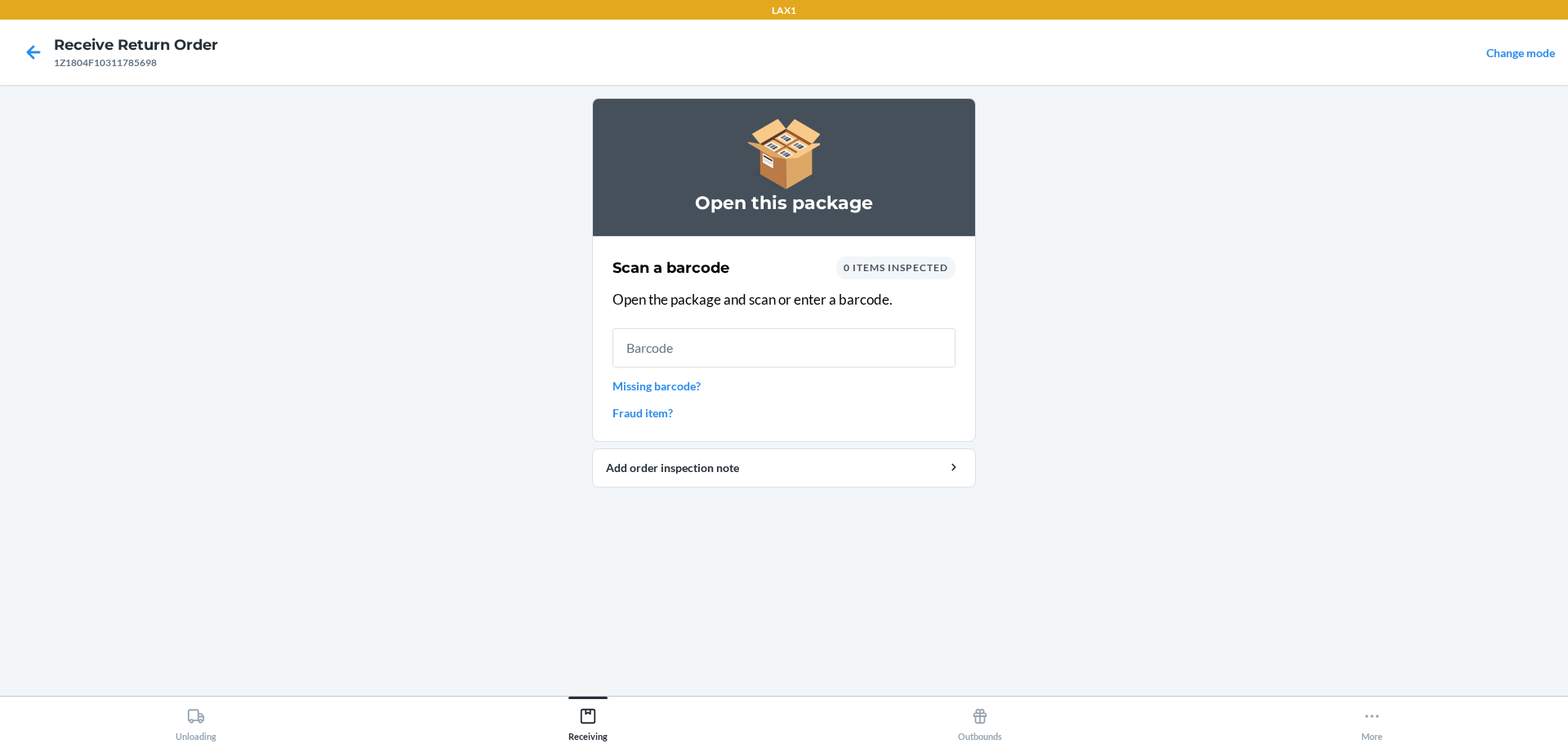
click at [849, 341] on input "text" at bounding box center [784, 348] width 343 height 39
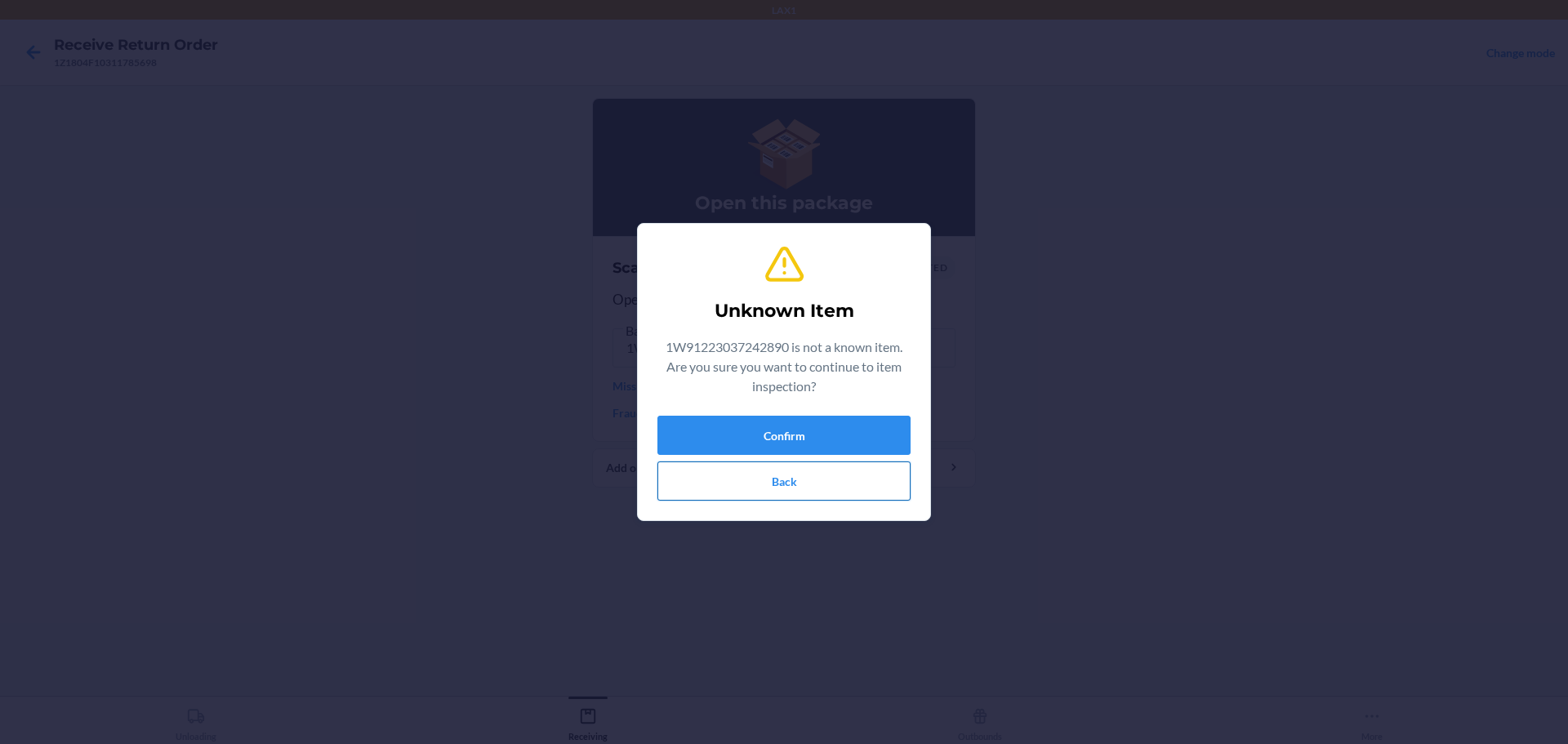
click at [870, 491] on button "Back" at bounding box center [784, 481] width 253 height 39
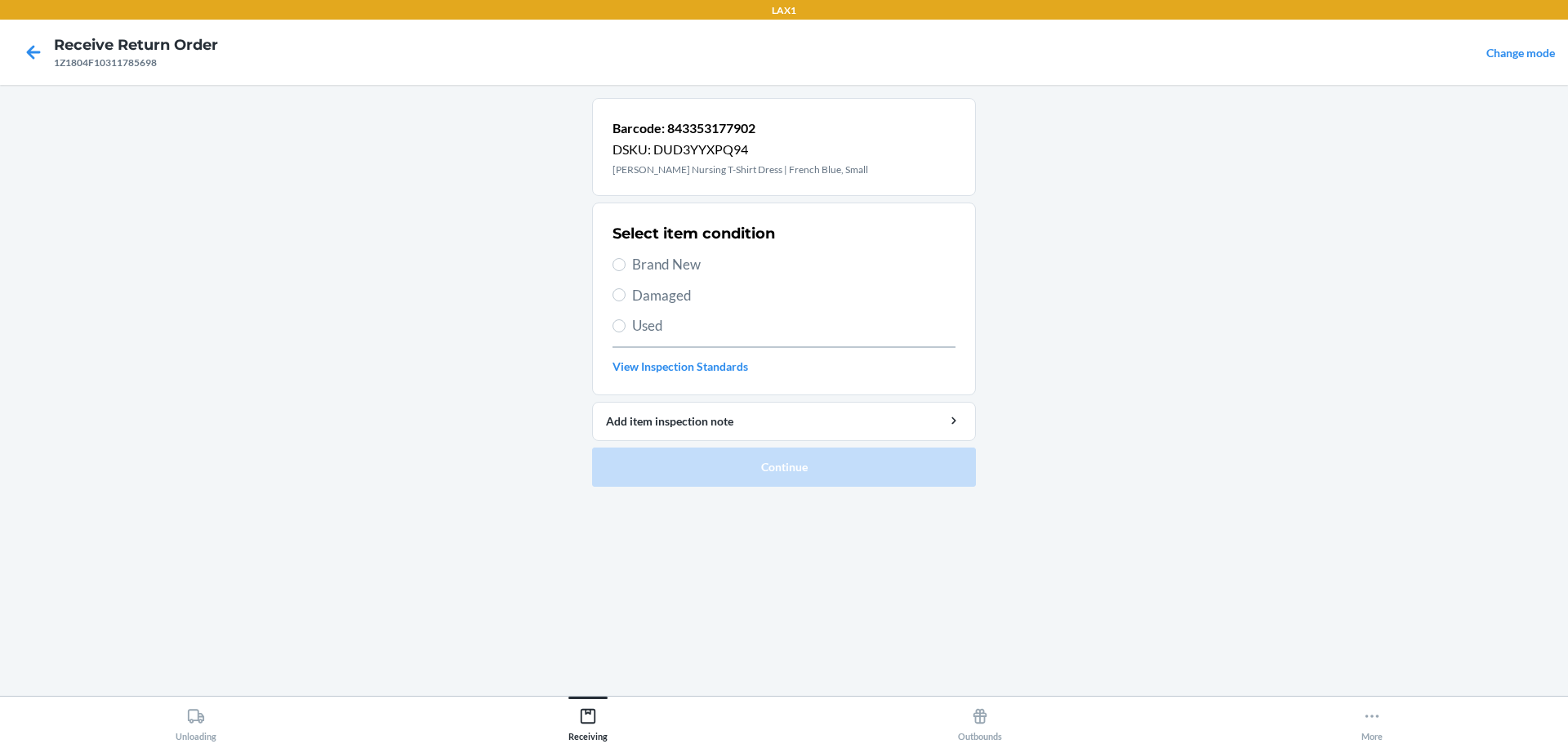
click at [666, 270] on span "Brand New" at bounding box center [793, 265] width 324 height 21
click at [626, 270] on input "Brand New" at bounding box center [619, 264] width 13 height 13
radio input "true"
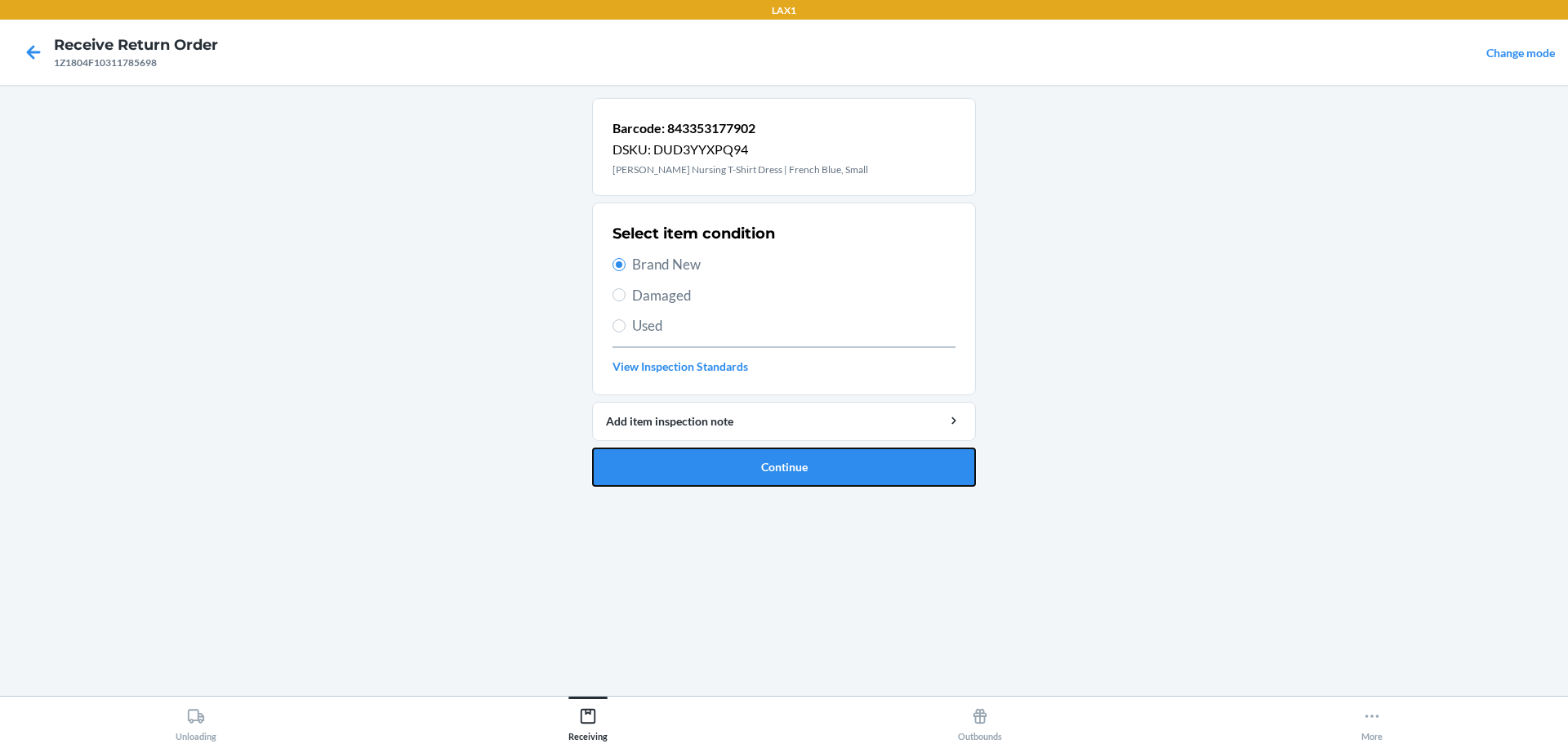
drag, startPoint x: 769, startPoint y: 463, endPoint x: 751, endPoint y: 401, distance: 64.6
click at [769, 462] on button "Continue" at bounding box center [784, 467] width 383 height 39
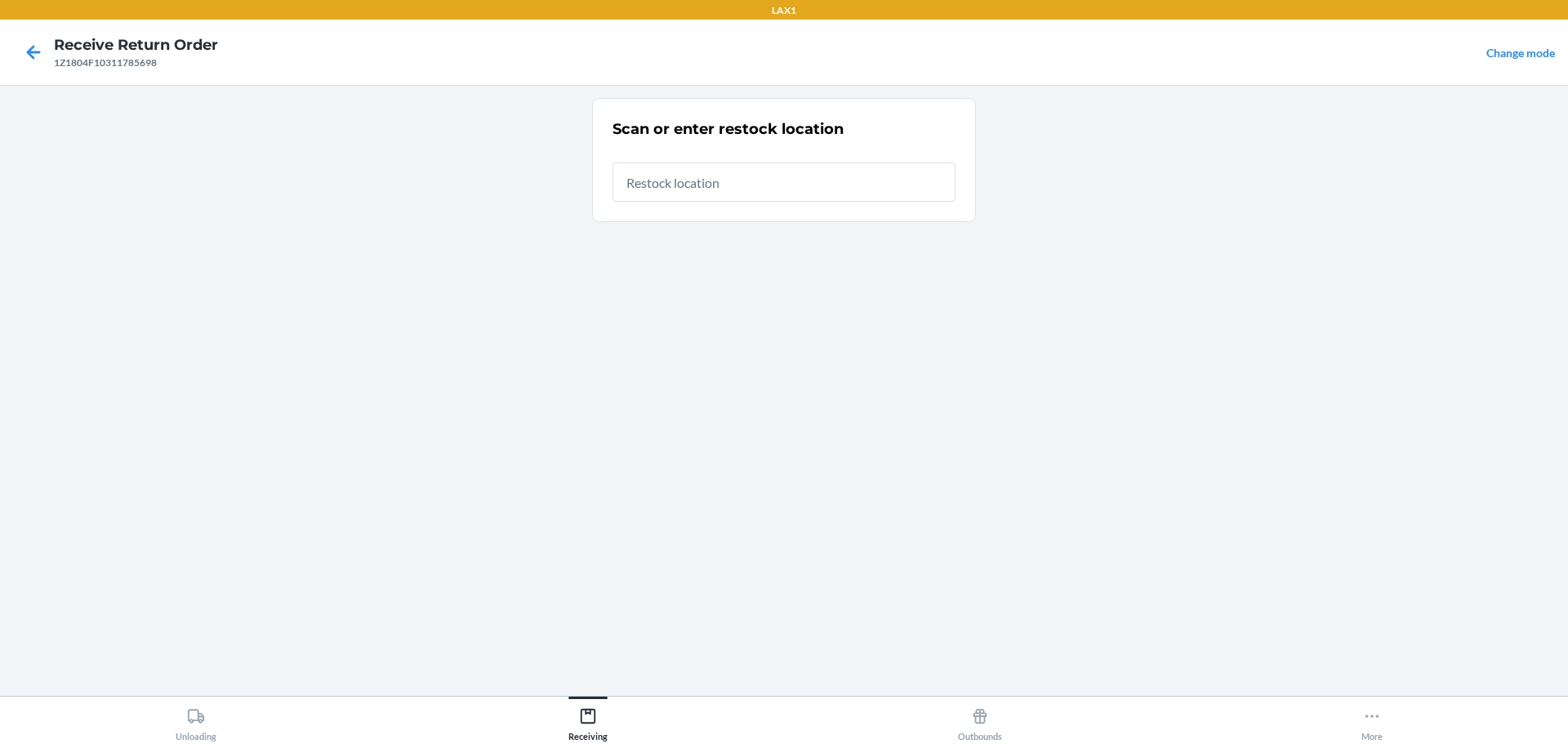
click at [706, 183] on input "text" at bounding box center [784, 182] width 343 height 39
type input "RTCART023"
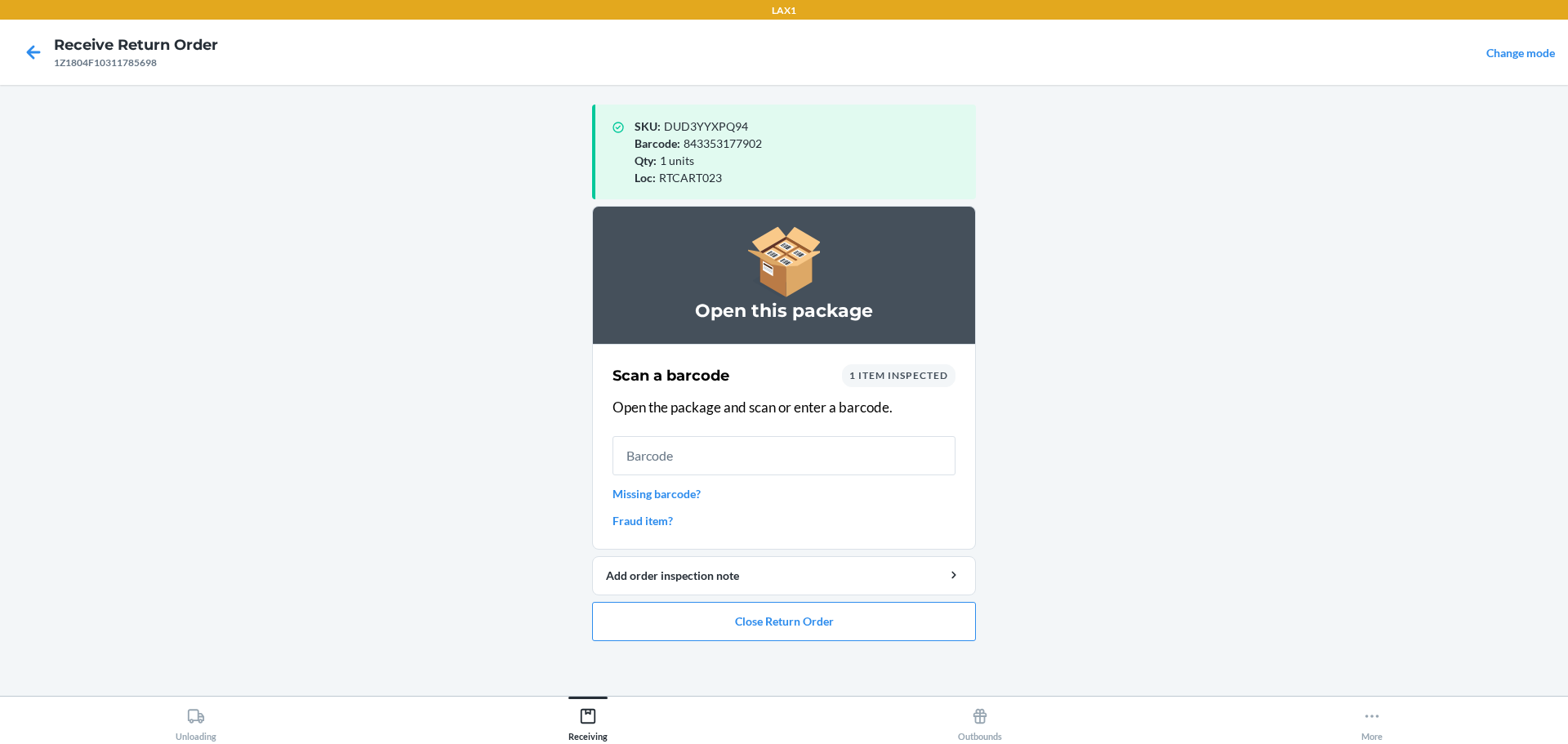
click at [745, 451] on input "text" at bounding box center [784, 455] width 343 height 39
click at [743, 449] on input "text" at bounding box center [784, 455] width 343 height 39
click at [745, 469] on input "text" at bounding box center [784, 455] width 343 height 39
click at [744, 469] on input "text" at bounding box center [784, 455] width 343 height 39
click at [836, 611] on button "Close Return Order" at bounding box center [784, 622] width 383 height 39
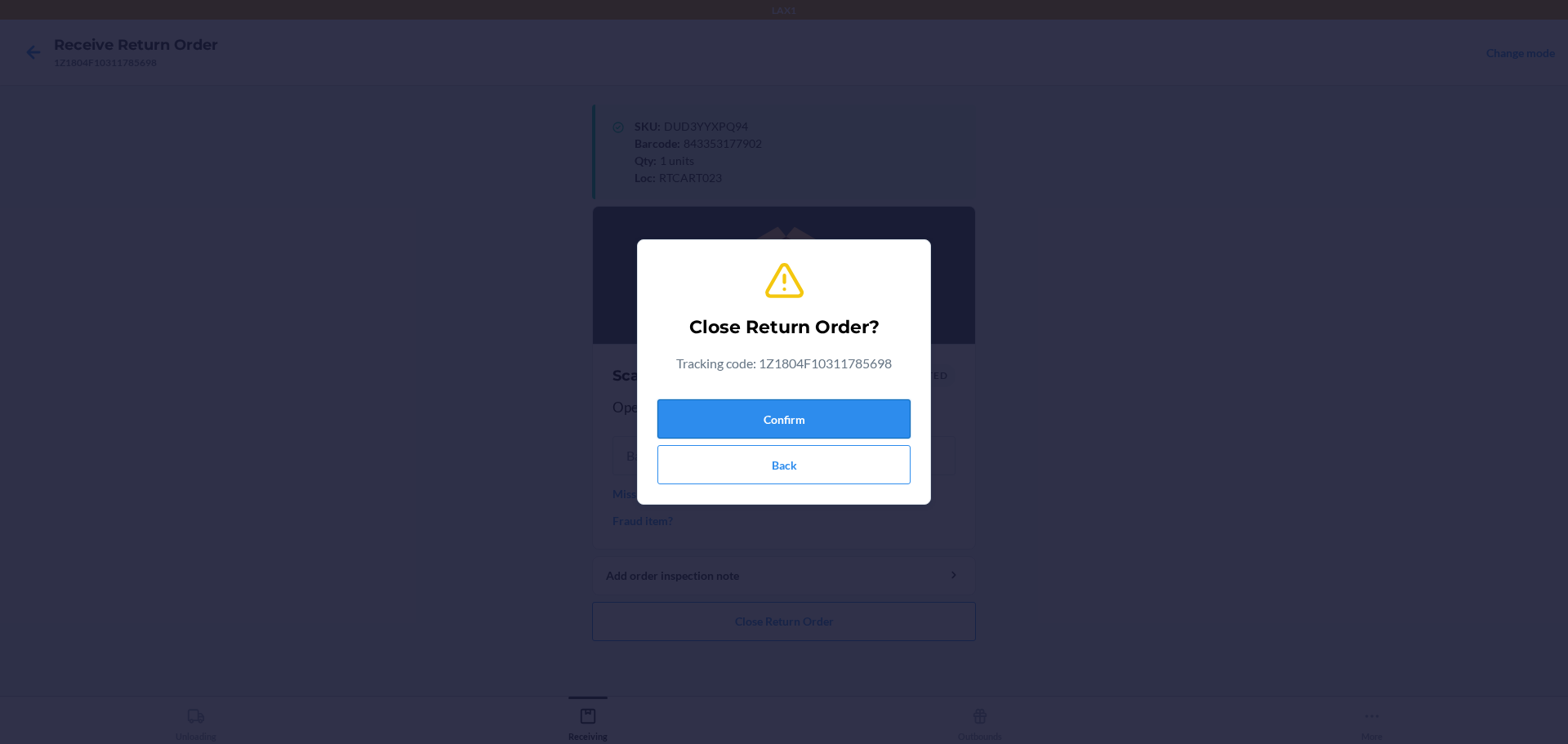
click at [835, 406] on button "Confirm" at bounding box center [784, 420] width 253 height 39
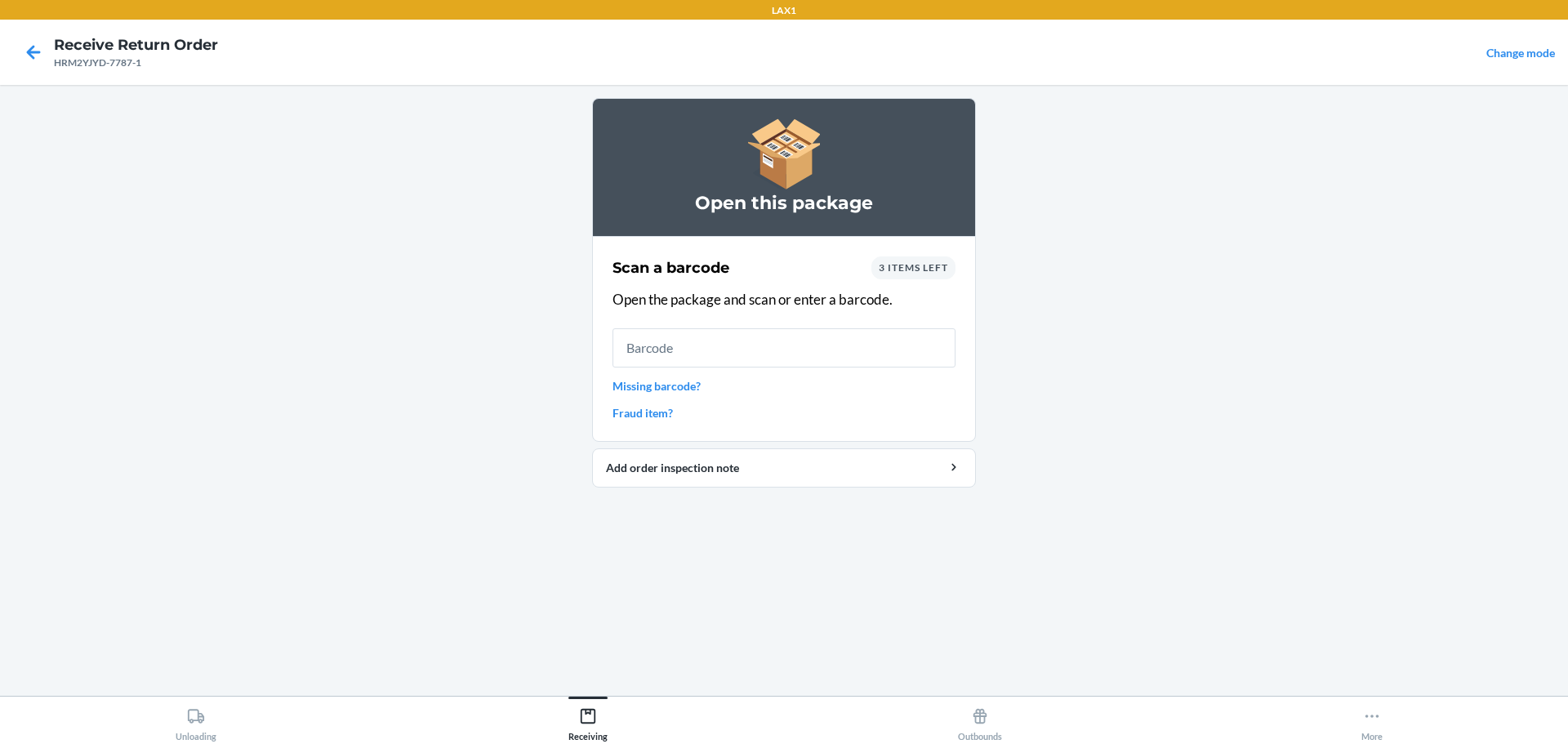
click at [929, 342] on input "text" at bounding box center [784, 348] width 343 height 39
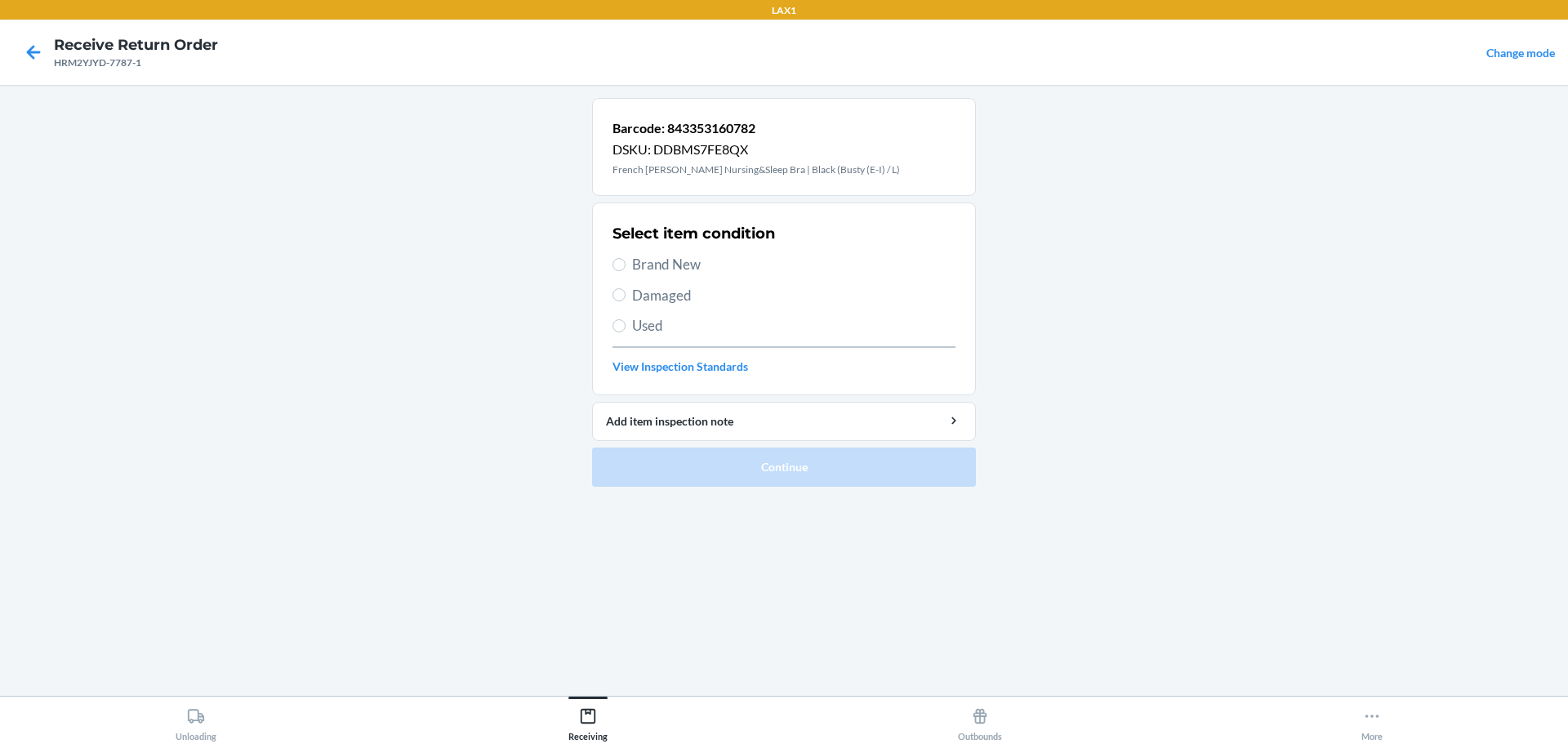
click at [657, 296] on span "Damaged" at bounding box center [793, 295] width 324 height 21
click at [626, 296] on input "Damaged" at bounding box center [619, 295] width 13 height 13
radio input "true"
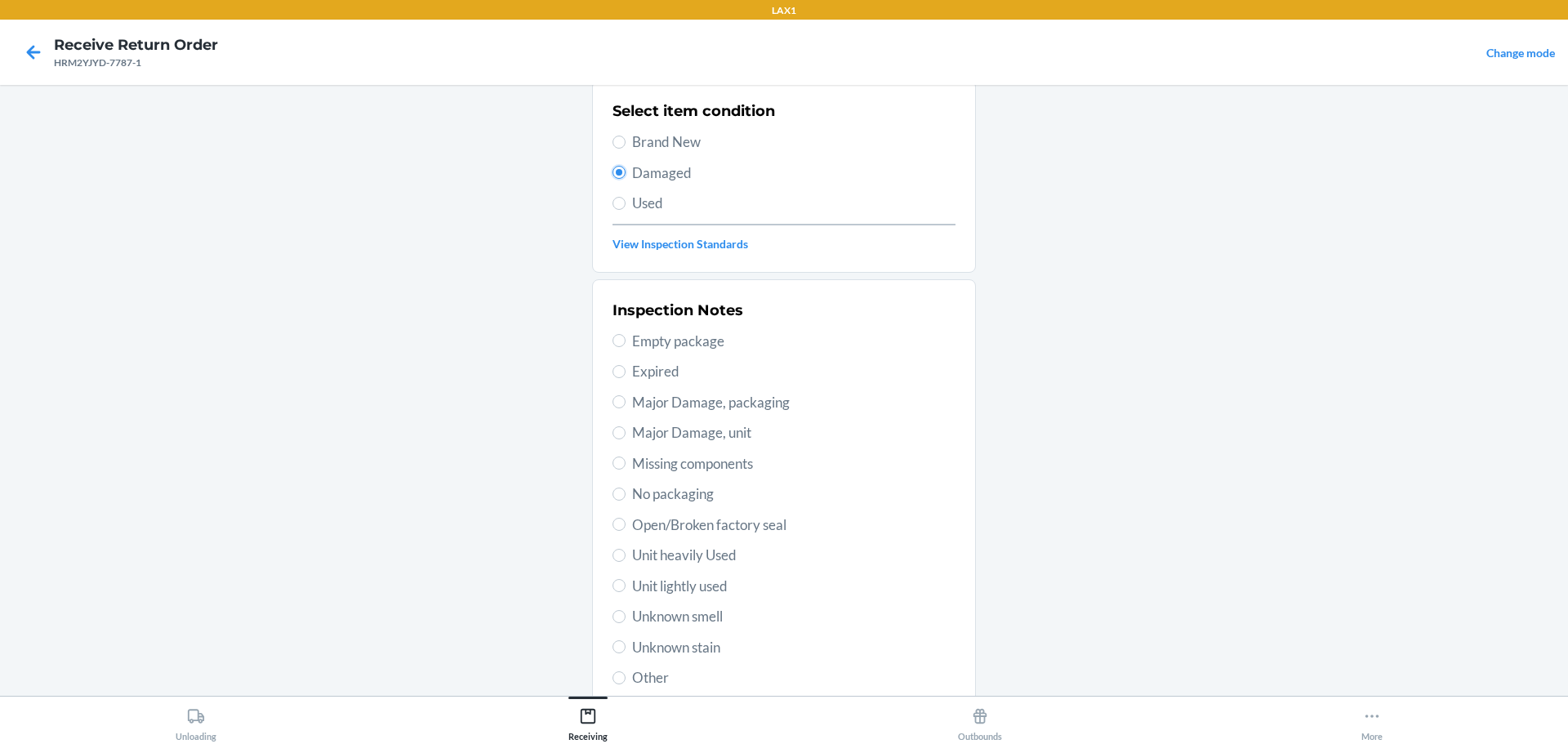
scroll to position [240, 0]
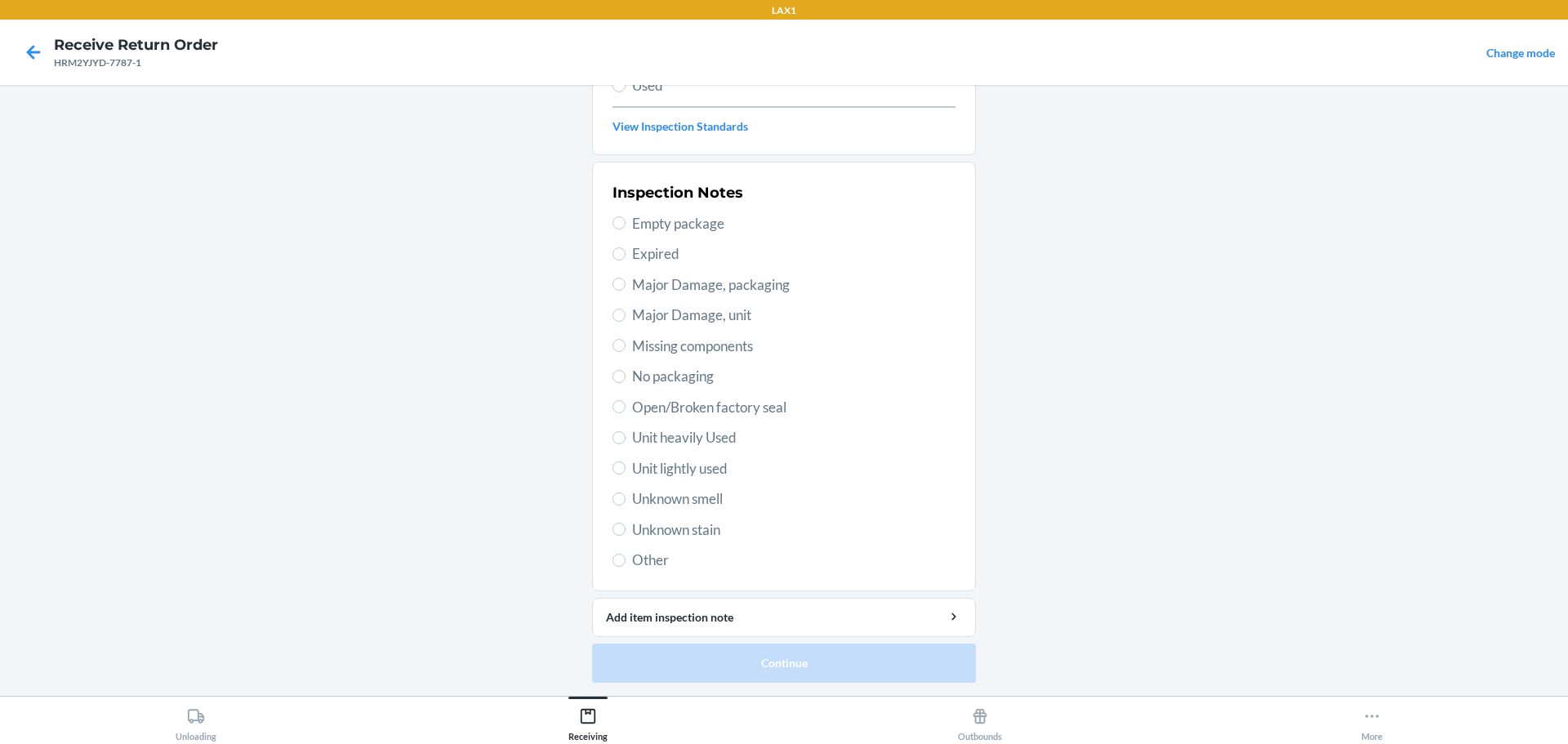
click at [673, 533] on span "Unknown stain" at bounding box center [793, 530] width 324 height 21
click at [626, 533] on input "Unknown stain" at bounding box center [619, 529] width 13 height 13
radio input "true"
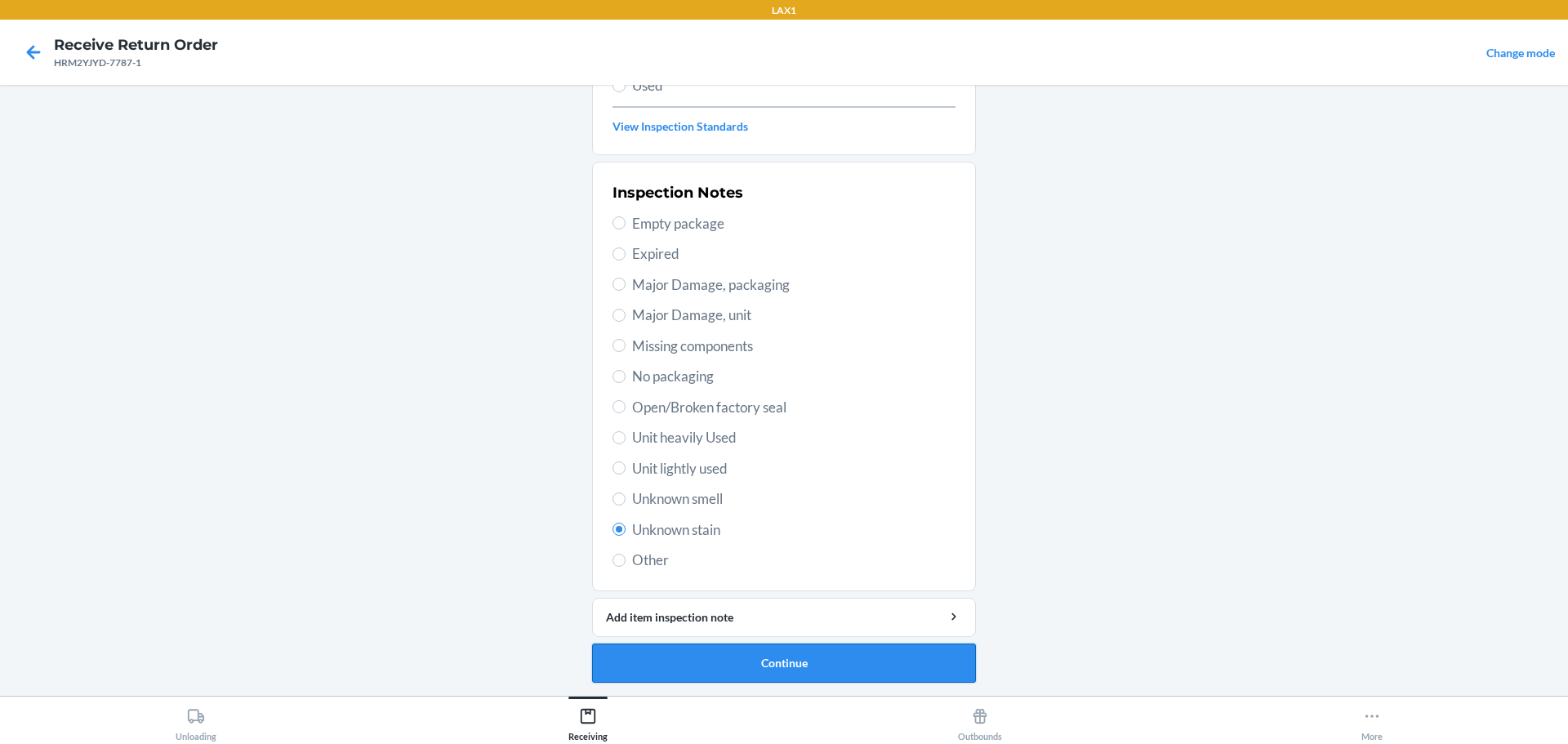
click at [775, 652] on button "Continue" at bounding box center [784, 664] width 383 height 39
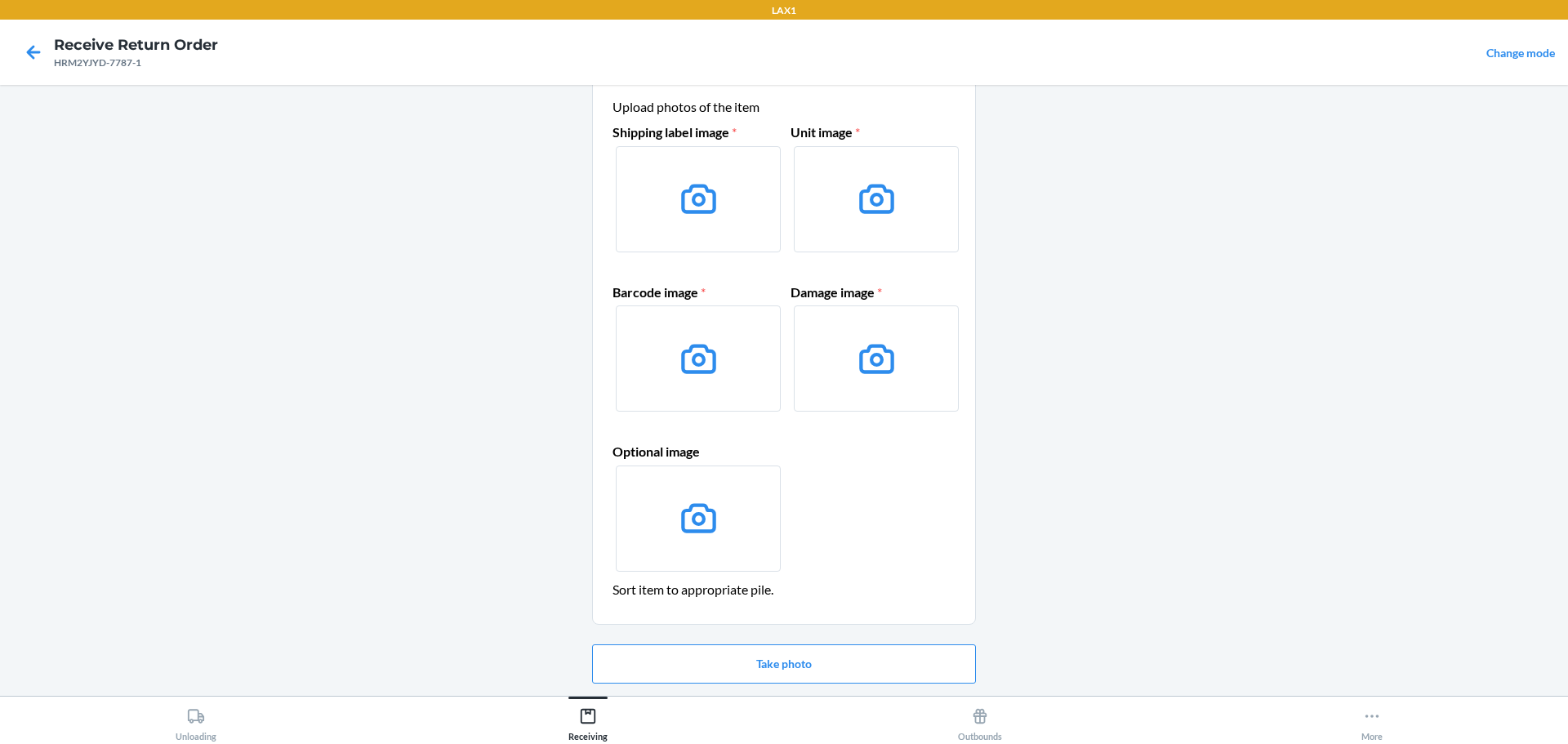
scroll to position [81, 0]
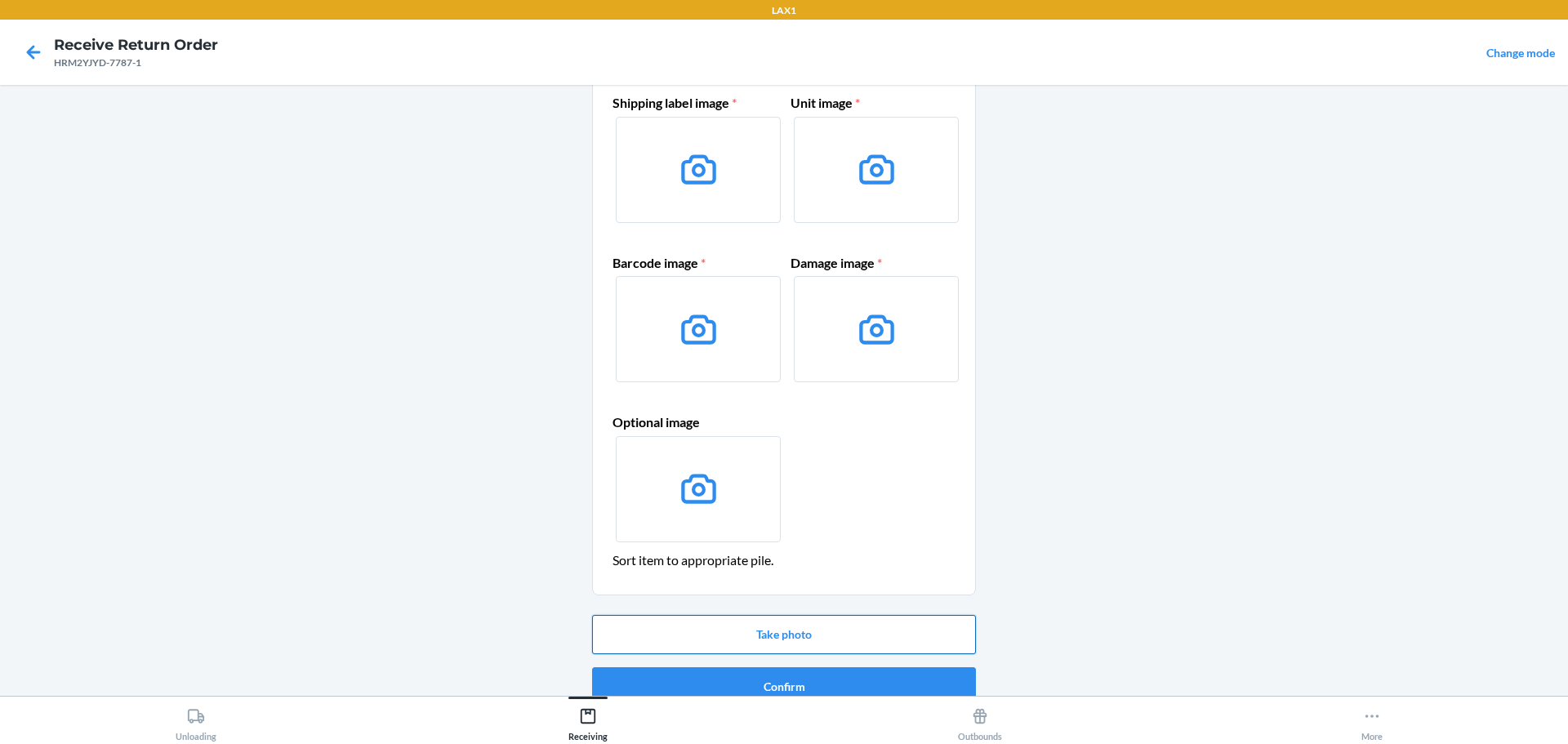
click at [841, 628] on button "Take photo" at bounding box center [784, 634] width 383 height 39
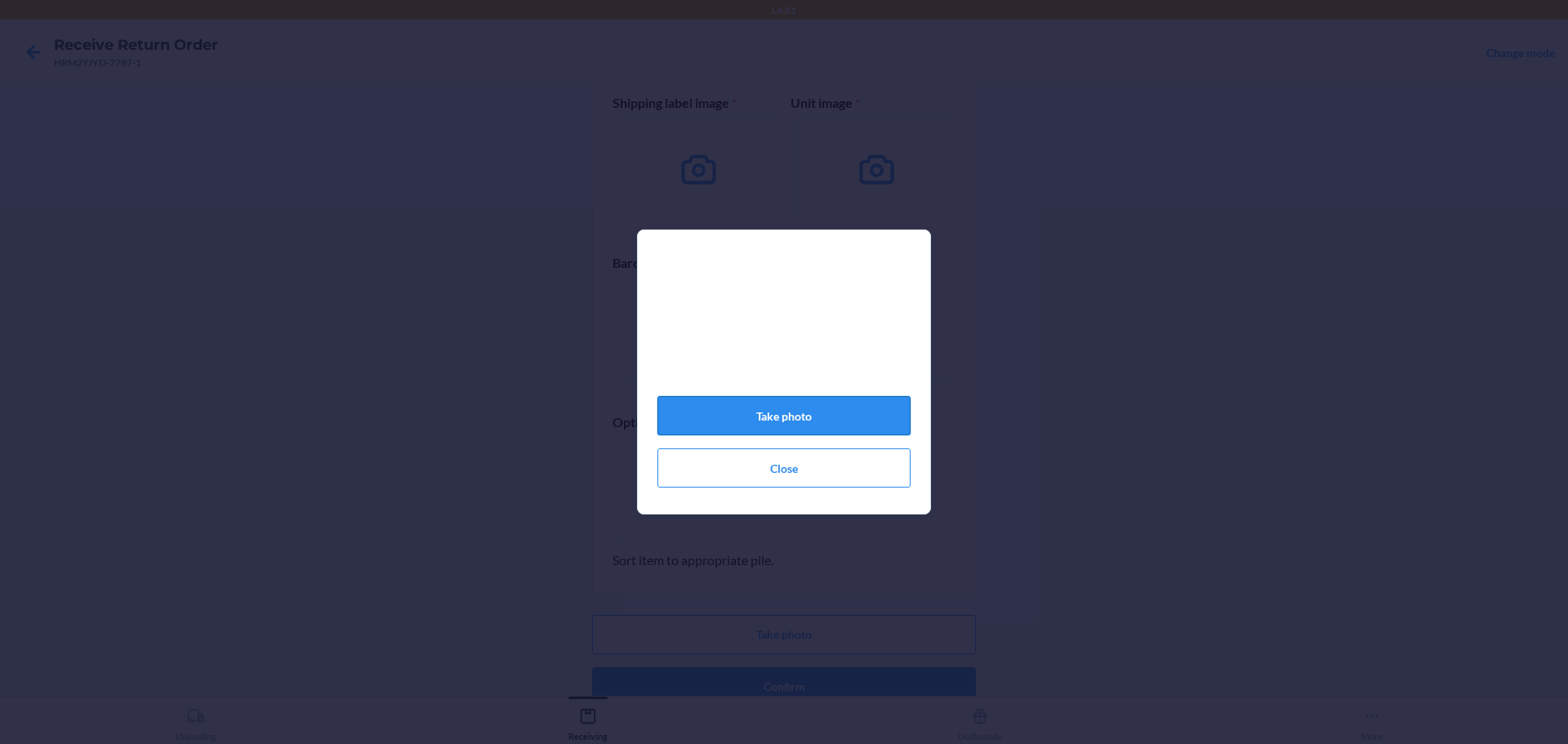
click at [818, 427] on button "Take photo" at bounding box center [784, 416] width 253 height 39
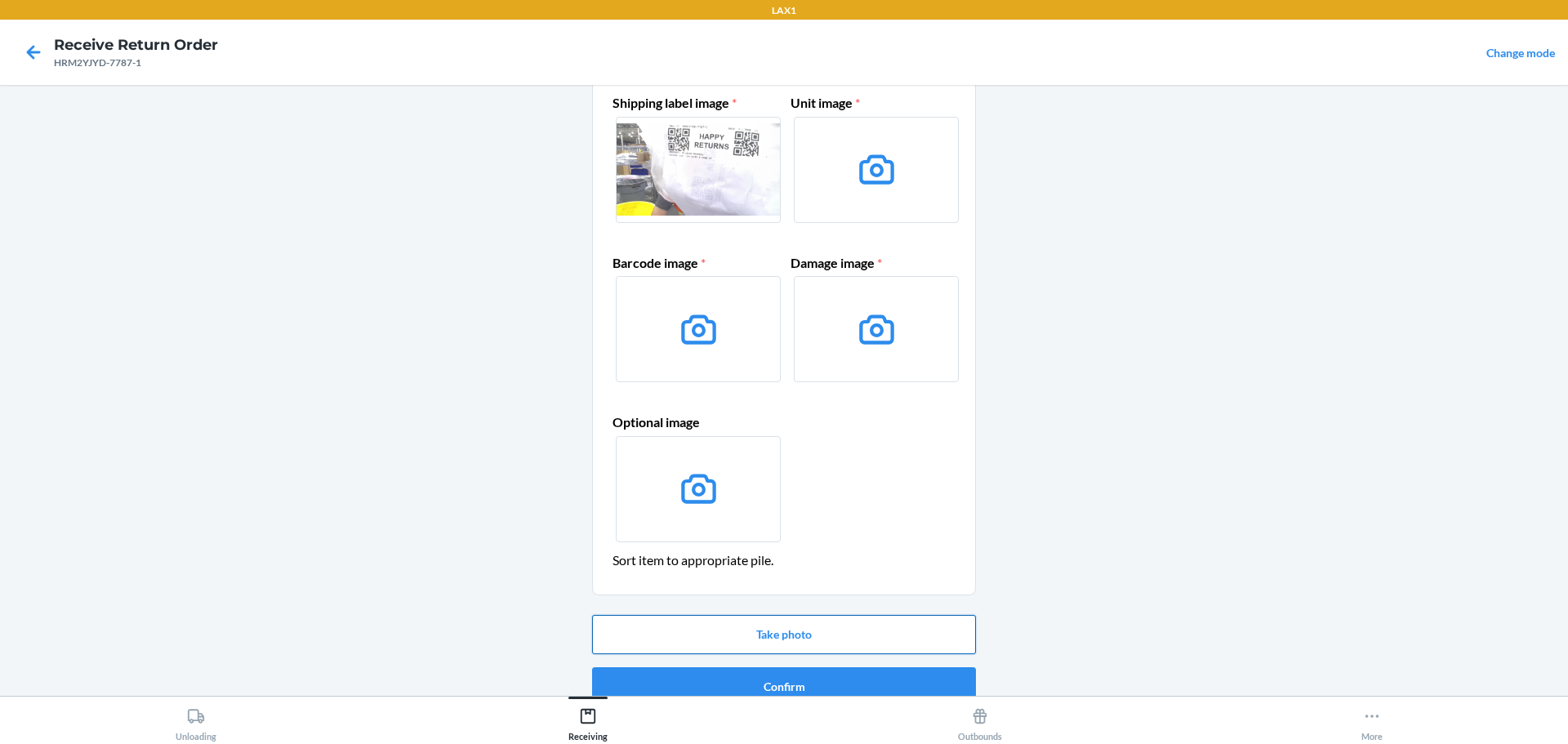
click at [806, 628] on button "Take photo" at bounding box center [784, 634] width 383 height 39
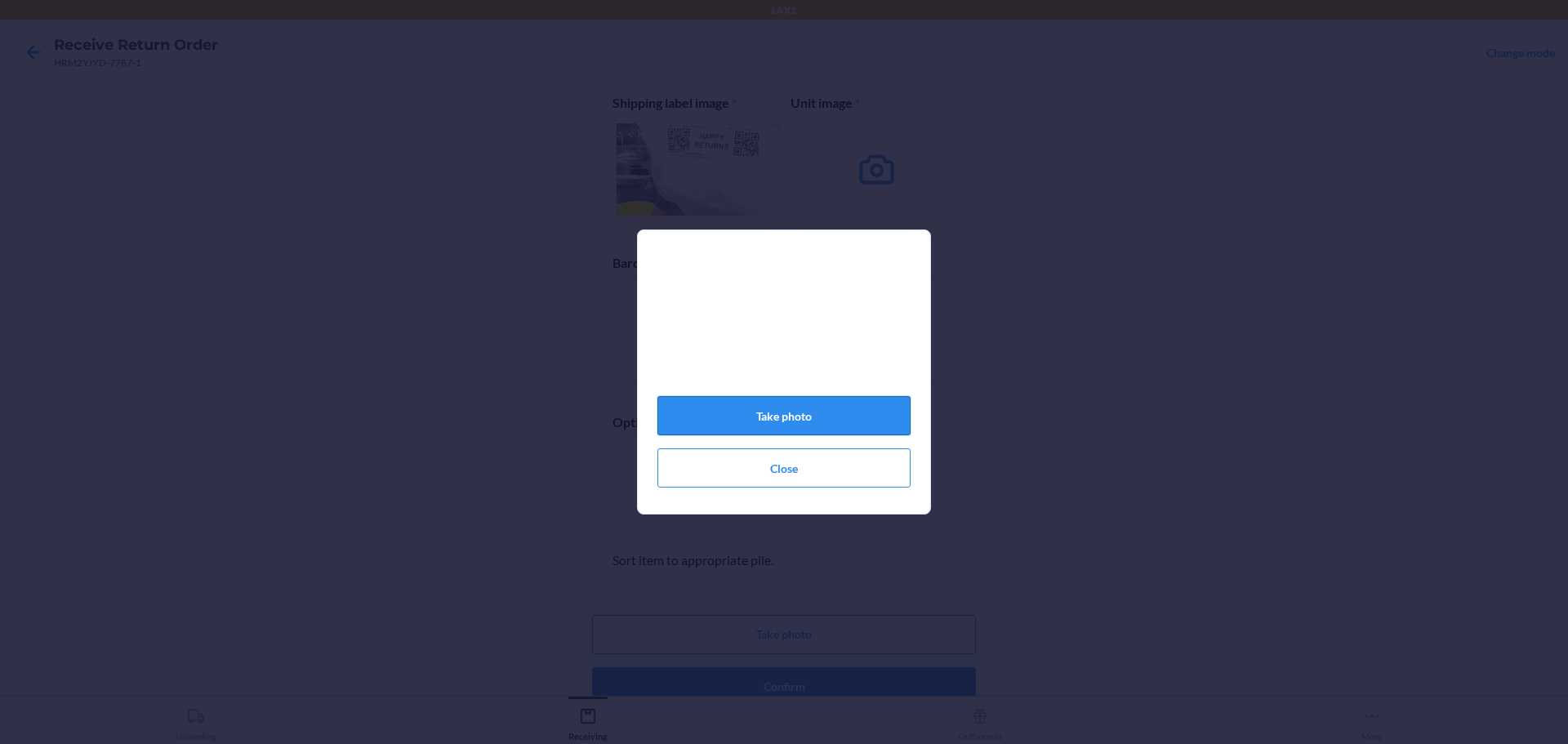
click at [846, 436] on button "Take photo" at bounding box center [784, 416] width 253 height 39
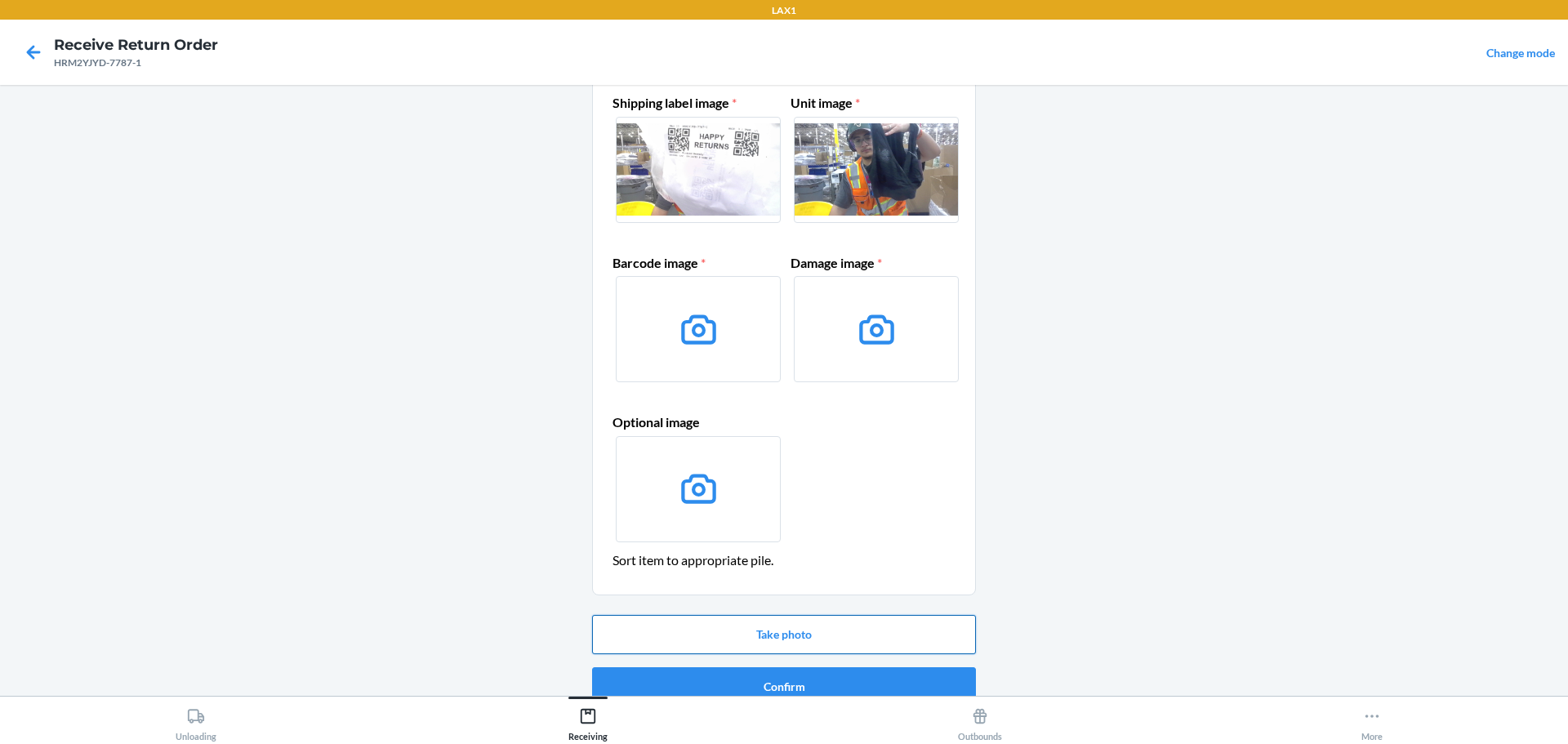
click at [803, 640] on button "Take photo" at bounding box center [784, 634] width 383 height 39
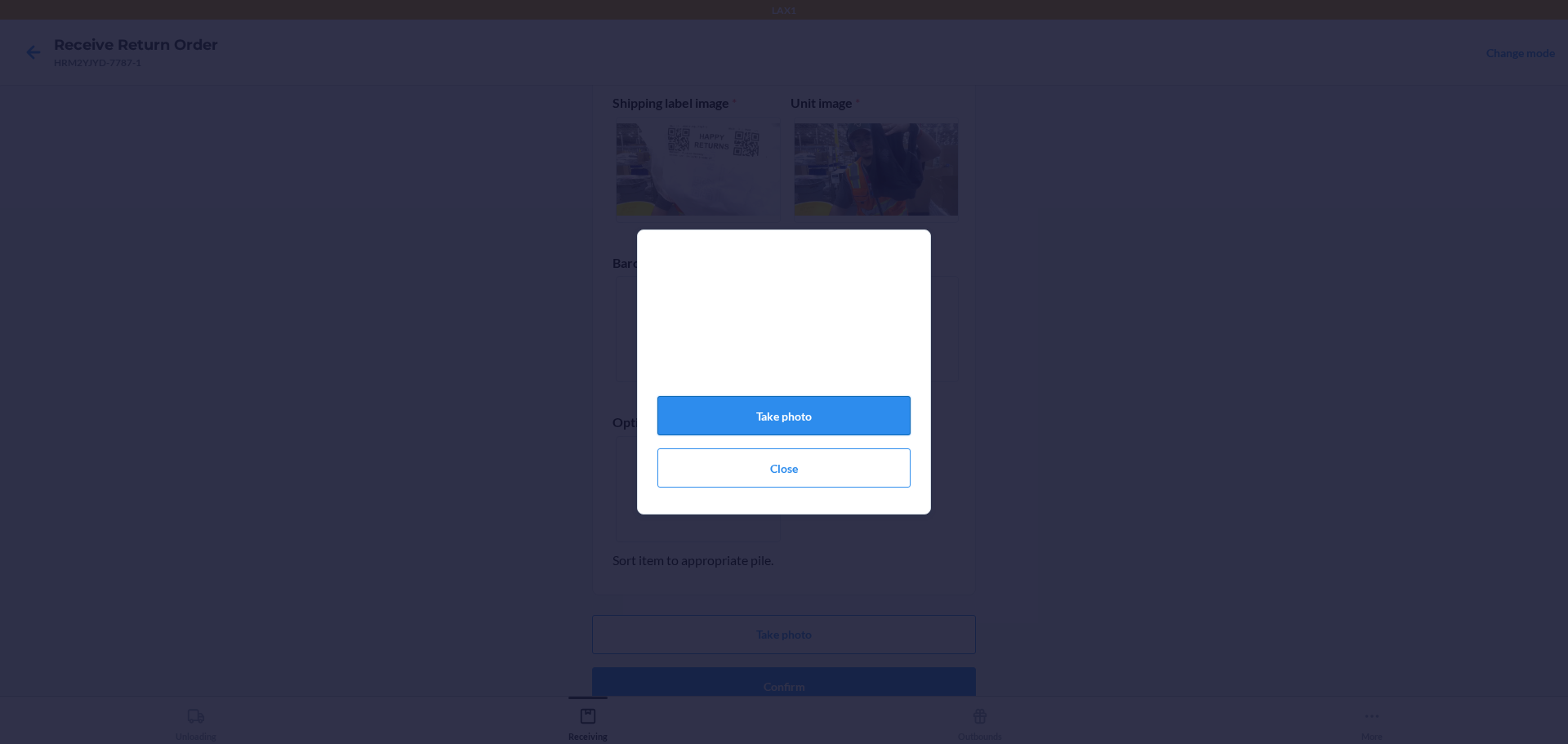
click at [809, 420] on button "Take photo" at bounding box center [784, 416] width 253 height 39
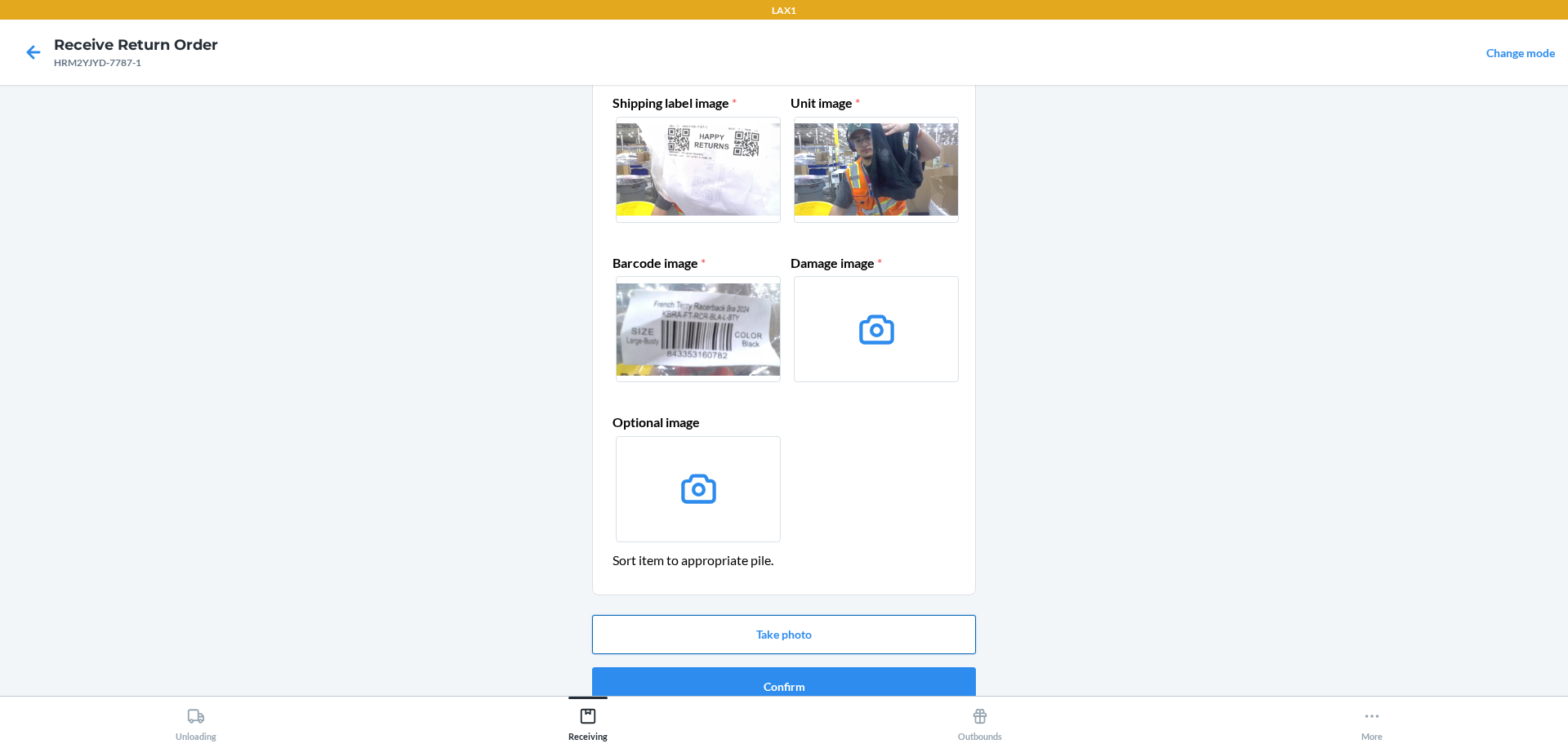
click at [882, 619] on button "Take photo" at bounding box center [784, 634] width 383 height 39
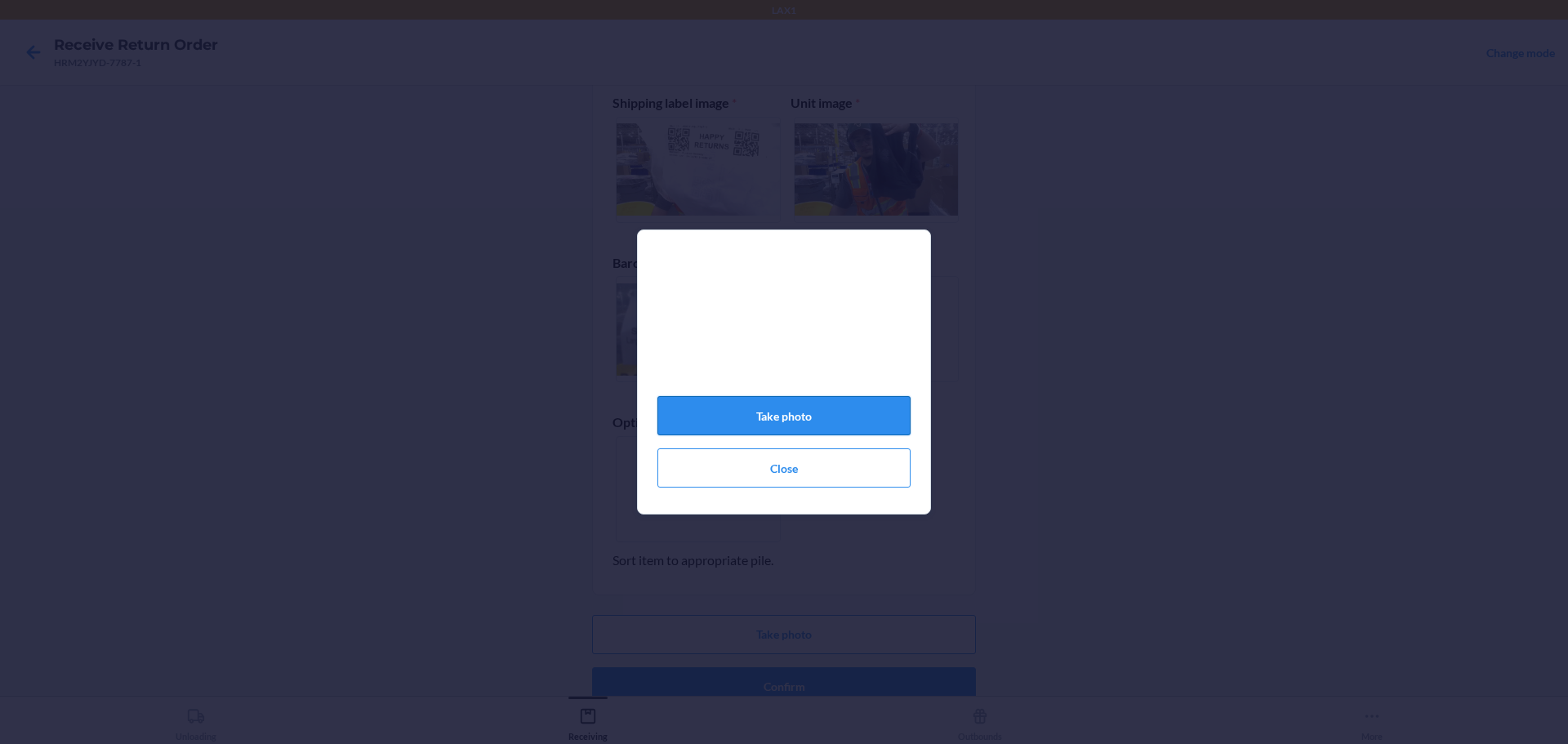
click at [848, 409] on button "Take photo" at bounding box center [784, 416] width 253 height 39
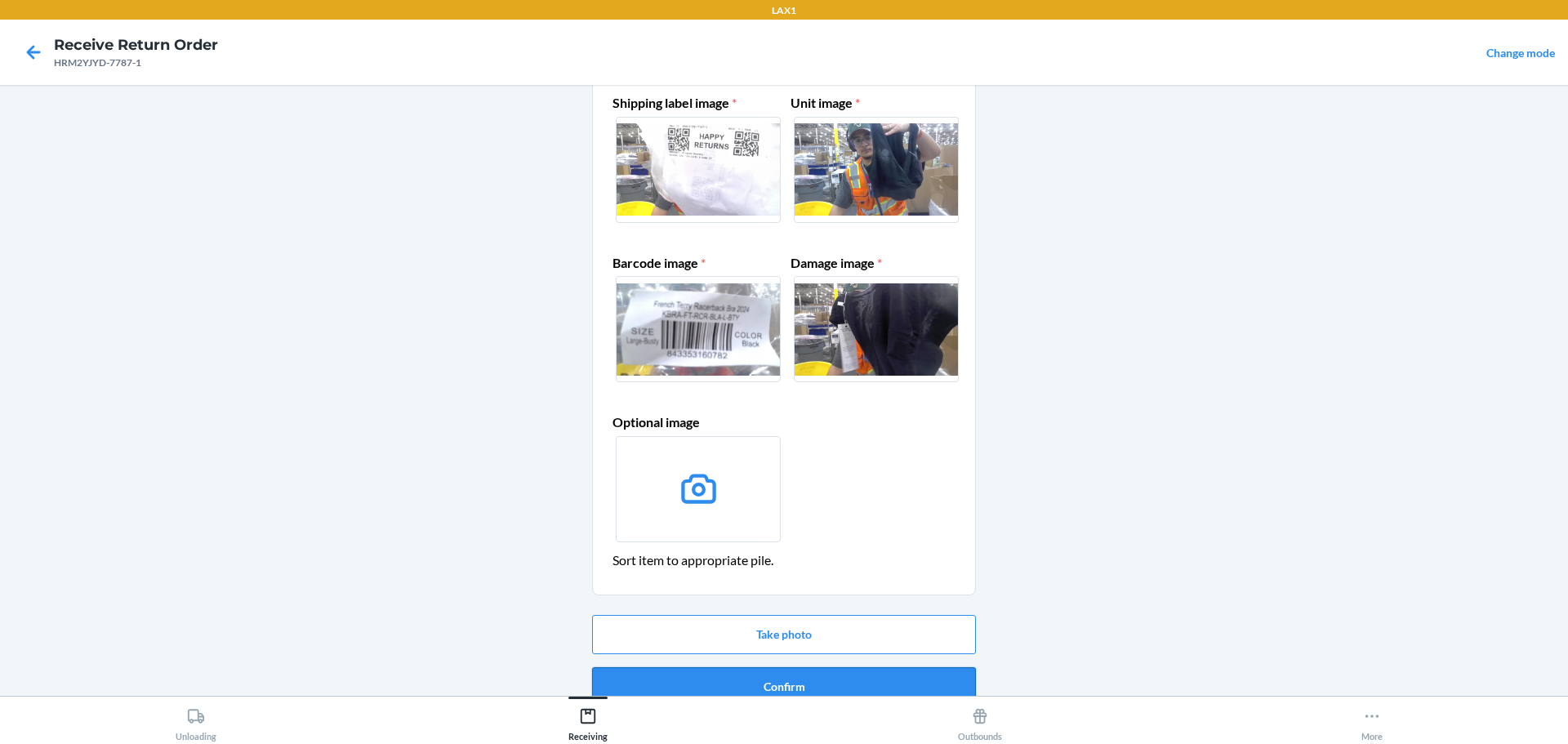
click at [844, 676] on button "Confirm" at bounding box center [784, 687] width 383 height 39
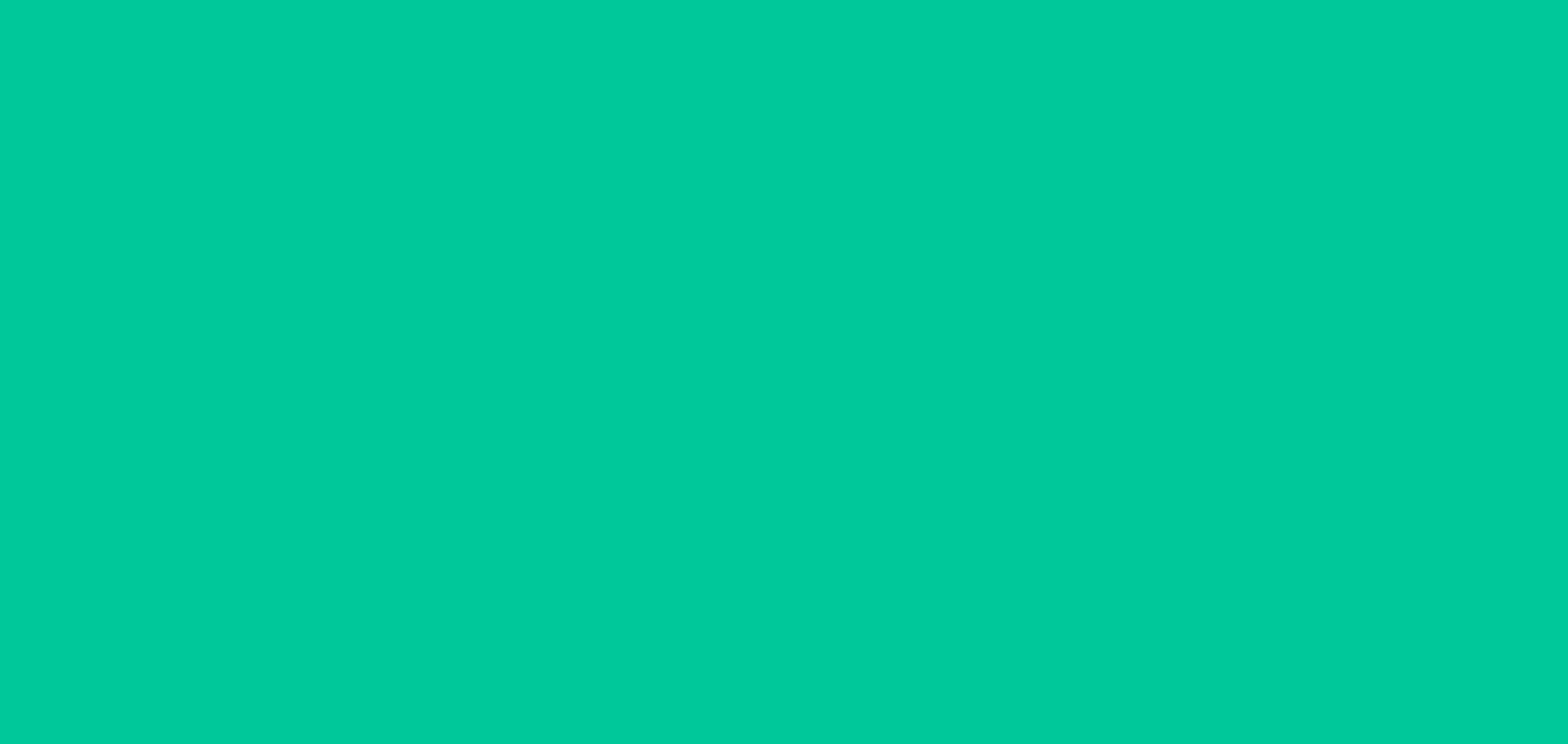
scroll to position [0, 0]
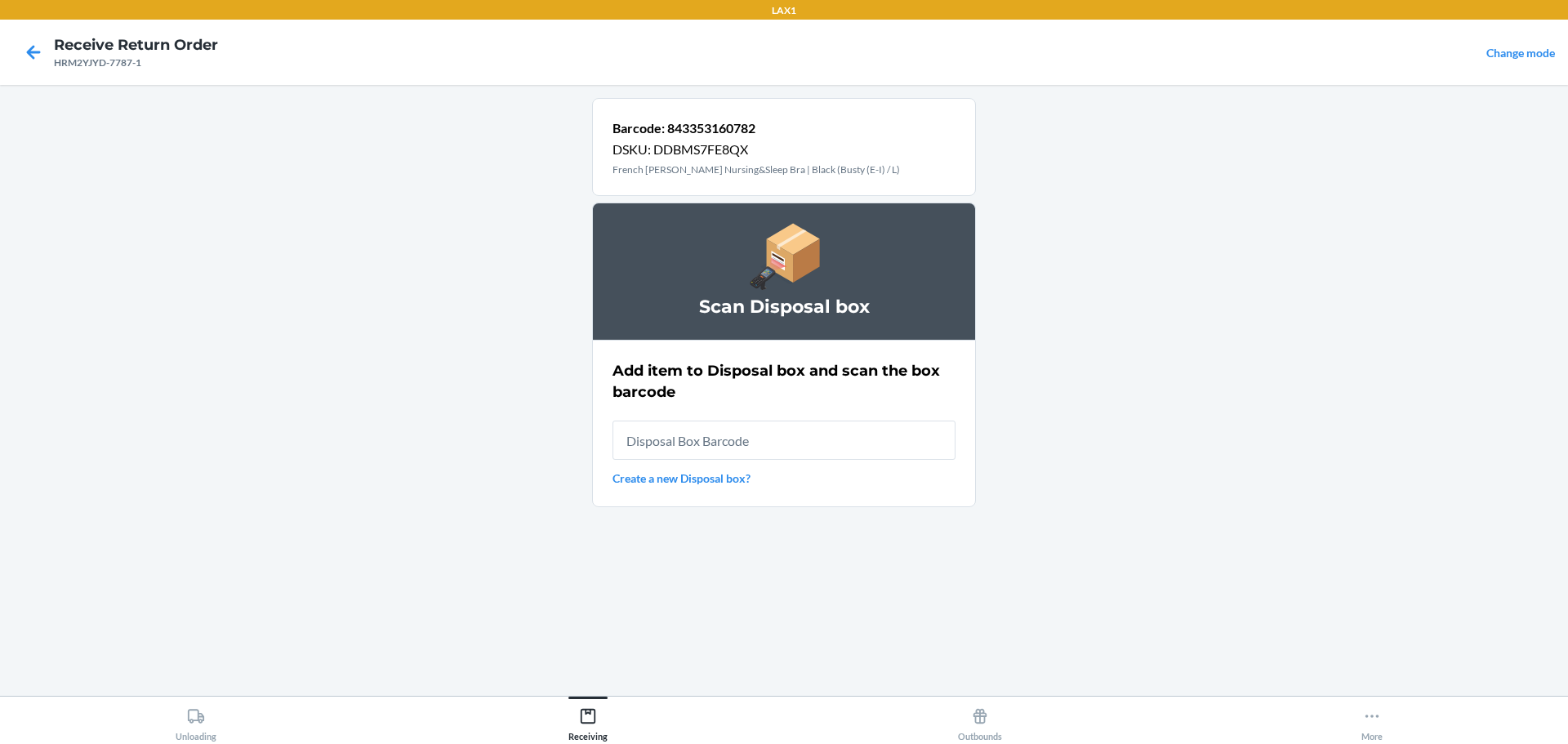
drag, startPoint x: 728, startPoint y: 434, endPoint x: 741, endPoint y: 435, distance: 13.0
click at [728, 435] on input "text" at bounding box center [784, 440] width 343 height 39
type input "RB0000019D0"
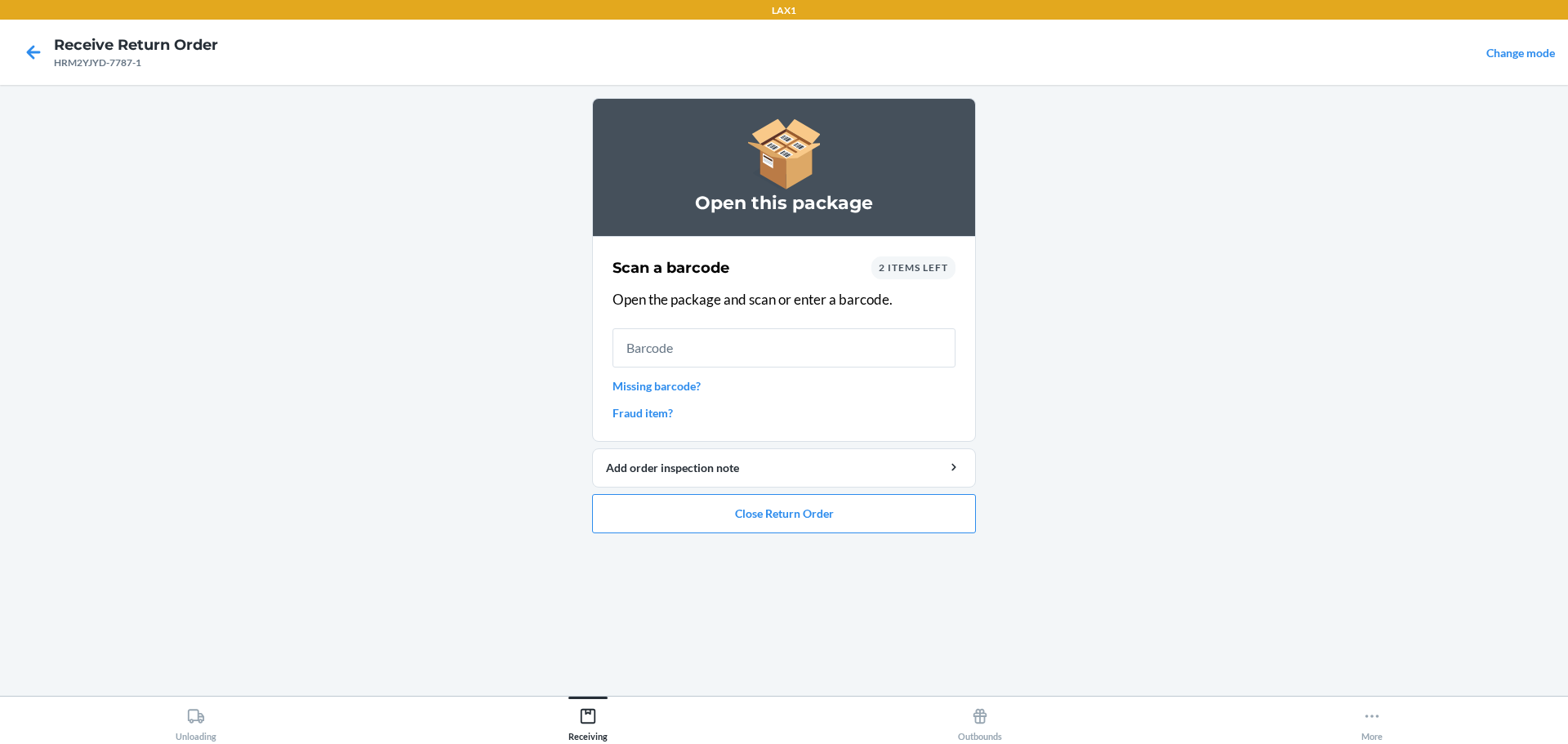
click at [771, 359] on input "text" at bounding box center [784, 348] width 343 height 39
click at [834, 333] on input "text" at bounding box center [784, 348] width 343 height 39
drag, startPoint x: 872, startPoint y: 269, endPoint x: 939, endPoint y: 278, distance: 67.6
click at [939, 278] on div "2 items left" at bounding box center [913, 268] width 84 height 23
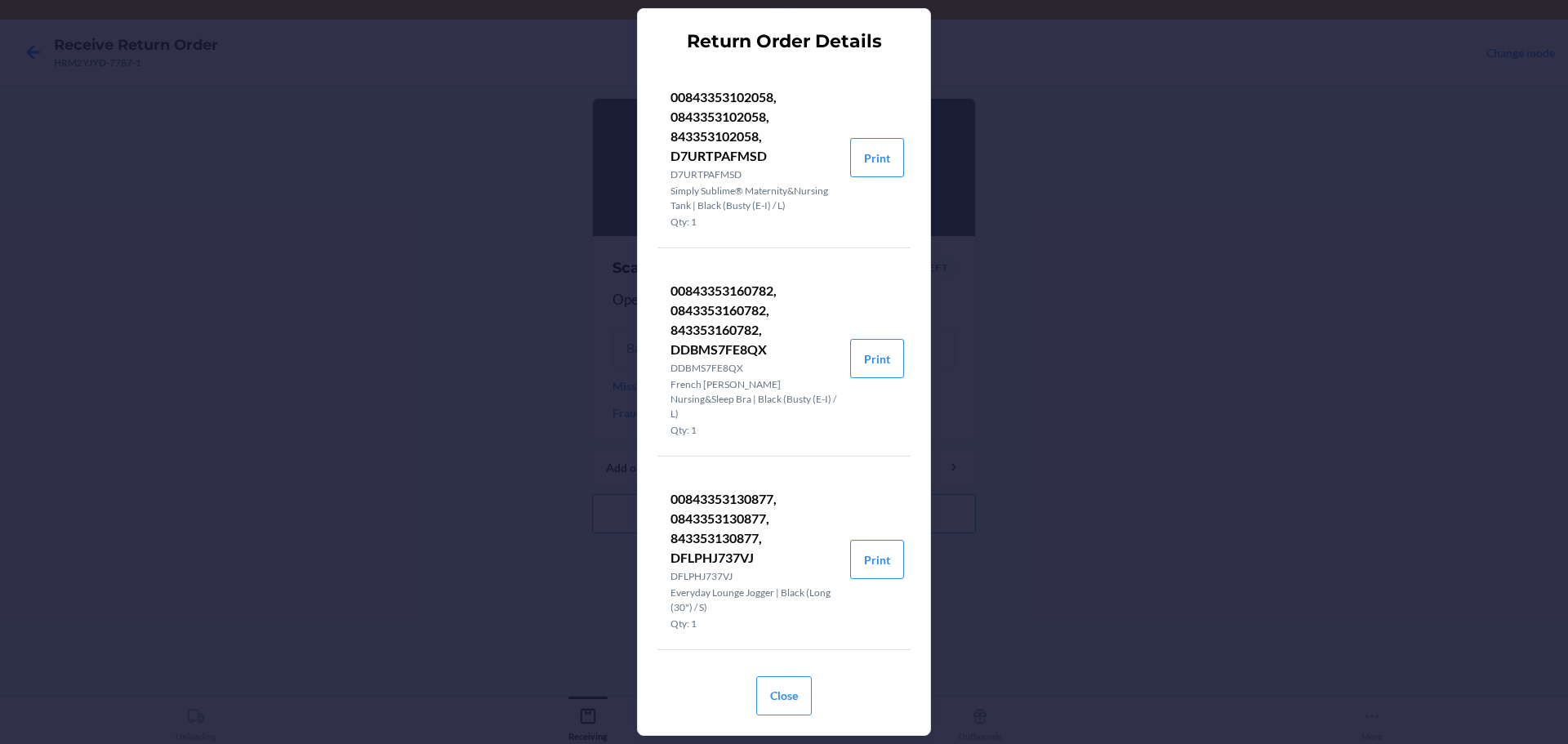
click at [1050, 455] on div "Return Order Details 00843353102058, 0843353102058, 843353102058, D7URTPAFMSD D…" at bounding box center [784, 372] width 1568 height 744
click at [778, 710] on button "Close" at bounding box center [783, 696] width 56 height 39
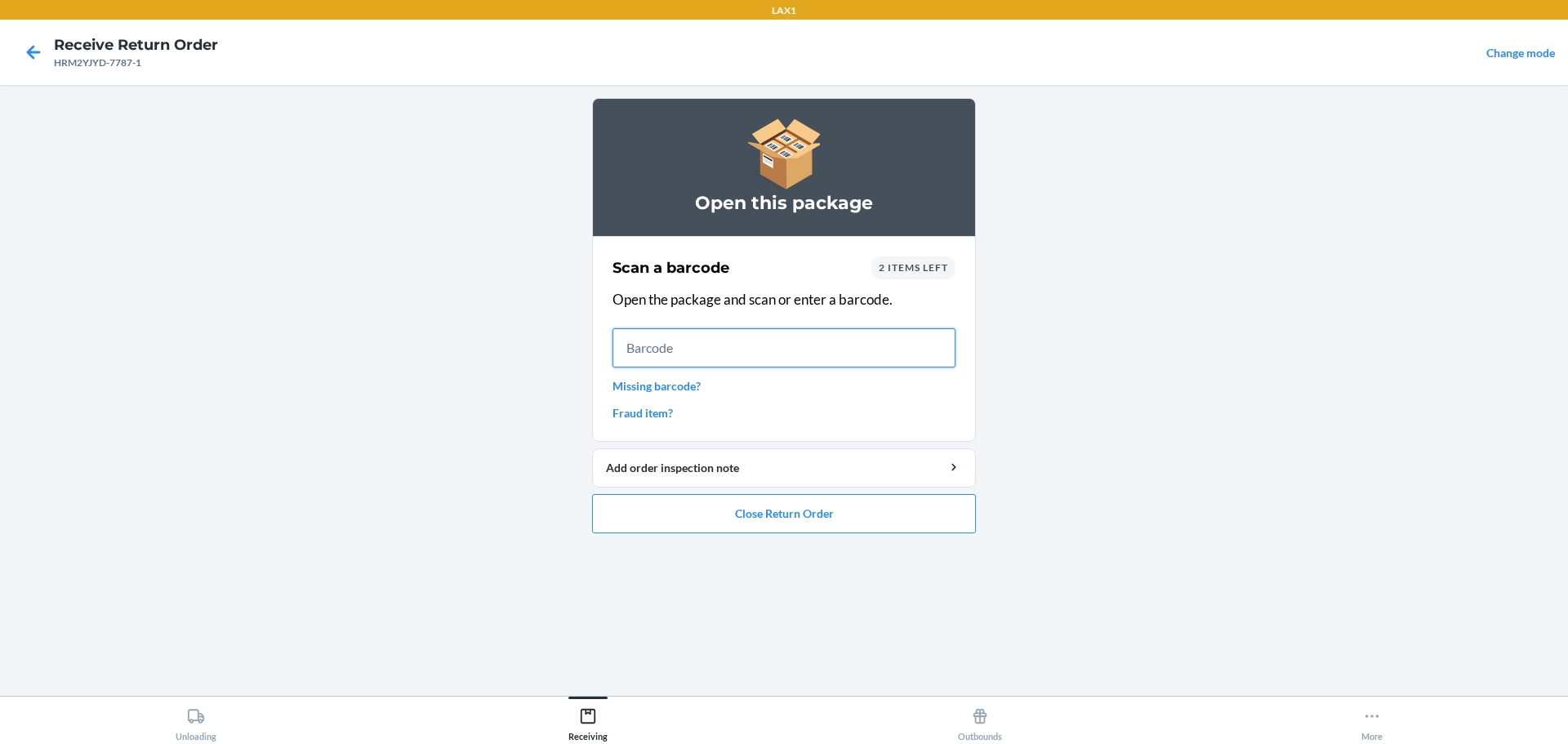
click at [878, 360] on input "text" at bounding box center [784, 348] width 343 height 39
click at [891, 365] on input "text" at bounding box center [784, 348] width 343 height 39
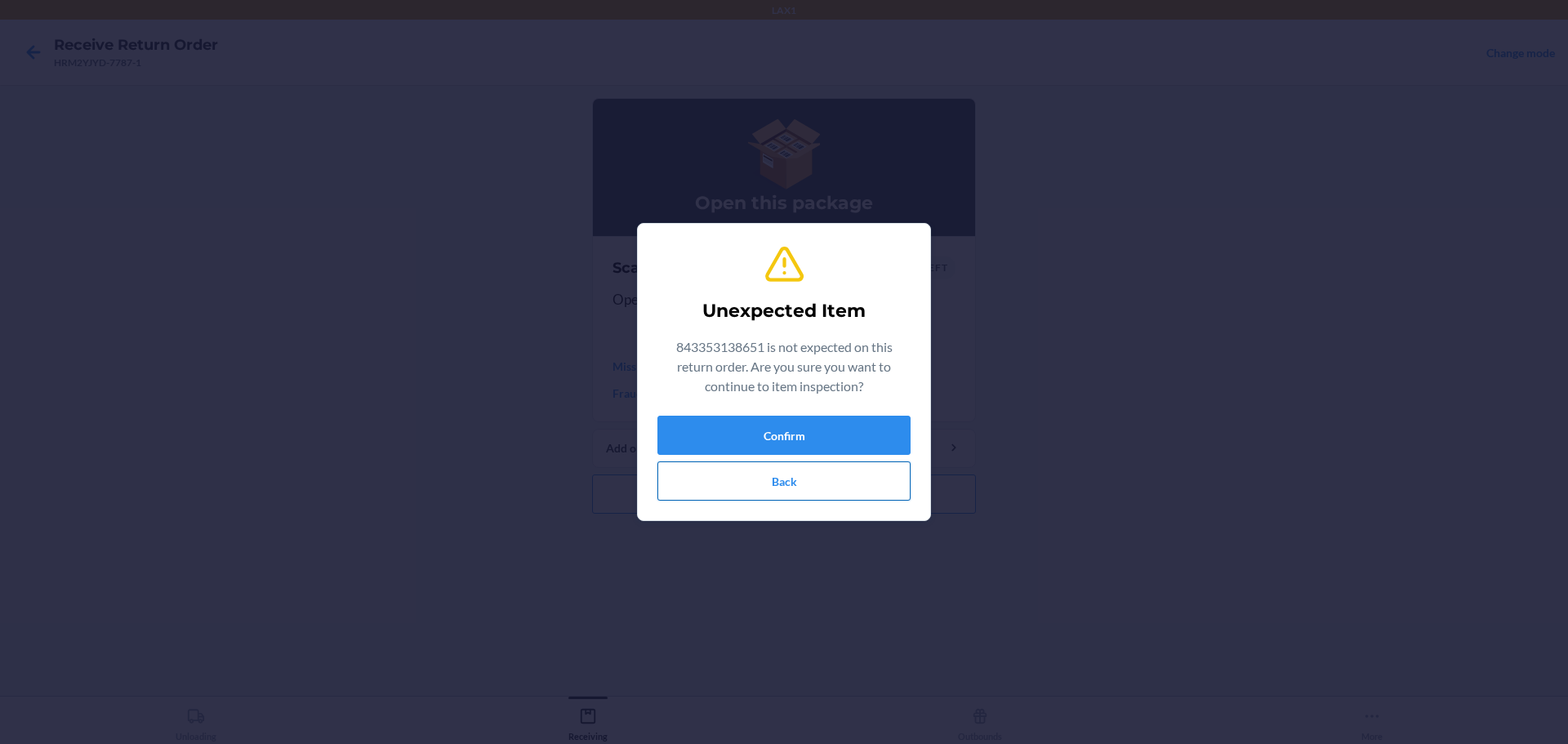
click at [846, 484] on button "Back" at bounding box center [784, 481] width 253 height 39
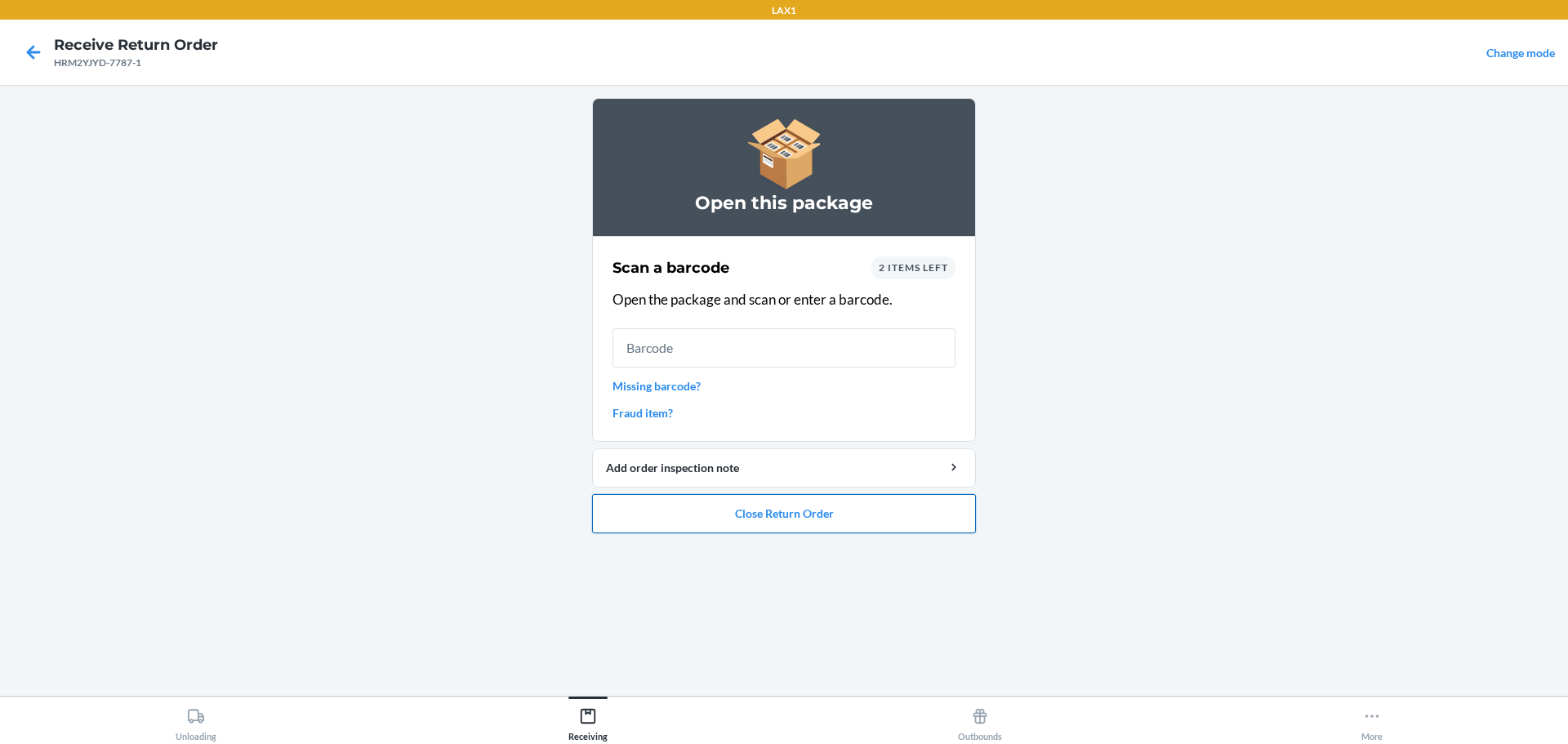
click at [799, 520] on button "Close Return Order" at bounding box center [784, 514] width 383 height 39
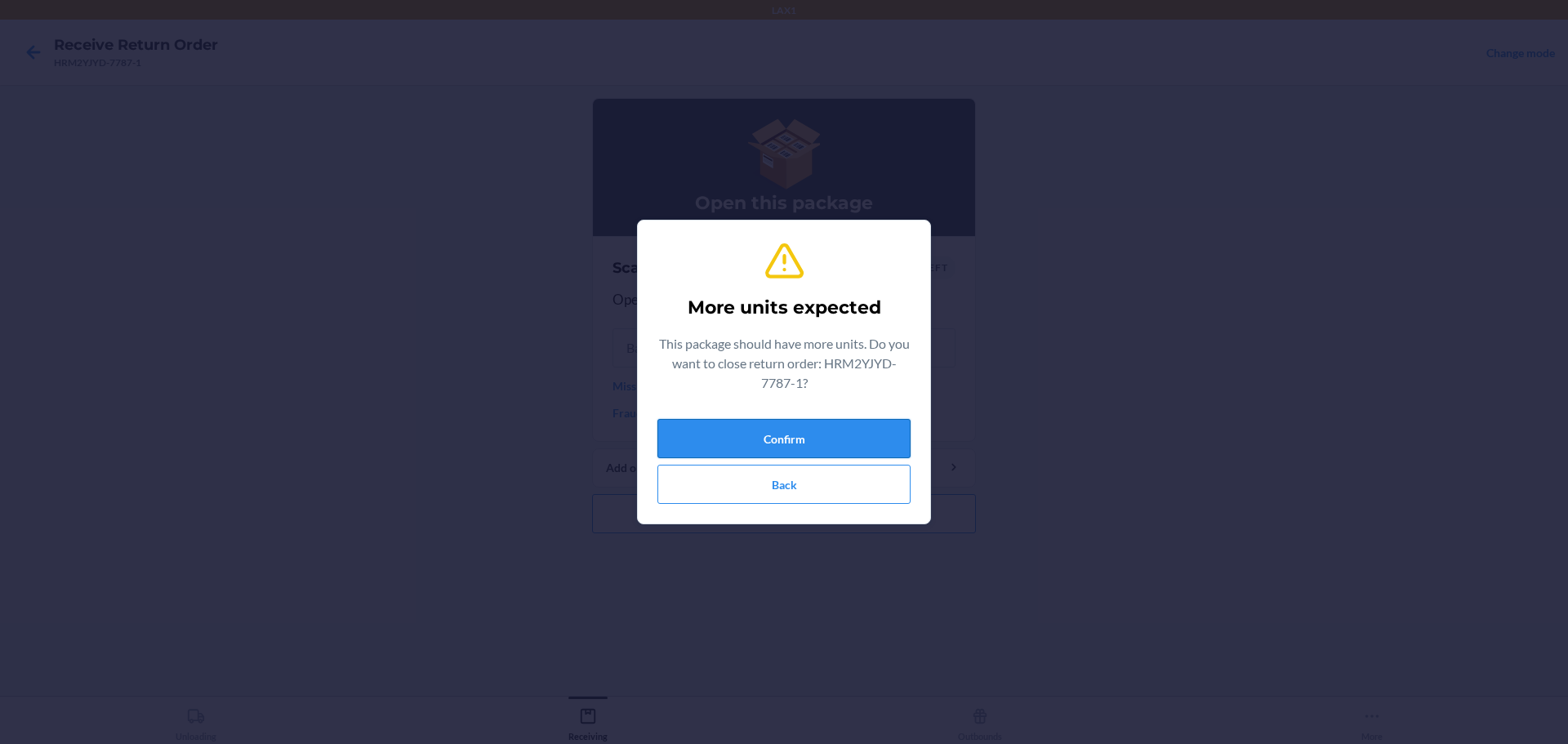
click at [799, 418] on div "Confirm Back" at bounding box center [784, 458] width 253 height 92
click at [802, 436] on button "Confirm" at bounding box center [784, 438] width 253 height 39
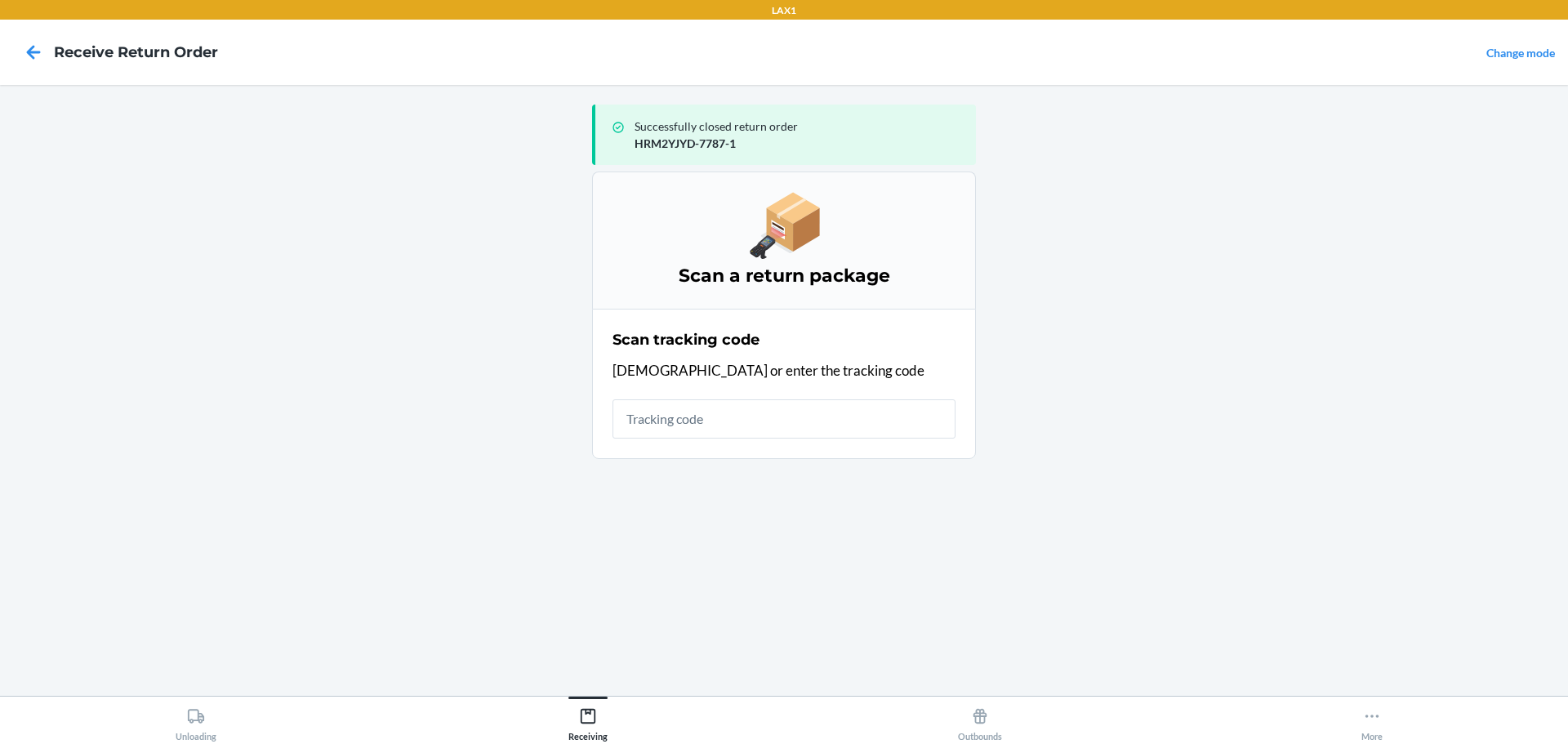
click at [775, 407] on input "text" at bounding box center [784, 420] width 343 height 39
type input "4209240894001361060232995459"
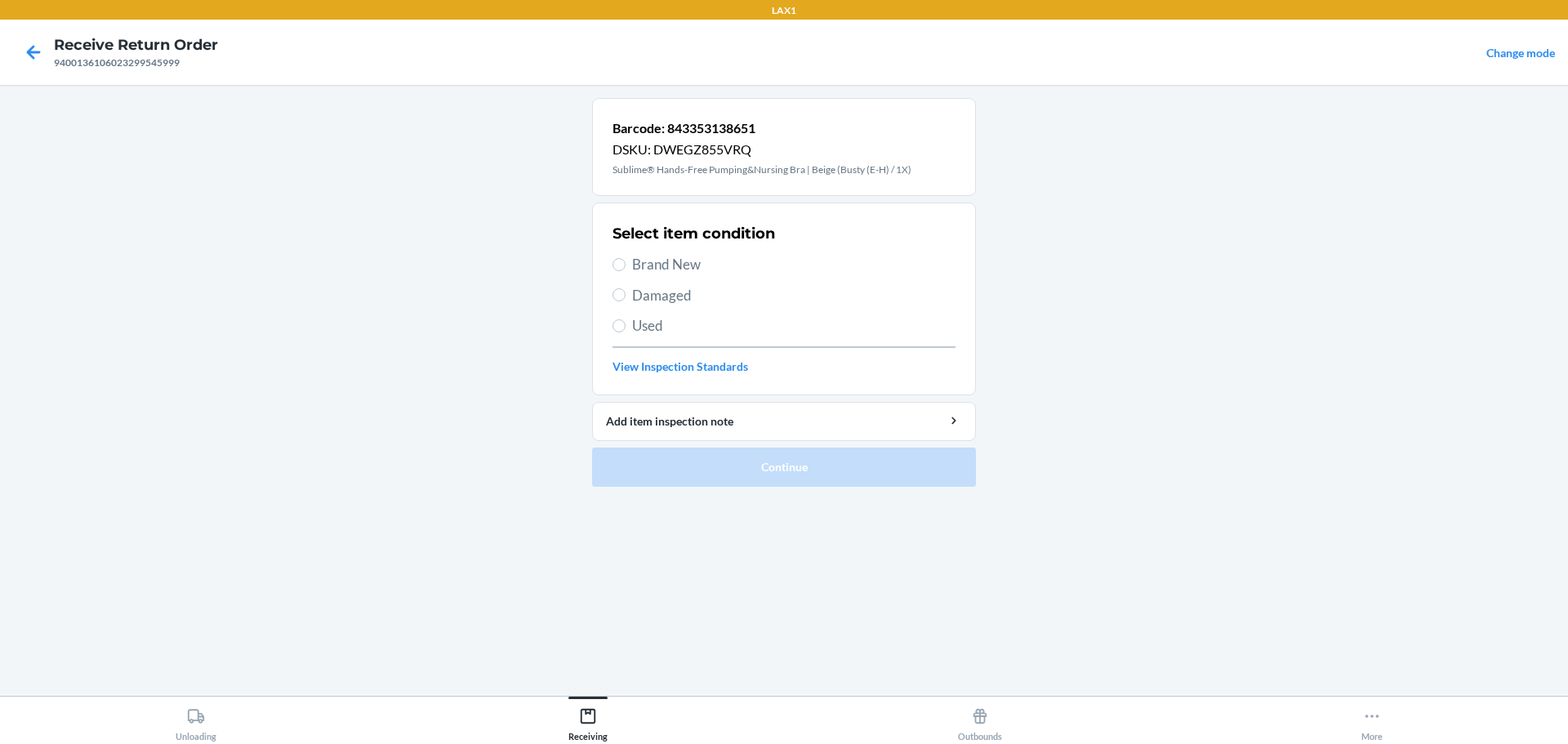
click at [682, 329] on span "Used" at bounding box center [793, 325] width 324 height 21
click at [626, 329] on input "Used" at bounding box center [619, 325] width 13 height 13
radio input "true"
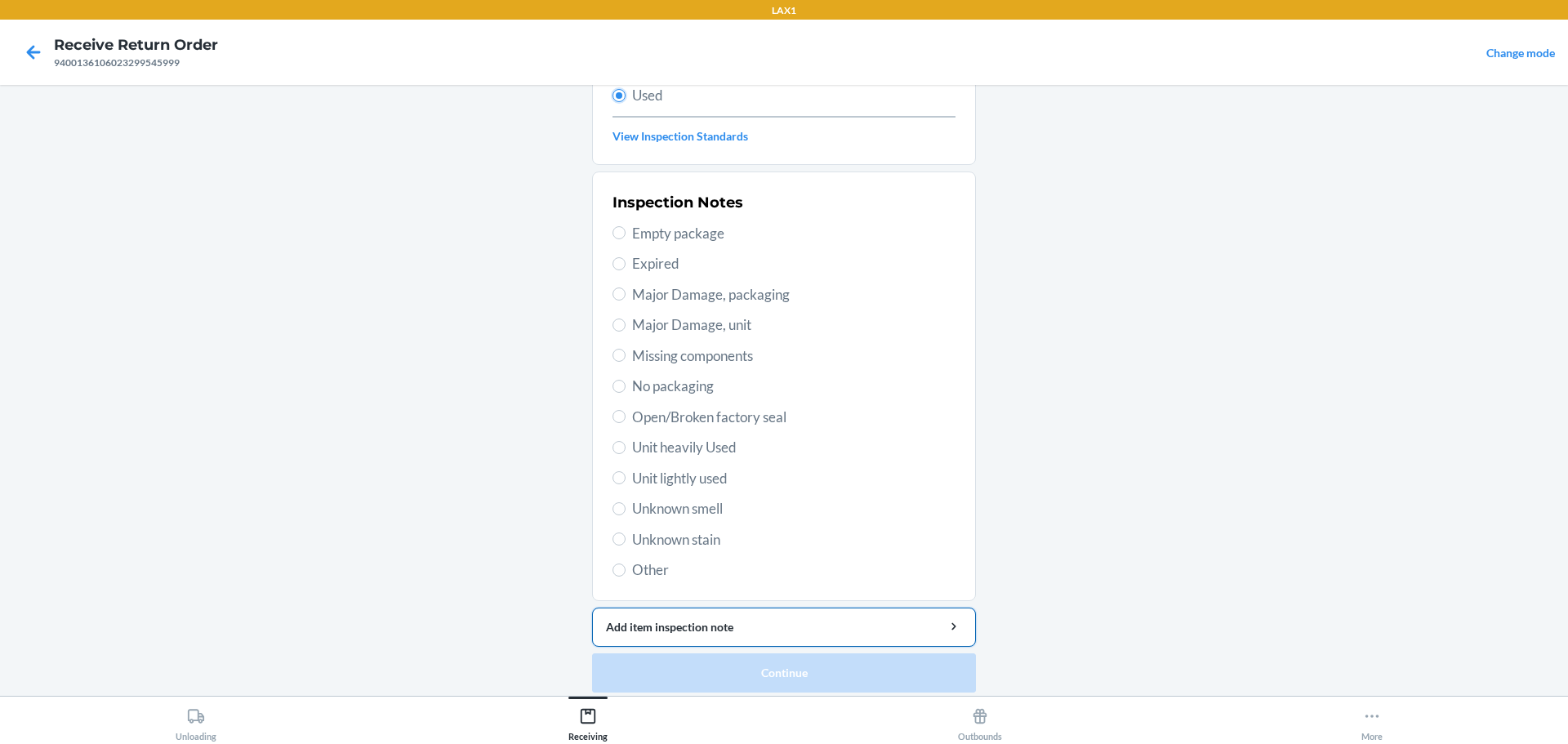
scroll to position [240, 0]
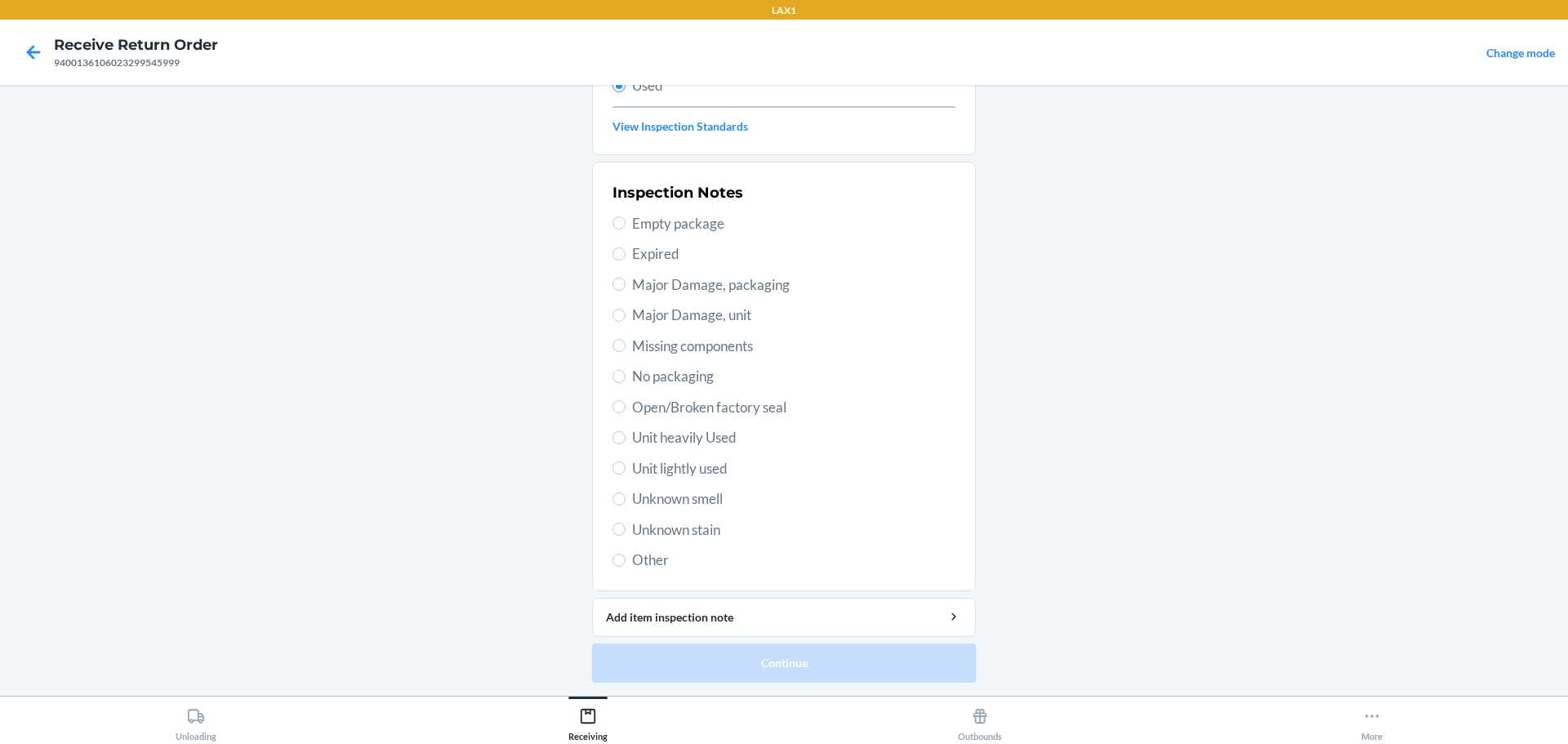
click at [704, 469] on span "Unit lightly used" at bounding box center [793, 468] width 324 height 21
click at [626, 469] on input "Unit lightly used" at bounding box center [619, 467] width 13 height 13
radio input "true"
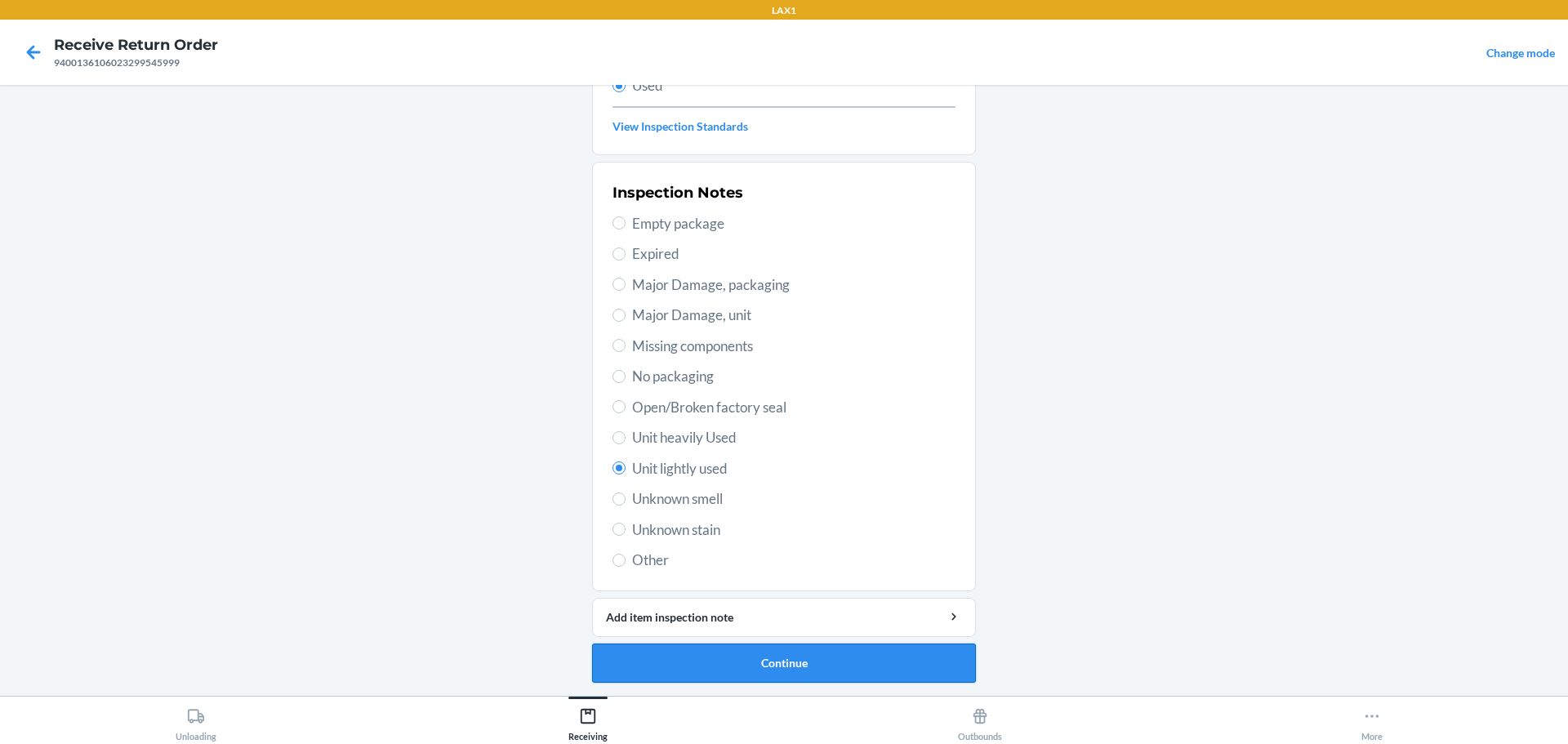
click at [740, 664] on button "Continue" at bounding box center [784, 664] width 383 height 39
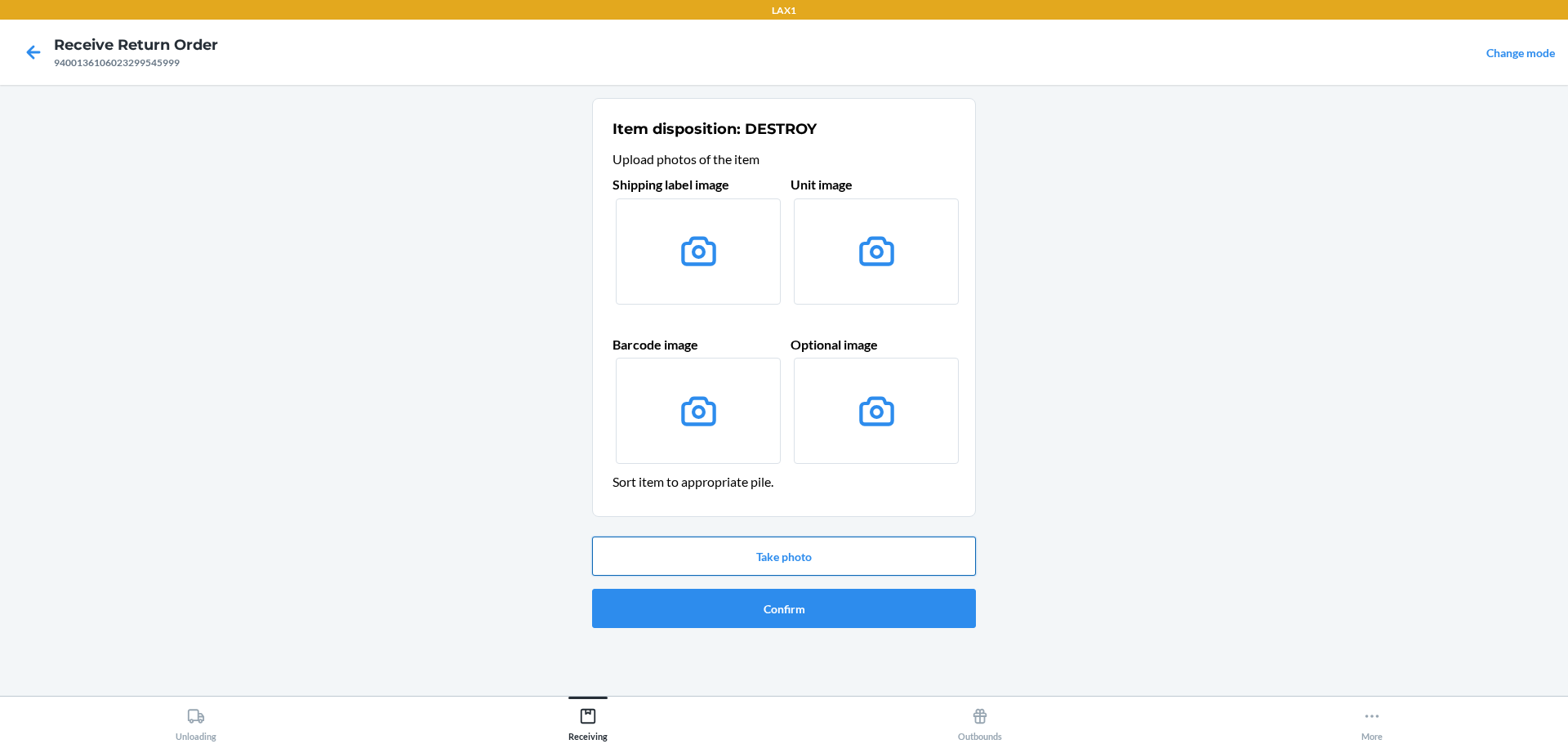
click at [772, 551] on button "Take photo" at bounding box center [784, 557] width 383 height 39
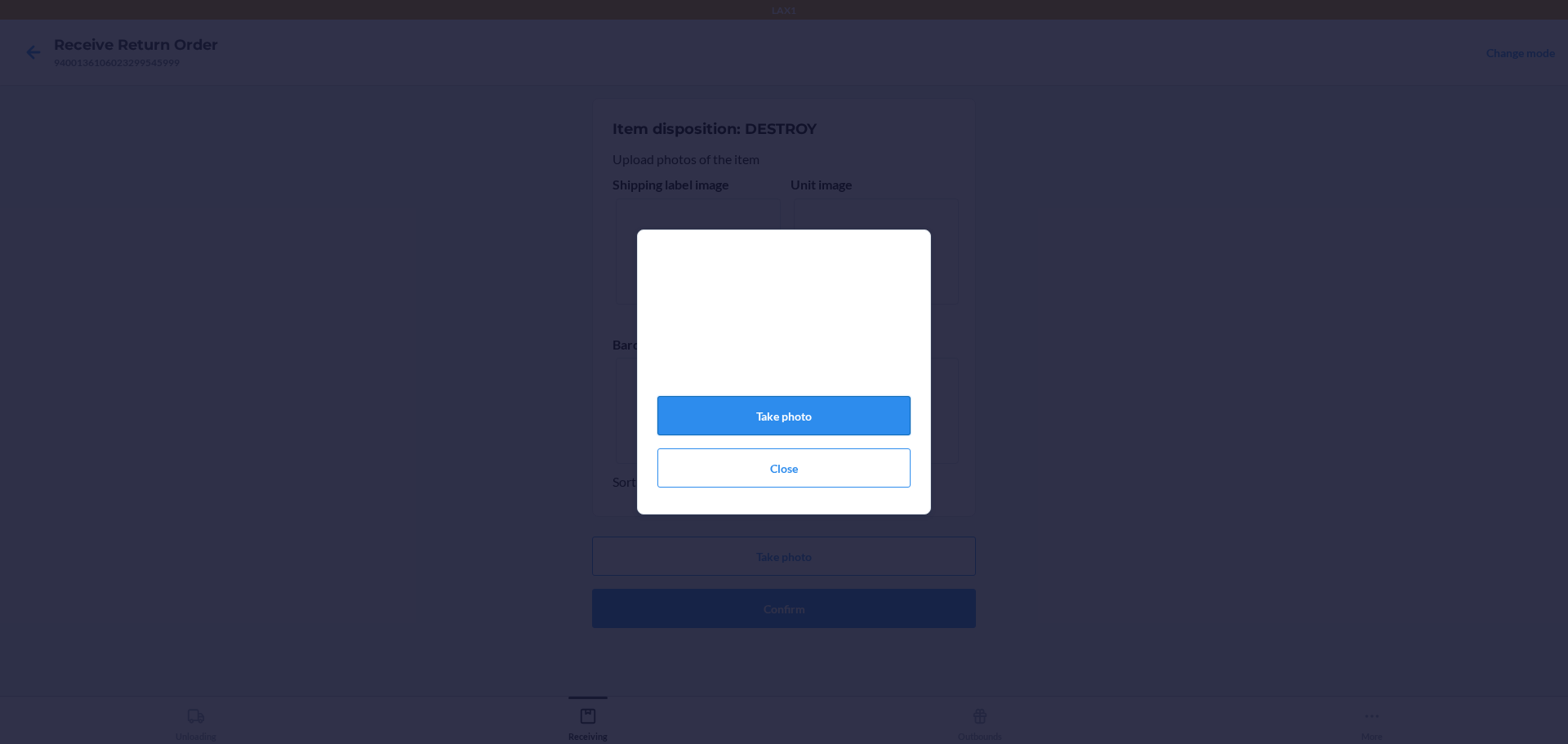
click at [841, 420] on button "Take photo" at bounding box center [784, 416] width 253 height 39
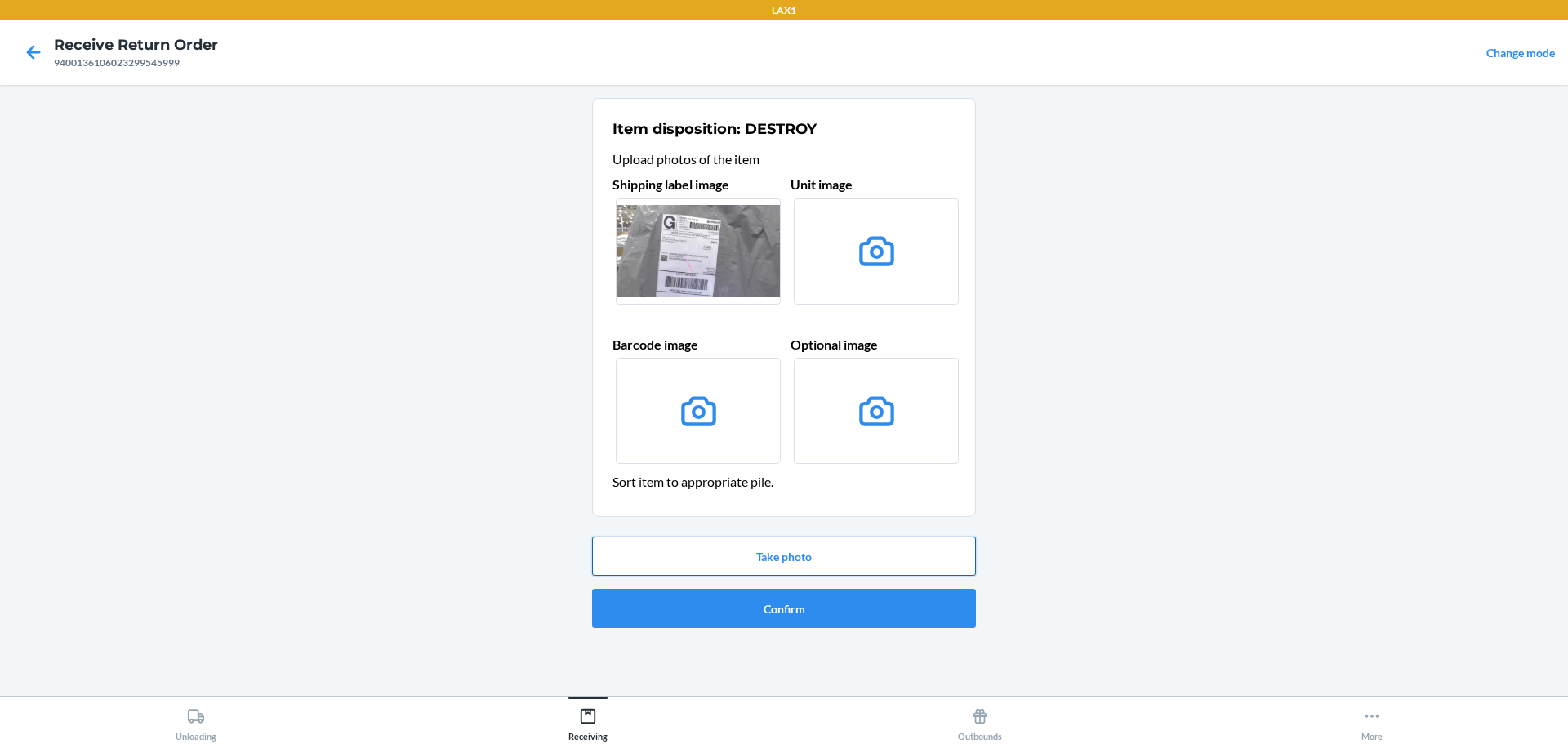
click at [813, 565] on button "Take photo" at bounding box center [784, 557] width 383 height 39
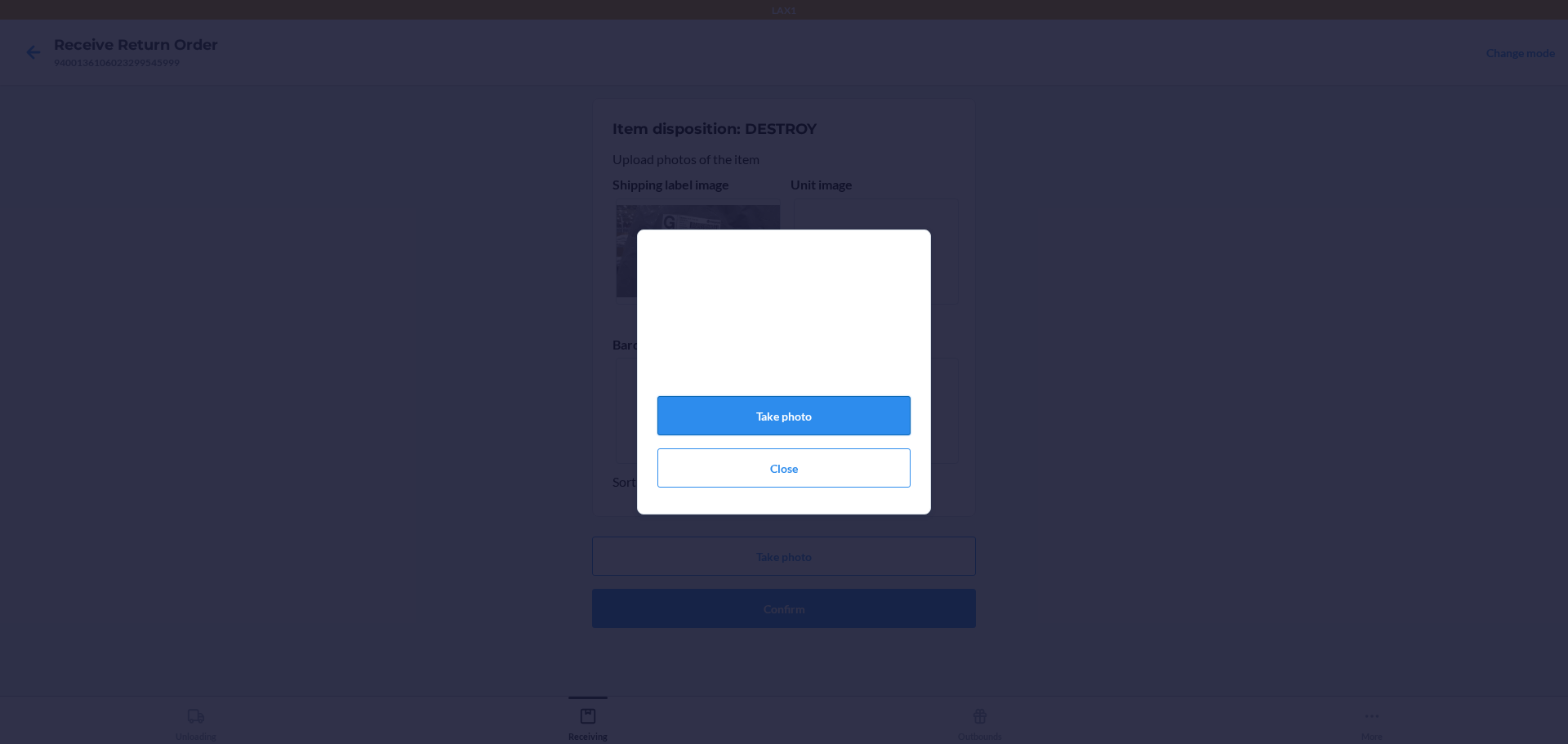
click at [827, 427] on button "Take photo" at bounding box center [784, 416] width 253 height 39
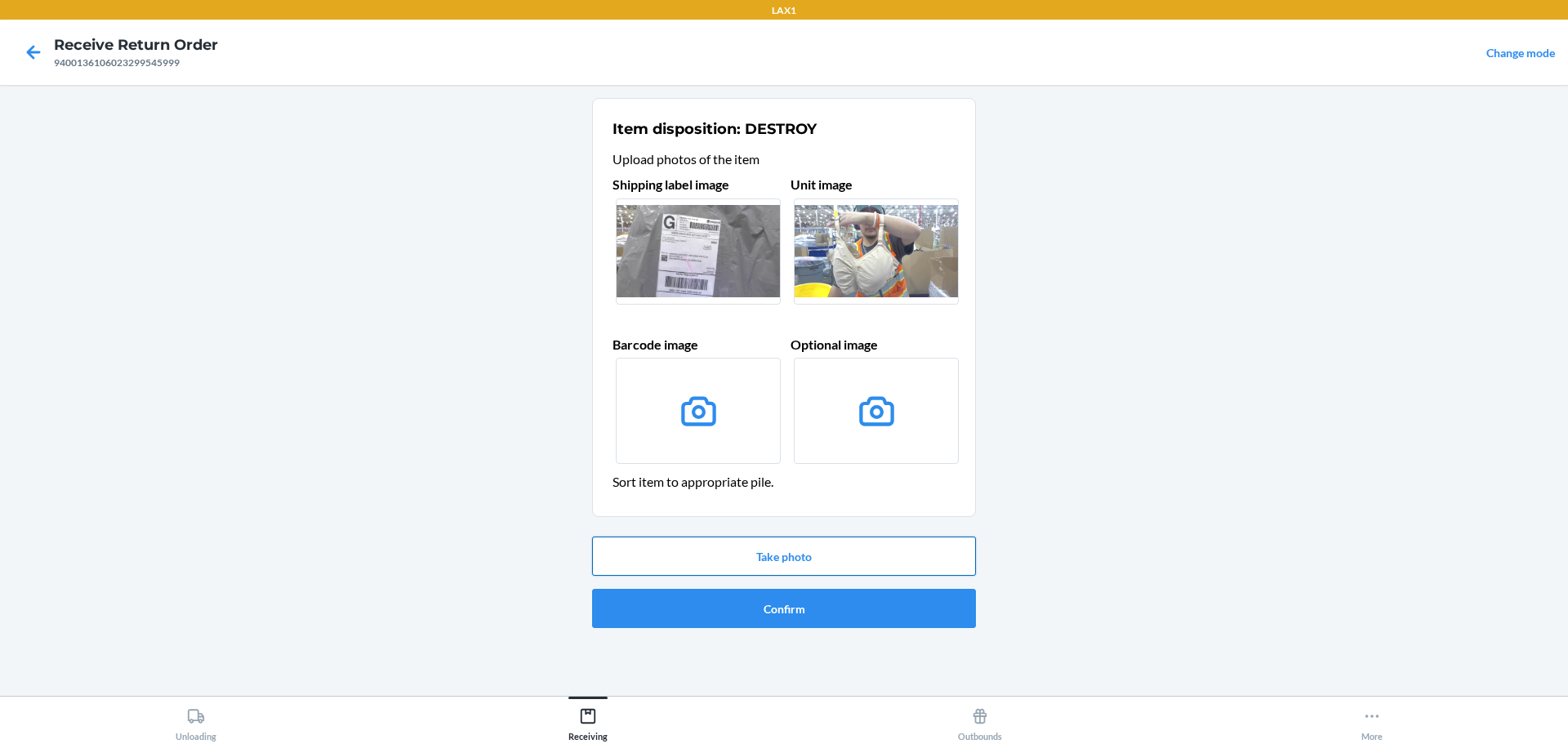
click at [830, 568] on button "Take photo" at bounding box center [784, 557] width 383 height 39
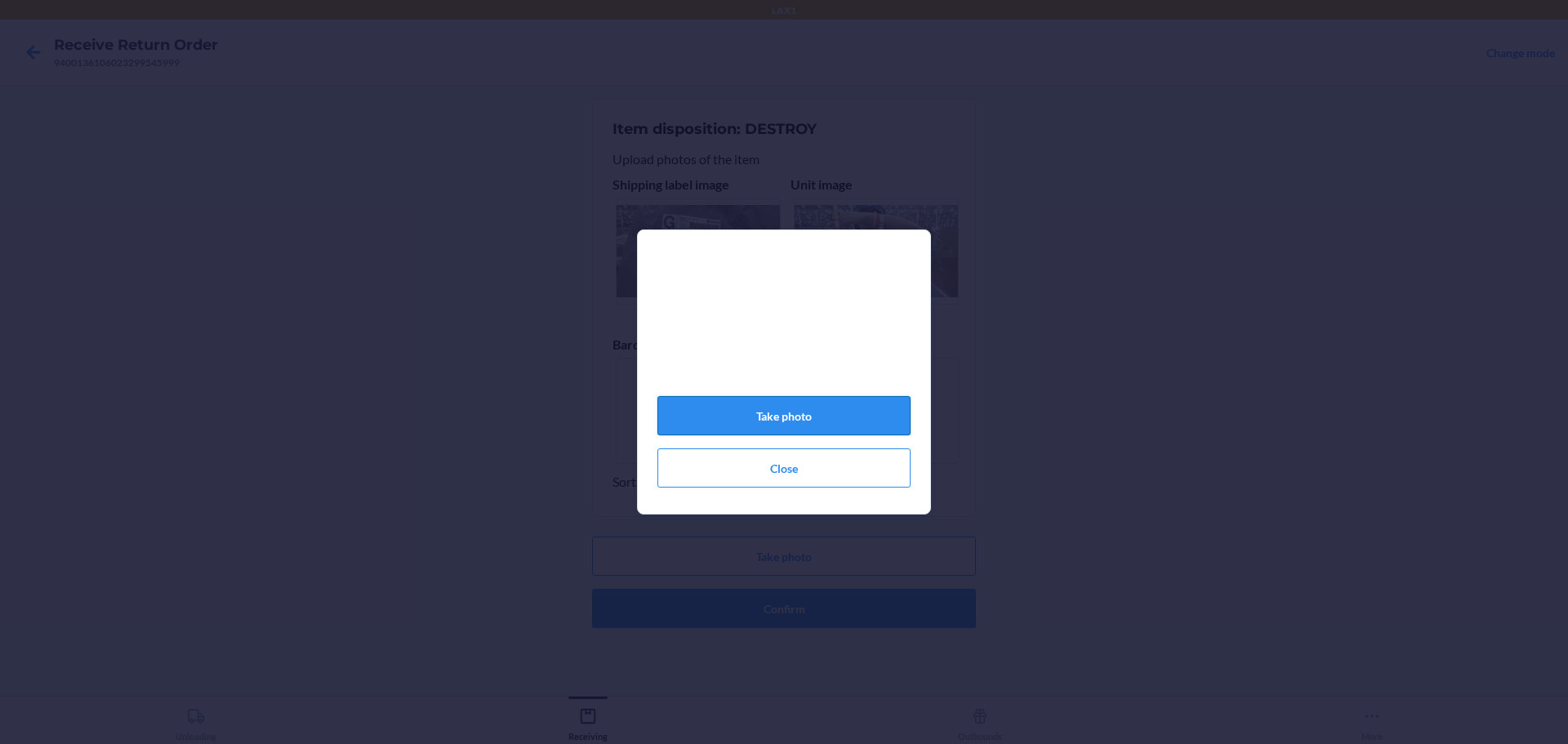
click at [815, 414] on button "Take photo" at bounding box center [784, 416] width 253 height 39
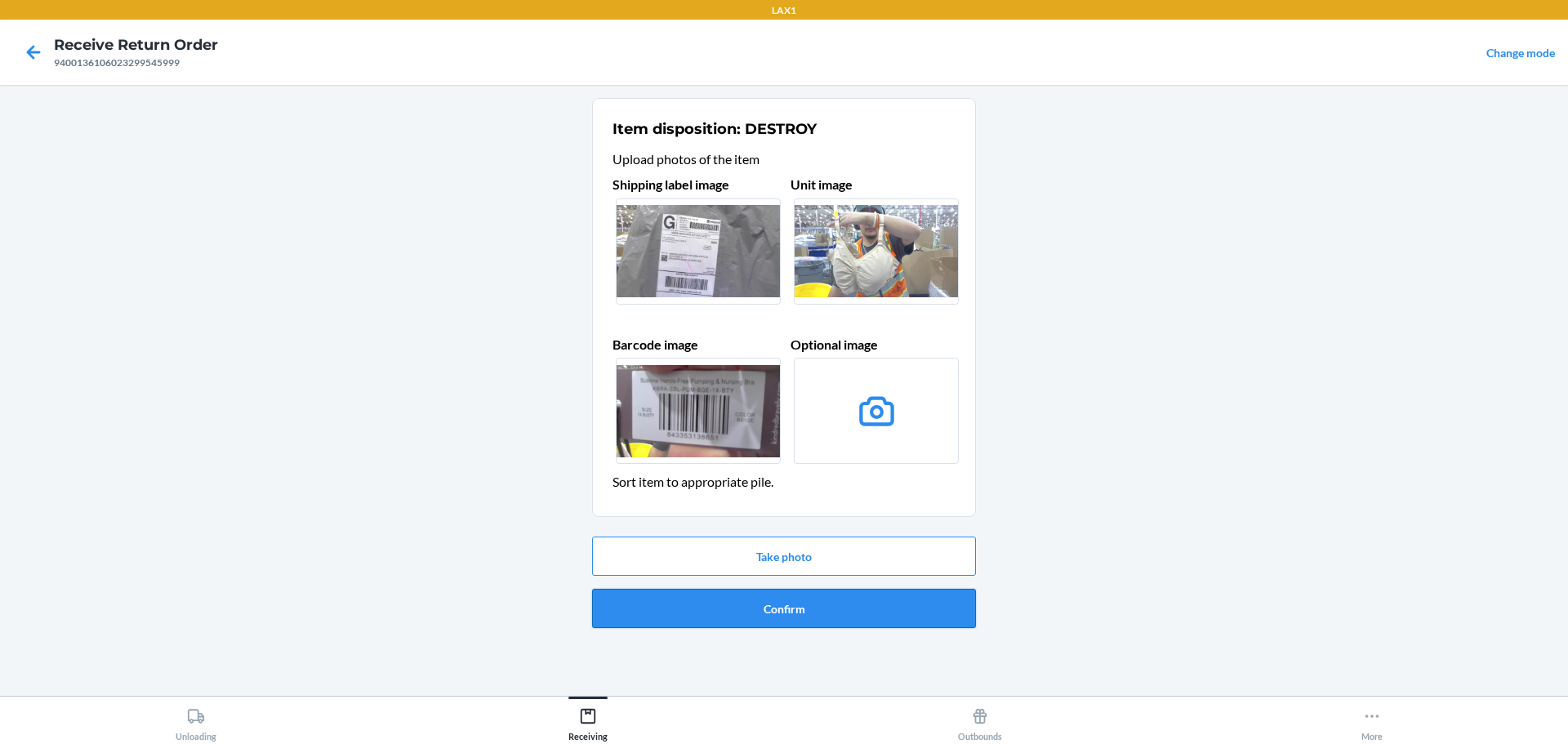
click at [819, 602] on button "Confirm" at bounding box center [784, 609] width 383 height 39
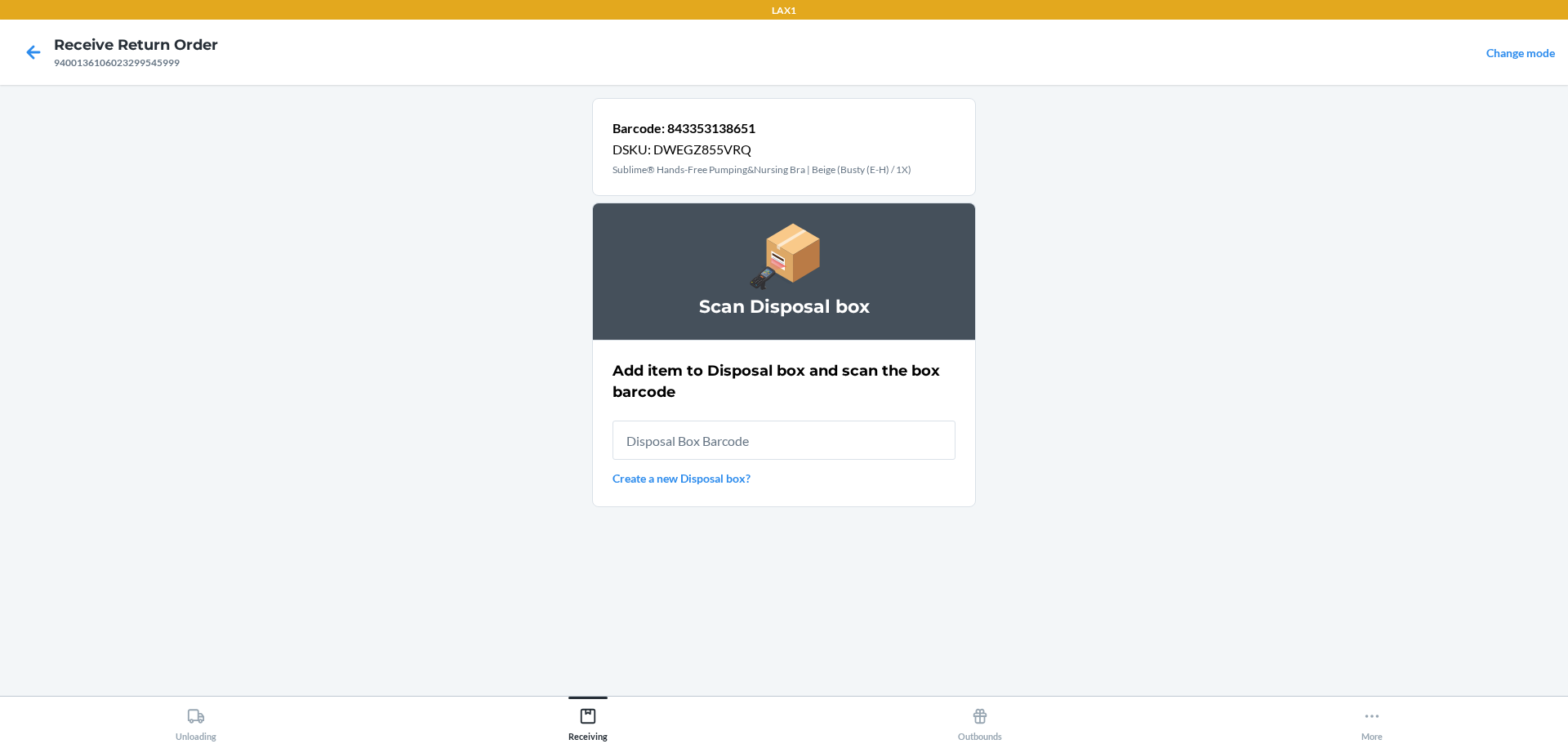
click at [832, 444] on input "text" at bounding box center [784, 440] width 343 height 39
type input "RB0000019D0"
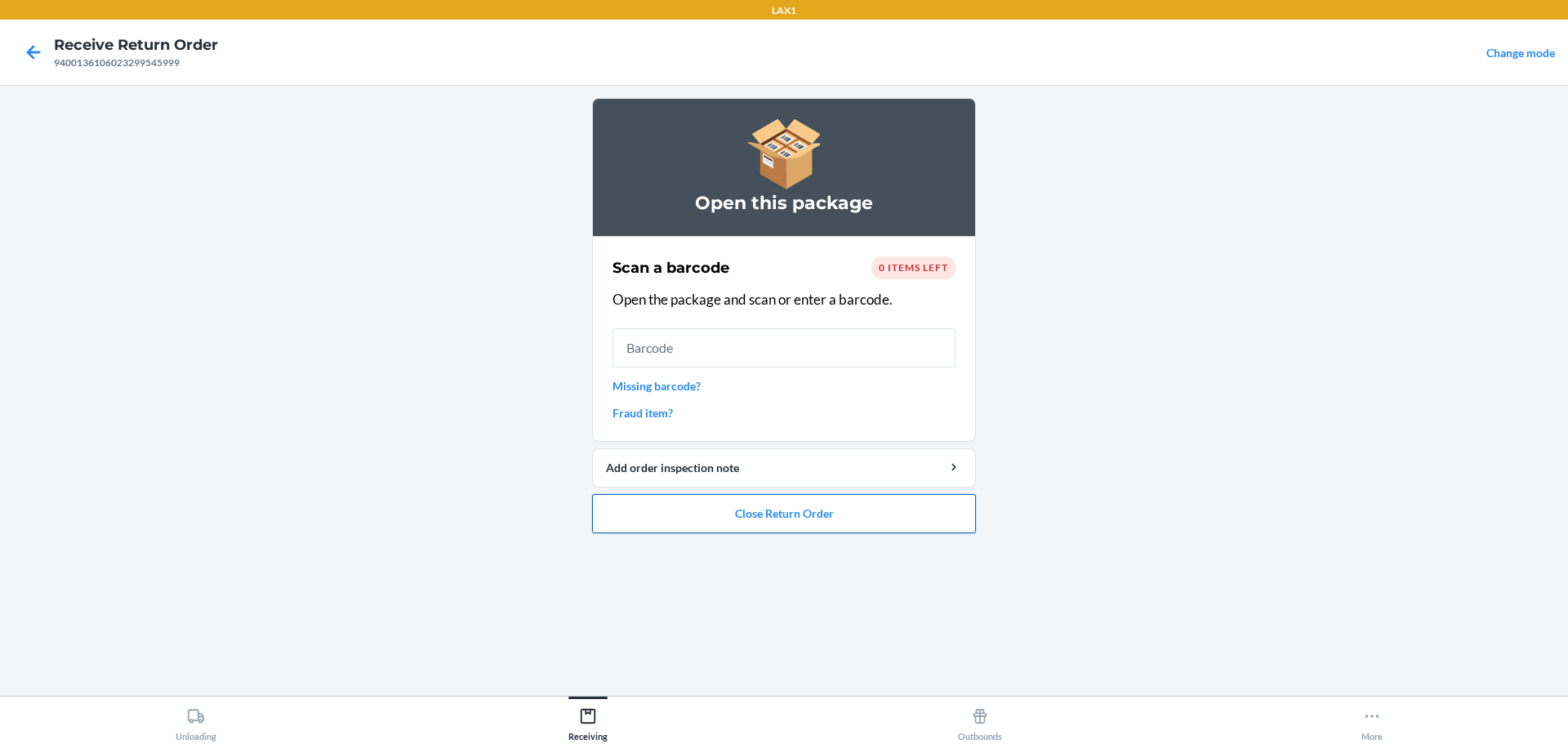
click at [785, 522] on button "Close Return Order" at bounding box center [784, 514] width 383 height 39
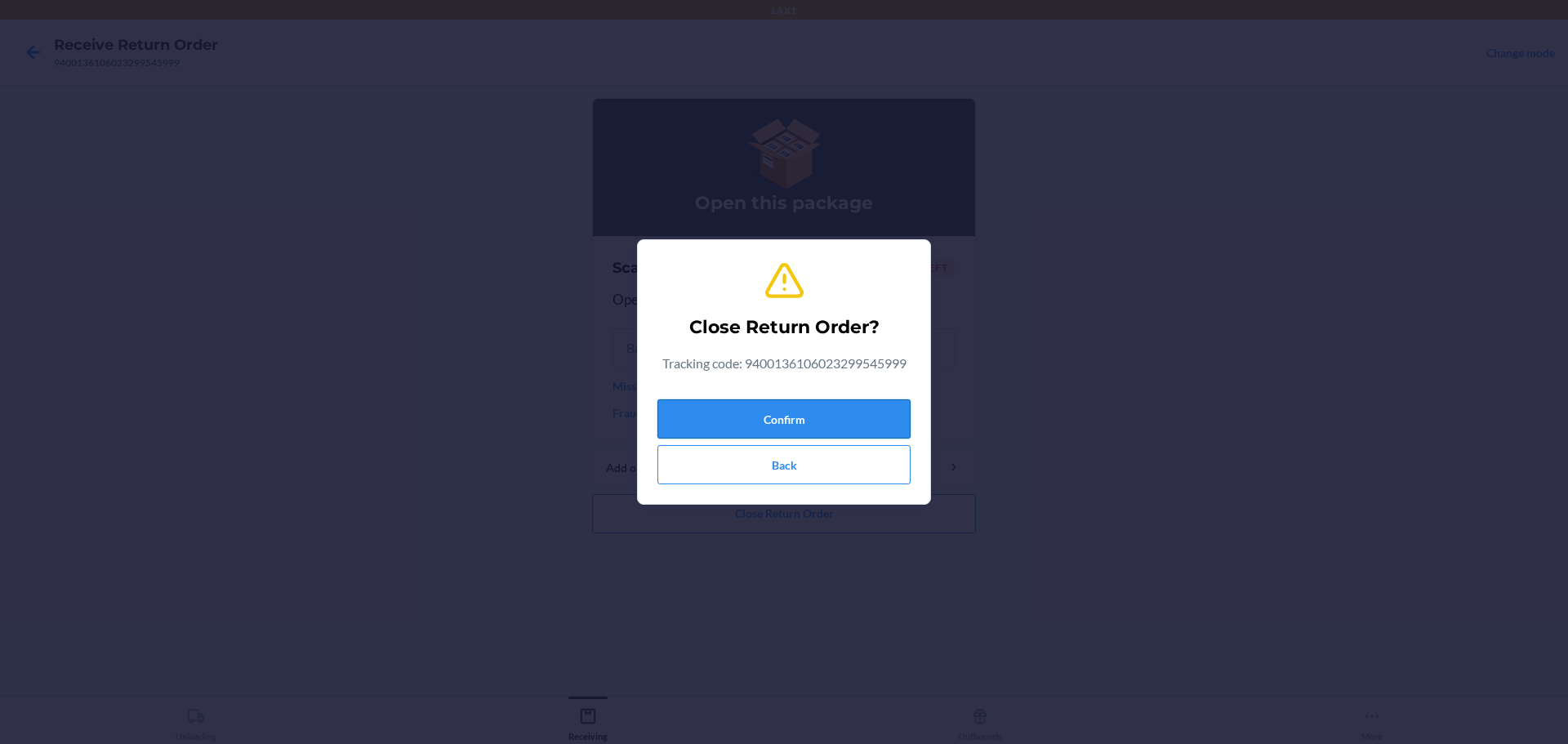
click at [811, 427] on button "Confirm" at bounding box center [784, 420] width 253 height 39
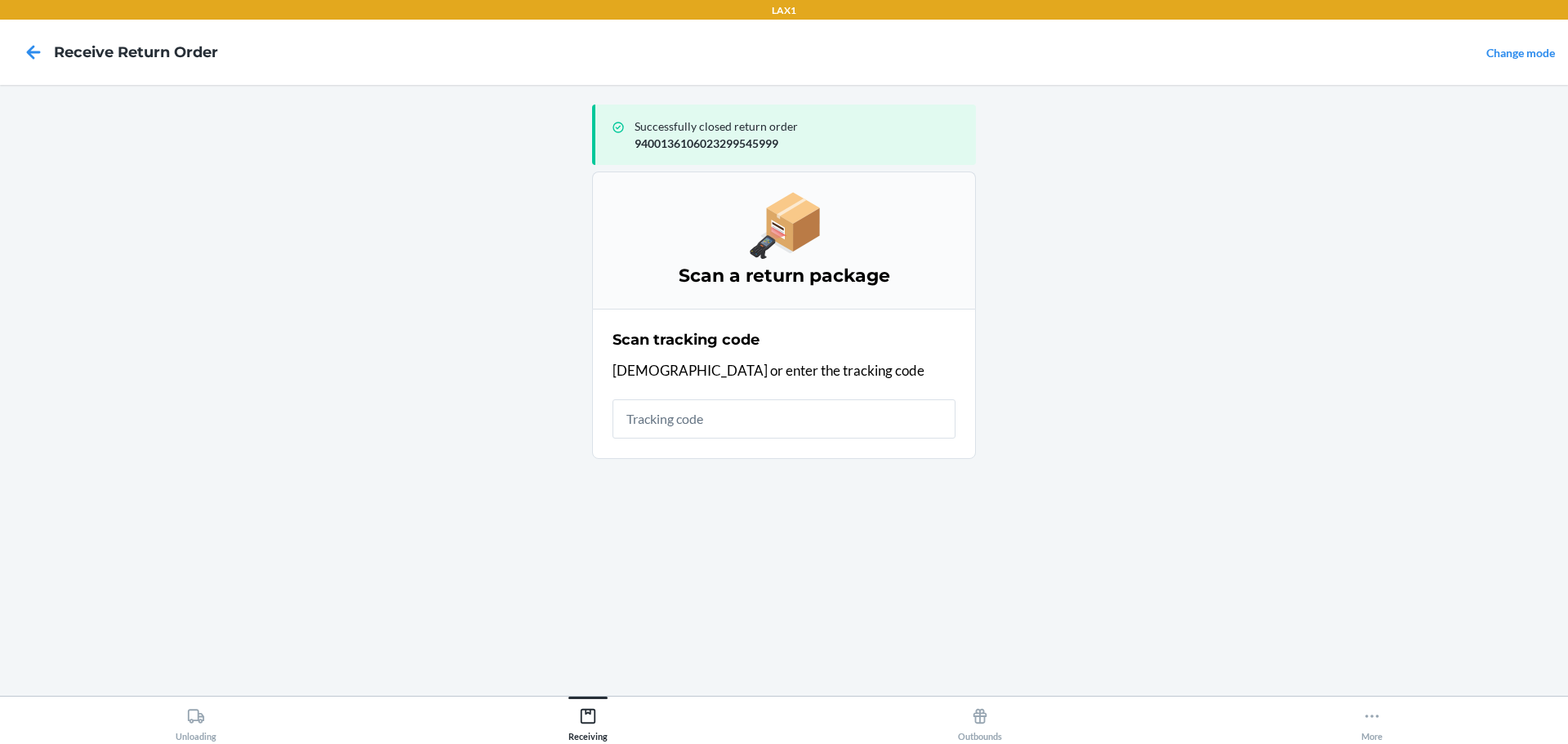
click at [760, 415] on input "text" at bounding box center [784, 420] width 343 height 39
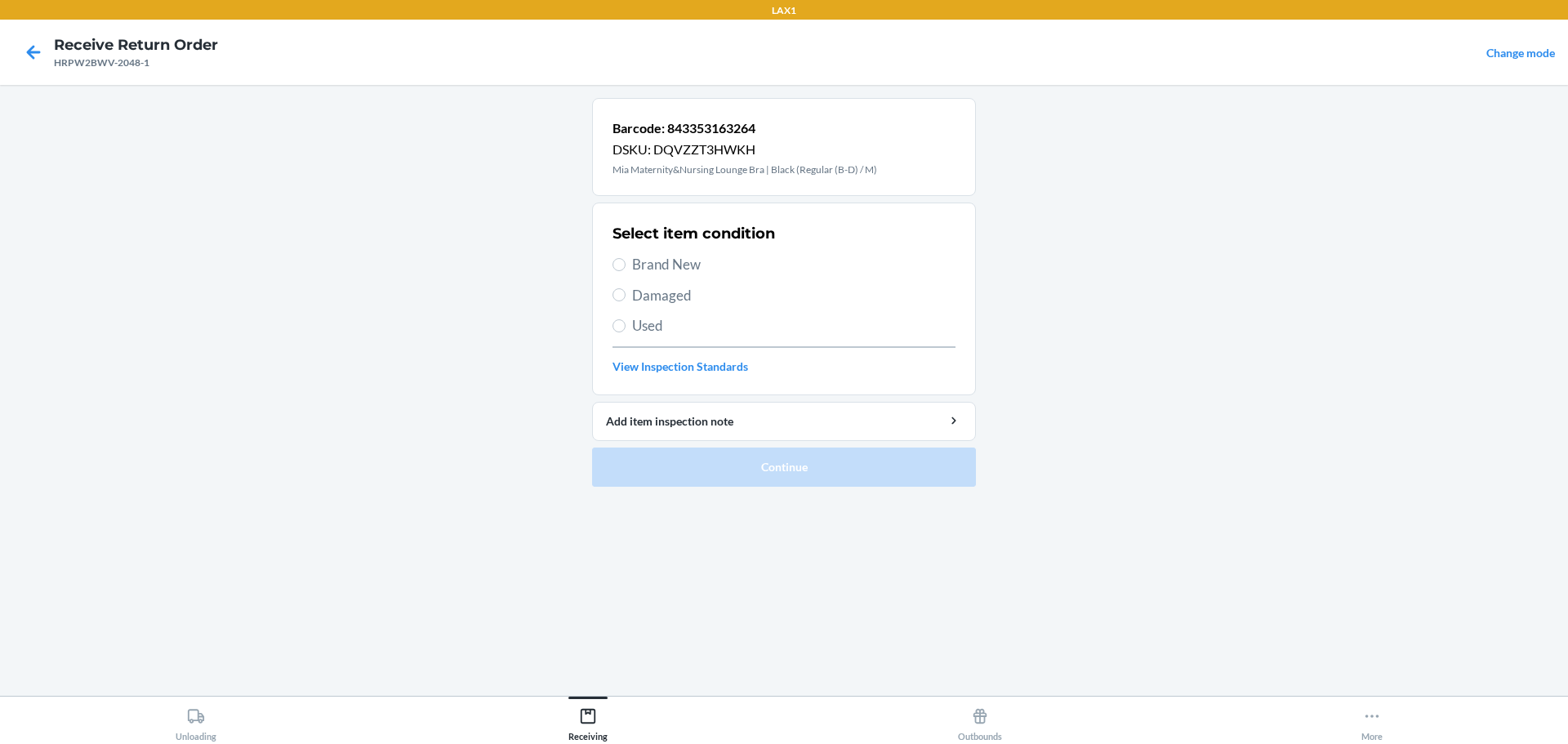
click at [678, 289] on span "Damaged" at bounding box center [793, 295] width 324 height 21
click at [626, 289] on input "Damaged" at bounding box center [619, 295] width 13 height 13
radio input "true"
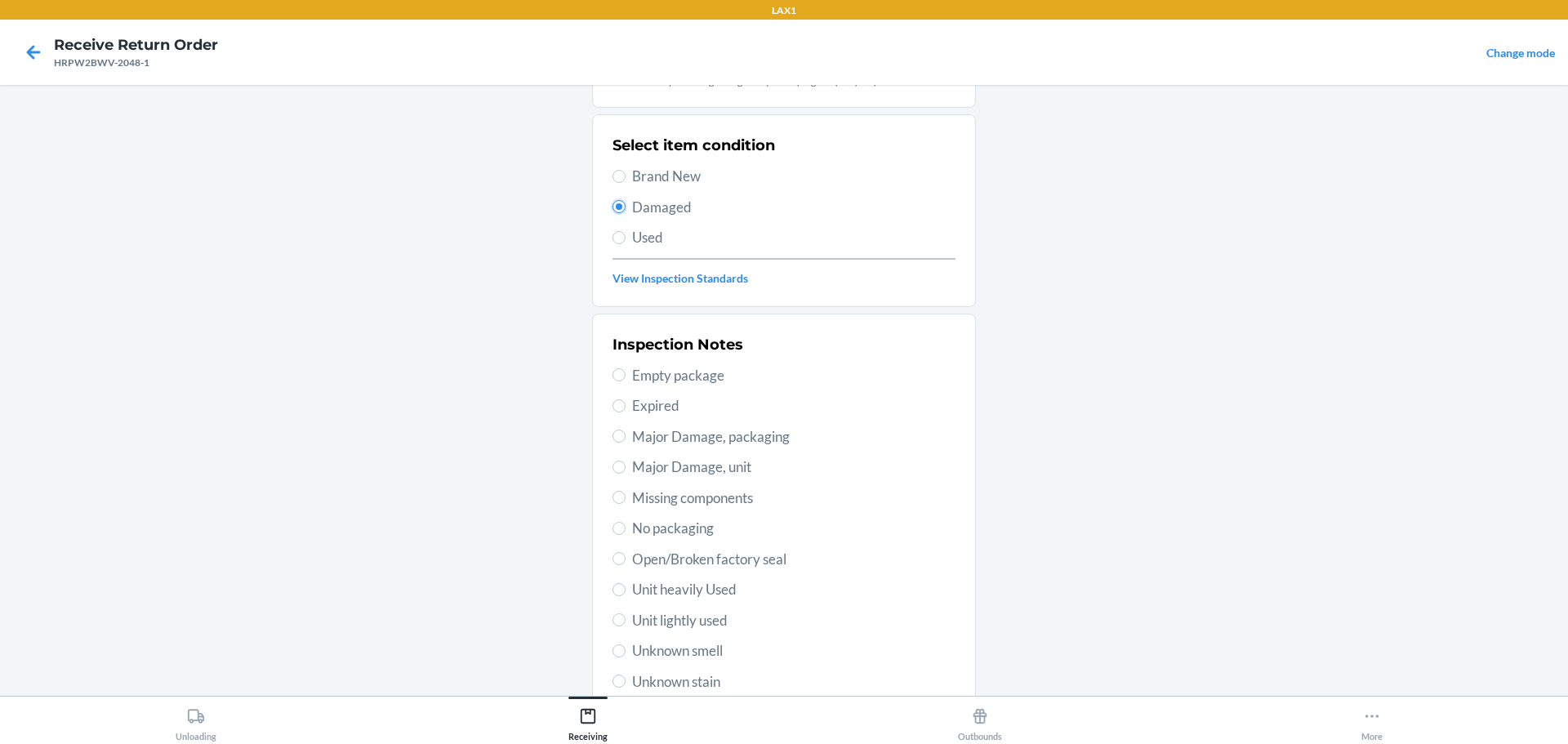
scroll to position [164, 0]
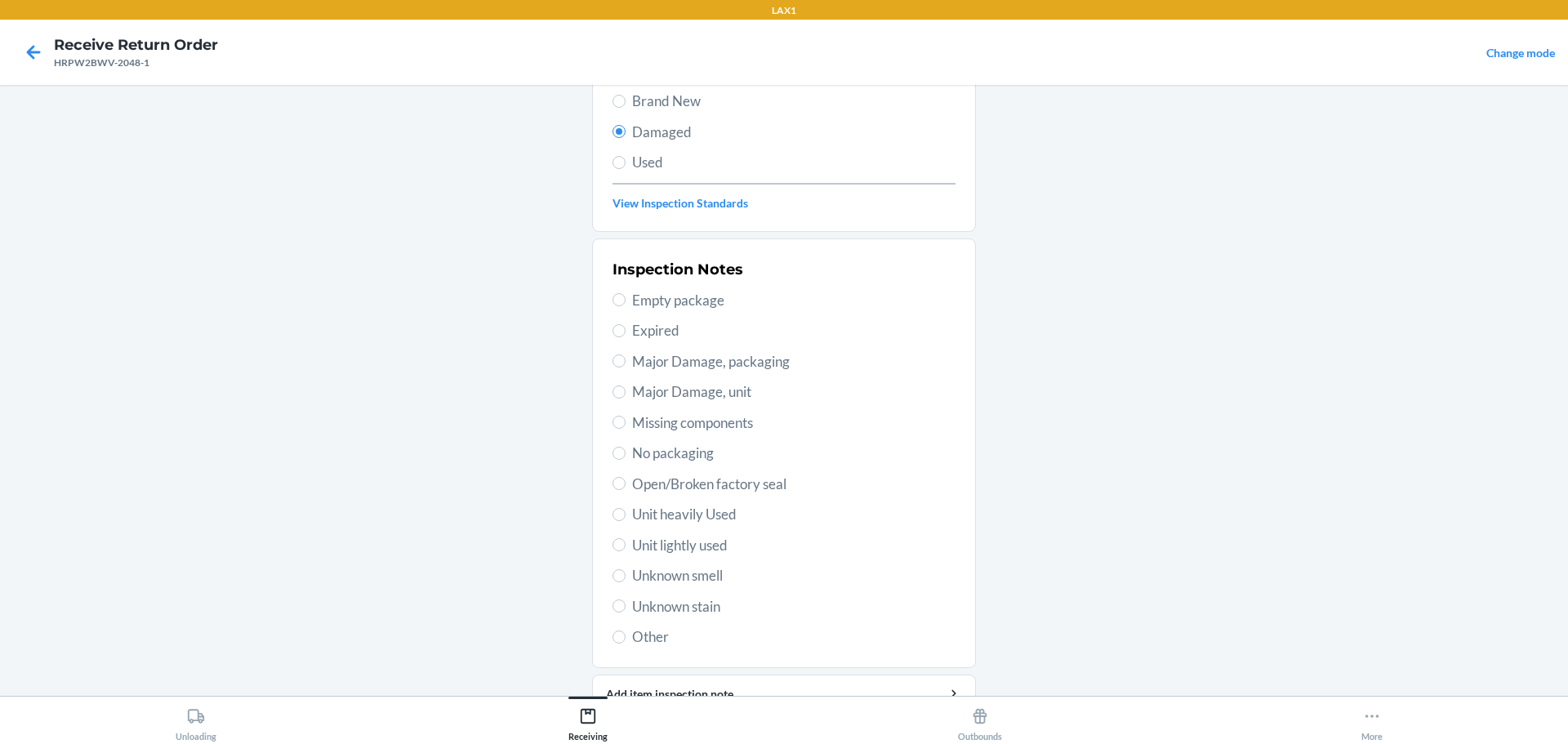
drag, startPoint x: 710, startPoint y: 604, endPoint x: 744, endPoint y: 579, distance: 42.2
click at [709, 605] on span "Unknown stain" at bounding box center [793, 606] width 324 height 21
click at [626, 605] on input "Unknown stain" at bounding box center [619, 605] width 13 height 13
radio input "true"
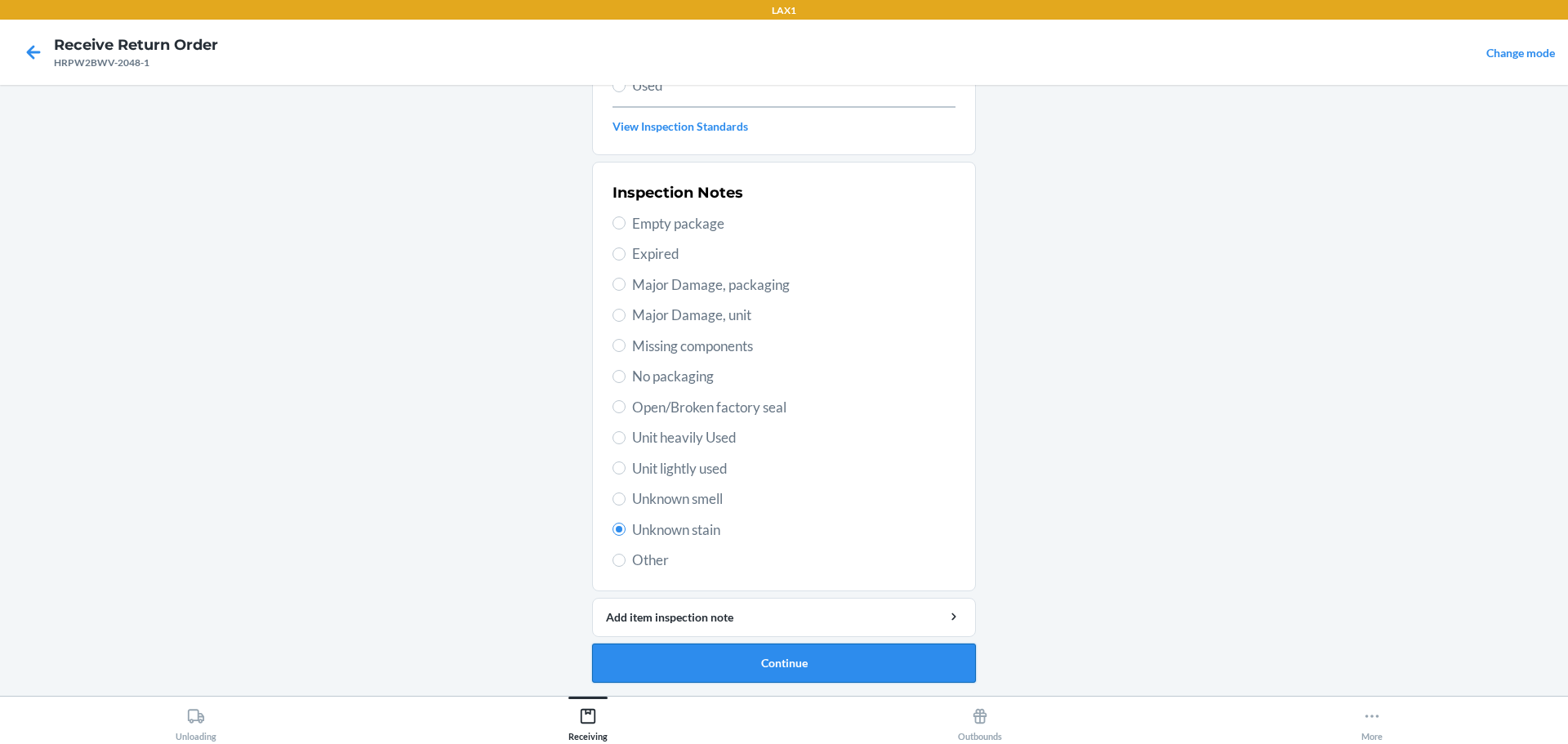
click at [831, 646] on button "Continue" at bounding box center [784, 664] width 383 height 39
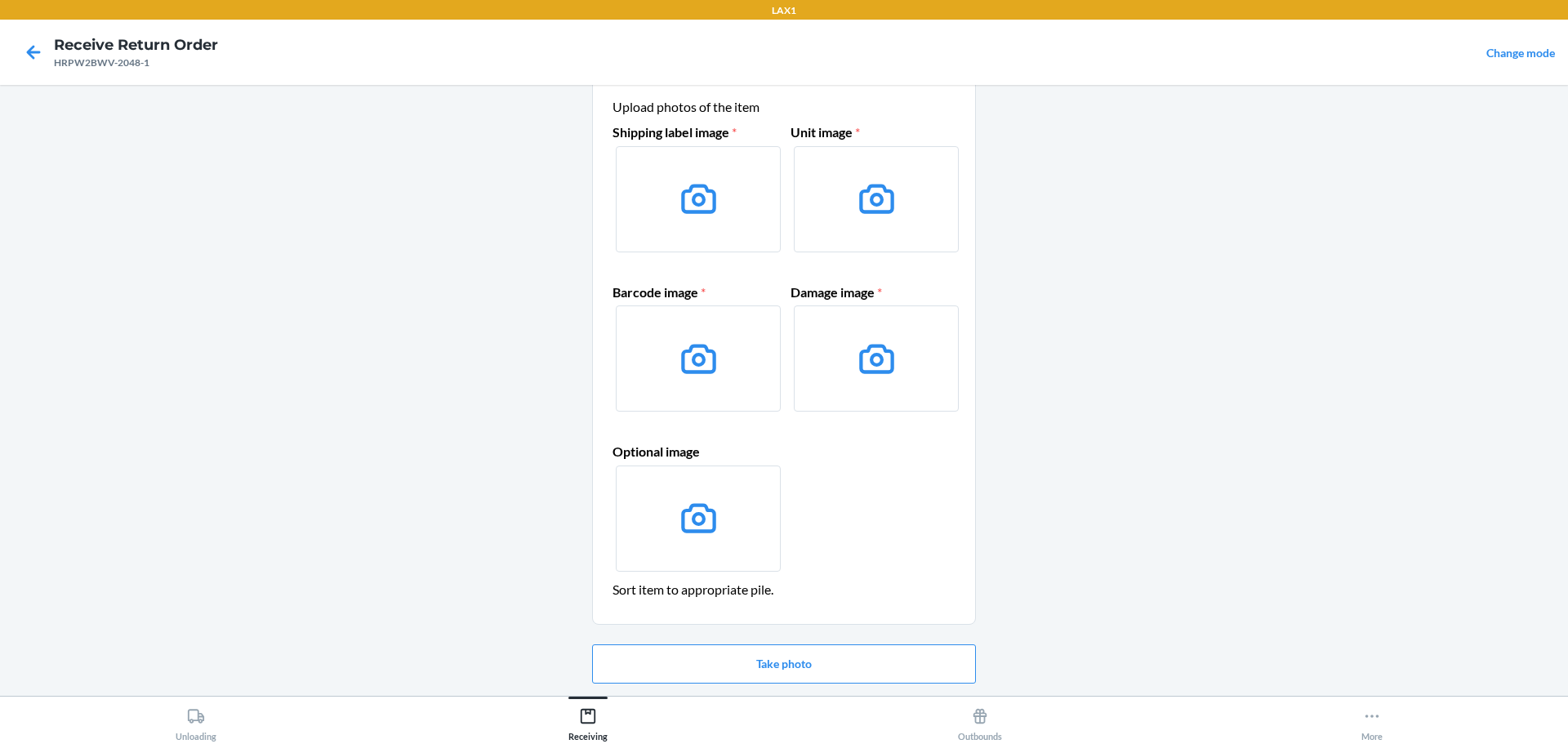
scroll to position [81, 0]
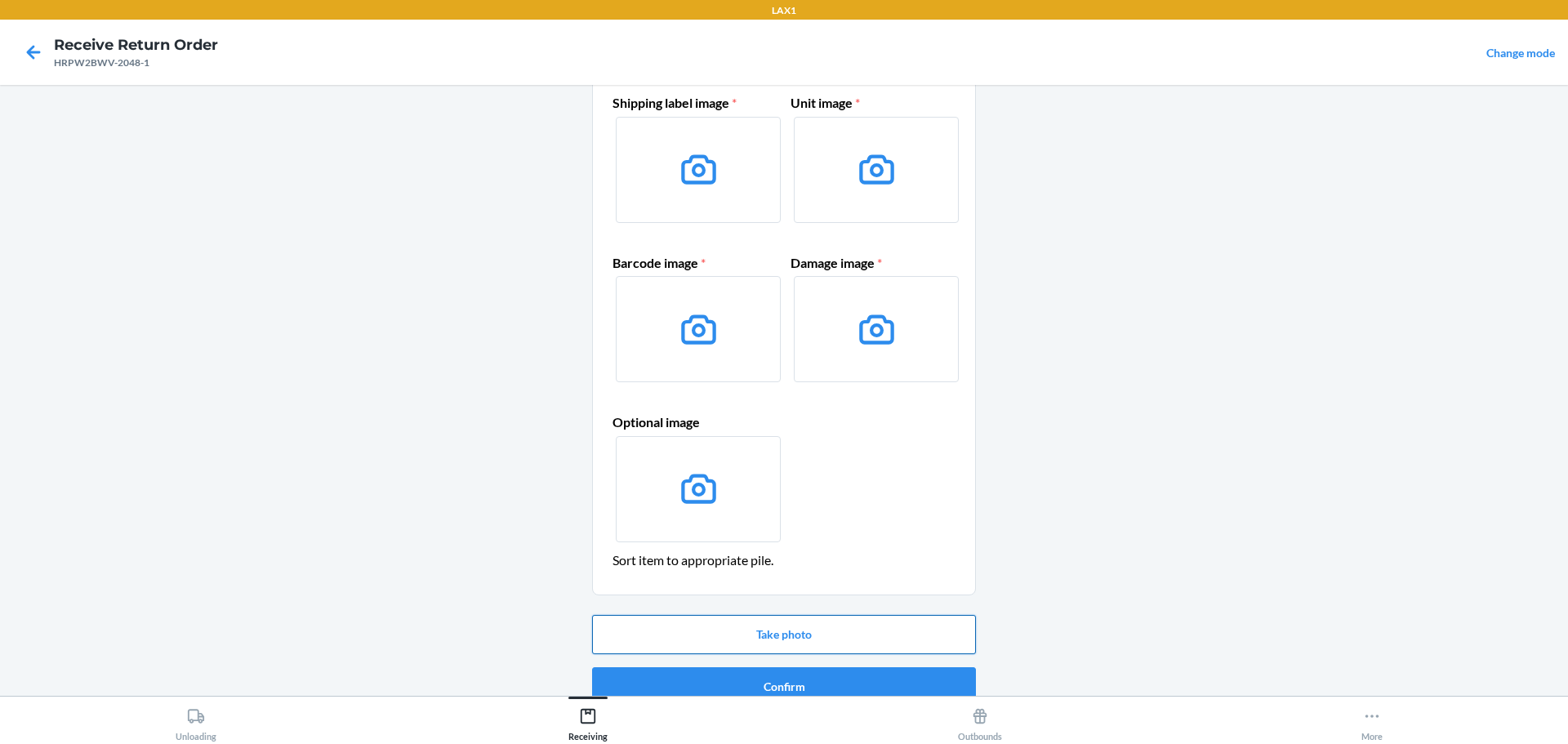
click at [789, 634] on button "Take photo" at bounding box center [784, 634] width 383 height 39
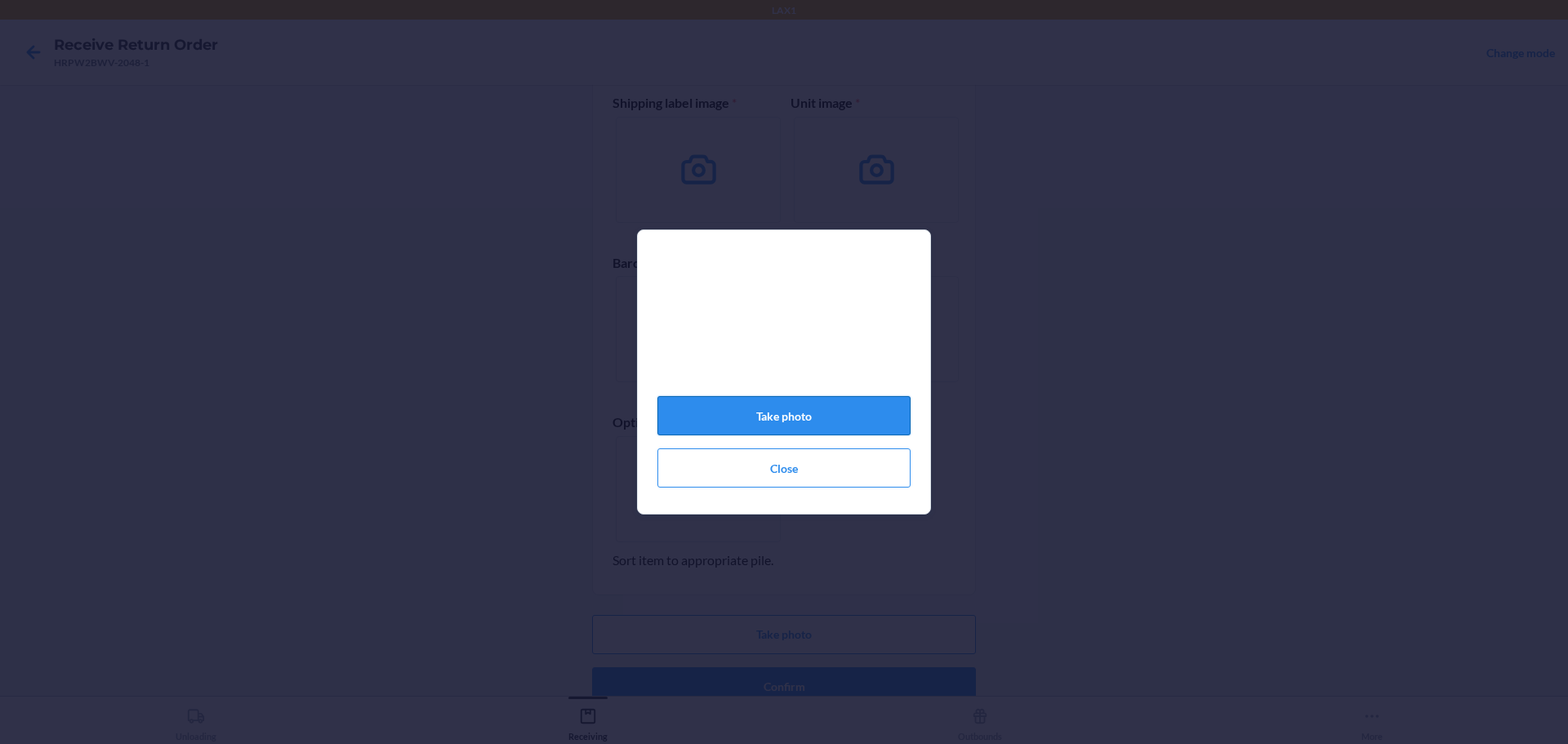
click at [868, 415] on button "Take photo" at bounding box center [784, 416] width 253 height 39
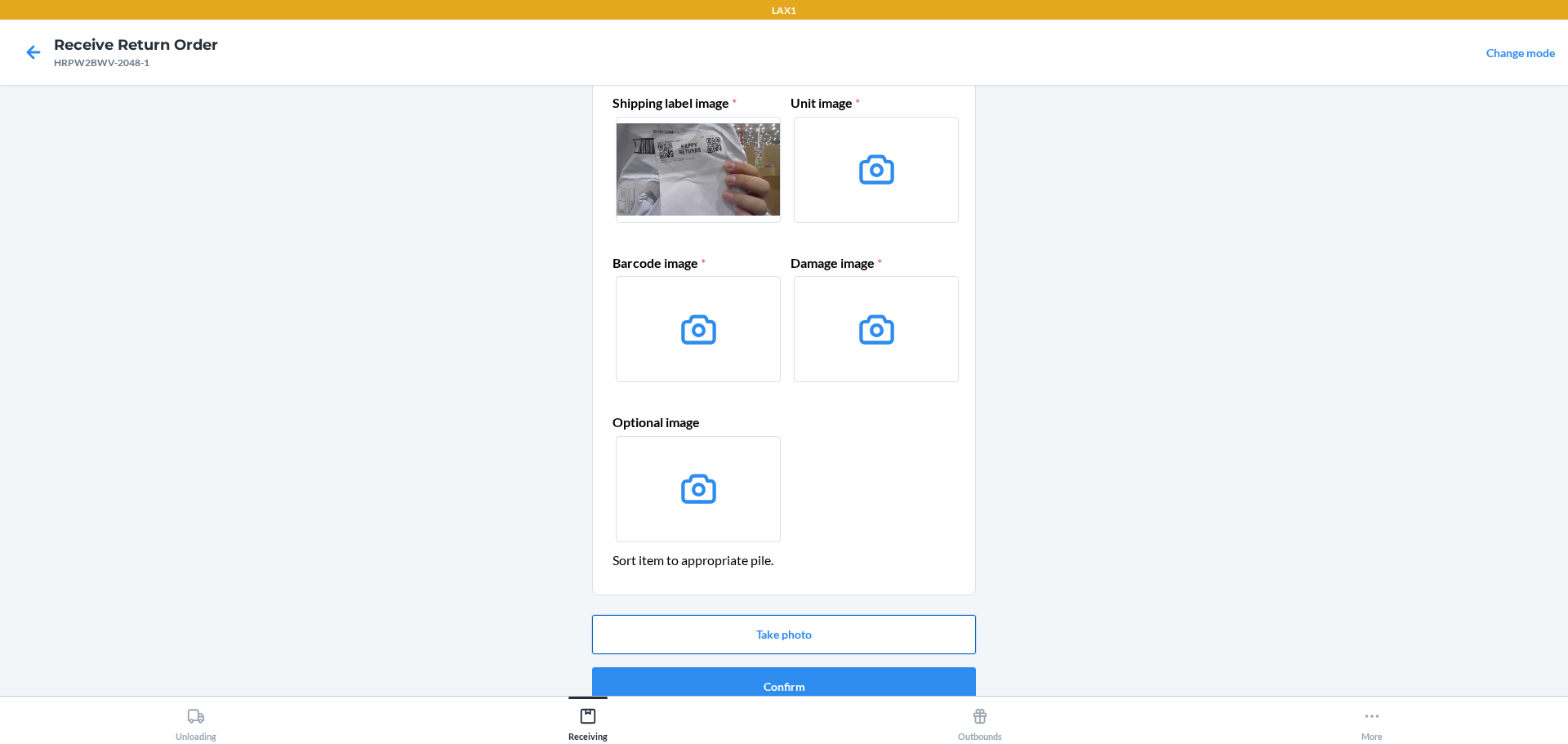
click at [840, 637] on button "Take photo" at bounding box center [784, 634] width 383 height 39
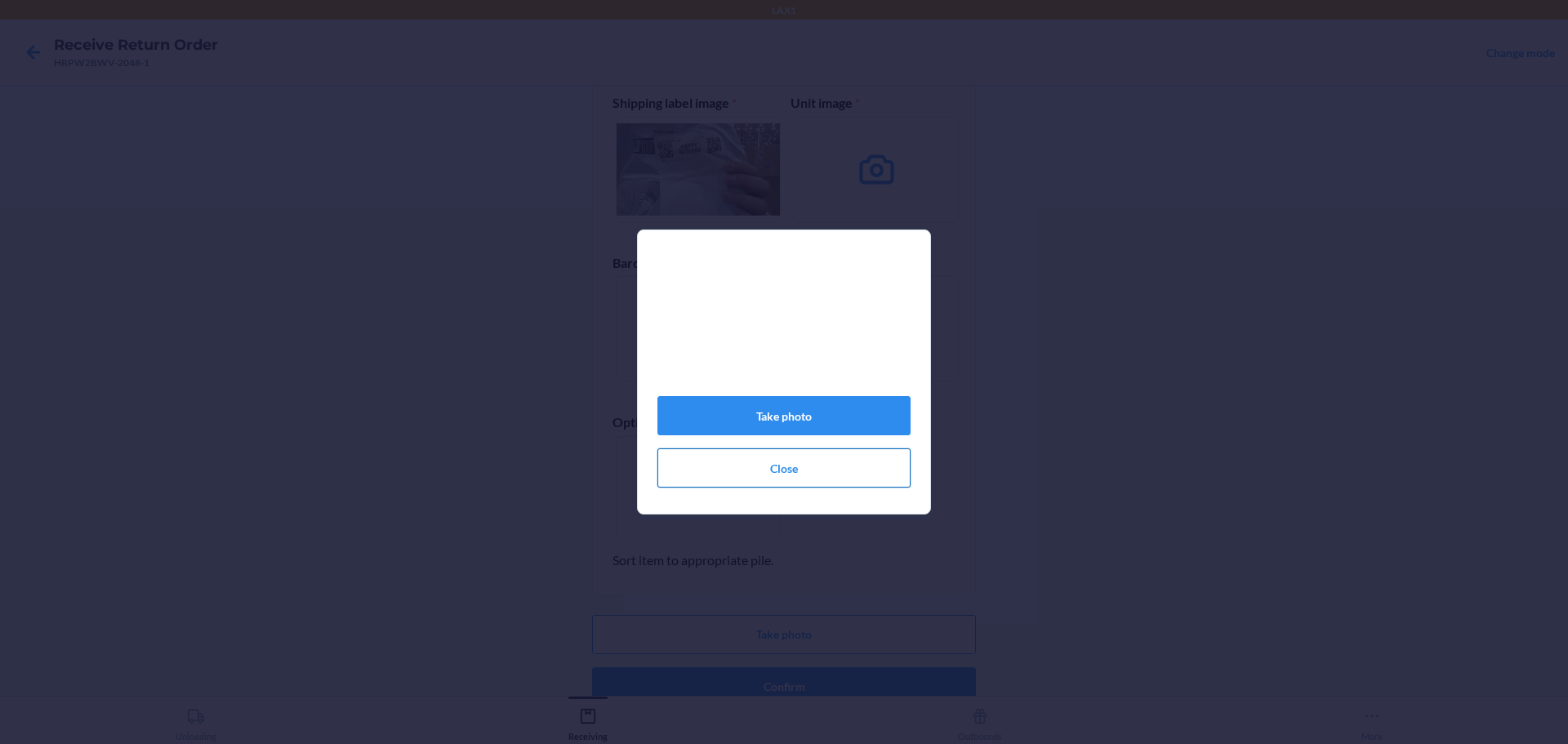
click at [775, 488] on button "Close" at bounding box center [784, 468] width 253 height 39
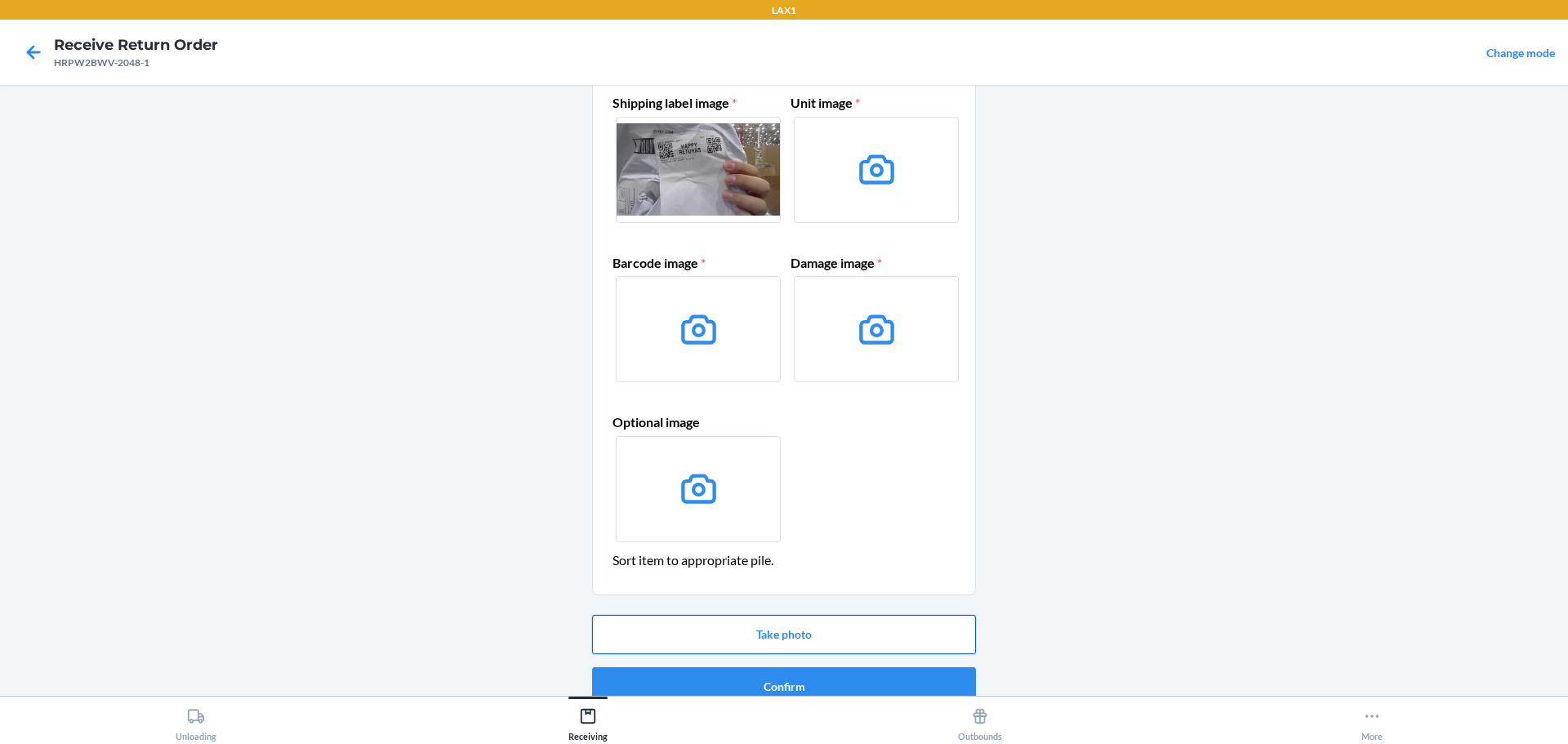
click at [856, 627] on button "Take photo" at bounding box center [784, 634] width 383 height 39
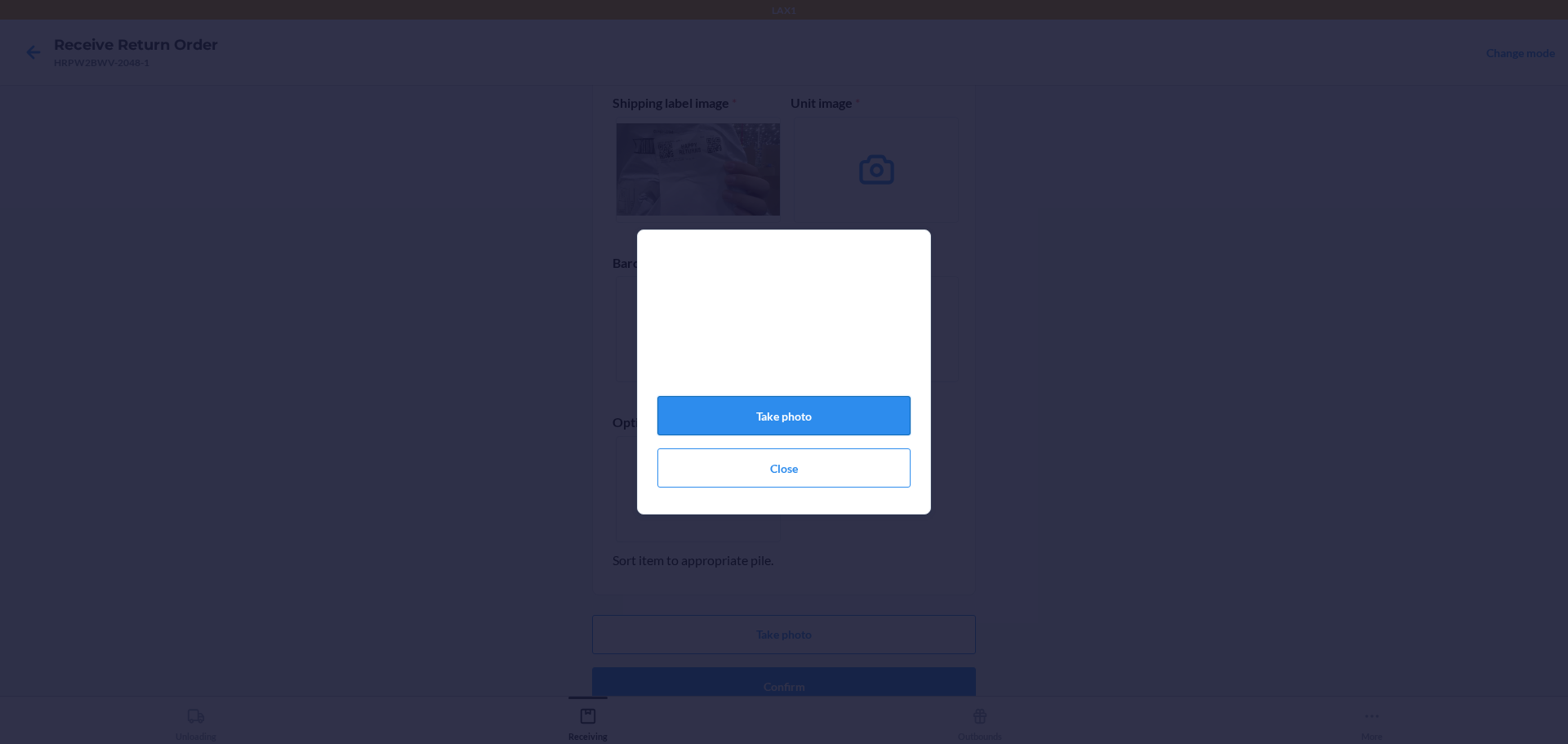
click at [854, 413] on button "Take photo" at bounding box center [784, 416] width 253 height 39
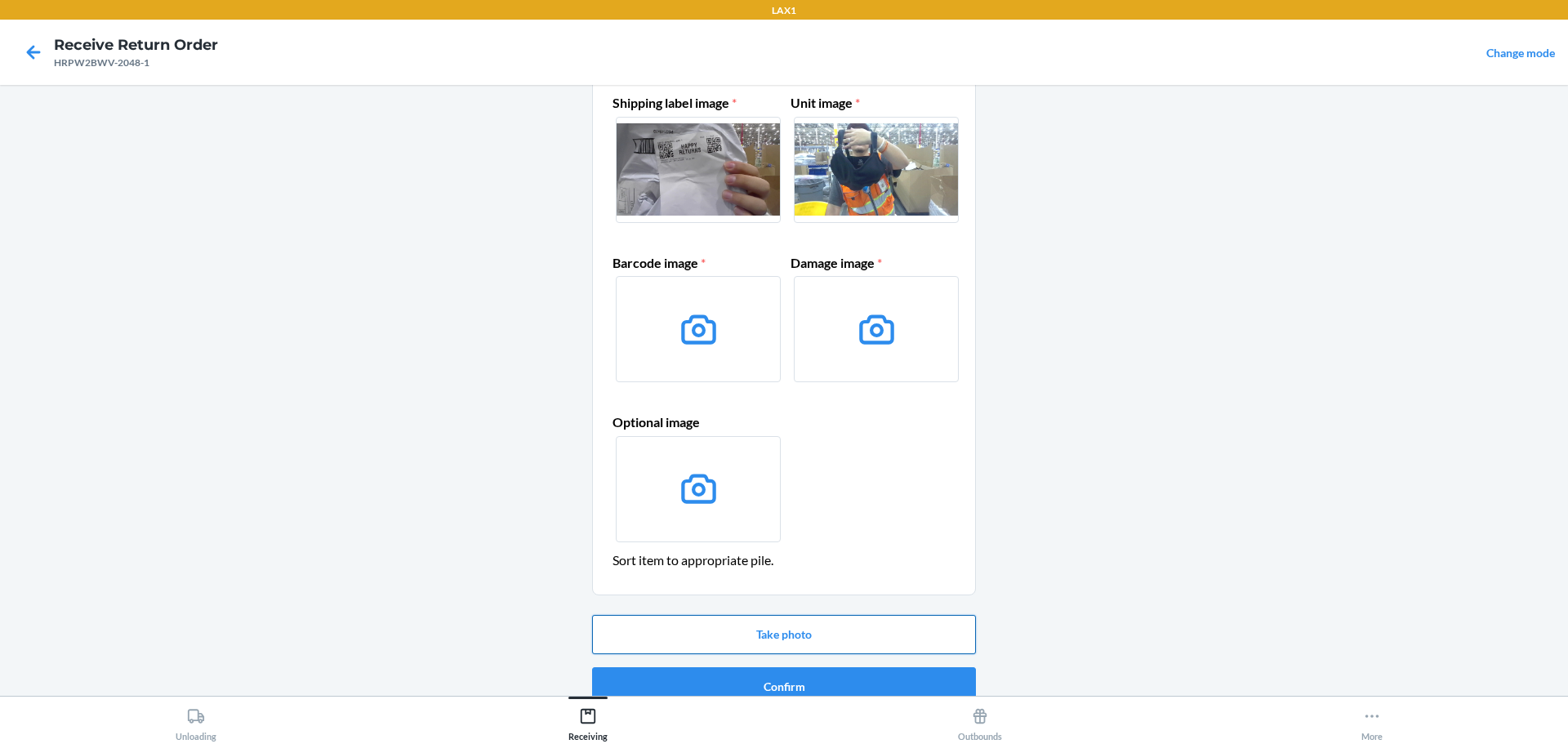
click at [772, 624] on button "Take photo" at bounding box center [784, 634] width 383 height 39
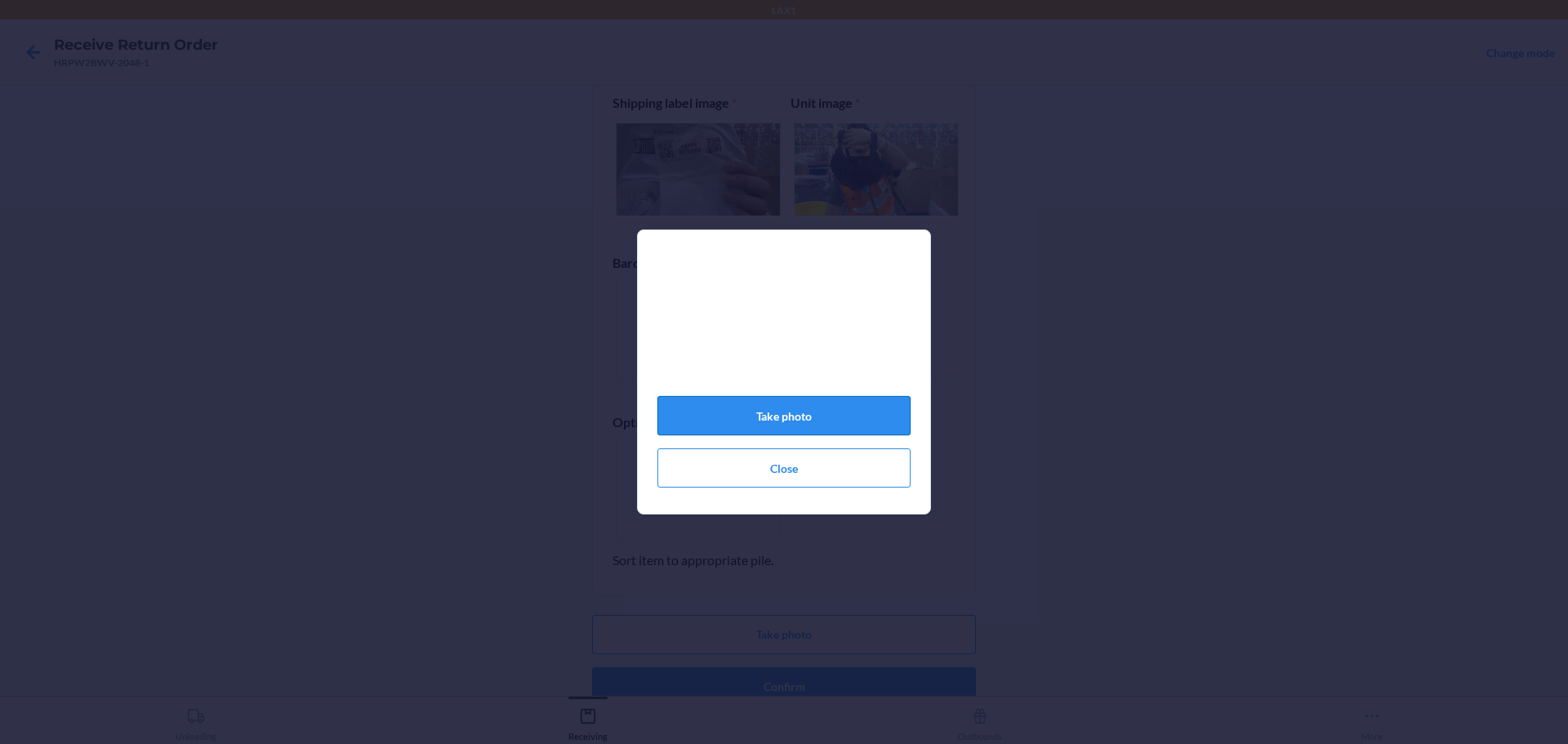
click at [783, 418] on button "Take photo" at bounding box center [784, 416] width 253 height 39
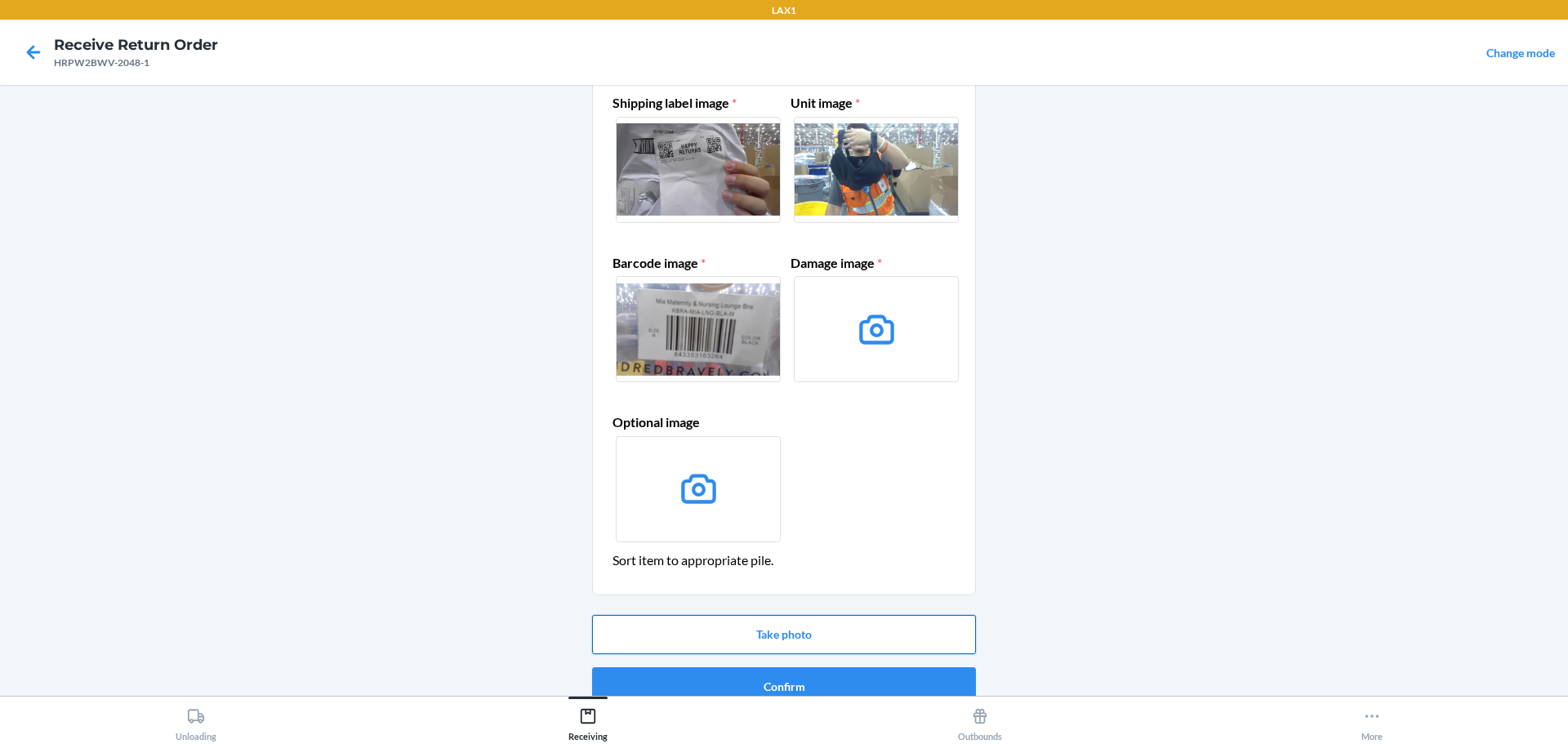
click at [786, 634] on button "Take photo" at bounding box center [784, 634] width 383 height 39
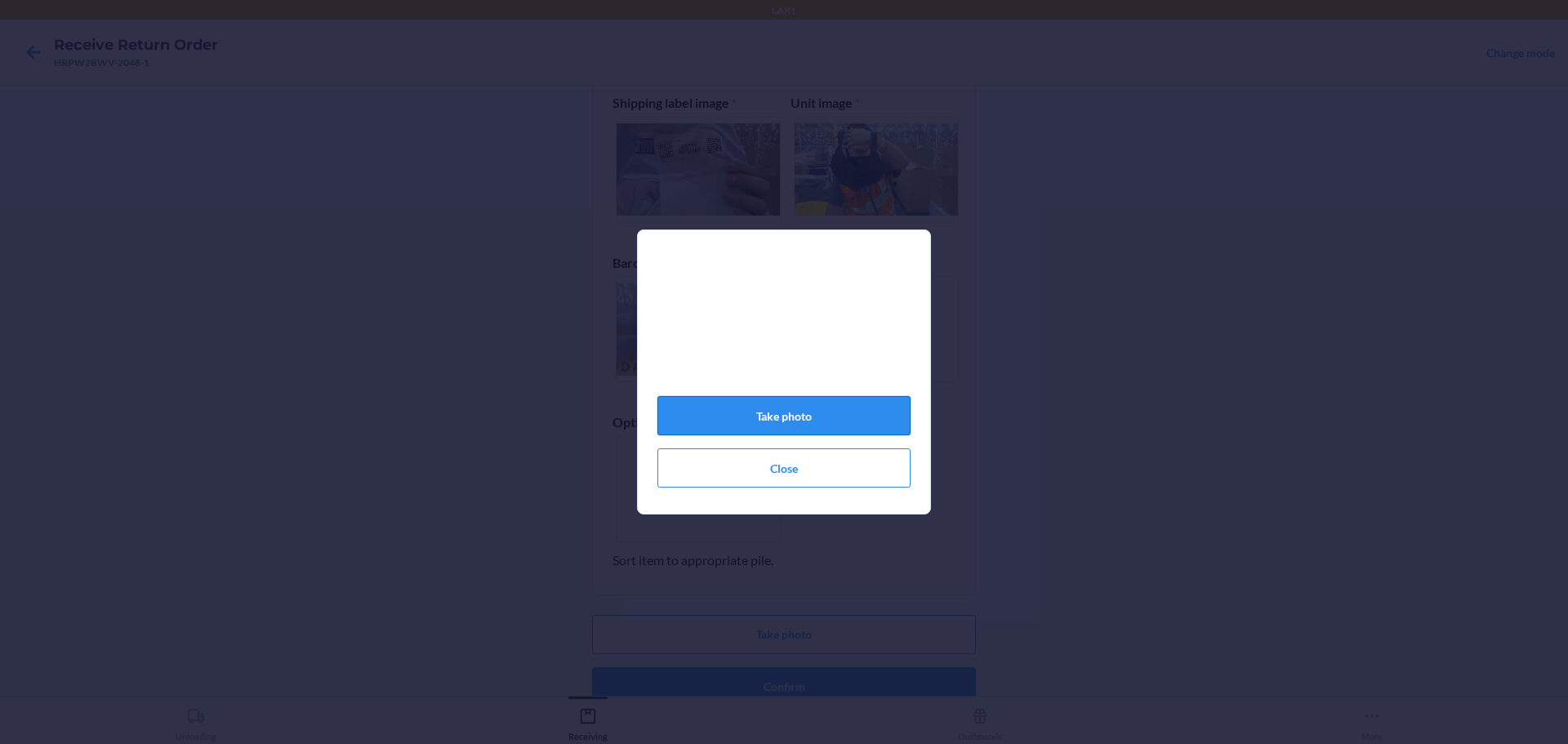
click at [817, 419] on button "Take photo" at bounding box center [784, 416] width 253 height 39
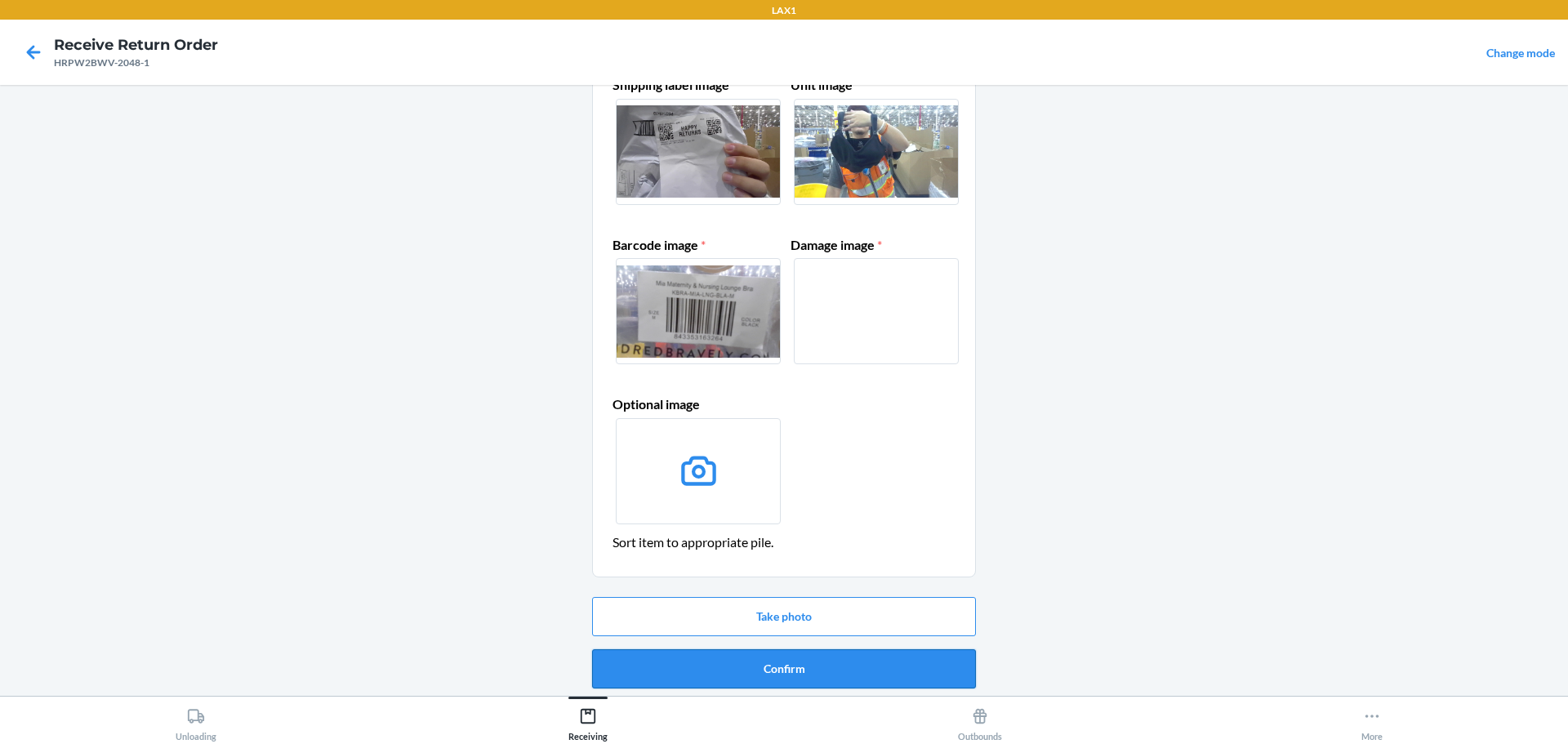
scroll to position [105, 0]
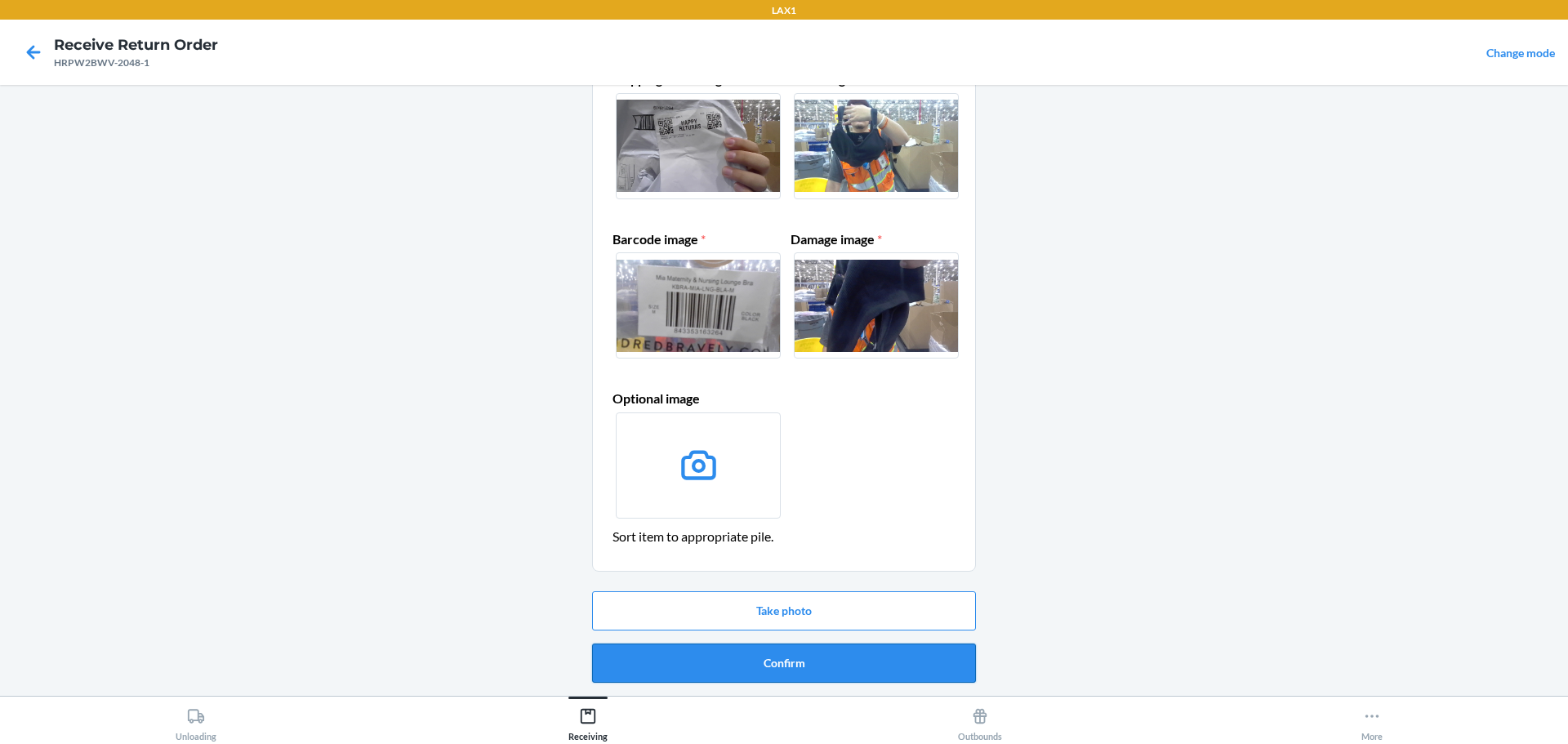
click at [829, 667] on button "Confirm" at bounding box center [784, 664] width 383 height 39
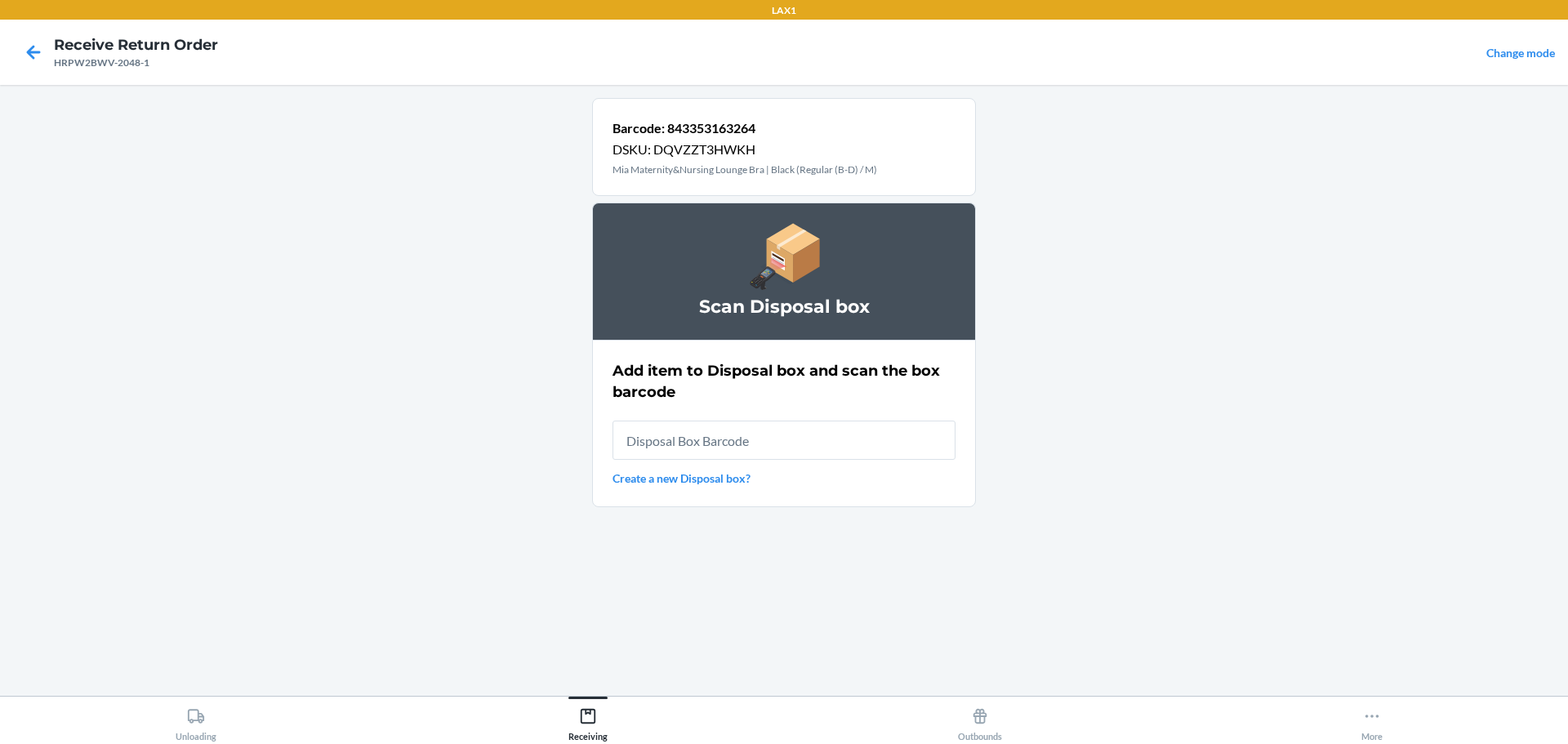
click at [789, 443] on input "text" at bounding box center [784, 440] width 343 height 39
type input "RB0000019D0"
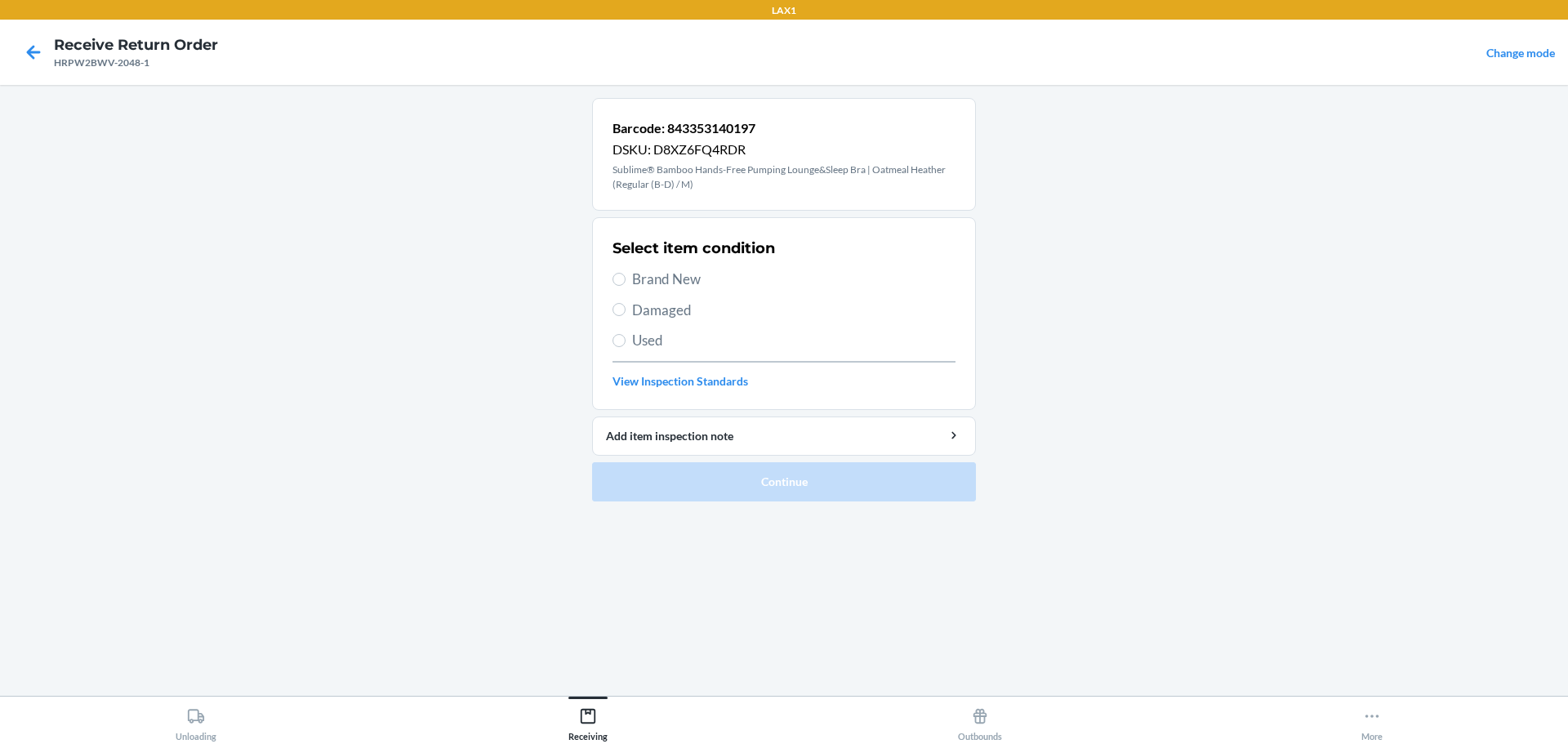
click at [662, 303] on span "Damaged" at bounding box center [793, 310] width 324 height 21
click at [626, 303] on input "Damaged" at bounding box center [619, 309] width 13 height 13
radio input "true"
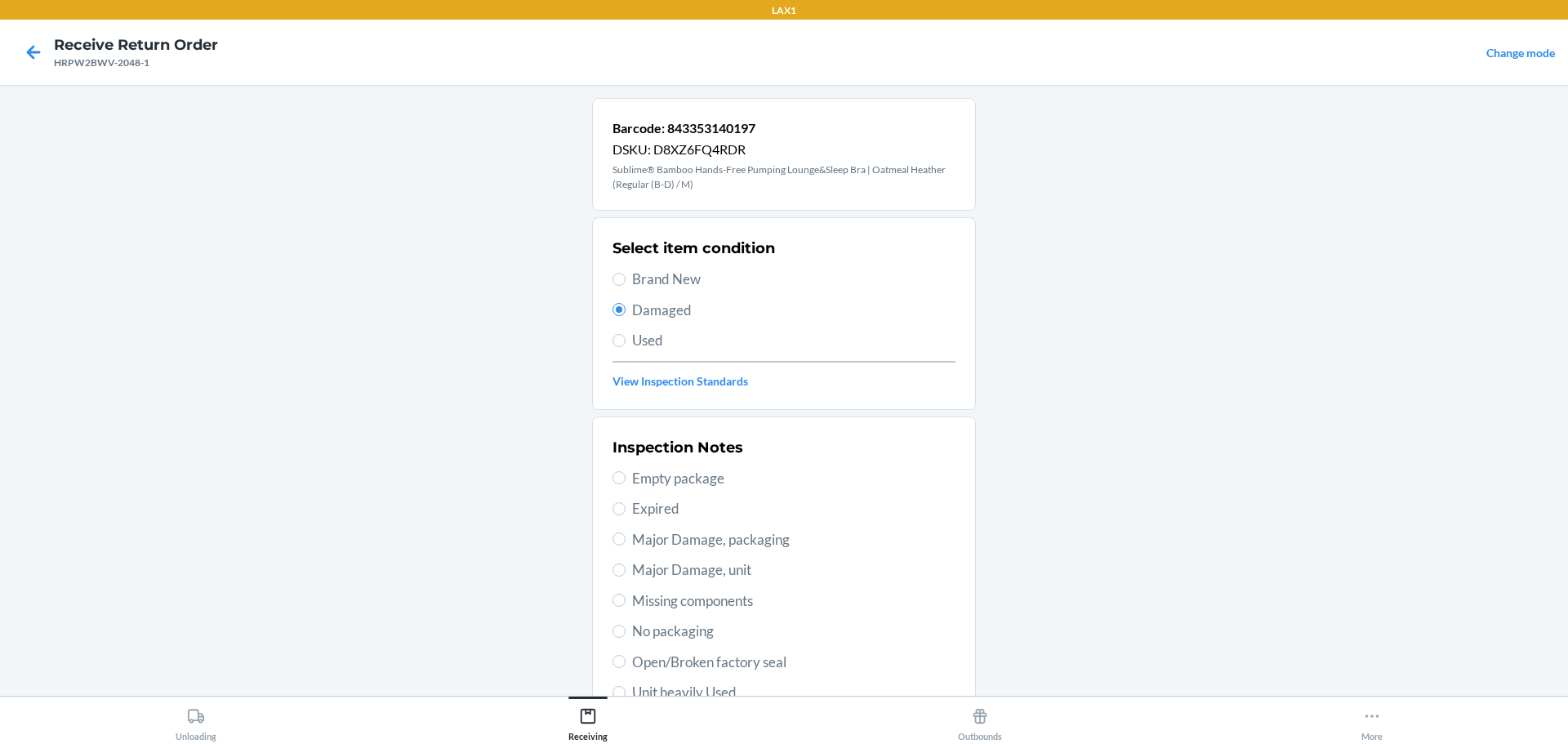
click at [651, 277] on span "Brand New" at bounding box center [793, 279] width 324 height 21
click at [626, 277] on input "Brand New" at bounding box center [619, 279] width 13 height 13
radio input "true"
radio input "false"
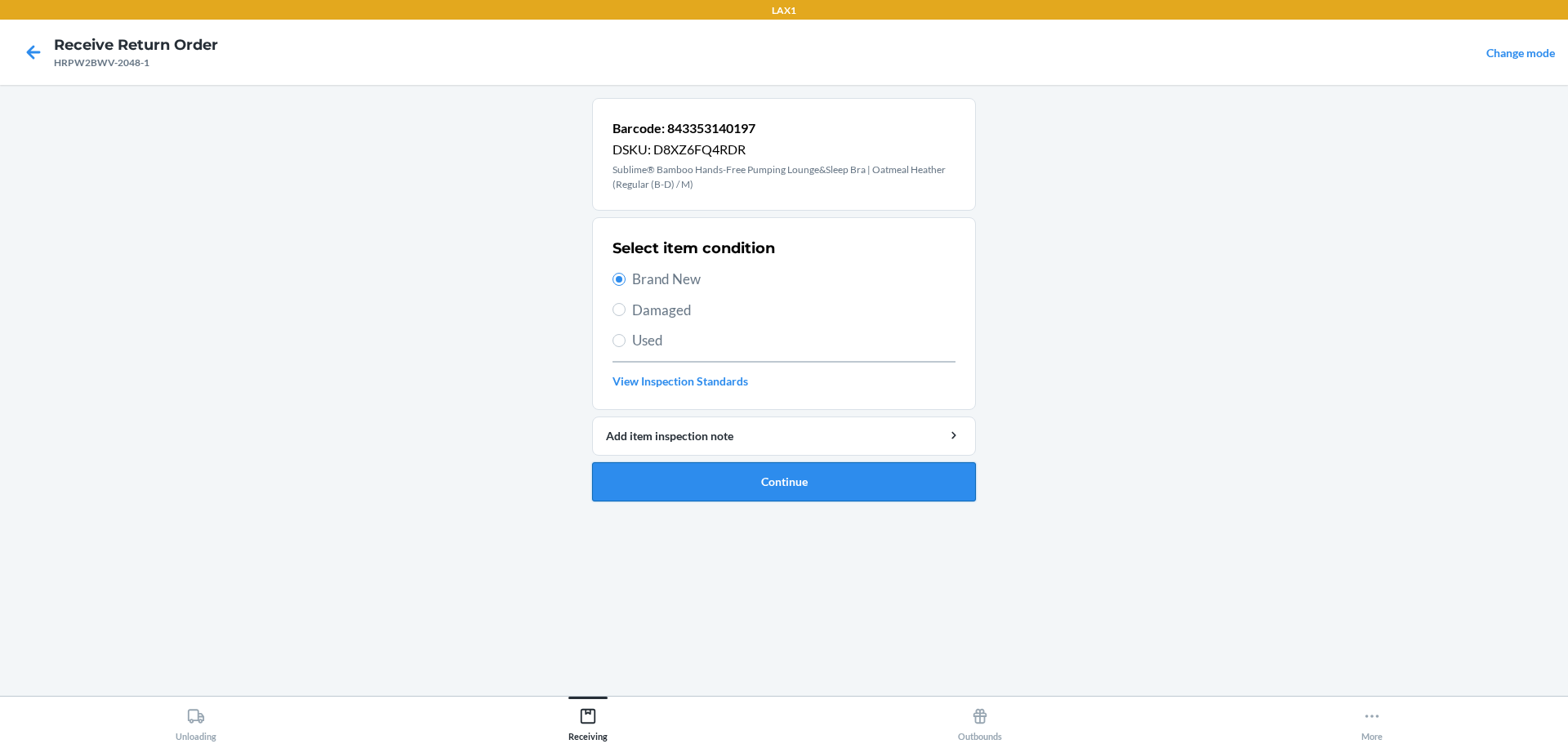
click at [779, 483] on button "Continue" at bounding box center [784, 482] width 383 height 39
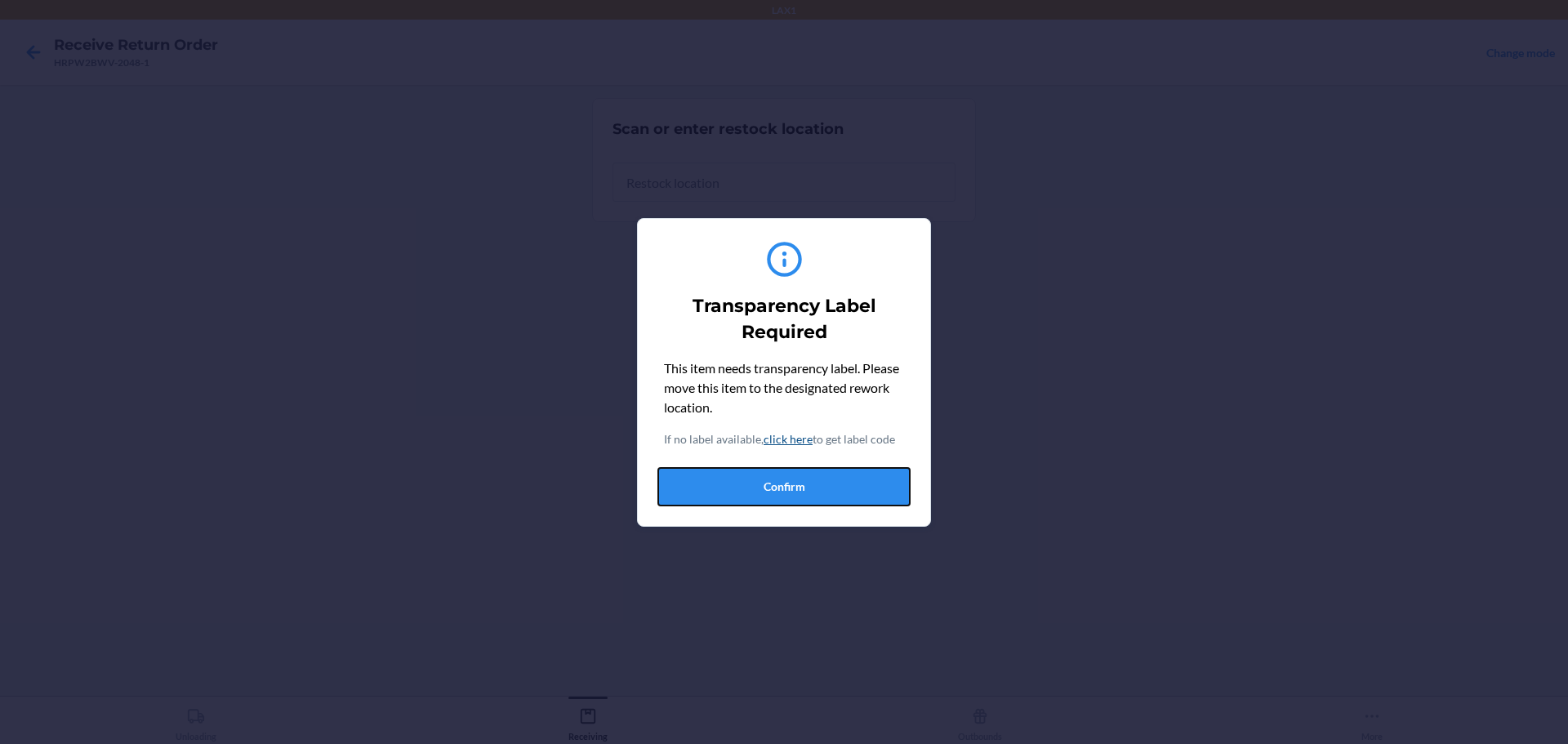
drag, startPoint x: 885, startPoint y: 506, endPoint x: 882, endPoint y: 495, distance: 11.4
click at [885, 502] on button "Confirm" at bounding box center [784, 487] width 253 height 39
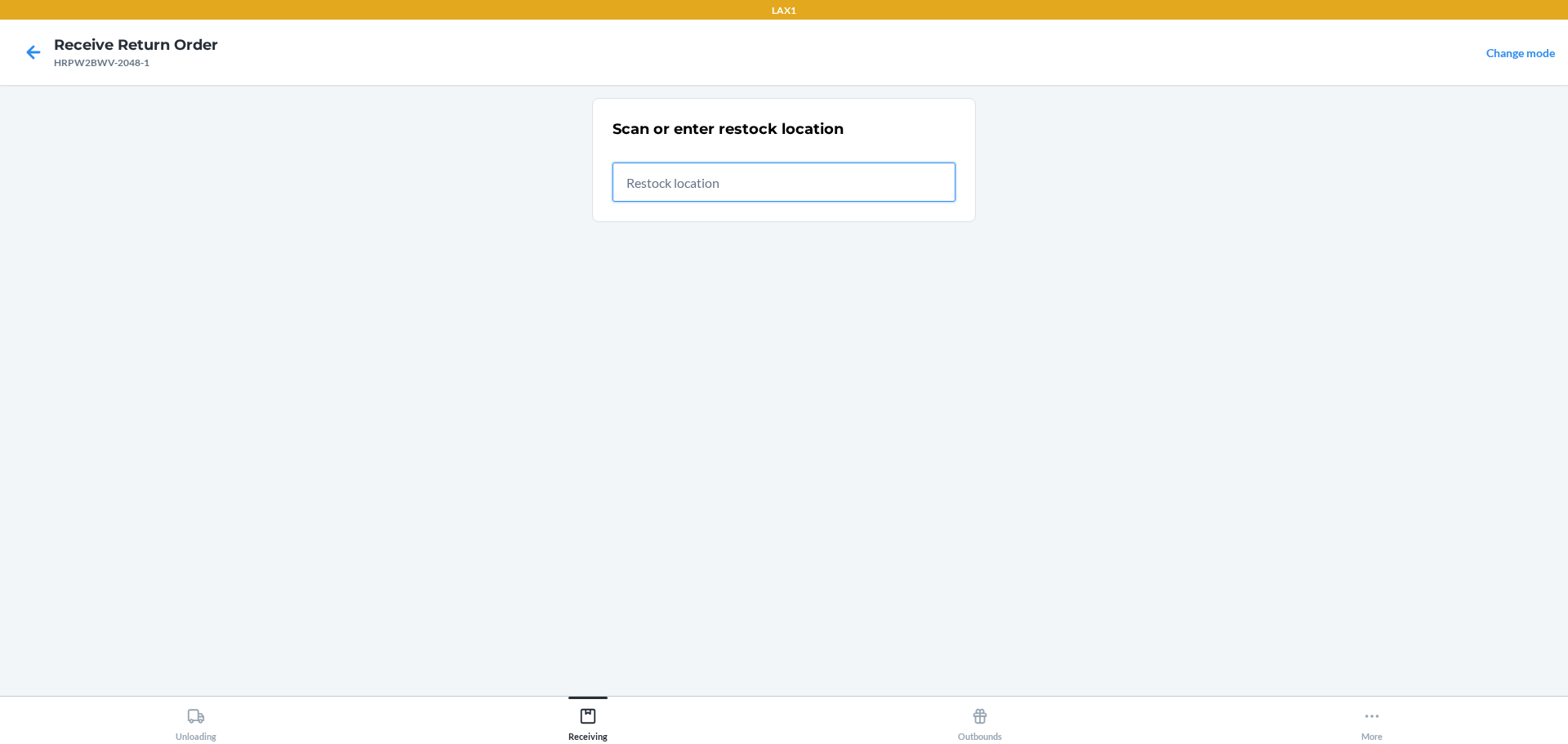
click at [764, 176] on input "text" at bounding box center [784, 182] width 343 height 39
type input "RTCART023"
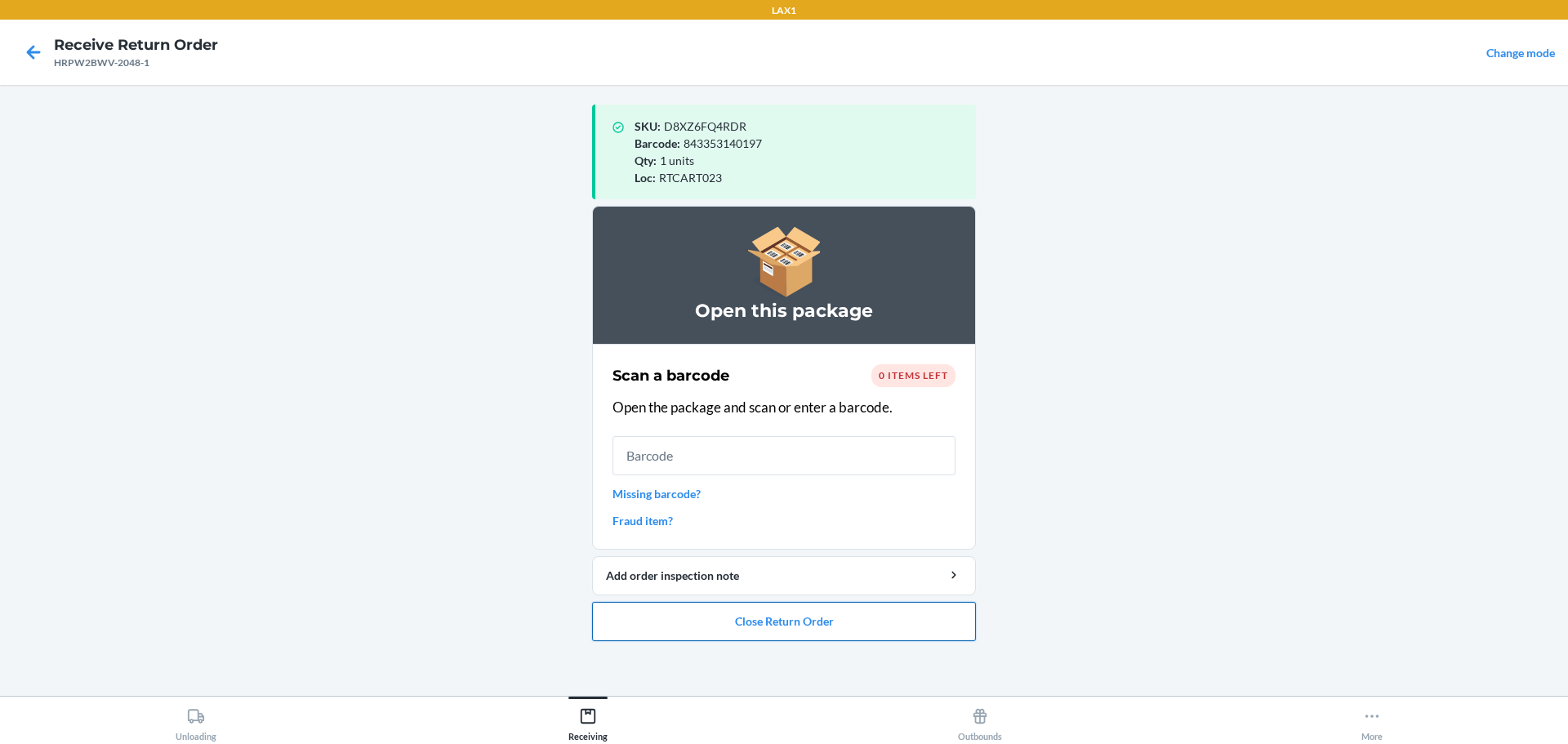
click at [900, 628] on button "Close Return Order" at bounding box center [784, 622] width 383 height 39
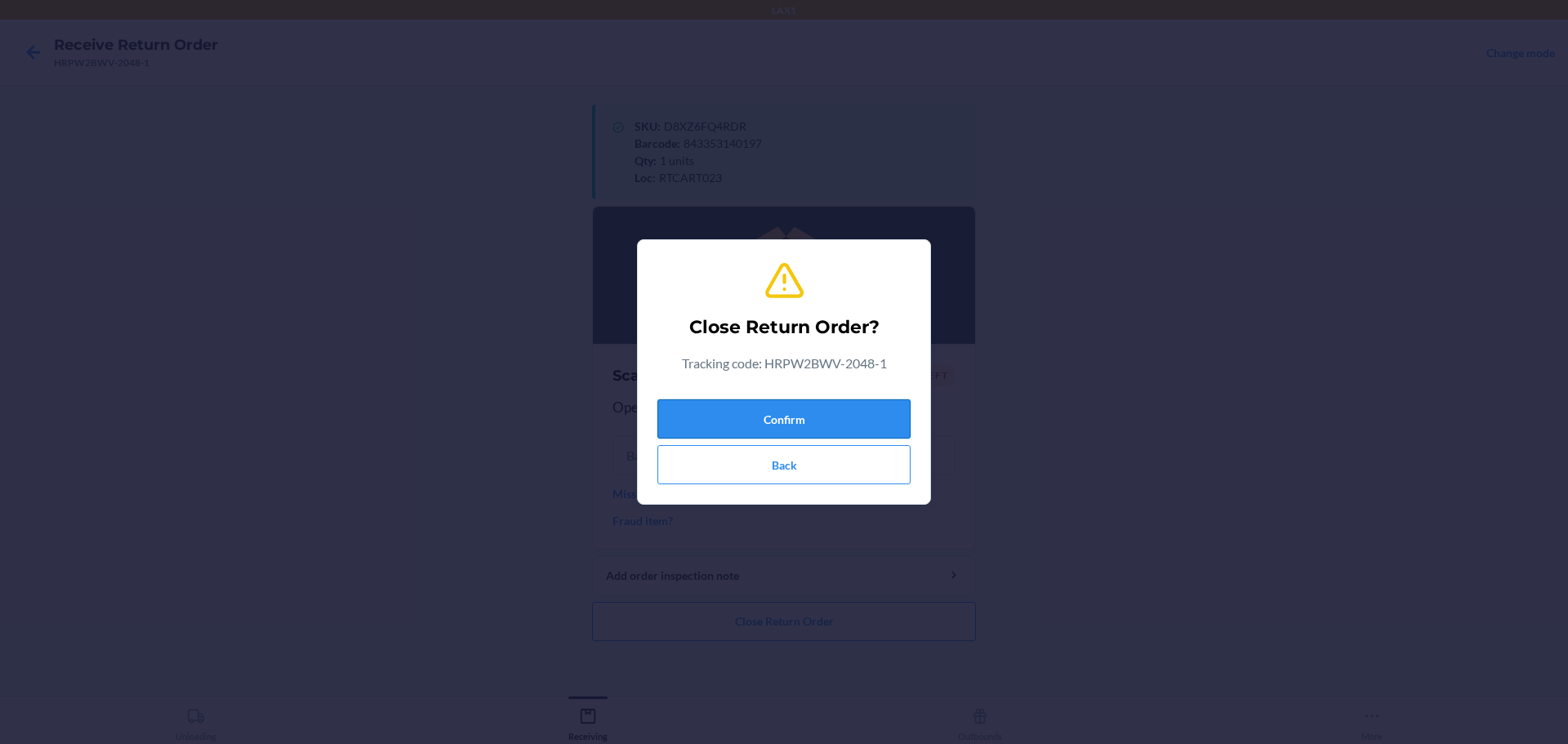
click at [829, 402] on button "Confirm" at bounding box center [784, 420] width 253 height 39
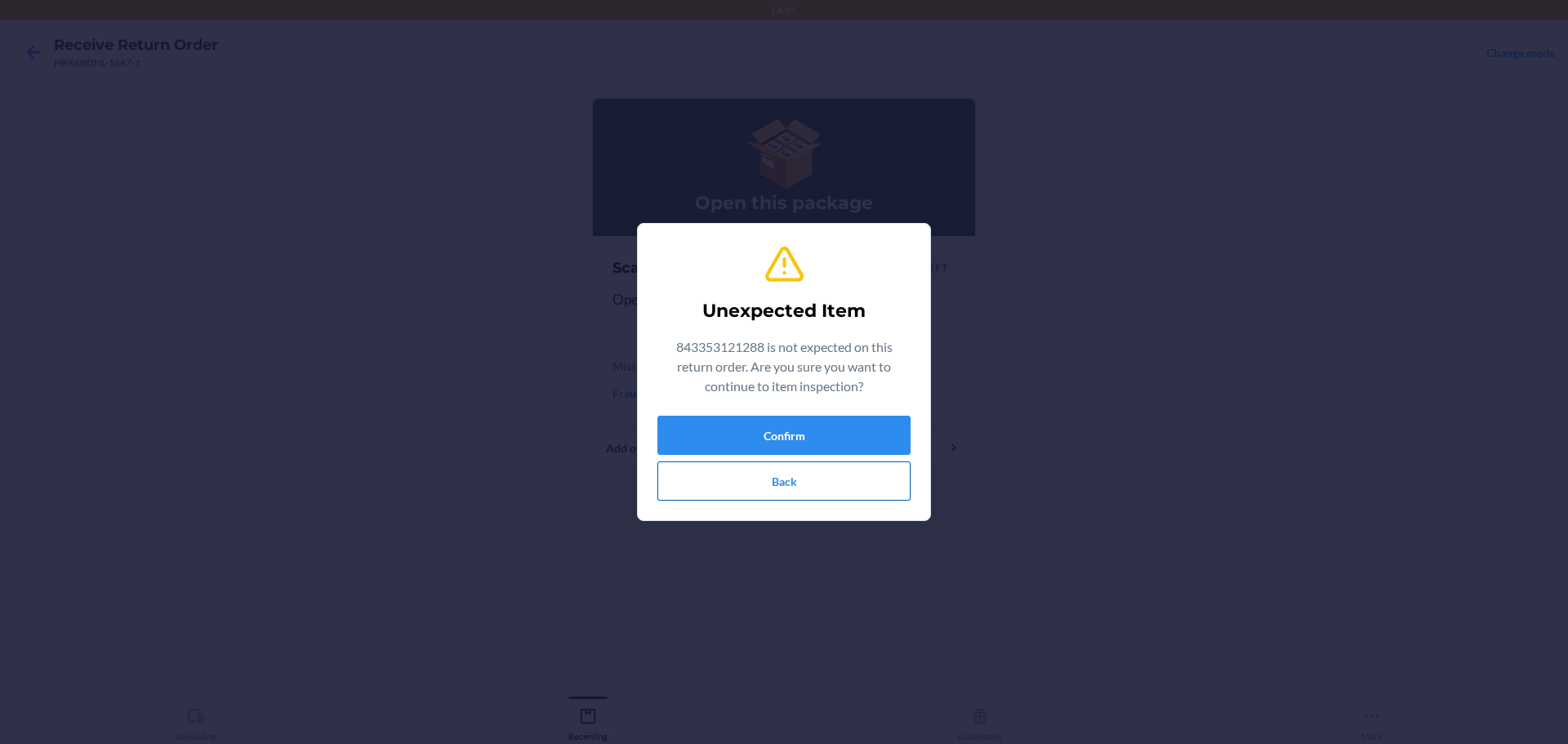
click at [885, 482] on button "Back" at bounding box center [784, 481] width 253 height 39
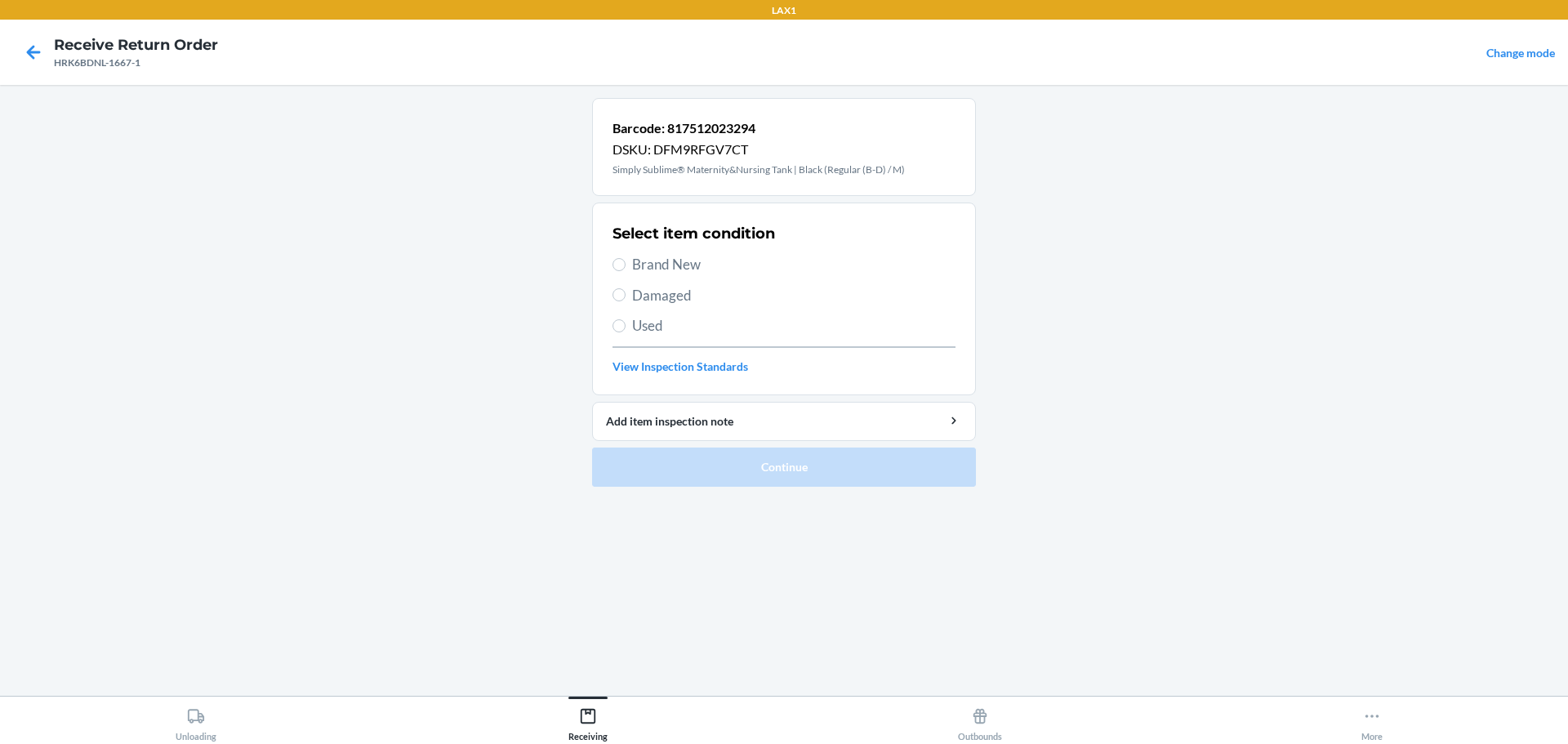
drag, startPoint x: 654, startPoint y: 287, endPoint x: 657, endPoint y: 295, distance: 8.5
click at [654, 289] on span "Damaged" at bounding box center [793, 295] width 324 height 21
click at [626, 289] on input "Damaged" at bounding box center [619, 295] width 13 height 13
radio input "true"
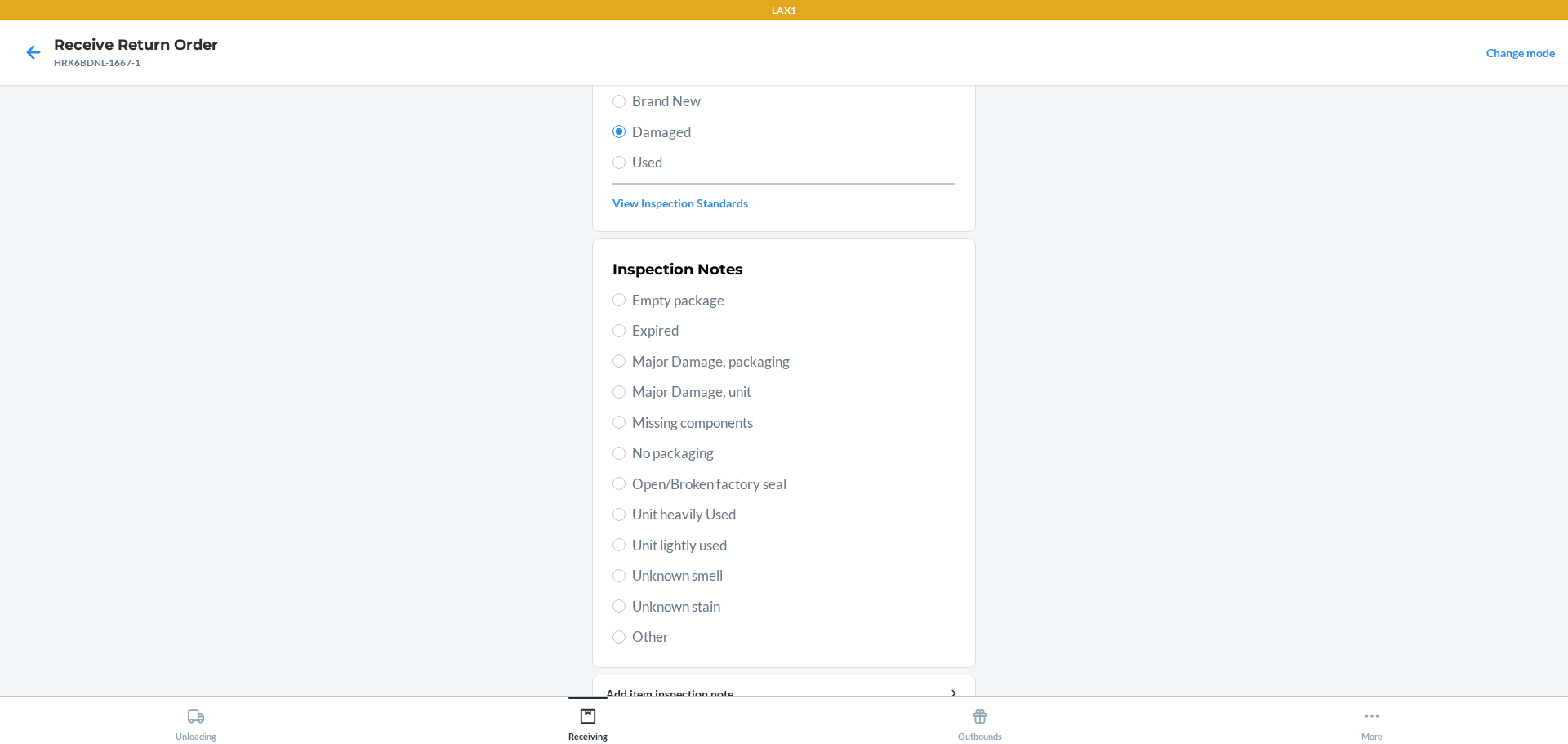
click at [680, 450] on span "No packaging" at bounding box center [793, 453] width 324 height 21
click at [626, 450] on input "No packaging" at bounding box center [619, 453] width 13 height 13
radio input "true"
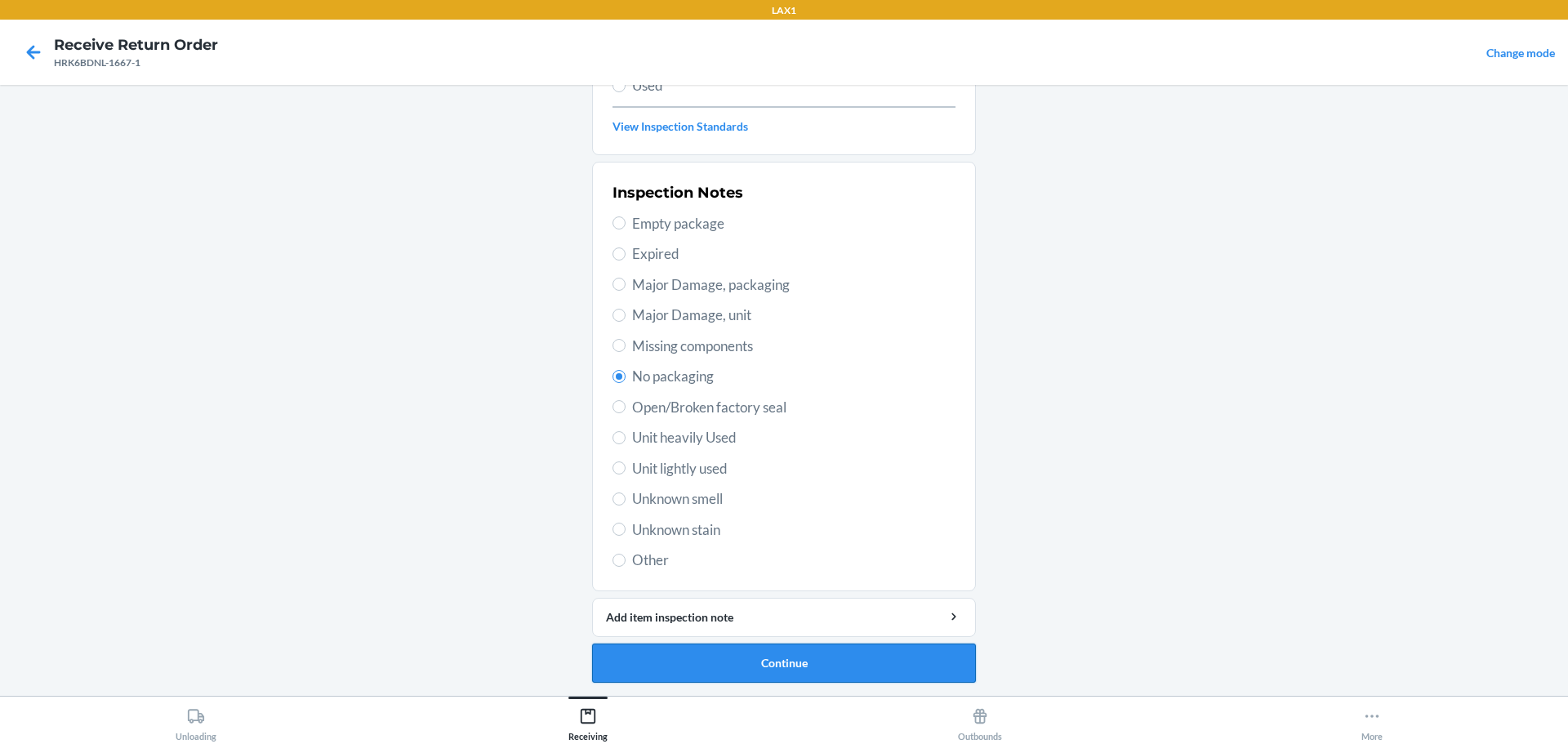
click at [789, 652] on button "Continue" at bounding box center [784, 664] width 383 height 39
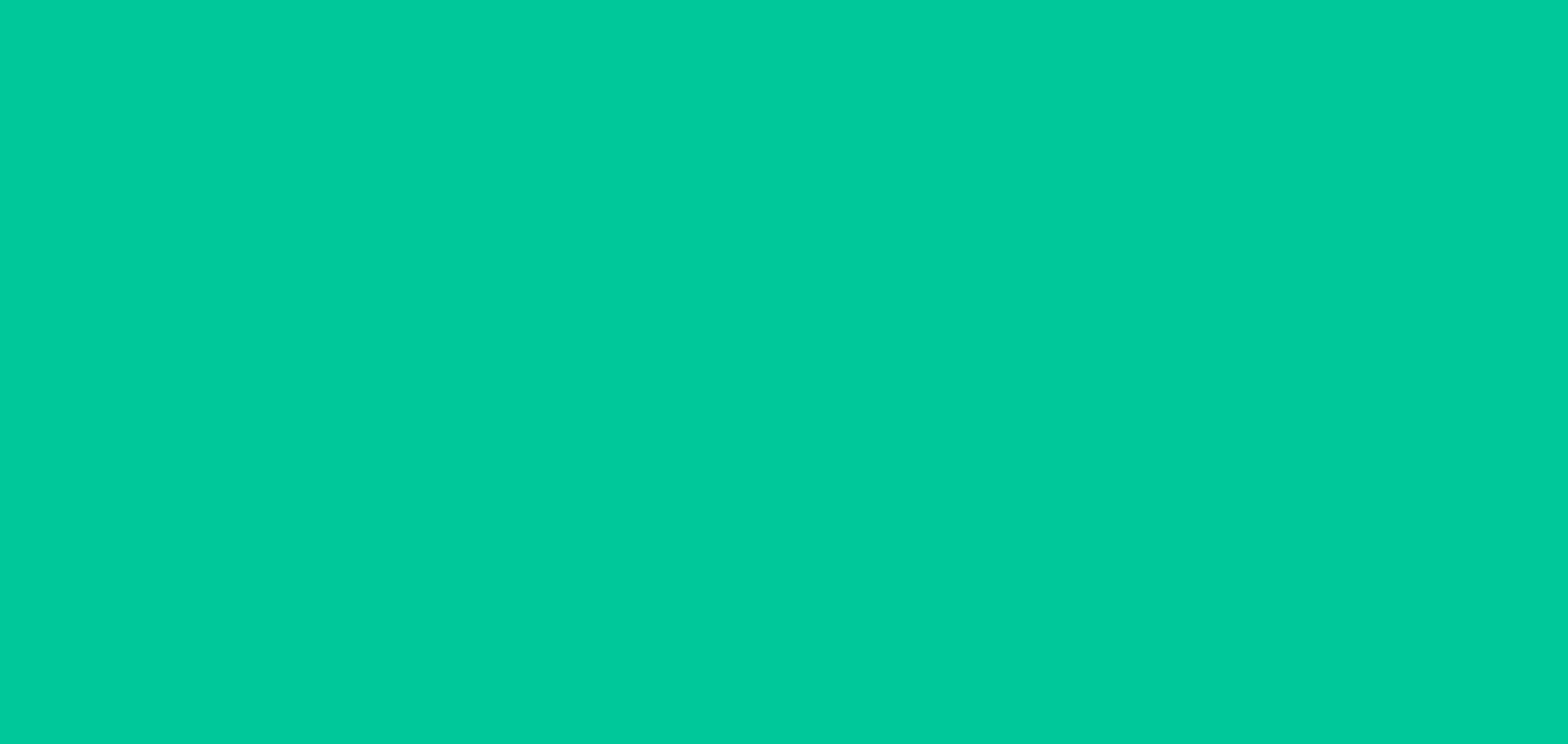
scroll to position [105, 0]
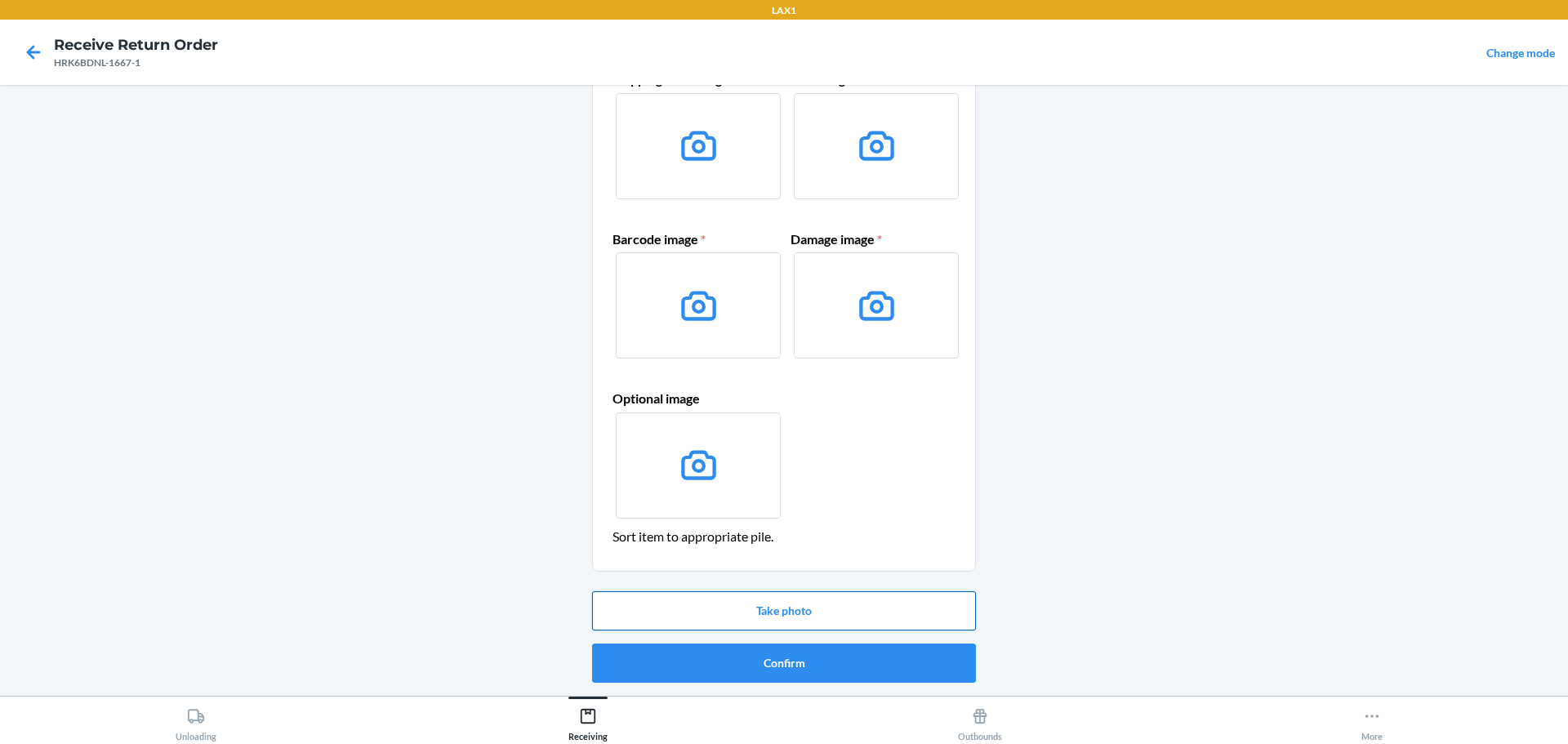
click at [788, 611] on button "Take photo" at bounding box center [784, 611] width 383 height 39
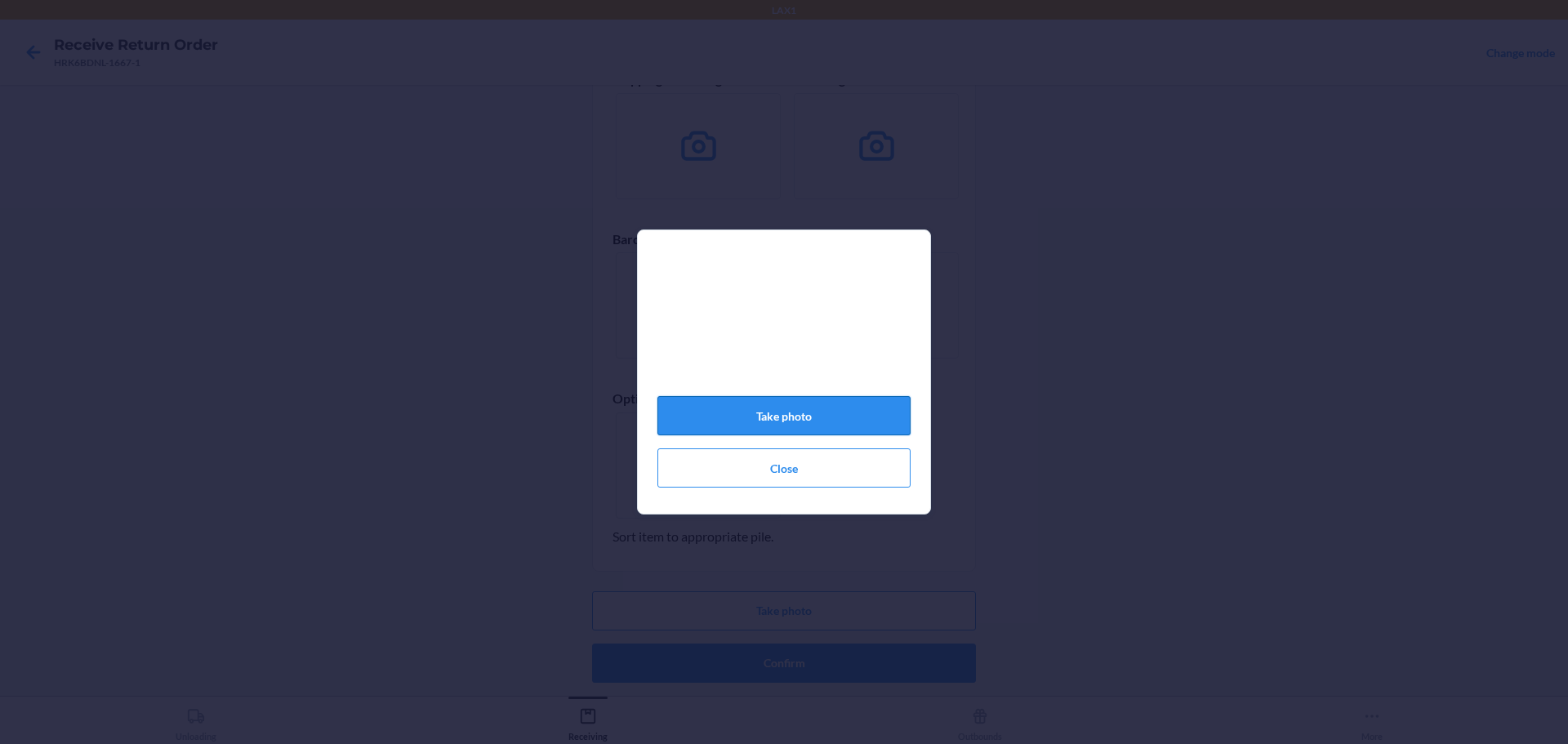
click at [824, 424] on button "Take photo" at bounding box center [784, 416] width 253 height 39
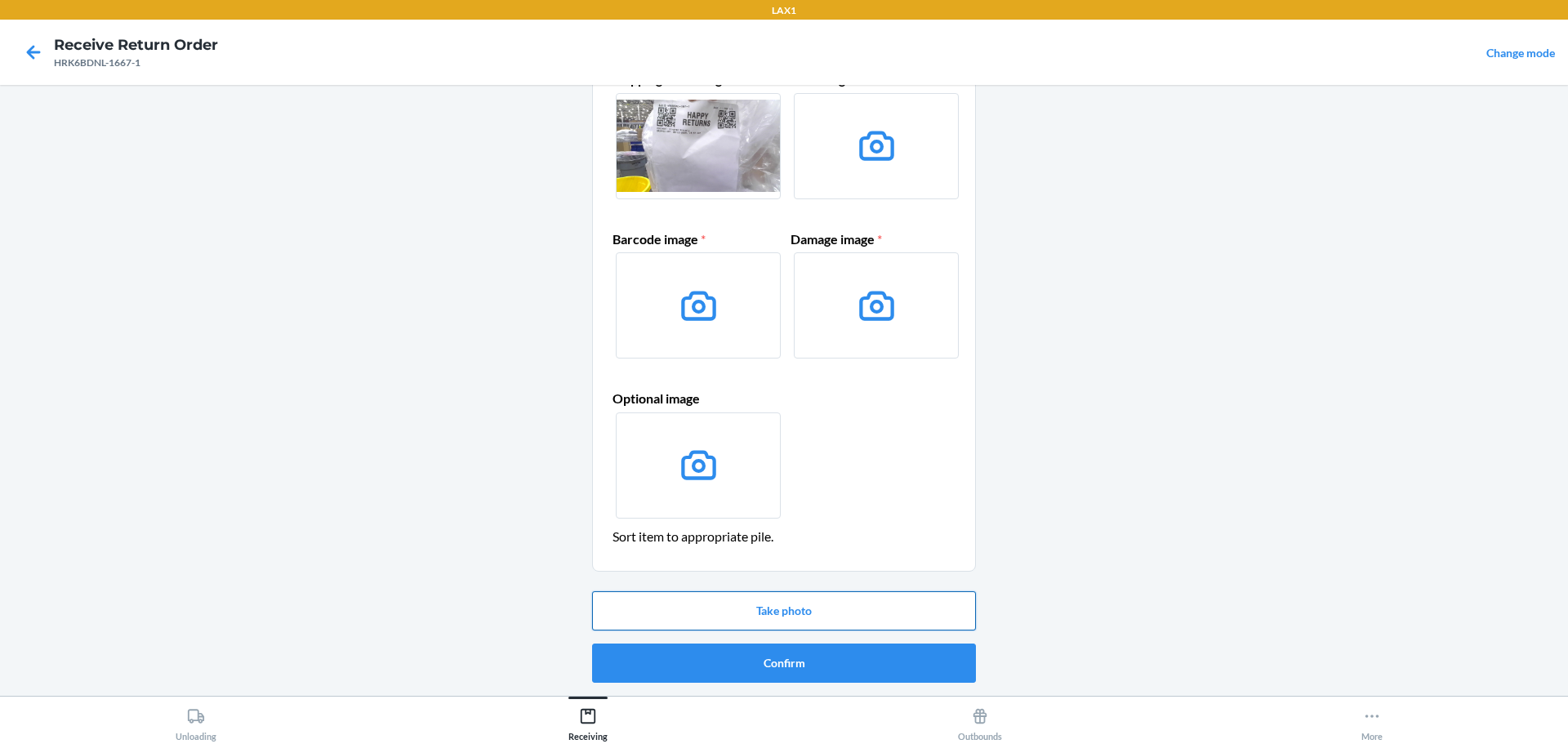
click at [783, 603] on button "Take photo" at bounding box center [784, 611] width 383 height 39
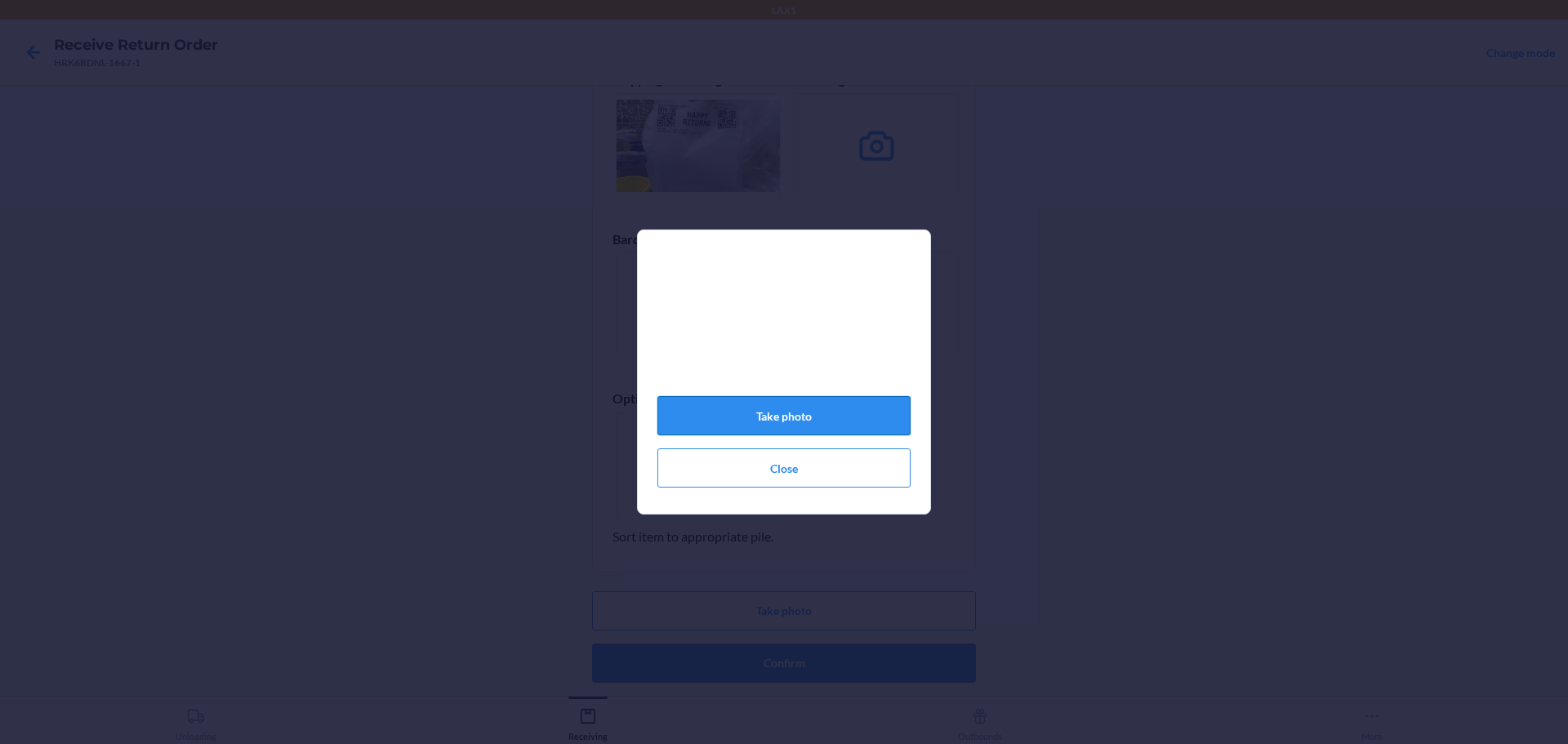
click at [806, 418] on button "Take photo" at bounding box center [784, 416] width 253 height 39
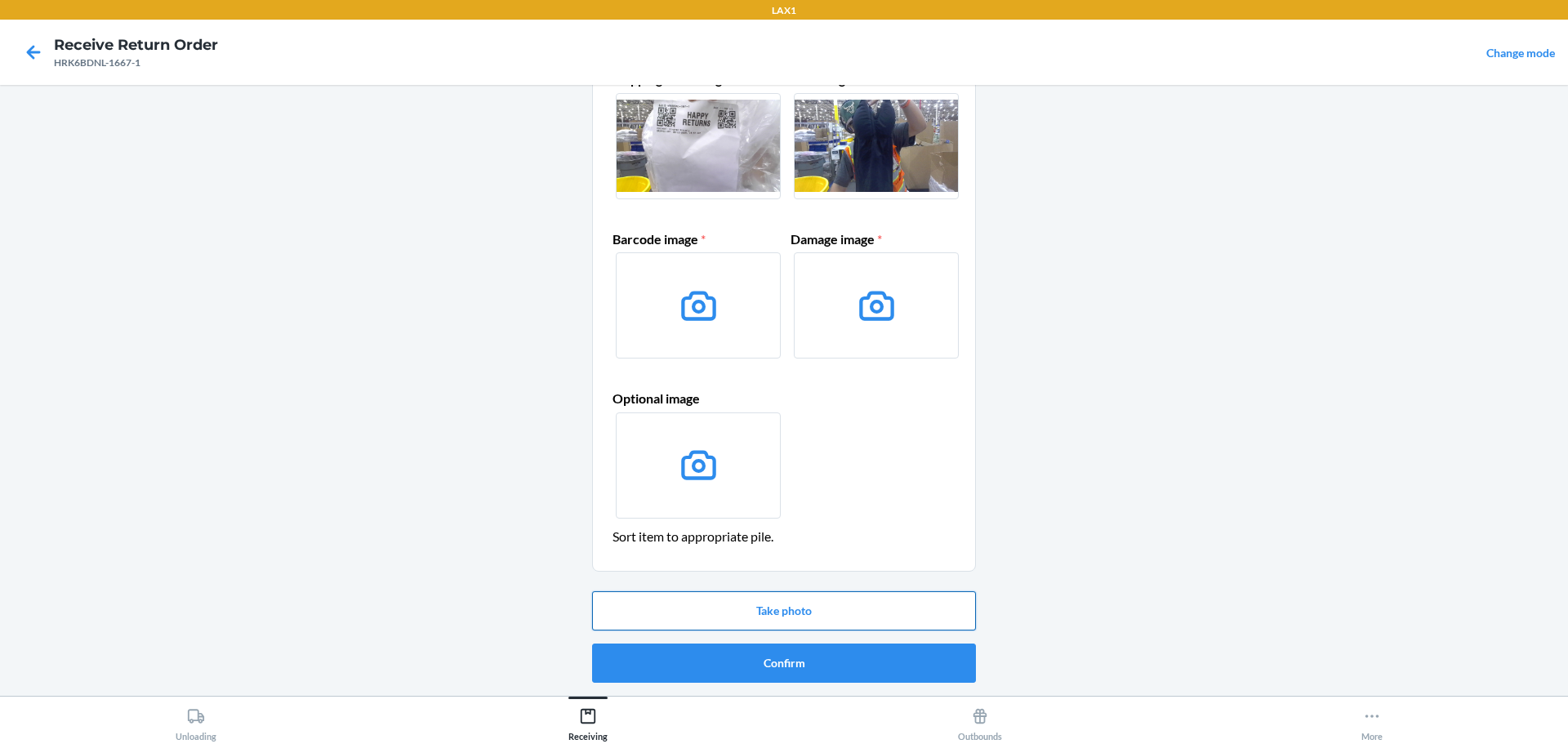
click at [790, 614] on button "Take photo" at bounding box center [784, 611] width 383 height 39
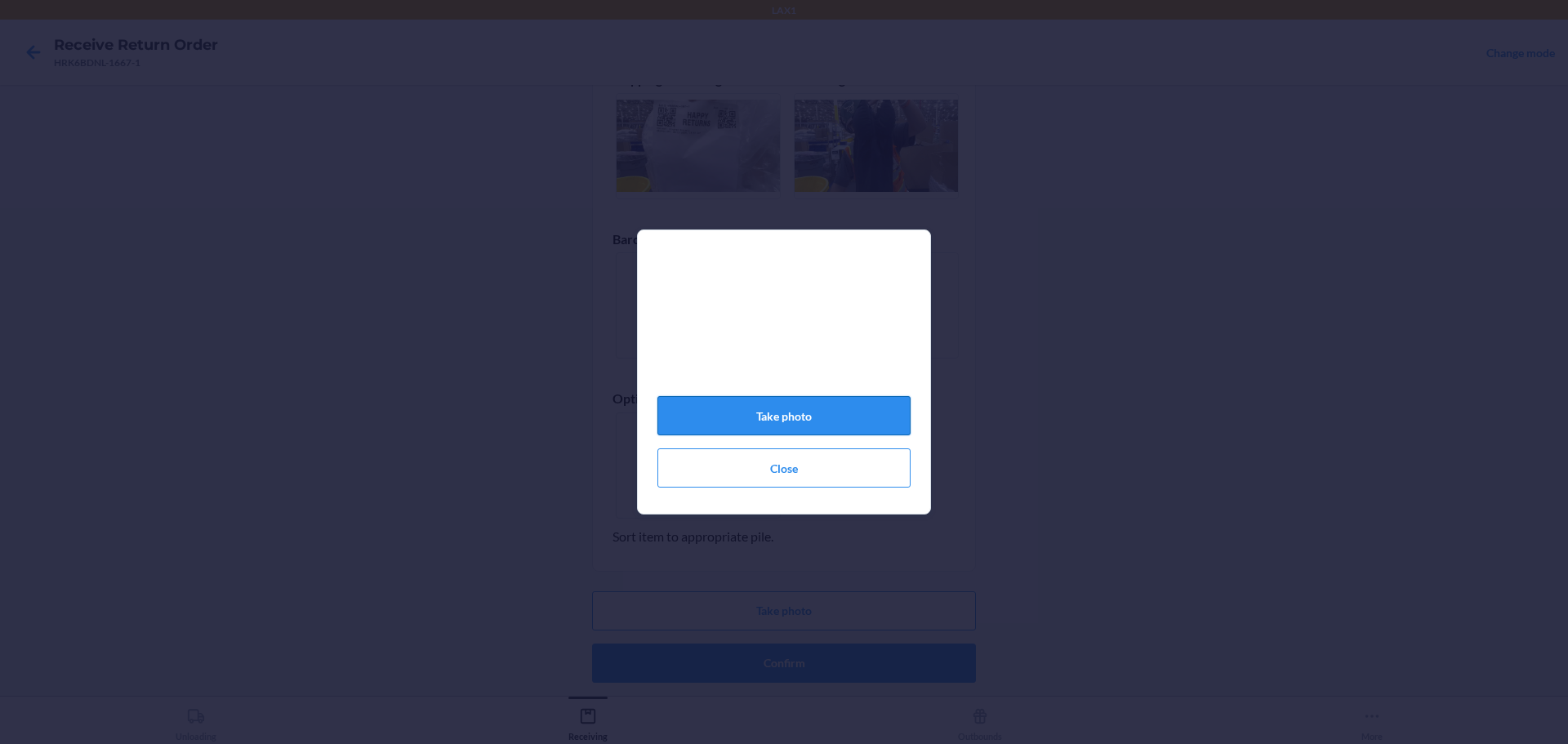
click at [864, 411] on button "Take photo" at bounding box center [784, 416] width 253 height 39
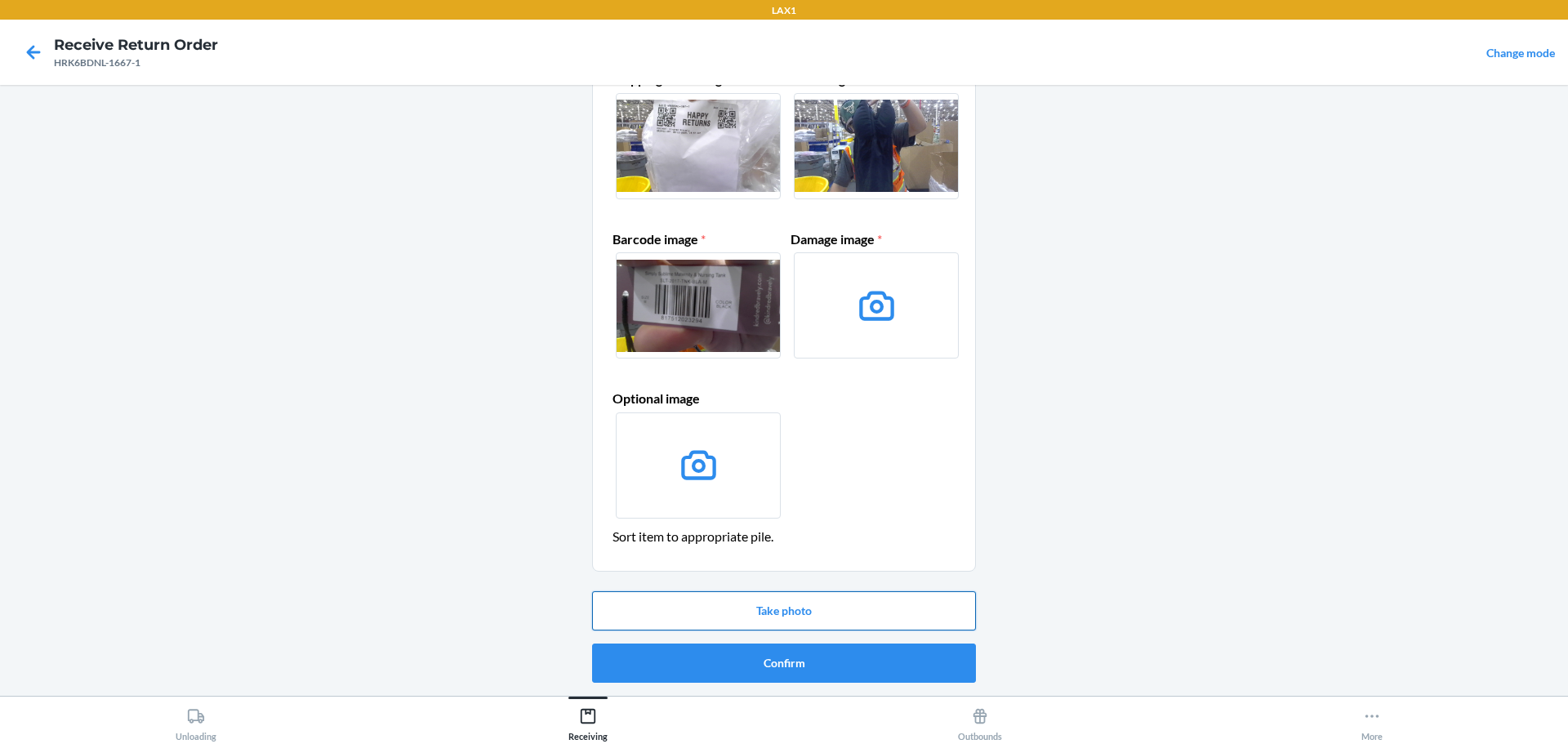
click at [834, 613] on button "Take photo" at bounding box center [784, 611] width 383 height 39
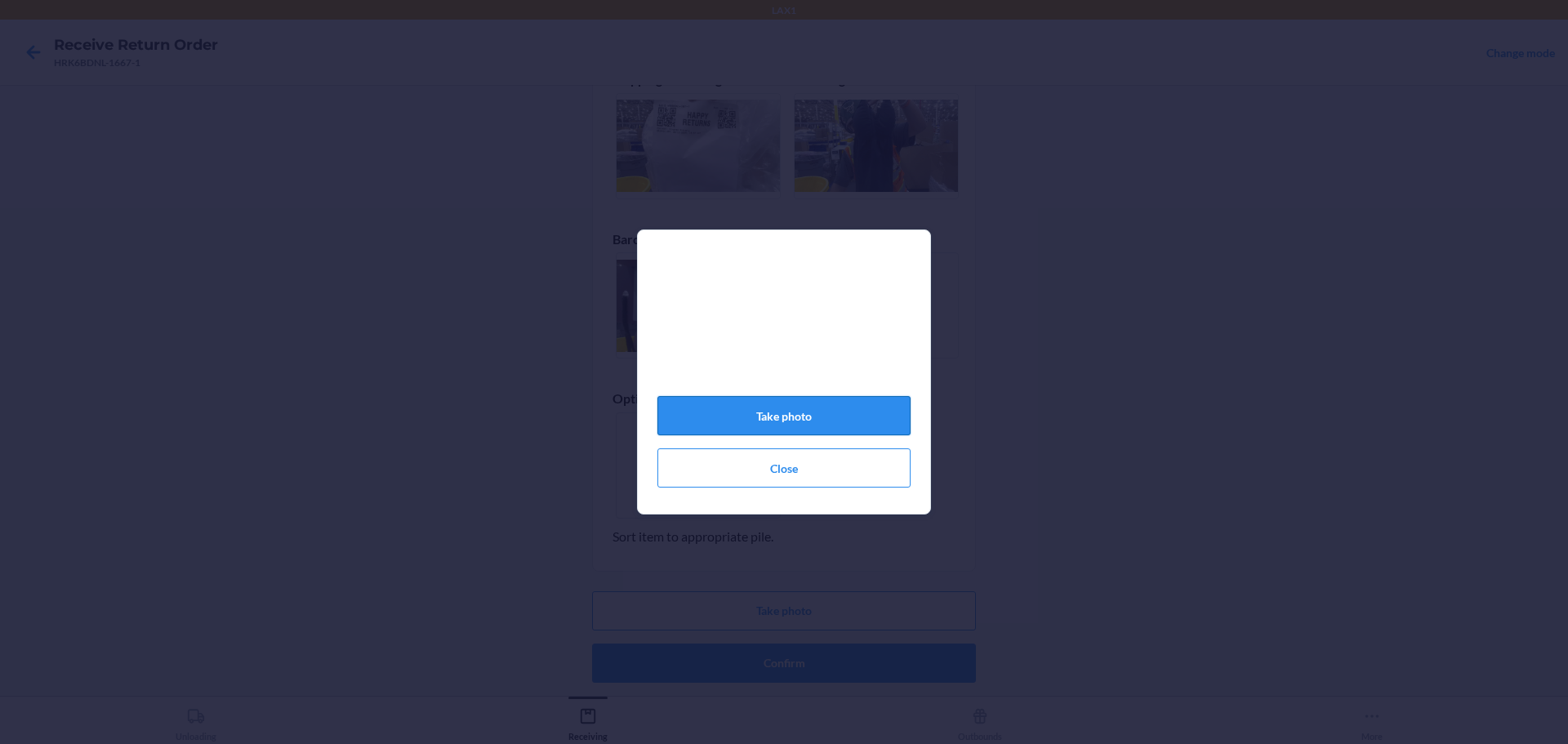
click at [840, 426] on button "Take photo" at bounding box center [784, 416] width 253 height 39
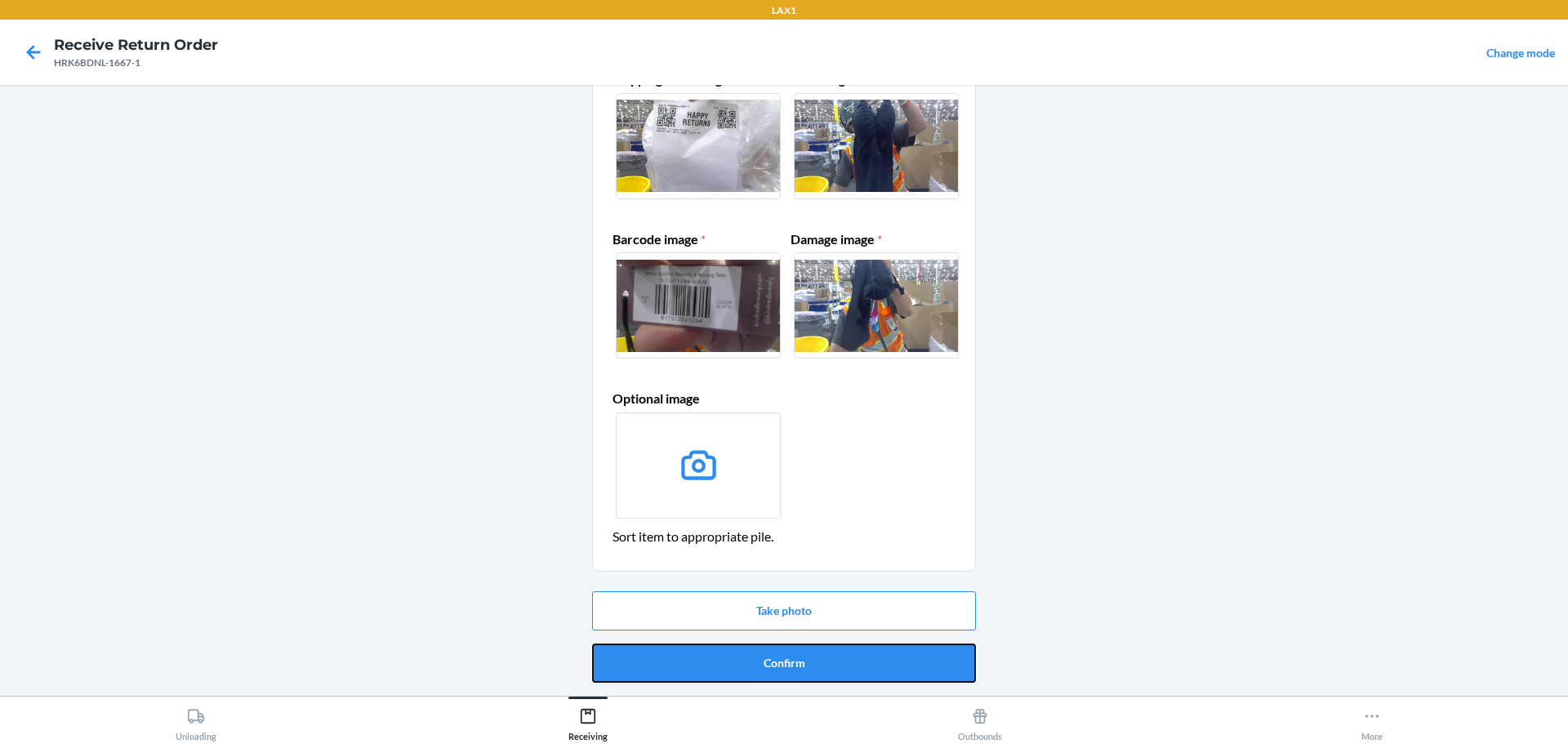
click at [828, 667] on button "Confirm" at bounding box center [784, 664] width 383 height 39
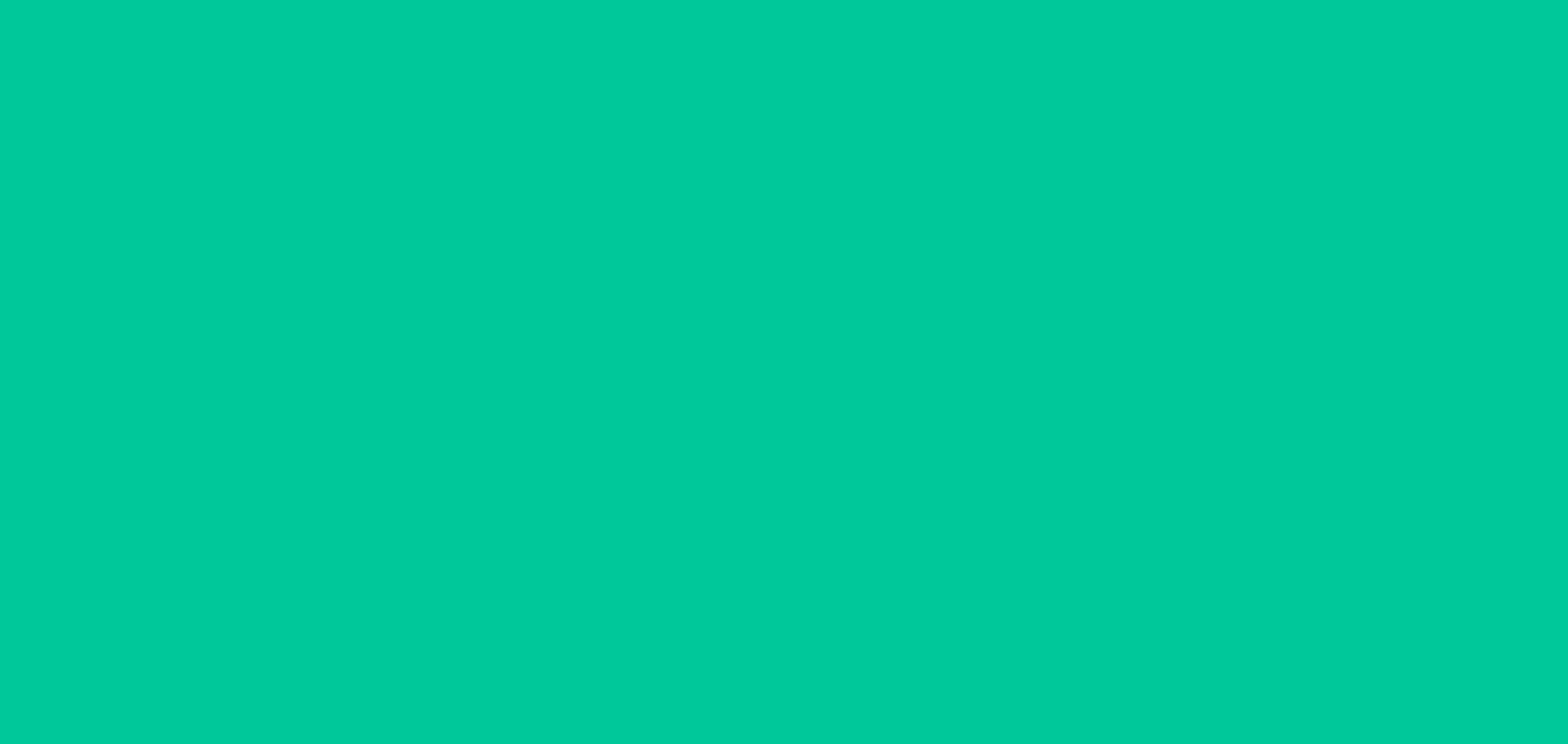
scroll to position [0, 0]
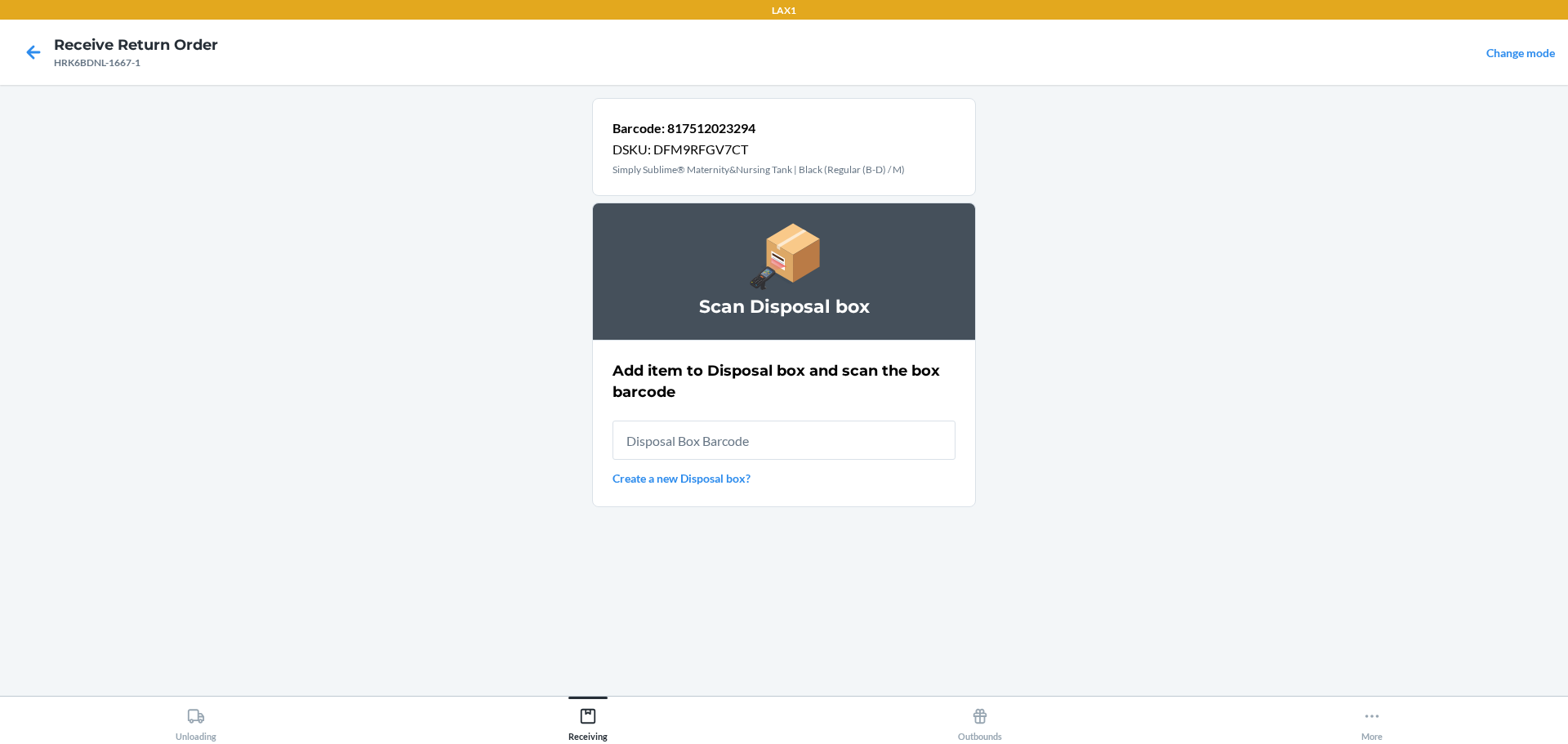
click at [787, 434] on input "text" at bounding box center [784, 440] width 343 height 39
type input "RB0000019D0"
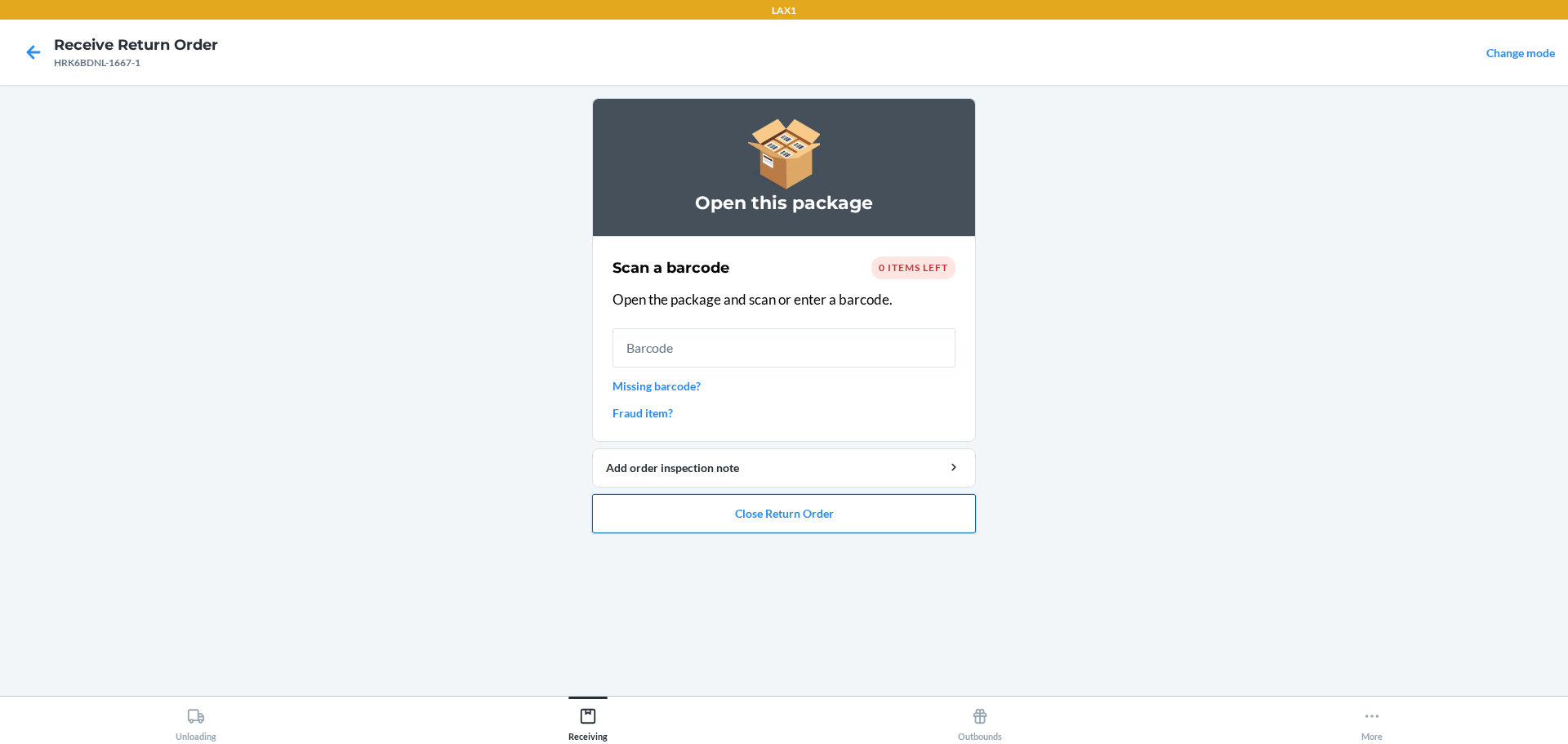
click at [823, 497] on button "Close Return Order" at bounding box center [784, 514] width 383 height 39
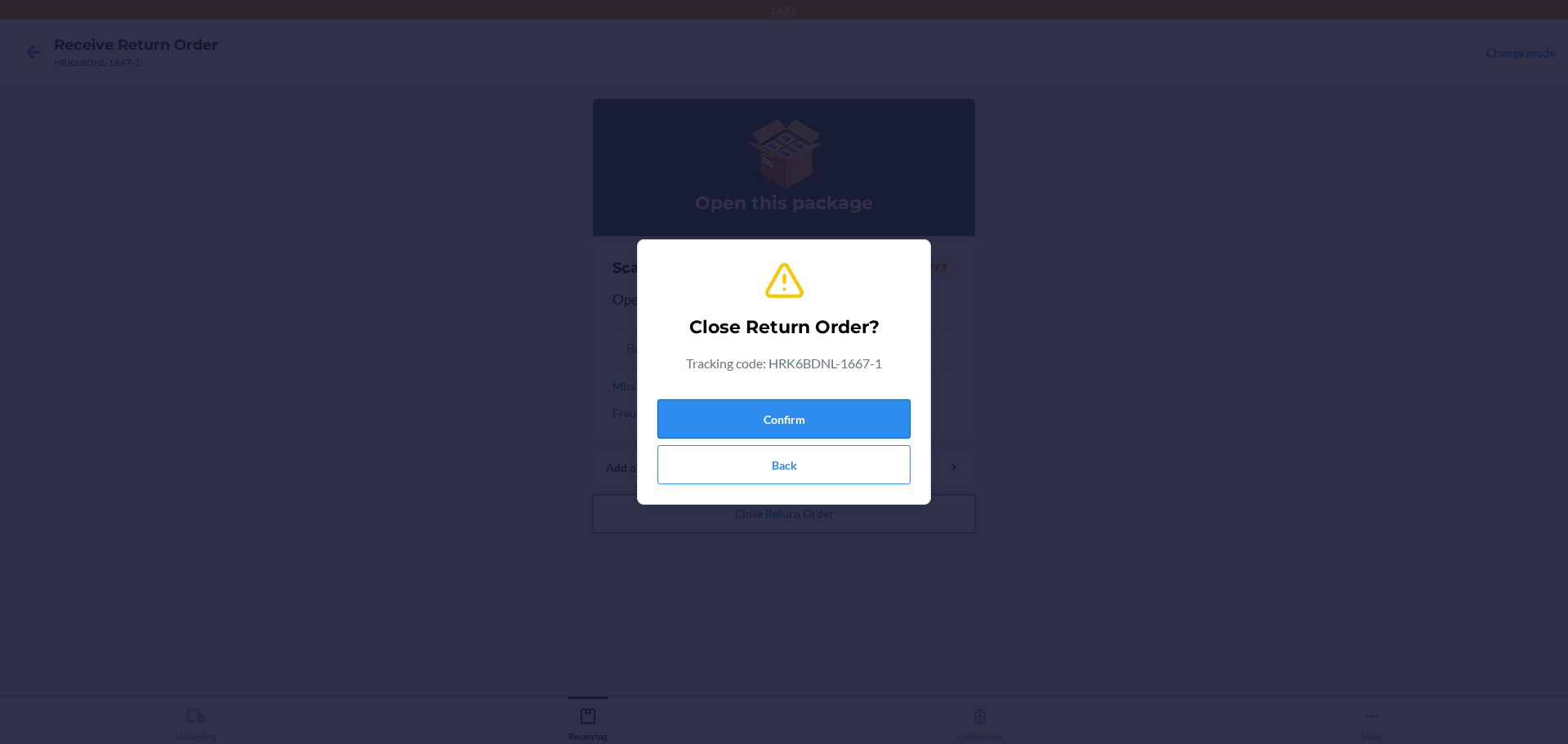
click at [821, 400] on button "Confirm" at bounding box center [784, 420] width 253 height 39
click at [831, 412] on button "Confirm" at bounding box center [784, 420] width 253 height 39
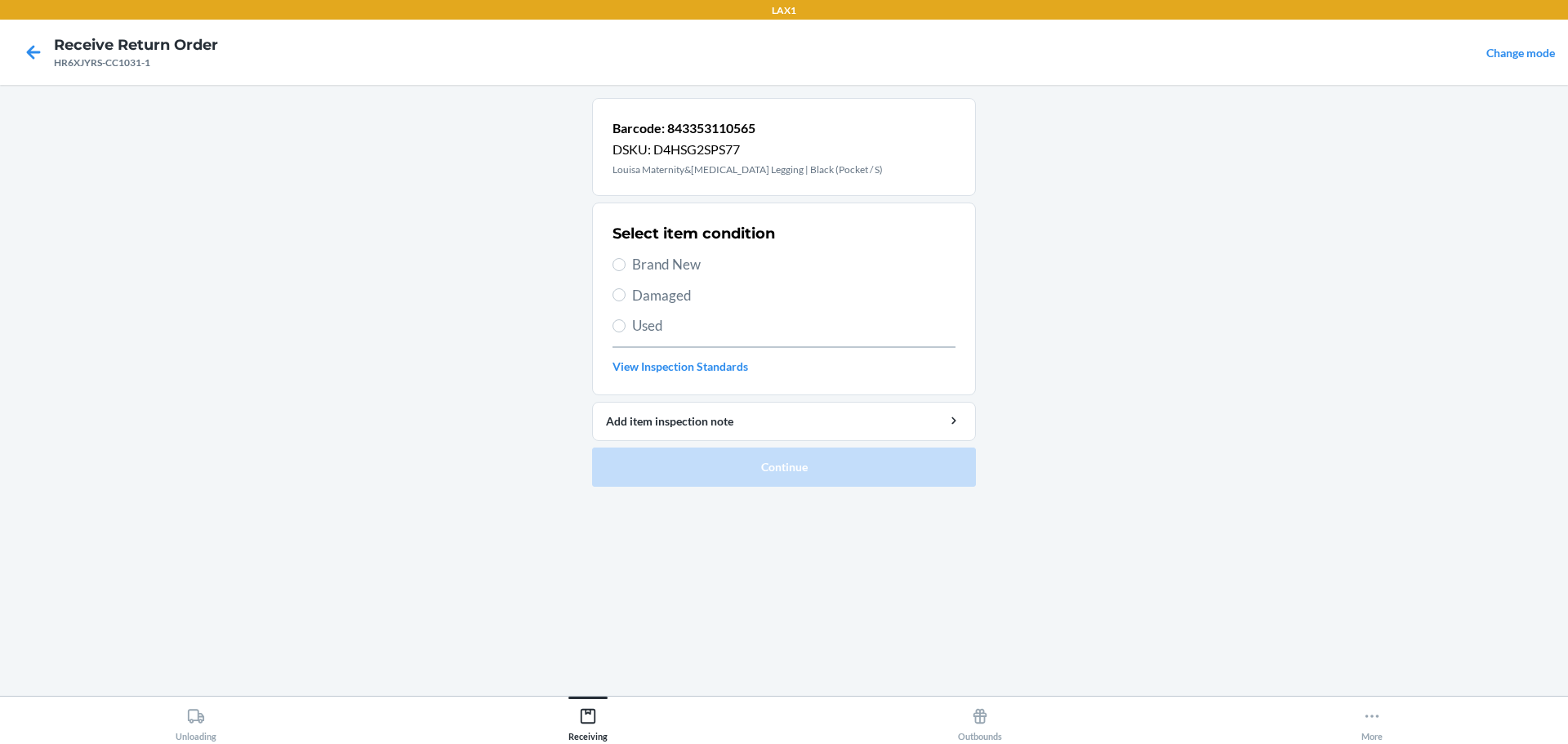
click at [680, 270] on span "Brand New" at bounding box center [793, 265] width 324 height 21
click at [626, 270] on input "Brand New" at bounding box center [619, 264] width 13 height 13
radio input "true"
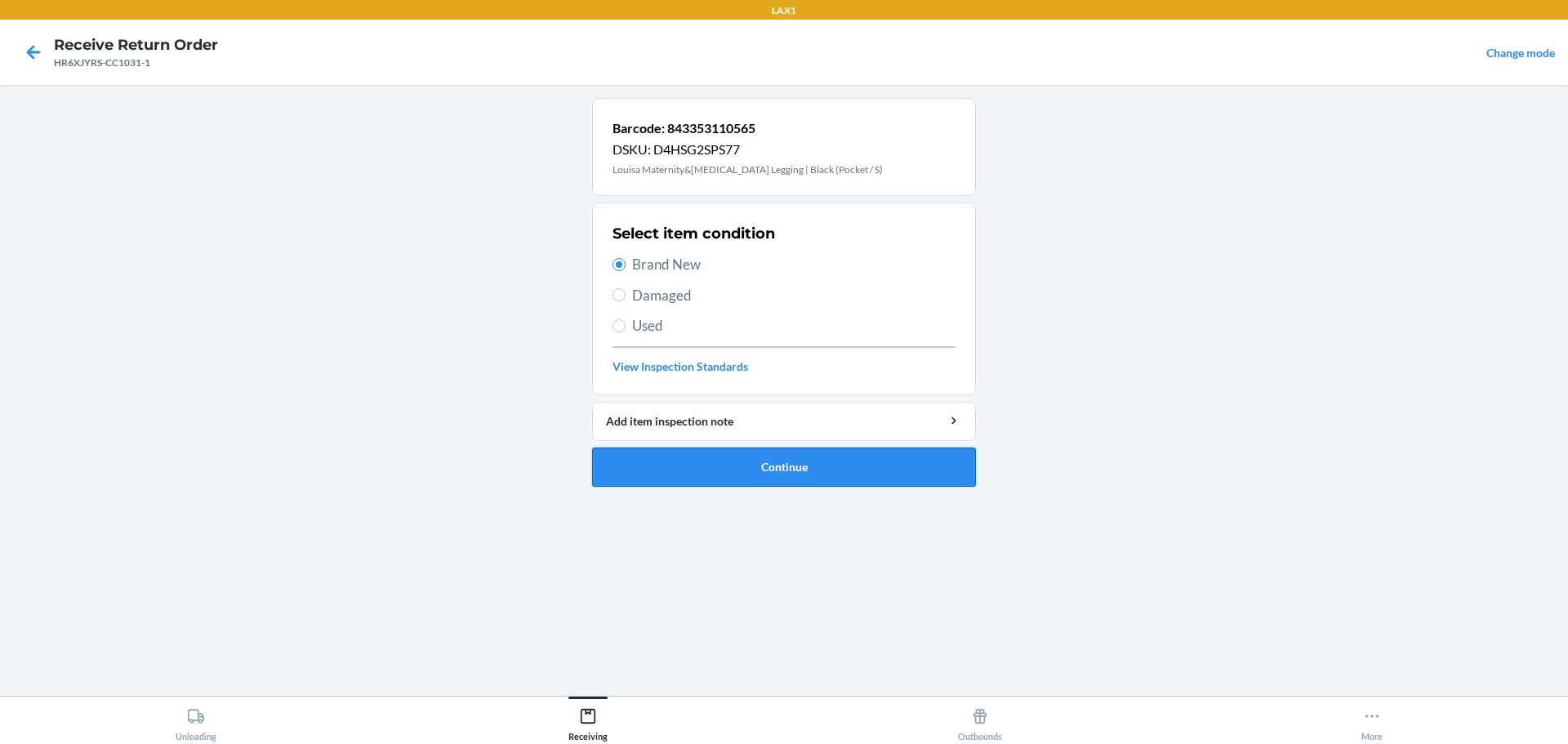
click at [754, 465] on button "Continue" at bounding box center [784, 467] width 383 height 39
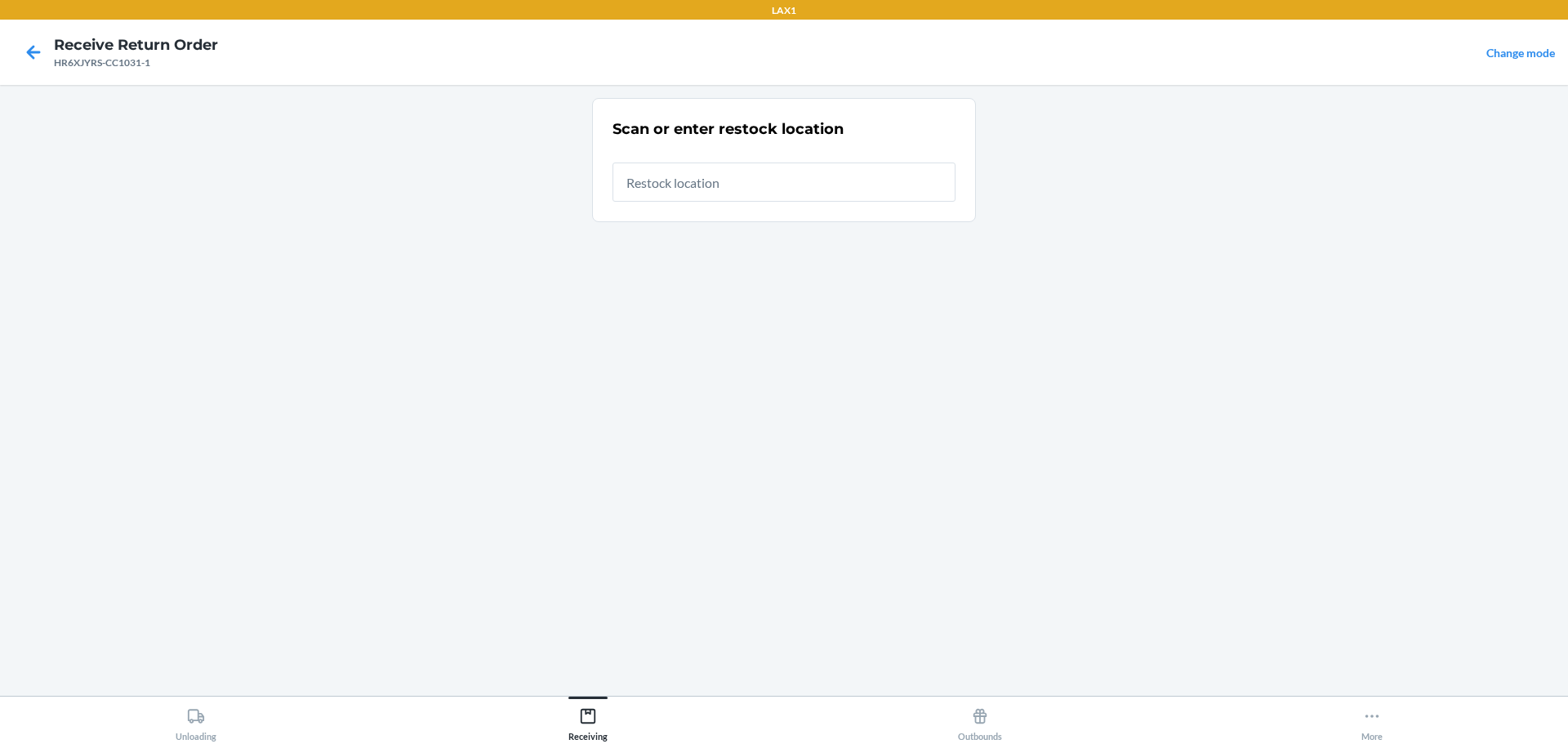
click at [664, 188] on input "text" at bounding box center [784, 182] width 343 height 39
type input "RTCART023"
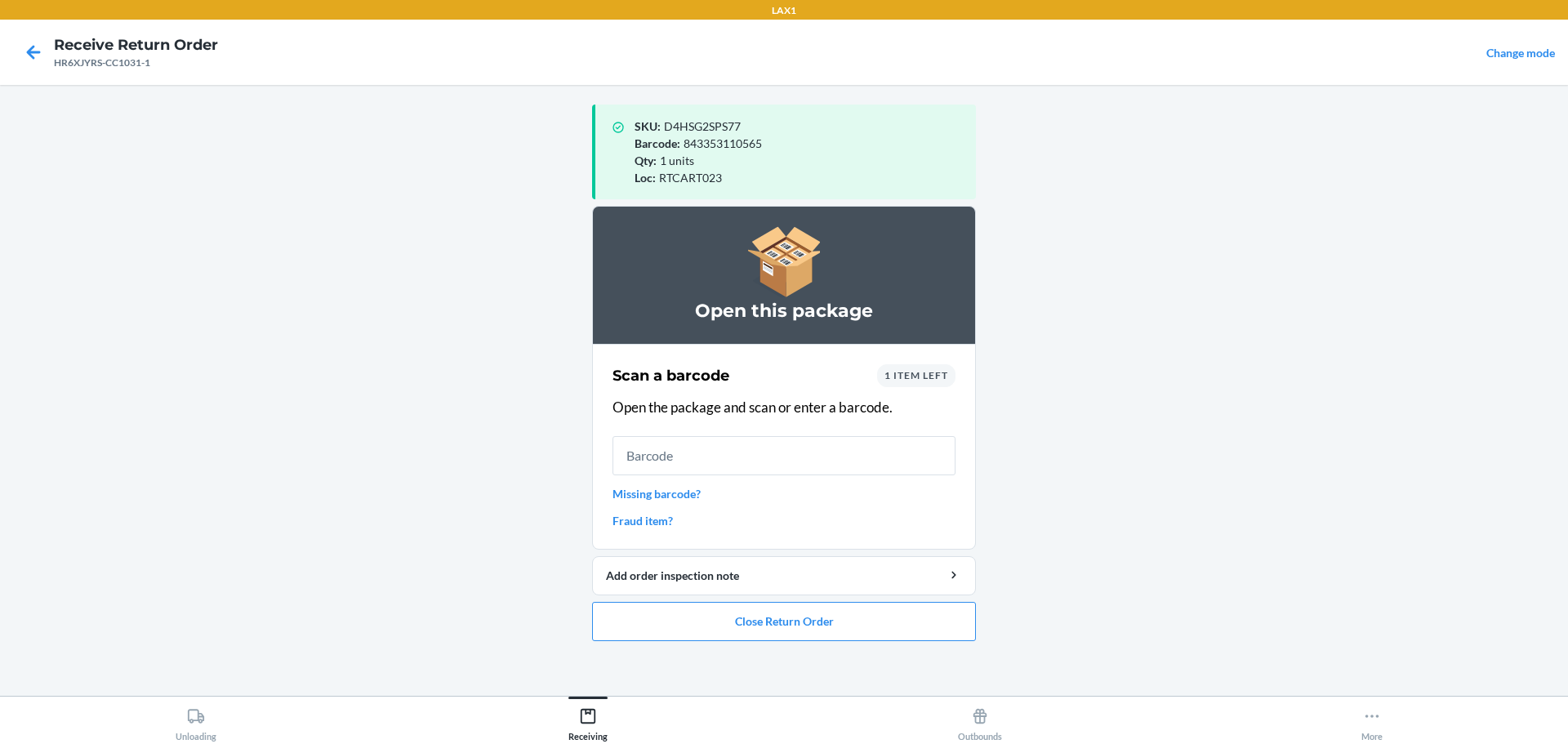
click at [751, 449] on input "text" at bounding box center [784, 455] width 343 height 39
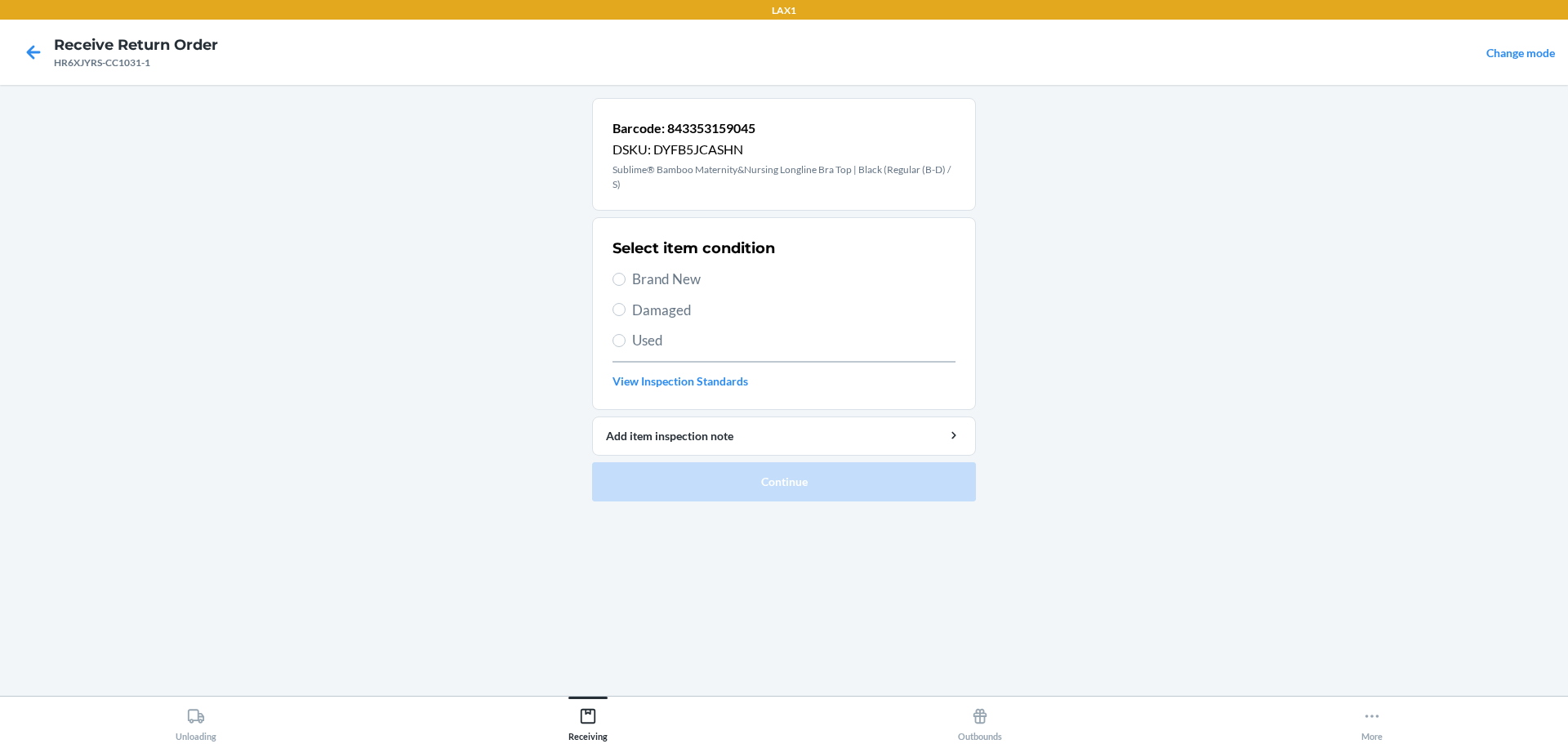
click at [682, 318] on span "Damaged" at bounding box center [793, 310] width 324 height 21
click at [626, 316] on input "Damaged" at bounding box center [619, 309] width 13 height 13
radio input "true"
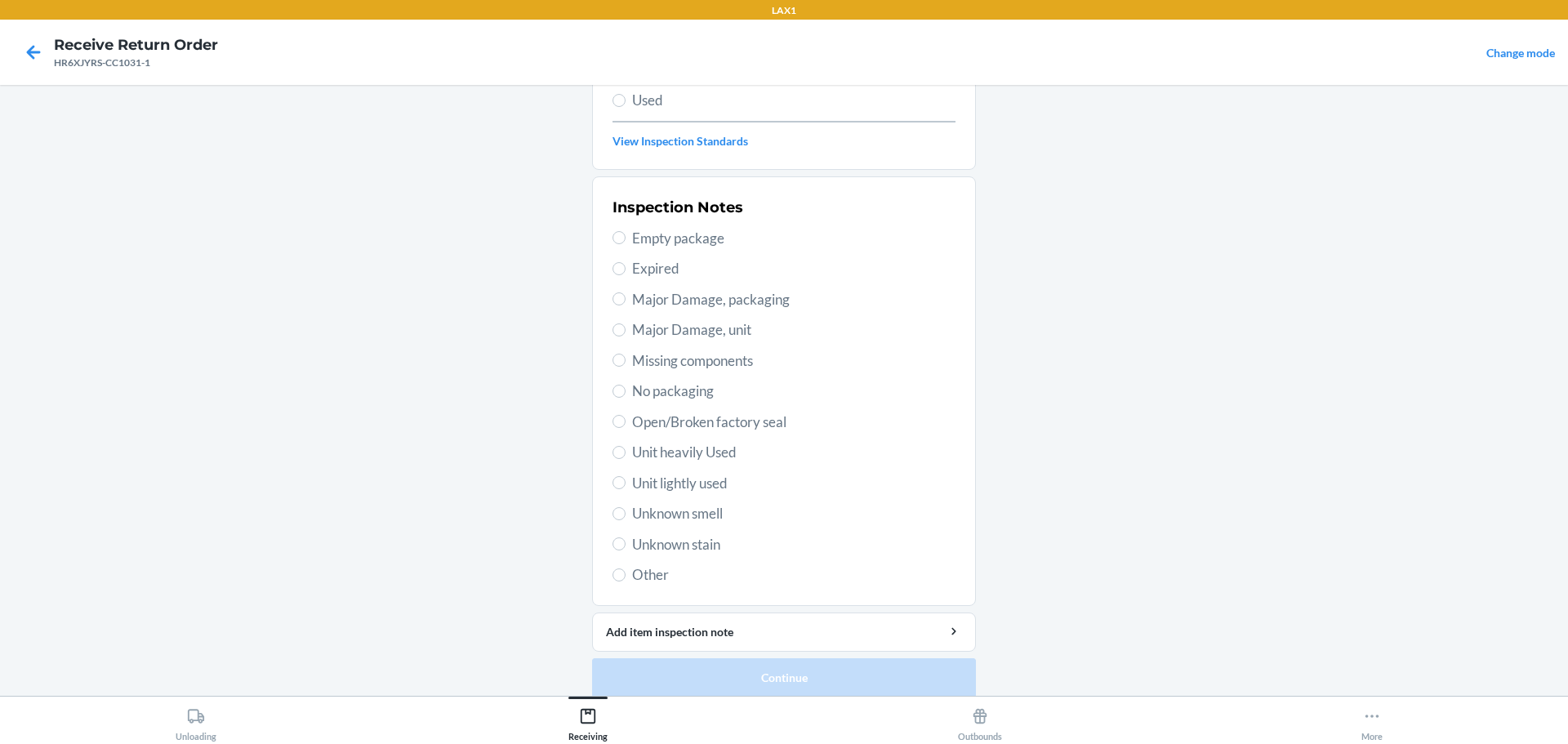
scroll to position [245, 0]
click at [687, 541] on span "Unknown stain" at bounding box center [793, 539] width 324 height 21
click at [626, 541] on input "Unknown stain" at bounding box center [619, 539] width 13 height 13
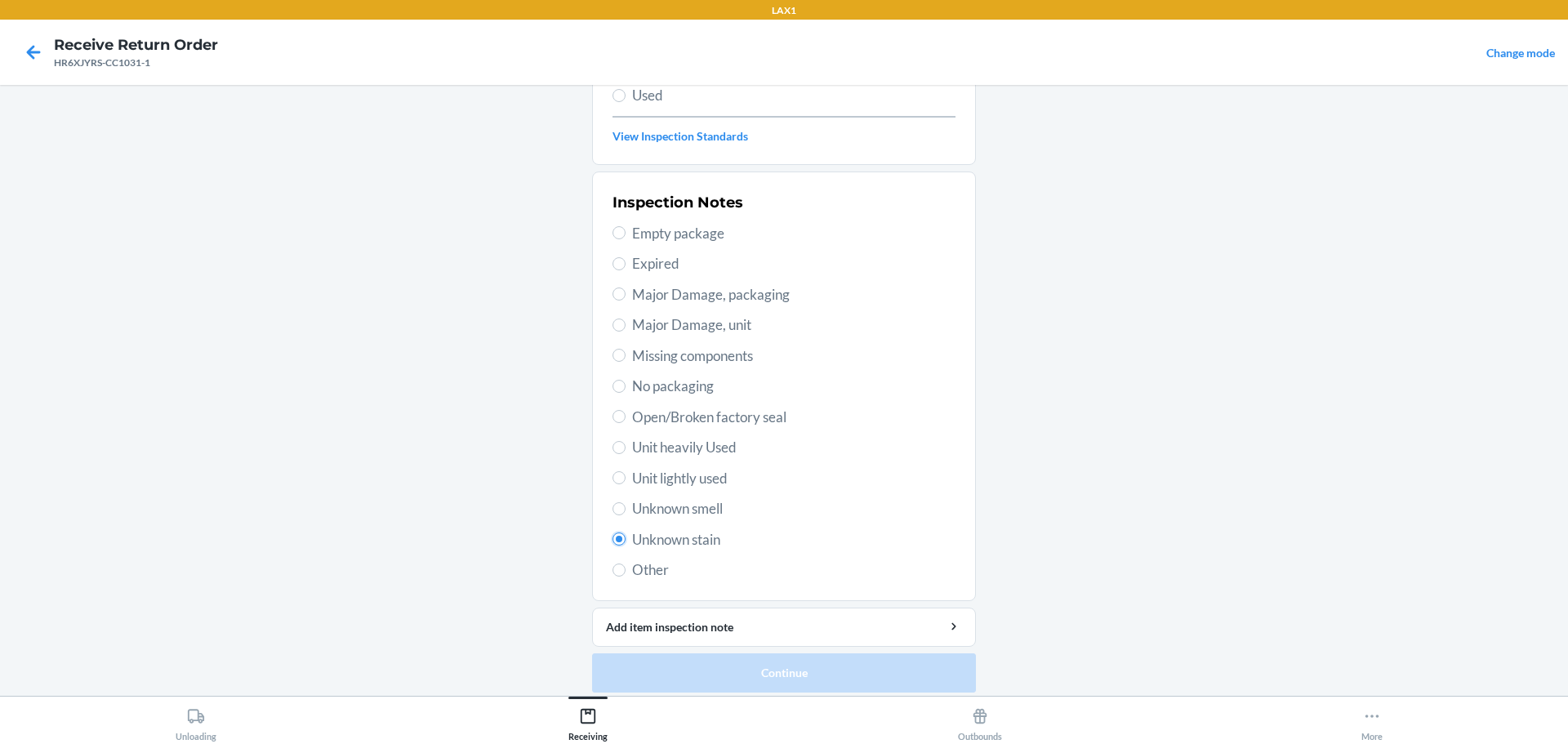
radio input "true"
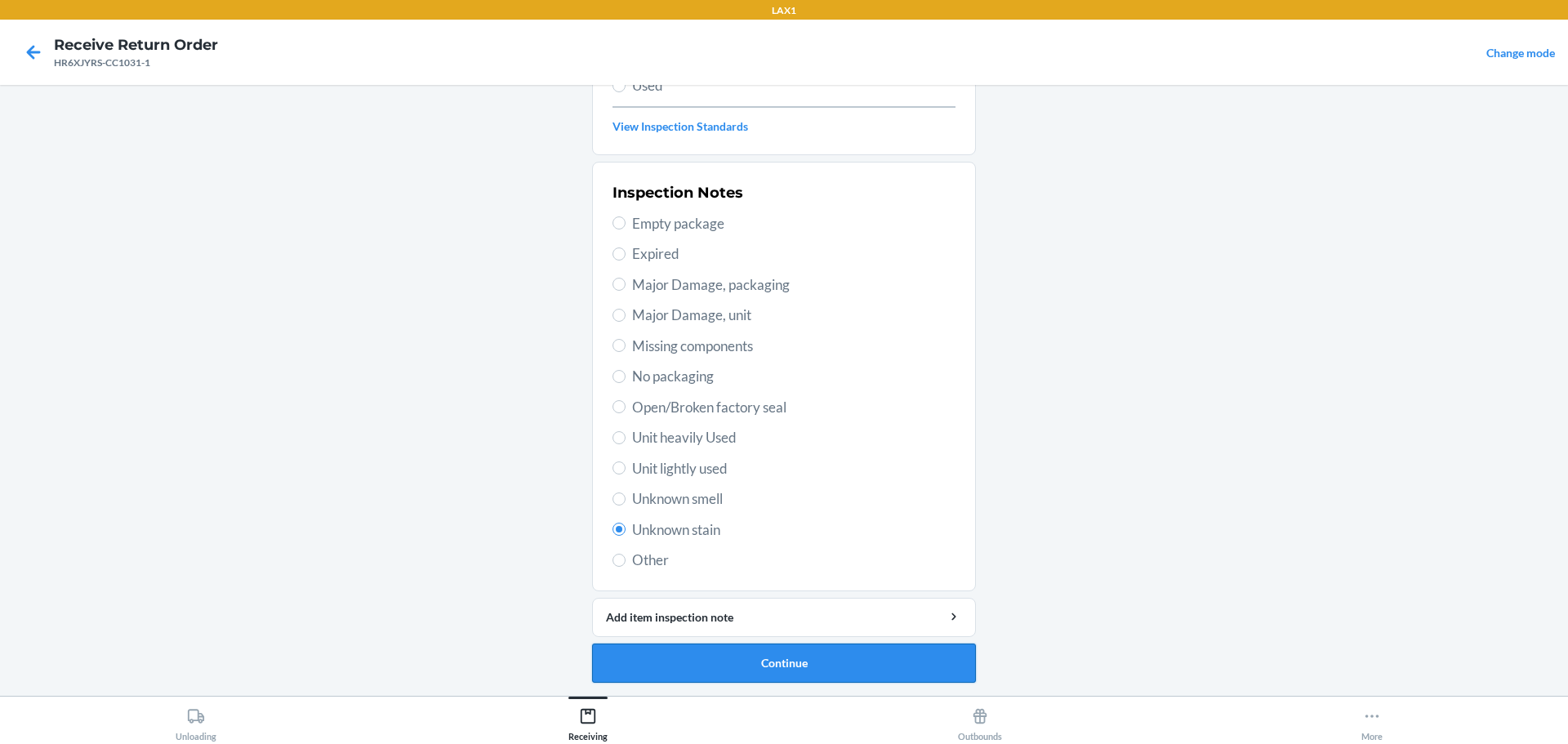
click at [769, 656] on button "Continue" at bounding box center [784, 664] width 383 height 39
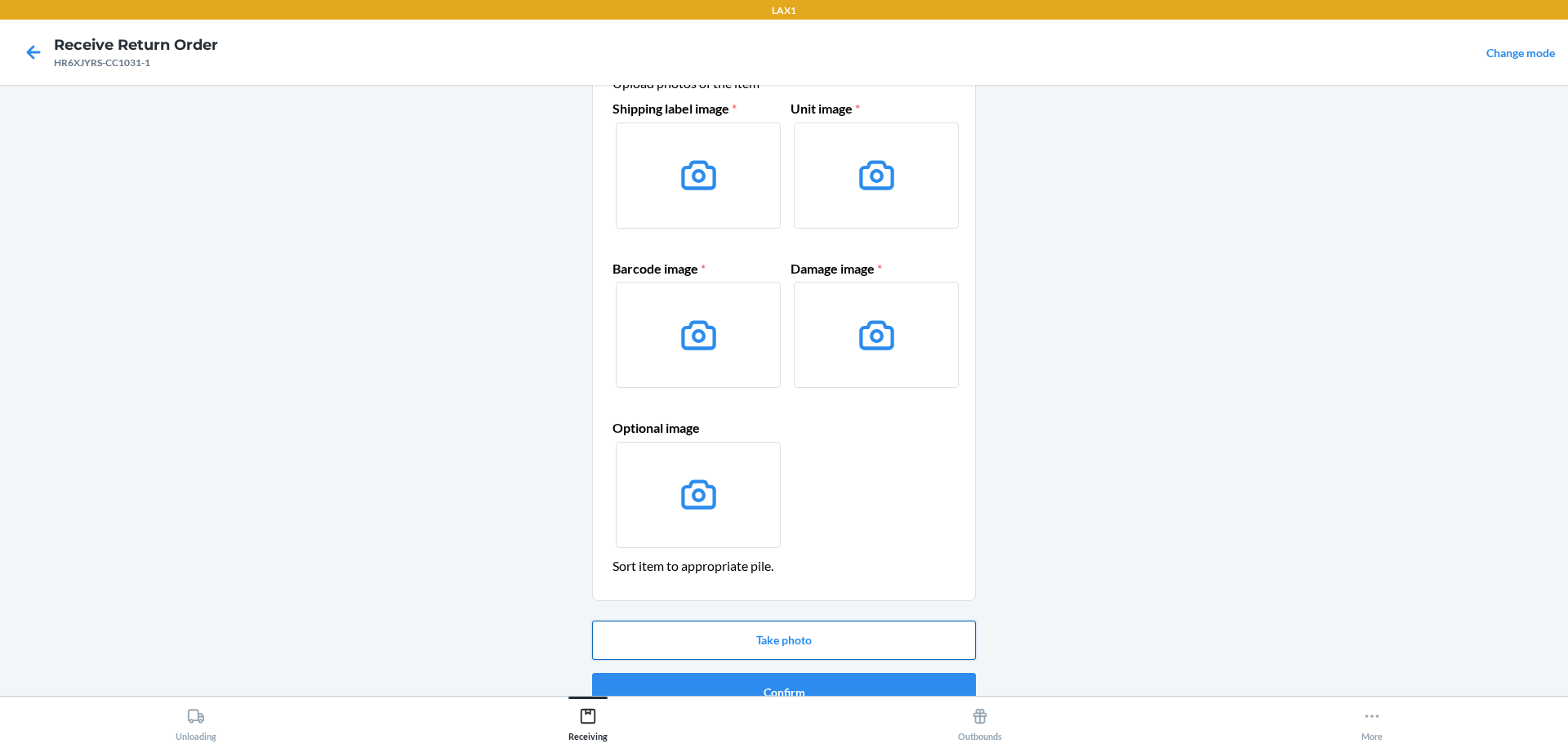
scroll to position [105, 0]
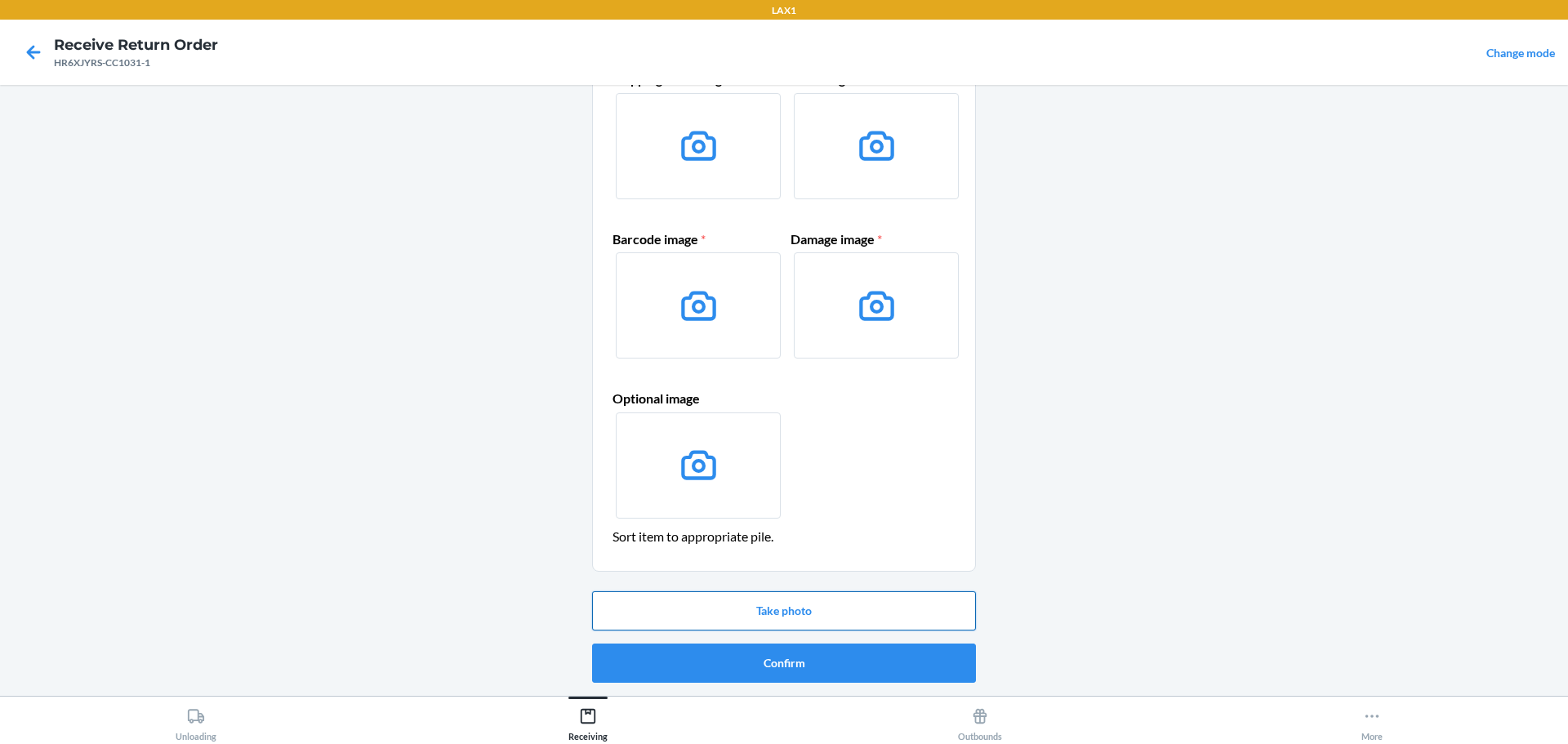
click at [805, 614] on button "Take photo" at bounding box center [784, 611] width 383 height 39
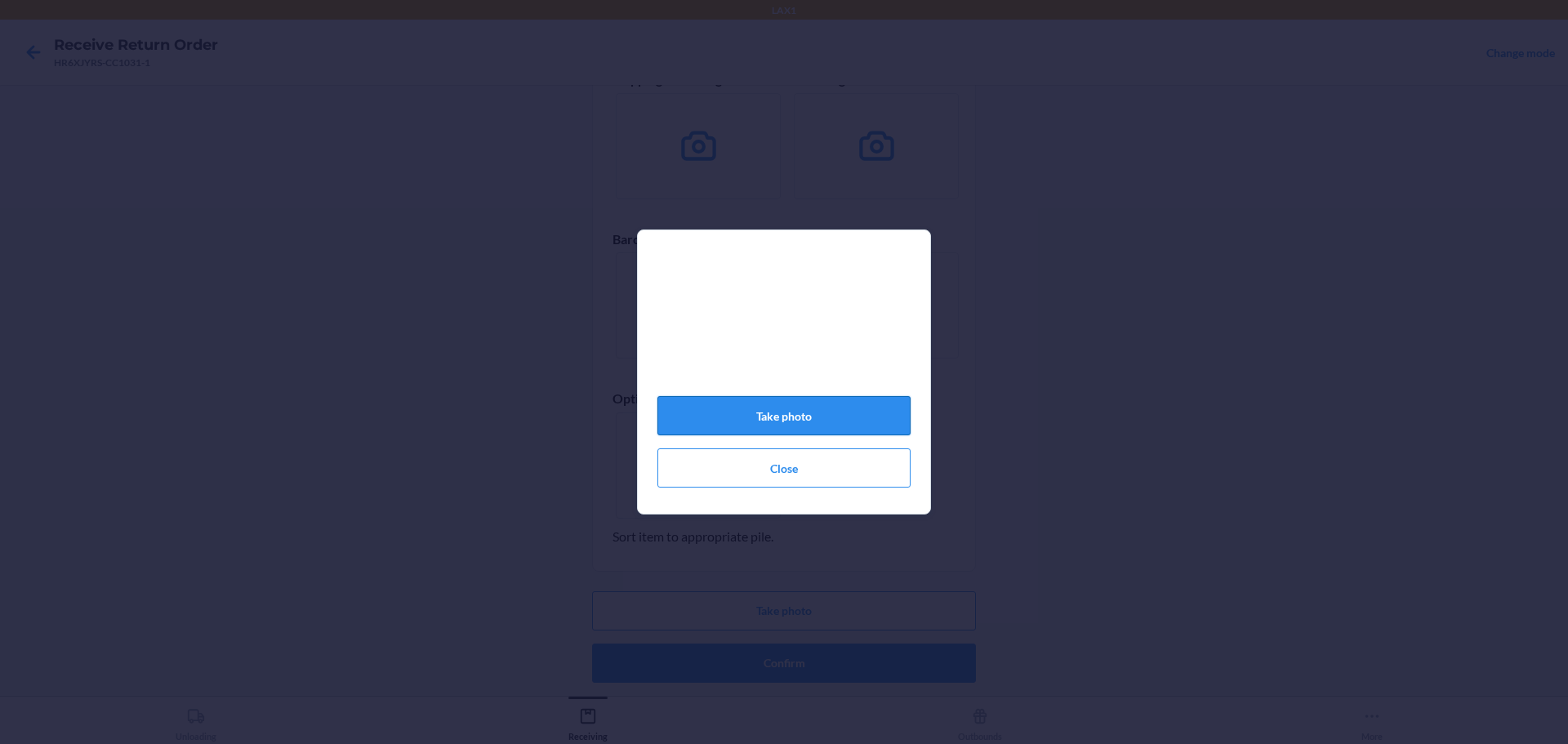
click at [833, 420] on button "Take photo" at bounding box center [784, 416] width 253 height 39
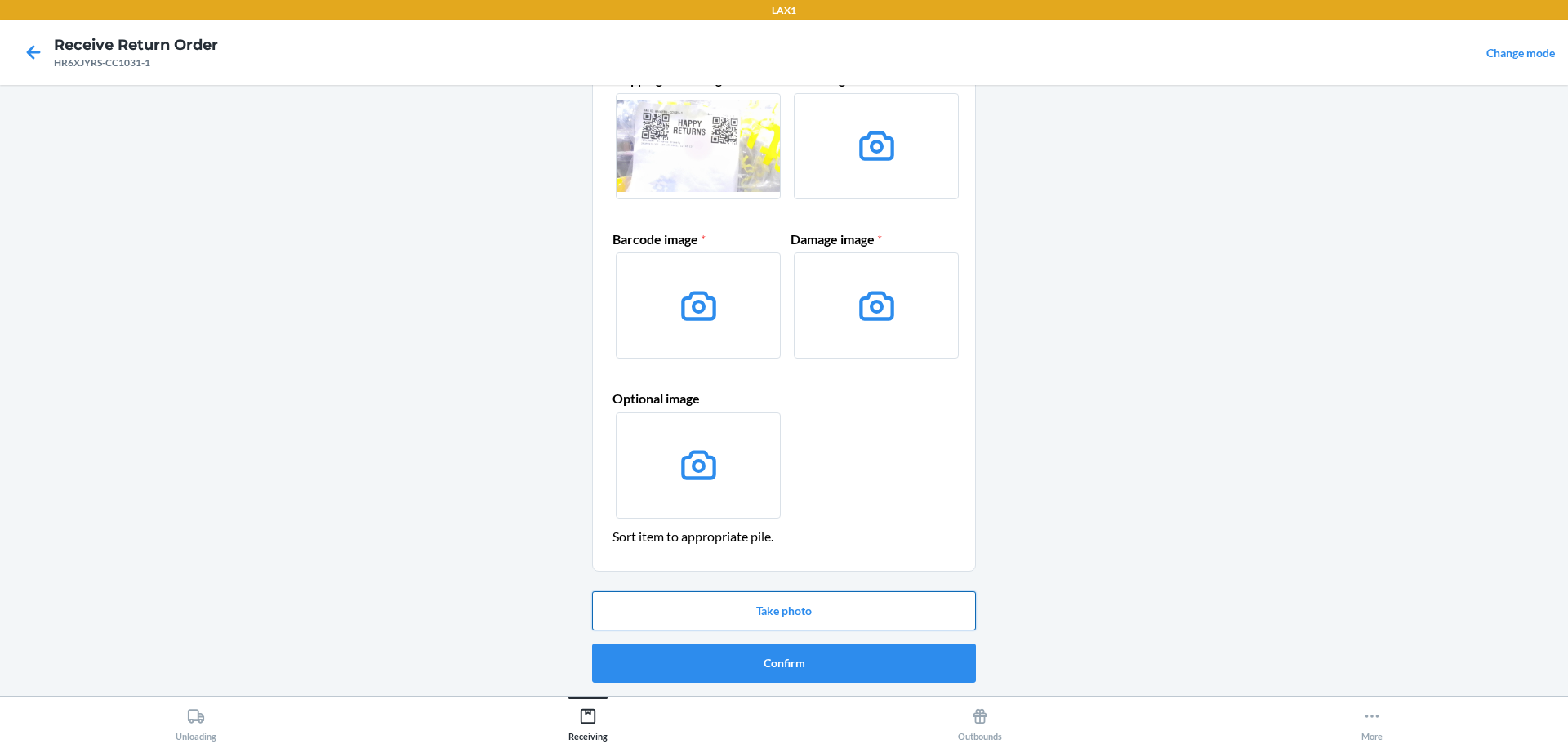
click at [806, 613] on button "Take photo" at bounding box center [784, 611] width 383 height 39
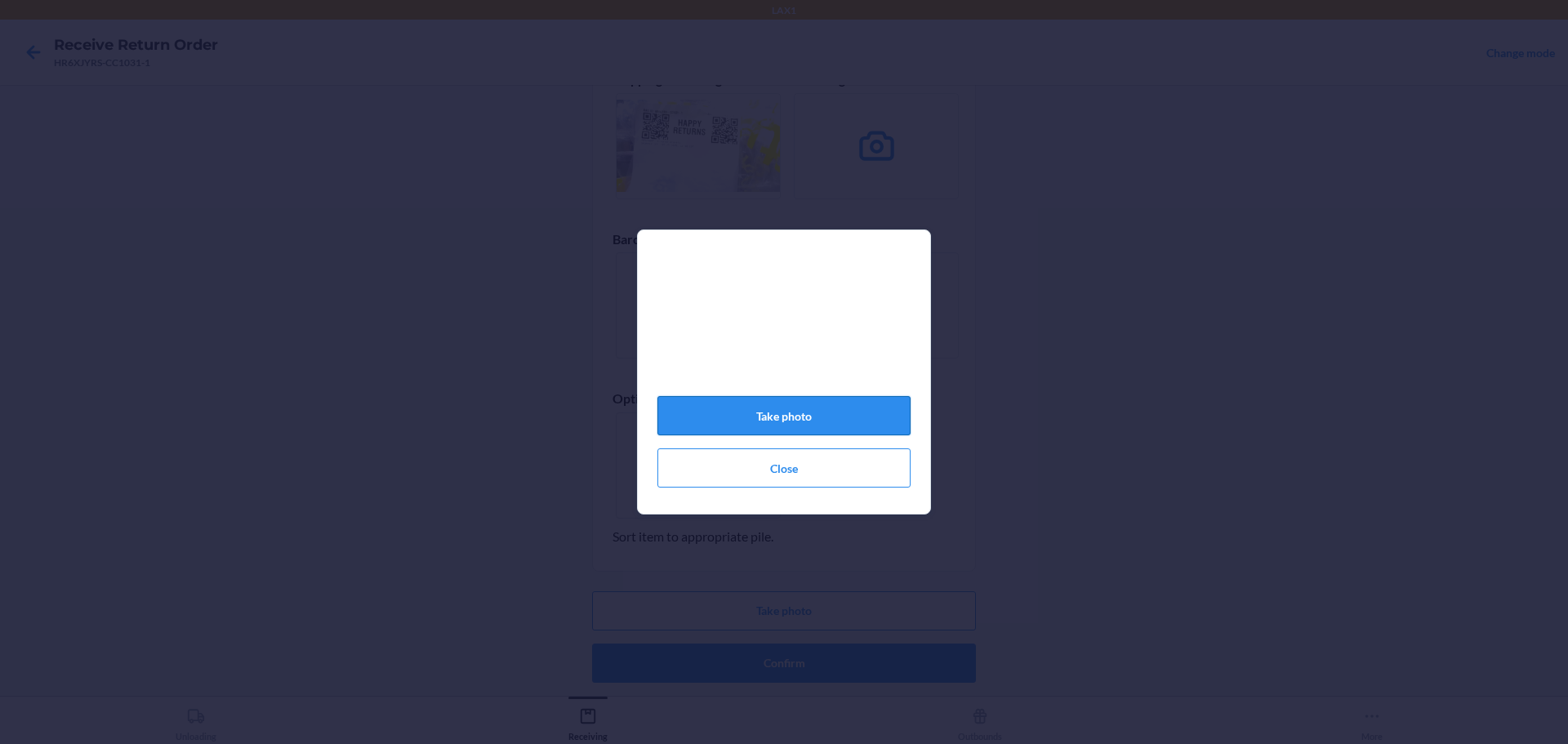
drag, startPoint x: 804, startPoint y: 434, endPoint x: 787, endPoint y: 427, distance: 18.4
click at [787, 427] on button "Take photo" at bounding box center [784, 416] width 253 height 39
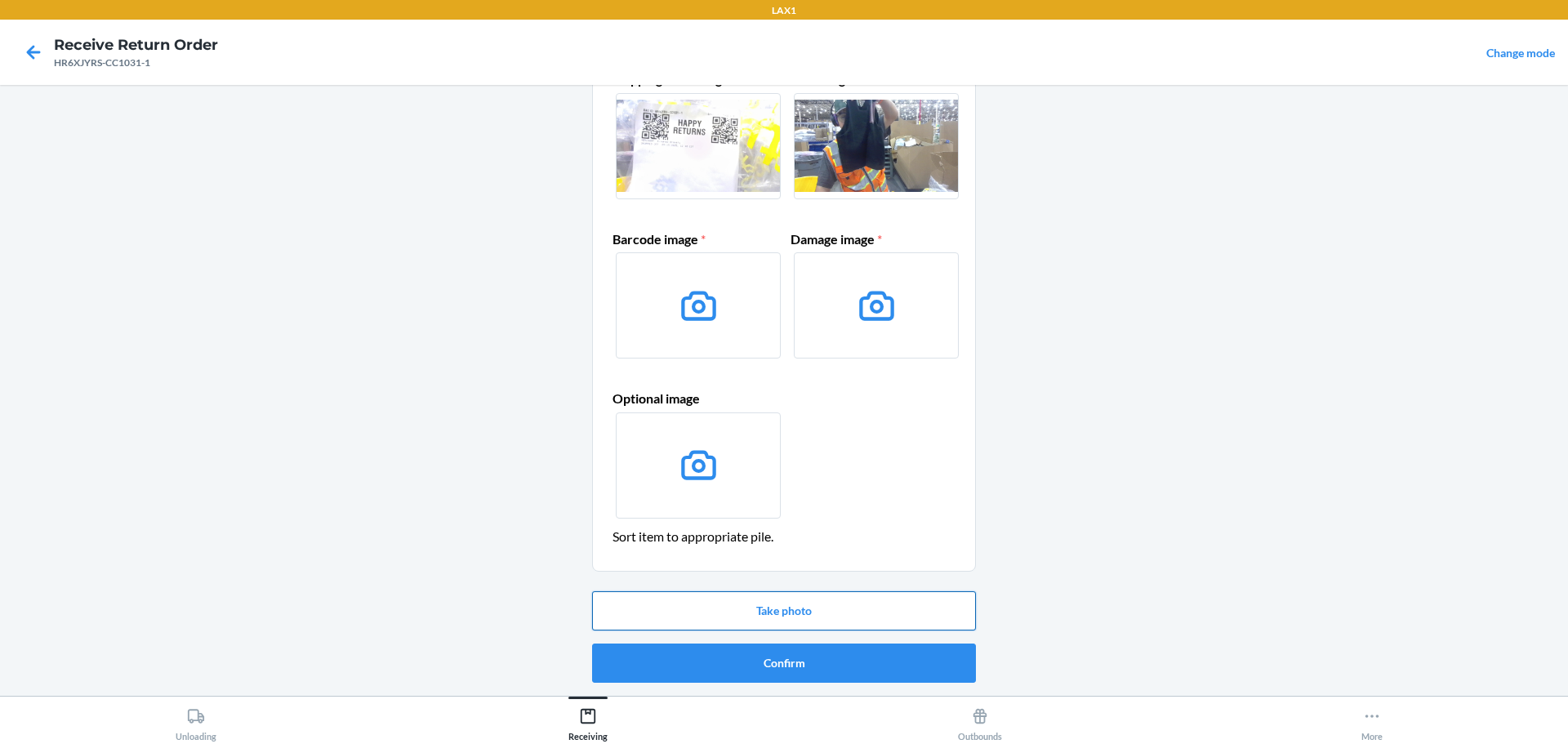
click at [809, 610] on button "Take photo" at bounding box center [784, 611] width 383 height 39
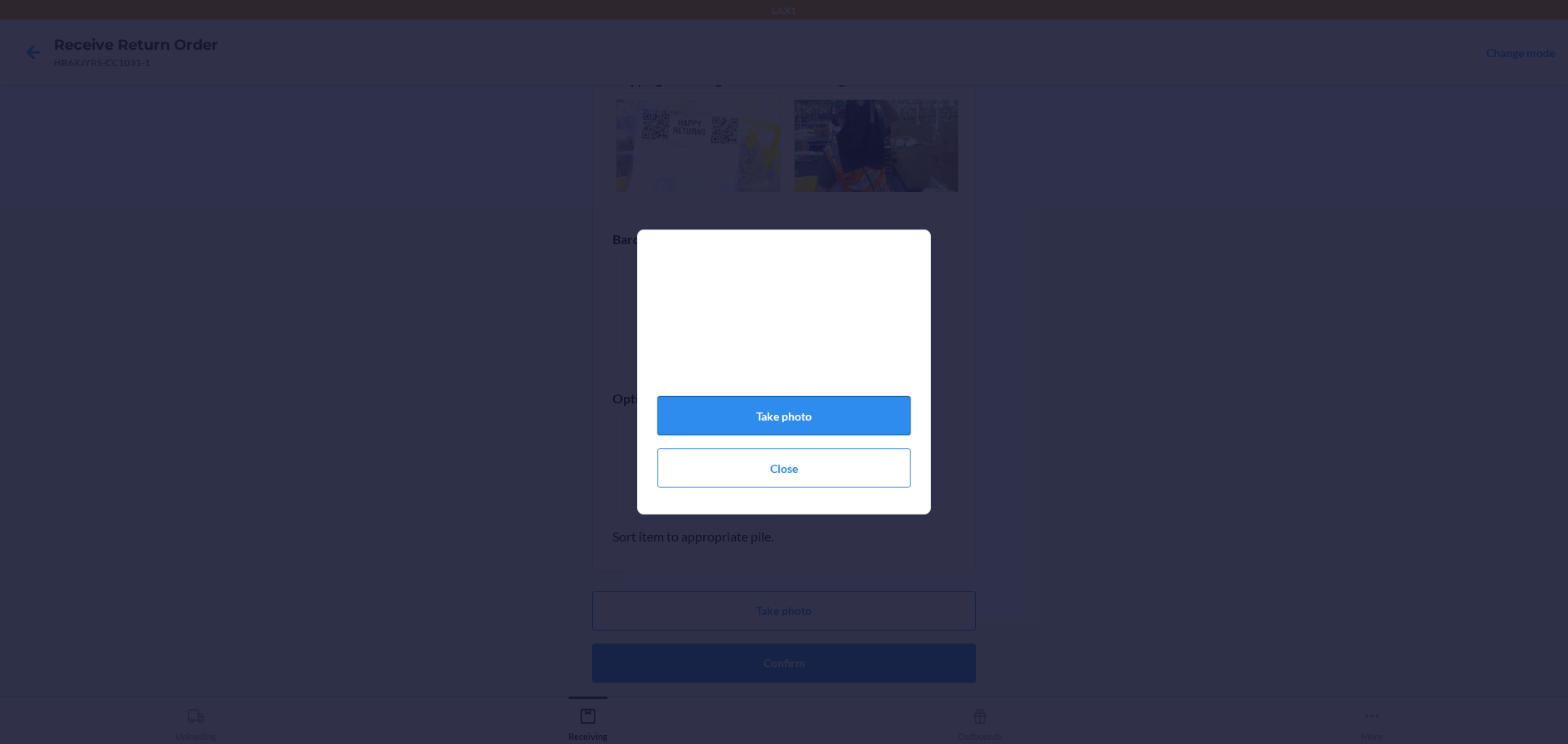
click at [834, 413] on button "Take photo" at bounding box center [784, 416] width 253 height 39
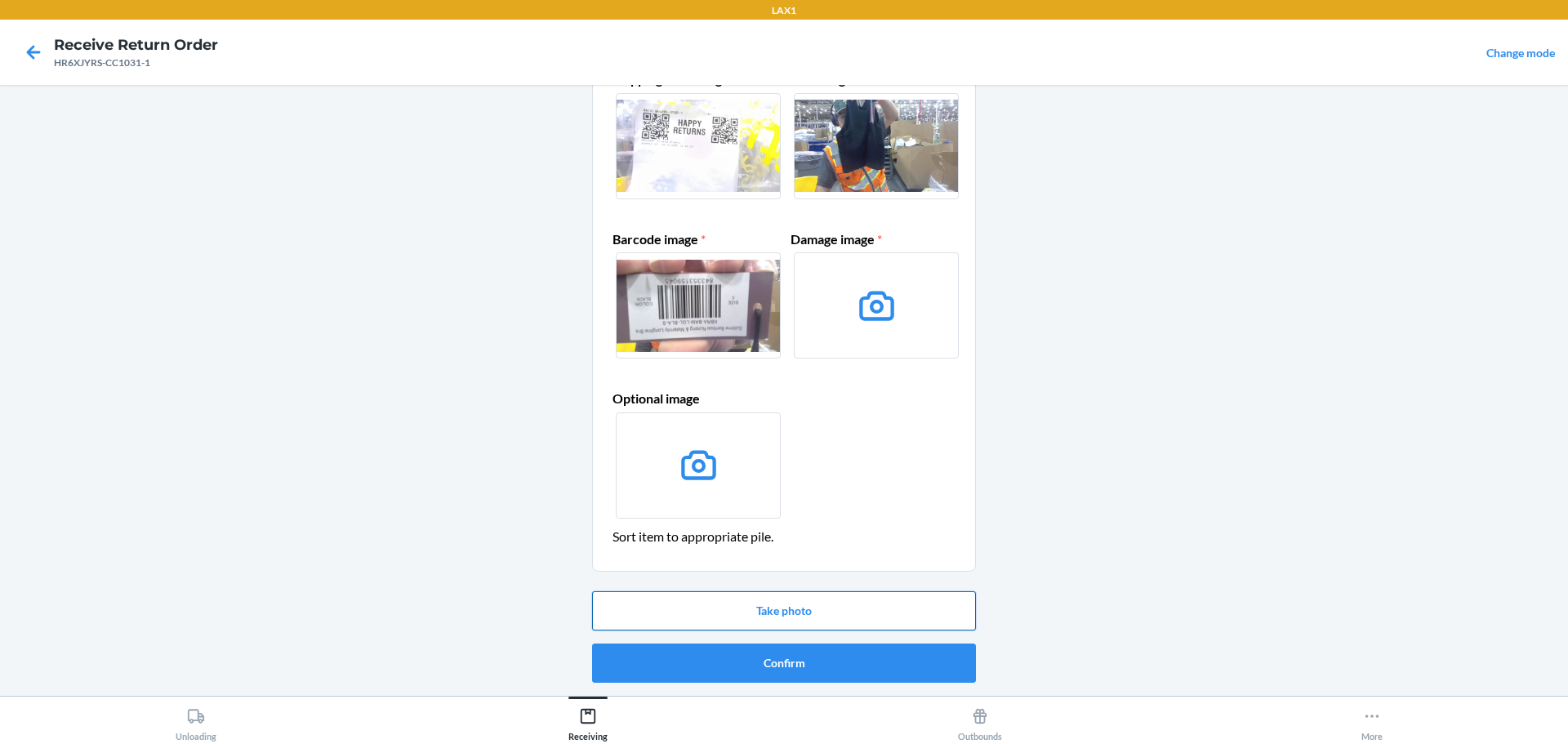
click at [817, 609] on button "Take photo" at bounding box center [784, 611] width 383 height 39
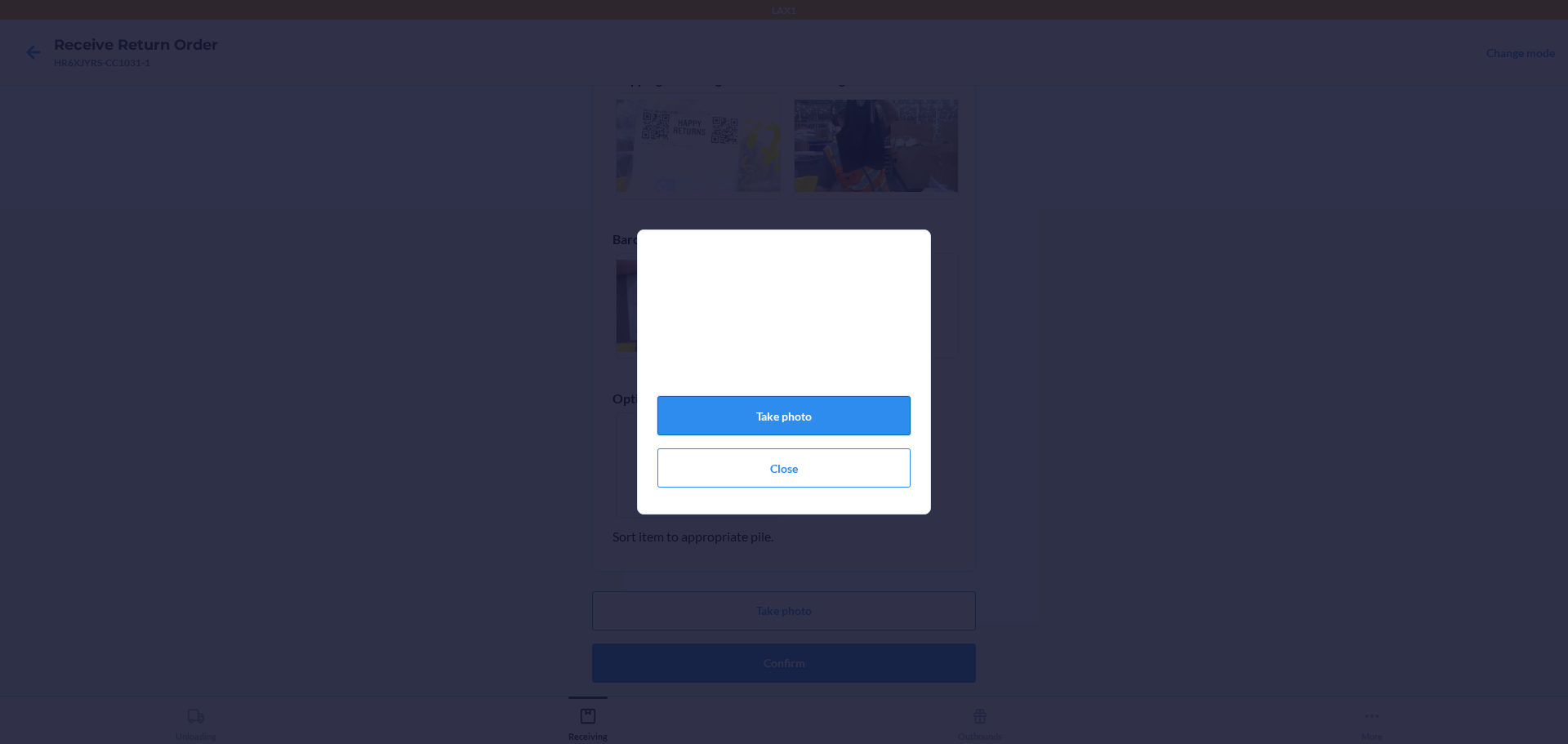
click at [859, 418] on button "Take photo" at bounding box center [784, 416] width 253 height 39
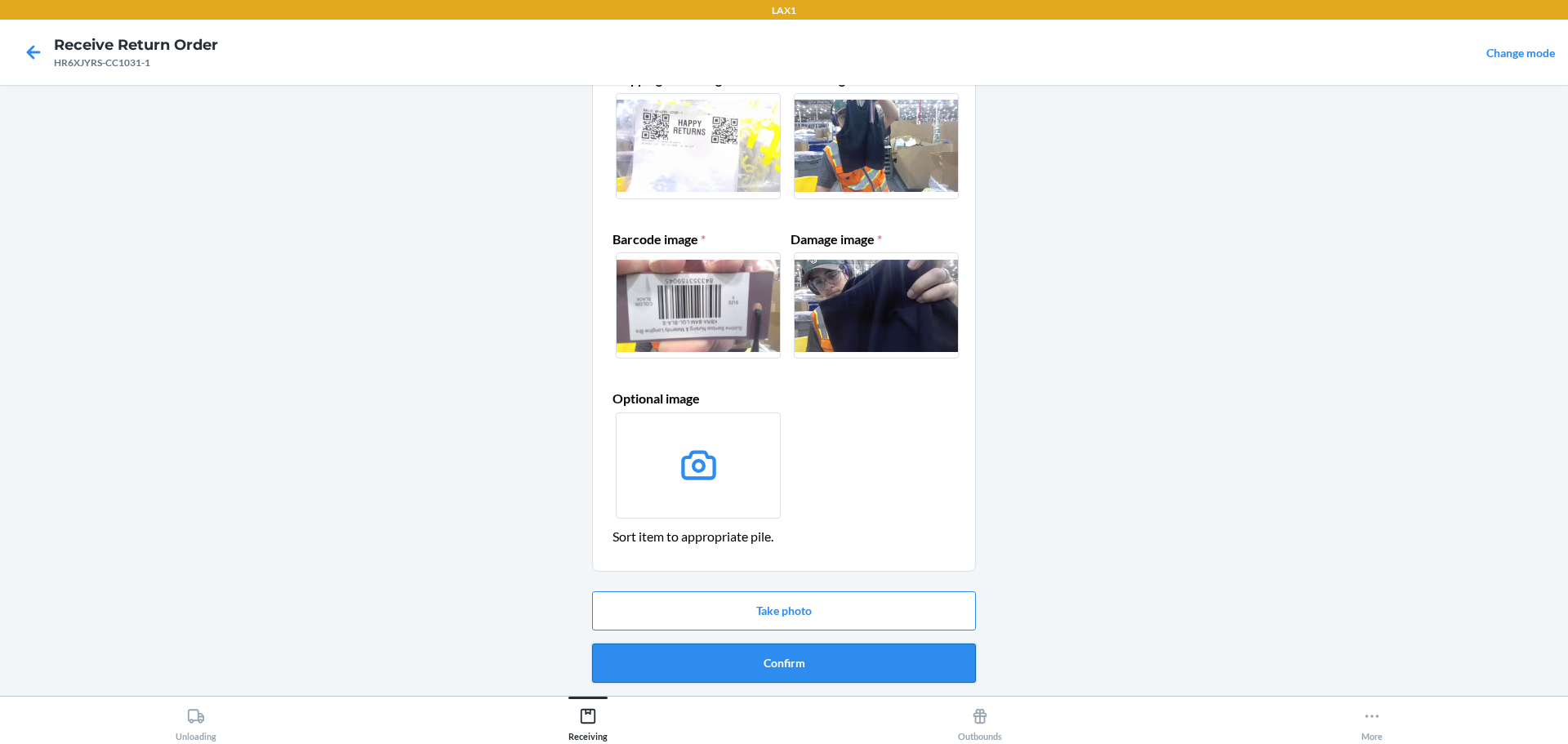
click at [821, 660] on button "Confirm" at bounding box center [784, 664] width 383 height 39
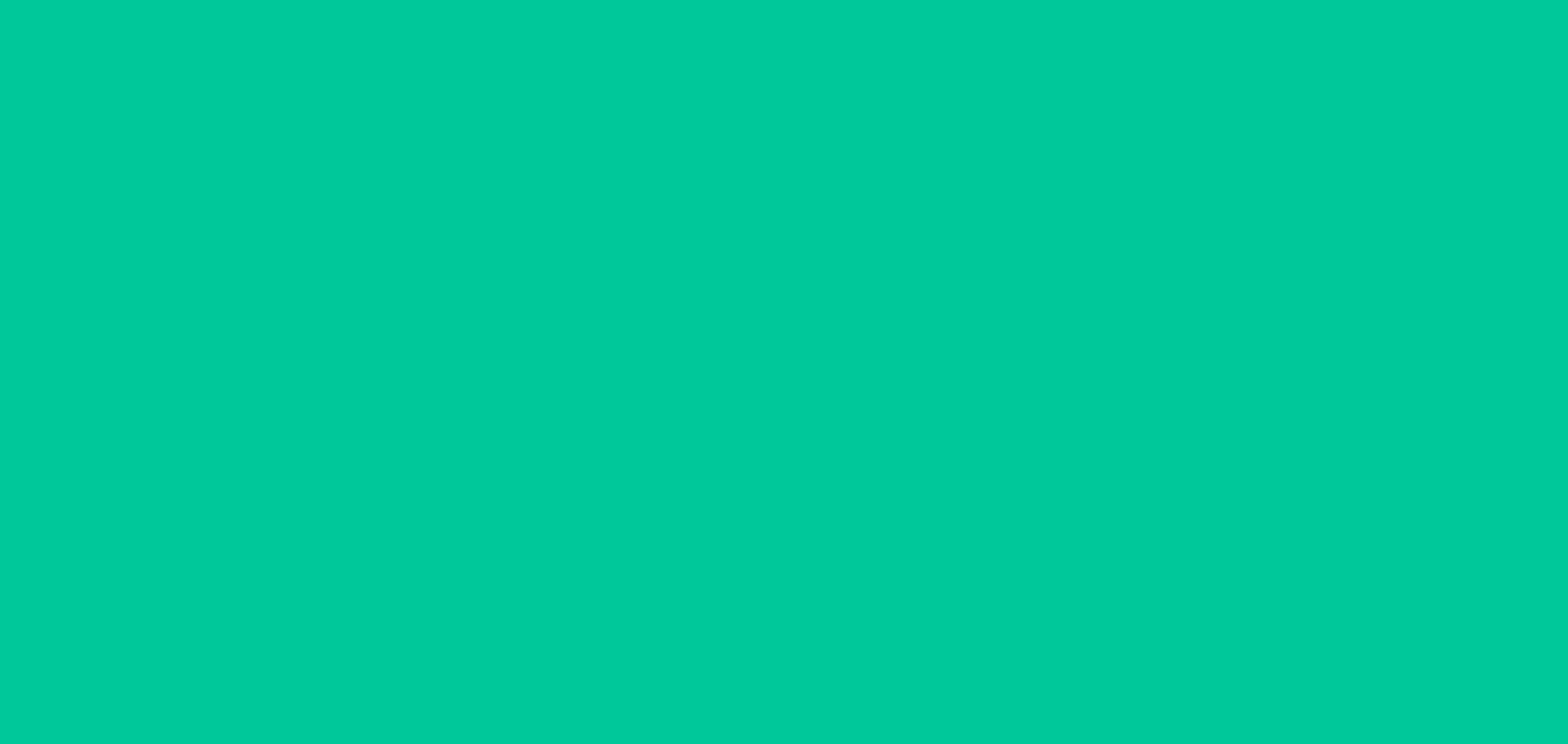
scroll to position [0, 0]
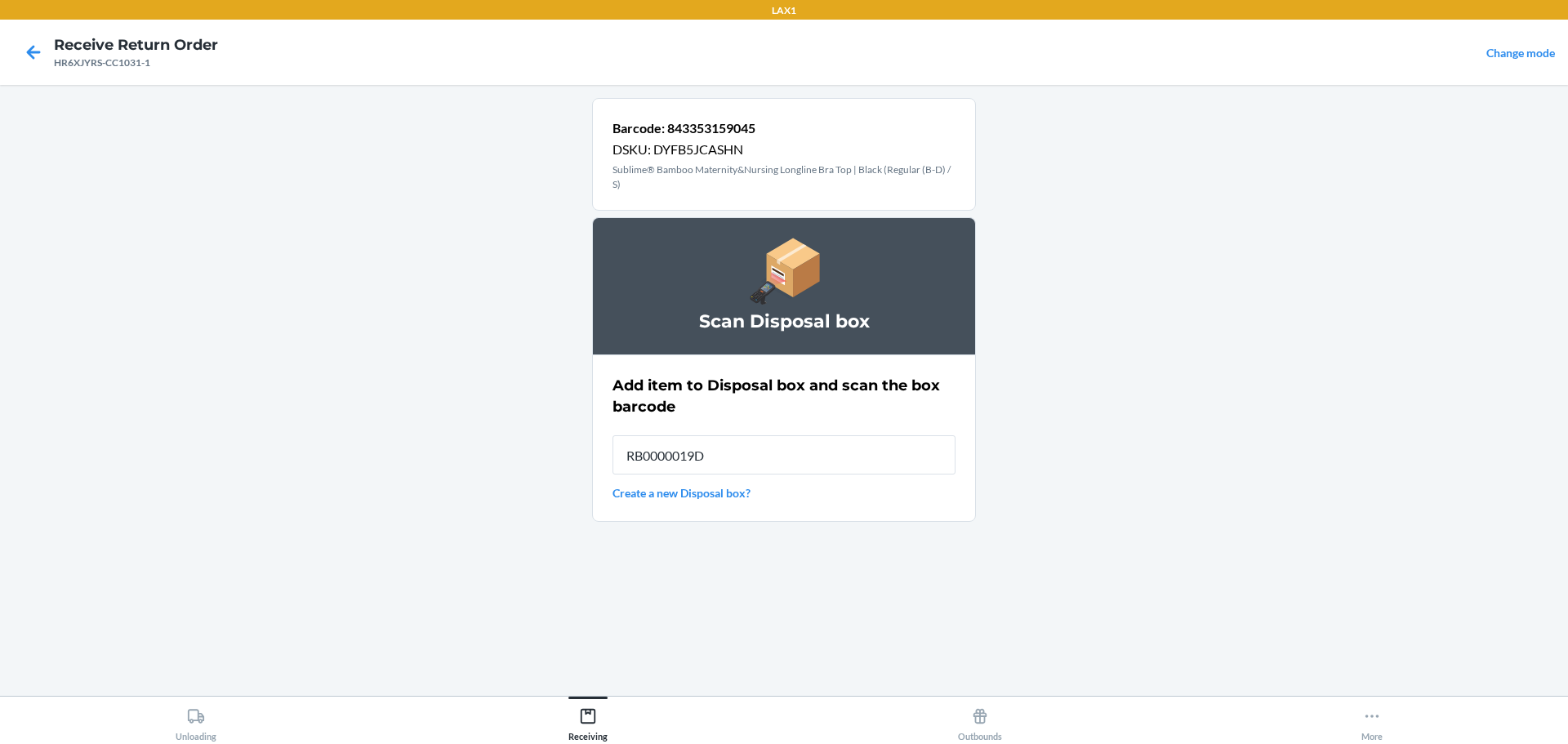
type input "RB0000019D0"
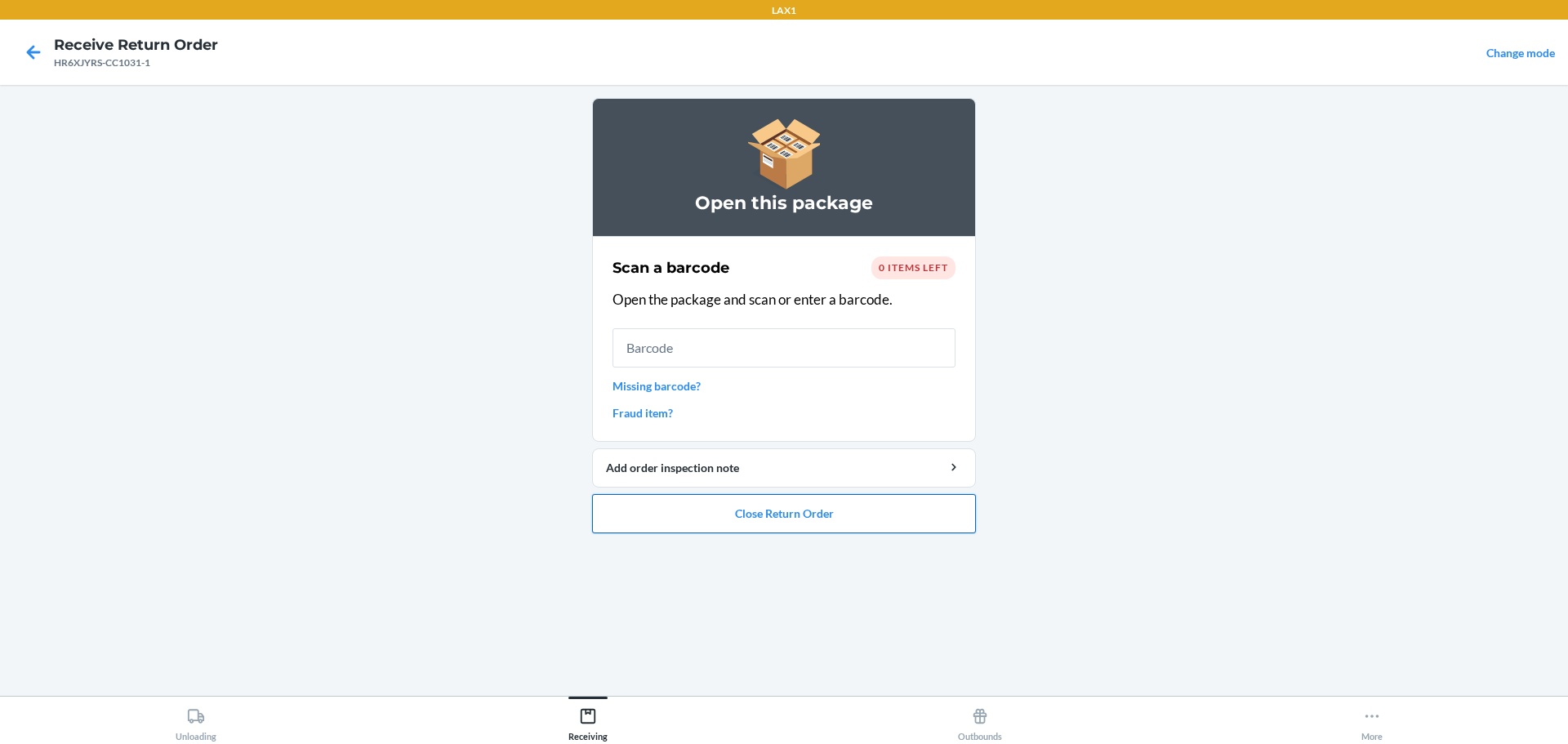
click at [875, 504] on button "Close Return Order" at bounding box center [784, 514] width 383 height 39
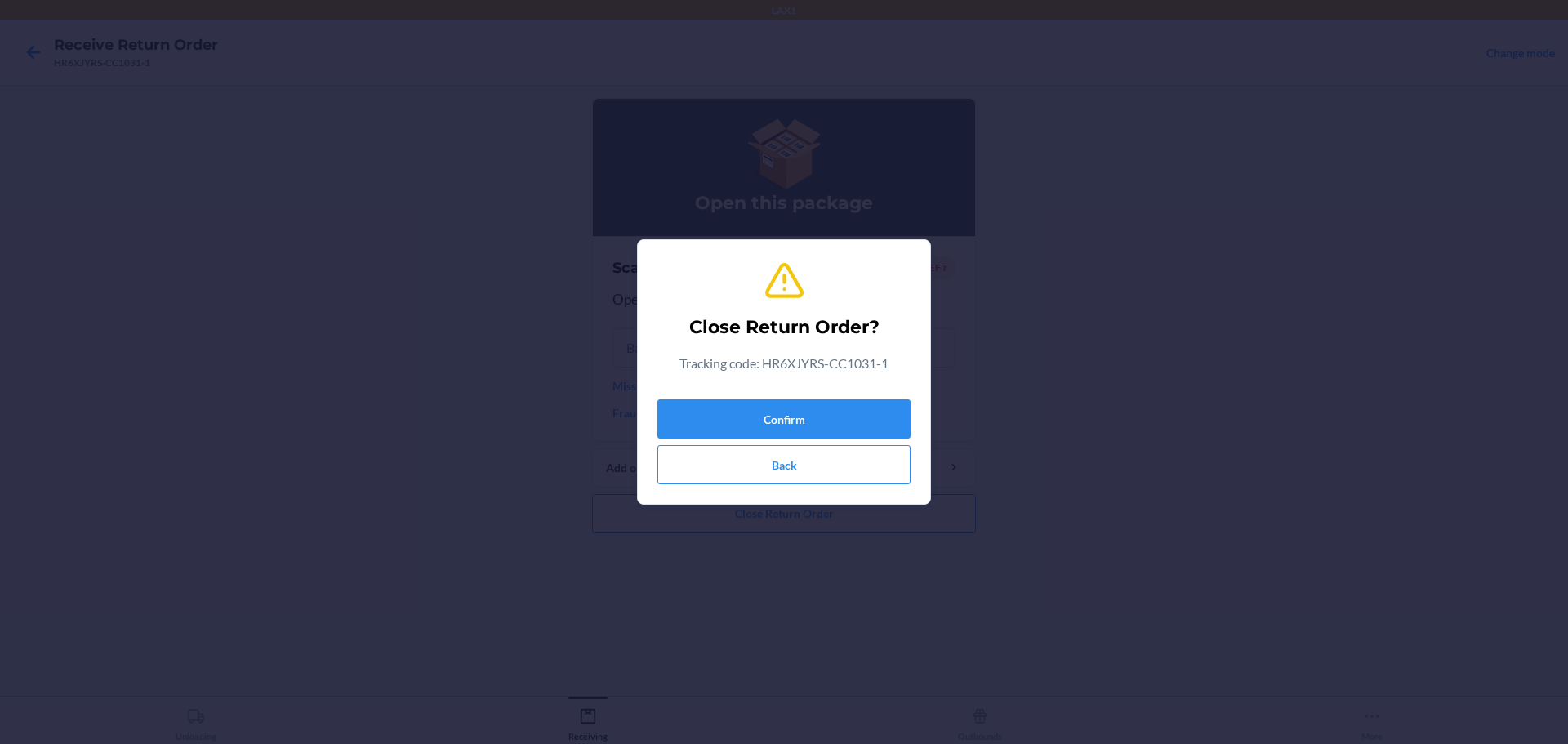
drag, startPoint x: 825, startPoint y: 364, endPoint x: 828, endPoint y: 372, distance: 8.5
click at [827, 366] on p "Tracking code: HR6XJYRS-CC1031-1" at bounding box center [784, 363] width 209 height 20
click at [840, 410] on button "Confirm" at bounding box center [784, 420] width 253 height 39
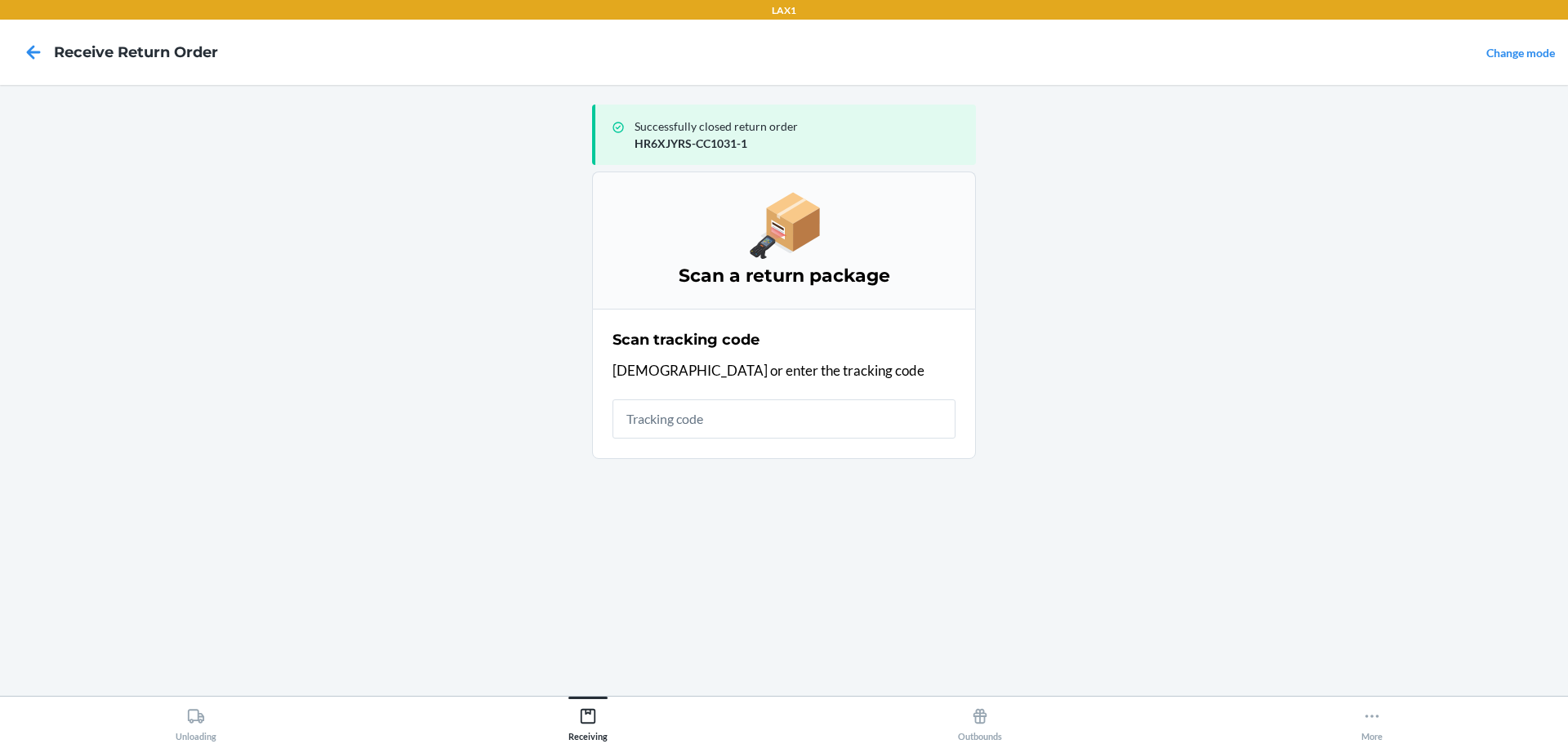
click at [765, 398] on div "Scan tracking code Scan or enter the tracking code" at bounding box center [784, 384] width 343 height 119
click at [760, 432] on input "text" at bounding box center [784, 420] width 343 height 39
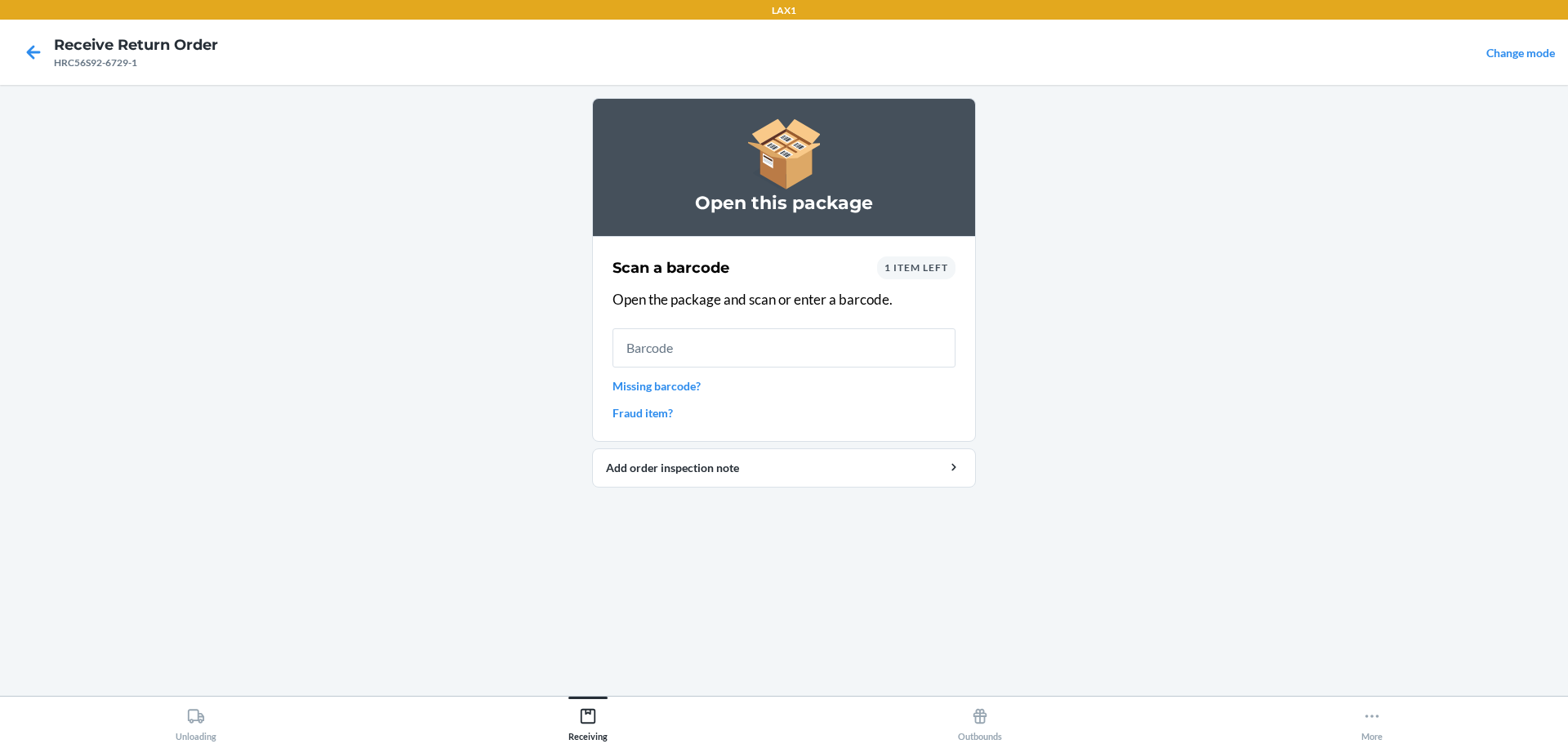
click at [789, 355] on input "text" at bounding box center [784, 348] width 343 height 39
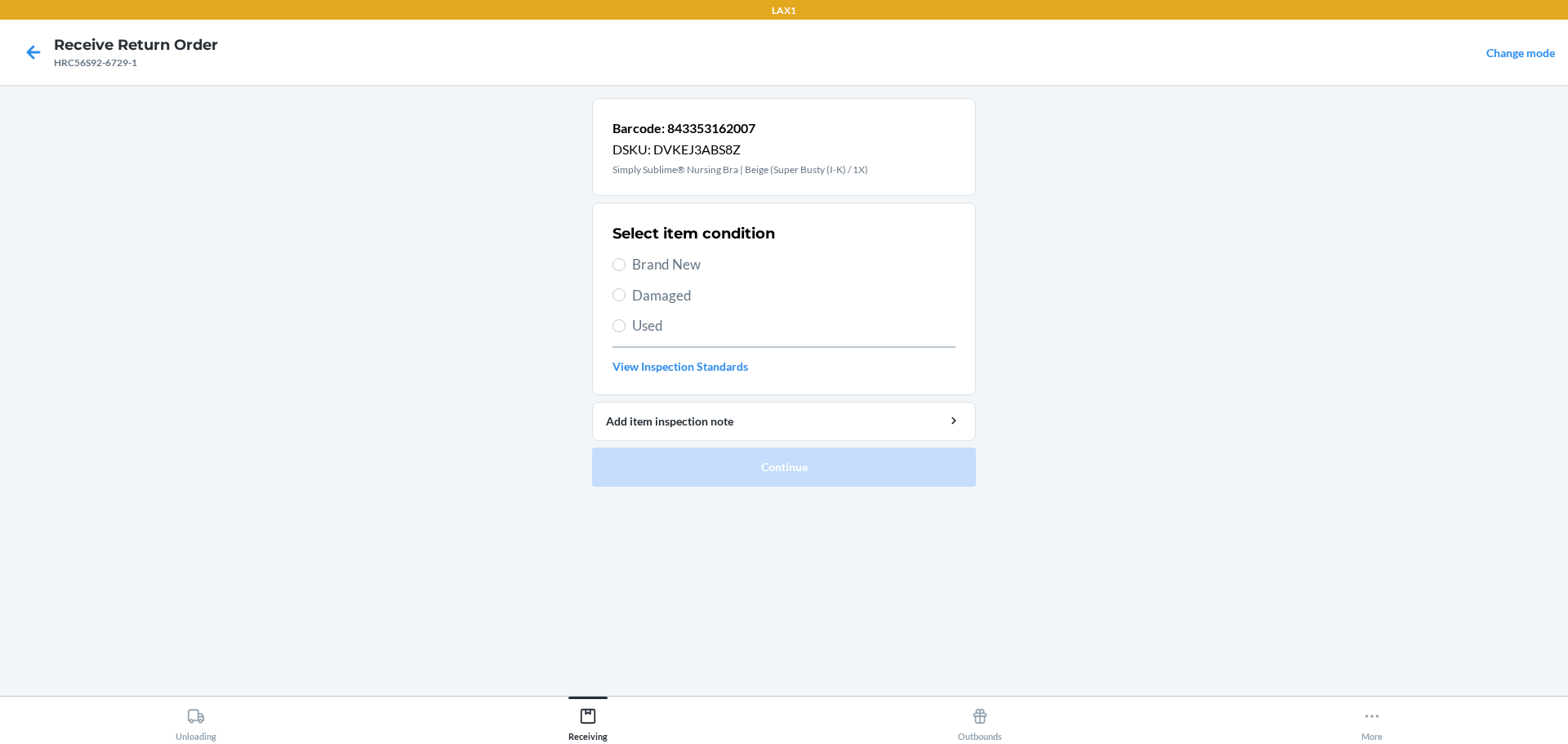
click at [660, 265] on span "Brand New" at bounding box center [793, 265] width 324 height 21
click at [626, 265] on input "Brand New" at bounding box center [619, 264] width 13 height 13
radio input "true"
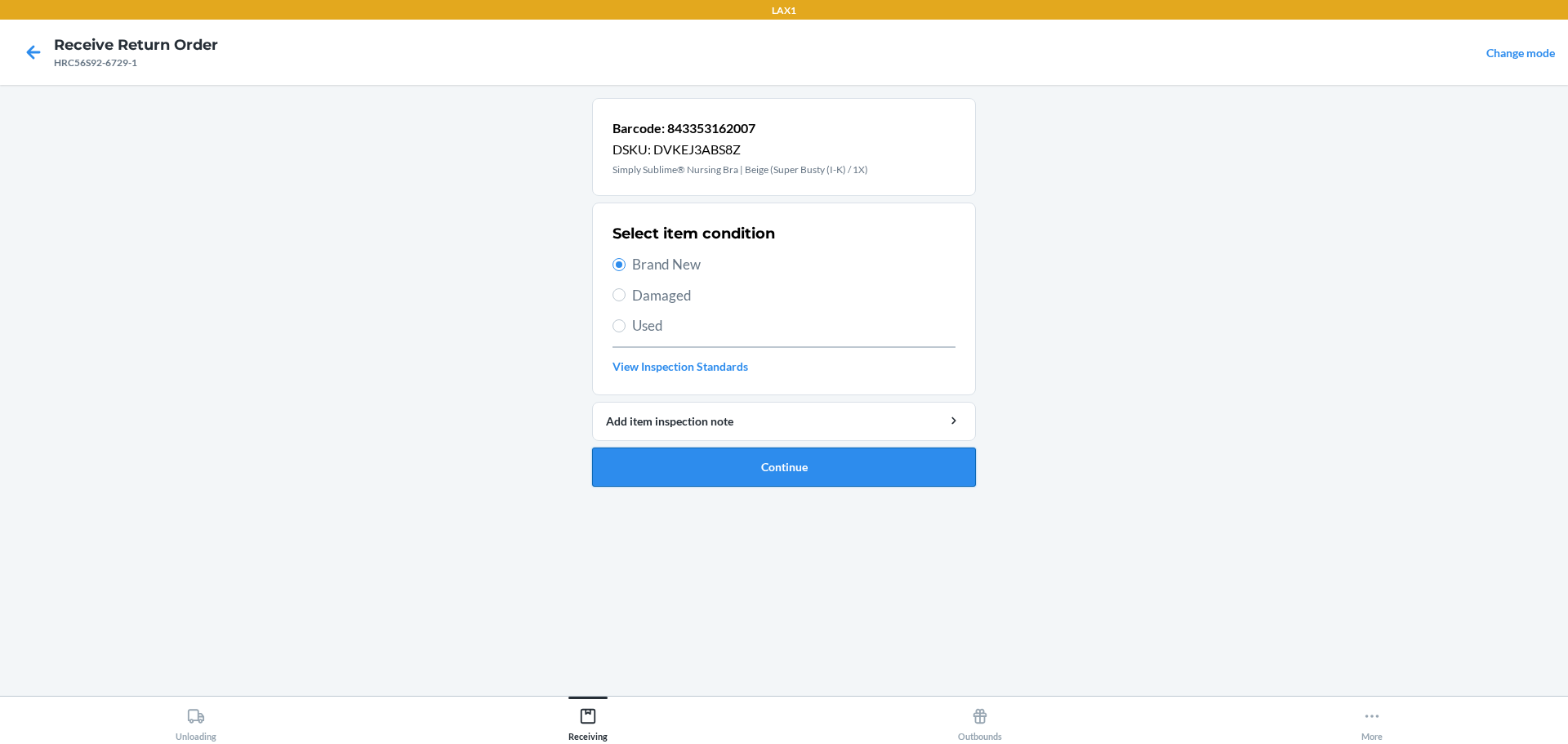
click at [733, 472] on button "Continue" at bounding box center [784, 467] width 383 height 39
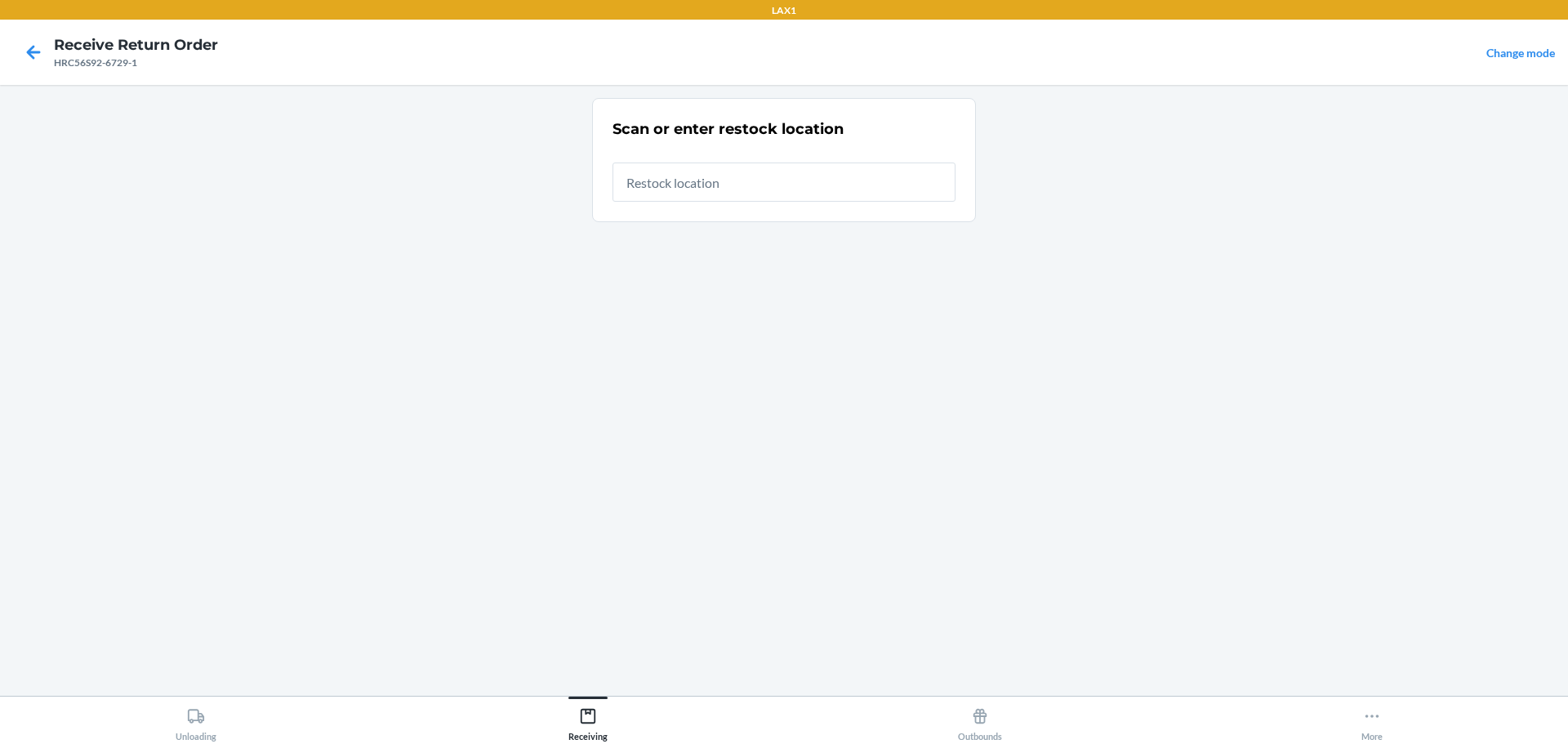
click at [744, 176] on input "text" at bounding box center [784, 182] width 343 height 39
type input "RTCART023"
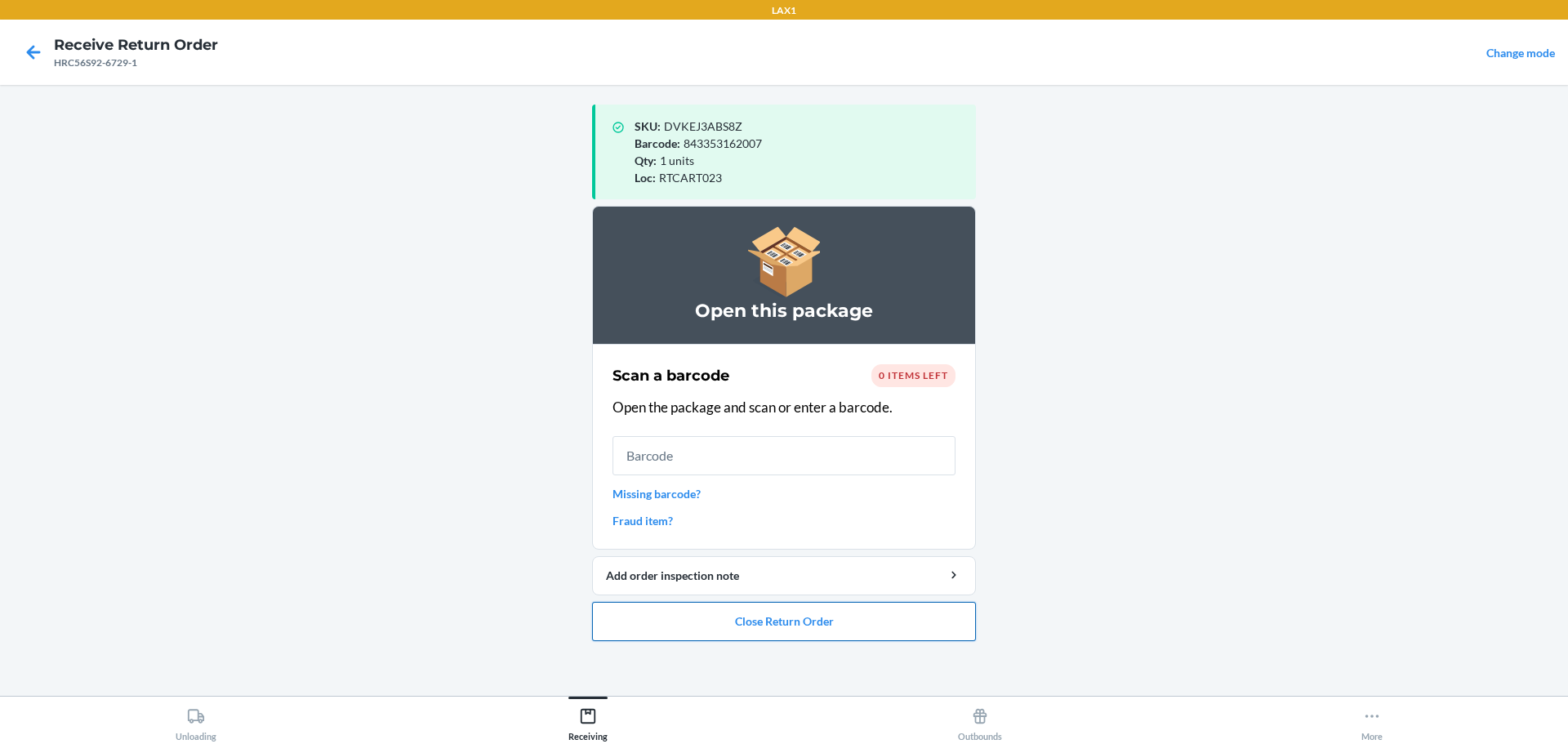
click at [895, 606] on button "Close Return Order" at bounding box center [784, 622] width 383 height 39
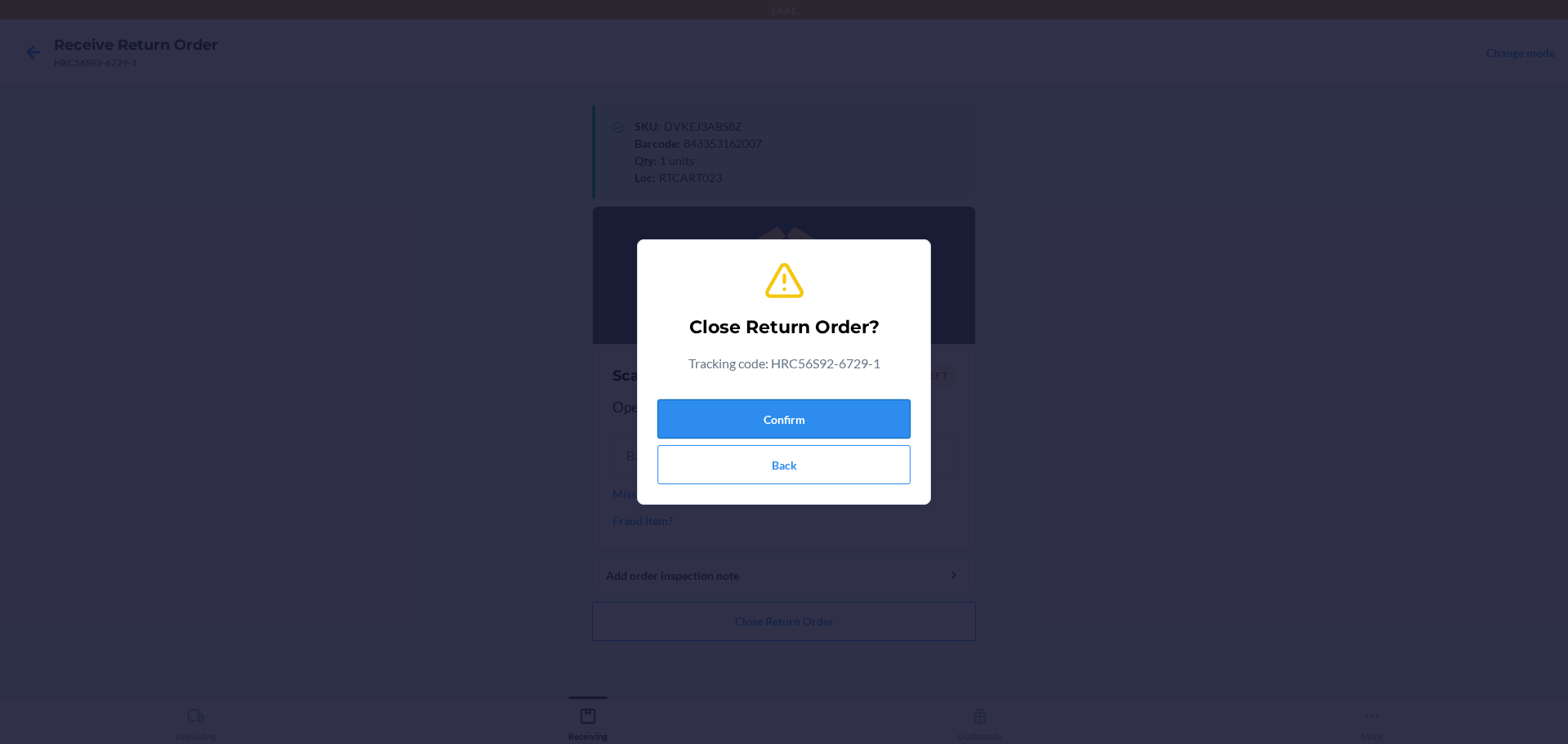
click at [856, 426] on button "Confirm" at bounding box center [784, 420] width 253 height 39
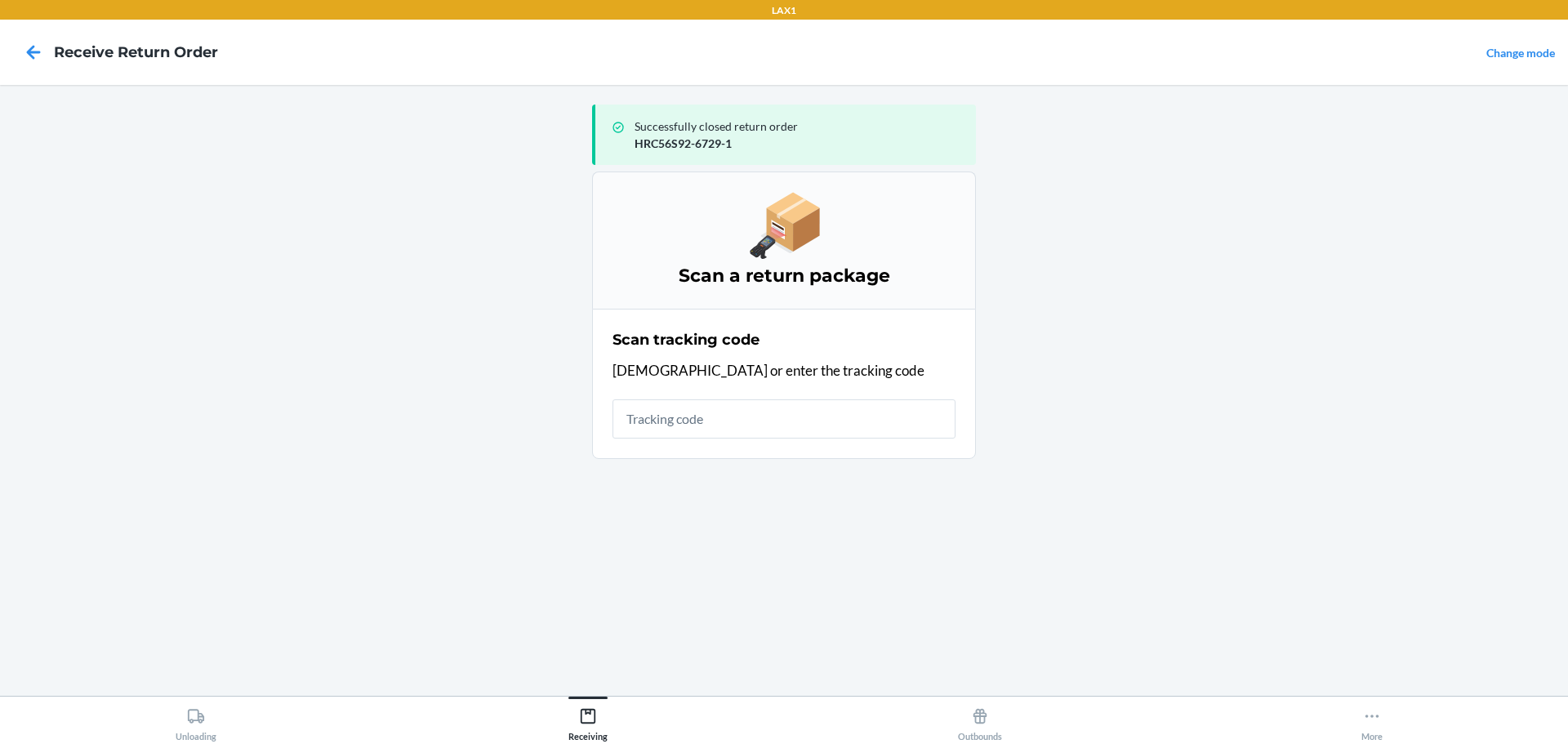
click at [788, 410] on input "text" at bounding box center [784, 420] width 343 height 39
click at [771, 405] on input "text" at bounding box center [784, 420] width 343 height 39
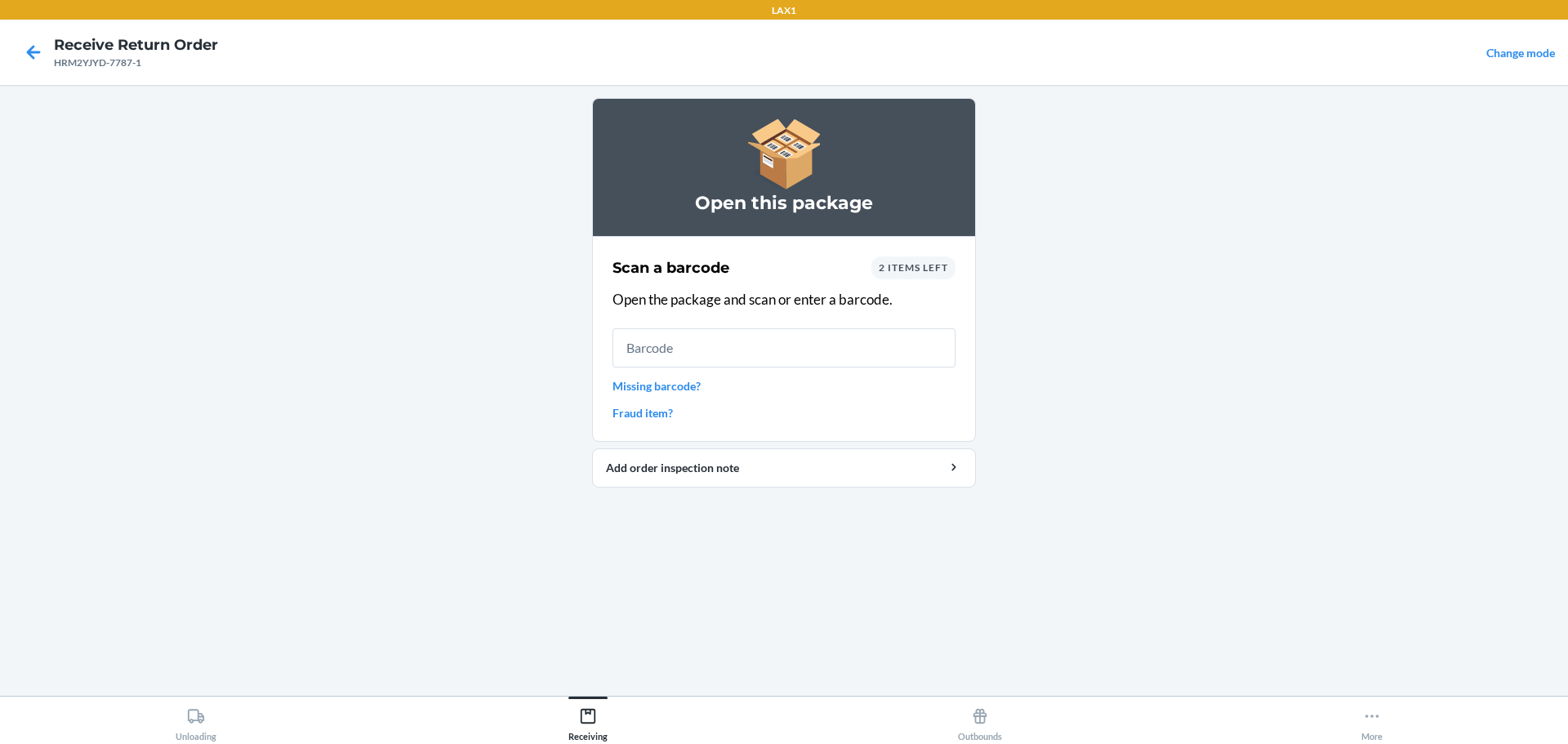
click at [803, 341] on input "text" at bounding box center [784, 348] width 343 height 39
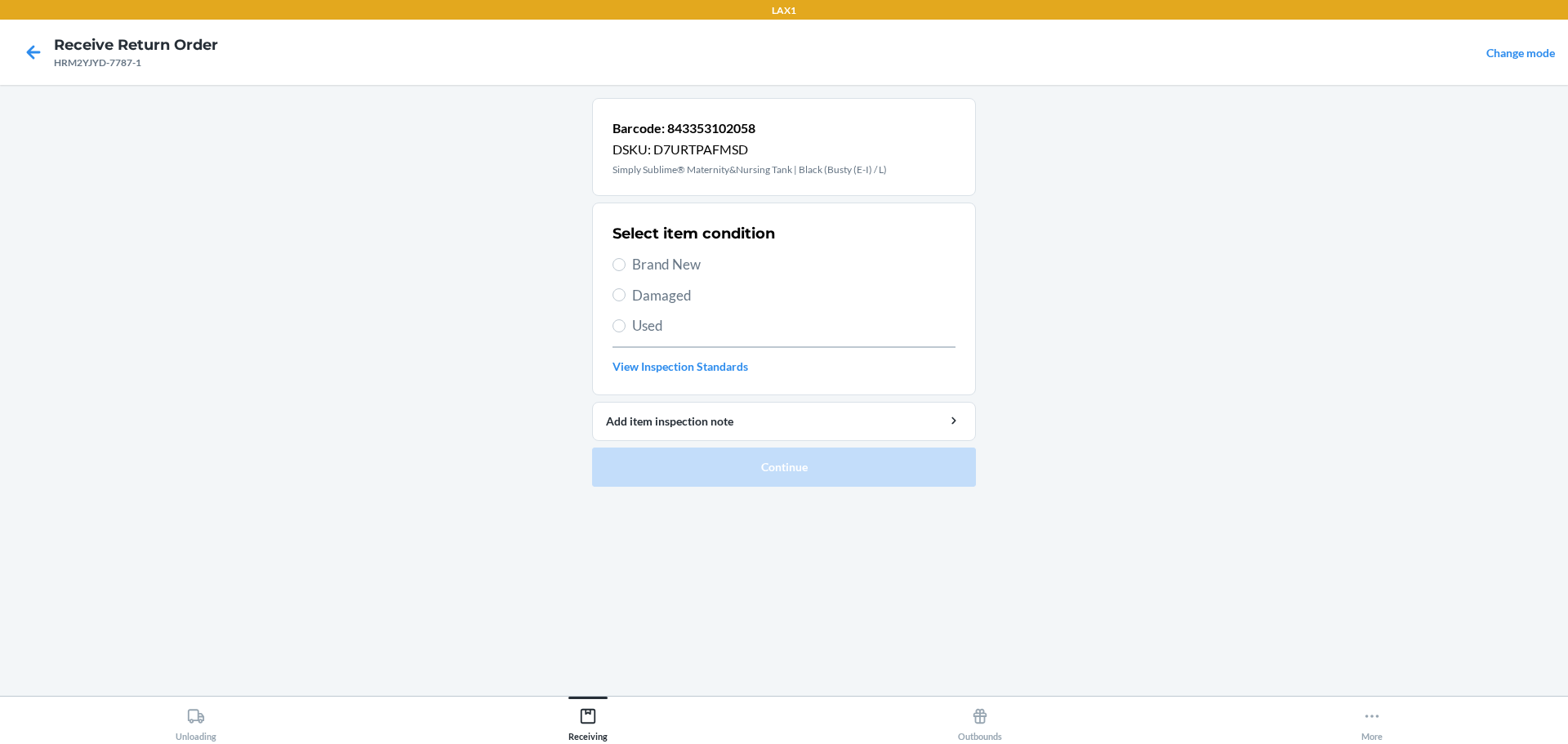
click at [693, 263] on span "Brand New" at bounding box center [793, 265] width 324 height 21
click at [626, 263] on input "Brand New" at bounding box center [619, 264] width 13 height 13
radio input "true"
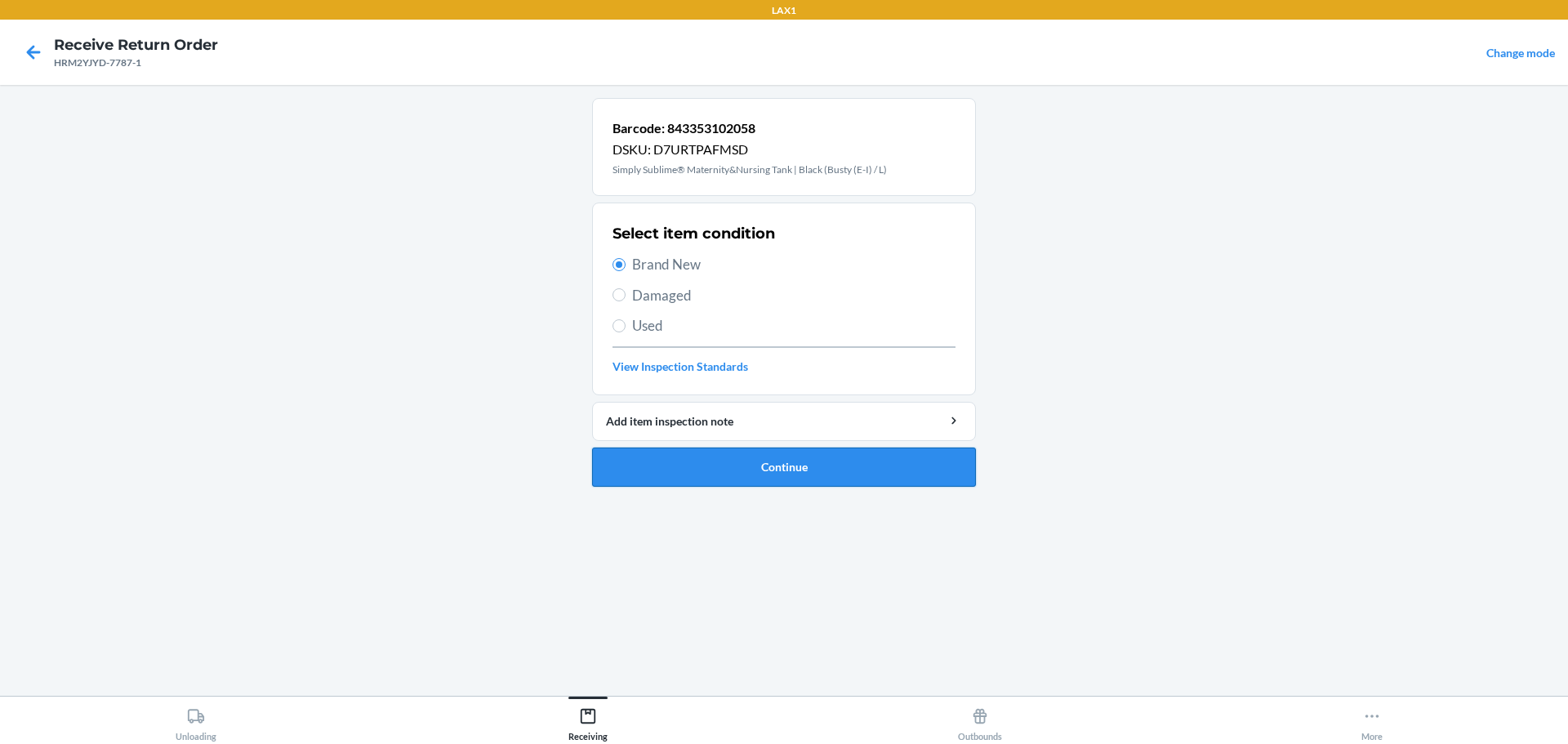
click at [797, 467] on button "Continue" at bounding box center [784, 467] width 383 height 39
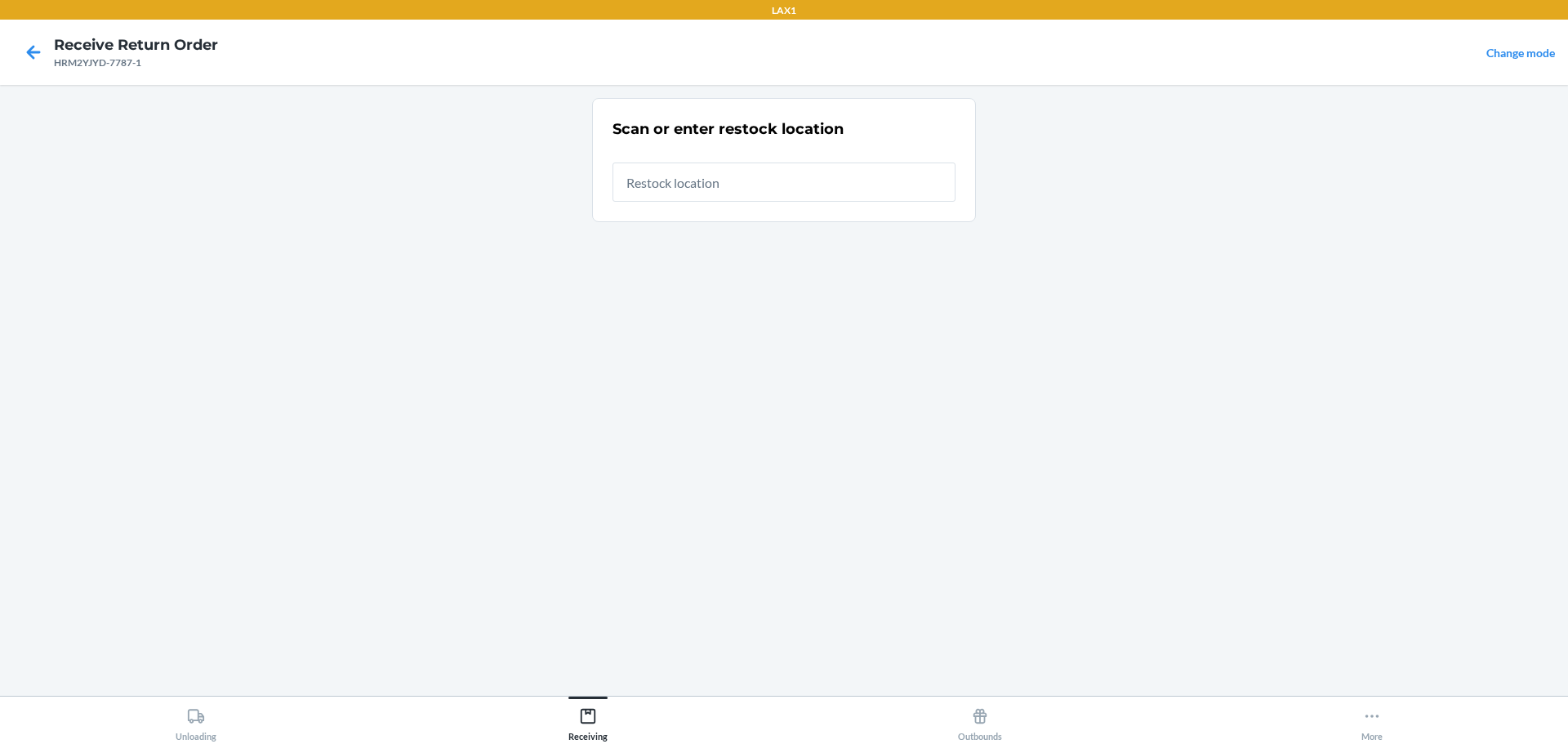
click at [754, 172] on input "text" at bounding box center [784, 182] width 343 height 39
type input "RTCART023"
